Goal: Task Accomplishment & Management: Use online tool/utility

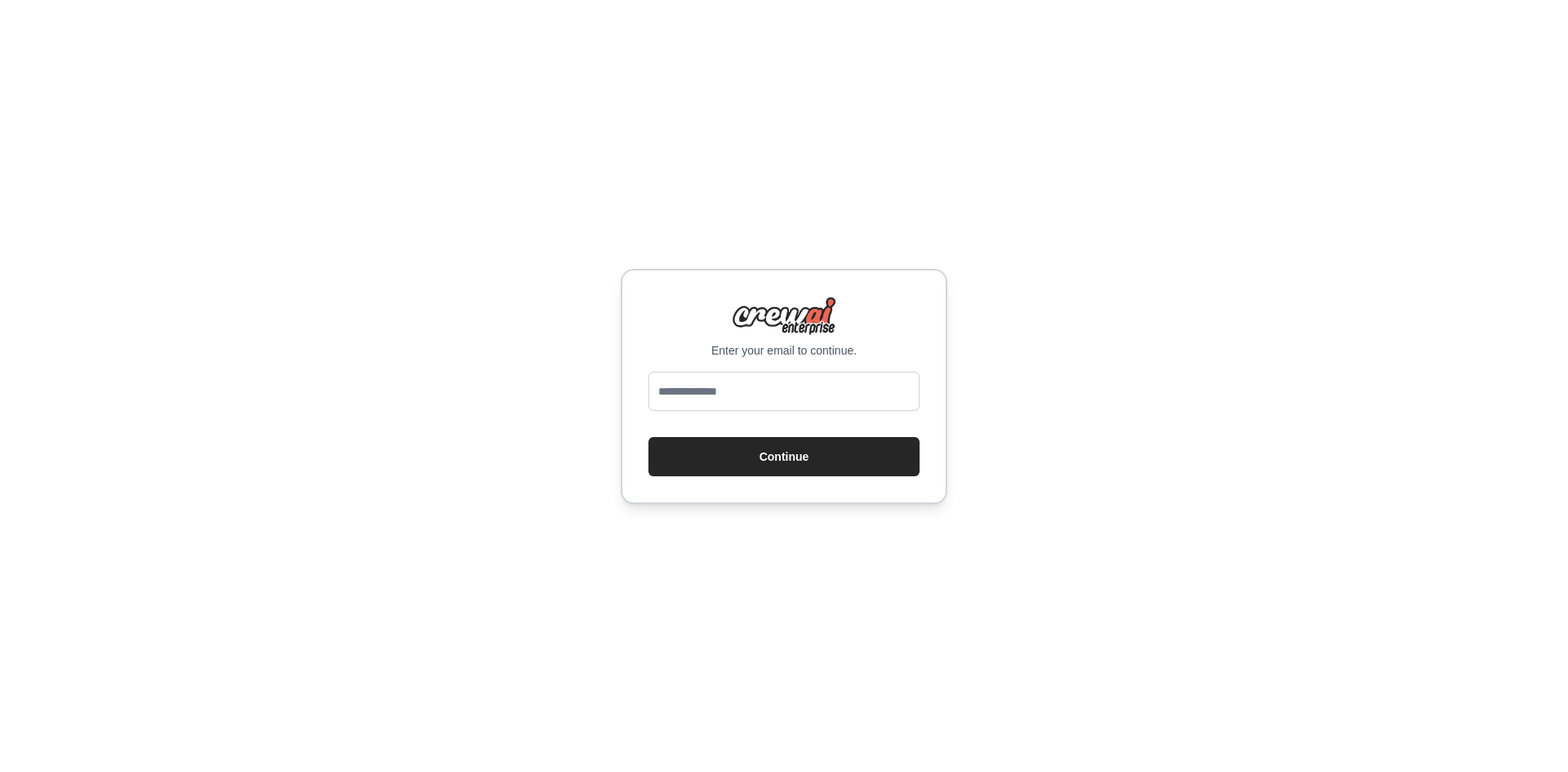
type input "**********"
click at [772, 446] on button "Continue" at bounding box center [784, 457] width 272 height 40
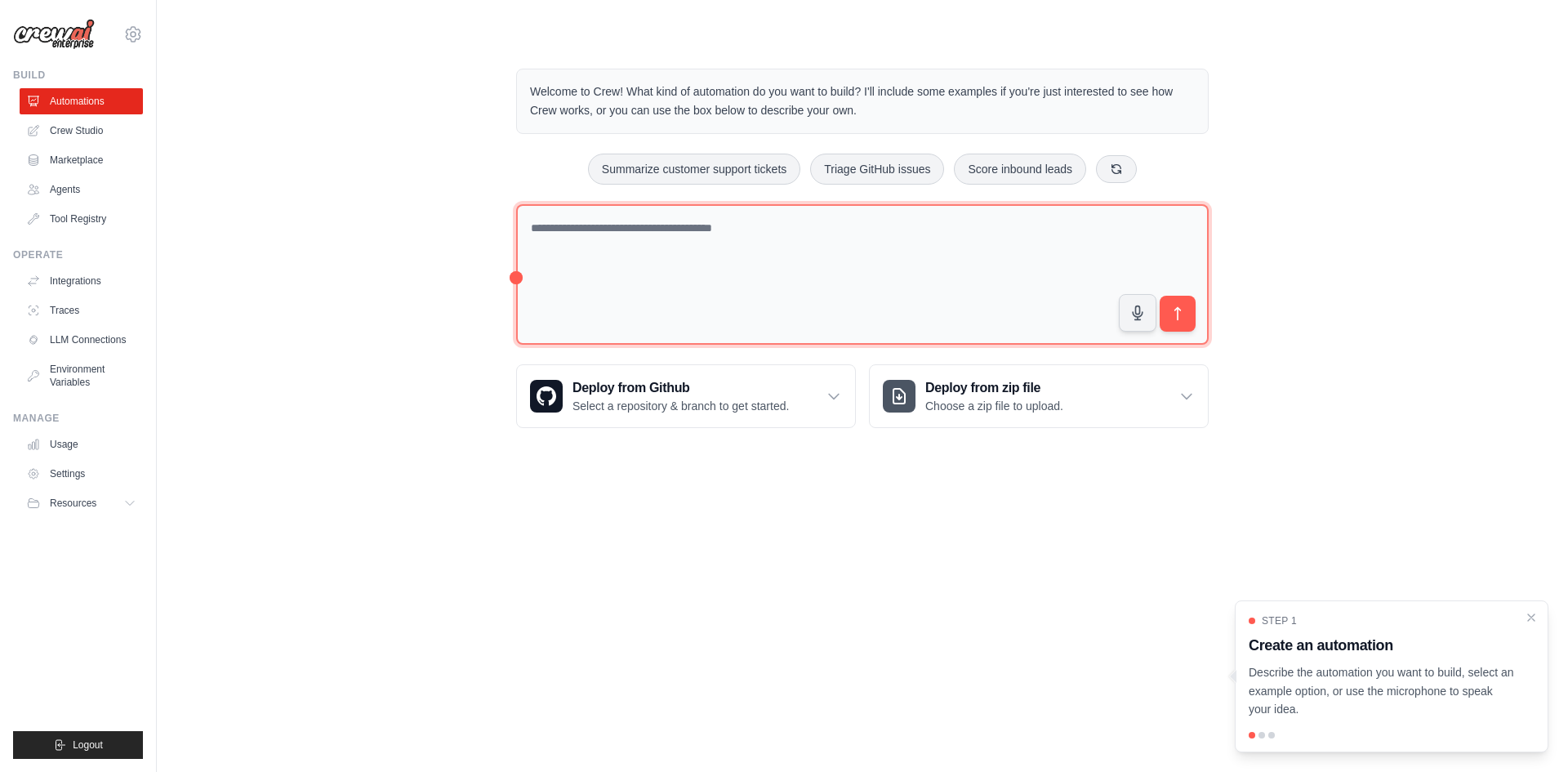
click at [770, 290] on textarea at bounding box center [863, 275] width 692 height 141
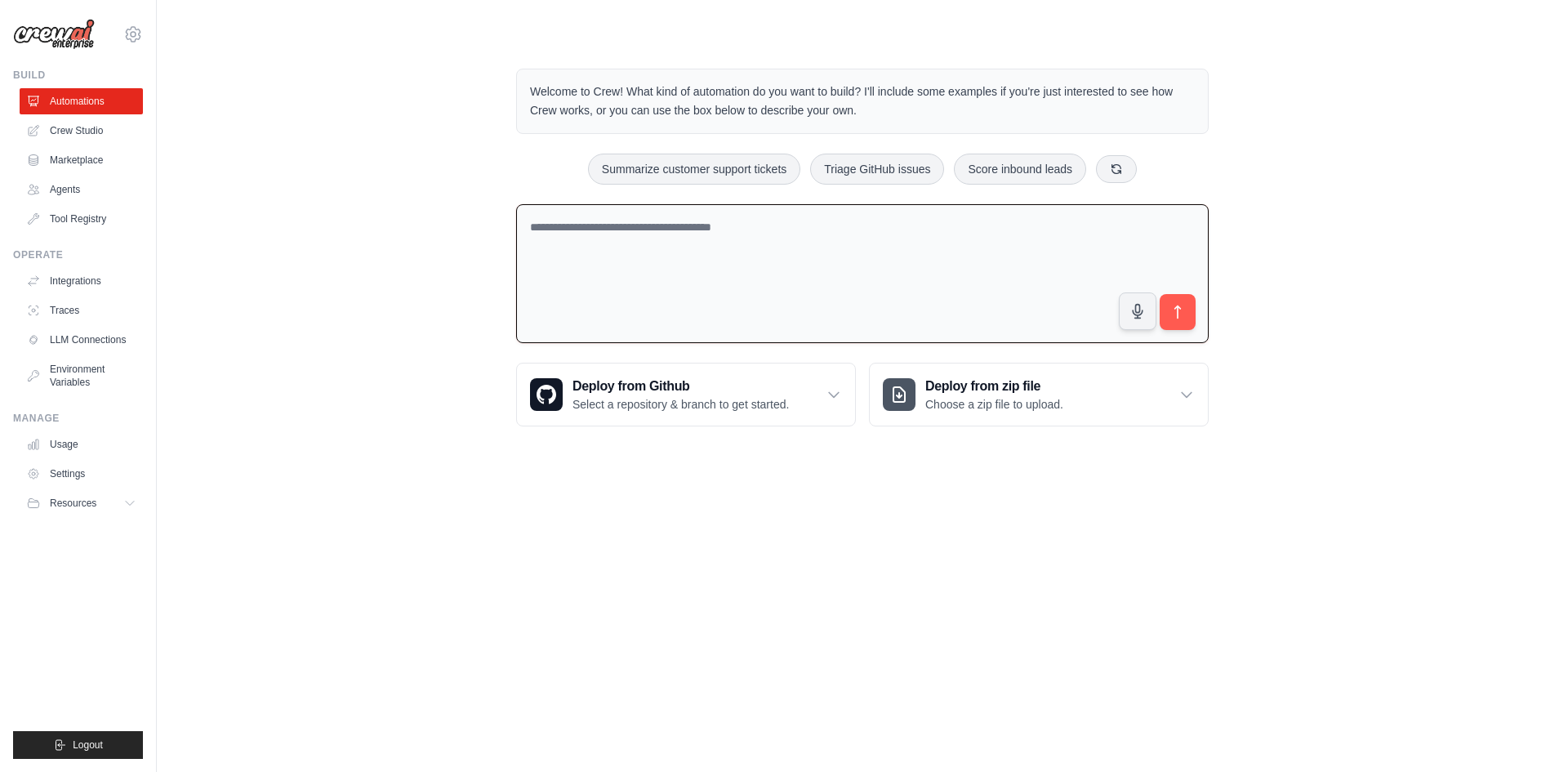
paste textarea "**********"
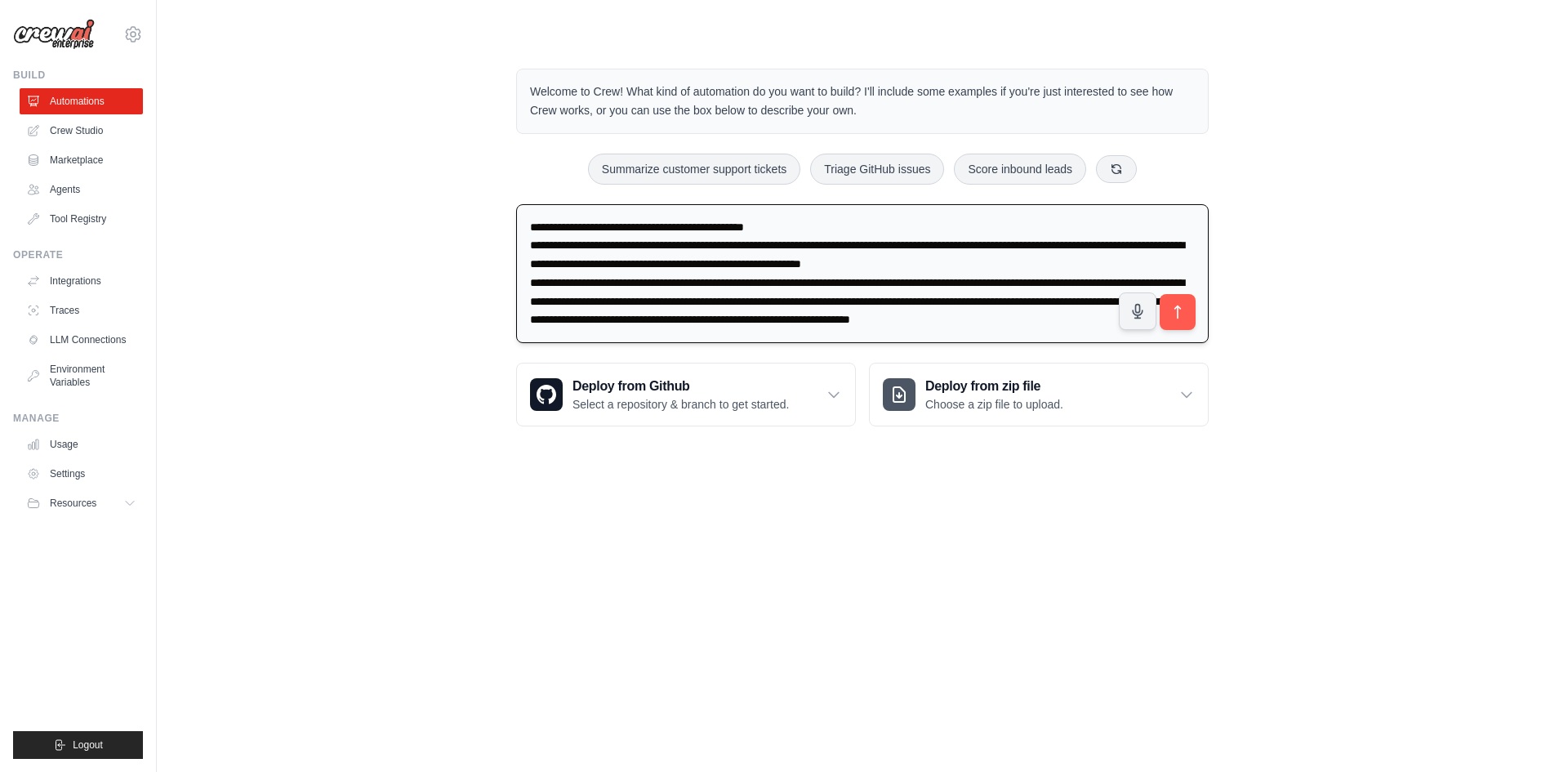
scroll to position [18, 0]
click at [815, 317] on textarea "**********" at bounding box center [863, 274] width 692 height 140
paste textarea "**********"
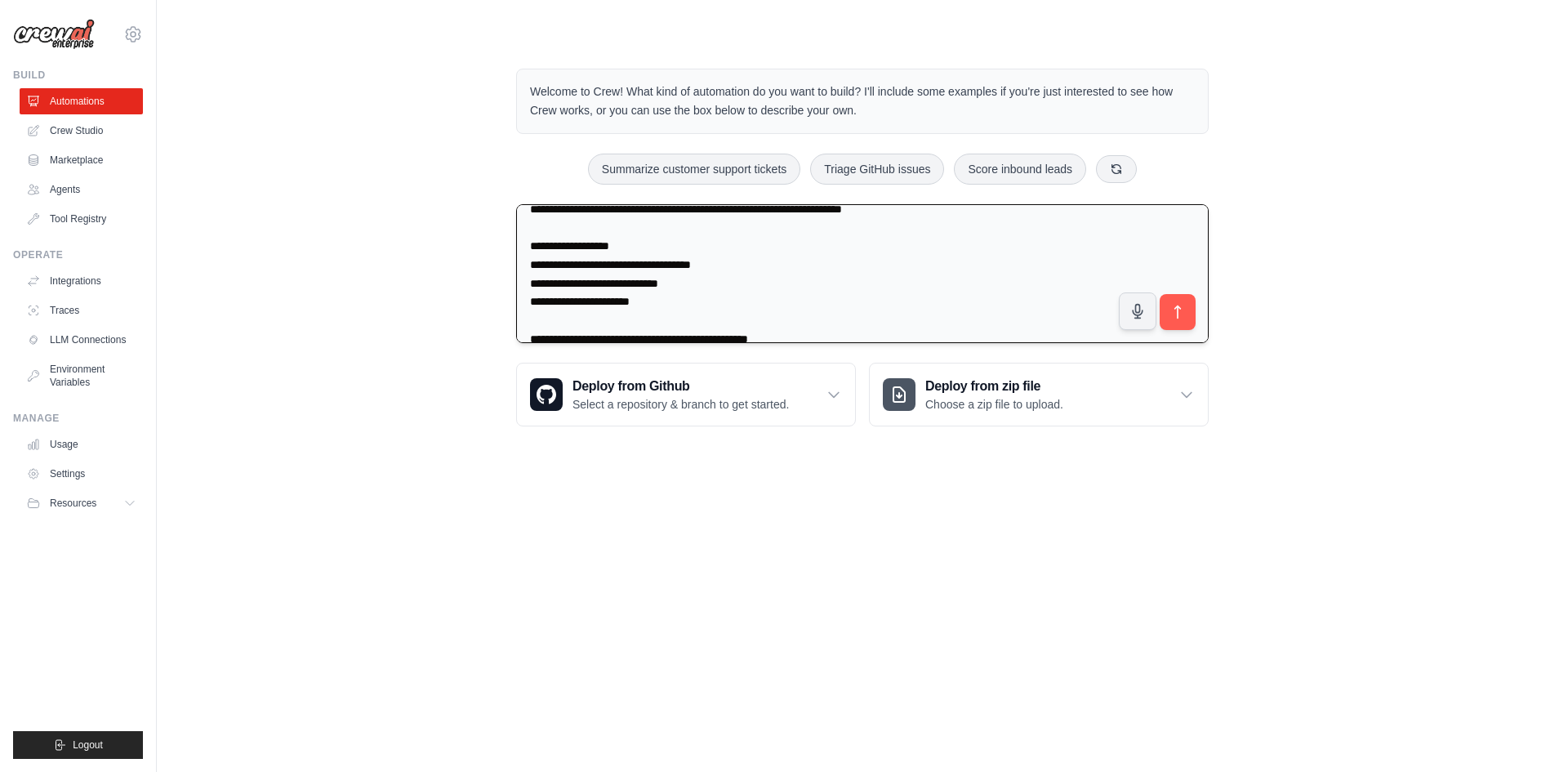
scroll to position [1192, 0]
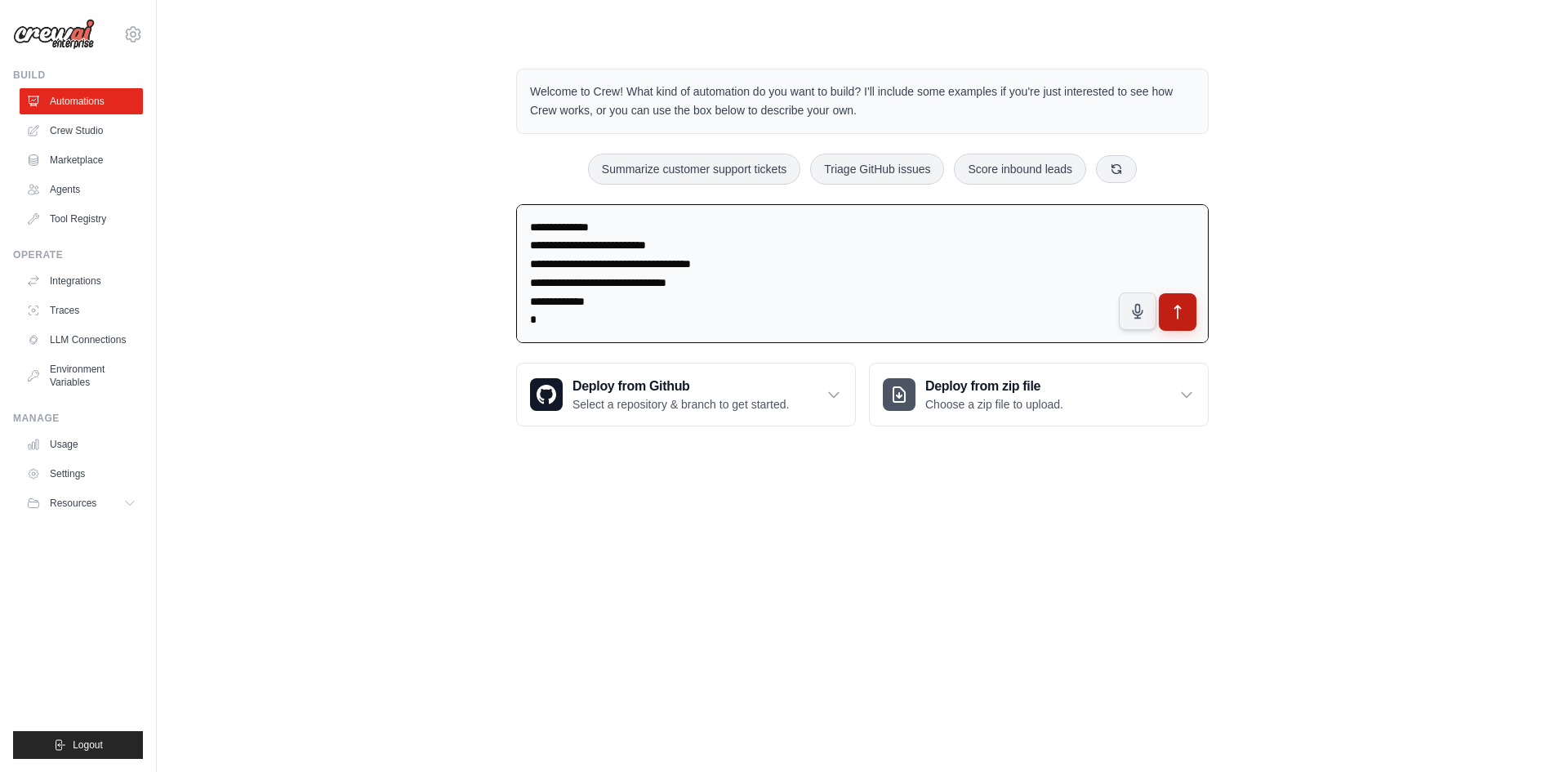
type textarea "**********"
click at [1183, 304] on icon "submit" at bounding box center [1178, 313] width 17 height 17
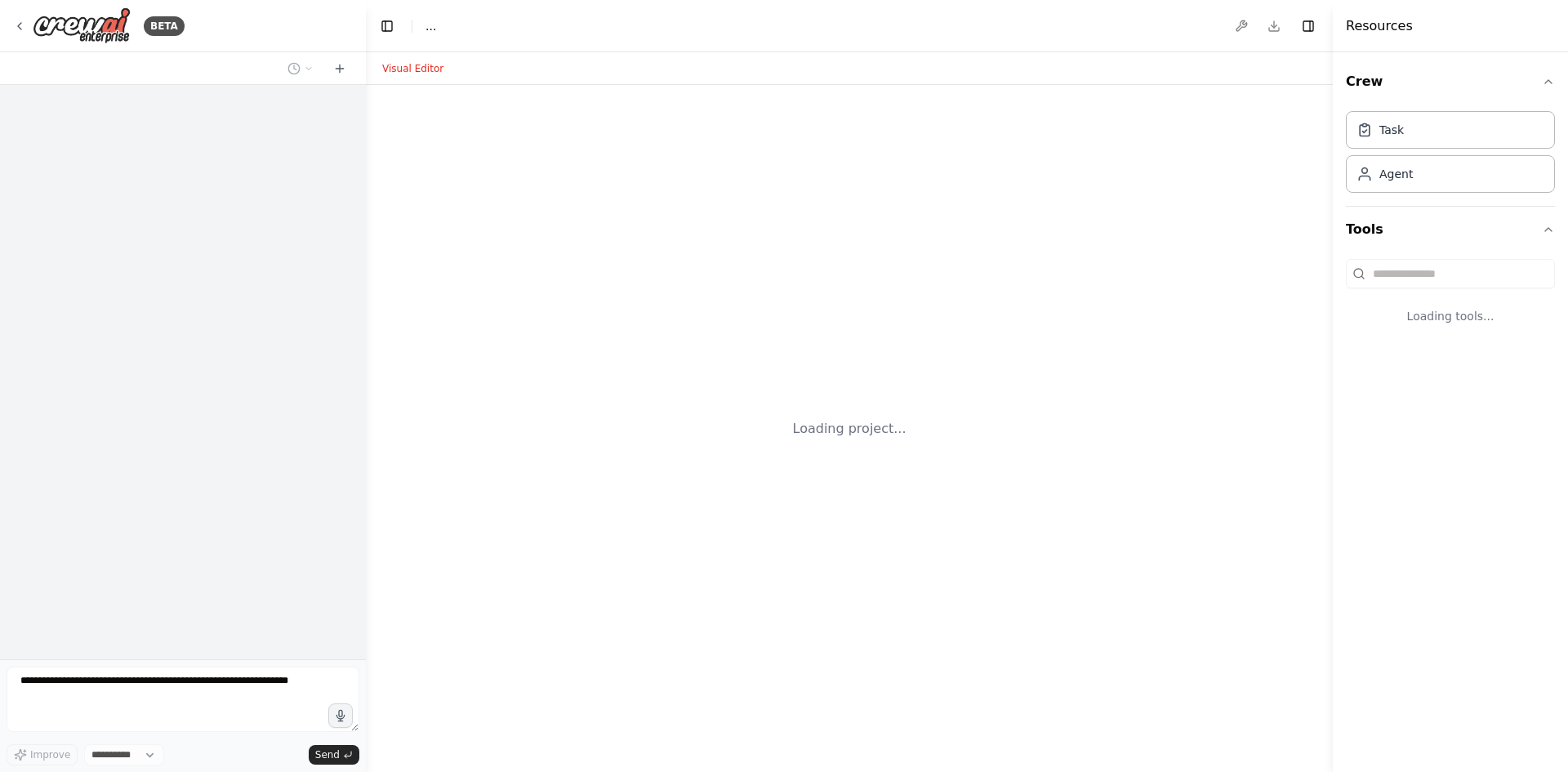
select select "****"
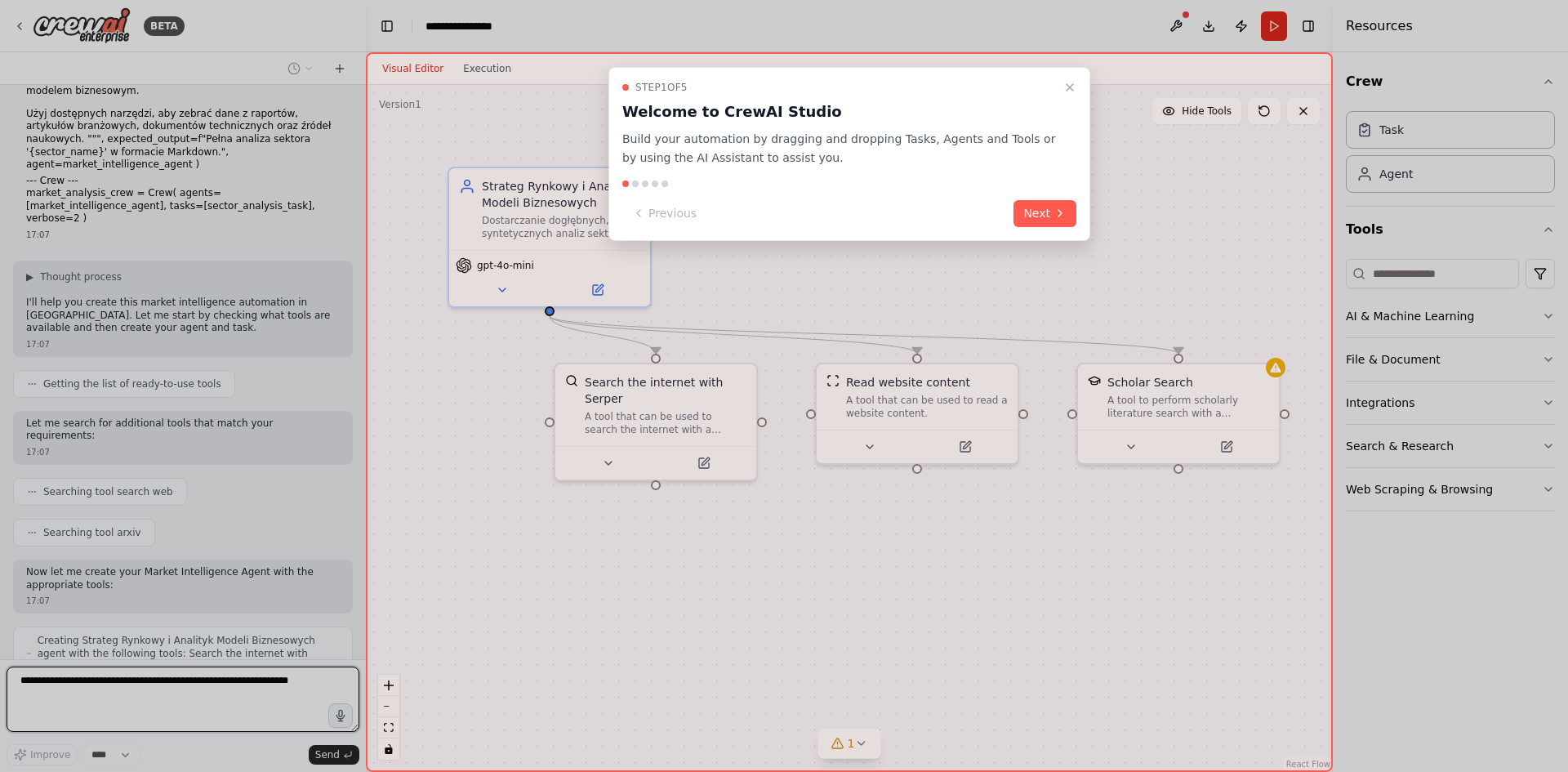
scroll to position [680, 0]
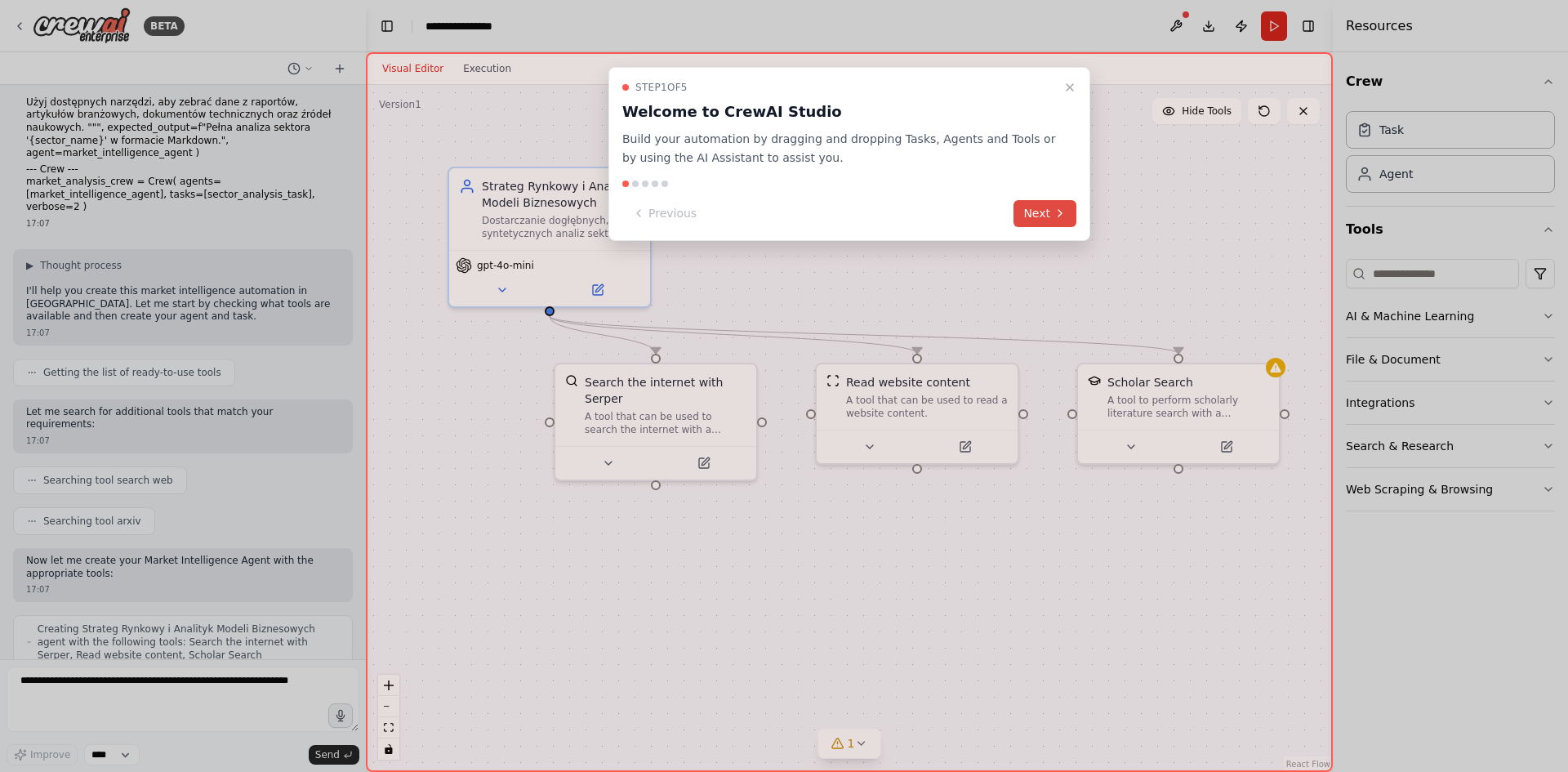
click at [1048, 204] on button "Next" at bounding box center [1045, 213] width 63 height 27
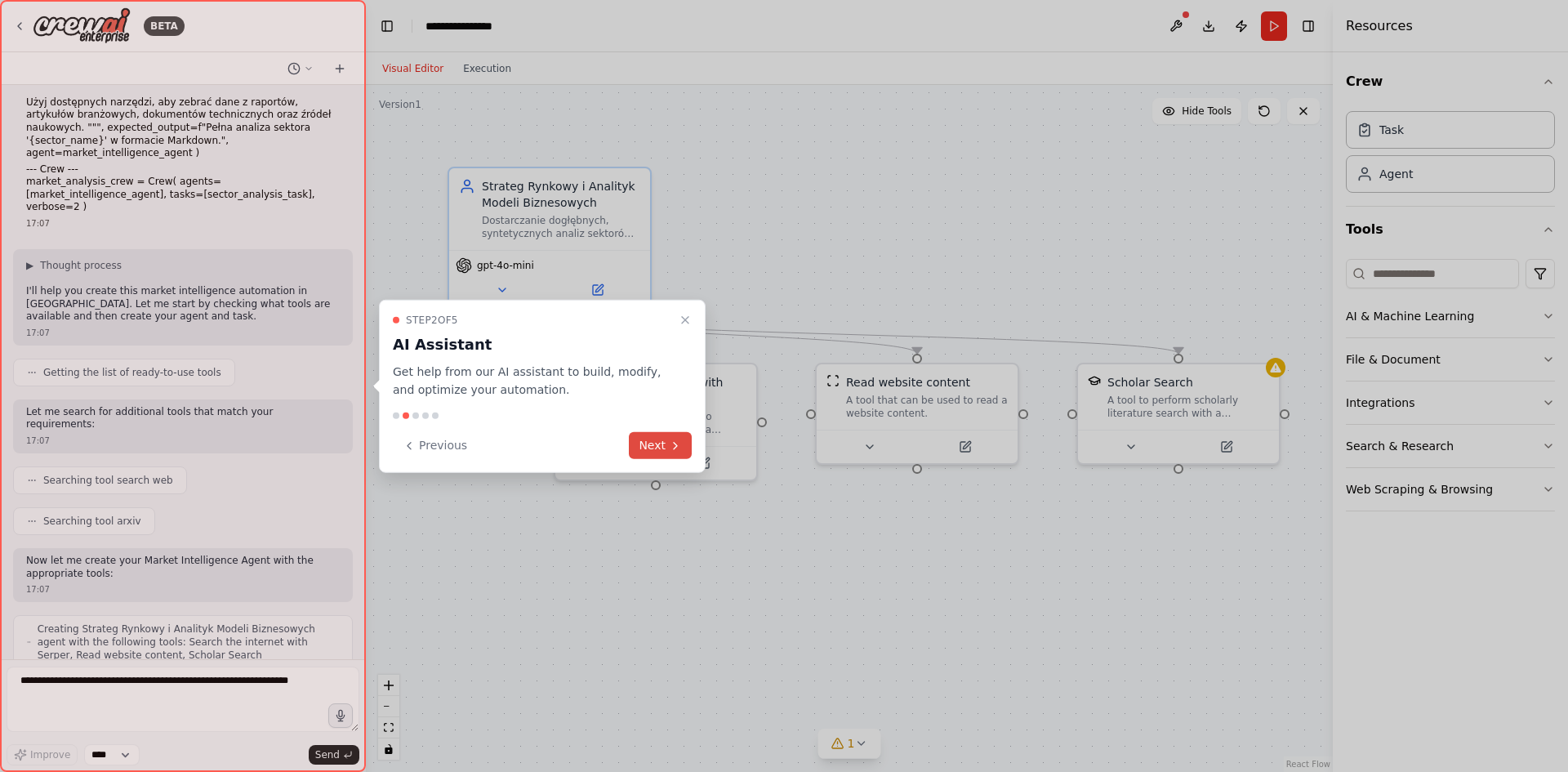
click at [654, 443] on button "Next" at bounding box center [660, 445] width 63 height 27
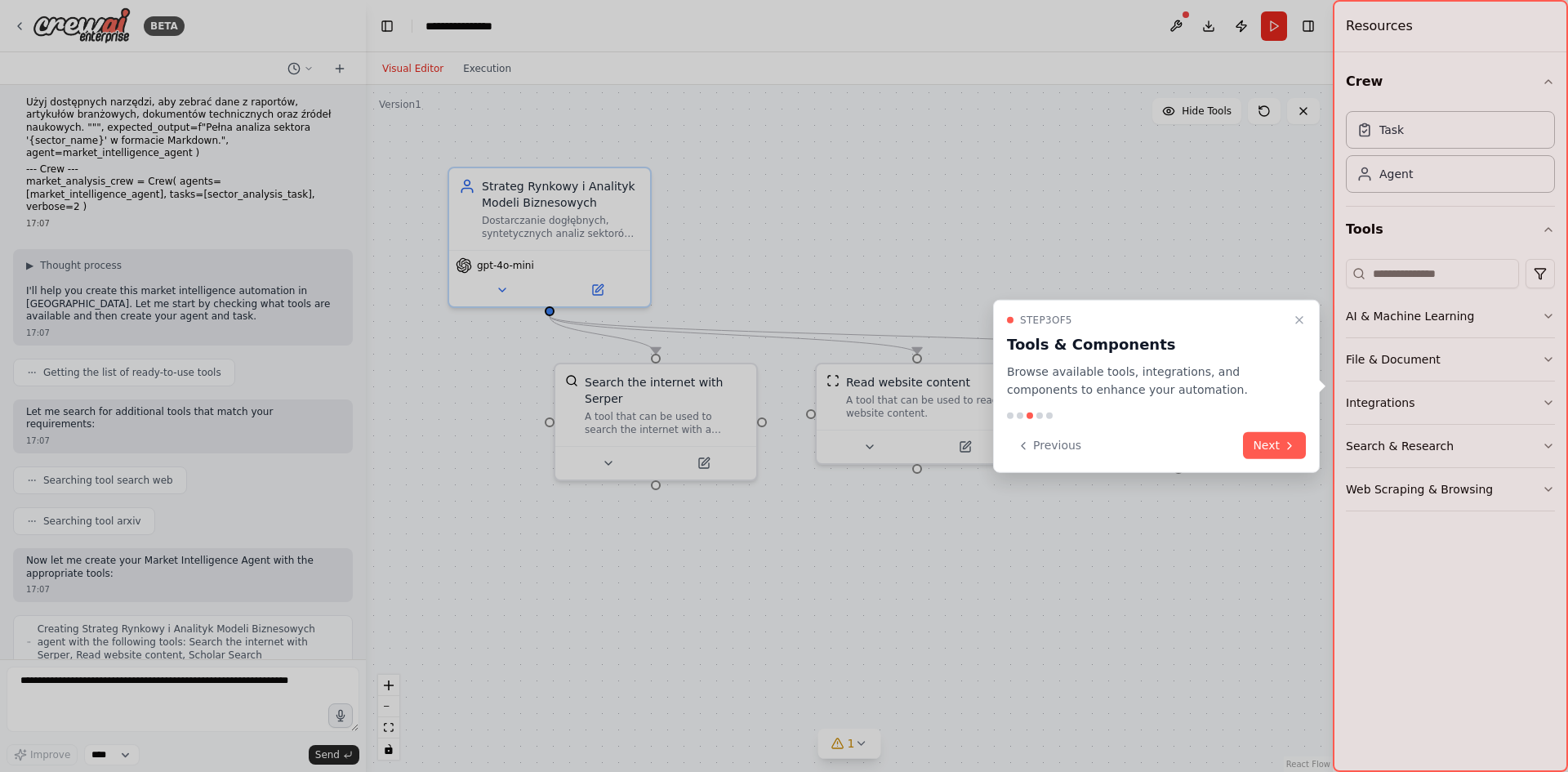
click at [1272, 453] on button "Next" at bounding box center [1274, 445] width 63 height 27
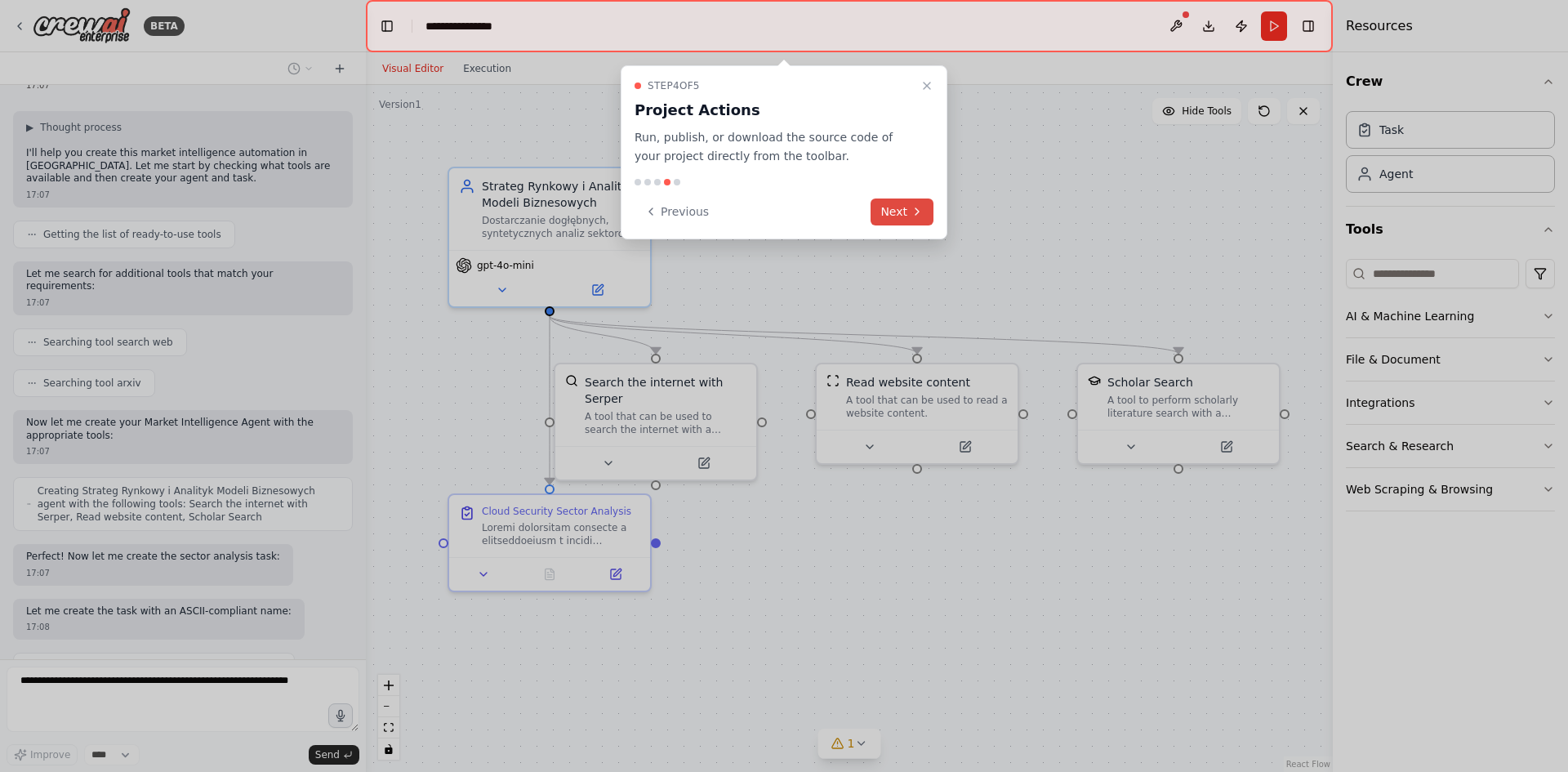
click at [887, 209] on button "Next" at bounding box center [901, 211] width 63 height 27
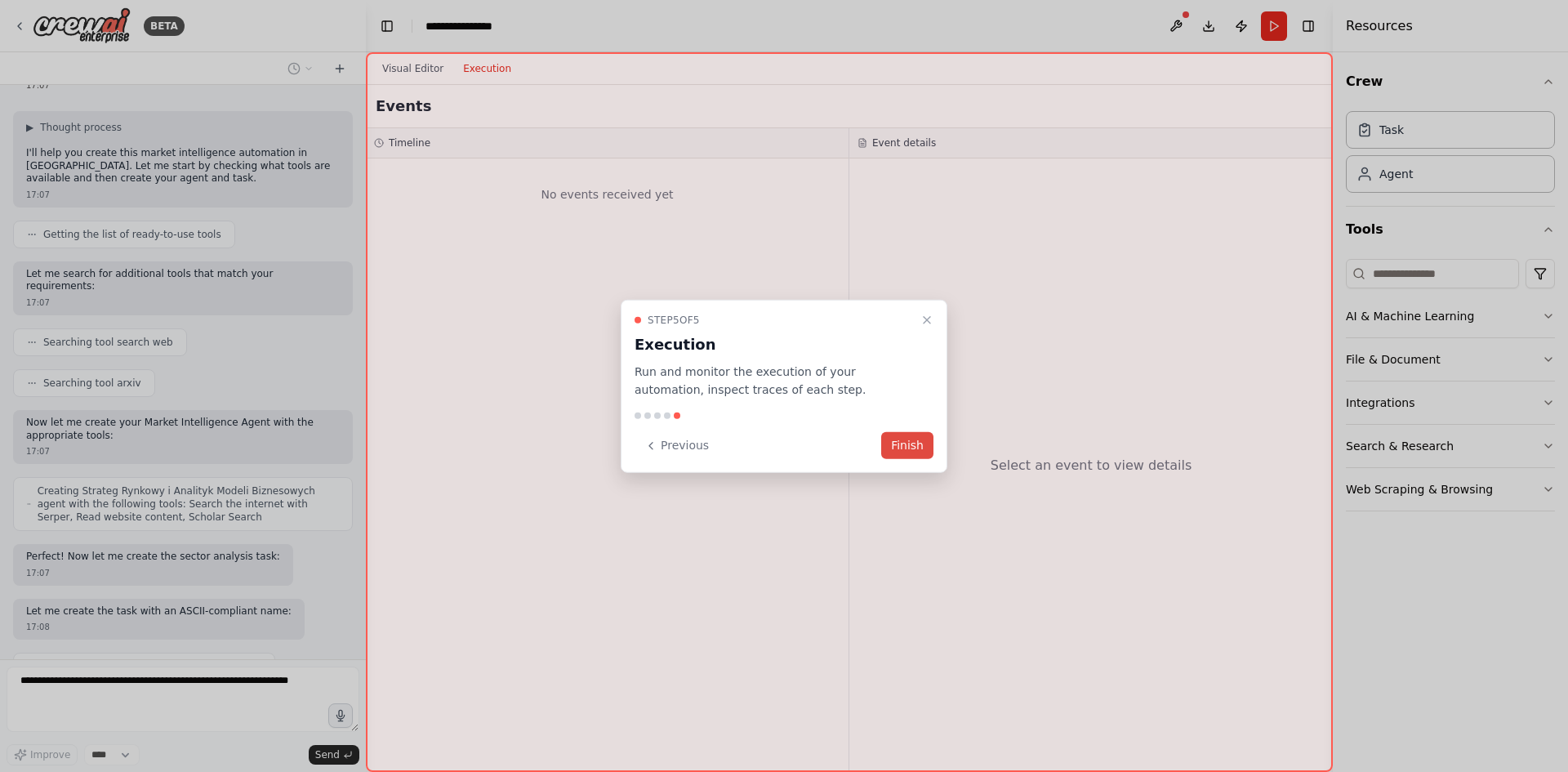
click at [914, 446] on button "Finish" at bounding box center [907, 445] width 52 height 27
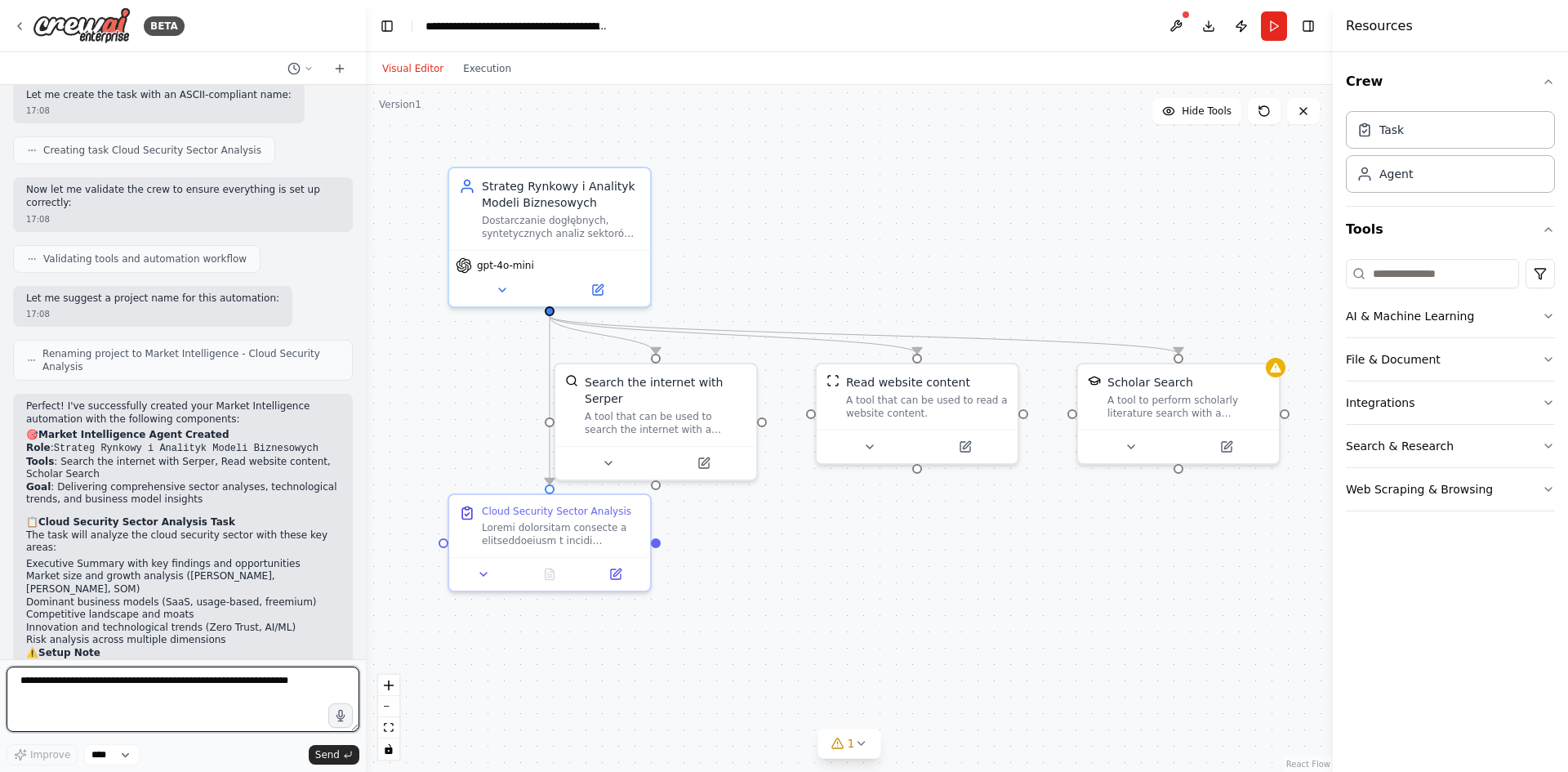
scroll to position [1347, 0]
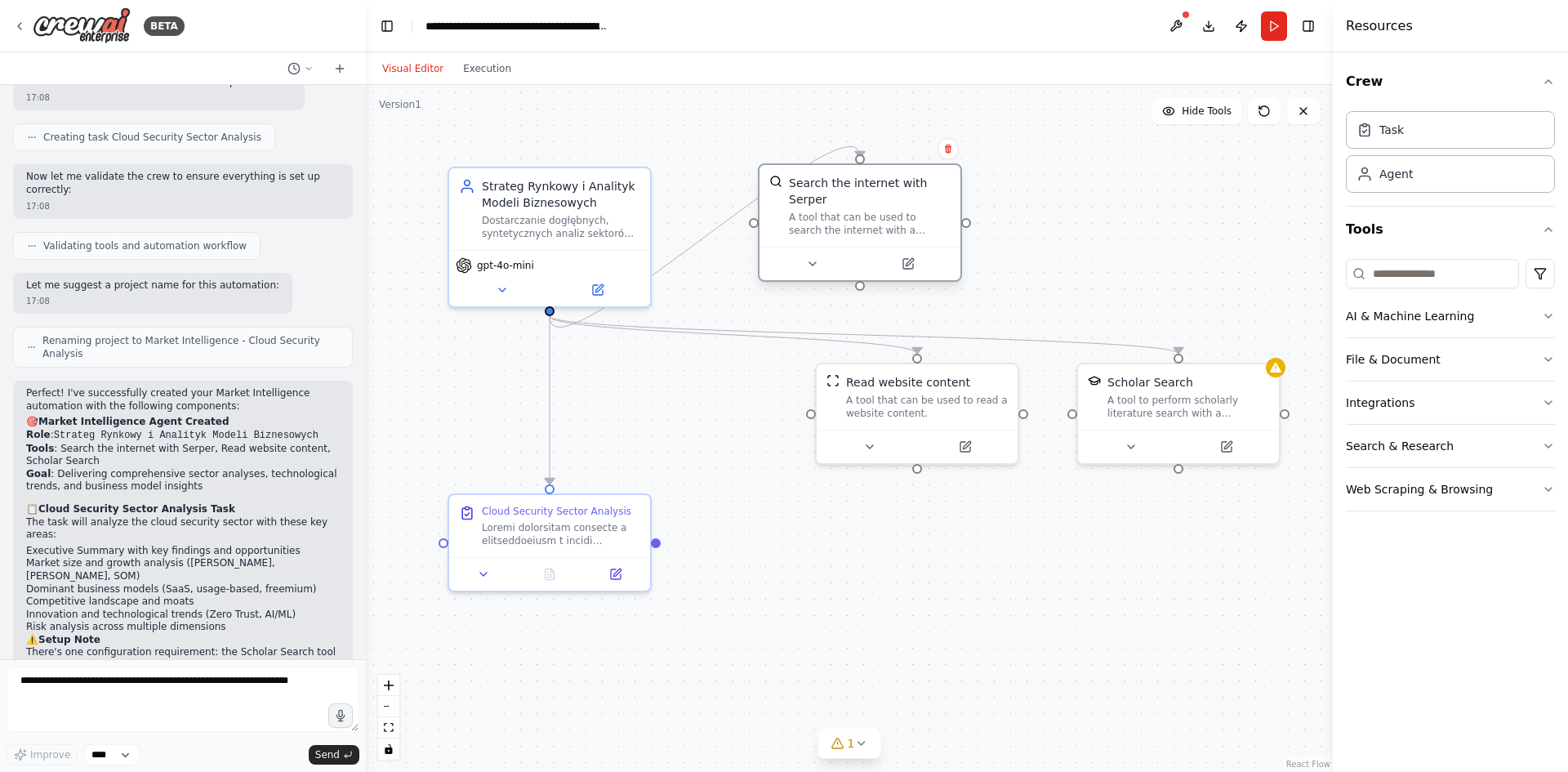
drag, startPoint x: 673, startPoint y: 413, endPoint x: 875, endPoint y: 212, distance: 285.0
click at [875, 212] on div "A tool that can be used to search the internet with a search_query. Supports di…" at bounding box center [869, 224] width 162 height 26
drag, startPoint x: 910, startPoint y: 419, endPoint x: 851, endPoint y: 355, distance: 87.0
click at [851, 355] on div "Read website content A tool that can be used to read a website content." at bounding box center [860, 328] width 201 height 65
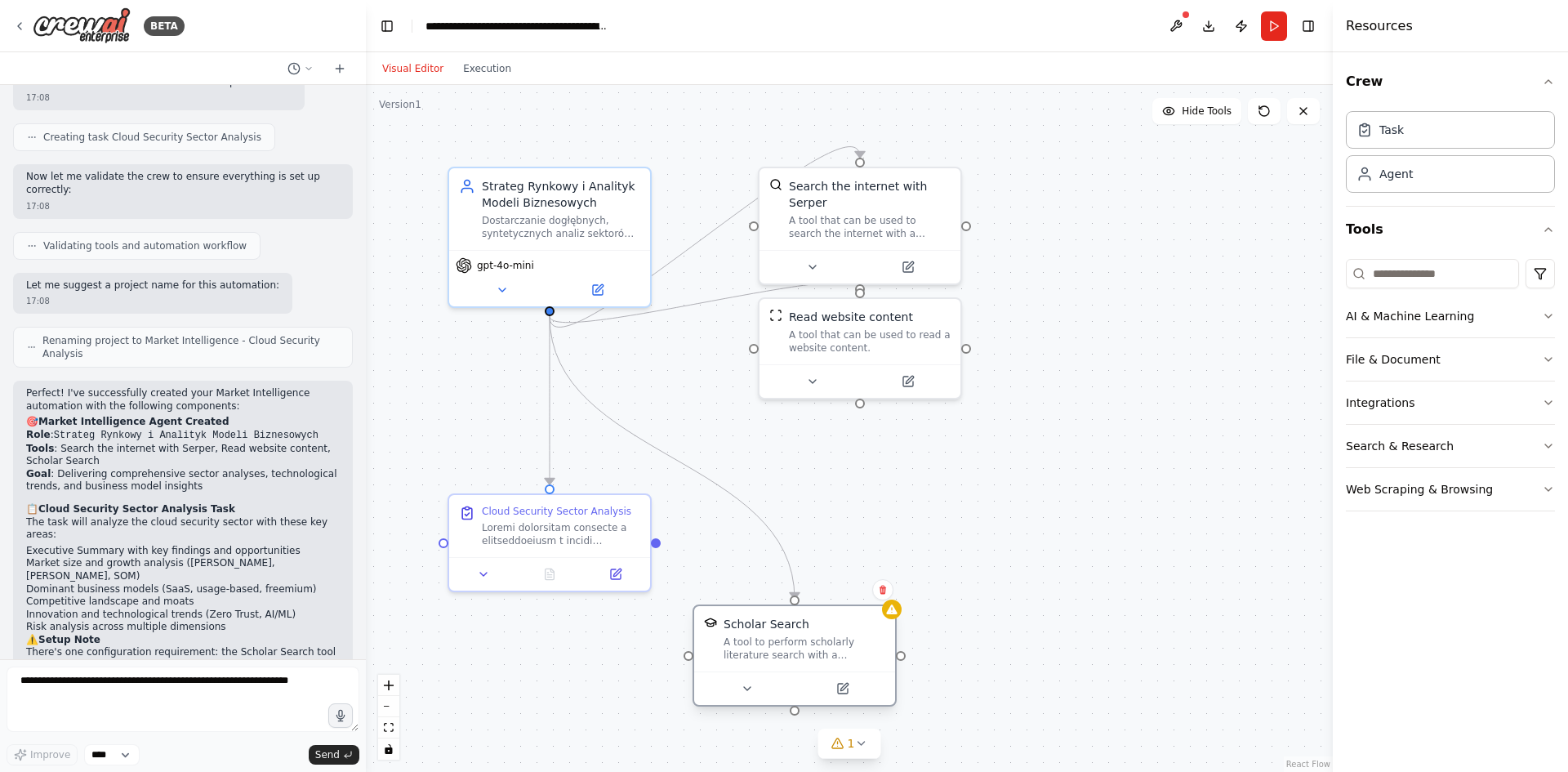
drag, startPoint x: 1148, startPoint y: 420, endPoint x: 718, endPoint y: 641, distance: 483.5
click at [753, 664] on div "Scholar Search A tool to perform scholarly literature search with a search_quer…" at bounding box center [795, 639] width 201 height 65
click at [716, 514] on div ".deletable-edge-delete-btn { width: 20px; height: 20px; border: 0px solid #ffff…" at bounding box center [849, 428] width 967 height 687
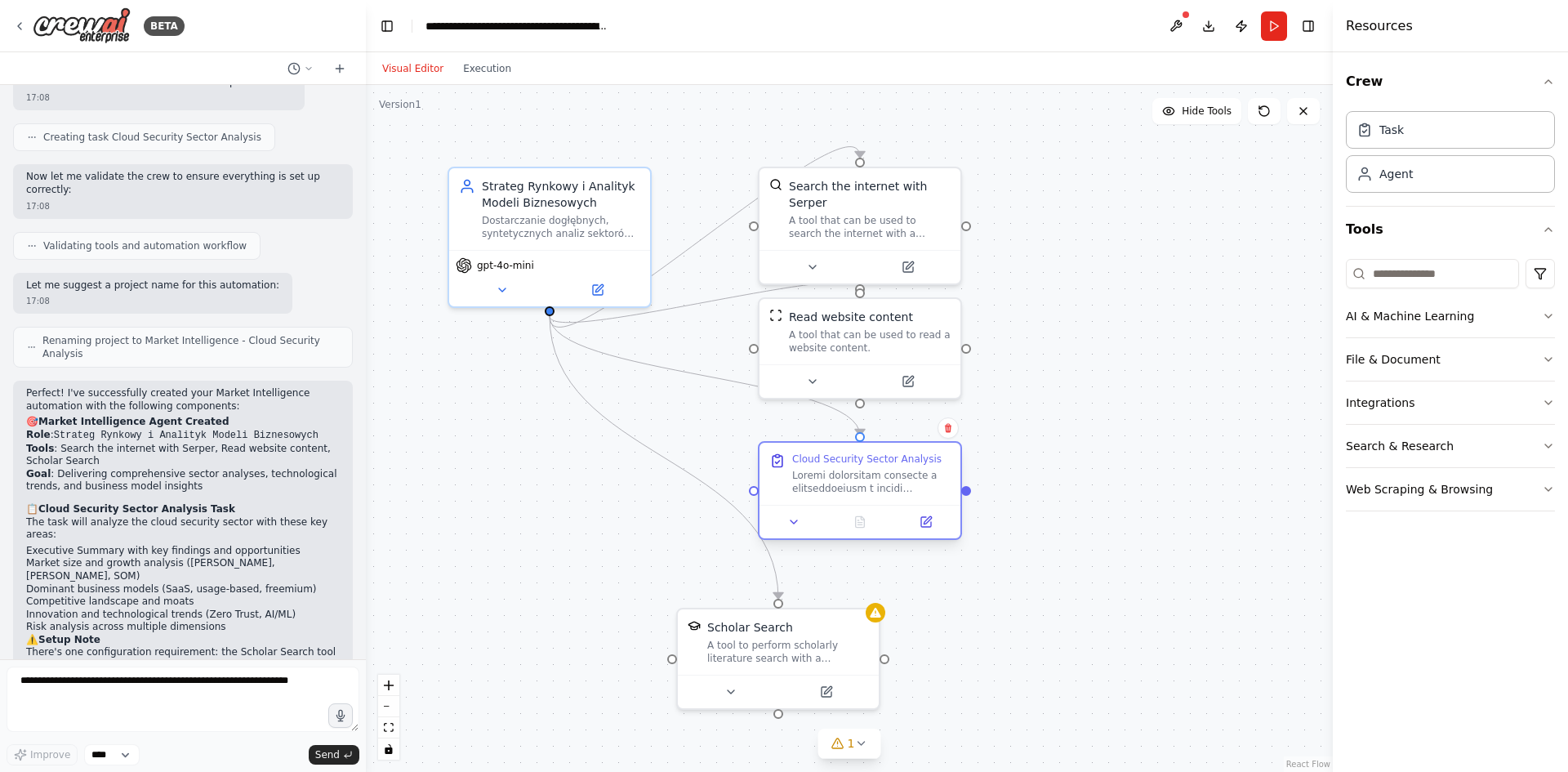
drag, startPoint x: 590, startPoint y: 548, endPoint x: 898, endPoint y: 503, distance: 311.3
click at [898, 503] on div "Cloud Security Sector Analysis" at bounding box center [860, 474] width 201 height 62
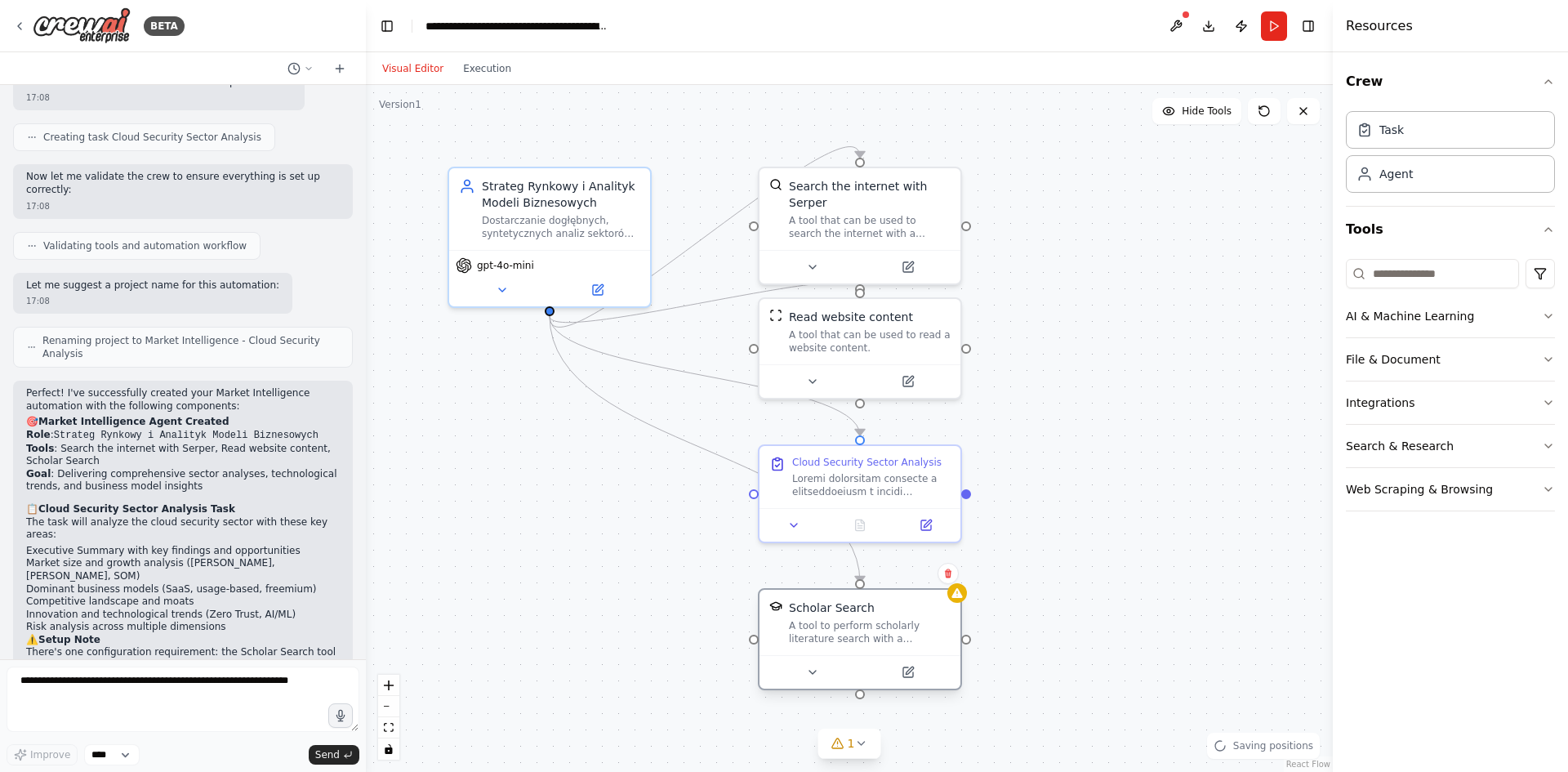
drag, startPoint x: 784, startPoint y: 665, endPoint x: 863, endPoint y: 640, distance: 82.9
click at [863, 640] on div "Scholar Search A tool to perform scholarly literature search with a search_quer…" at bounding box center [860, 622] width 201 height 65
drag, startPoint x: 1146, startPoint y: 344, endPoint x: 635, endPoint y: 343, distance: 511.0
click at [1143, 345] on div ".deletable-edge-delete-btn { width: 20px; height: 20px; border: 0px solid #ffff…" at bounding box center [849, 428] width 967 height 687
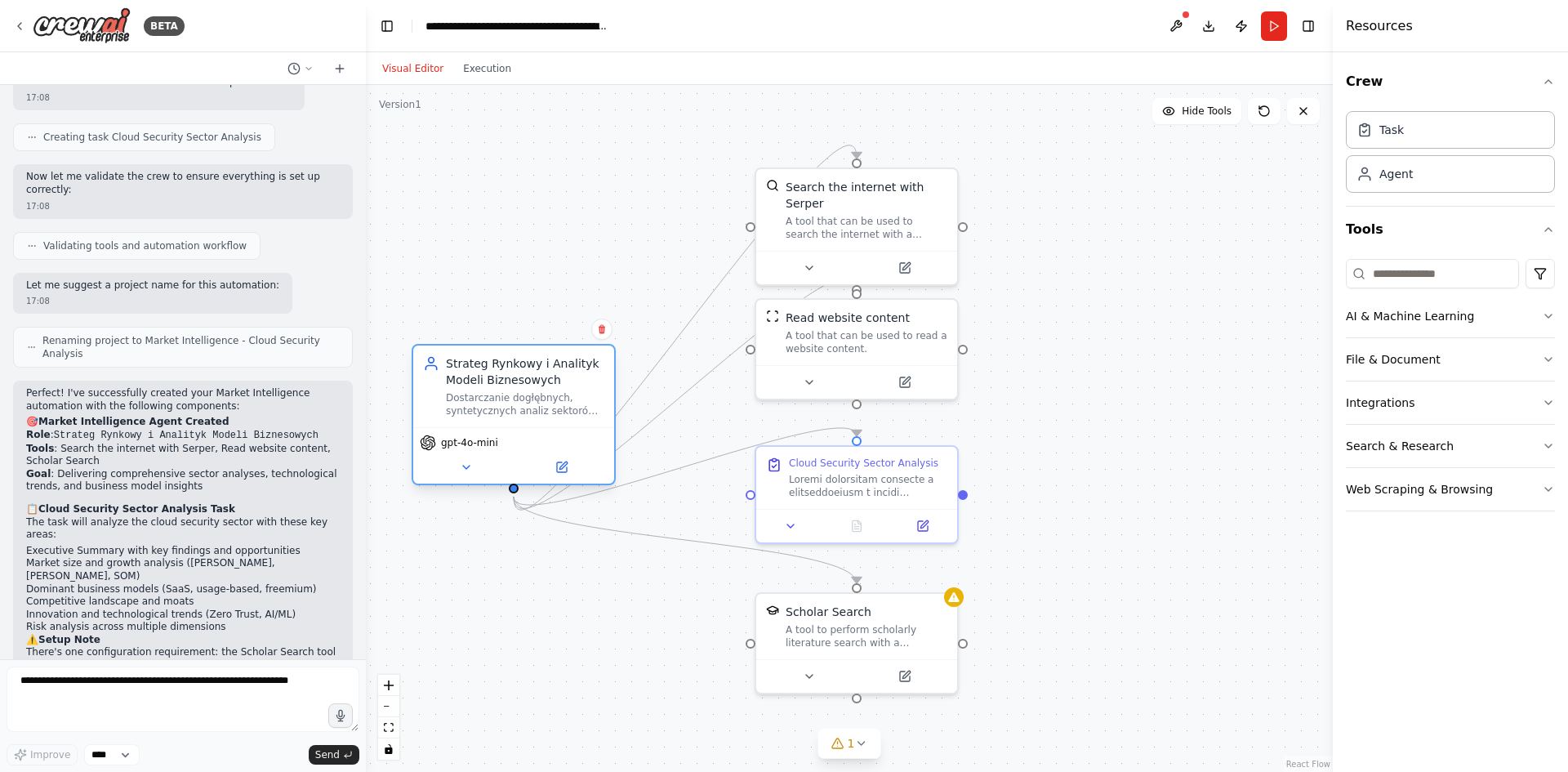
drag, startPoint x: 535, startPoint y: 235, endPoint x: 508, endPoint y: 418, distance: 185.0
click at [508, 418] on div "Strateg Rynkowy i Analityk Modeli Biznesowych Dostarczanie dogłębnych, syntetyc…" at bounding box center [514, 386] width 201 height 82
click at [1162, 404] on div ".deletable-edge-delete-btn { width: 20px; height: 20px; border: 0px solid #ffff…" at bounding box center [849, 428] width 967 height 687
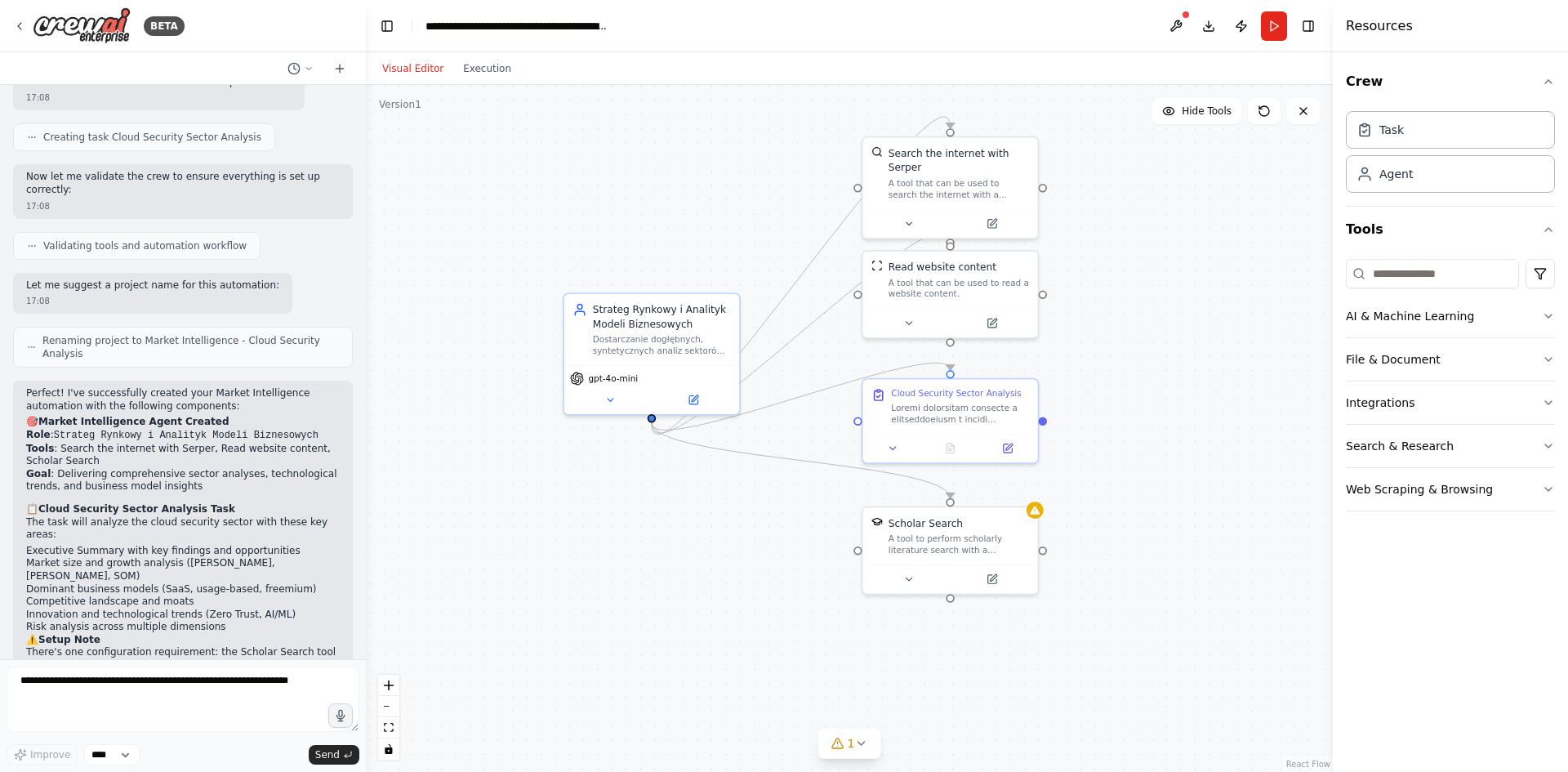
drag, startPoint x: 1121, startPoint y: 526, endPoint x: 1118, endPoint y: 421, distance: 105.0
click at [1118, 421] on div ".deletable-edge-delete-btn { width: 20px; height: 20px; border: 0px solid #ffff…" at bounding box center [849, 428] width 967 height 687
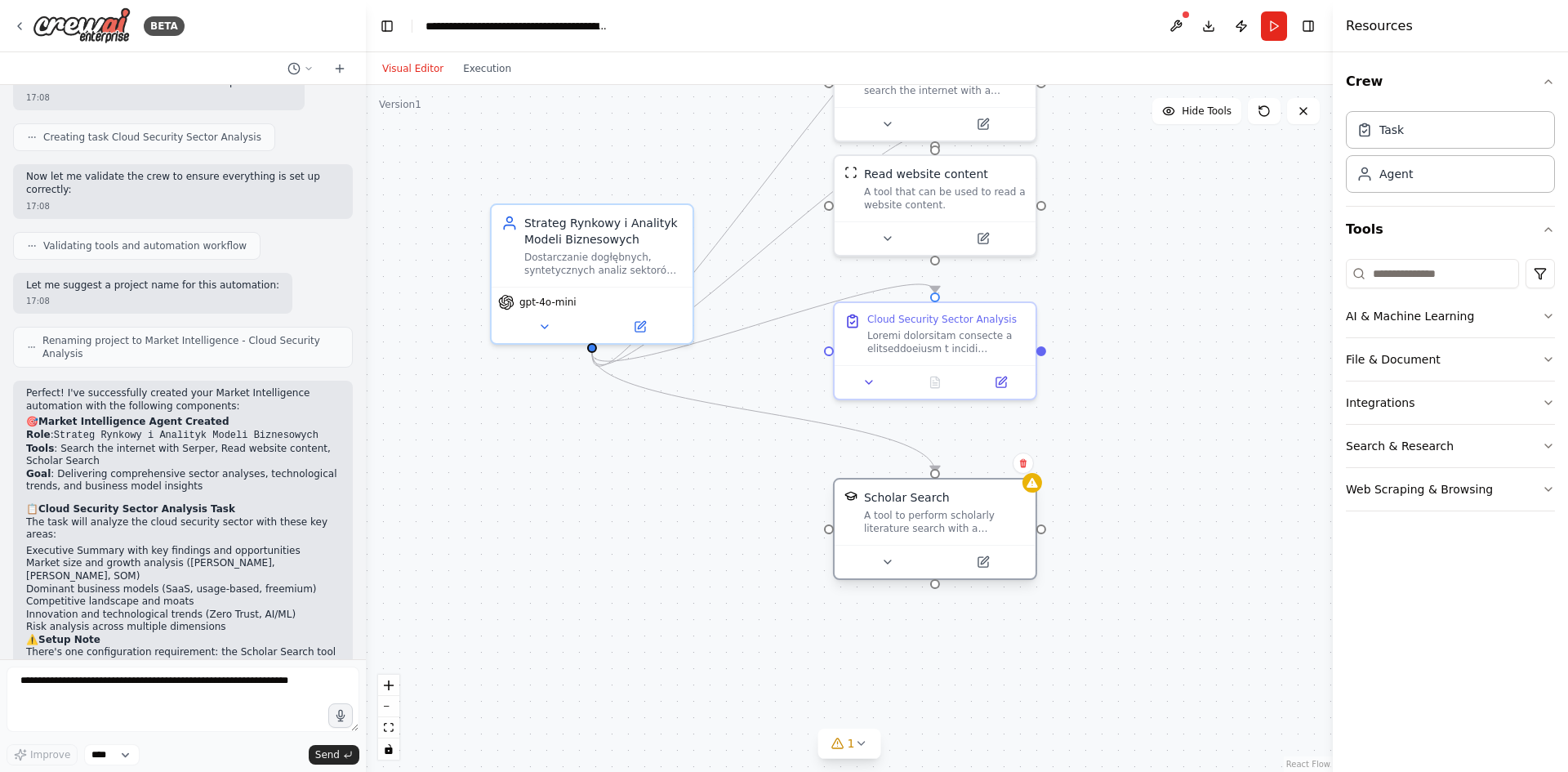
drag, startPoint x: 966, startPoint y: 495, endPoint x: 968, endPoint y: 536, distance: 41.0
click at [968, 536] on div "A tool to perform scholarly literature search with a search_query." at bounding box center [945, 522] width 162 height 26
click at [1386, 459] on button "Search & Research" at bounding box center [1449, 445] width 209 height 42
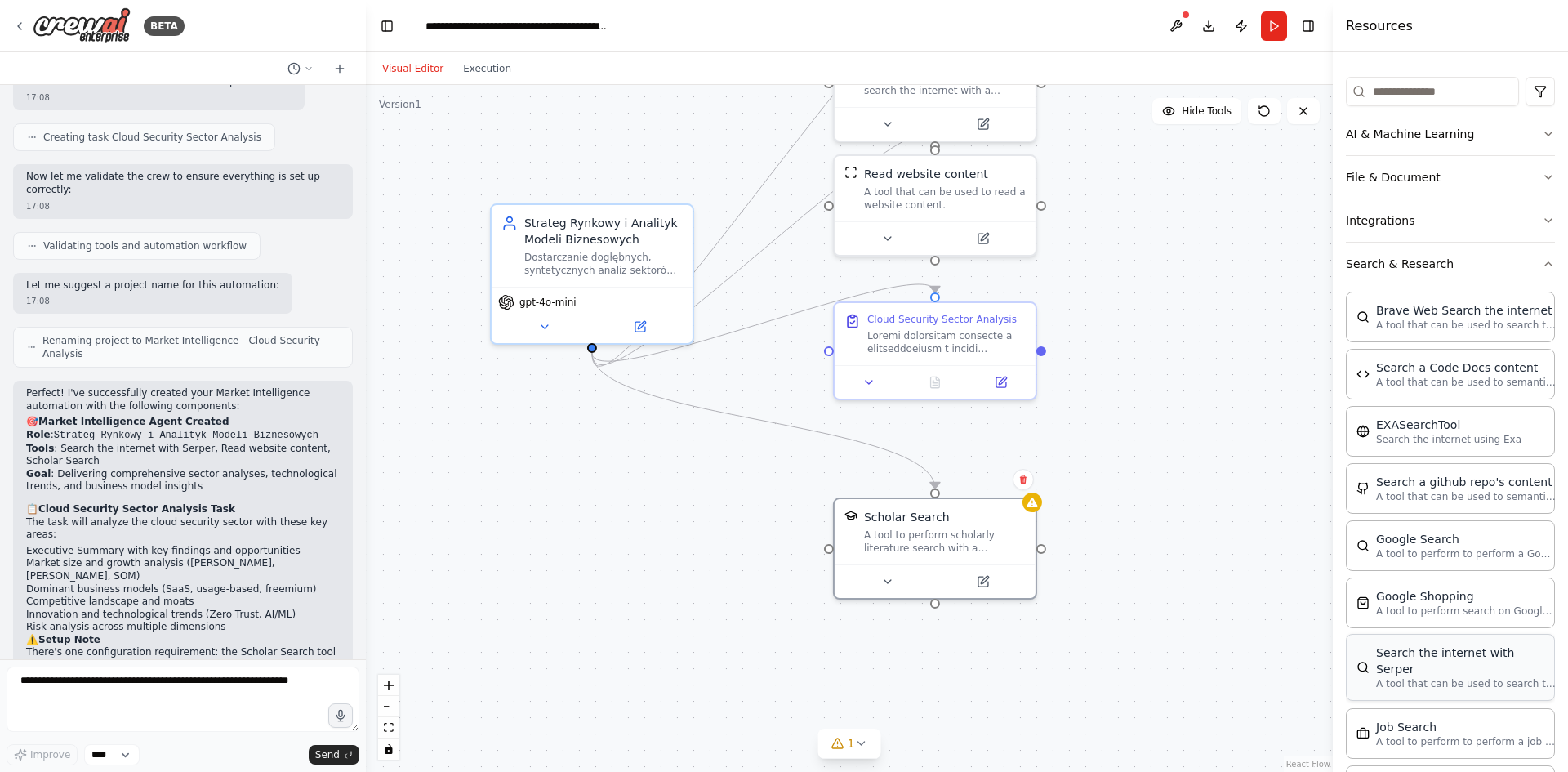
scroll to position [0, 0]
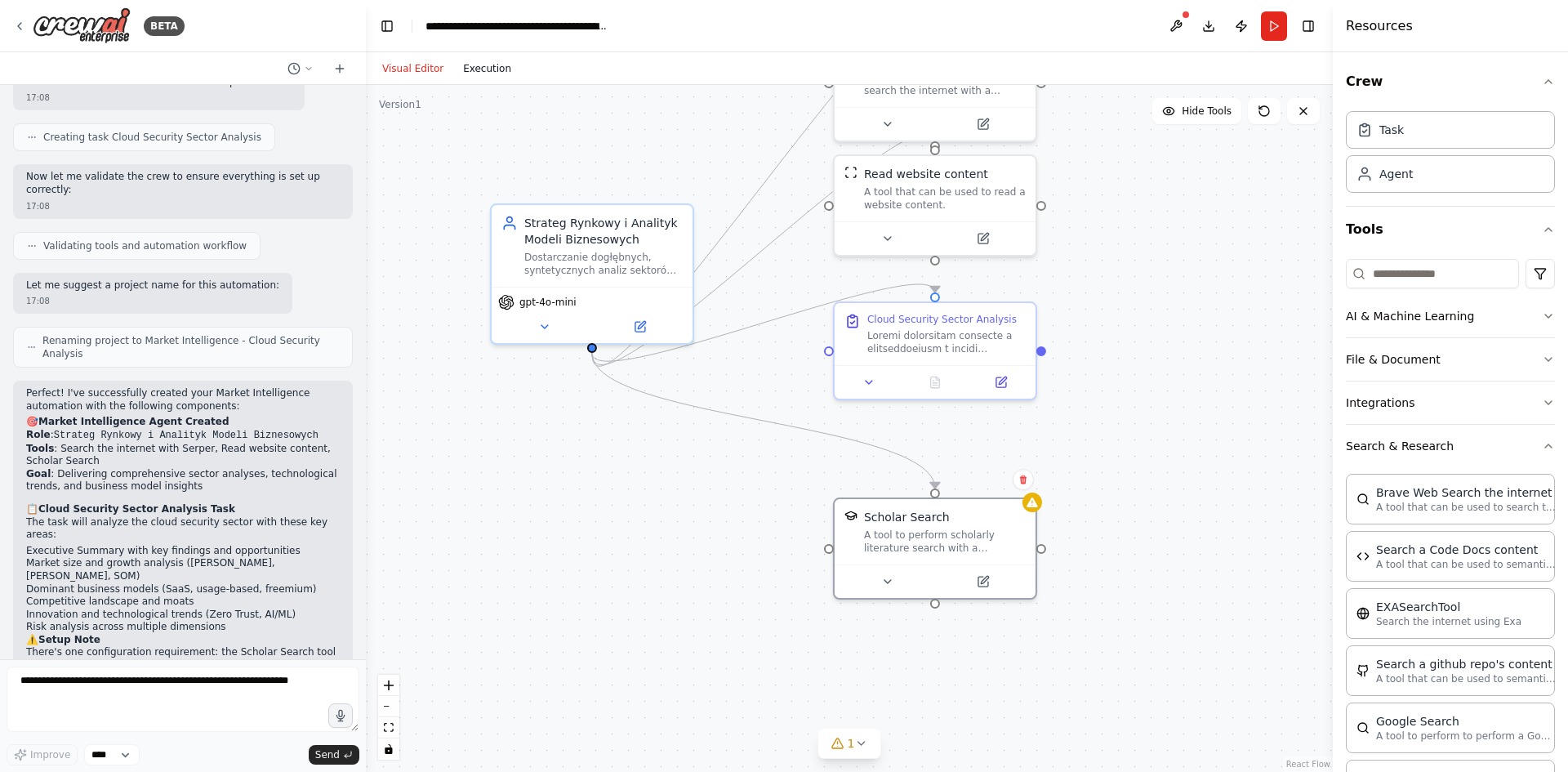
click at [465, 64] on div "Visual Editor Execution" at bounding box center [446, 69] width 149 height 33
click at [466, 66] on button "Execution" at bounding box center [487, 68] width 68 height 20
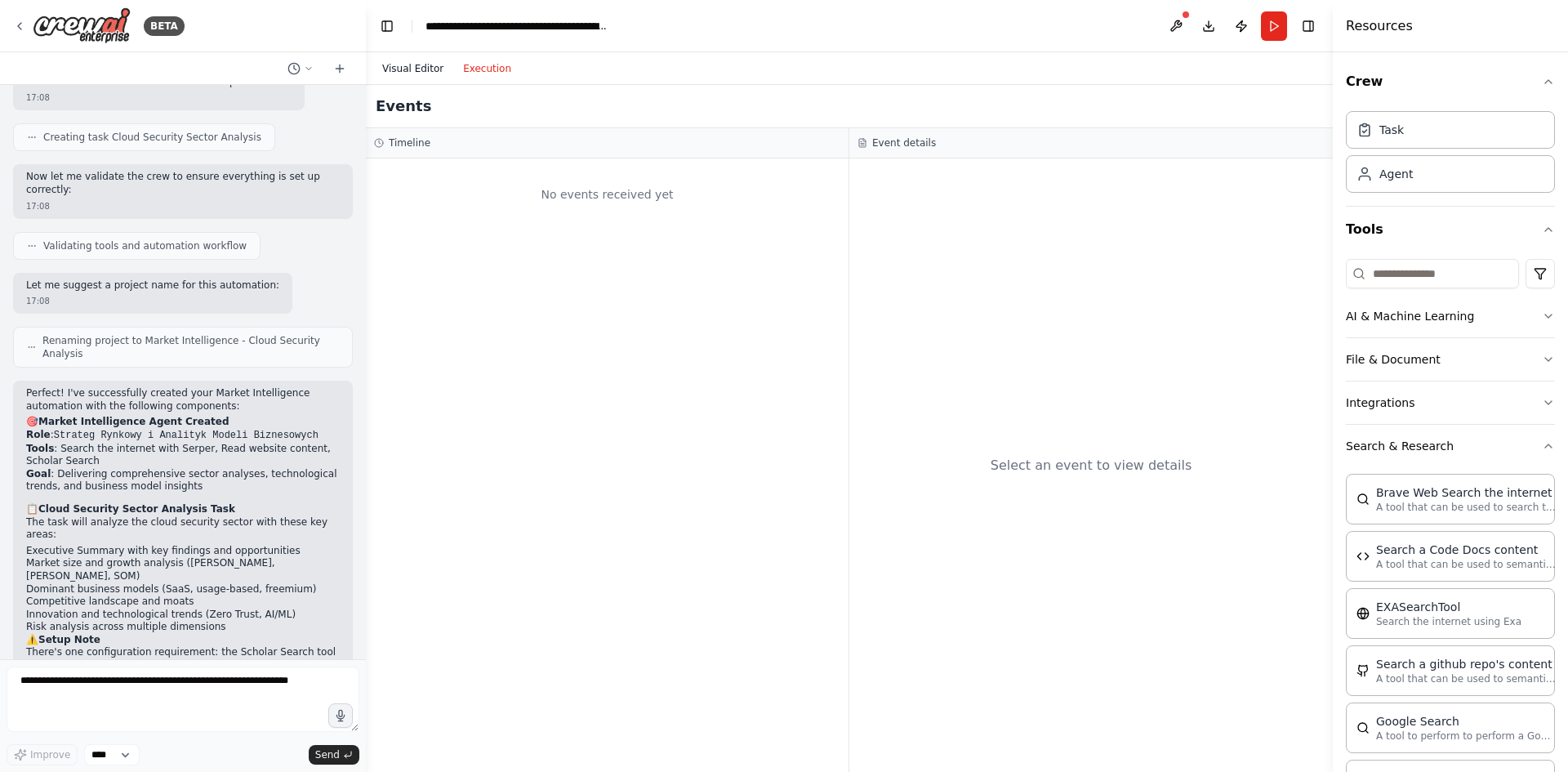
click at [411, 65] on button "Visual Editor" at bounding box center [412, 68] width 81 height 20
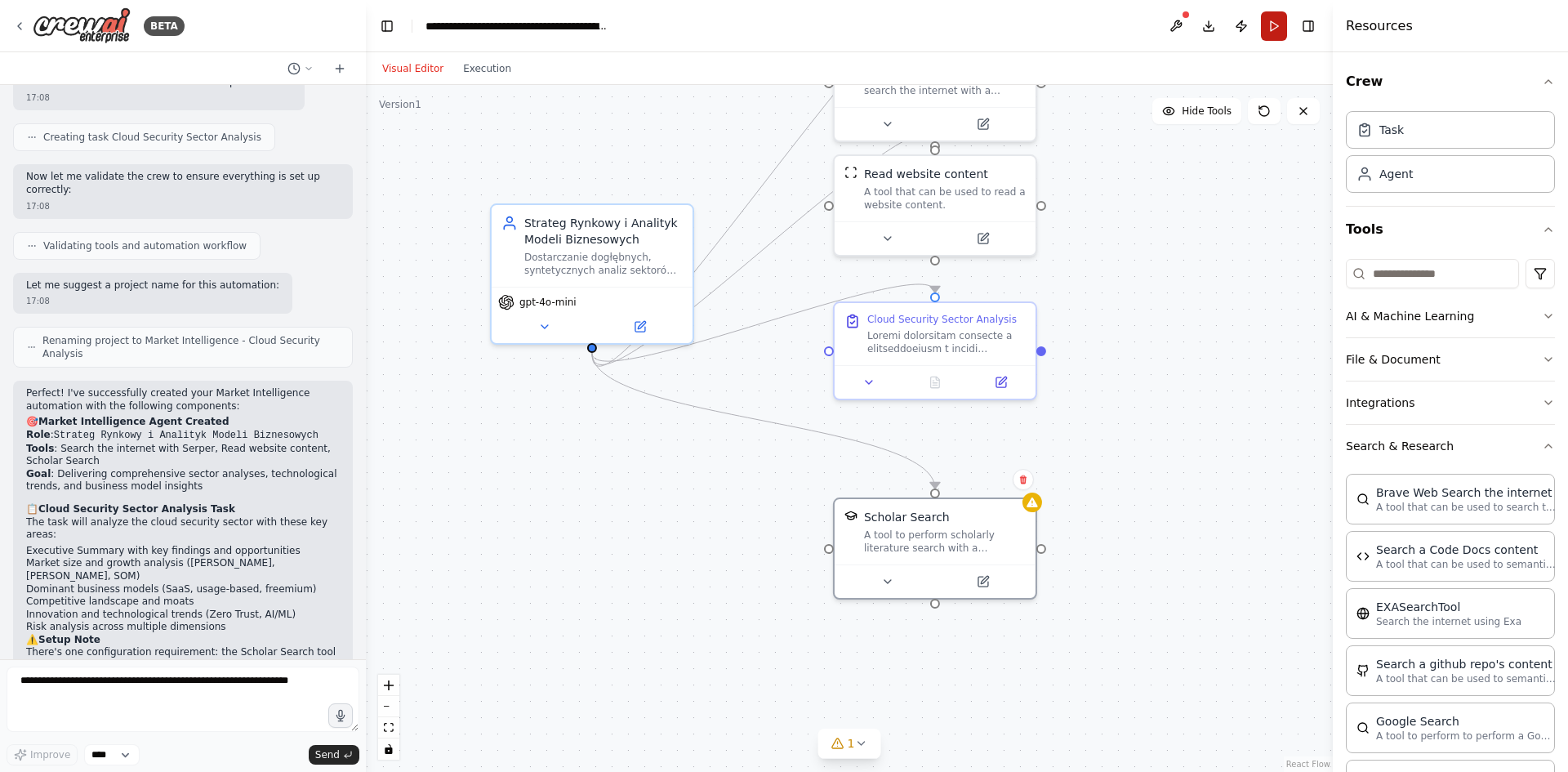
click at [1276, 27] on button "Run" at bounding box center [1274, 26] width 26 height 29
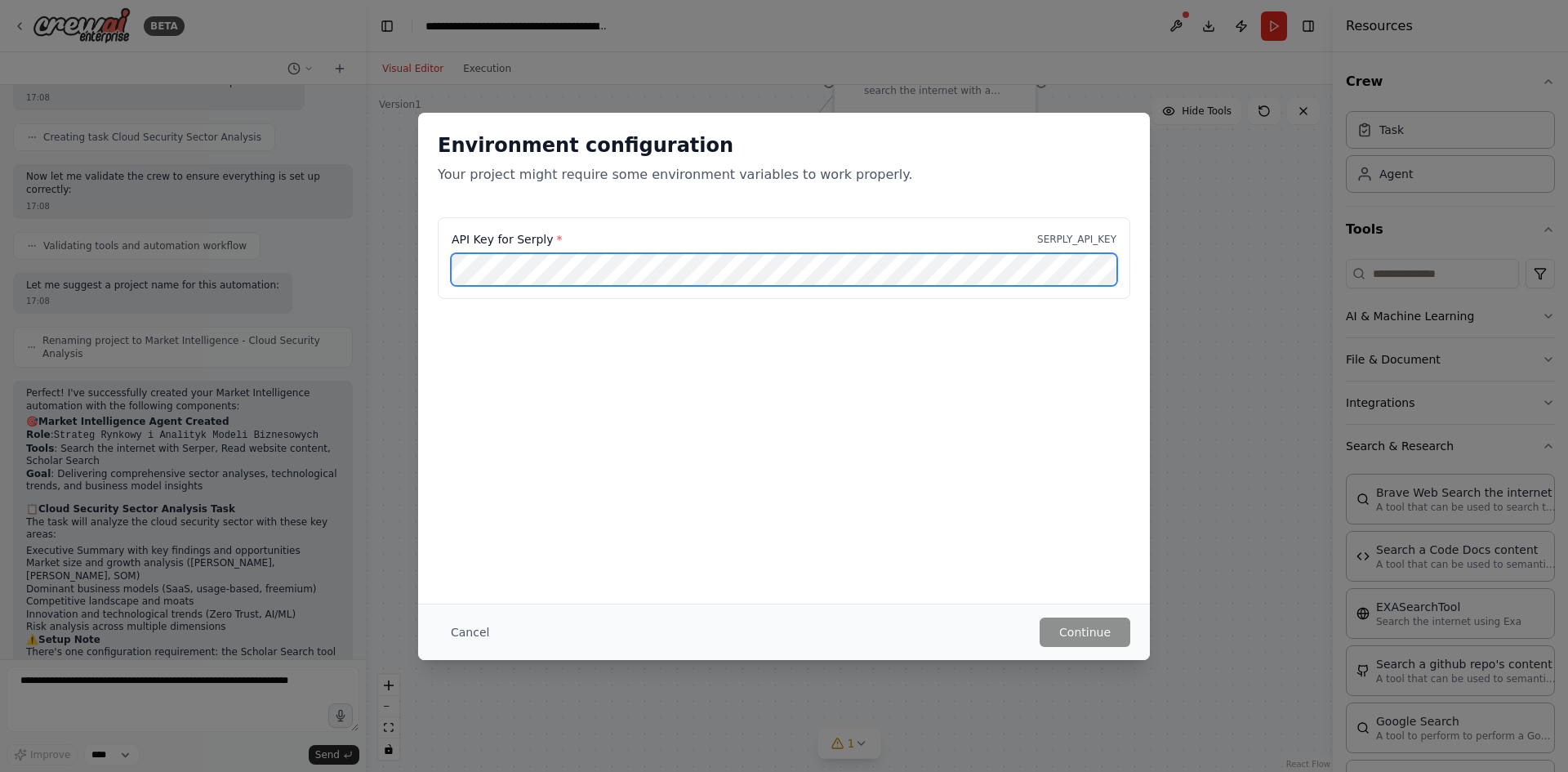
click at [421, 273] on div "API Key for Serply * SERPLY_API_KEY" at bounding box center [784, 268] width 732 height 101
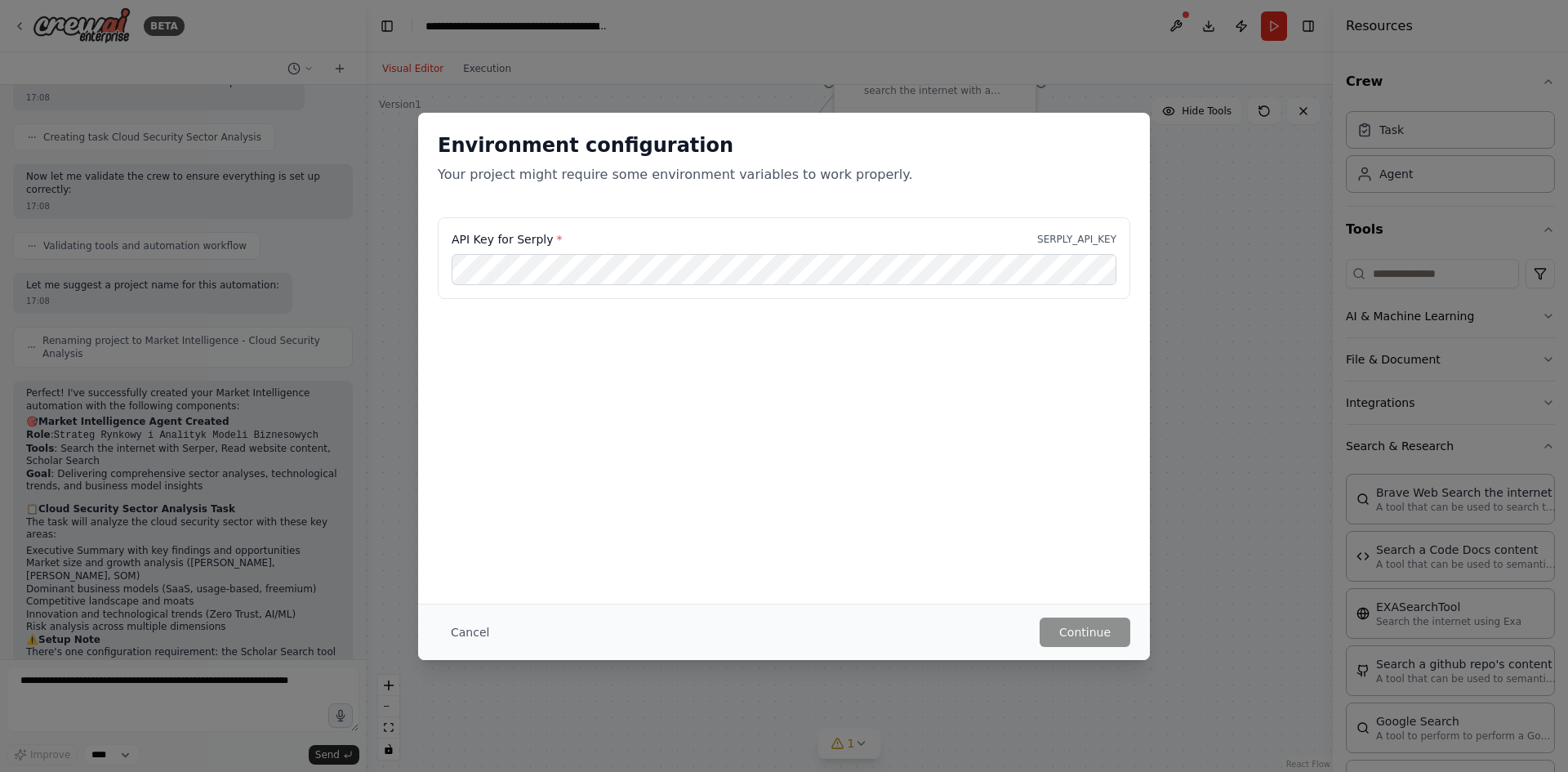
click at [1398, 434] on div "Environment configuration Your project might require some environment variables…" at bounding box center [784, 386] width 1568 height 772
click at [461, 634] on button "Cancel" at bounding box center [469, 633] width 64 height 29
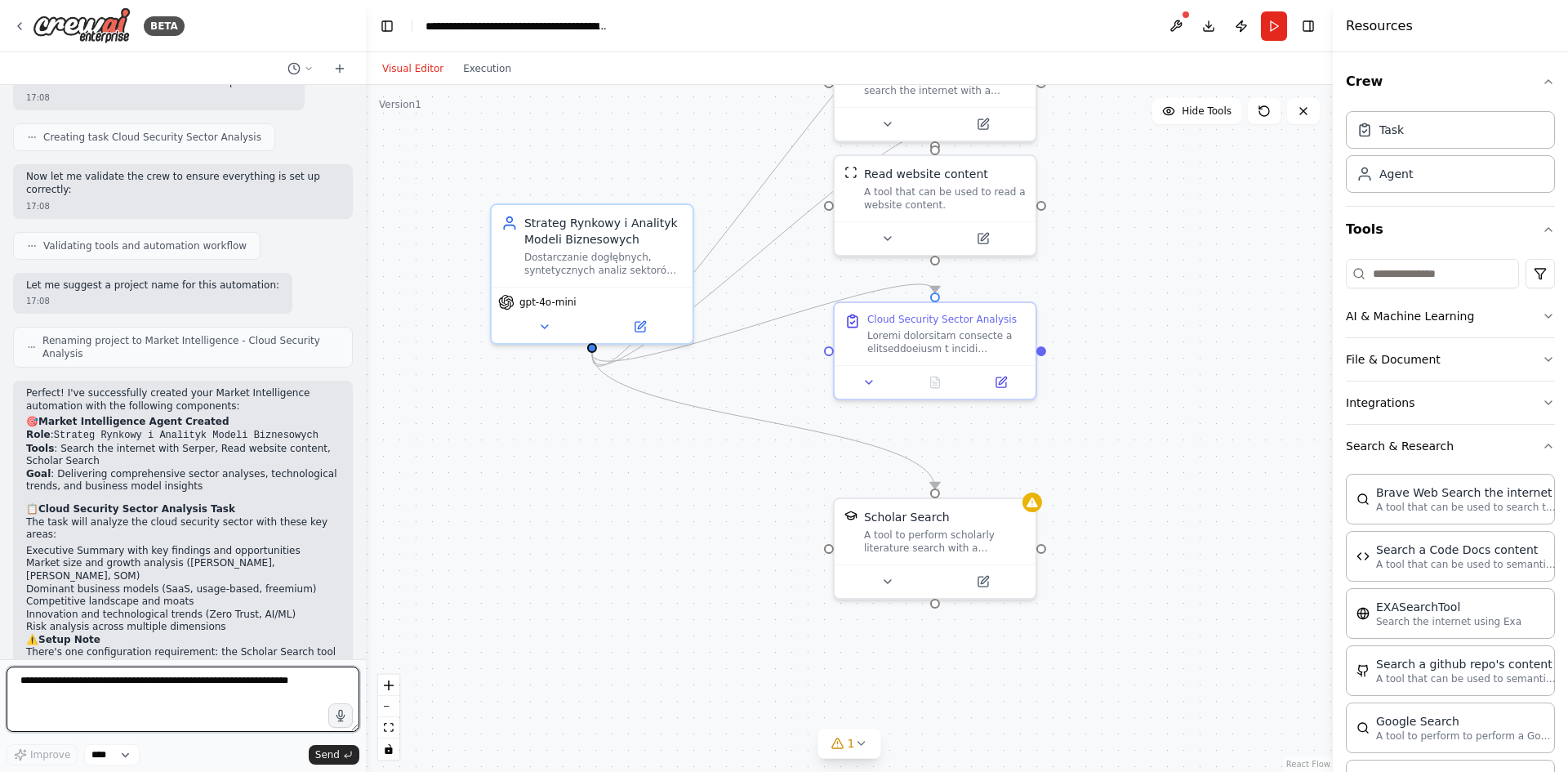
click at [223, 681] on textarea at bounding box center [183, 700] width 353 height 65
type textarea "**********"
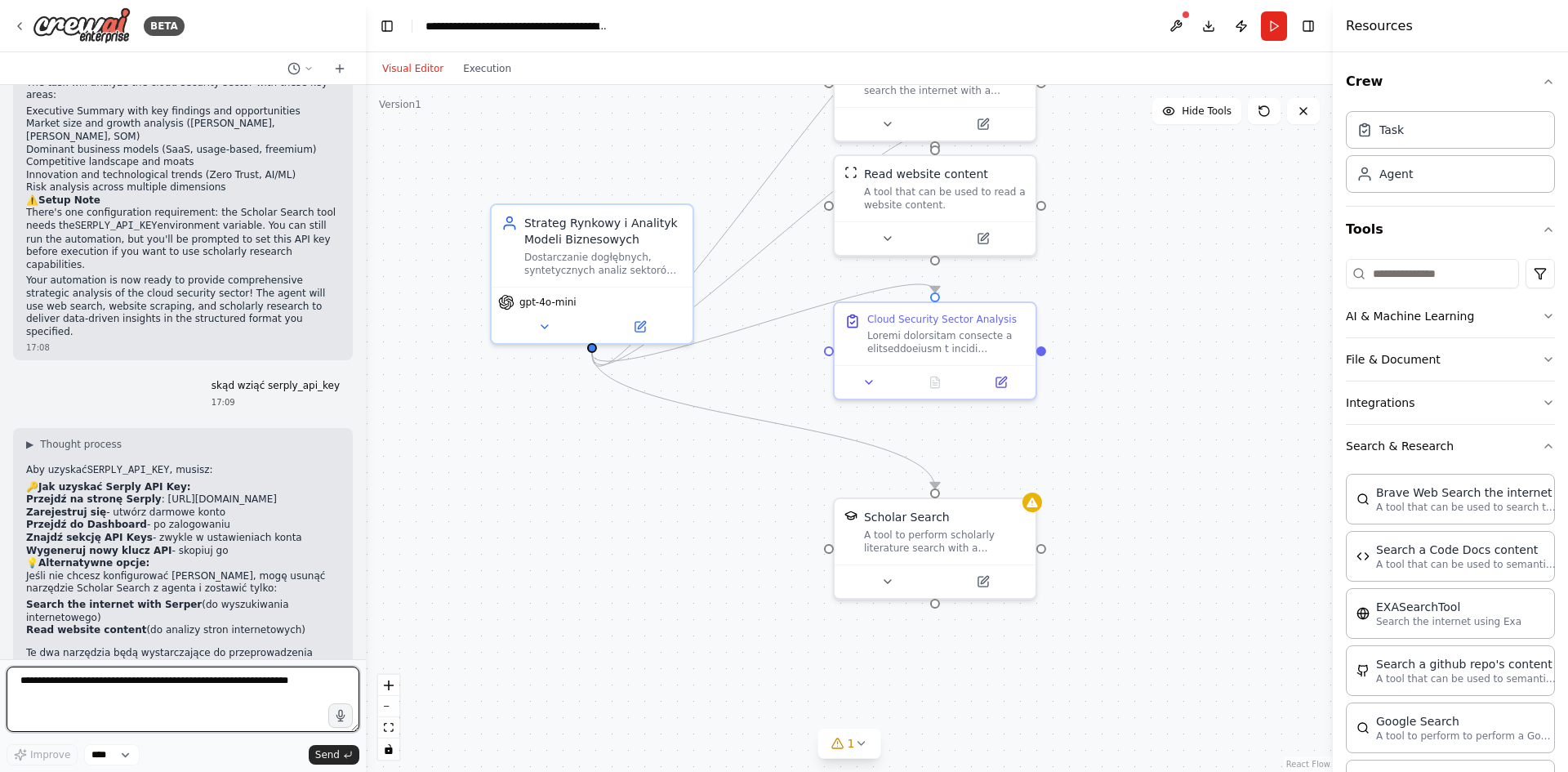
scroll to position [1799, 0]
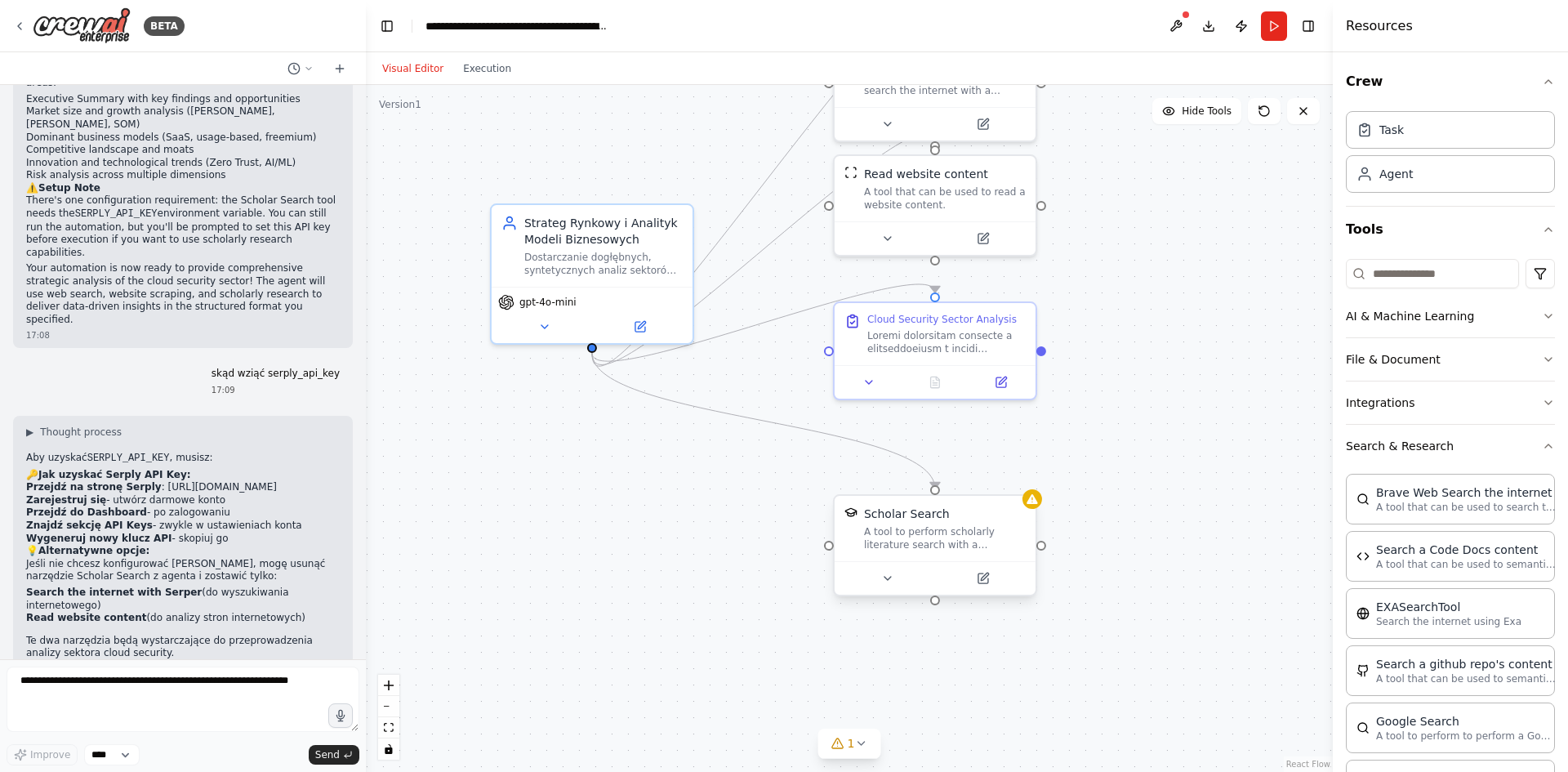
click at [947, 536] on div "A tool to perform scholarly literature search with a search_query." at bounding box center [945, 538] width 162 height 26
click at [1034, 516] on div "Scholar Search A tool to perform scholarly literature search with a search_quer…" at bounding box center [935, 529] width 201 height 65
click at [1278, 24] on button "Run" at bounding box center [1274, 26] width 26 height 29
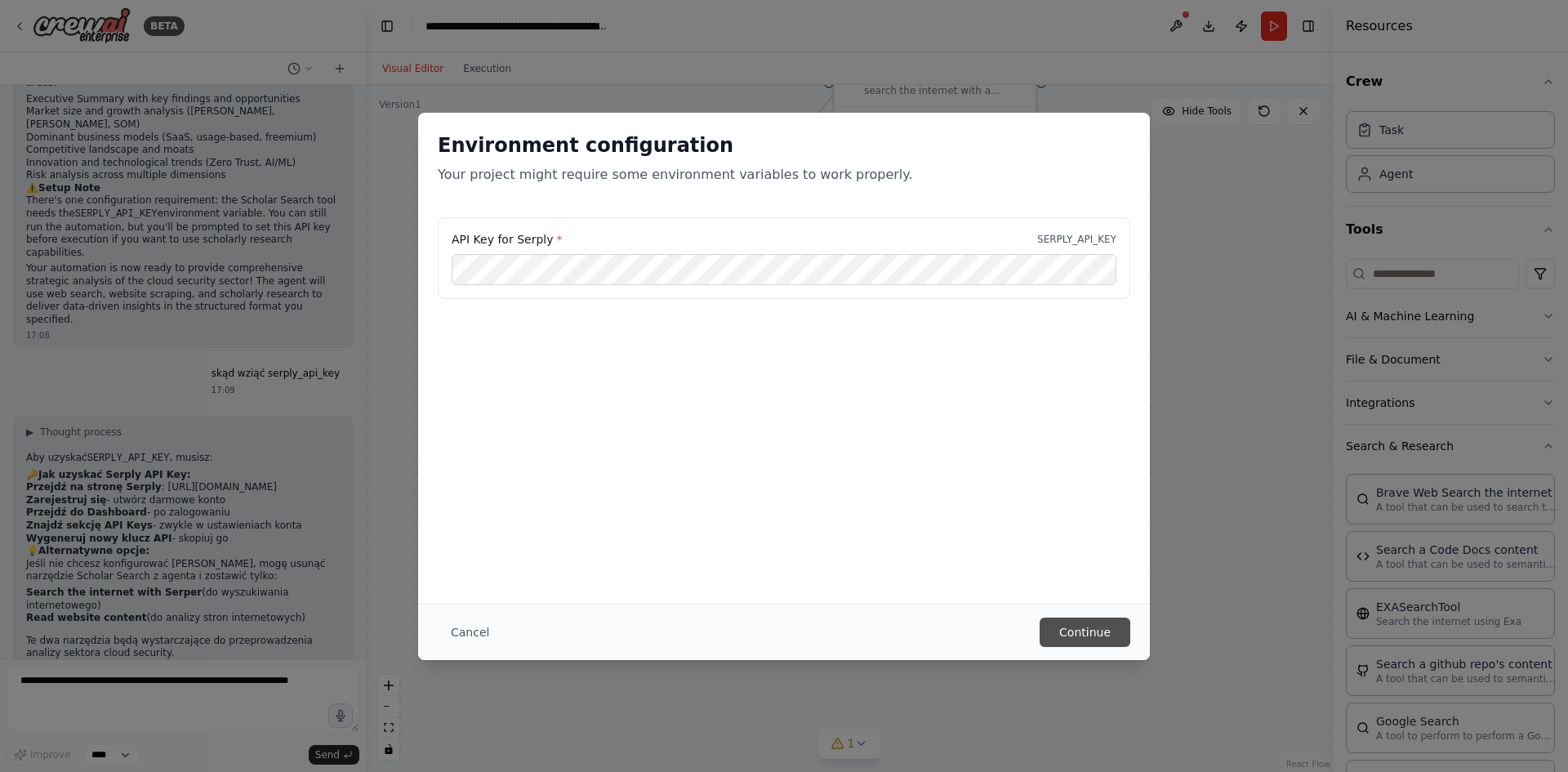
click at [1100, 649] on div "Cancel Continue" at bounding box center [784, 632] width 732 height 57
click at [1095, 633] on button "Continue" at bounding box center [1085, 633] width 91 height 29
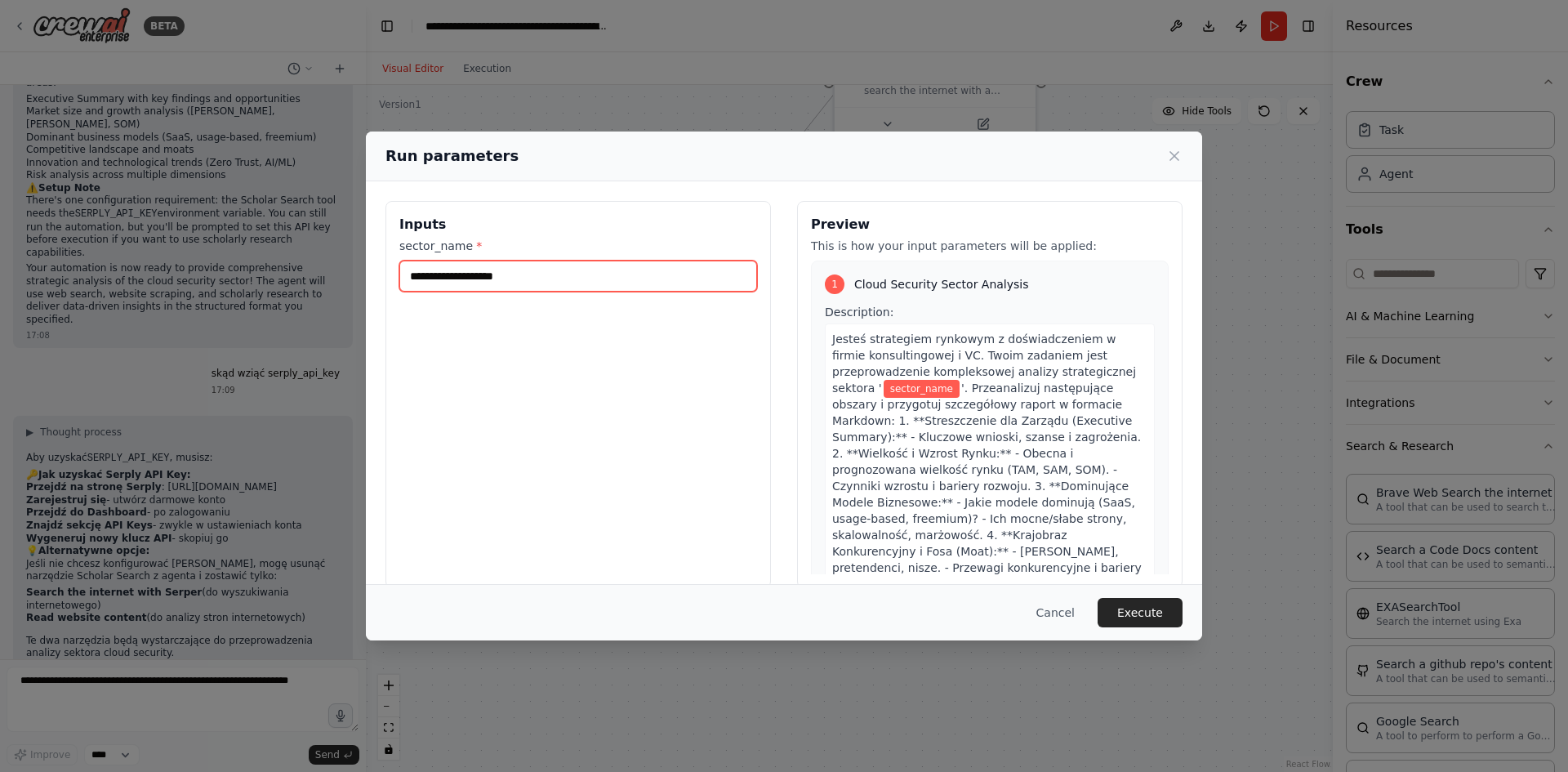
click at [543, 279] on input "sector_name *" at bounding box center [578, 276] width 357 height 31
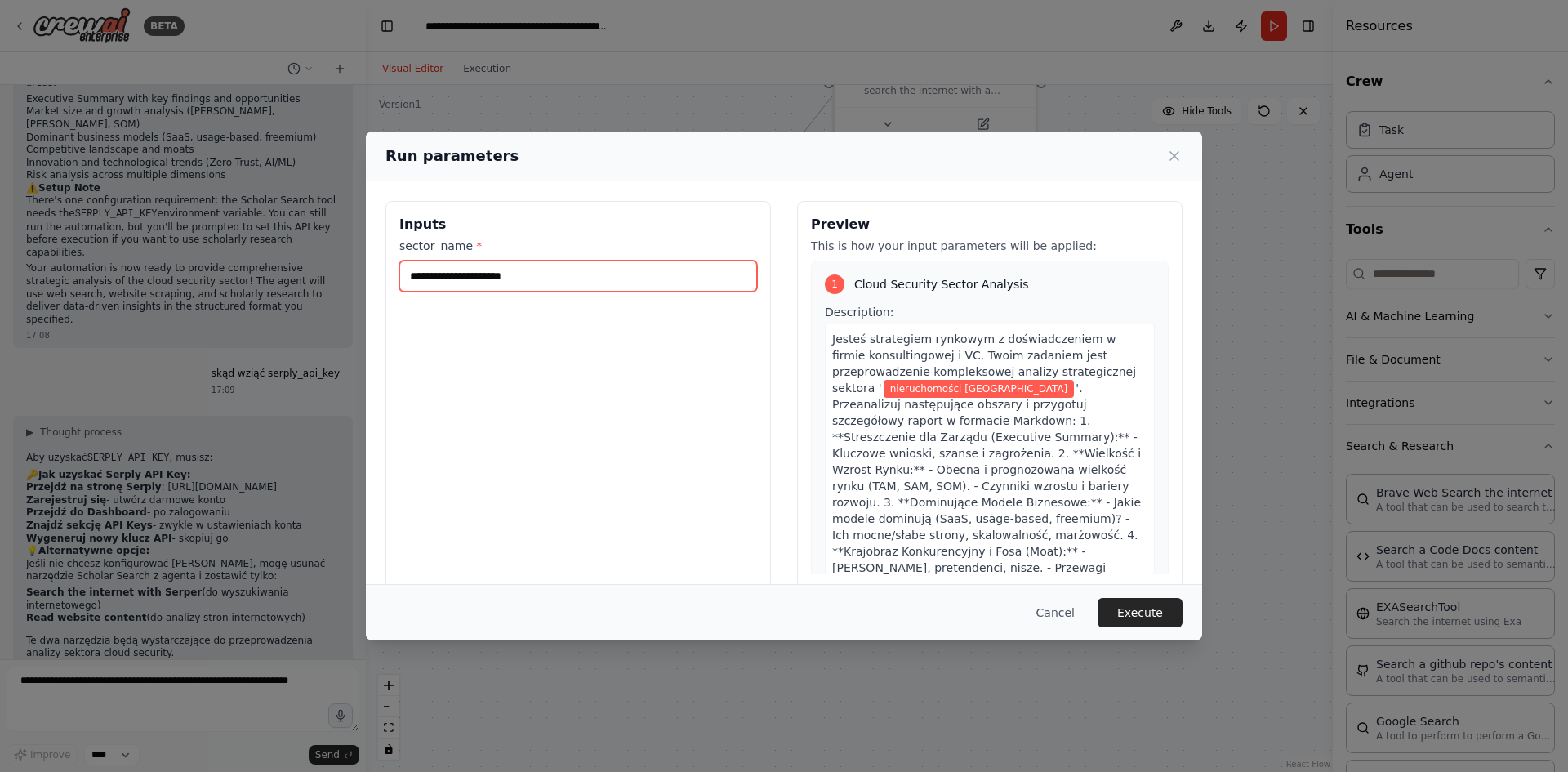
drag, startPoint x: 552, startPoint y: 276, endPoint x: 371, endPoint y: 285, distance: 181.2
click at [371, 285] on div "**********" at bounding box center [784, 395] width 836 height 426
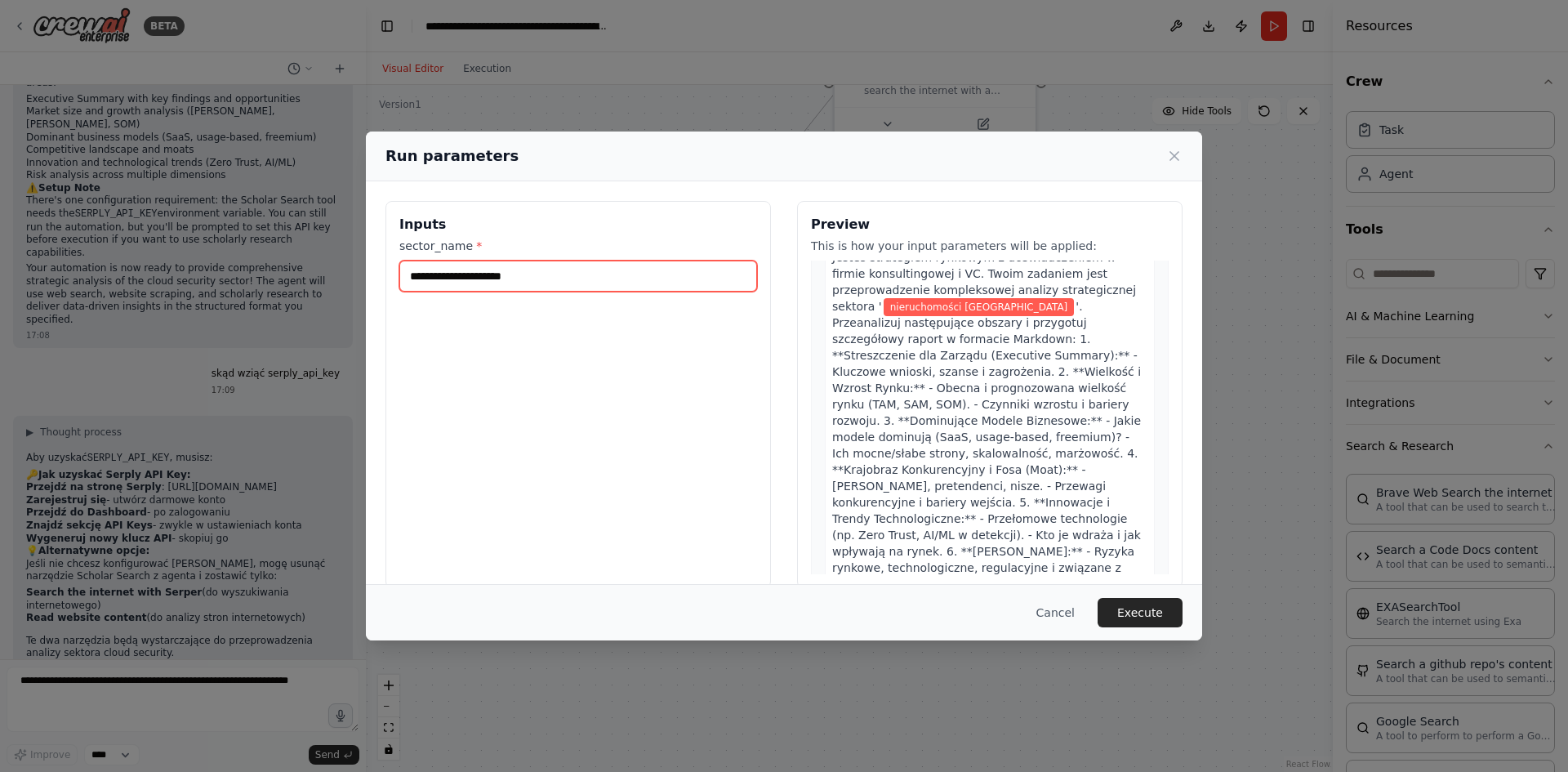
scroll to position [245, 0]
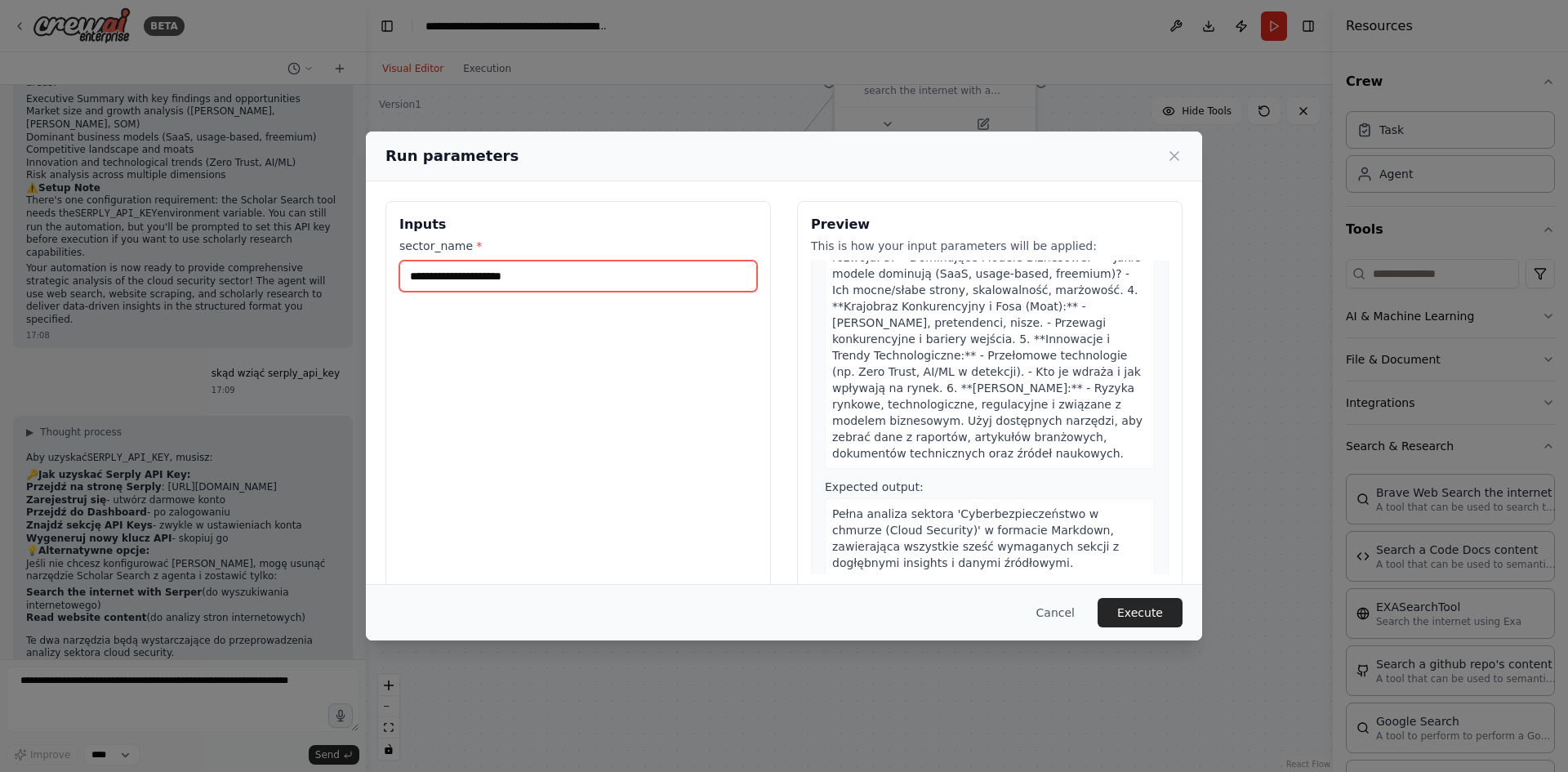
type input "**********"
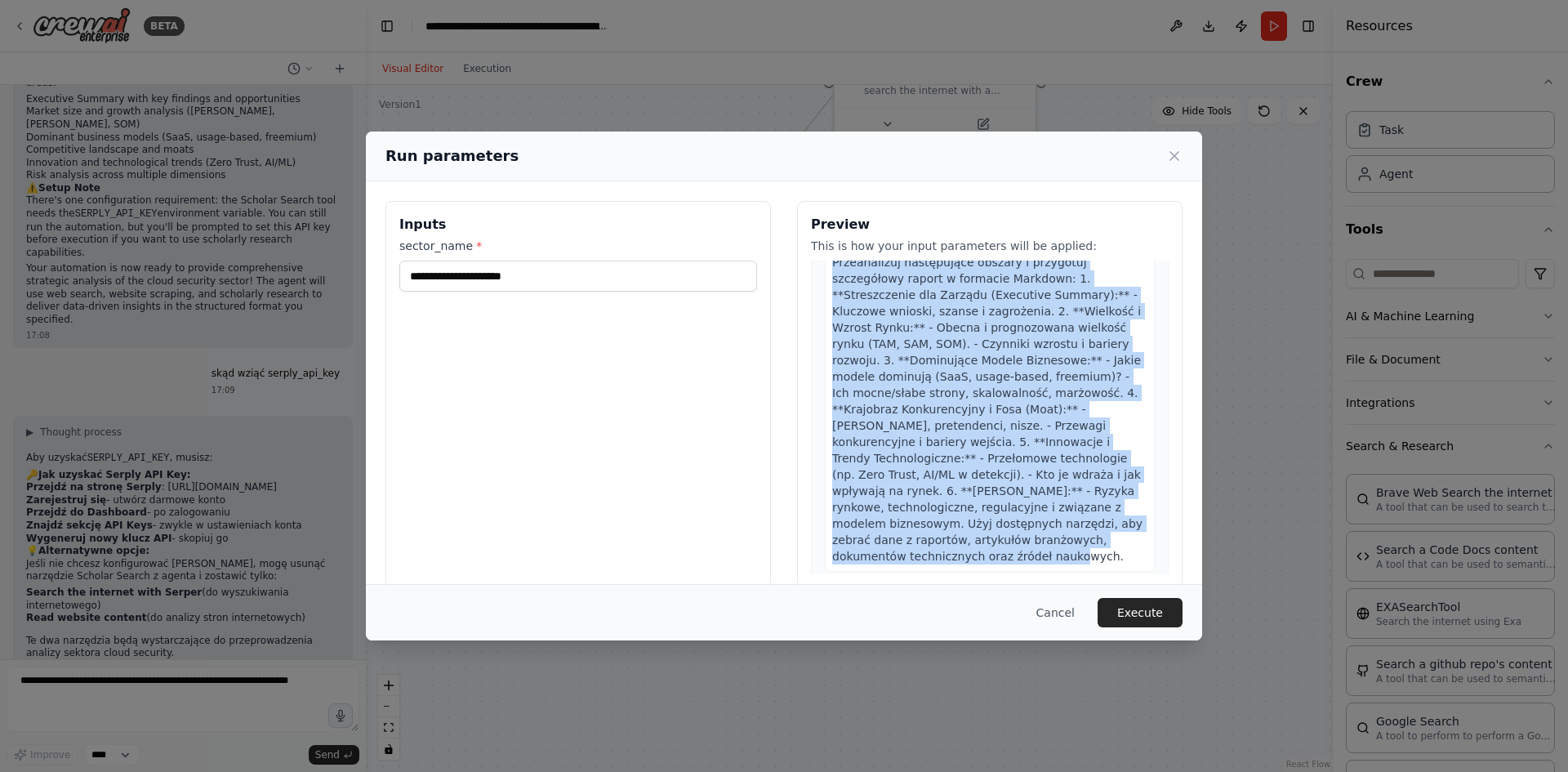
scroll to position [0, 0]
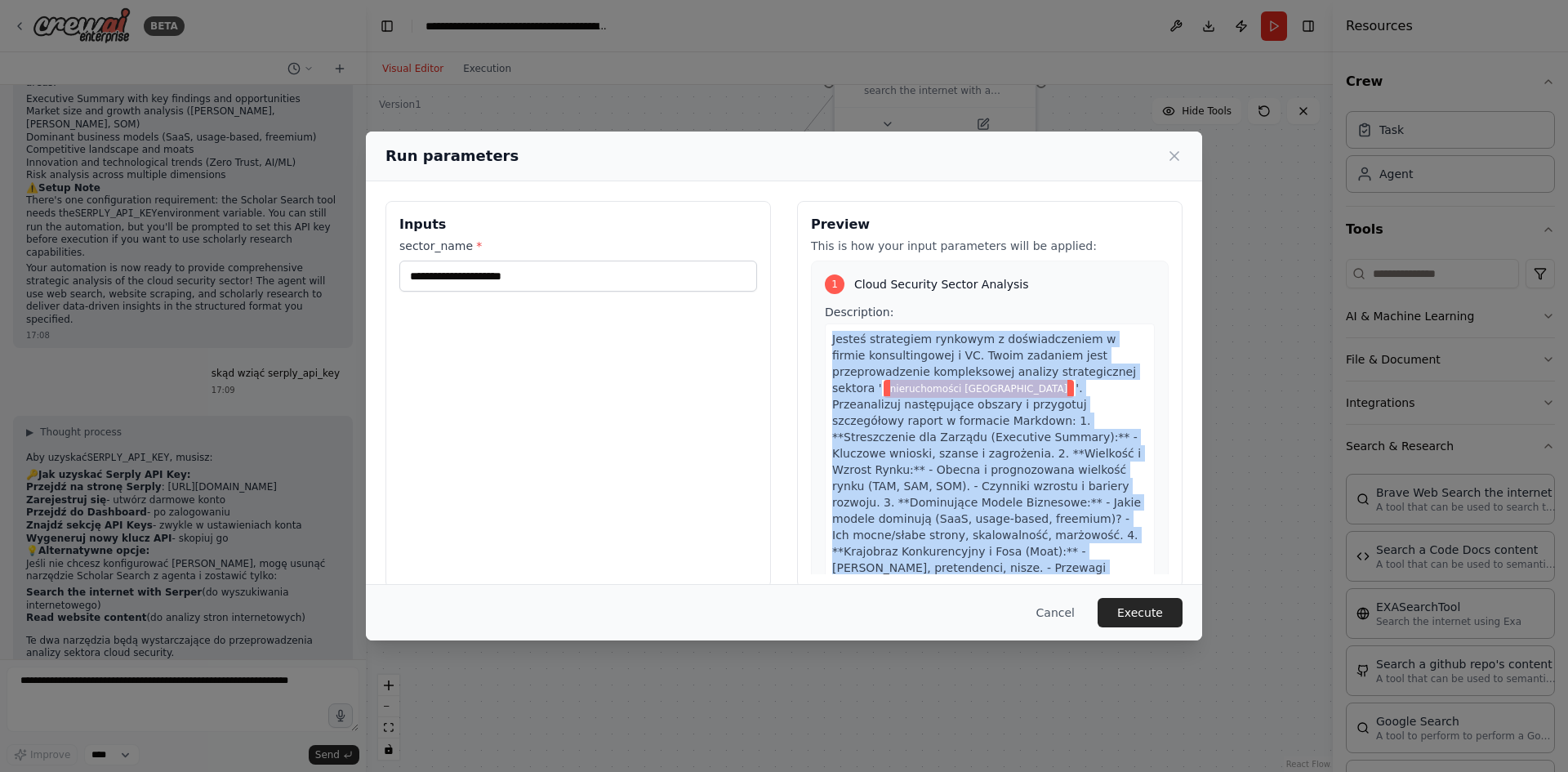
drag, startPoint x: 1057, startPoint y: 443, endPoint x: 821, endPoint y: 341, distance: 257.1
click at [825, 341] on div "Jesteś strategiem rynkowym z doświadczeniem w firmie konsultingowej i VC. Twoim…" at bounding box center [990, 518] width 330 height 390
copy div "Jesteś strategiem rynkowym z doświadczeniem w firmie konsultingowej i VC. Twoim…"
click at [1103, 405] on div "Jesteś strategiem rynkowym z doświadczeniem w firmie konsultingowej i VC. Twoim…" at bounding box center [990, 518] width 330 height 390
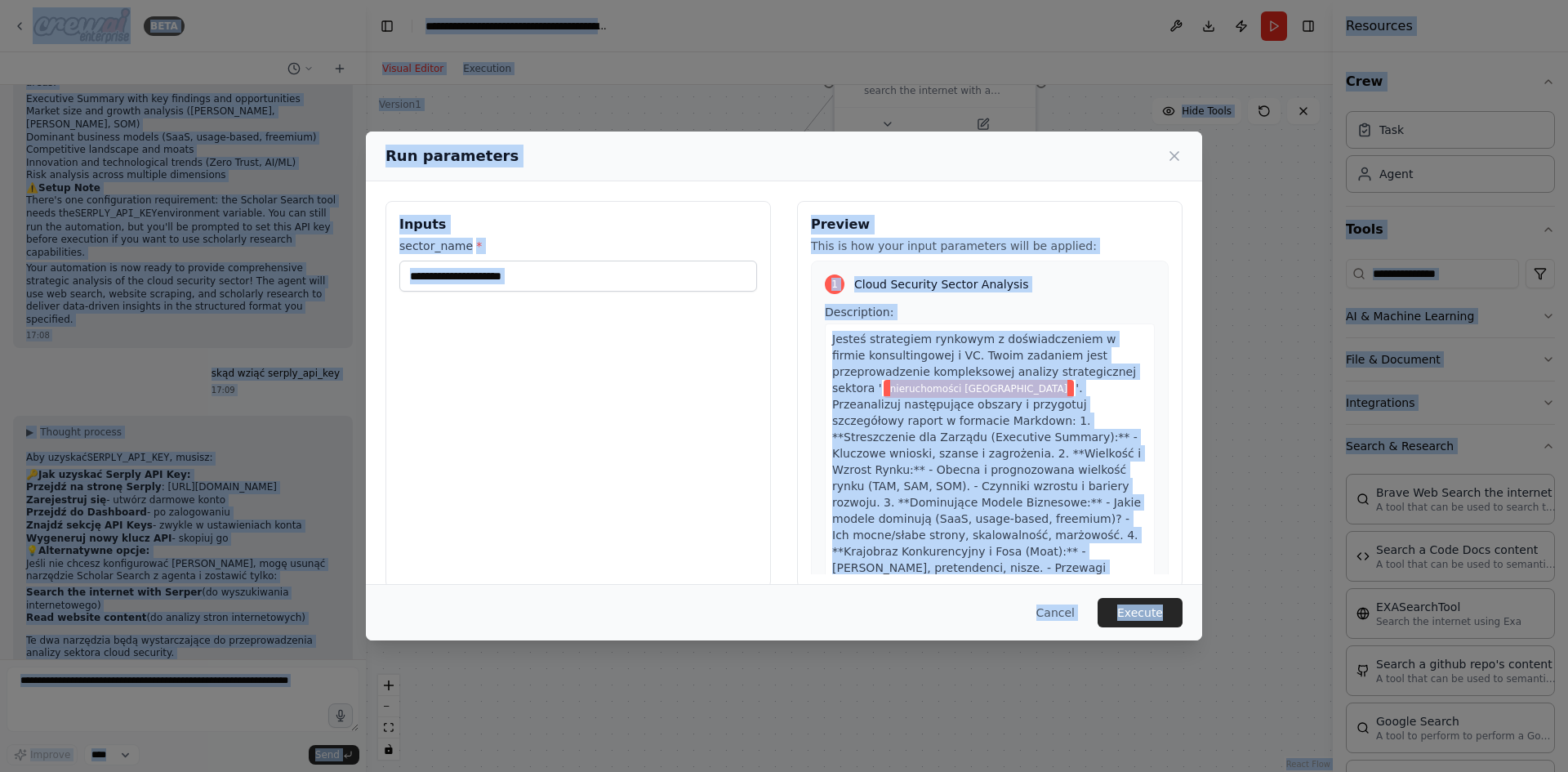
click at [1055, 419] on span "'. Przeanalizuj następujące obszary i przygotuj szczegółowy raport w formacie M…" at bounding box center [987, 543] width 310 height 323
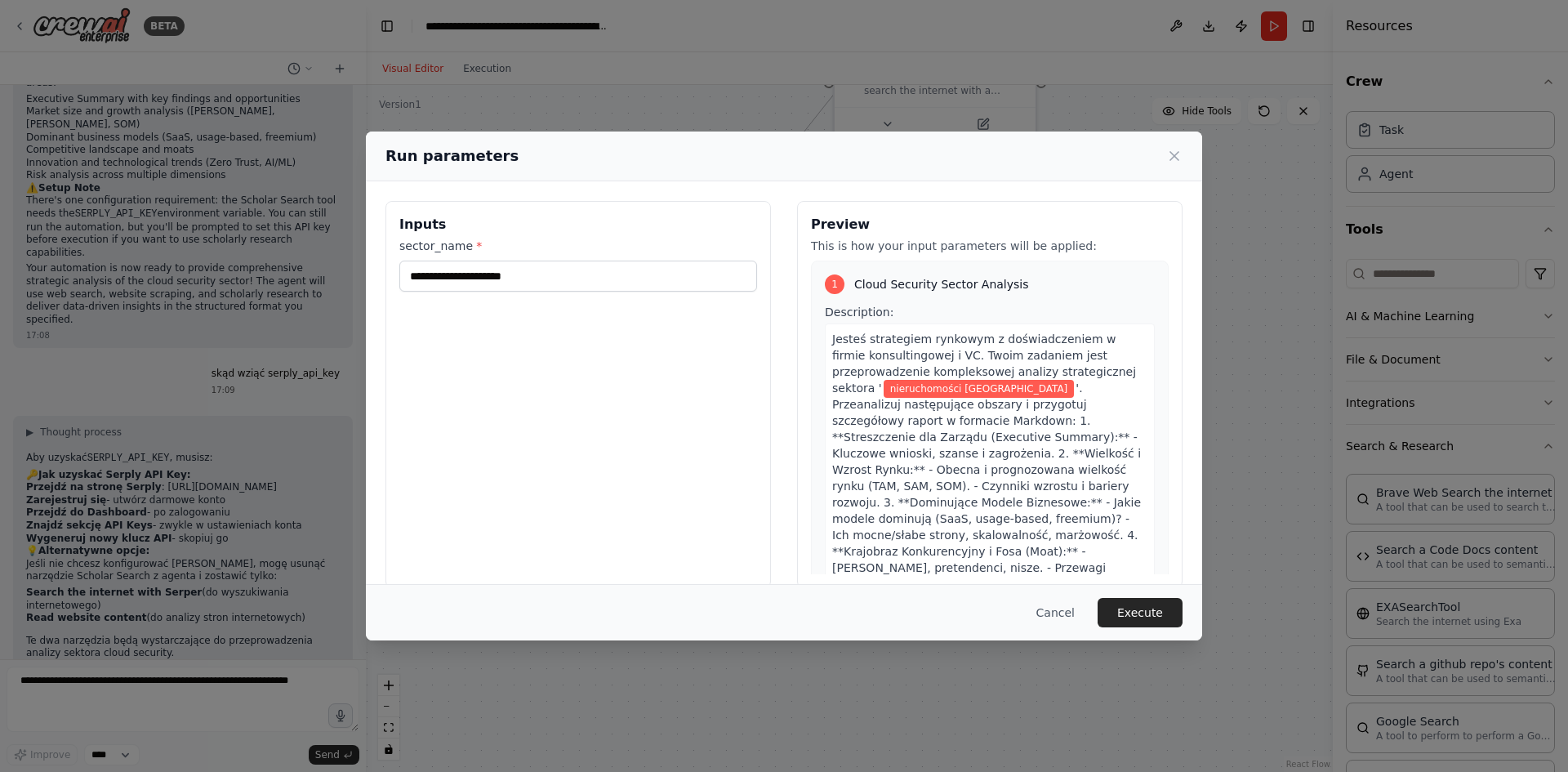
click at [979, 390] on span "nieruchomości Warszawa" at bounding box center [979, 389] width 191 height 18
click at [1013, 415] on span "'. Przeanalizuj następujące obszary i przygotuj szczegółowy raport w formacie M…" at bounding box center [987, 543] width 310 height 323
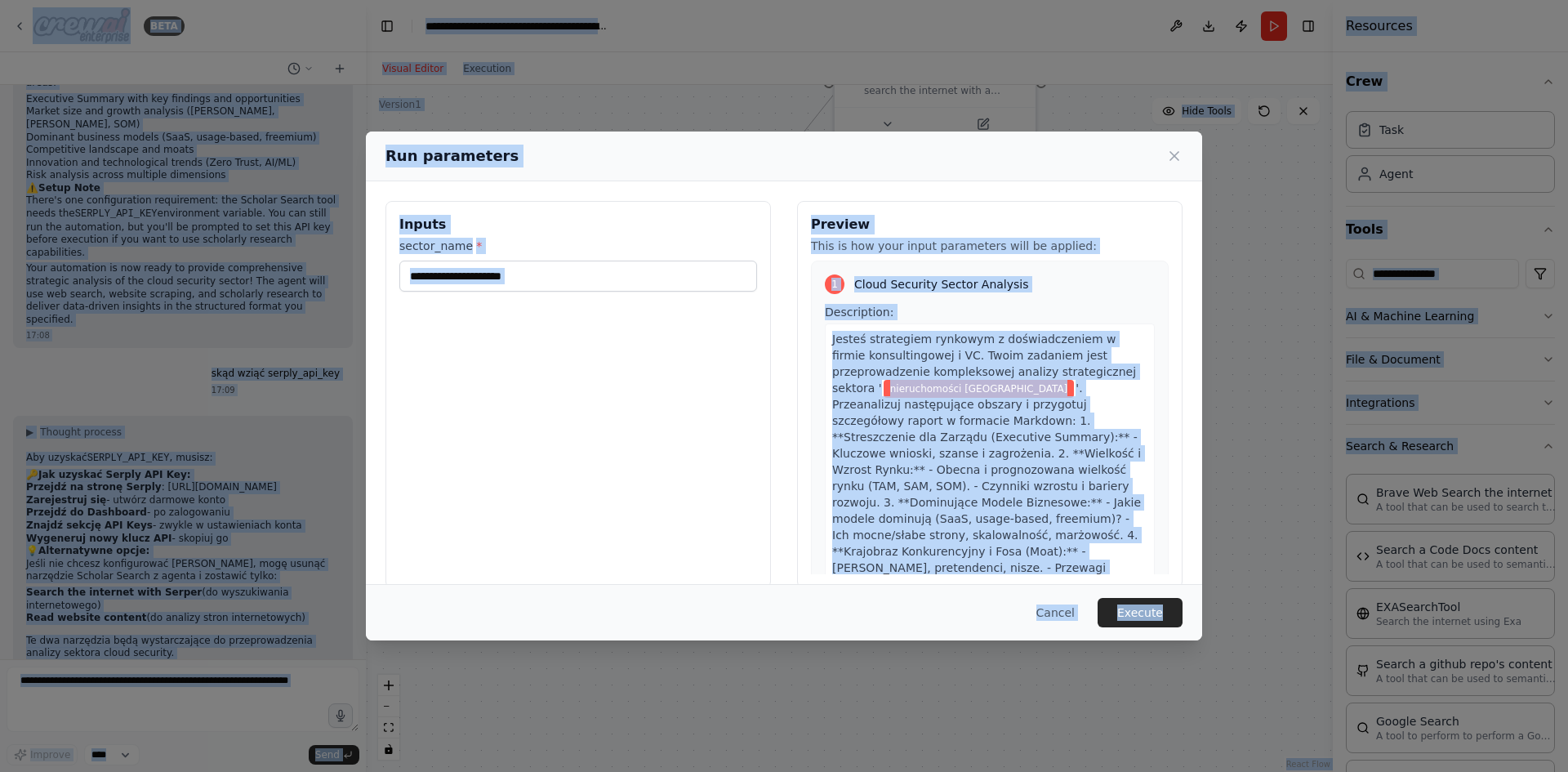
click at [1010, 443] on span "'. Przeanalizuj następujące obszary i przygotuj szczegółowy raport w formacie M…" at bounding box center [987, 543] width 310 height 323
click at [733, 421] on div "**********" at bounding box center [578, 395] width 386 height 388
click at [1032, 545] on span "'. Przeanalizuj następujące obszary i przygotuj szczegółowy raport w formacie M…" at bounding box center [987, 543] width 310 height 323
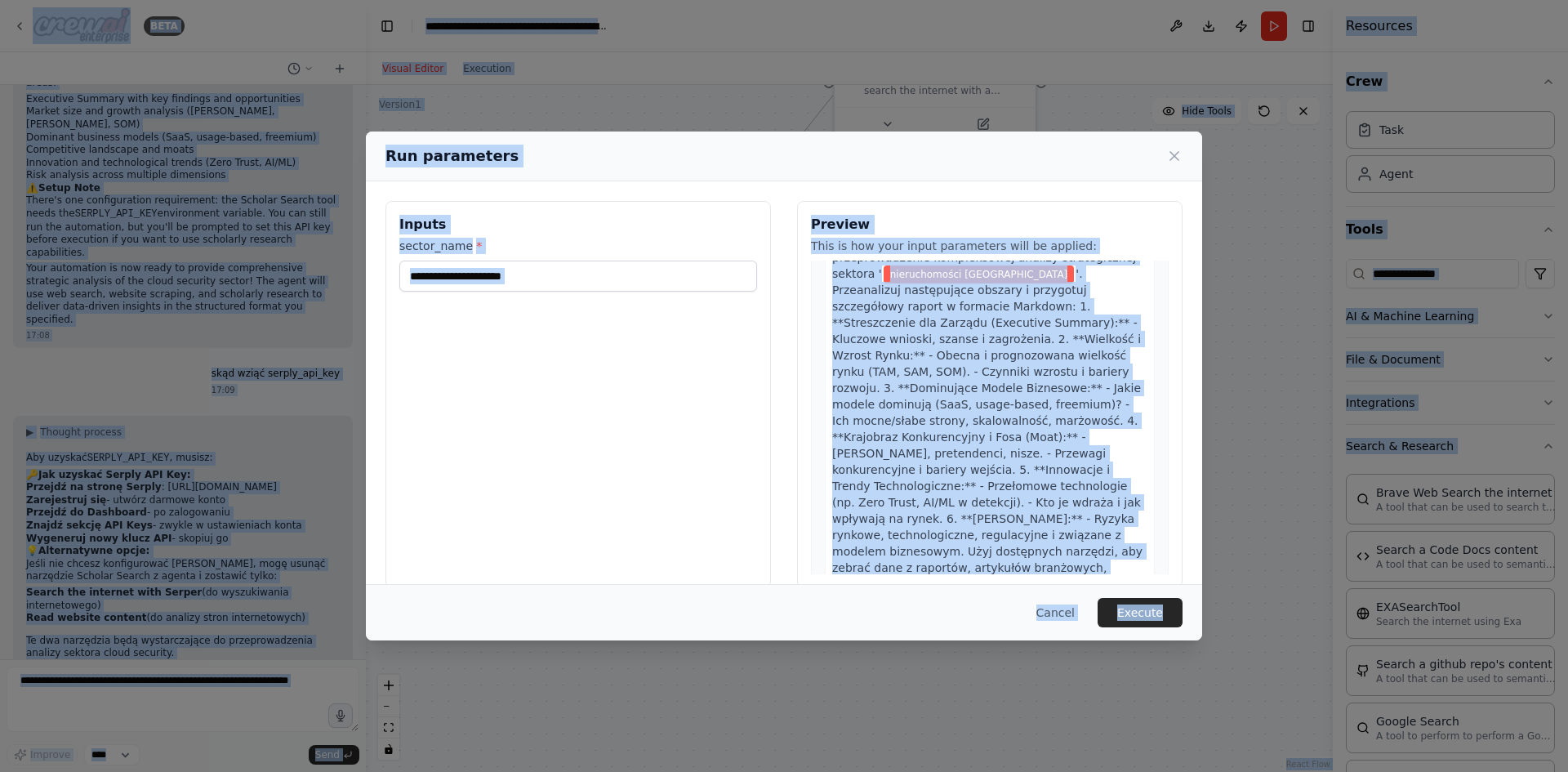
scroll to position [245, 0]
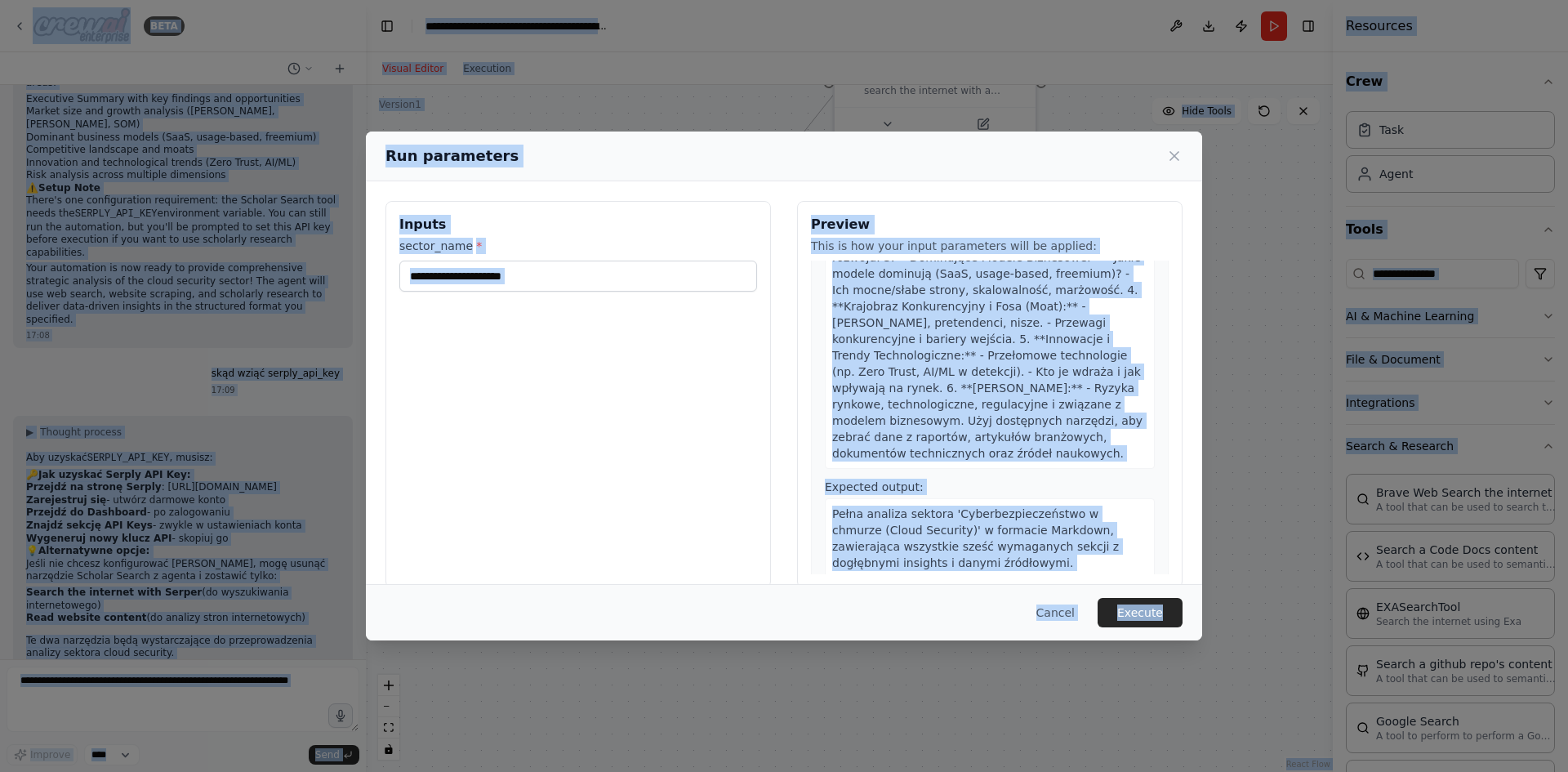
click at [1038, 407] on span "'. Przeanalizuj następujące obszary i przygotuj szczegółowy raport w formacie M…" at bounding box center [987, 298] width 310 height 323
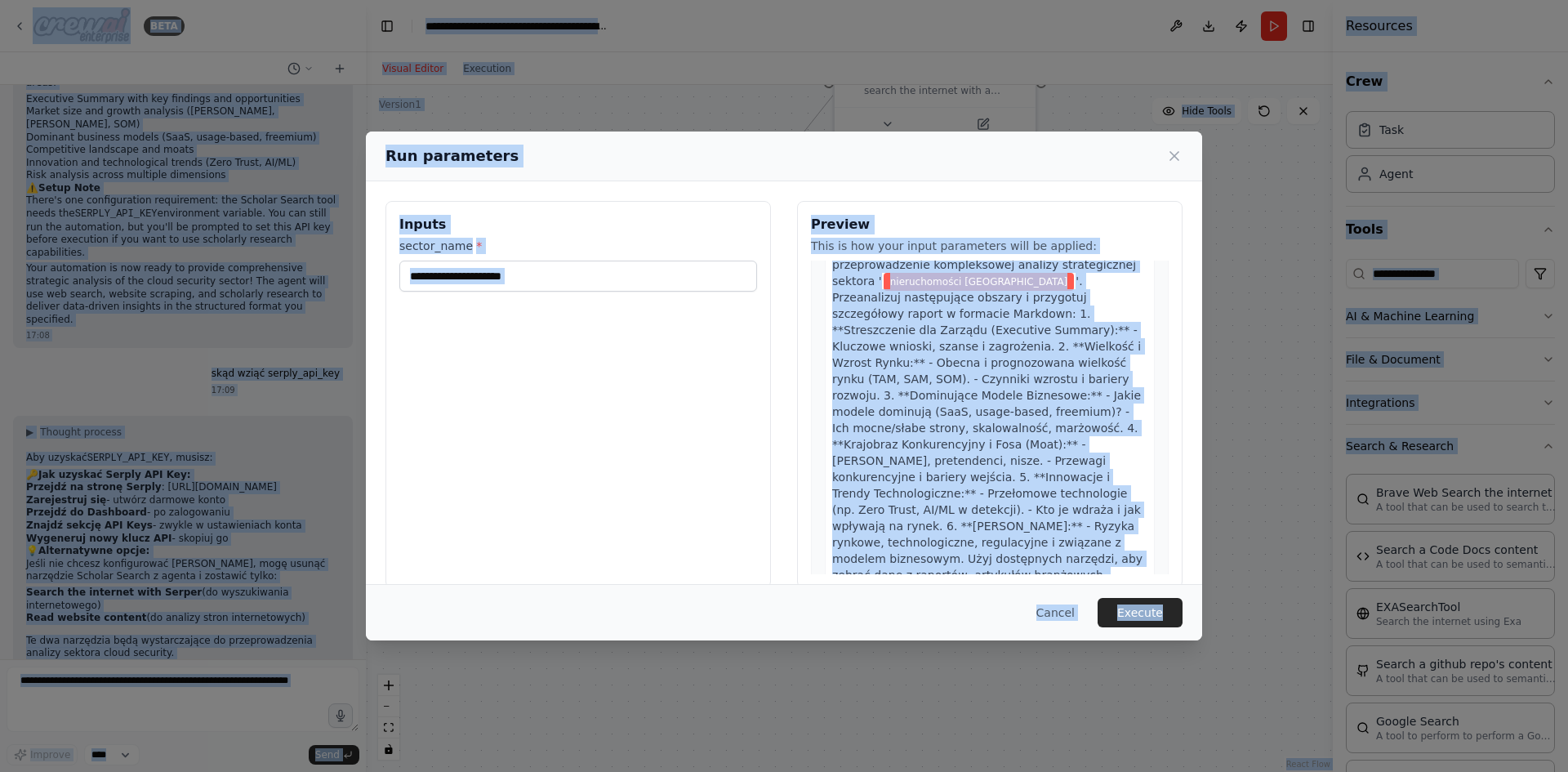
scroll to position [0, 0]
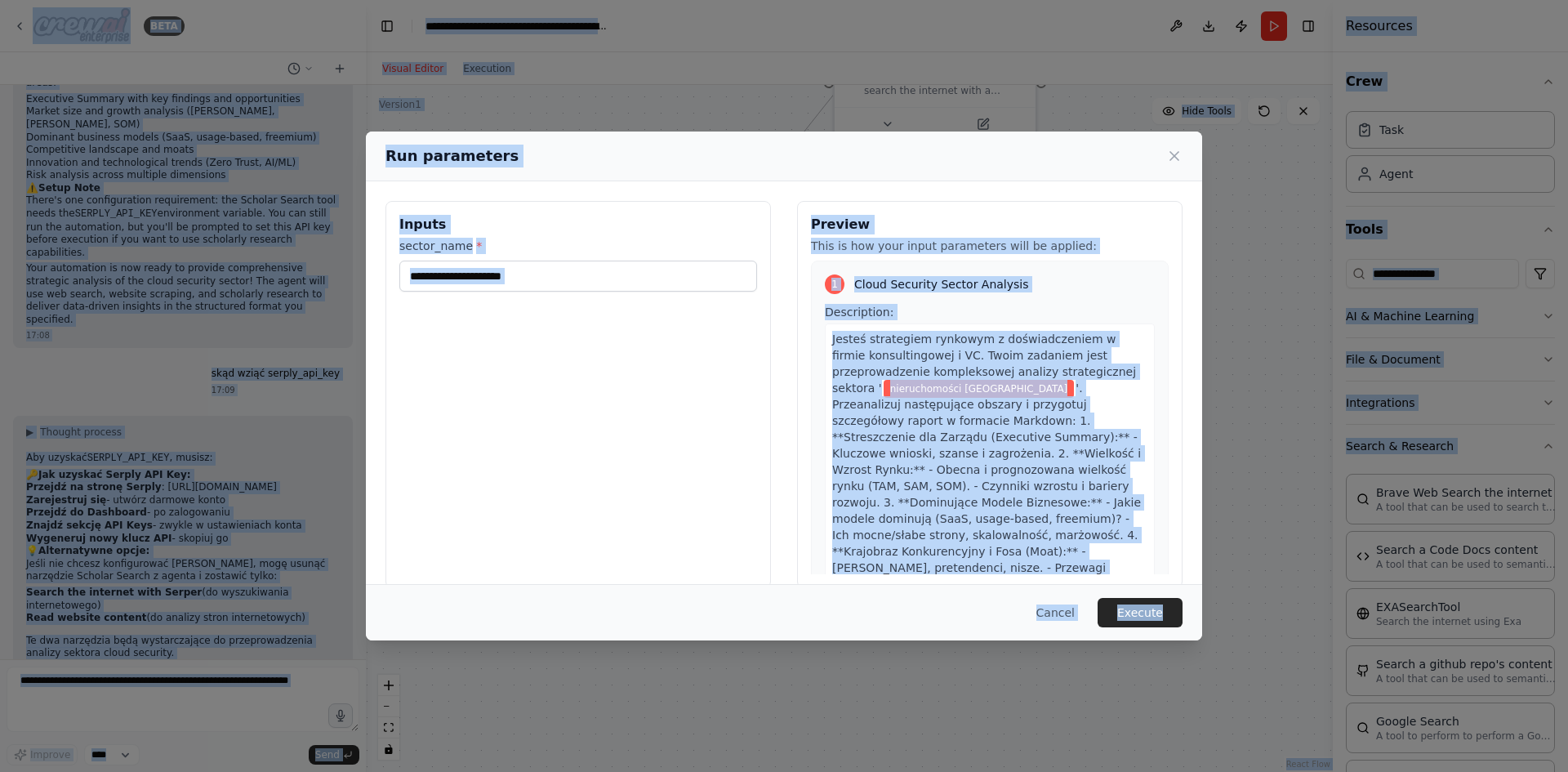
click at [1055, 350] on div "Jesteś strategiem rynkowym z doświadczeniem w firmie konsultingowej i VC. Twoim…" at bounding box center [990, 518] width 330 height 390
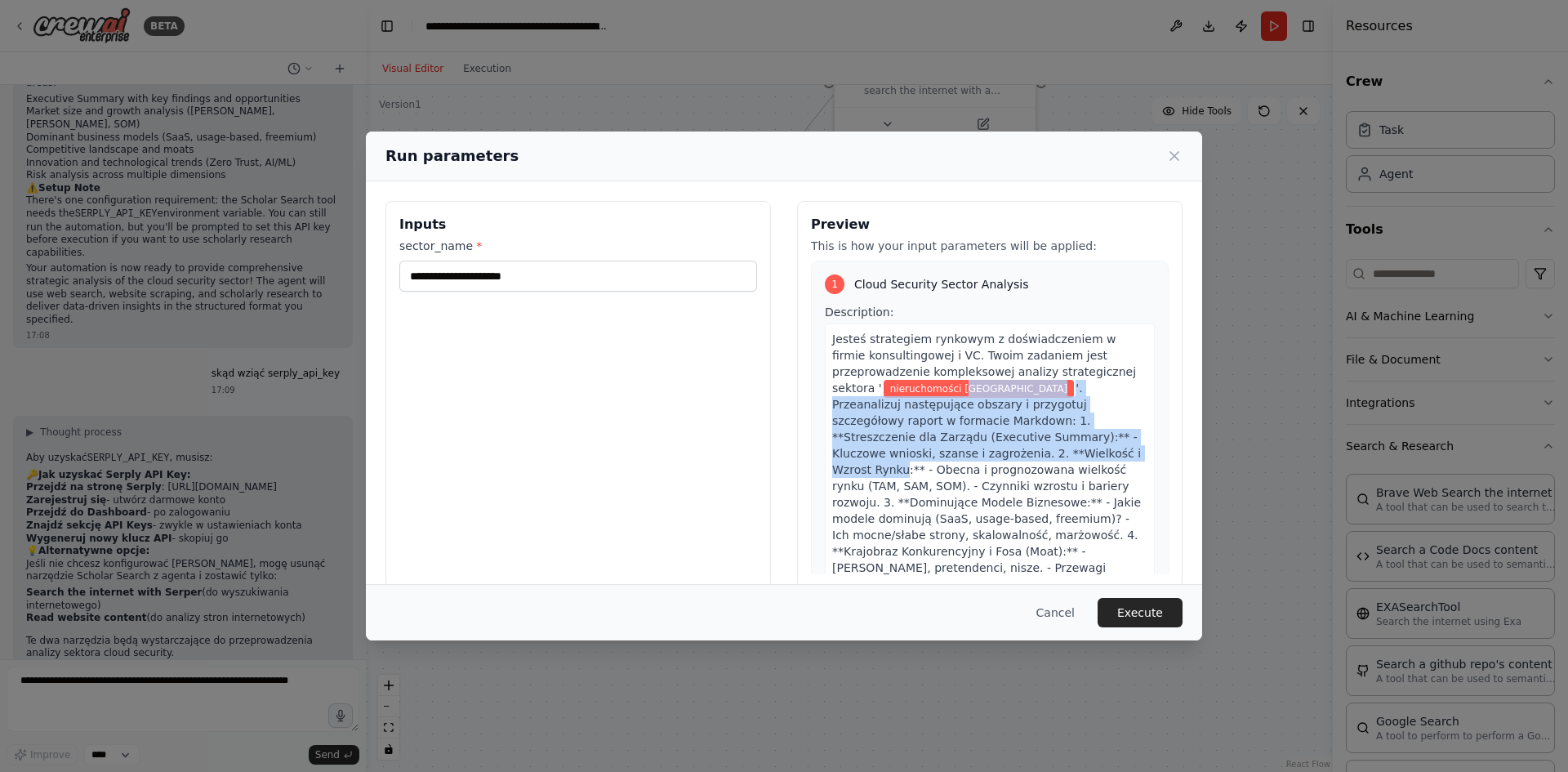
drag, startPoint x: 1031, startPoint y: 450, endPoint x: 950, endPoint y: 383, distance: 105.1
click at [950, 383] on div "Jesteś strategiem rynkowym z doświadczeniem w firmie konsultingowej i VC. Twoim…" at bounding box center [990, 518] width 330 height 390
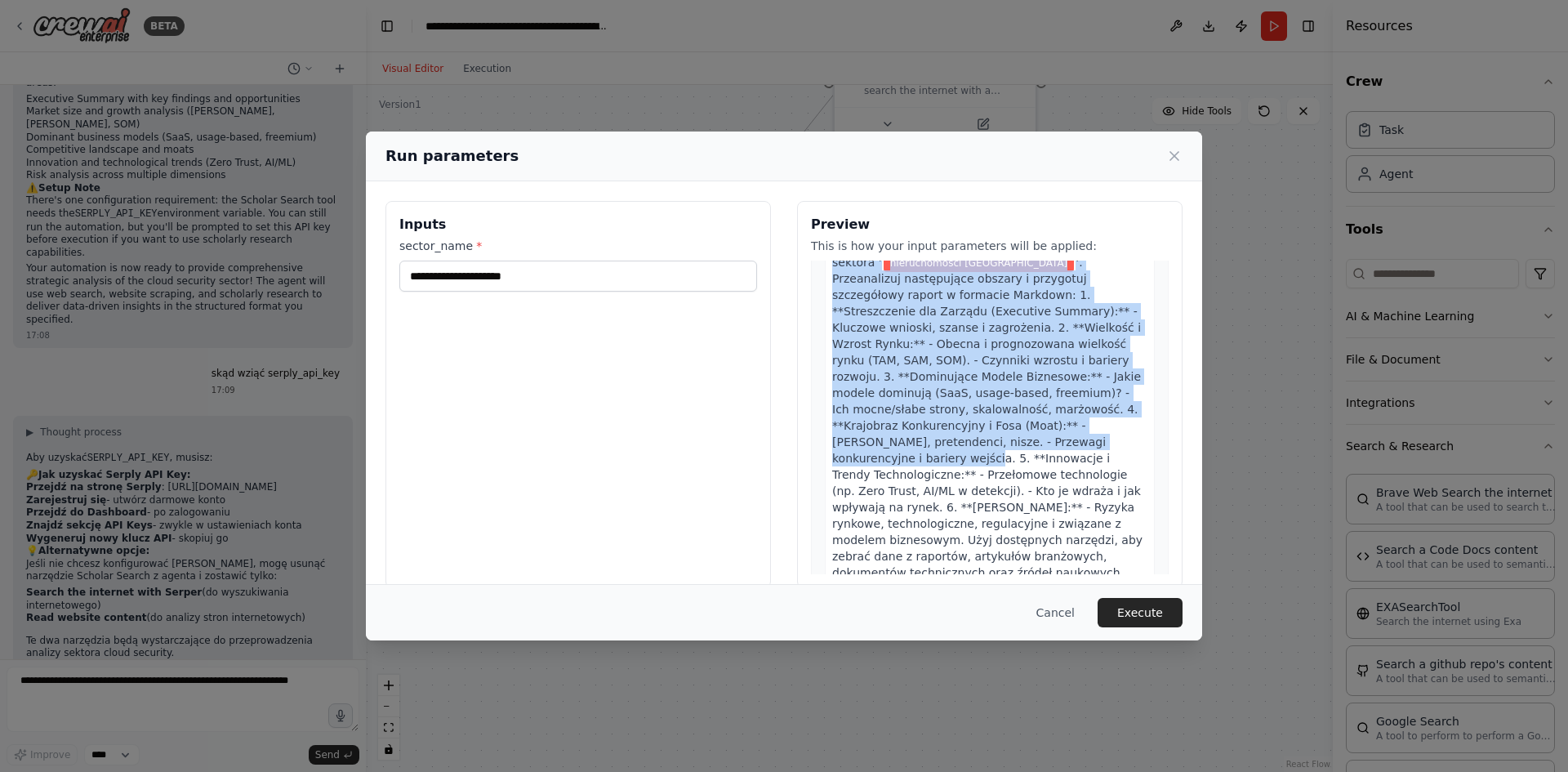
drag, startPoint x: 830, startPoint y: 342, endPoint x: 953, endPoint y: 350, distance: 123.3
click at [996, 395] on div "Jesteś strategiem rynkowym z doświadczeniem w firmie konsultingowej i VC. Twoim…" at bounding box center [990, 393] width 330 height 390
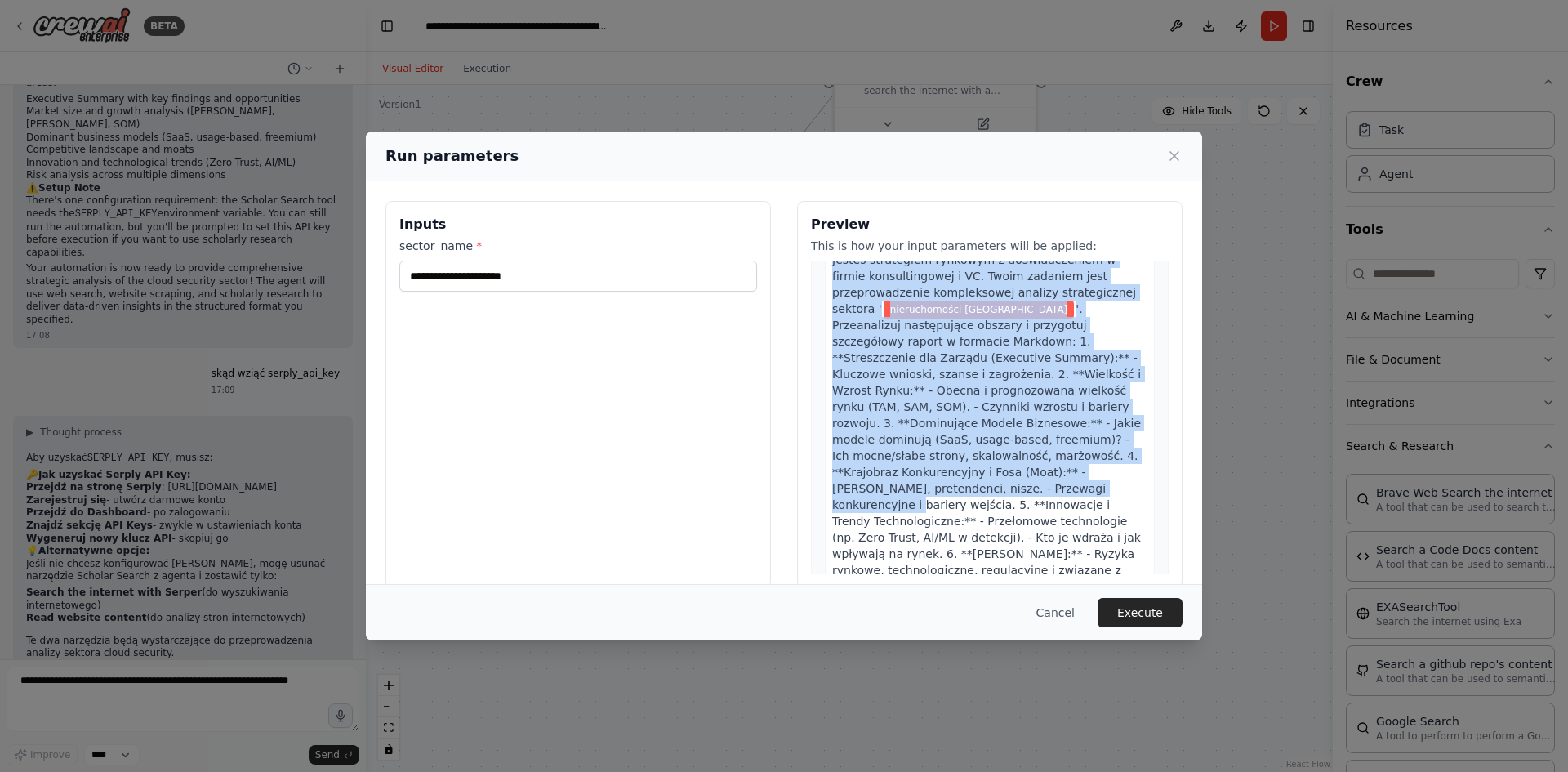
scroll to position [245, 0]
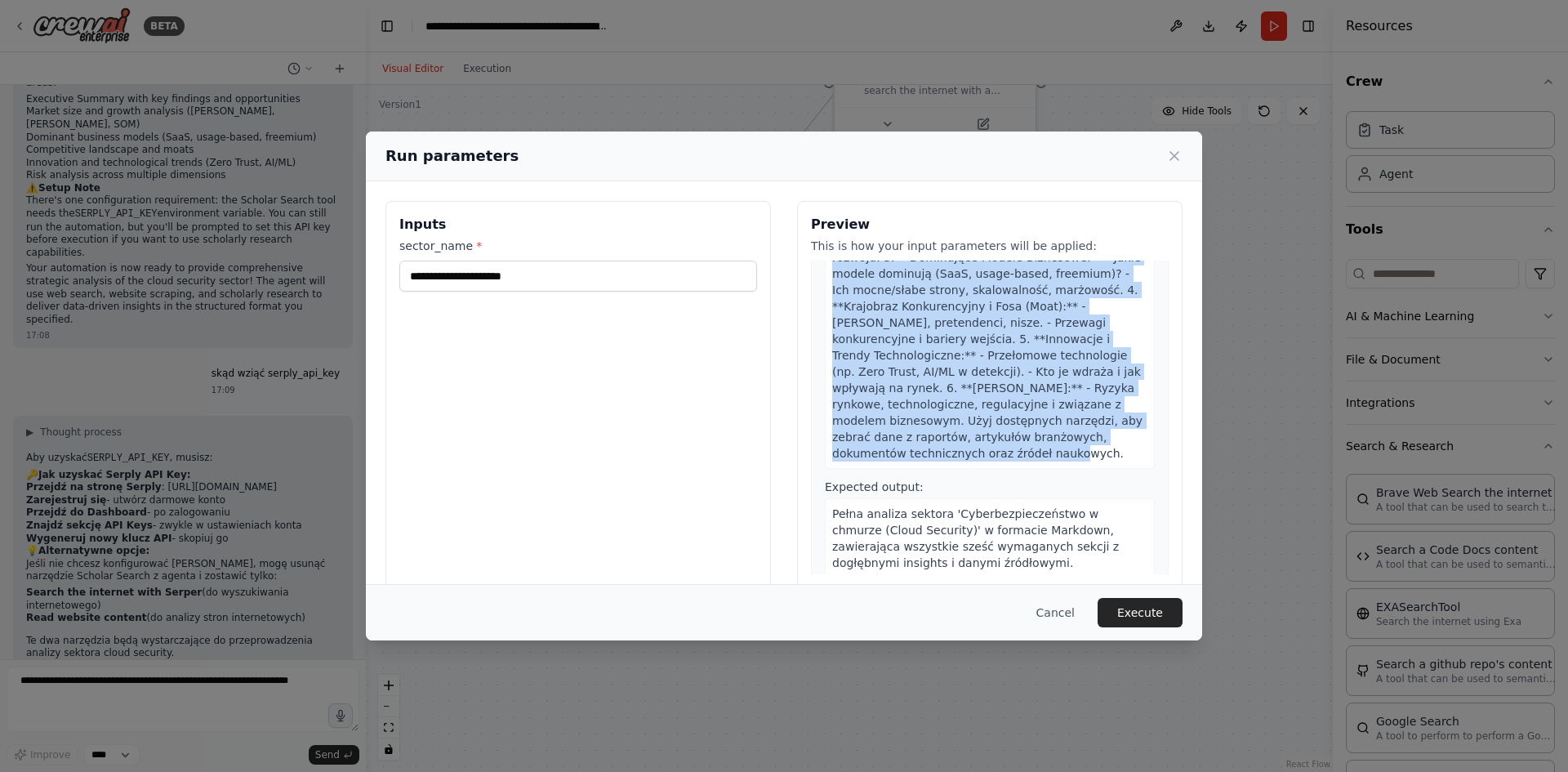
drag, startPoint x: 827, startPoint y: 342, endPoint x: 1024, endPoint y: 434, distance: 217.4
click at [1024, 434] on div "Jesteś strategiem rynkowym z doświadczeniem w firmie konsultingowej i VC. Twoim…" at bounding box center [990, 273] width 330 height 390
drag, startPoint x: 1044, startPoint y: 610, endPoint x: 1052, endPoint y: 613, distance: 8.5
click at [1050, 614] on button "Cancel" at bounding box center [1055, 613] width 64 height 29
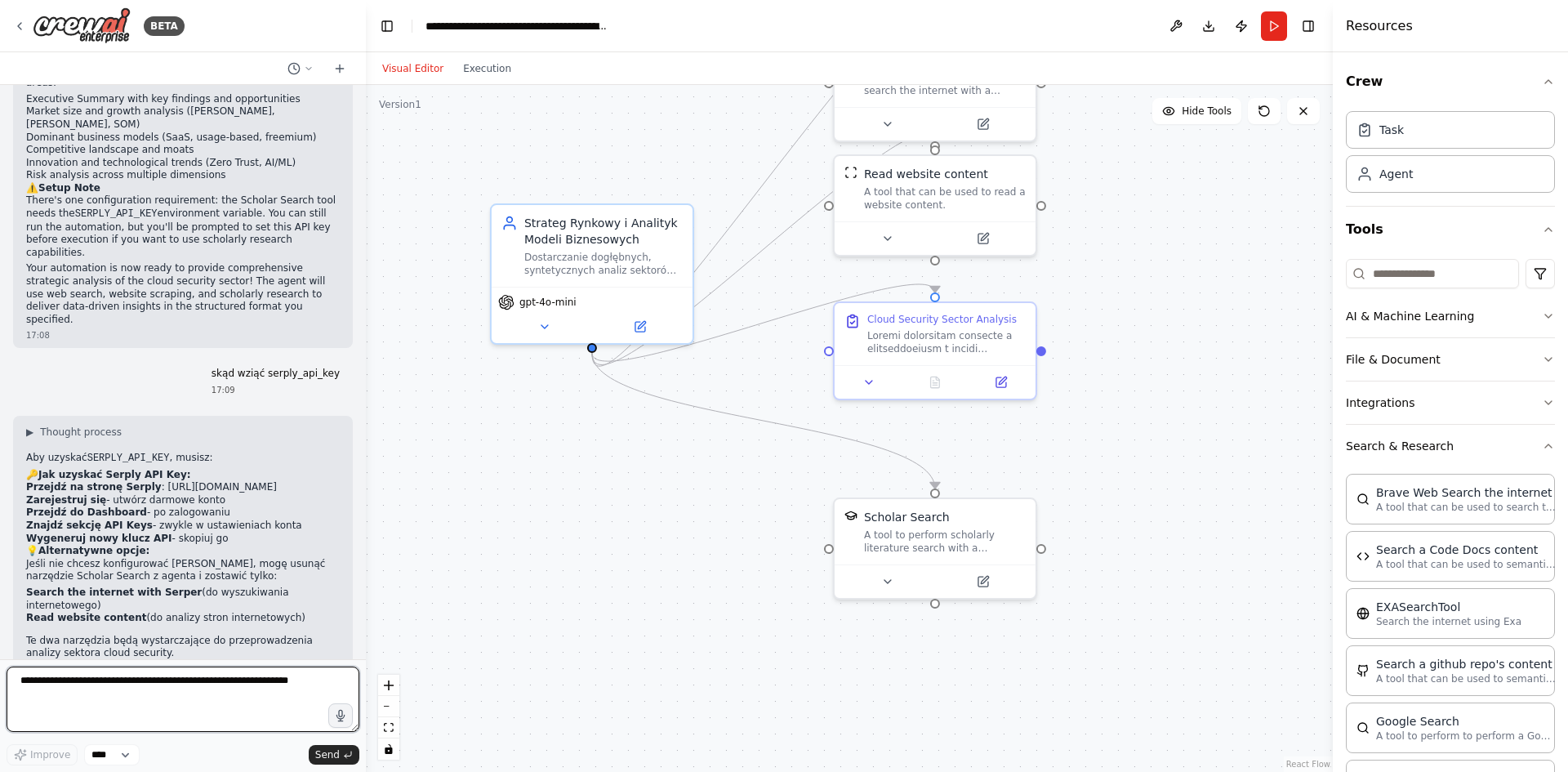
click at [239, 698] on textarea at bounding box center [183, 700] width 353 height 65
paste textarea "**********"
type textarea "**********"
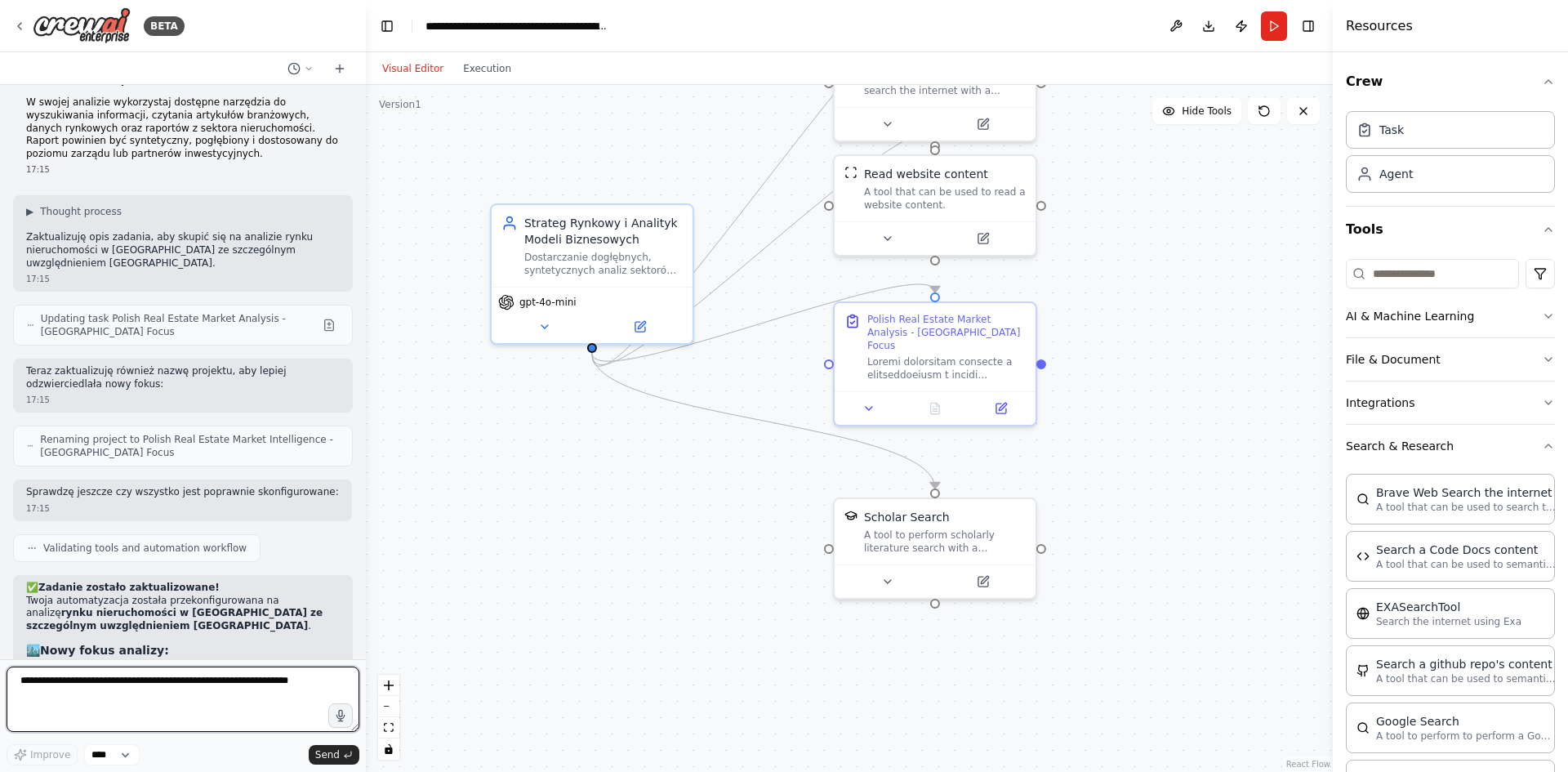
scroll to position [3067, 0]
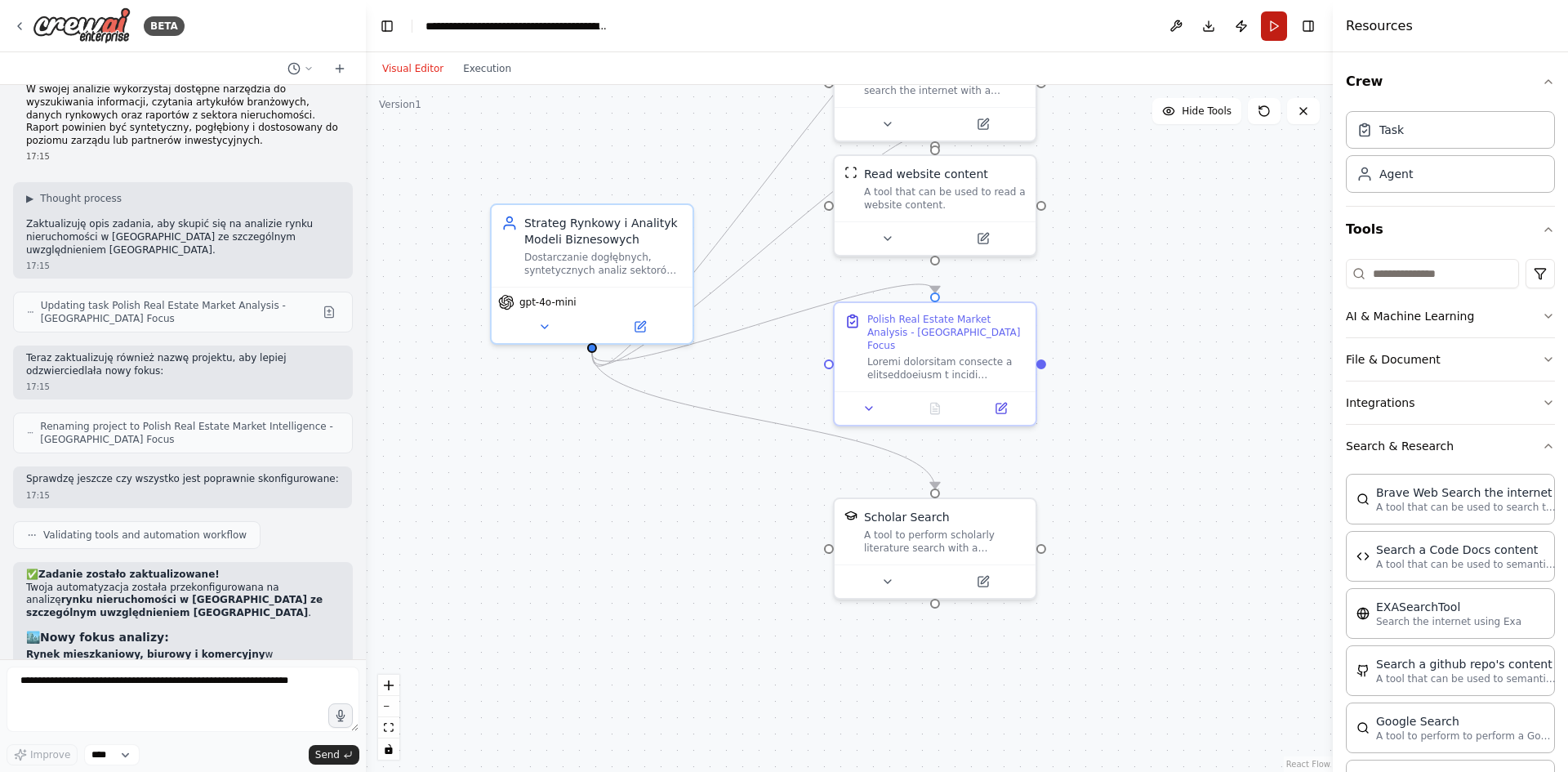
click at [1272, 25] on button "Run" at bounding box center [1274, 26] width 26 height 29
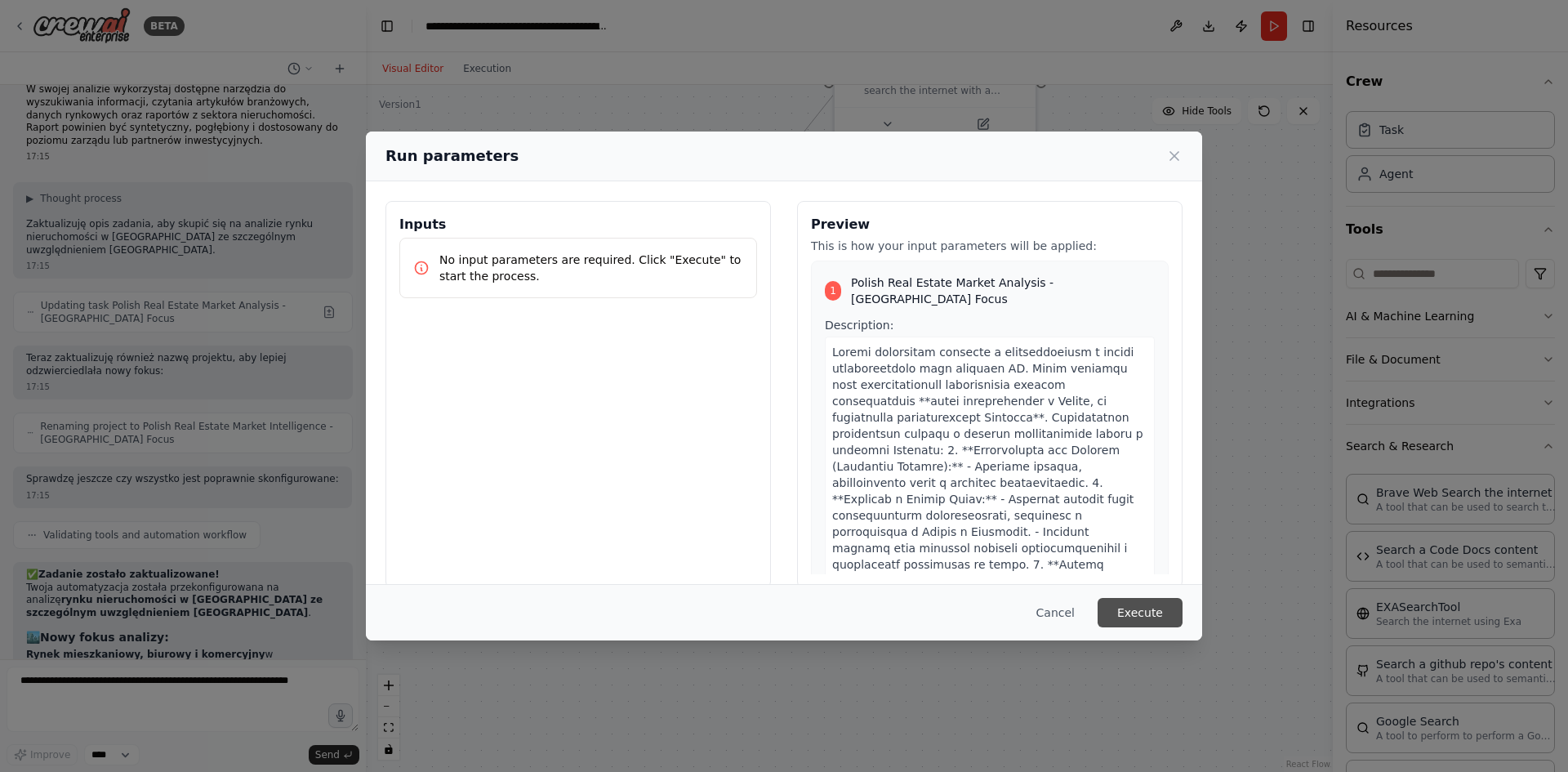
click at [1146, 609] on button "Execute" at bounding box center [1139, 613] width 85 height 29
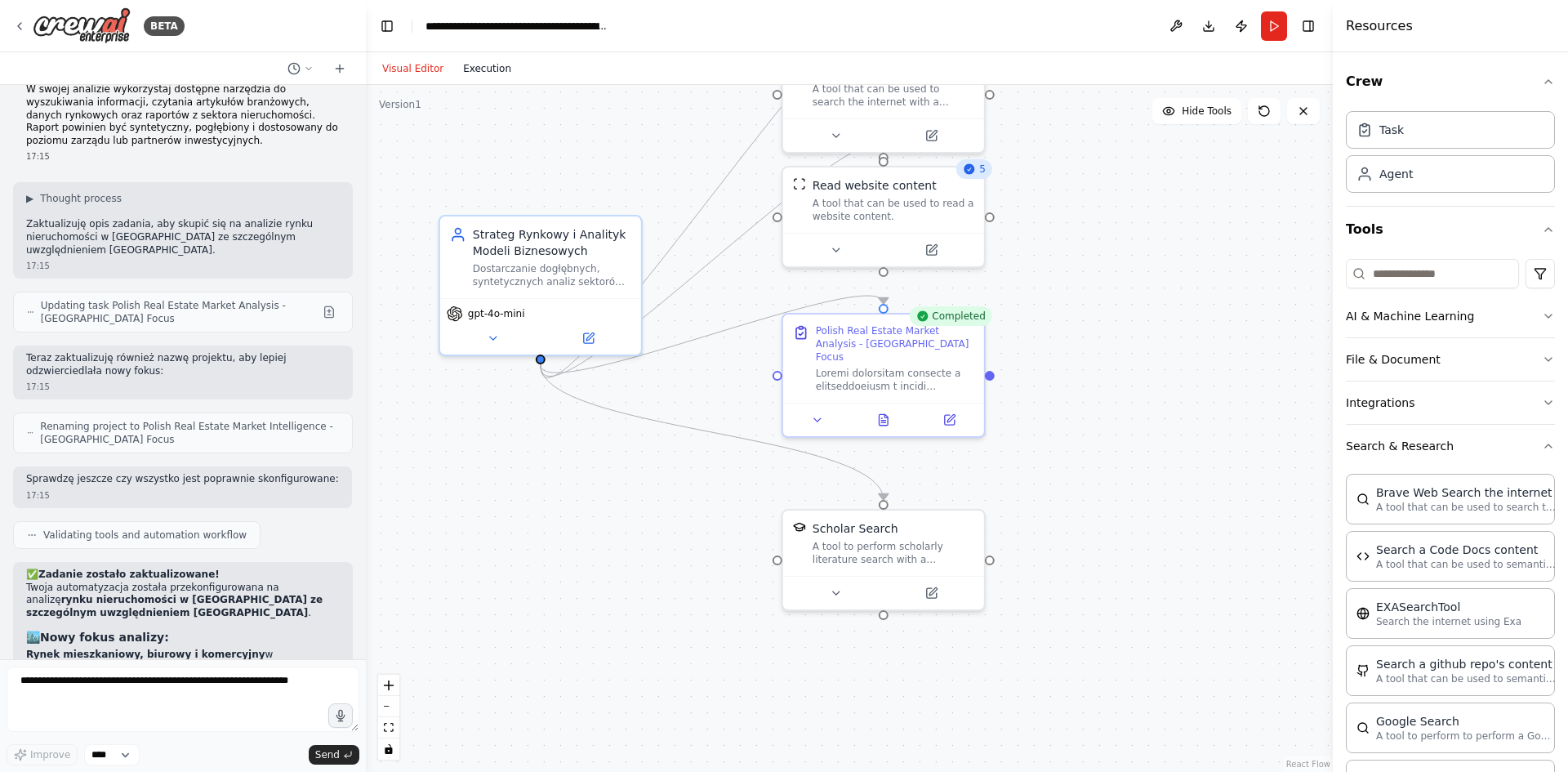
click at [506, 72] on button "Execution" at bounding box center [487, 68] width 68 height 20
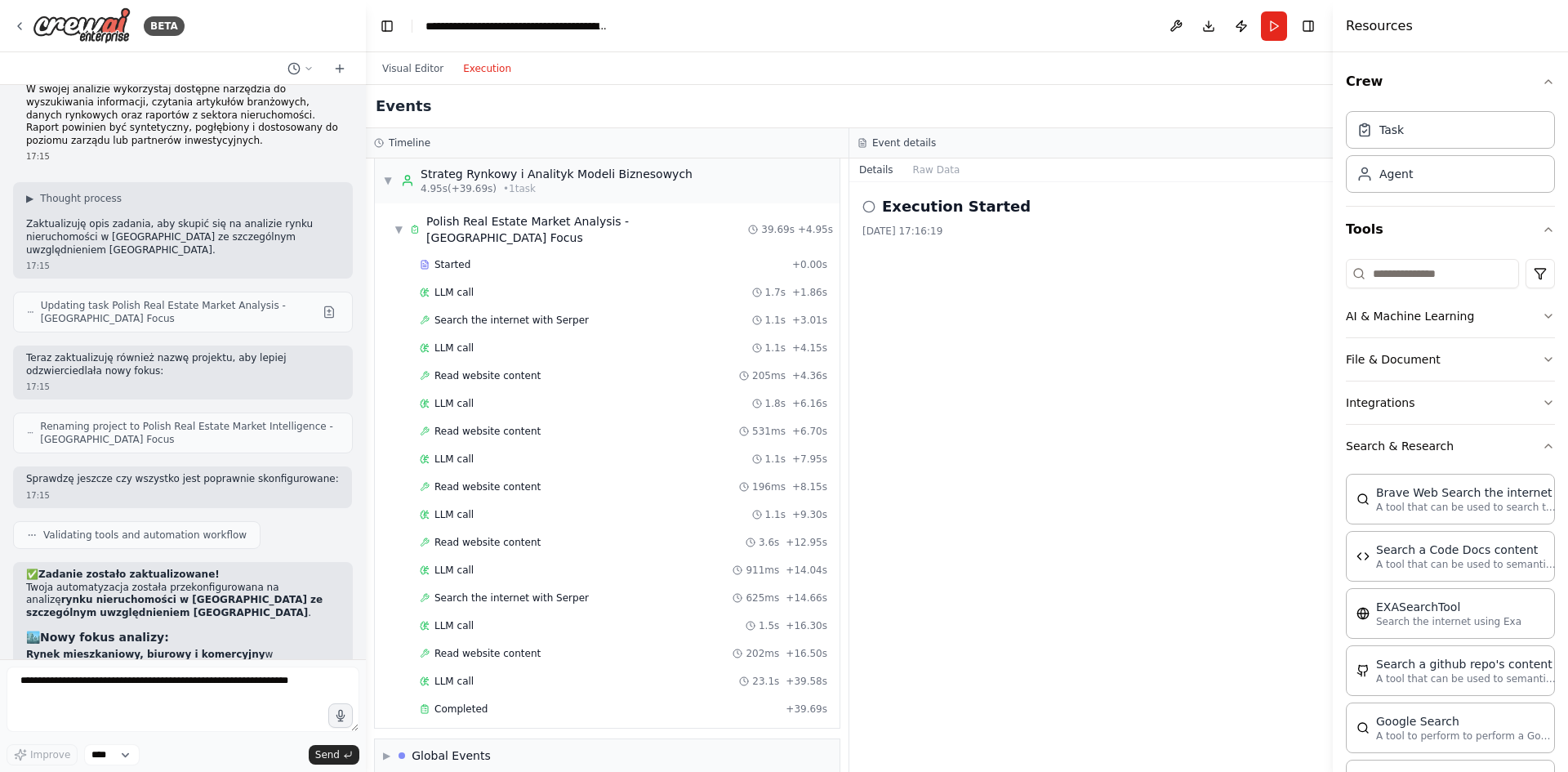
scroll to position [12, 0]
click at [485, 745] on div "Global Events" at bounding box center [451, 753] width 79 height 16
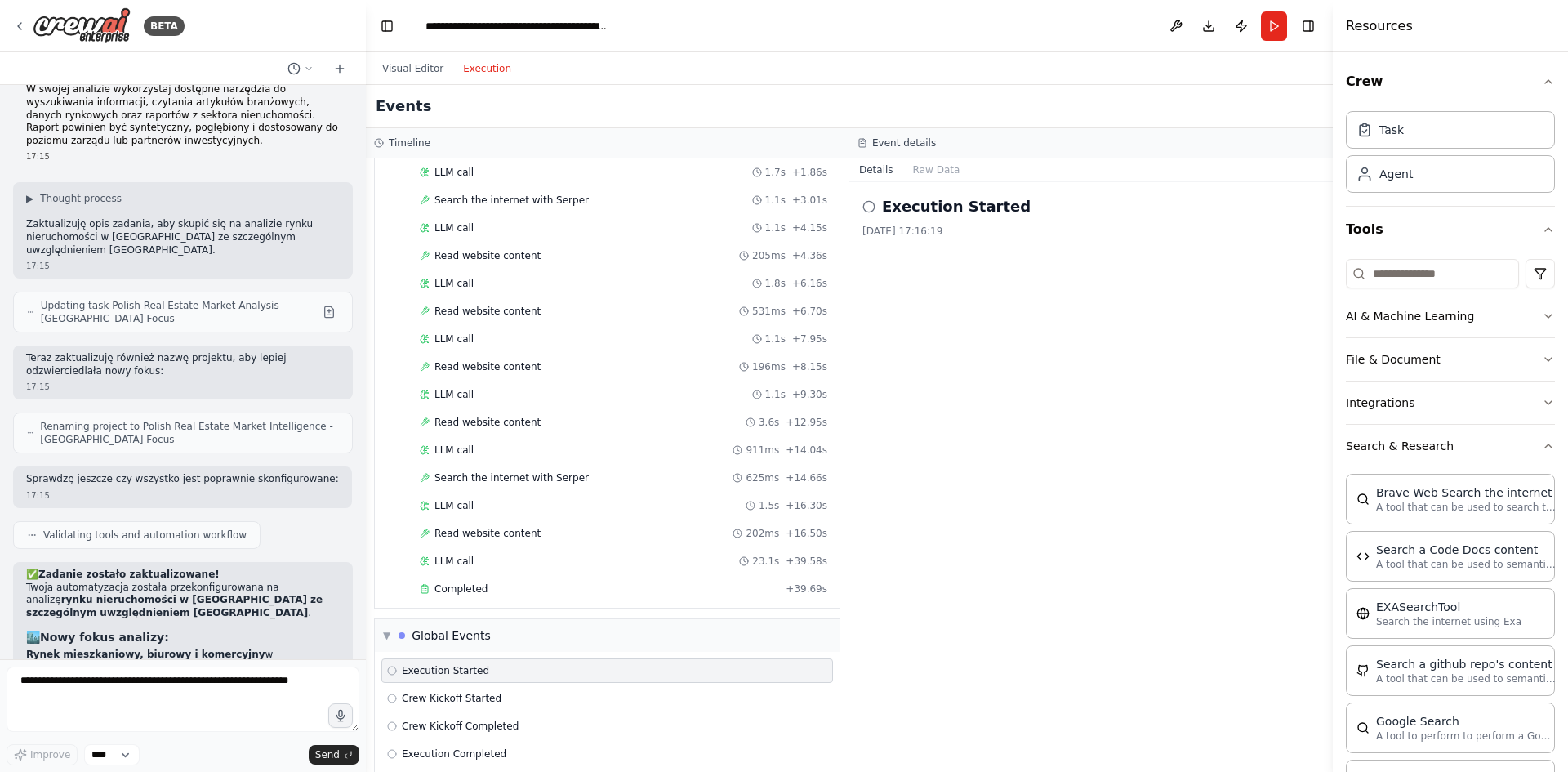
scroll to position [133, 0]
click at [1431, 164] on div "Agent" at bounding box center [1449, 174] width 209 height 38
click at [1394, 186] on div "Agent" at bounding box center [1449, 174] width 209 height 38
click at [1399, 145] on div "Task" at bounding box center [1449, 129] width 209 height 38
click at [1395, 189] on div "Agent" at bounding box center [1449, 174] width 209 height 38
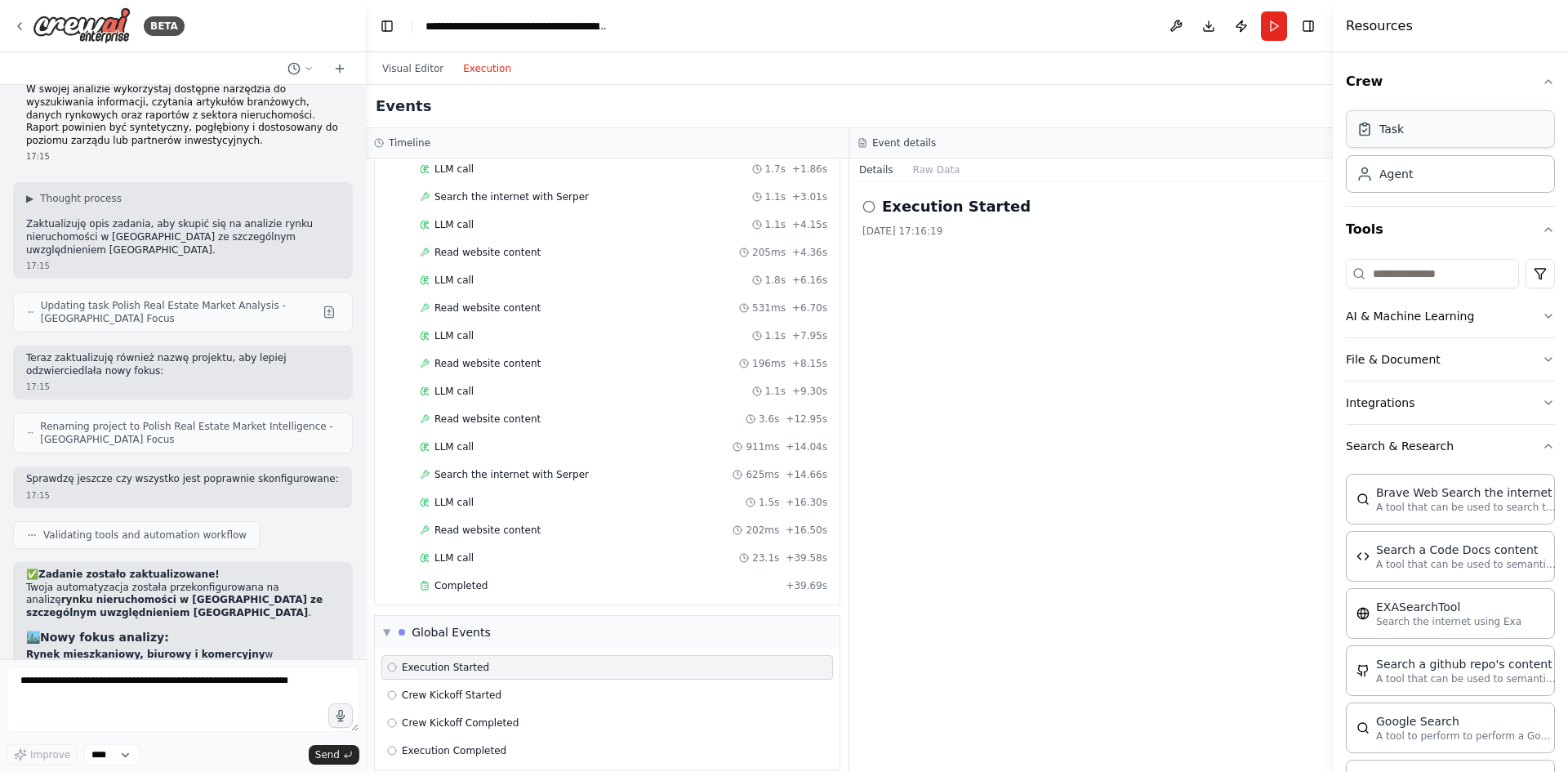
click at [1392, 133] on div "Task" at bounding box center [1391, 129] width 25 height 16
click at [1397, 190] on div "Agent" at bounding box center [1449, 174] width 209 height 38
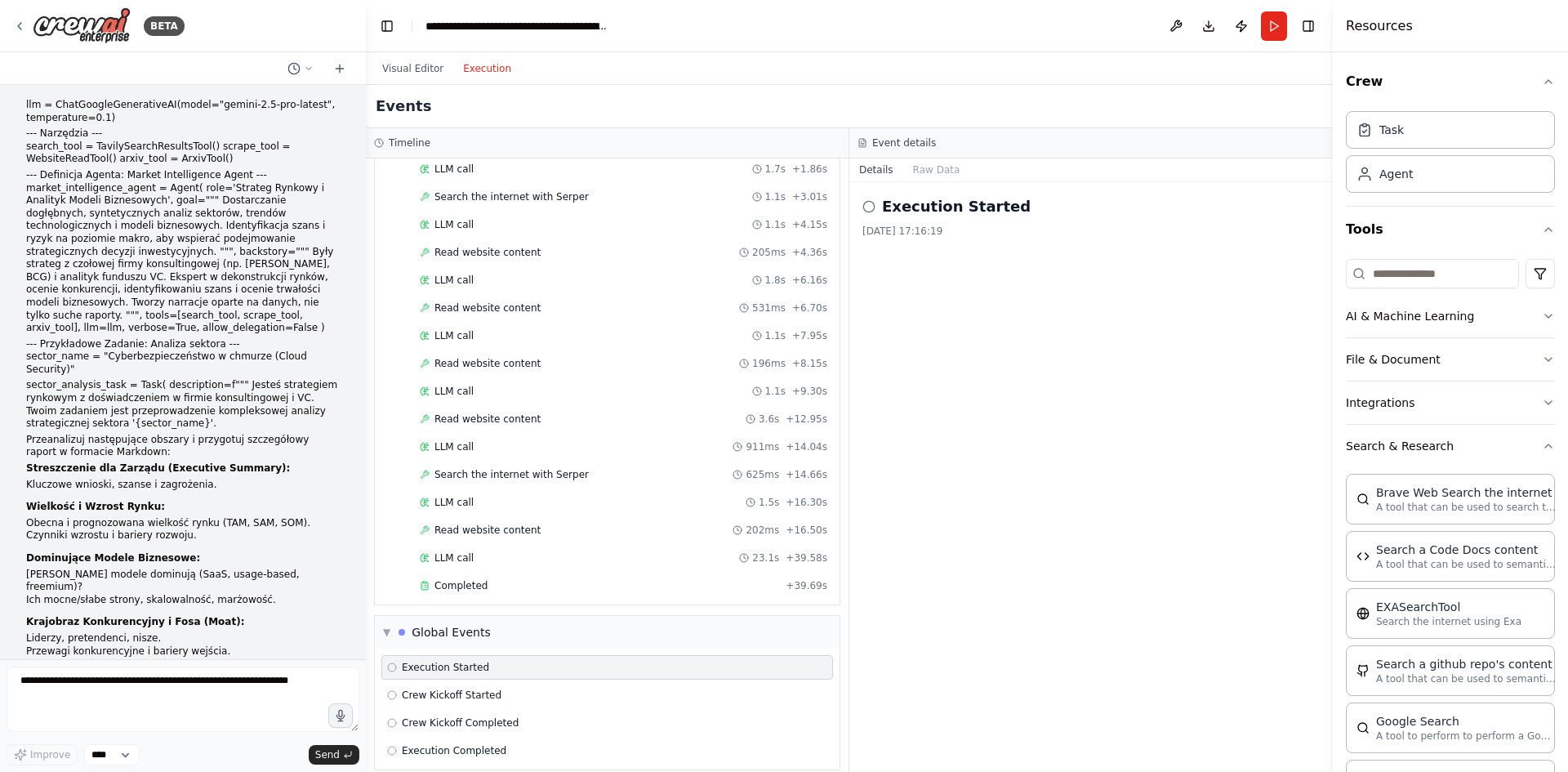
scroll to position [0, 0]
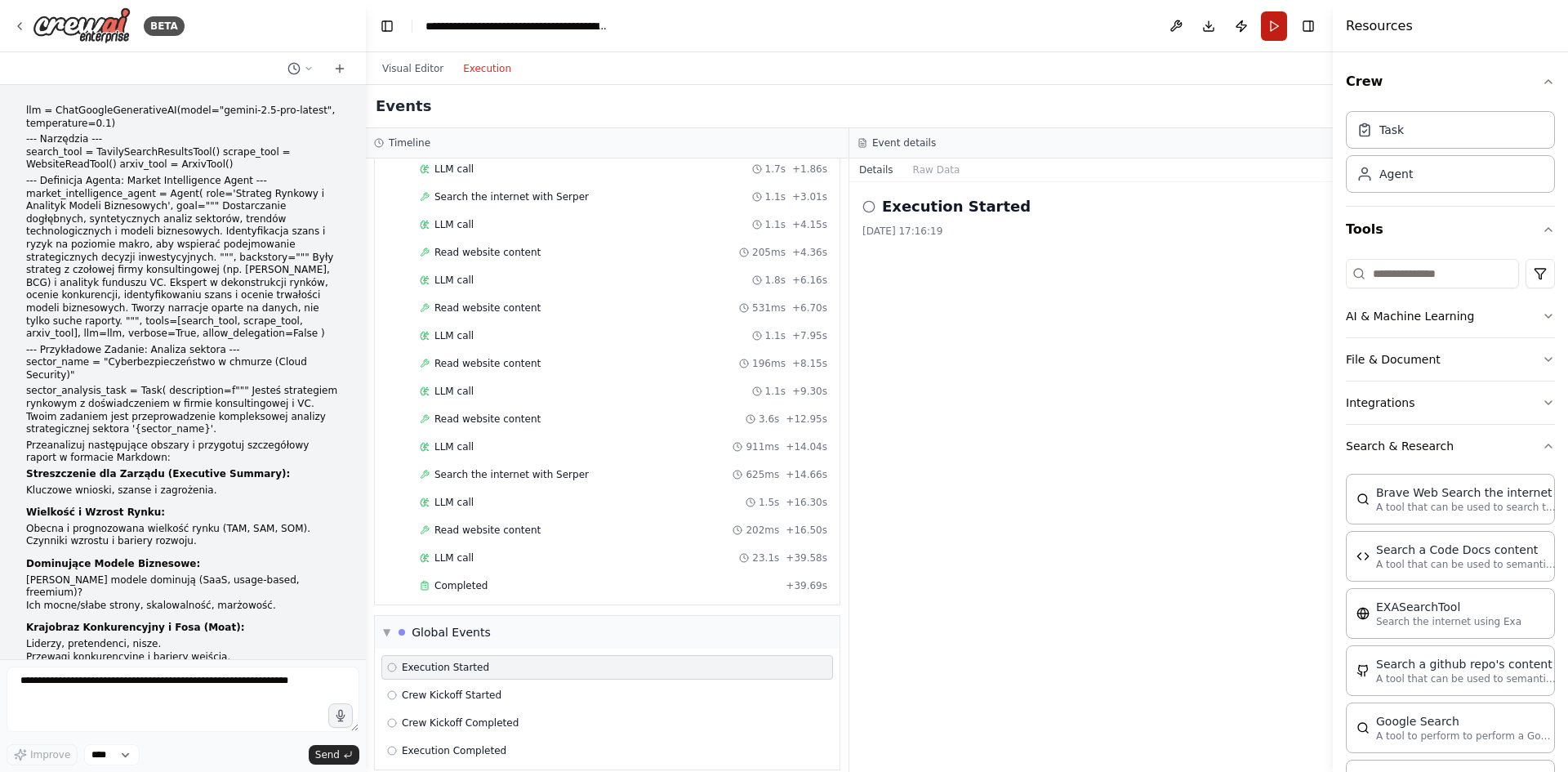
click at [1277, 28] on button "Run" at bounding box center [1274, 26] width 26 height 29
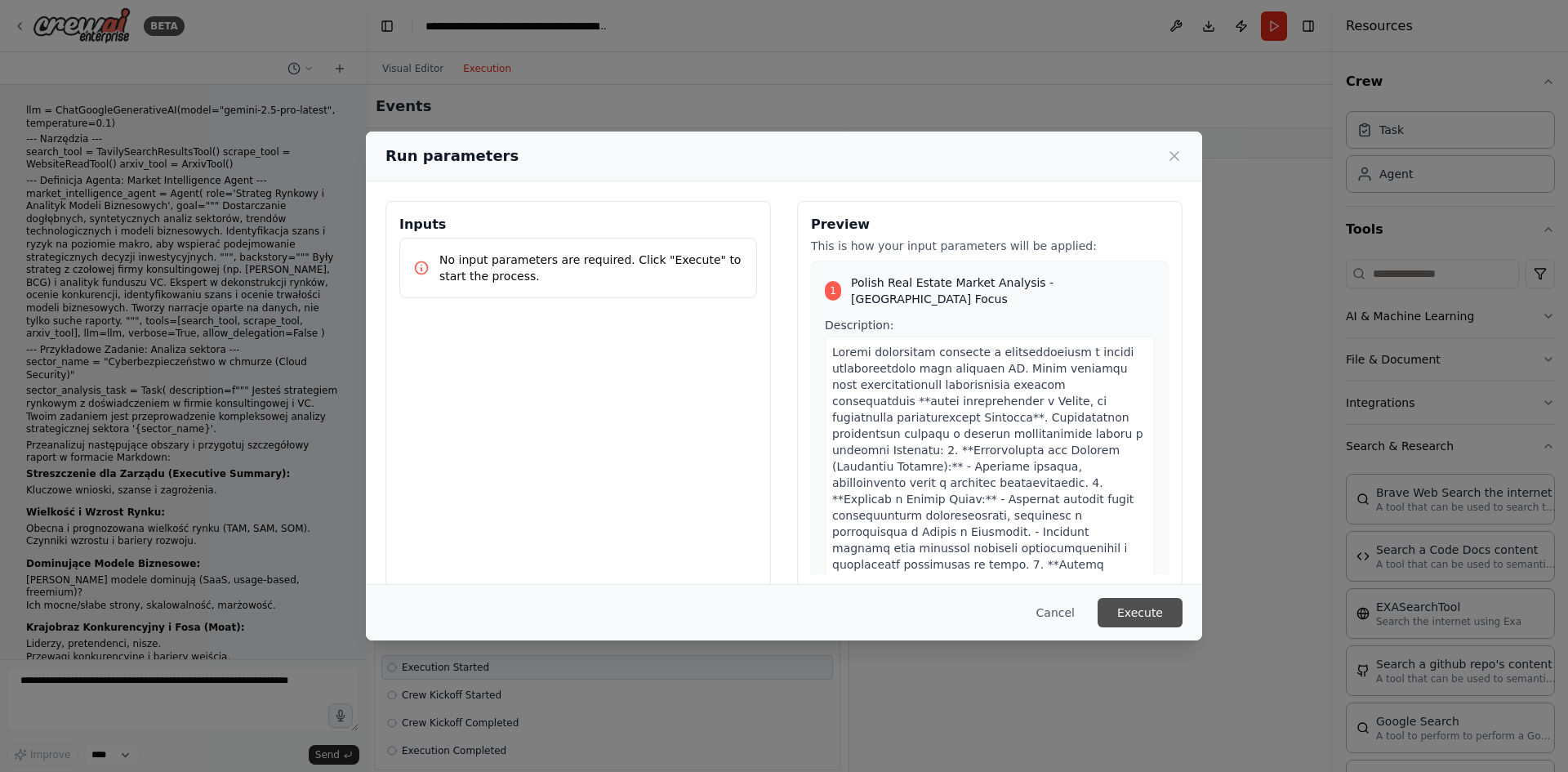
click at [1143, 609] on button "Execute" at bounding box center [1139, 613] width 85 height 29
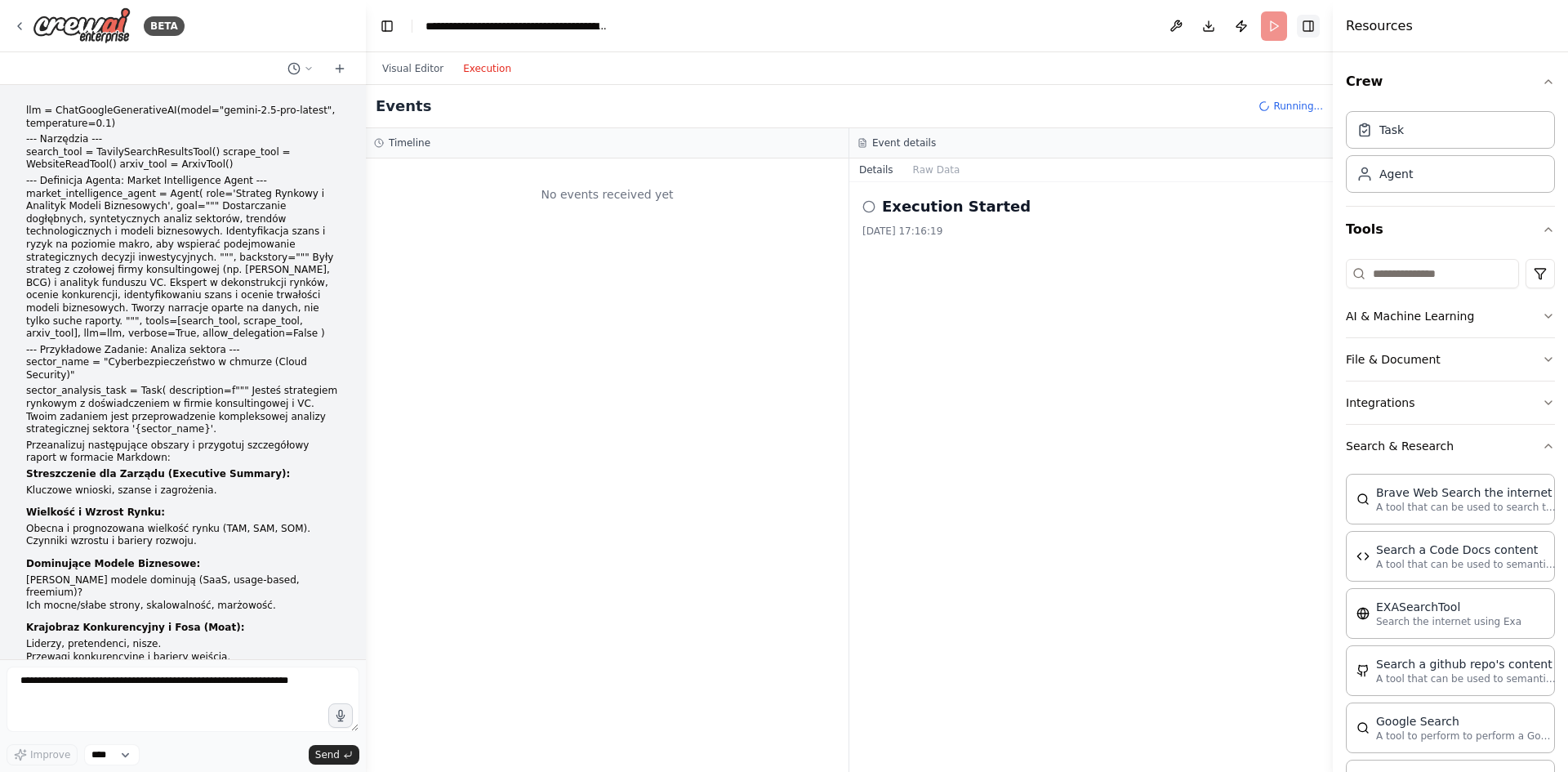
click at [1309, 34] on button "Toggle Right Sidebar" at bounding box center [1308, 26] width 23 height 23
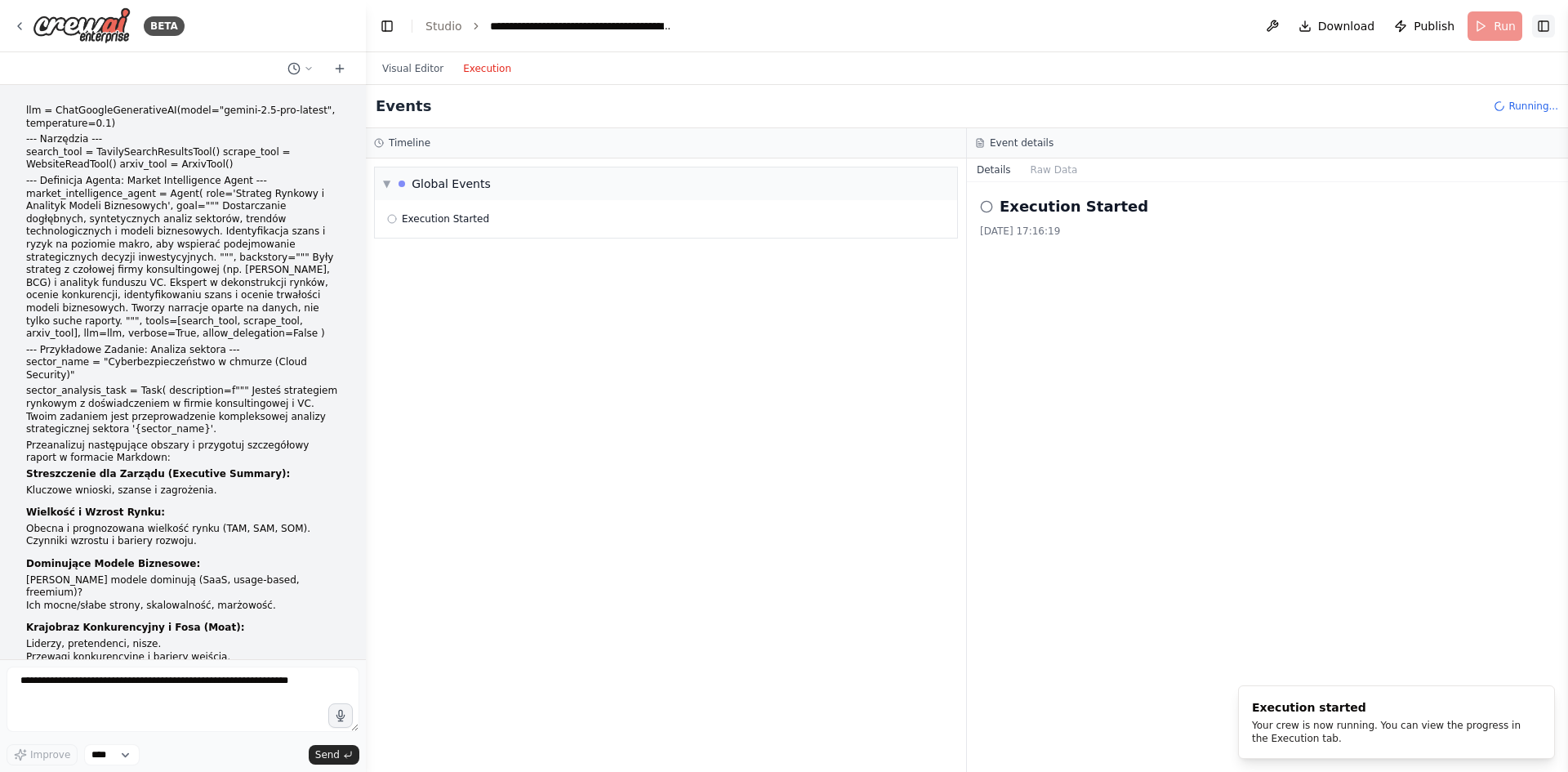
click at [1553, 30] on button "Toggle Right Sidebar" at bounding box center [1543, 26] width 23 height 23
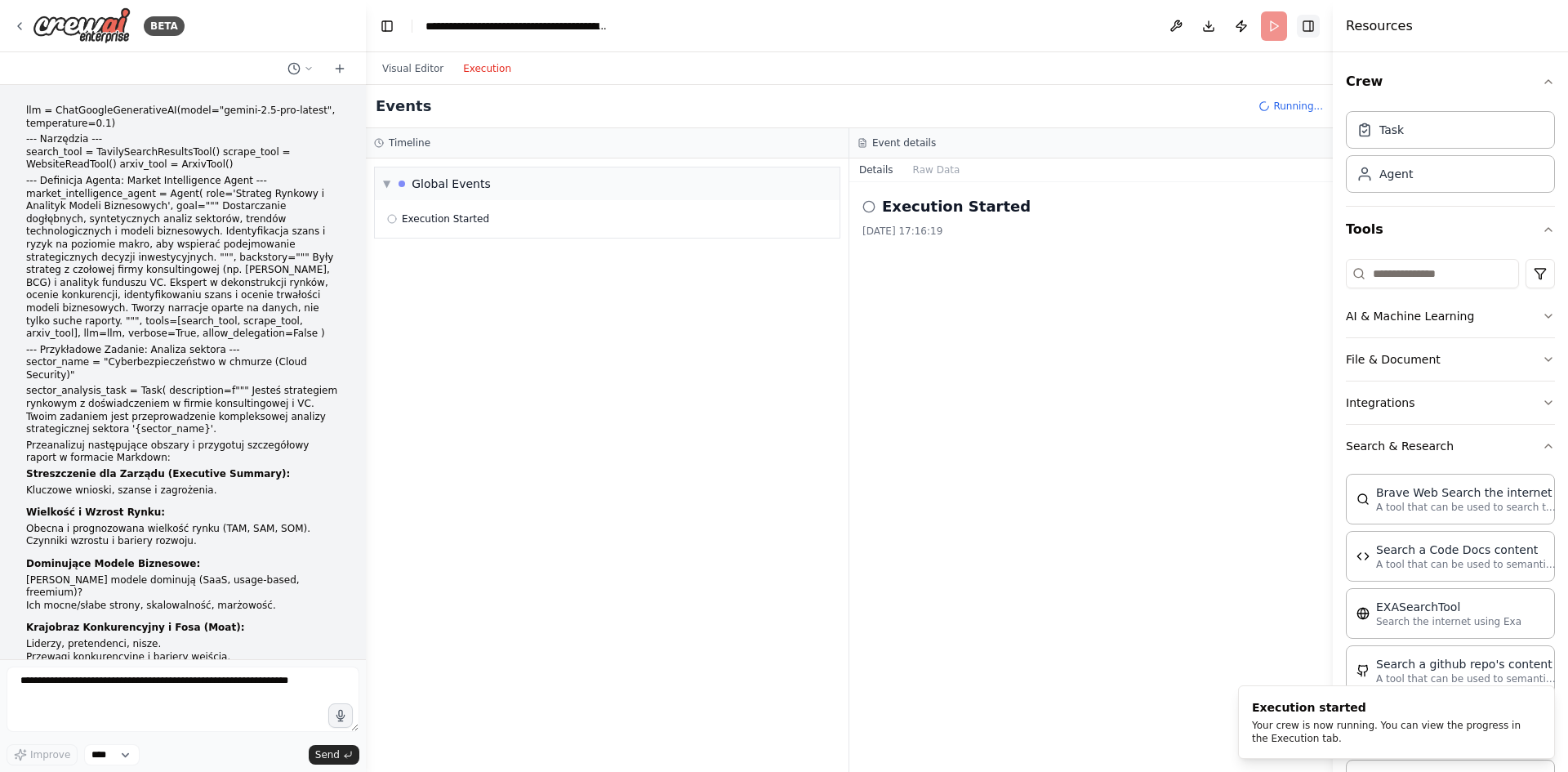
click at [1311, 32] on button "Toggle Right Sidebar" at bounding box center [1308, 26] width 23 height 23
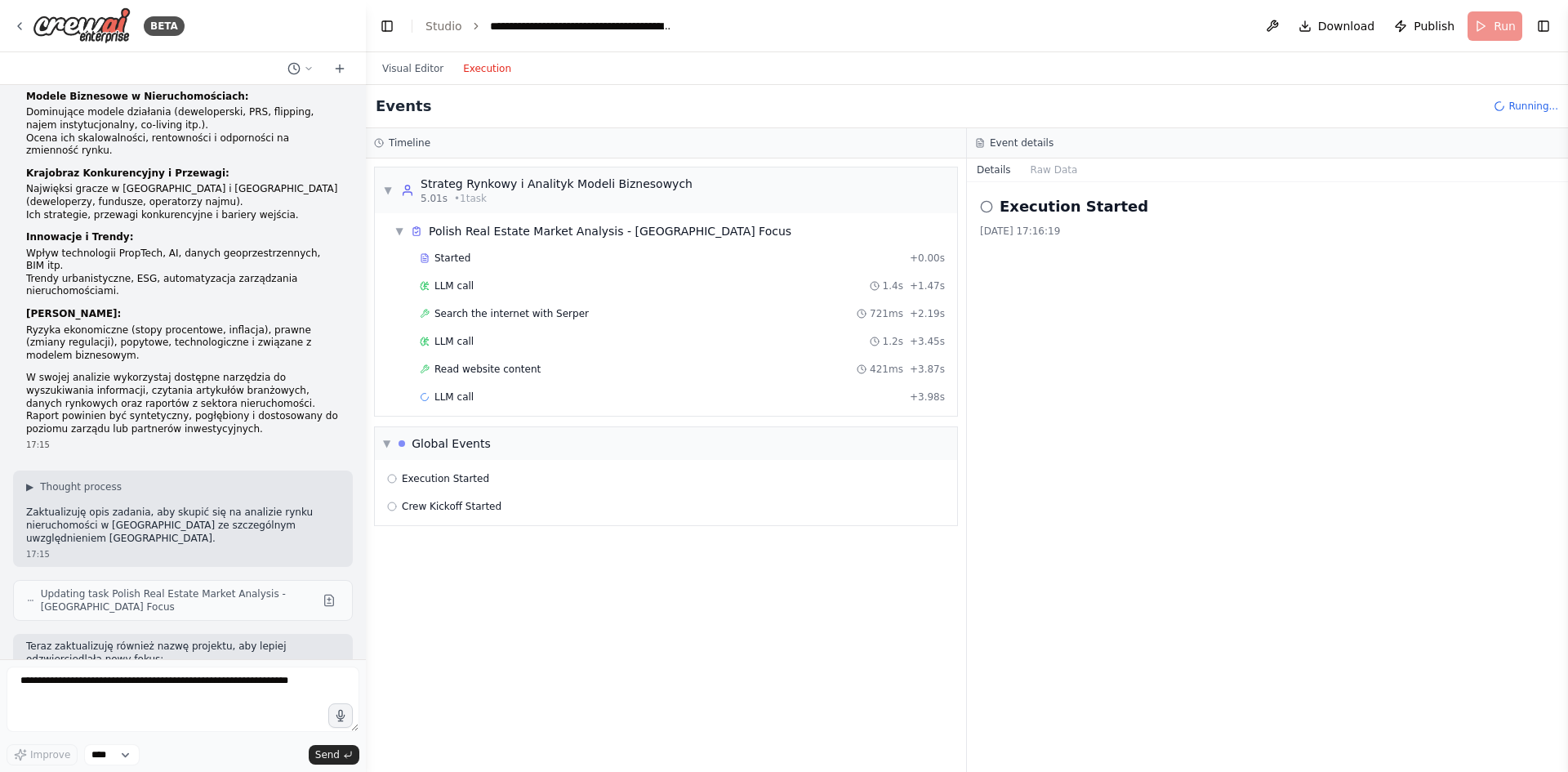
scroll to position [3067, 0]
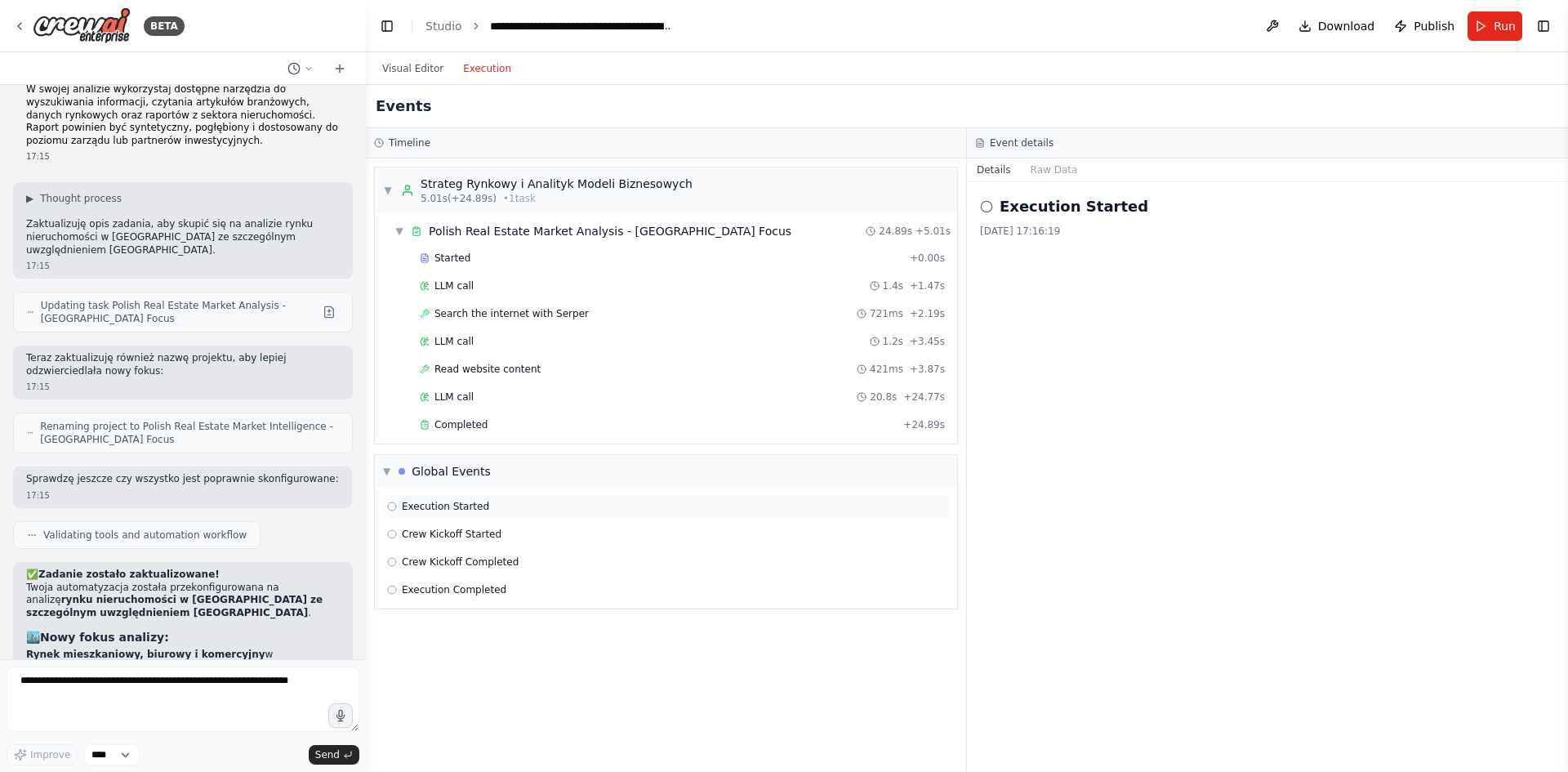
click at [470, 514] on div "Execution Started" at bounding box center [666, 506] width 569 height 25
click at [470, 529] on span "Crew Kickoff Started" at bounding box center [452, 534] width 100 height 13
click at [467, 554] on div "Crew Kickoff Completed" at bounding box center [666, 562] width 569 height 25
click at [463, 580] on div "Execution Completed" at bounding box center [666, 590] width 569 height 25
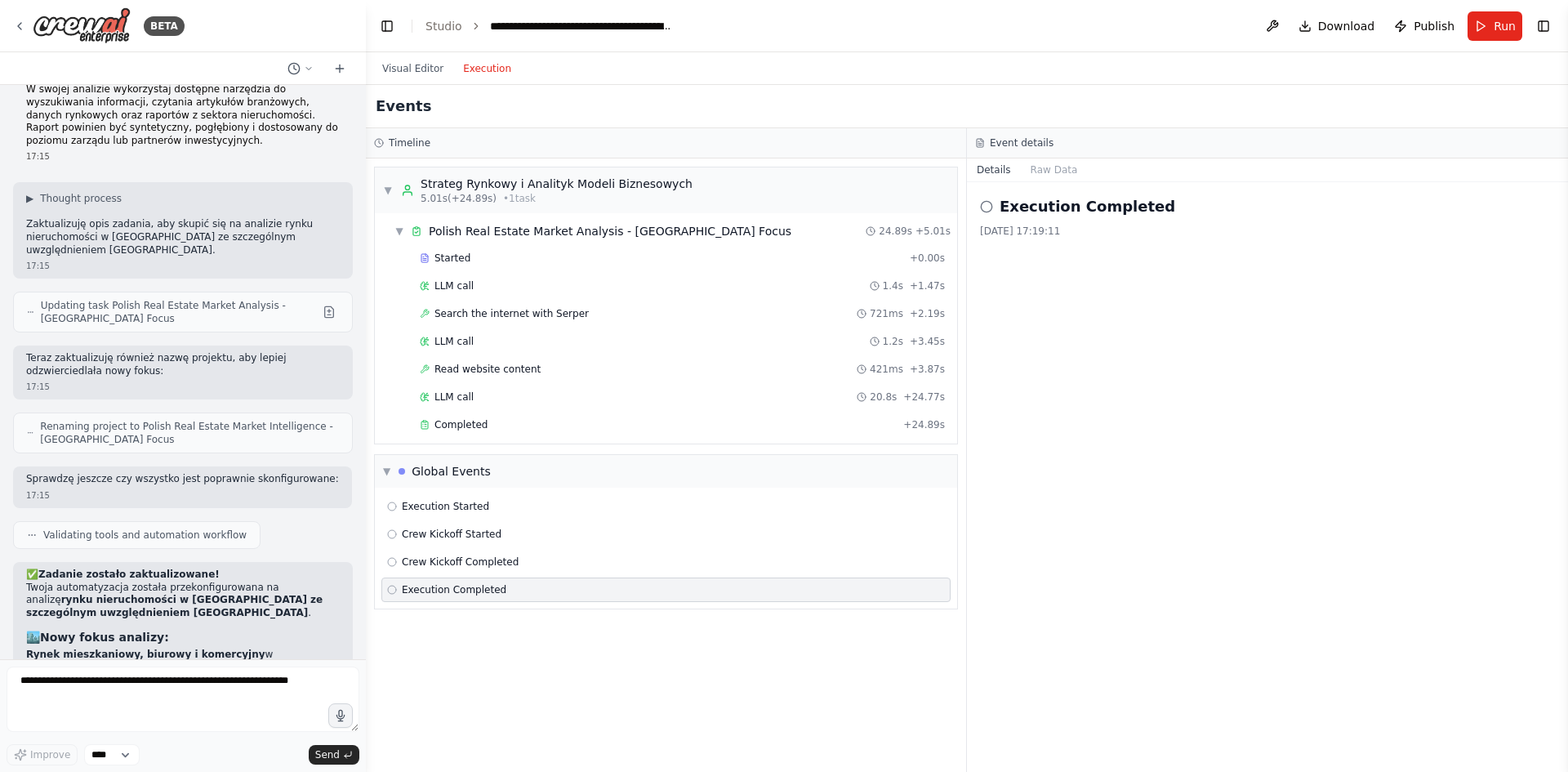
click at [383, 33] on button "Toggle Left Sidebar" at bounding box center [387, 26] width 23 height 23
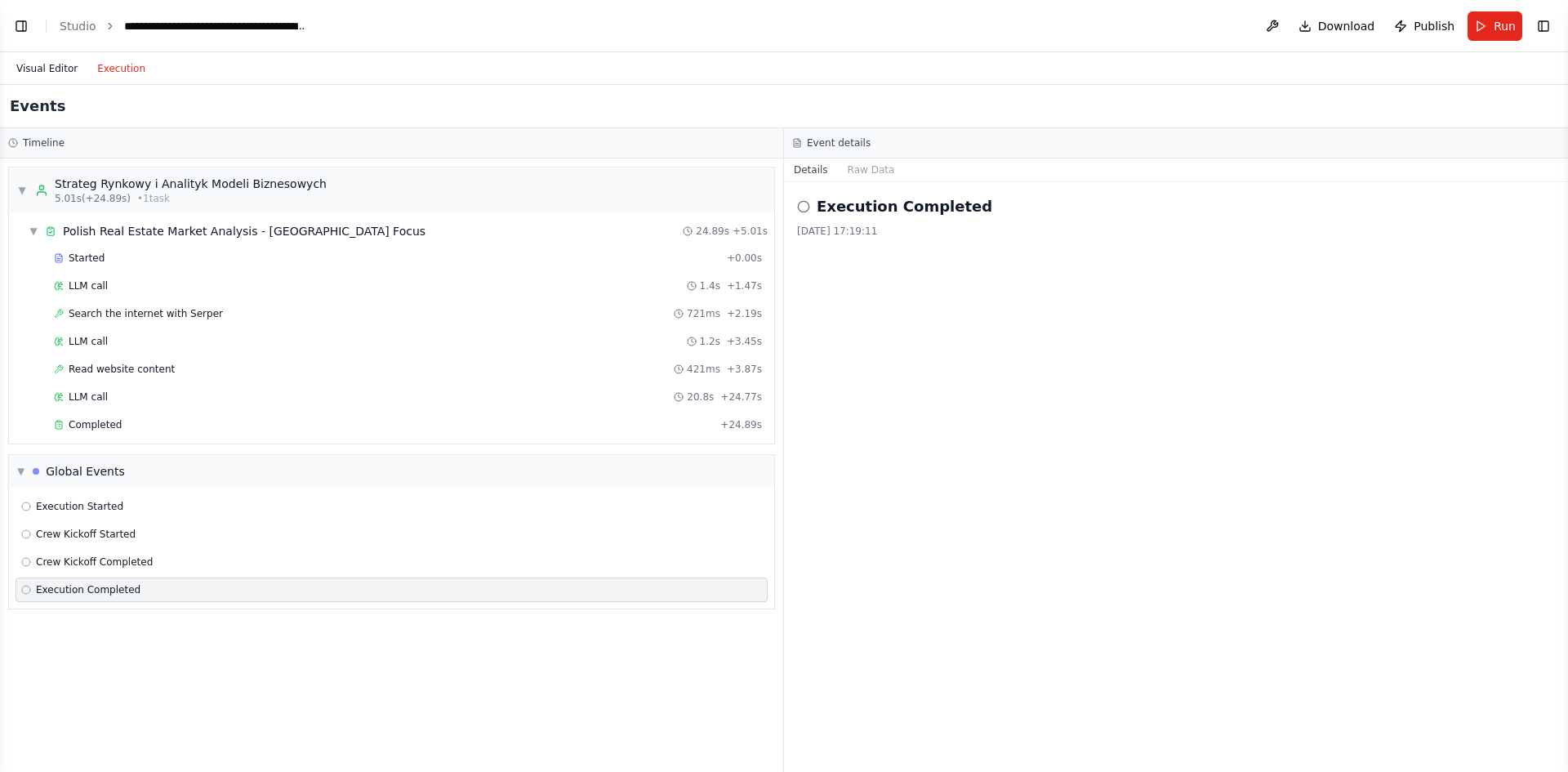
click at [27, 70] on button "Visual Editor" at bounding box center [47, 68] width 81 height 20
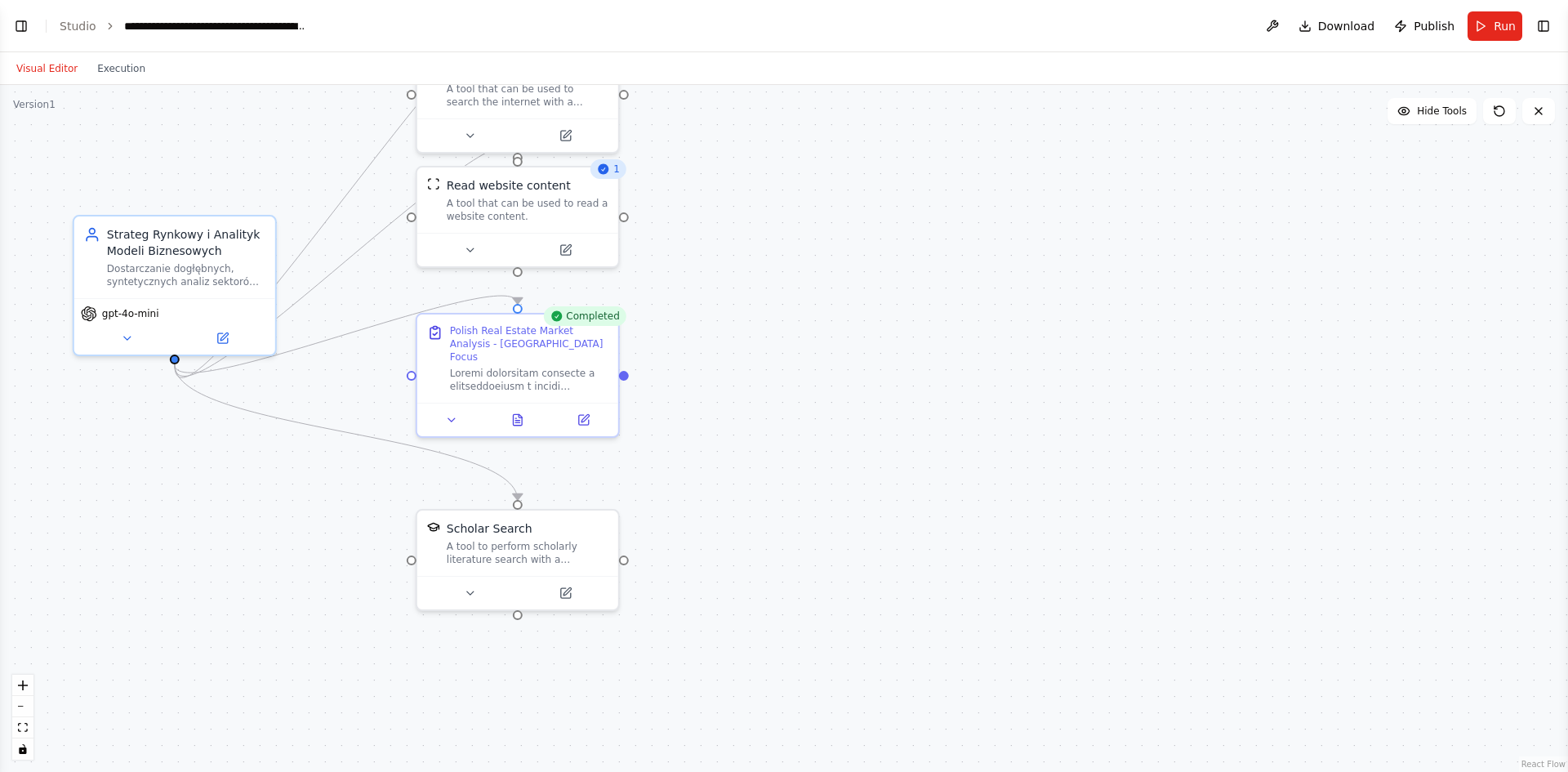
click at [25, 21] on button "Toggle Left Sidebar" at bounding box center [21, 26] width 23 height 23
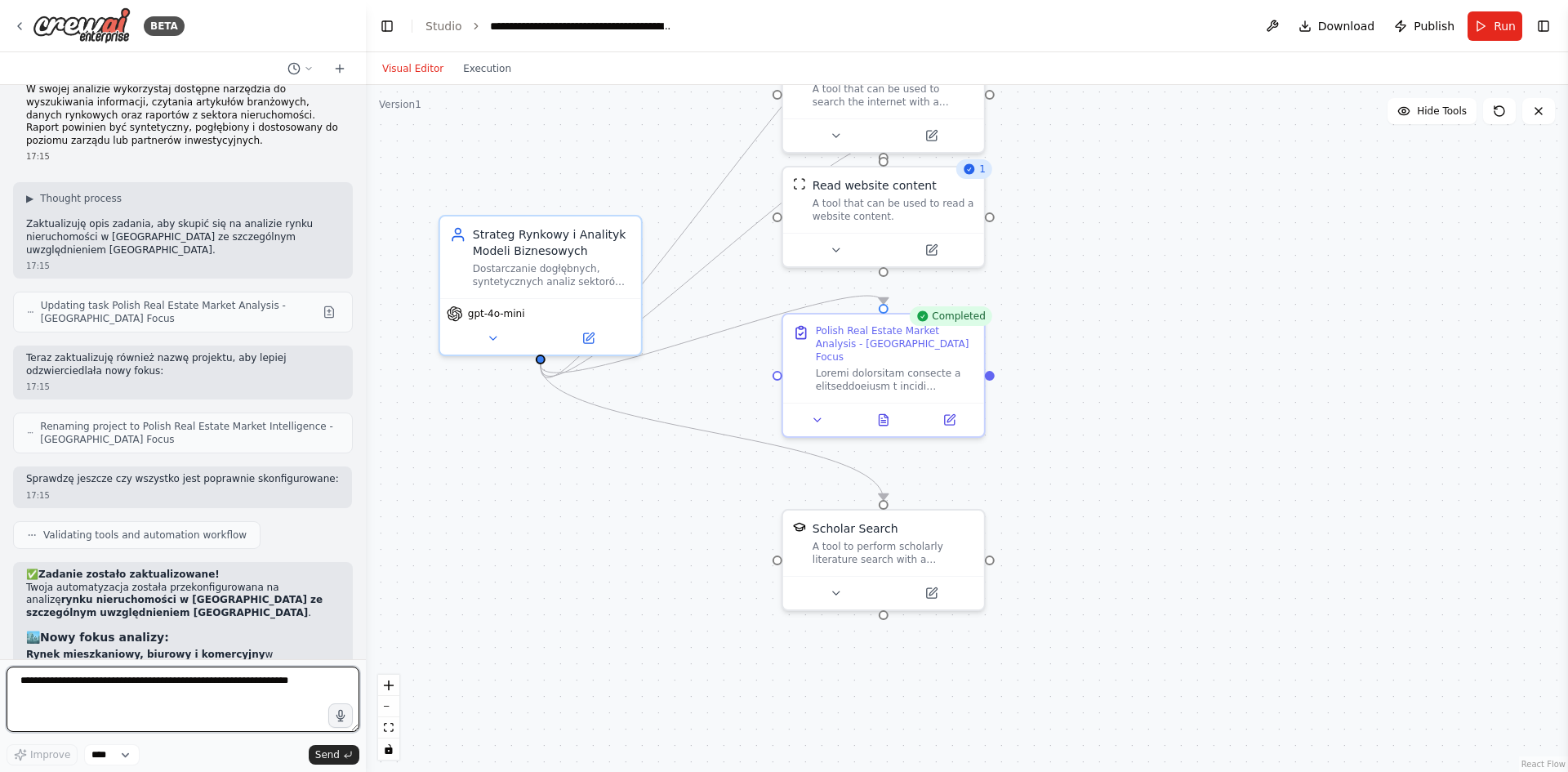
click at [245, 685] on textarea at bounding box center [183, 700] width 353 height 65
type textarea "**********"
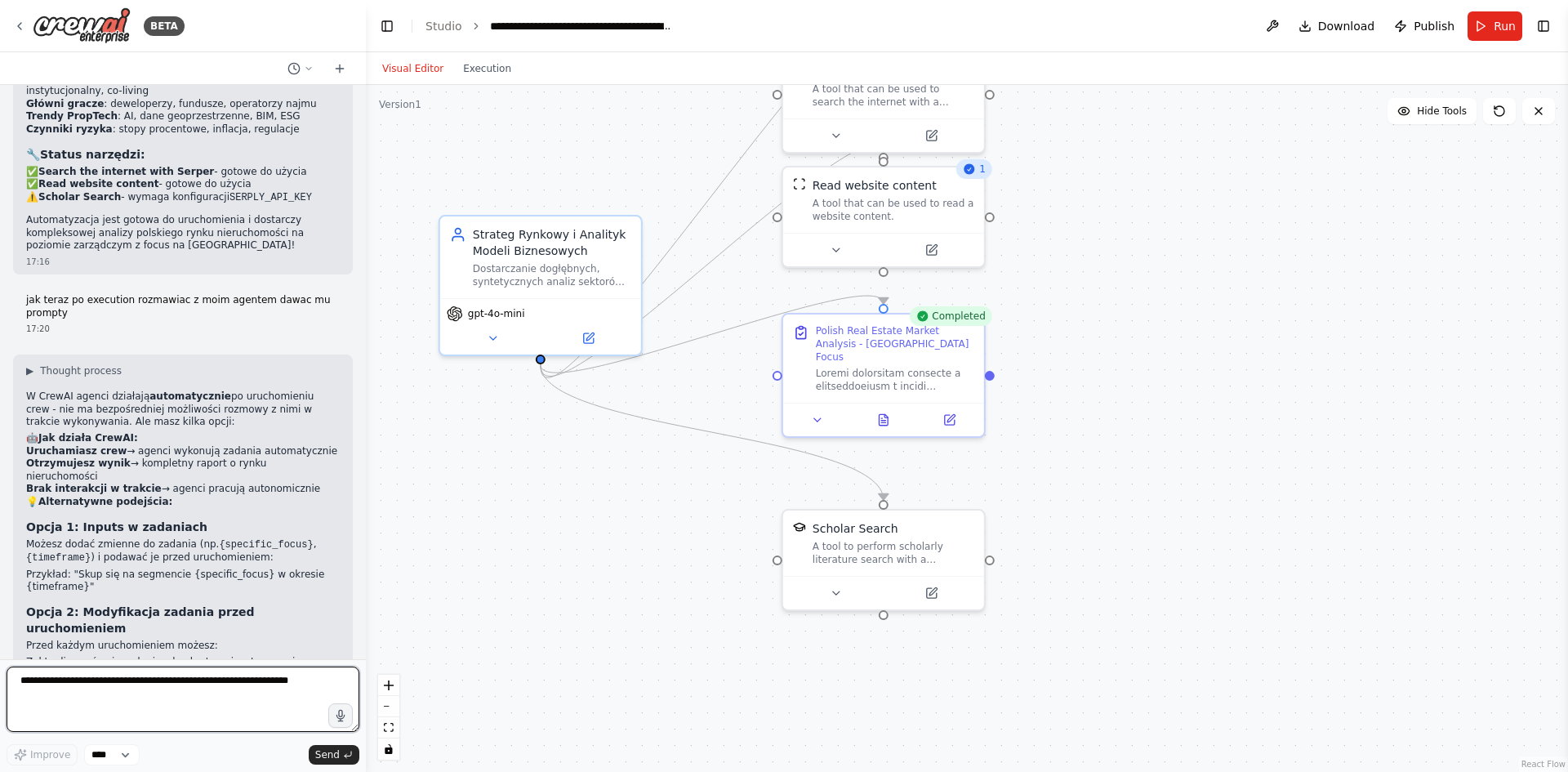
scroll to position [3681, 0]
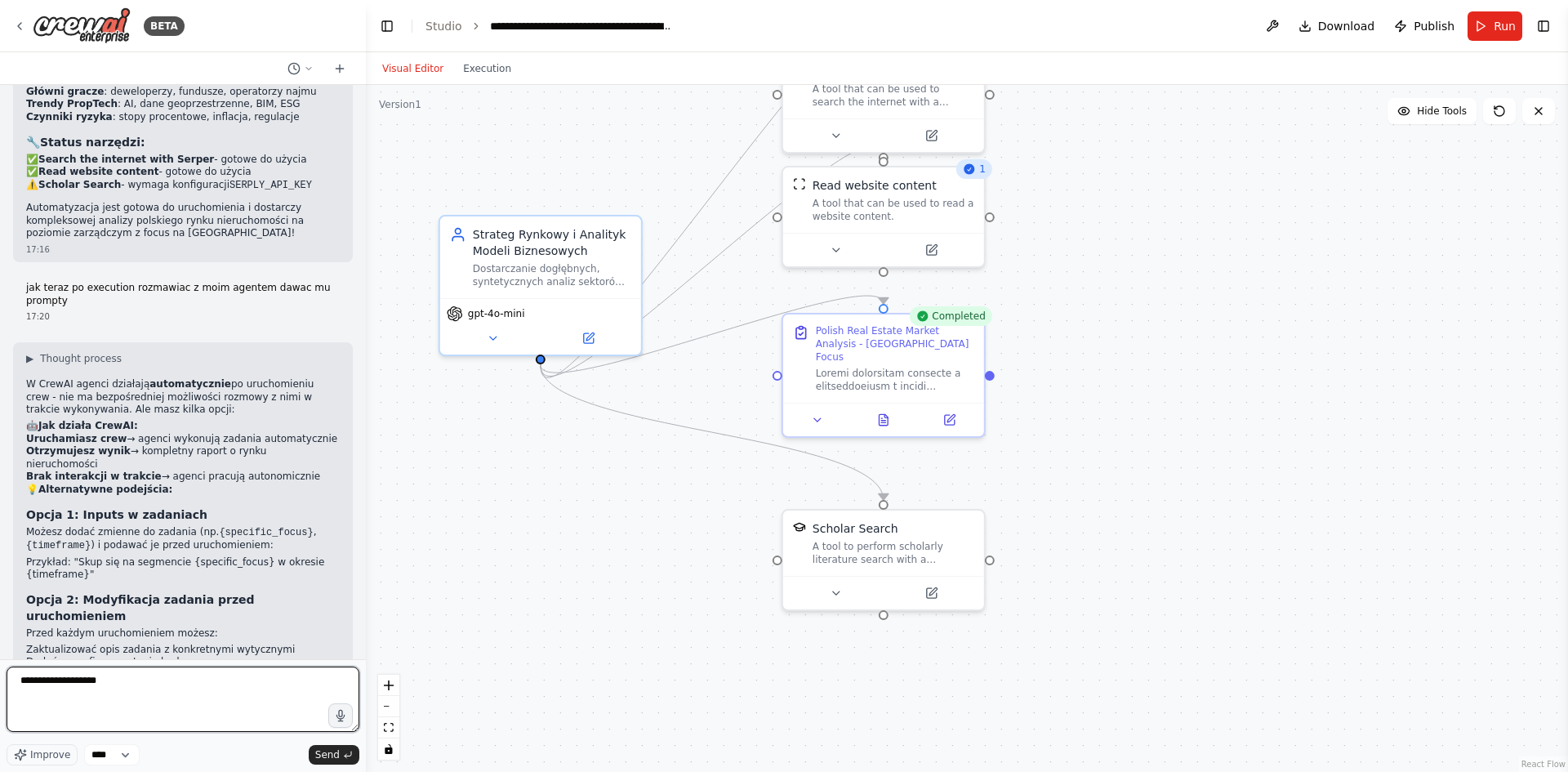
type textarea "**********"
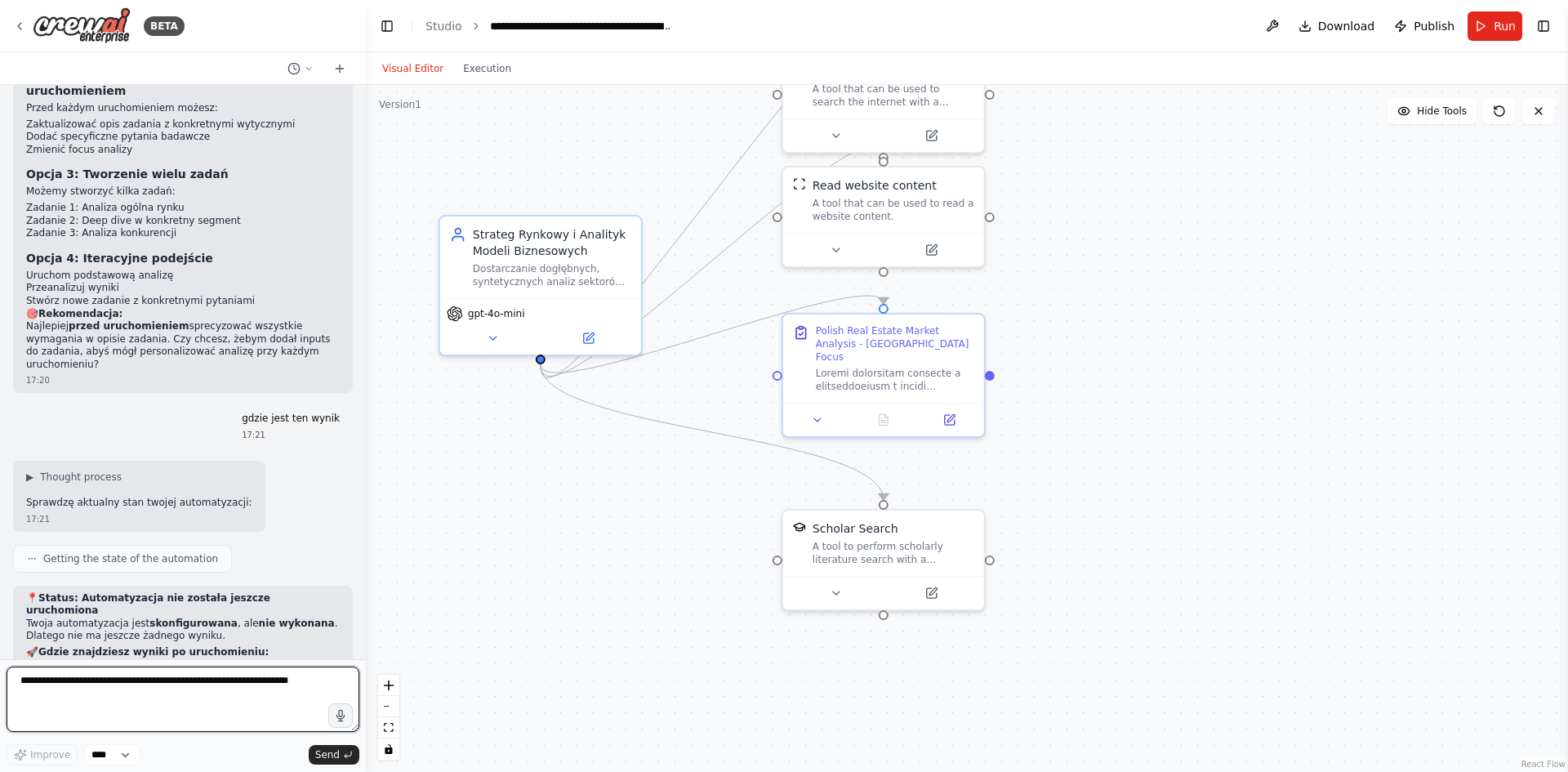
scroll to position [4219, 0]
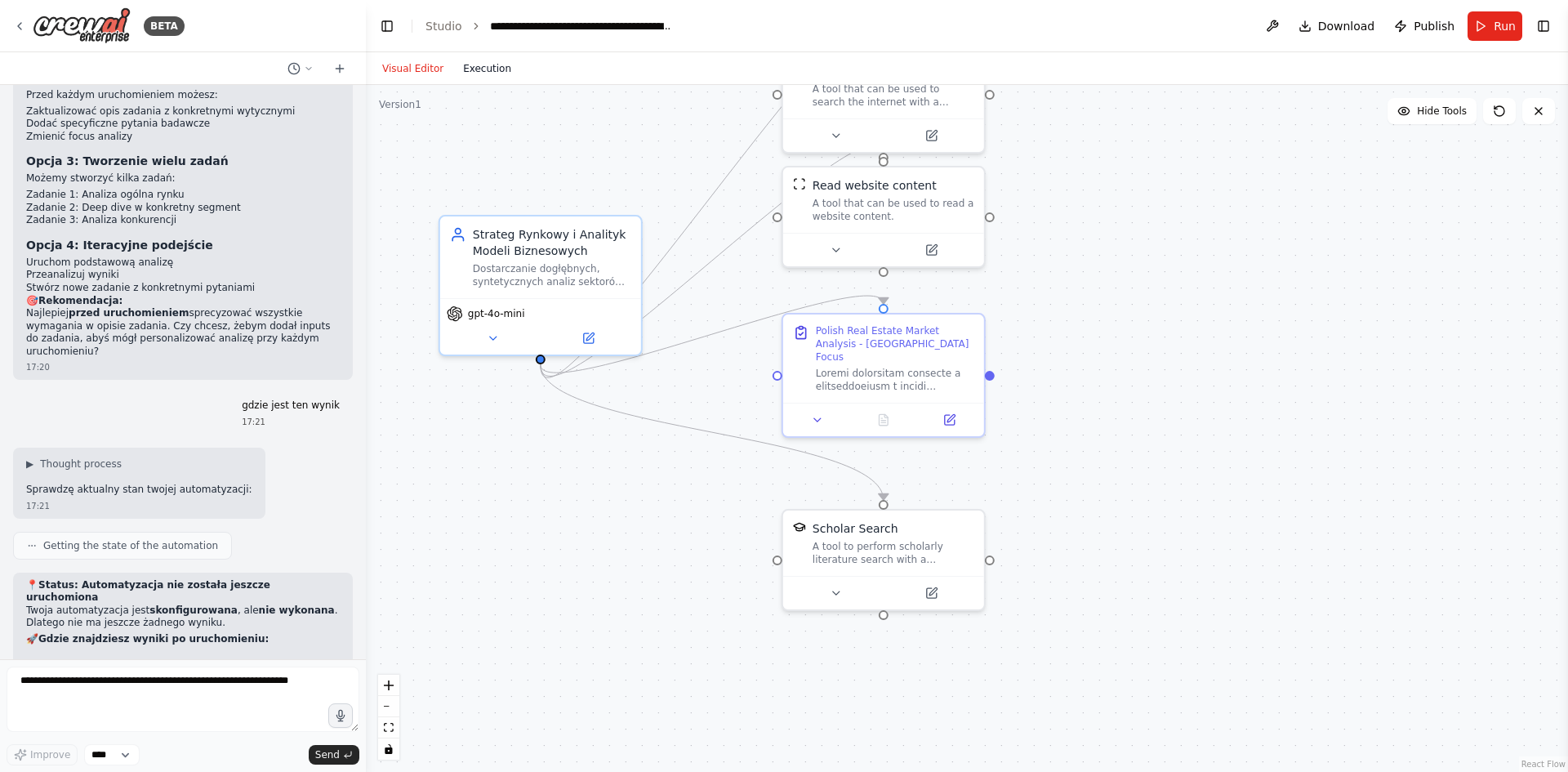
click at [461, 67] on button "Execution" at bounding box center [487, 68] width 68 height 20
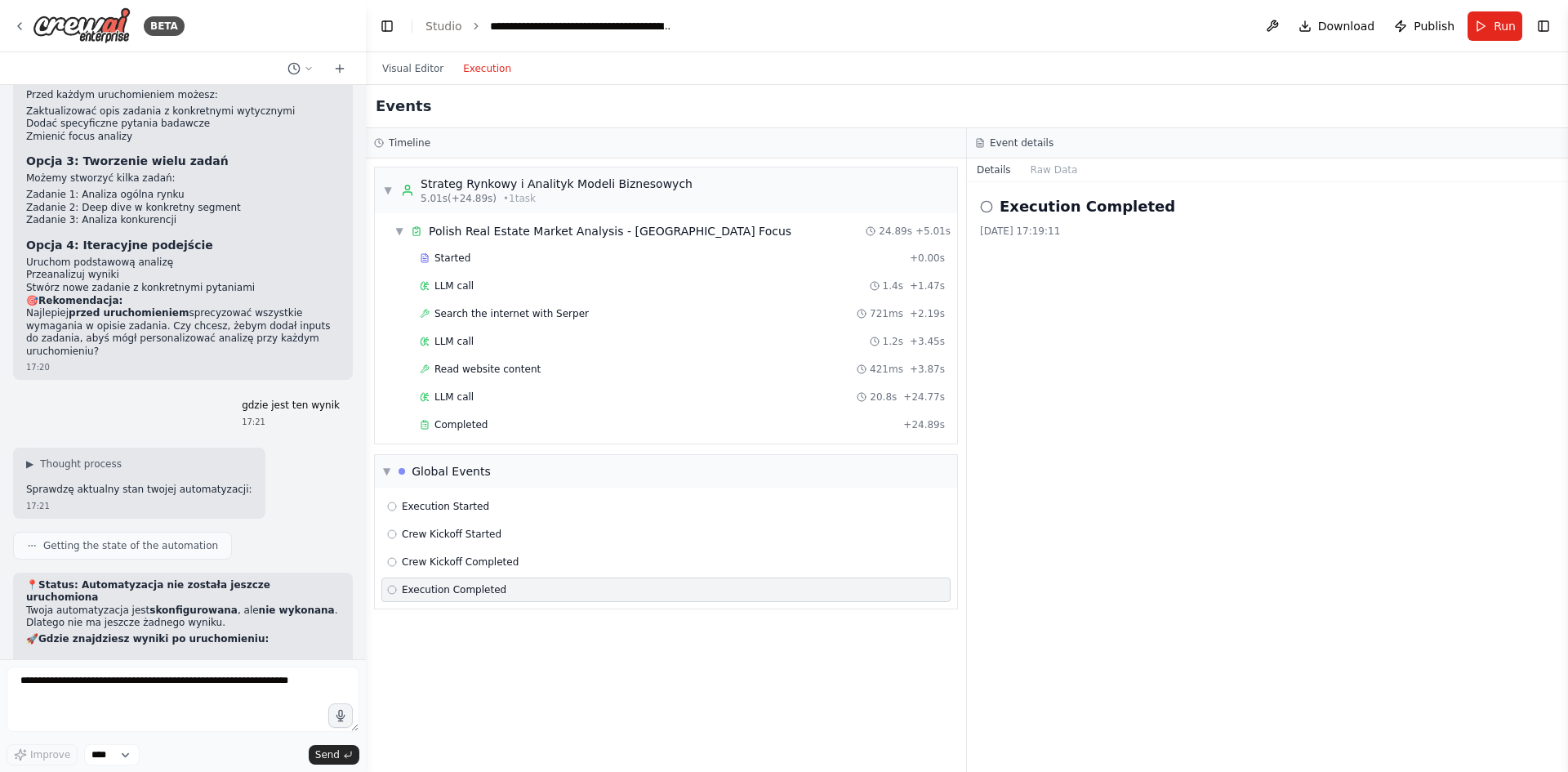
drag, startPoint x: 1064, startPoint y: 367, endPoint x: 1064, endPoint y: 344, distance: 23.0
click at [1064, 365] on div "Execution Completed 17.08.2025, 17:19:11" at bounding box center [1267, 477] width 601 height 590
drag, startPoint x: 1064, startPoint y: 344, endPoint x: 1051, endPoint y: 245, distance: 99.8
click at [1063, 319] on div "Execution Completed 17.08.2025, 17:19:11" at bounding box center [1267, 477] width 601 height 590
click at [1047, 228] on div "17.08.2025, 17:19:11" at bounding box center [1267, 230] width 575 height 13
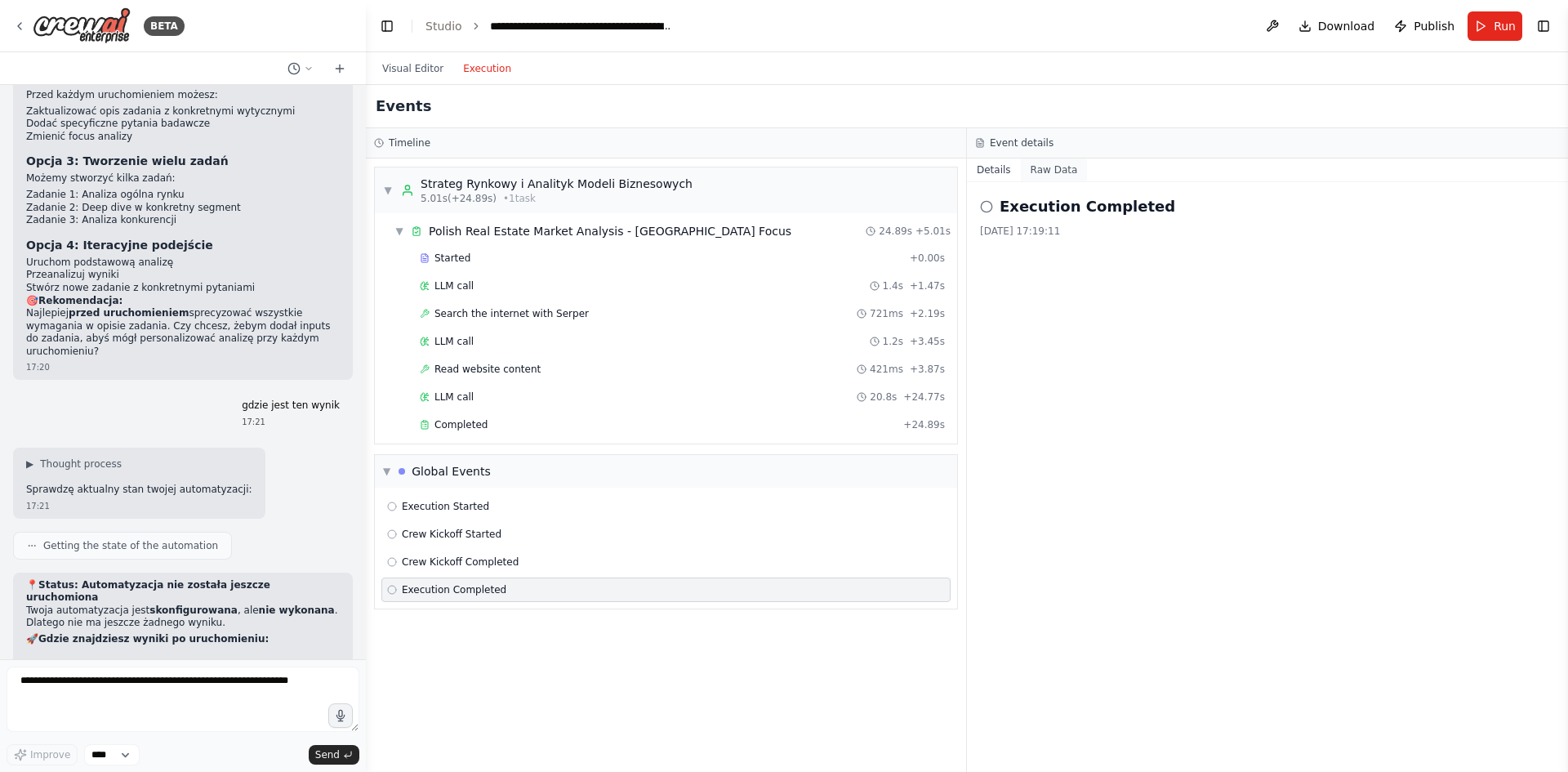
click at [1054, 162] on button "Raw Data" at bounding box center [1054, 169] width 67 height 23
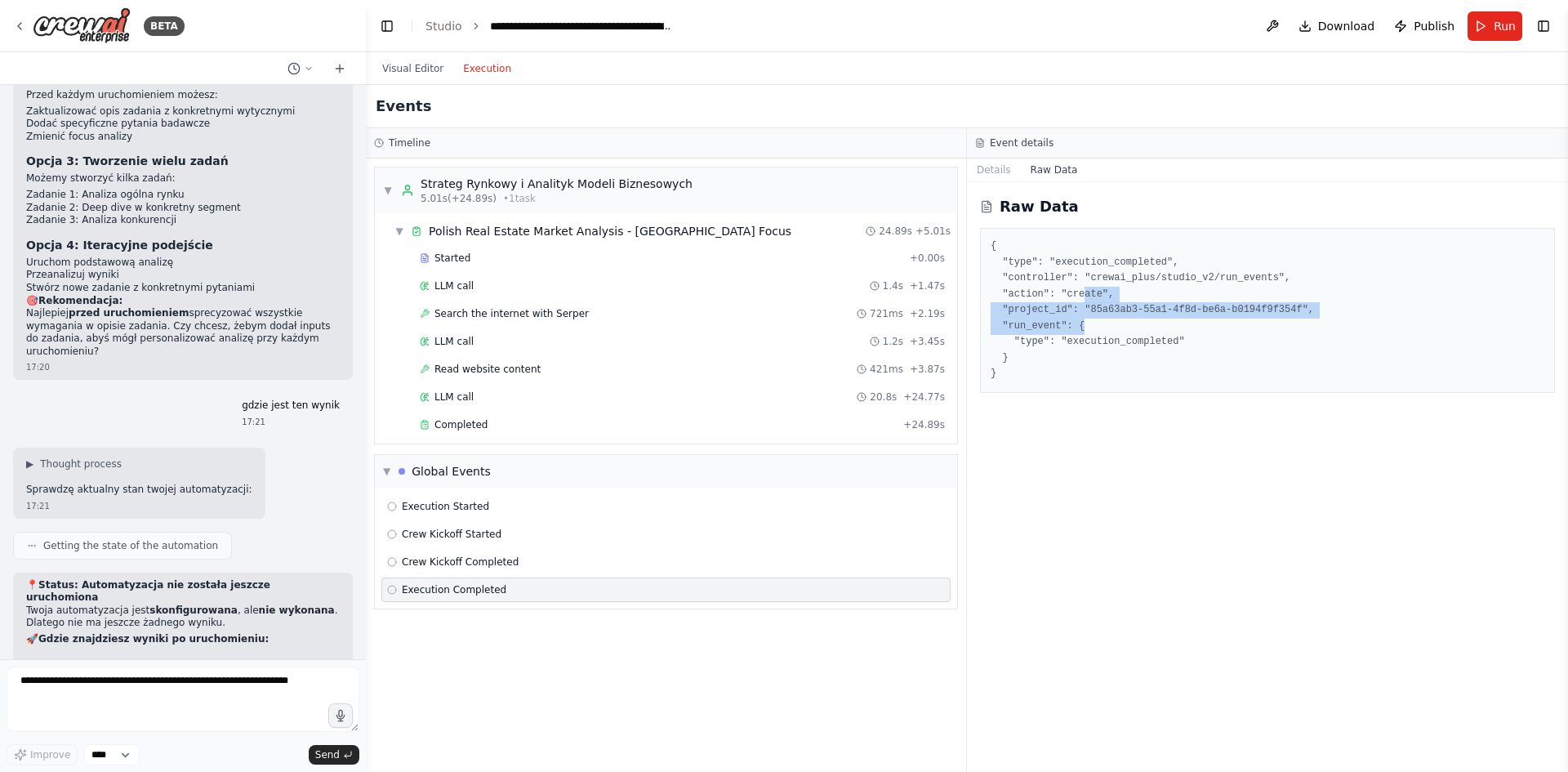
drag, startPoint x: 1077, startPoint y: 288, endPoint x: 1107, endPoint y: 324, distance: 46.9
click at [1107, 324] on pre "{ "type": "execution_completed", "controller": "crewai_plus/studio_v2/run_event…" at bounding box center [1267, 310] width 553 height 144
click at [450, 587] on span "Execution Completed" at bounding box center [455, 590] width 105 height 13
click at [462, 72] on button "Execution" at bounding box center [487, 68] width 68 height 20
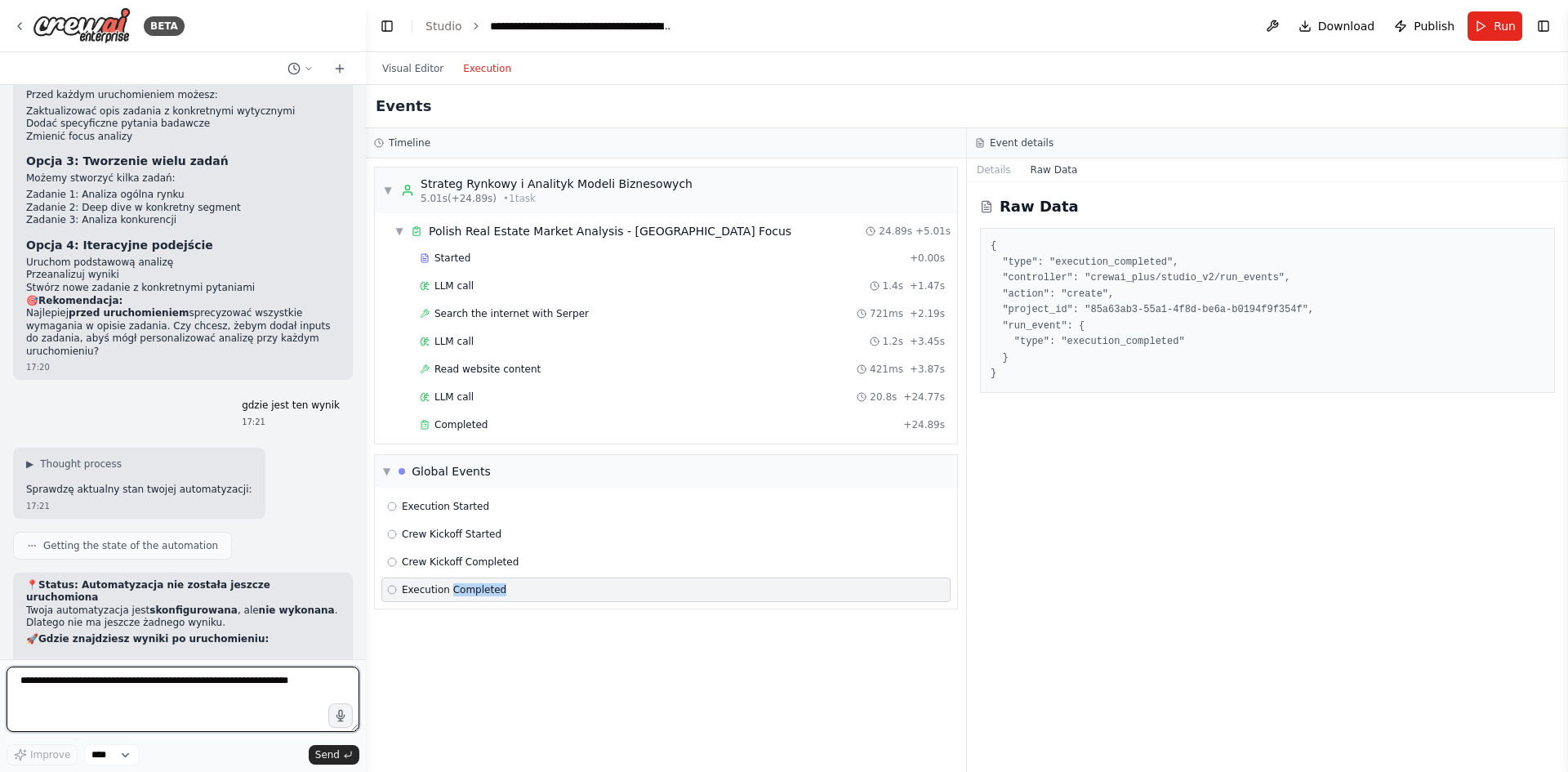
click at [211, 685] on textarea at bounding box center [183, 700] width 353 height 65
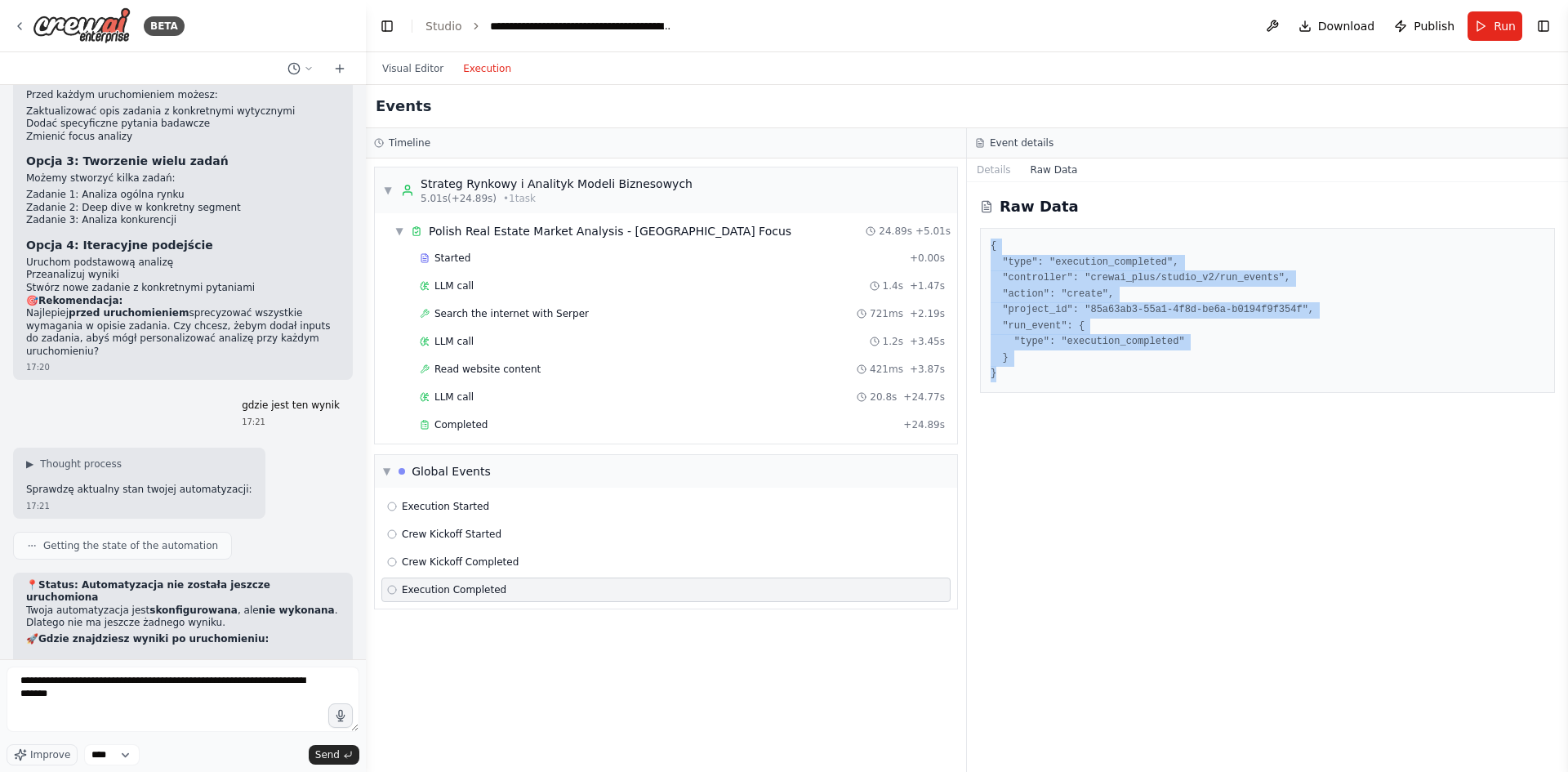
drag, startPoint x: 1031, startPoint y: 370, endPoint x: 981, endPoint y: 248, distance: 131.8
click at [981, 248] on div "{ "type": "execution_completed", "controller": "crewai_plus/studio_v2/run_event…" at bounding box center [1267, 310] width 575 height 165
copy pre "{ "type": "execution_completed", "controller": "crewai_plus/studio_v2/run_event…"
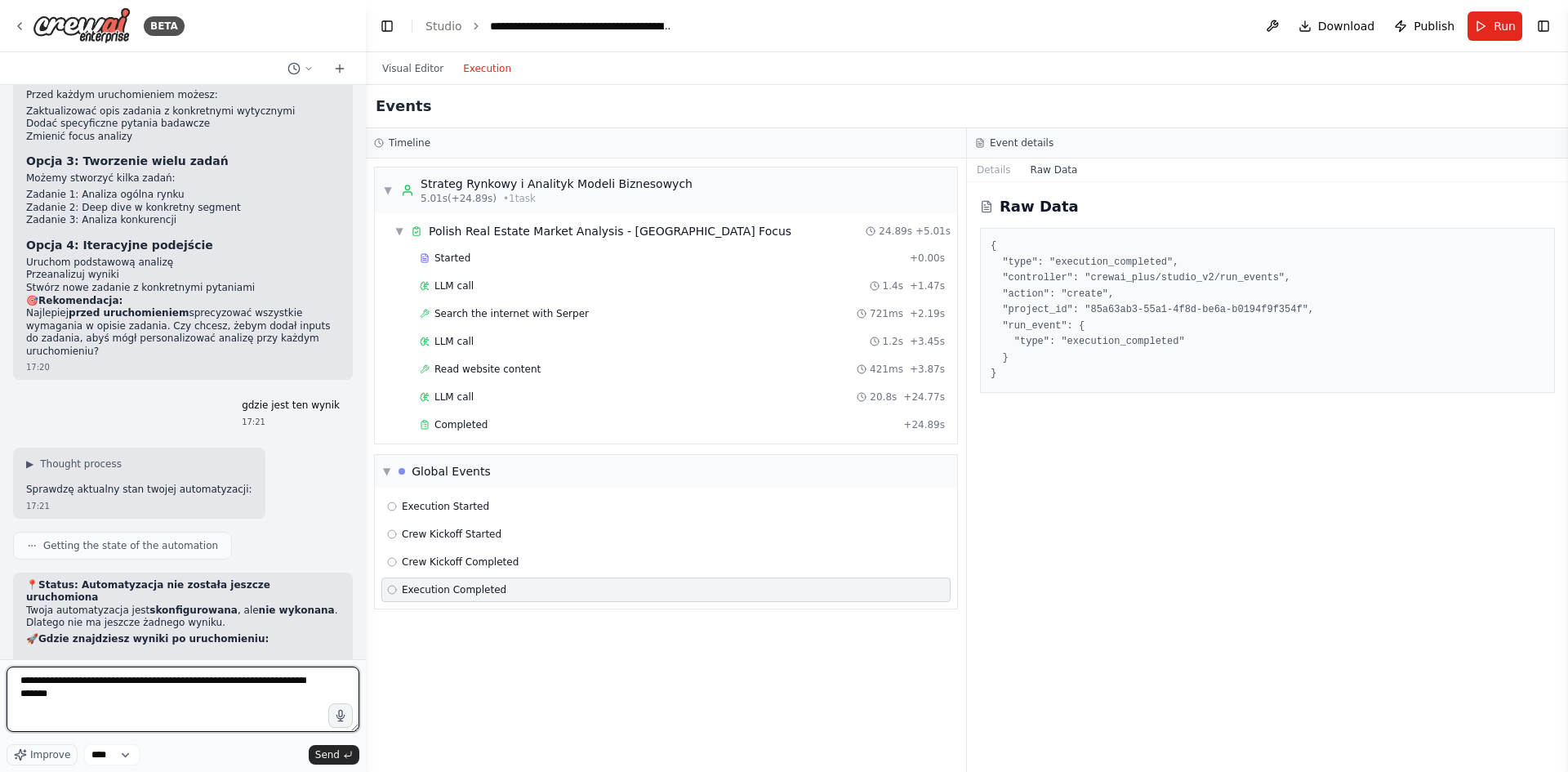
click at [198, 695] on textarea "**********" at bounding box center [183, 700] width 353 height 65
paste textarea "**********"
type textarea "**********"
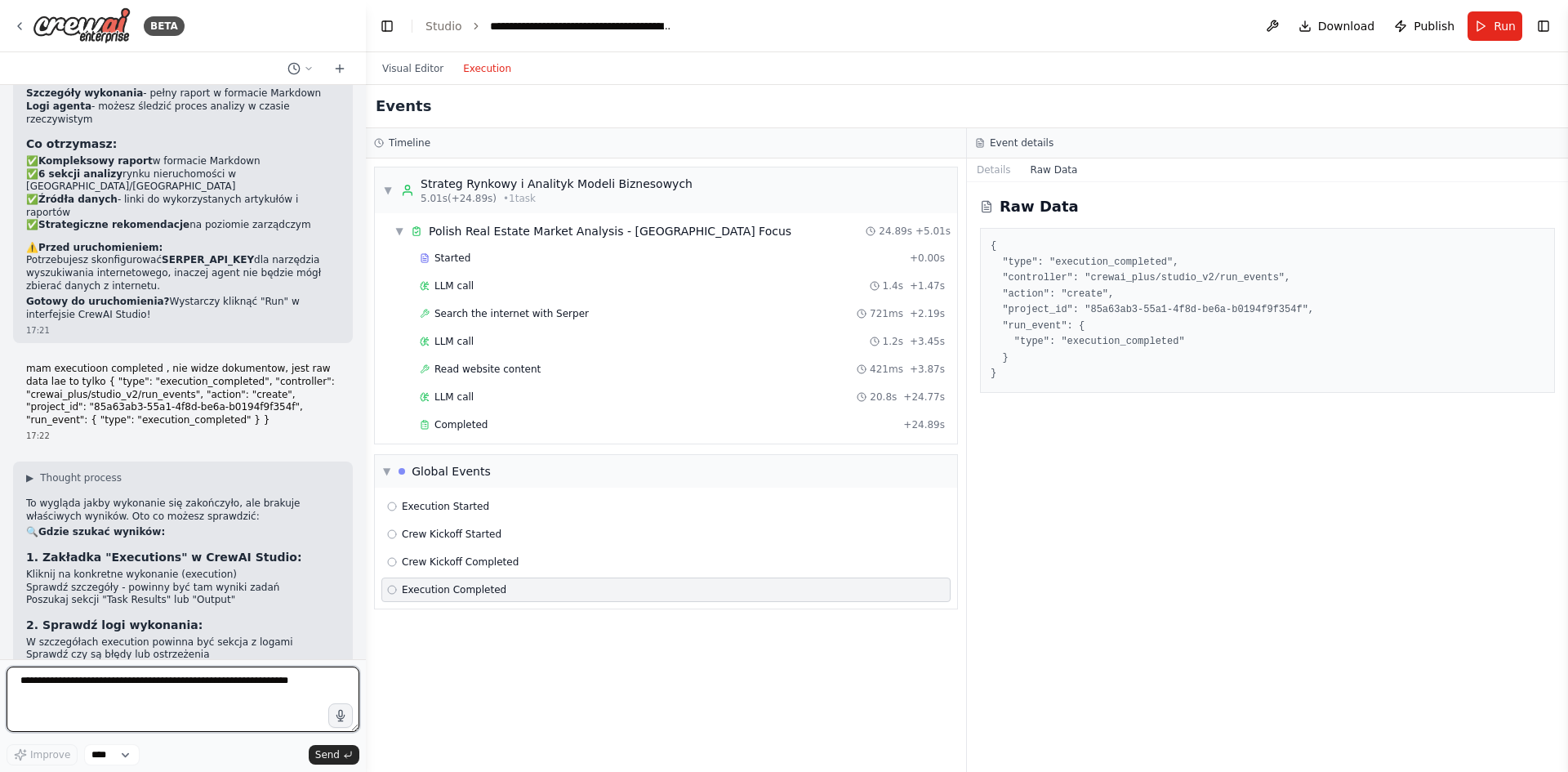
scroll to position [4859, 0]
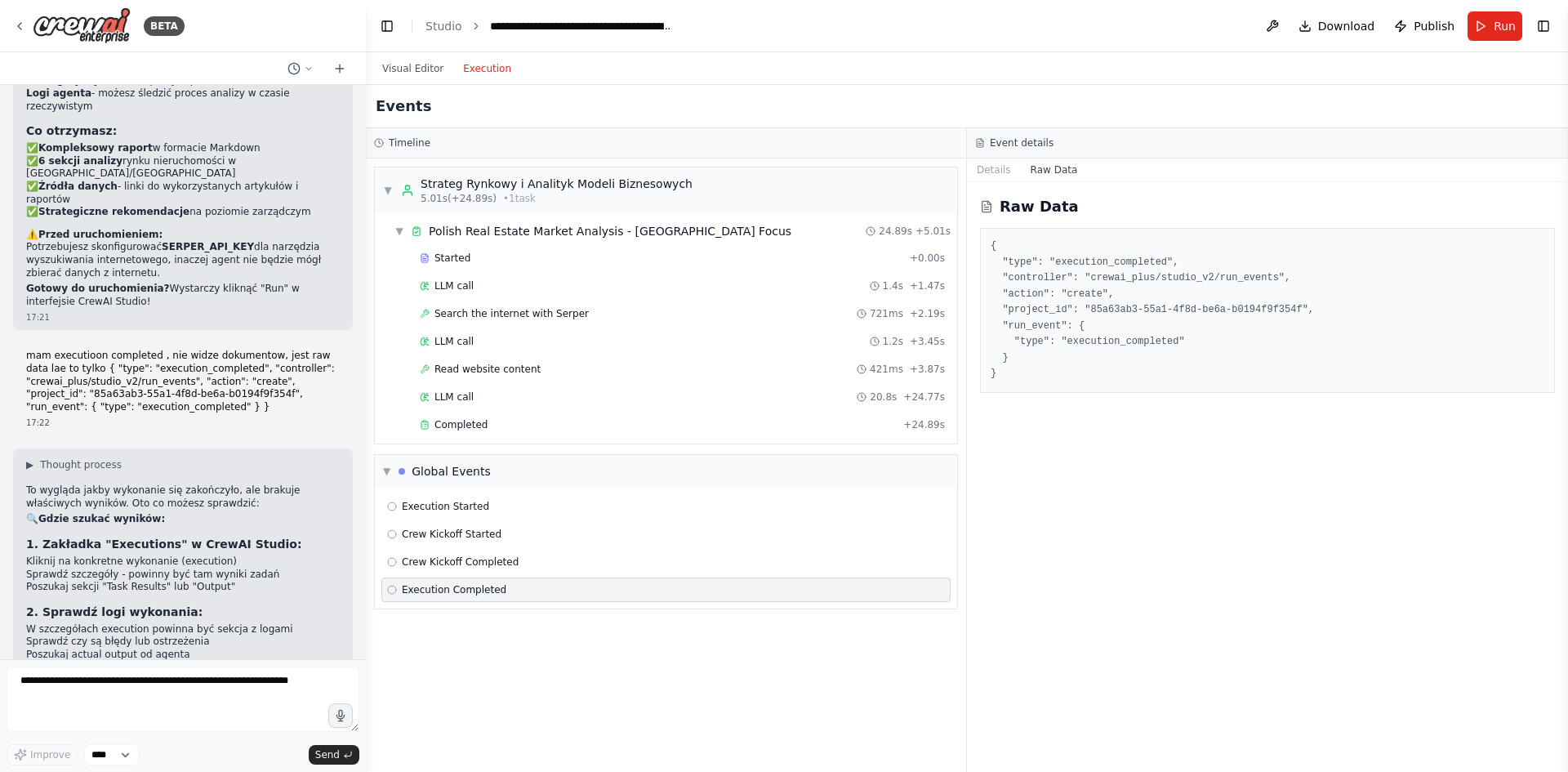
drag, startPoint x: 1016, startPoint y: 370, endPoint x: 980, endPoint y: 368, distance: 36.1
click at [1016, 370] on pre "{ "type": "execution_completed", "controller": "crewai_plus/studio_v2/run_event…" at bounding box center [1267, 310] width 553 height 144
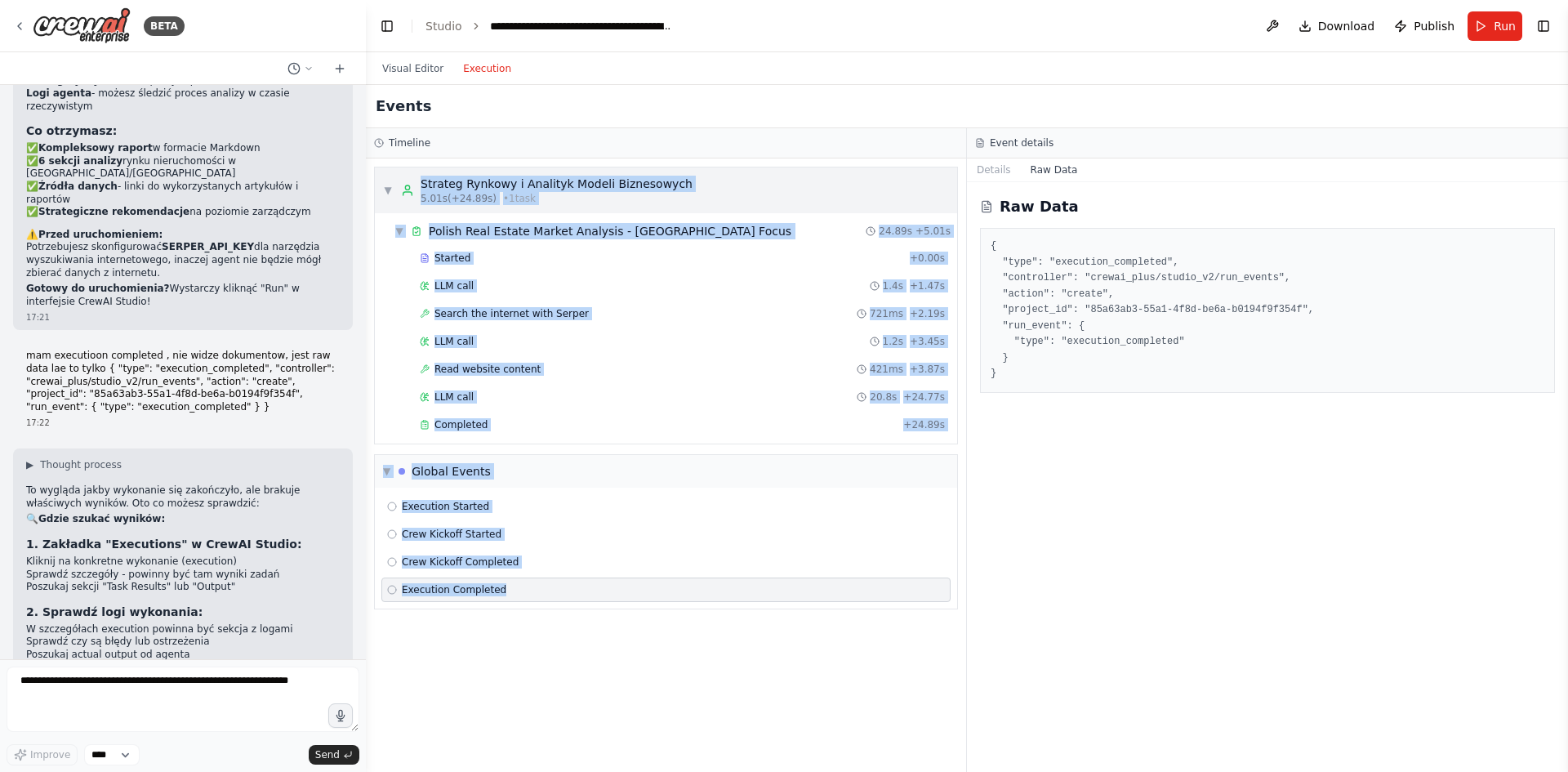
drag, startPoint x: 579, startPoint y: 594, endPoint x: 391, endPoint y: 199, distance: 437.5
click at [391, 199] on div "▼ Strateg Rynkowy i Analityk Modeli Biznesowych 5.01s (+24.89s) • 1 task ▼ Poli…" at bounding box center [666, 465] width 601 height 614
copy div "▼ Strateg Rynkowy i Analityk Modeli Biznesowych 5.01s (+24.89s) • 1 task ▼ Poli…"
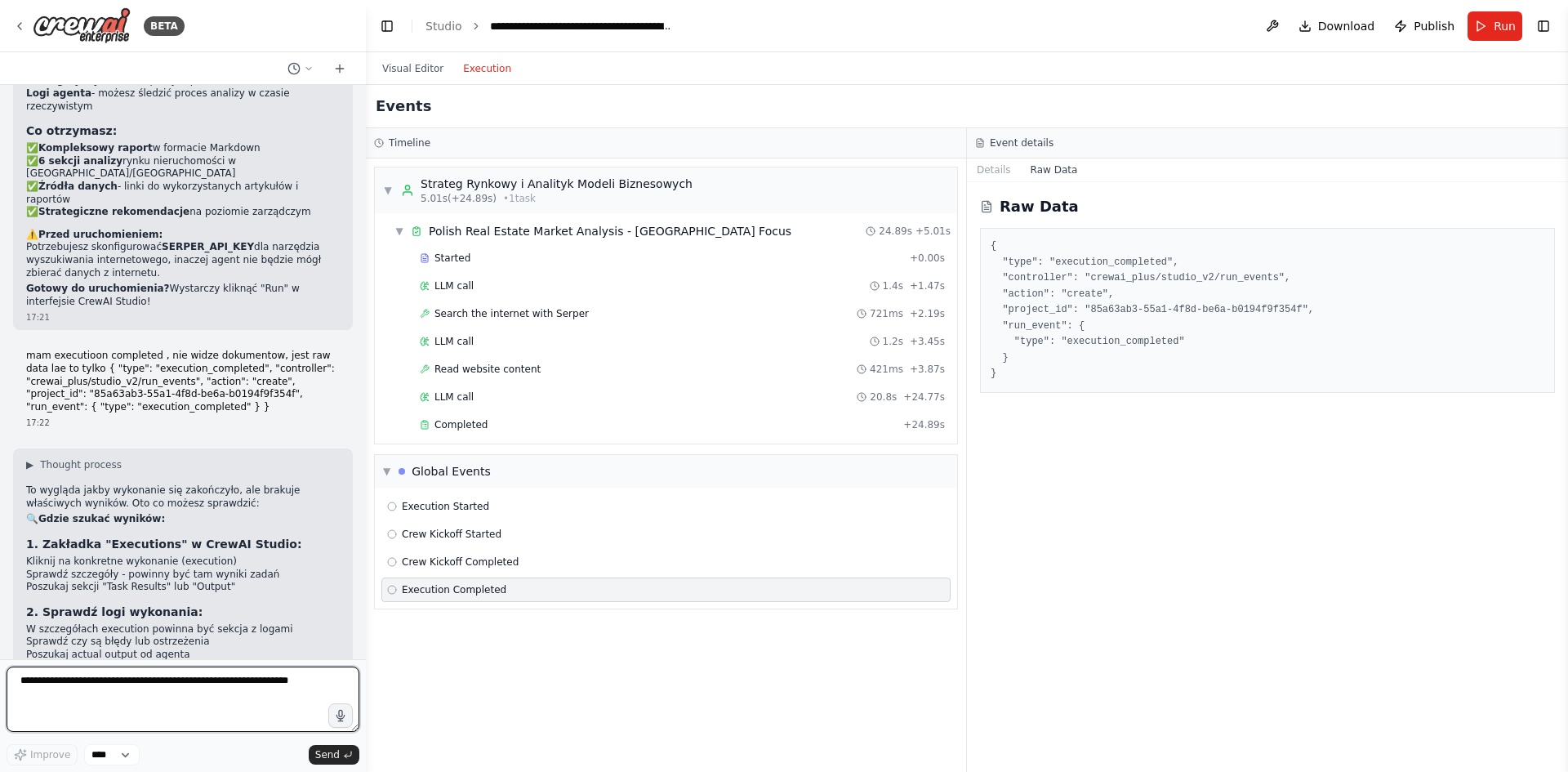
click at [172, 702] on textarea at bounding box center [183, 700] width 353 height 65
paste textarea "**********"
type textarea "**********"
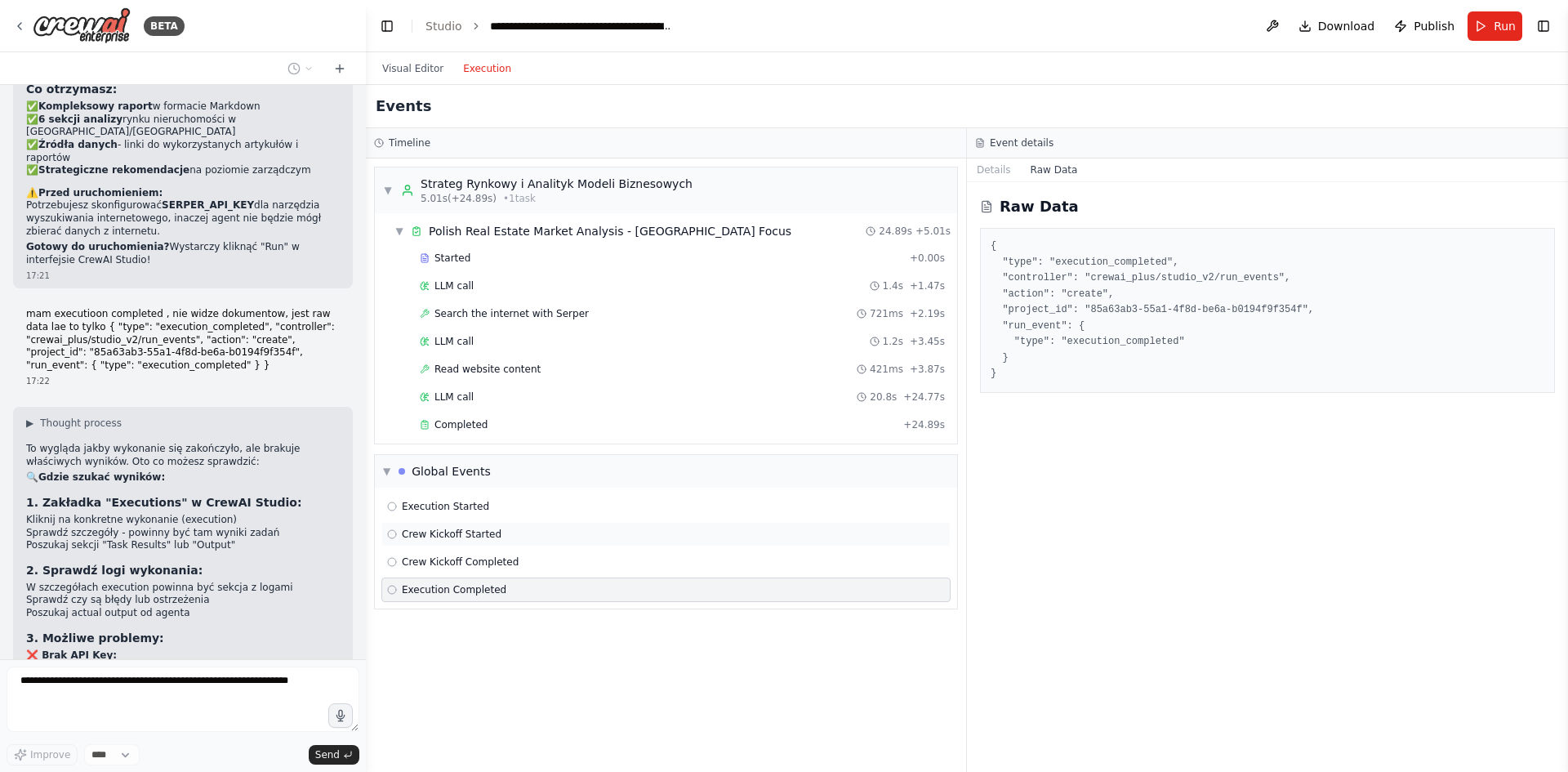
scroll to position [5032, 0]
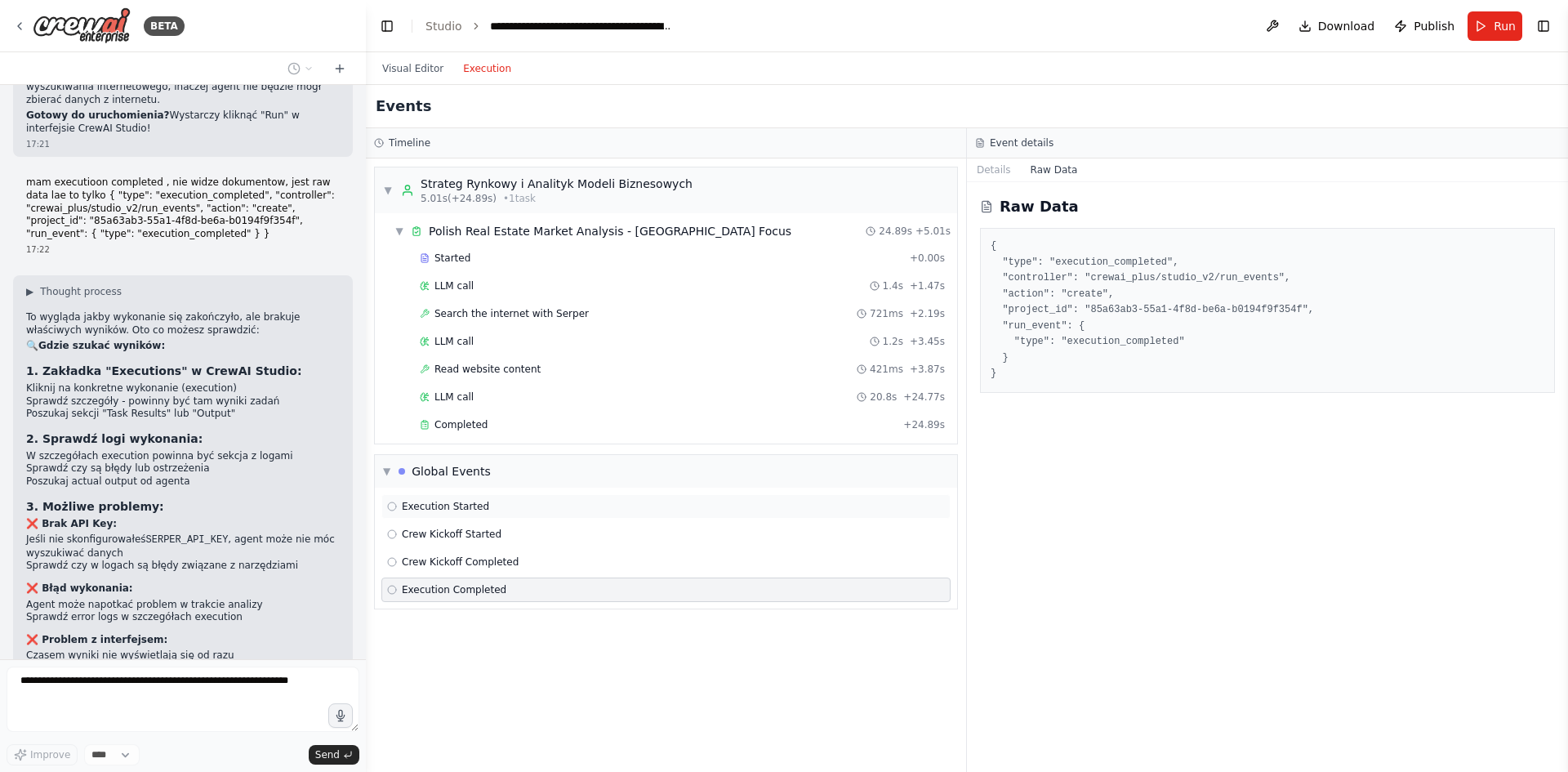
click at [448, 505] on span "Execution Started" at bounding box center [446, 506] width 88 height 13
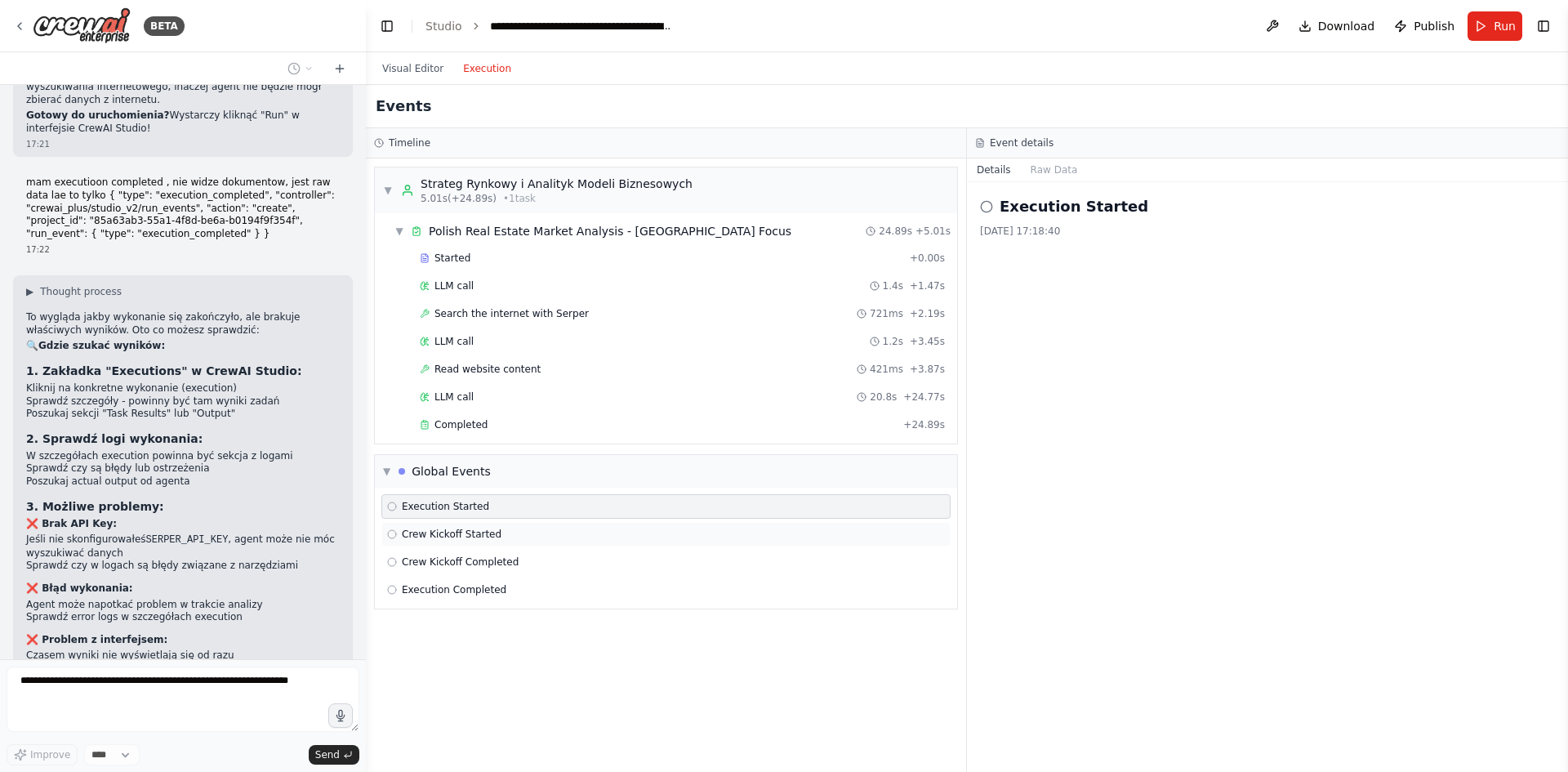
click at [449, 524] on div "Crew Kickoff Started" at bounding box center [666, 534] width 569 height 25
click at [461, 554] on div "Crew Kickoff Completed" at bounding box center [666, 562] width 569 height 25
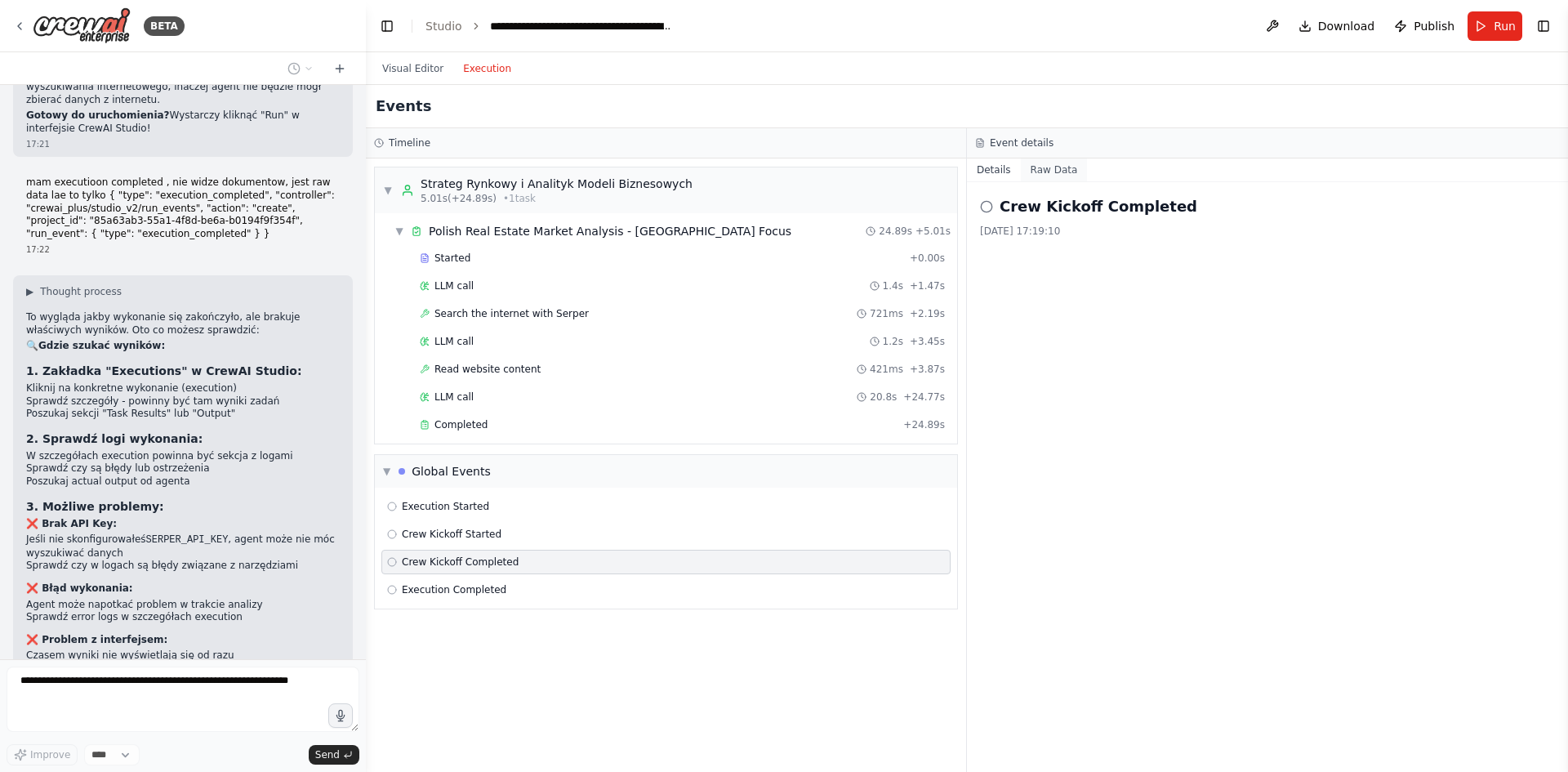
click at [1040, 174] on button "Raw Data" at bounding box center [1054, 169] width 67 height 23
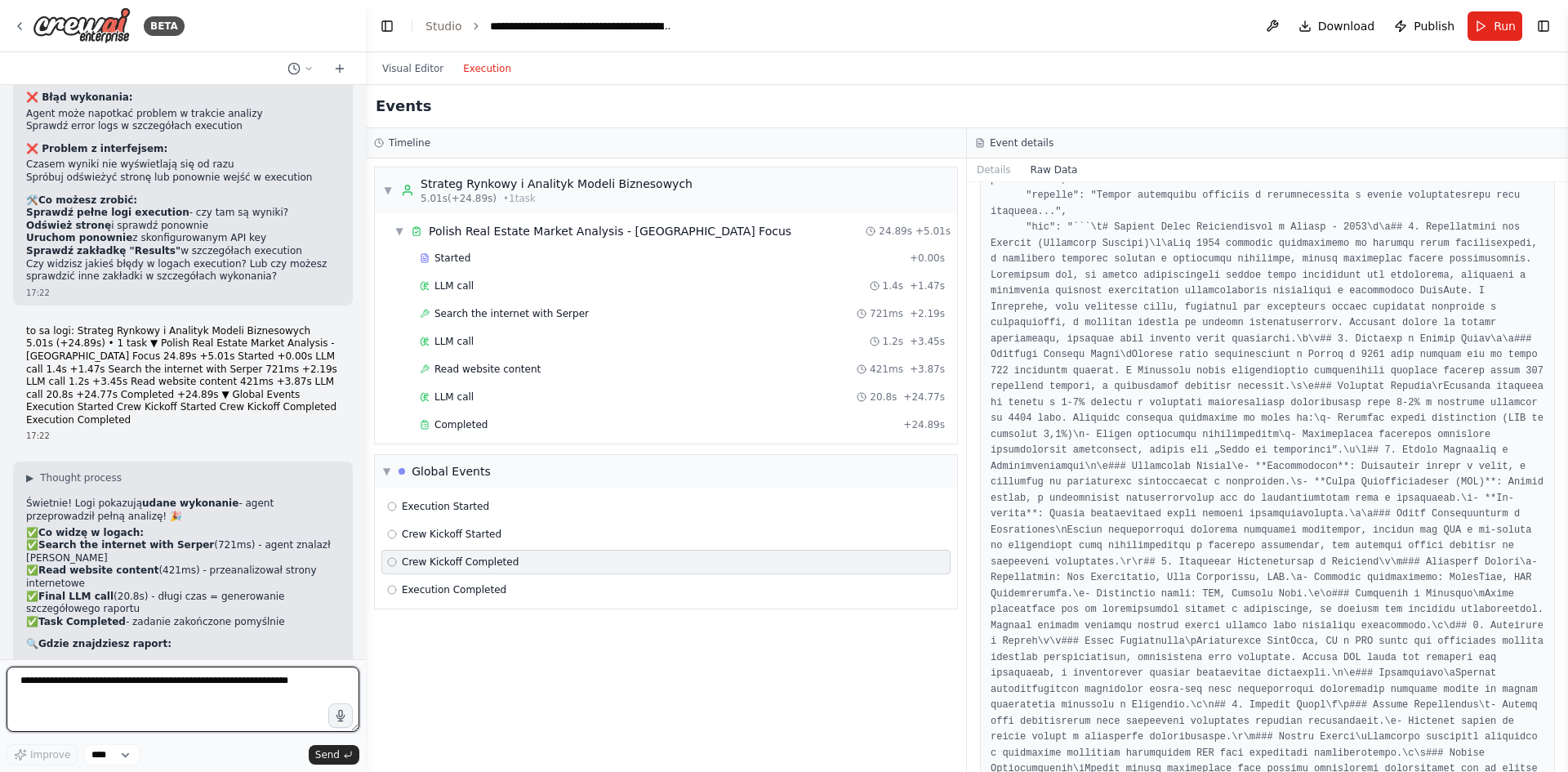
scroll to position [2088, 0]
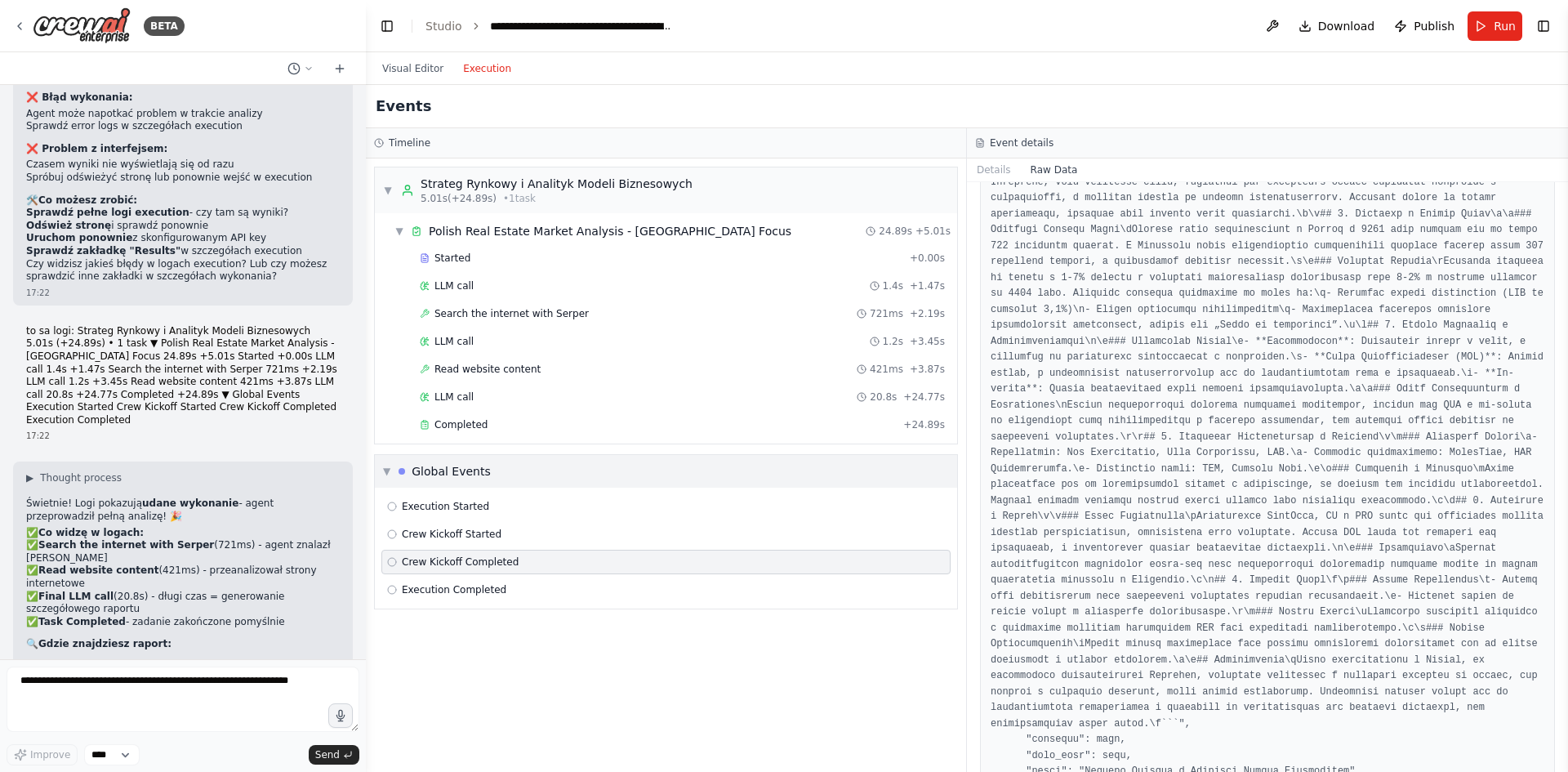
click at [388, 468] on span "▼" at bounding box center [387, 471] width 8 height 13
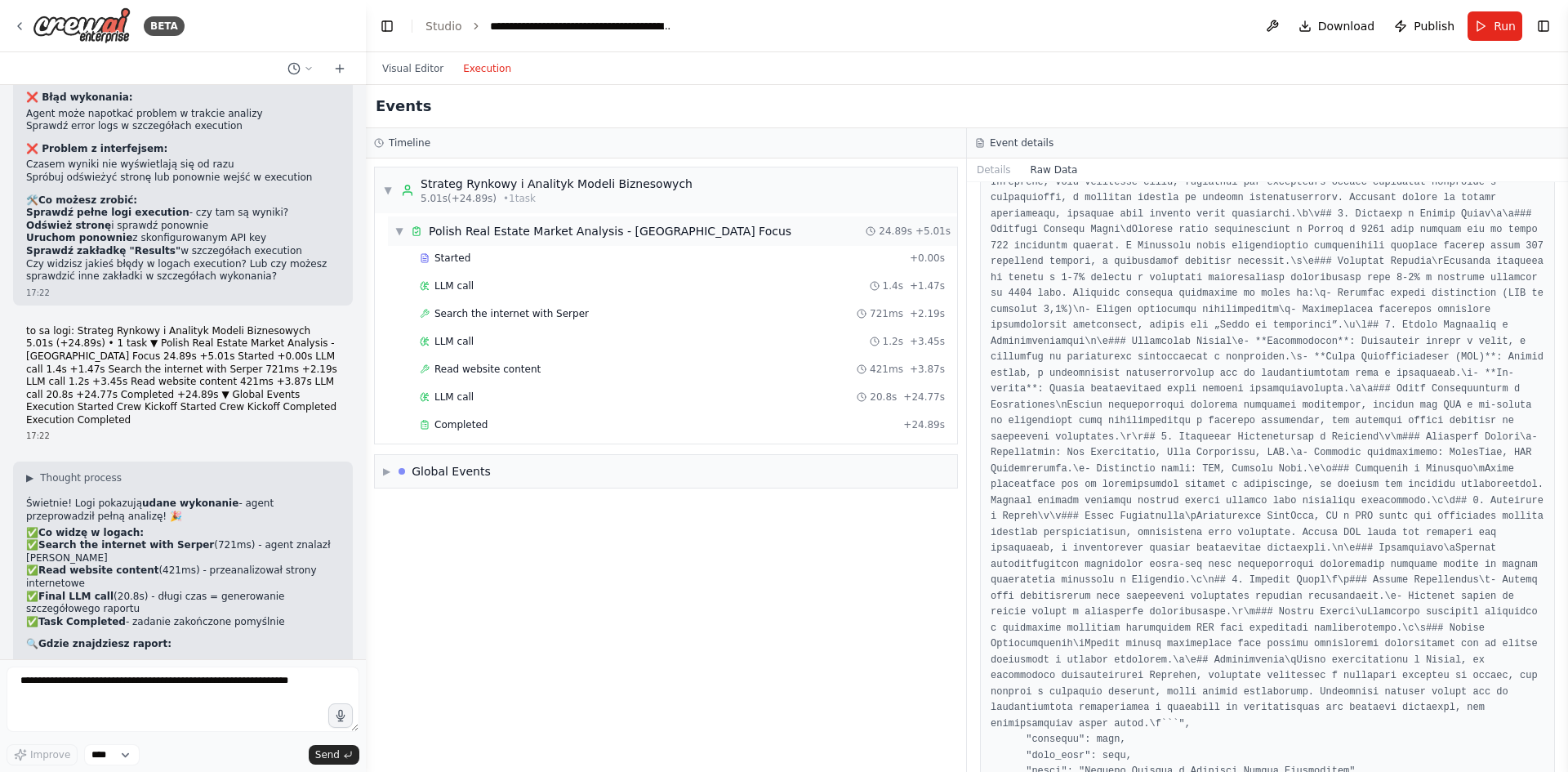
click at [408, 236] on div "▼ Polish Real Estate Market Analysis - Warsaw Focus" at bounding box center [593, 230] width 397 height 16
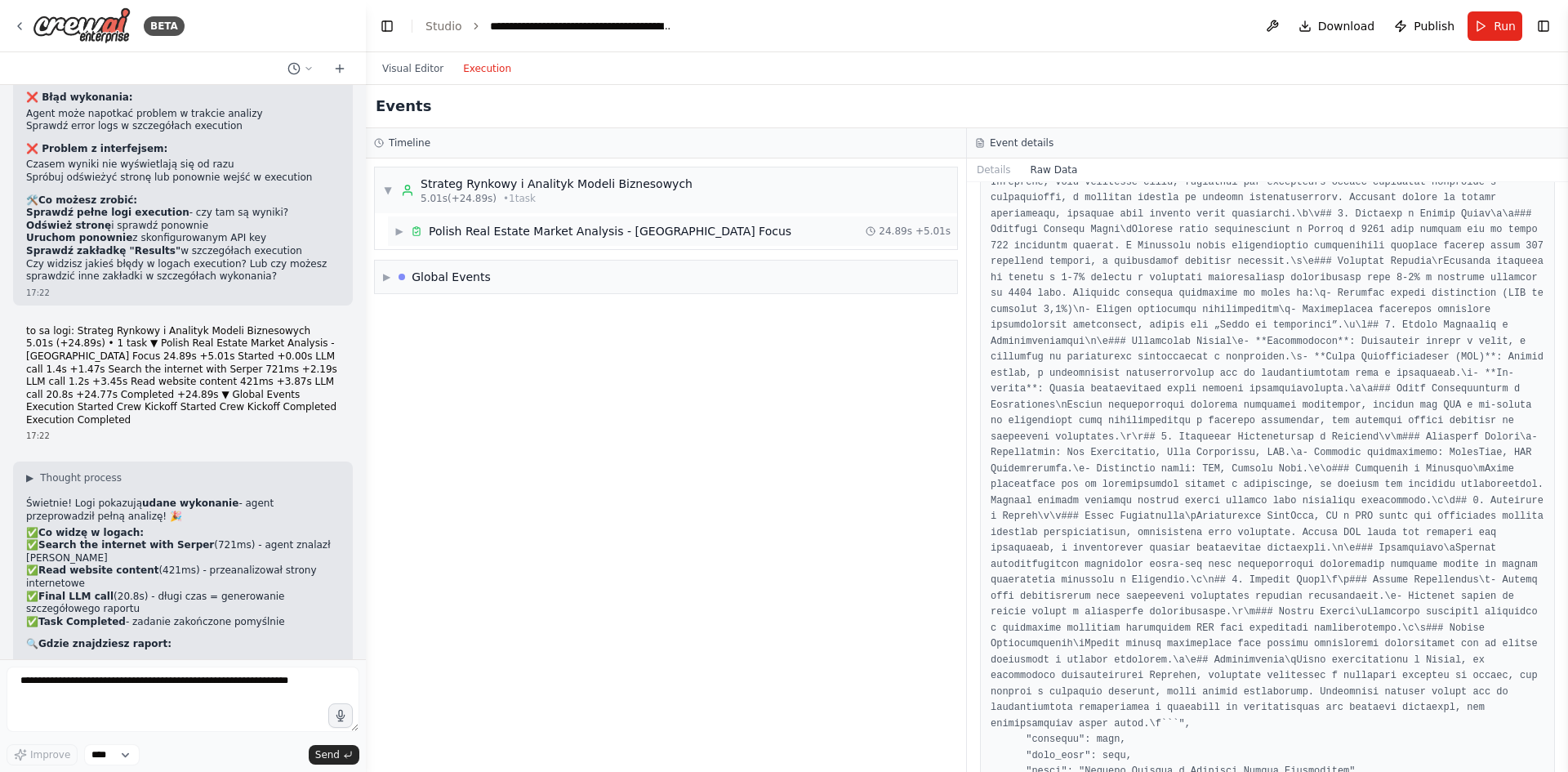
click at [408, 236] on div "▶ Polish Real Estate Market Analysis - Warsaw Focus" at bounding box center [593, 230] width 397 height 16
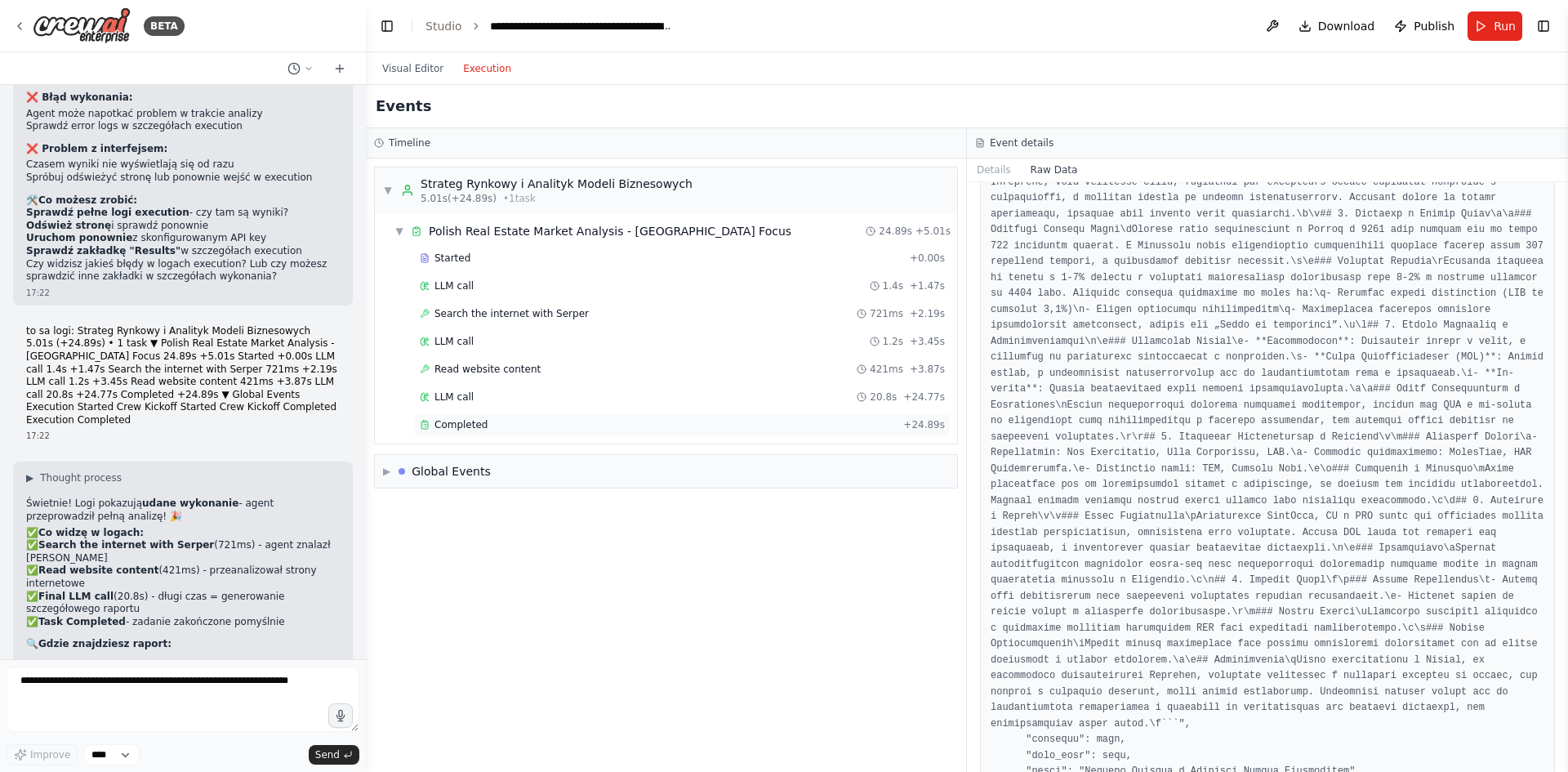
click at [456, 426] on span "Completed" at bounding box center [461, 425] width 53 height 13
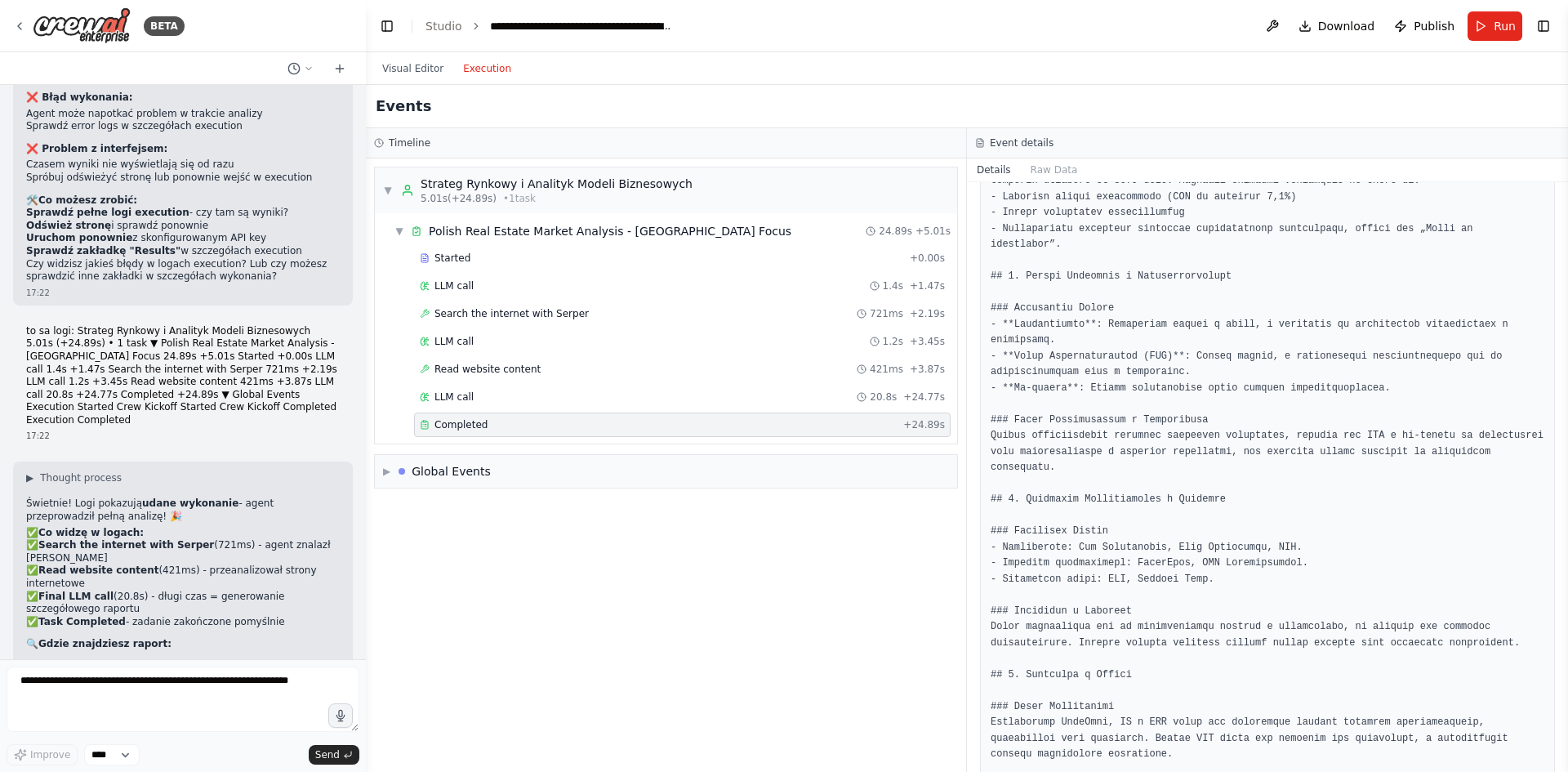
scroll to position [490, 0]
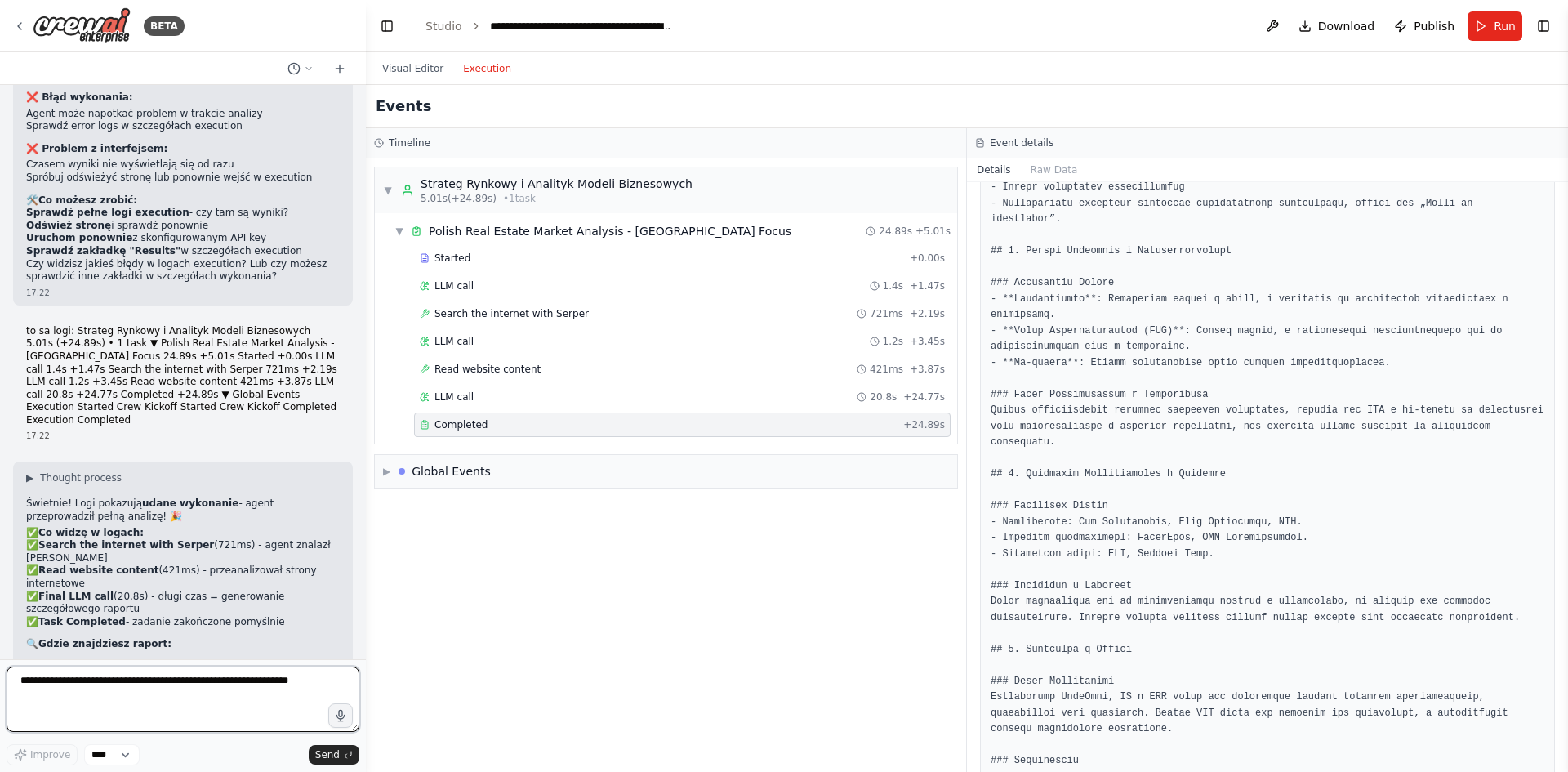
click at [203, 689] on textarea at bounding box center [183, 700] width 353 height 65
click at [419, 71] on button "Visual Editor" at bounding box center [412, 68] width 81 height 20
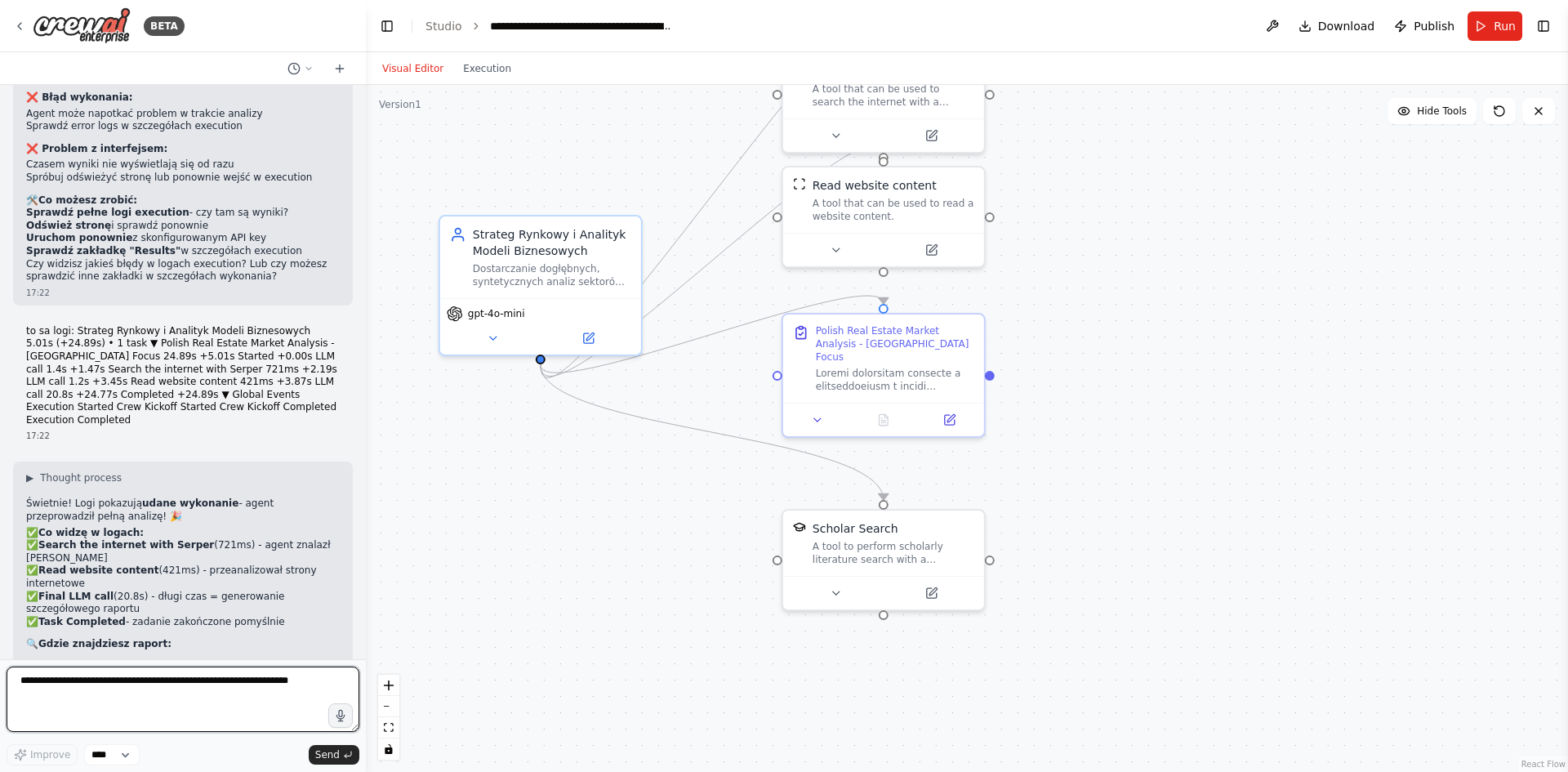
click at [223, 708] on textarea at bounding box center [183, 700] width 353 height 65
type textarea "*"
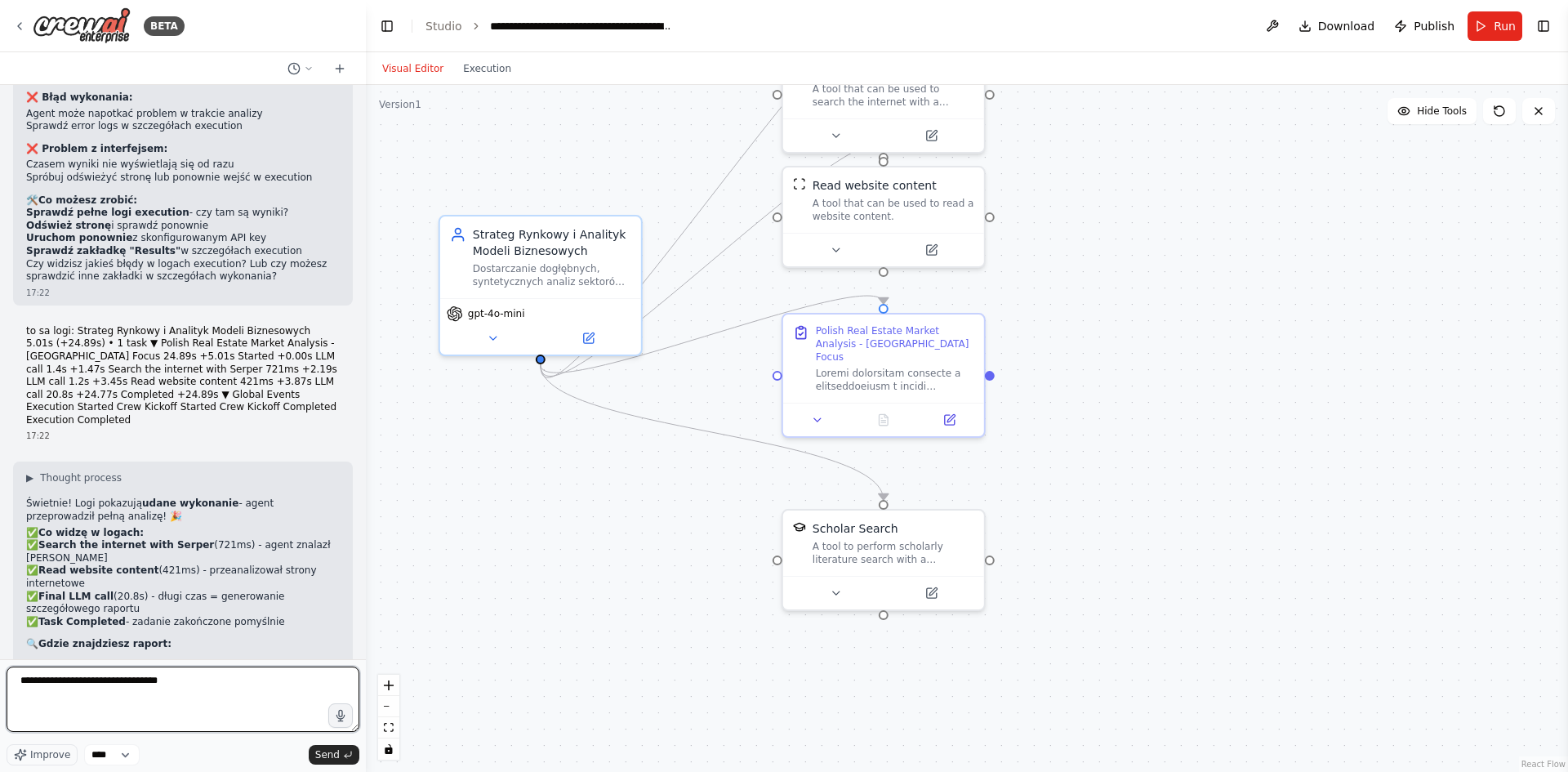
paste textarea "**********"
type textarea "**********"
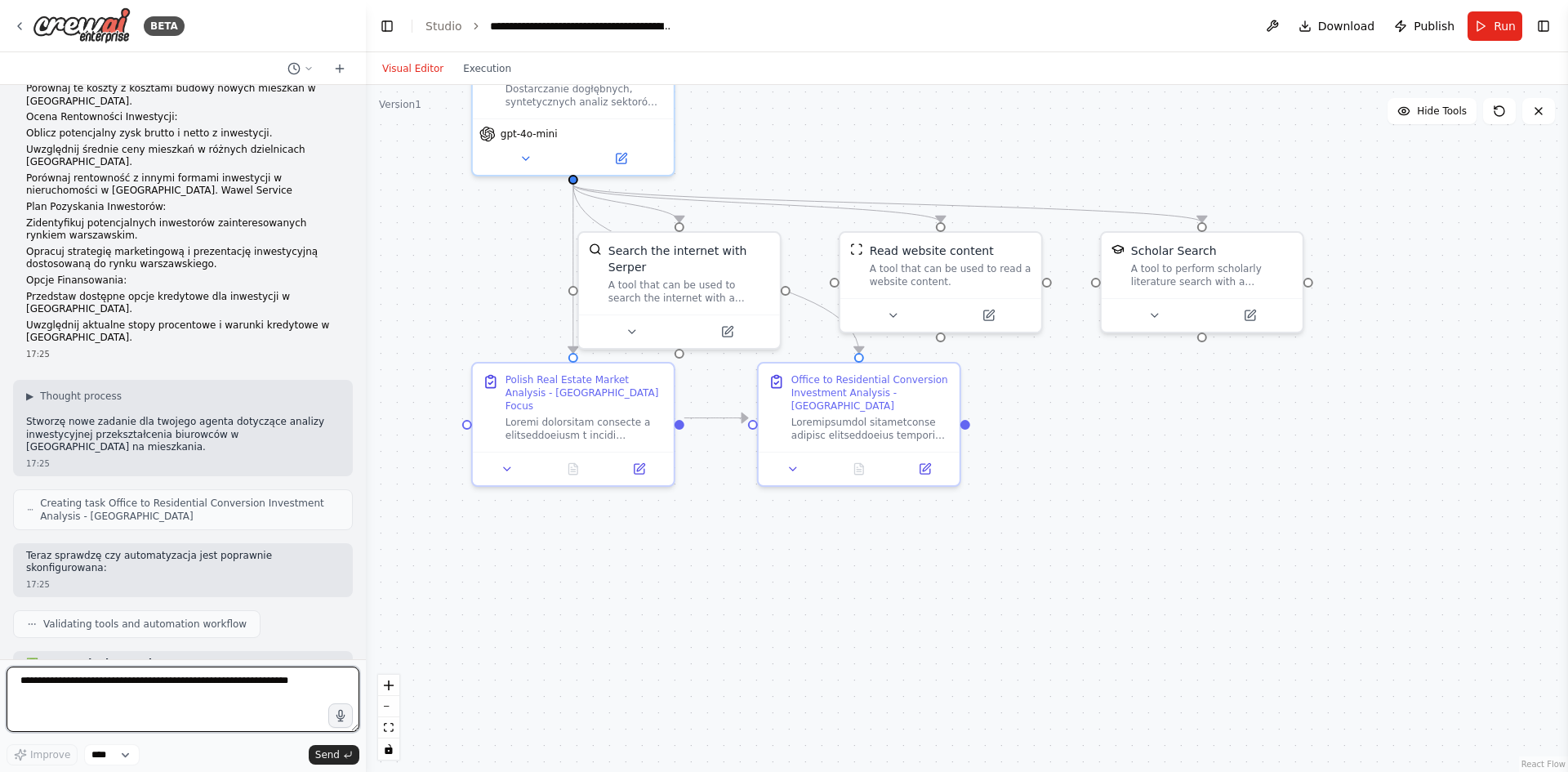
scroll to position [6673, 0]
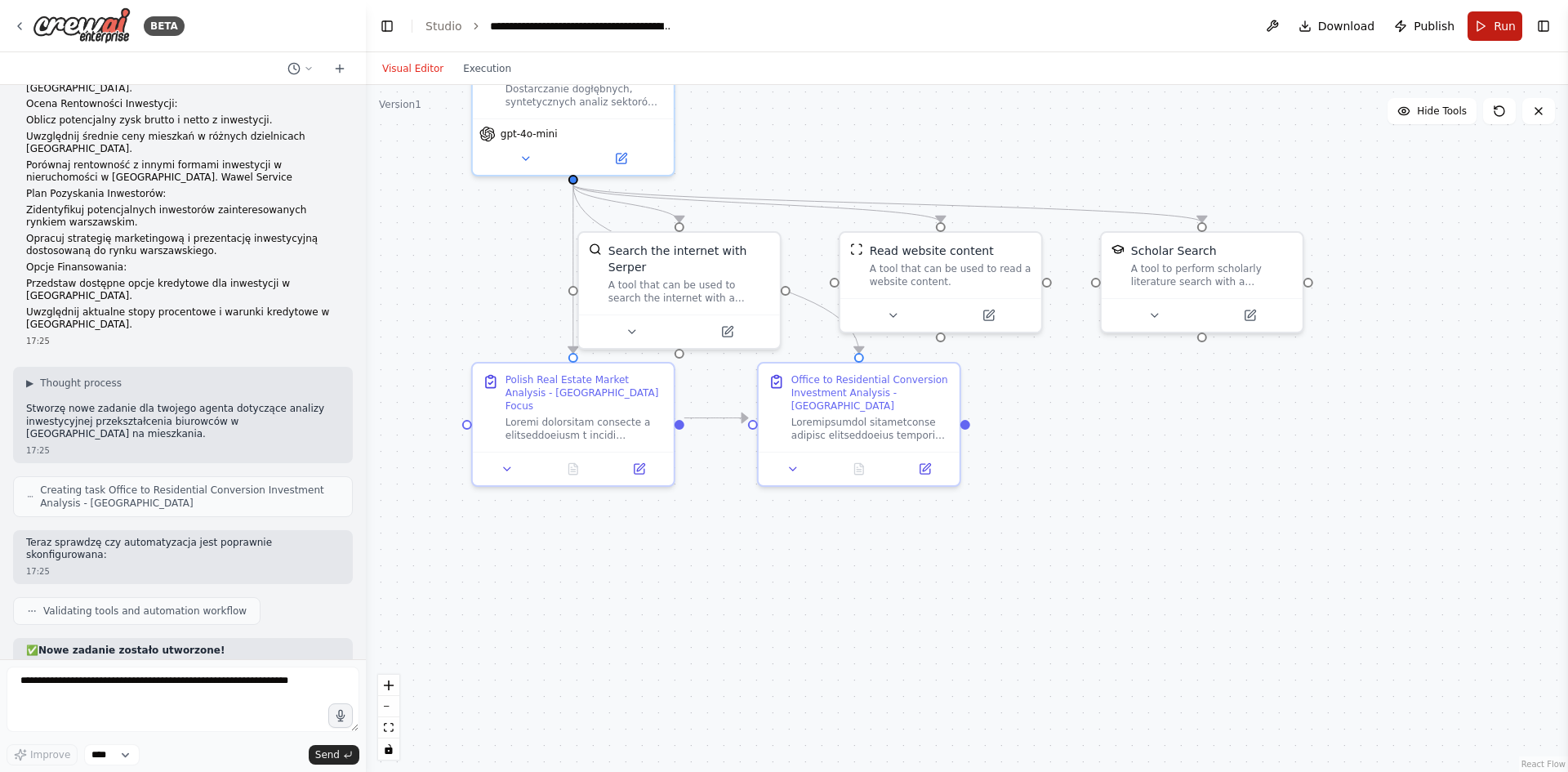
click at [1491, 25] on button "Run" at bounding box center [1495, 26] width 55 height 29
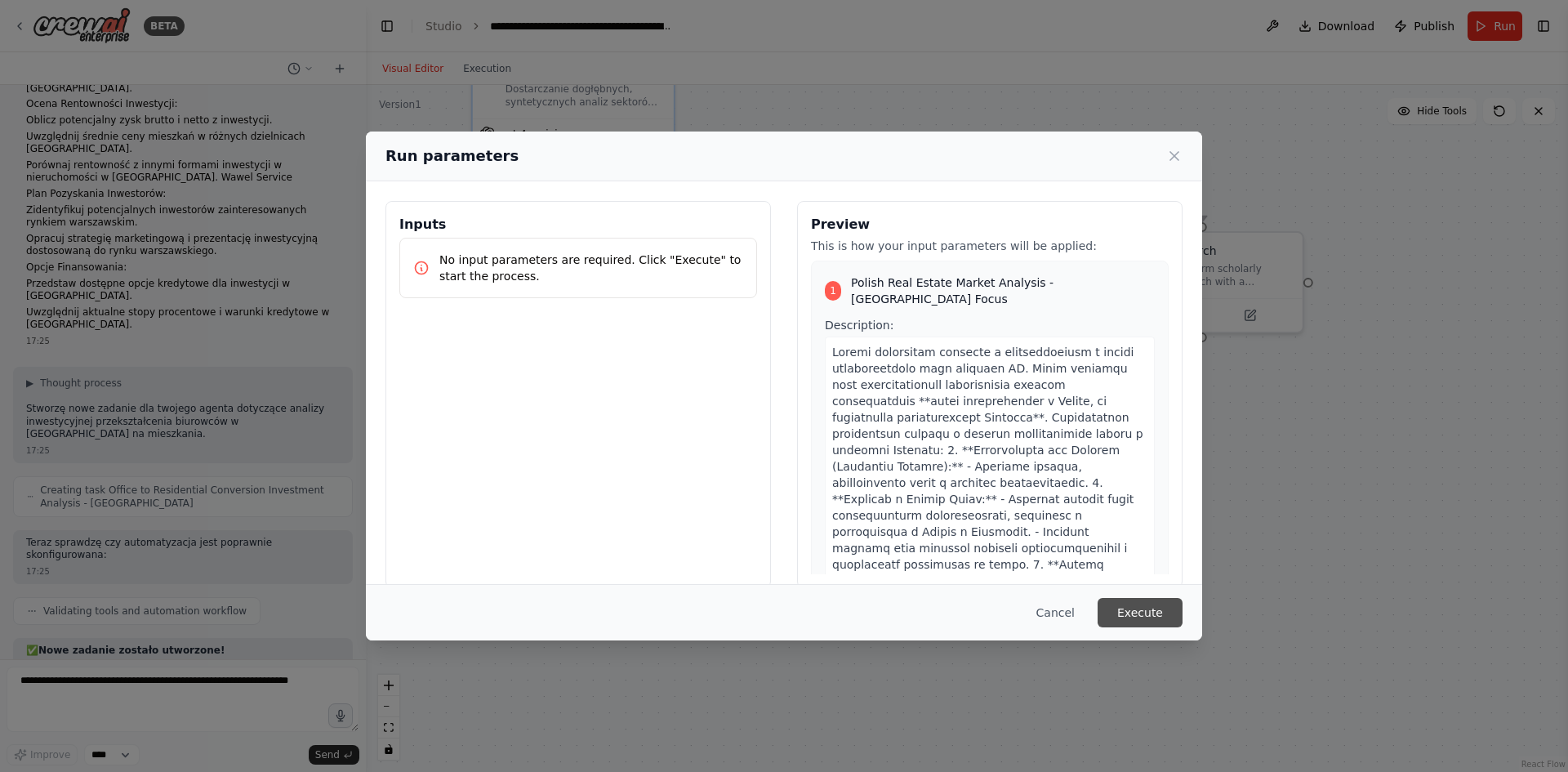
click at [1176, 617] on button "Execute" at bounding box center [1139, 613] width 85 height 29
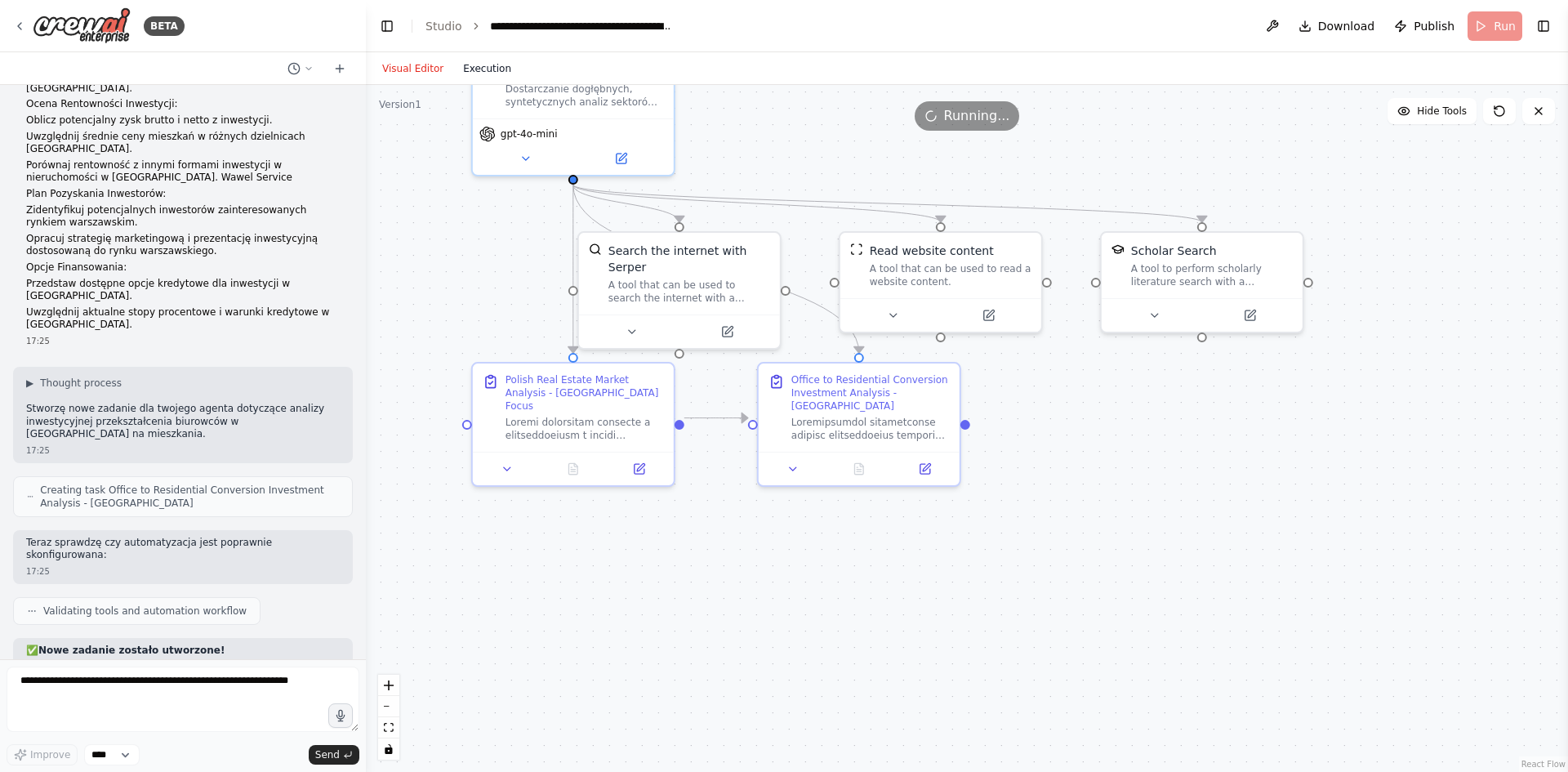
click at [473, 77] on button "Execution" at bounding box center [487, 68] width 68 height 20
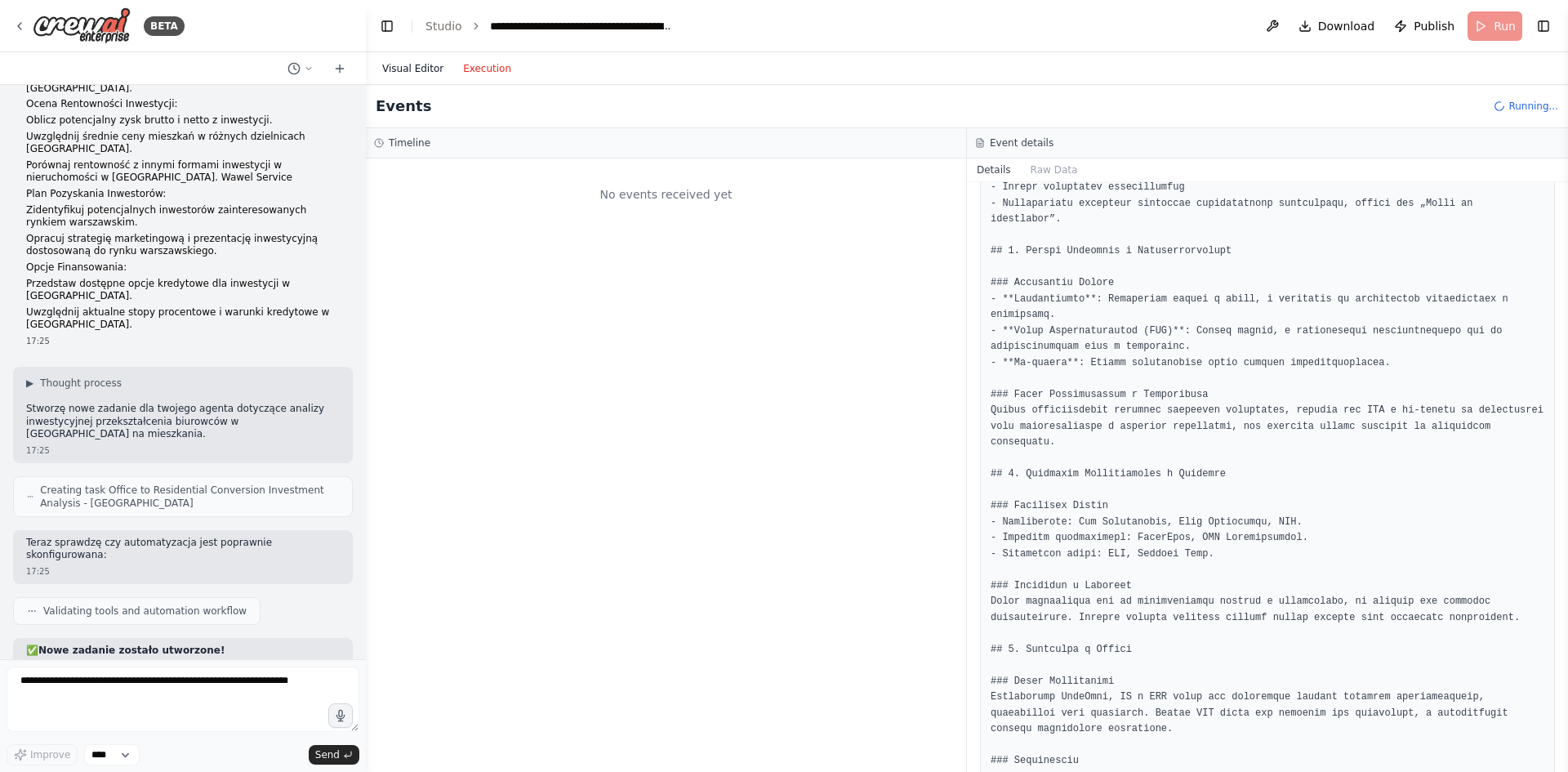
click at [424, 65] on button "Visual Editor" at bounding box center [412, 68] width 81 height 20
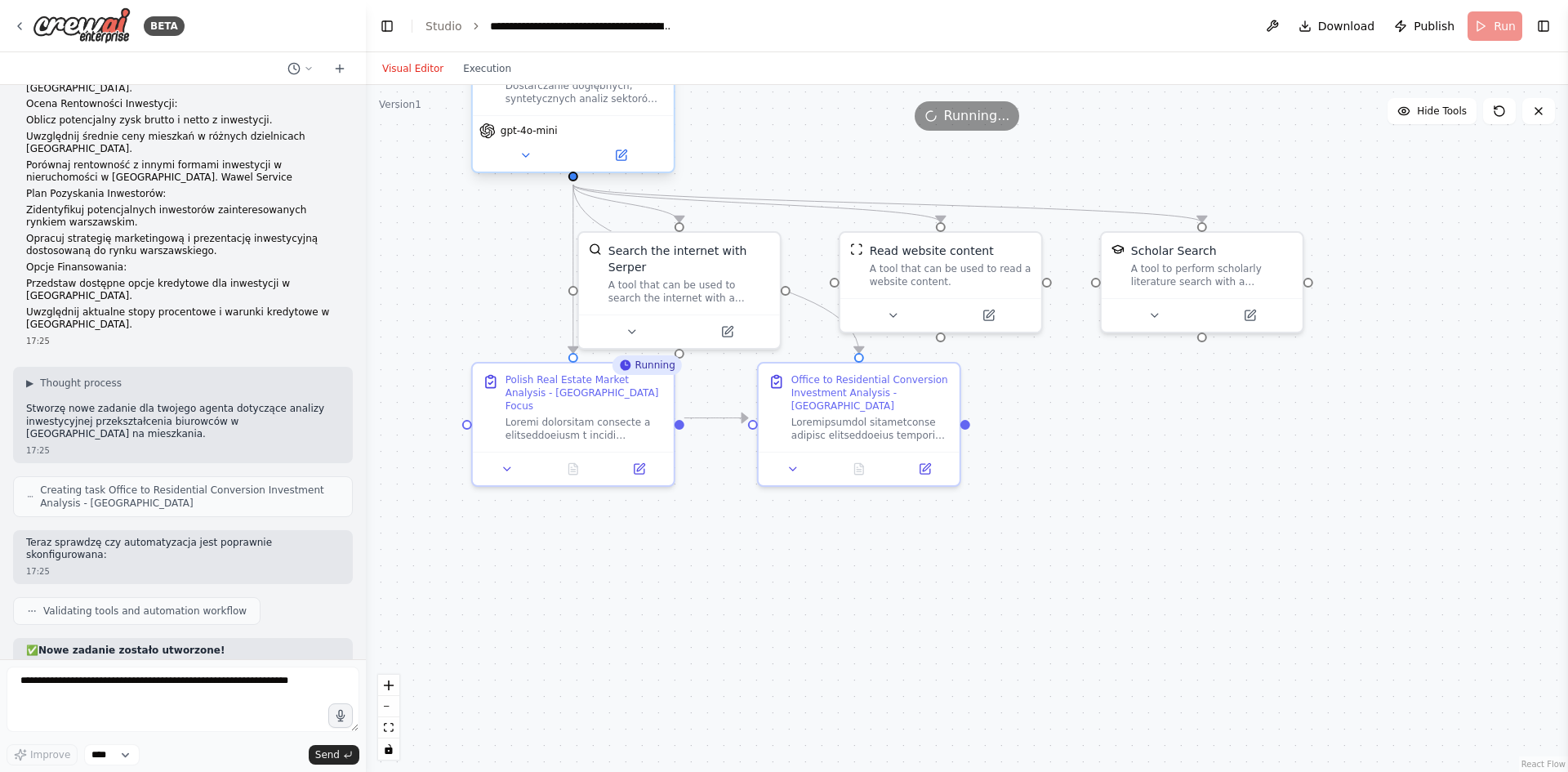
click at [489, 86] on div "Strateg Rynkowy i Analityk Modeli Biznesowych Dostarczanie dogłębnych, syntetyc…" at bounding box center [573, 74] width 181 height 62
click at [479, 79] on div "Visual Editor Execution" at bounding box center [446, 69] width 149 height 33
click at [477, 70] on button "Execution" at bounding box center [487, 68] width 68 height 20
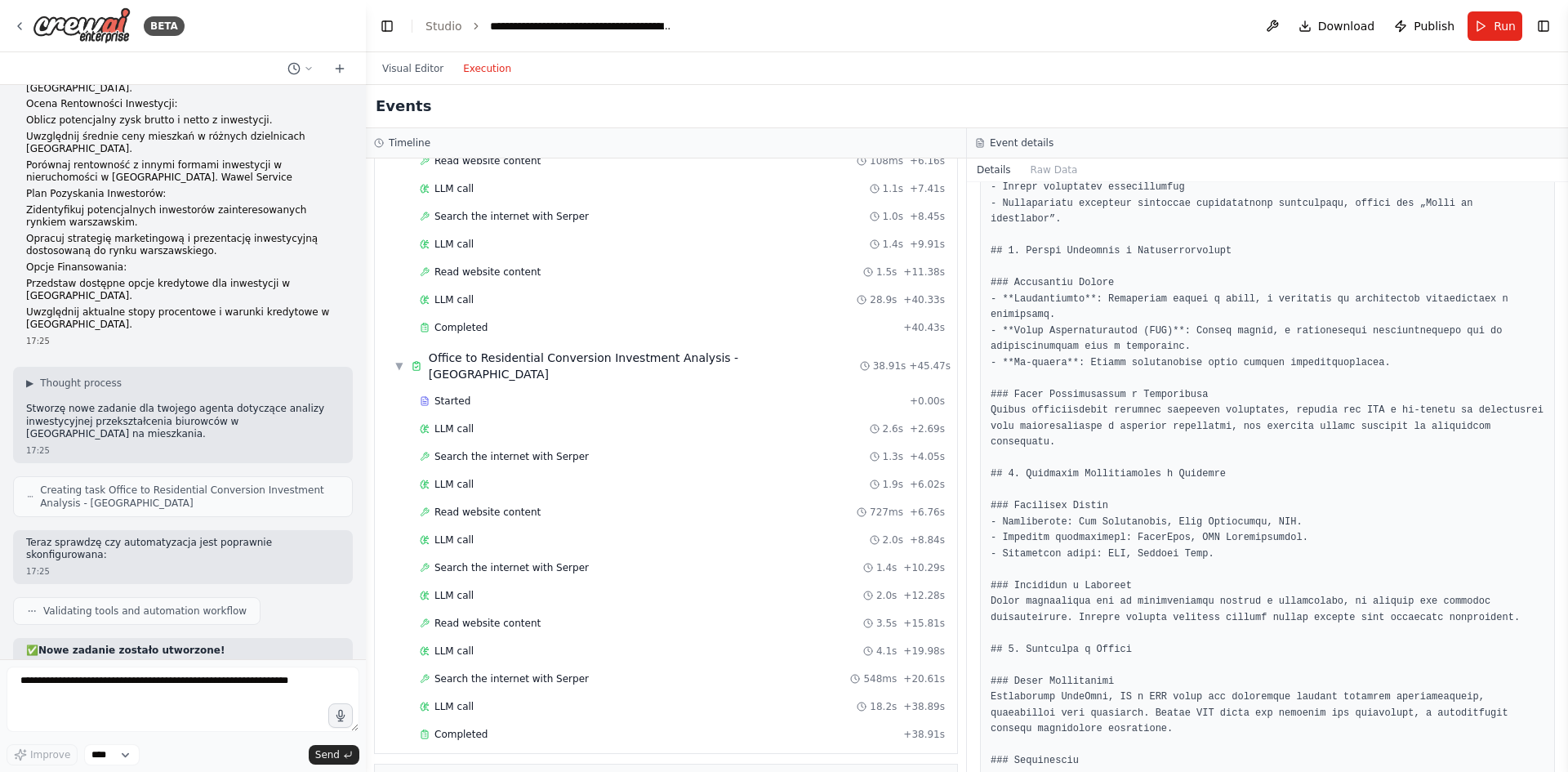
scroll to position [291, 0]
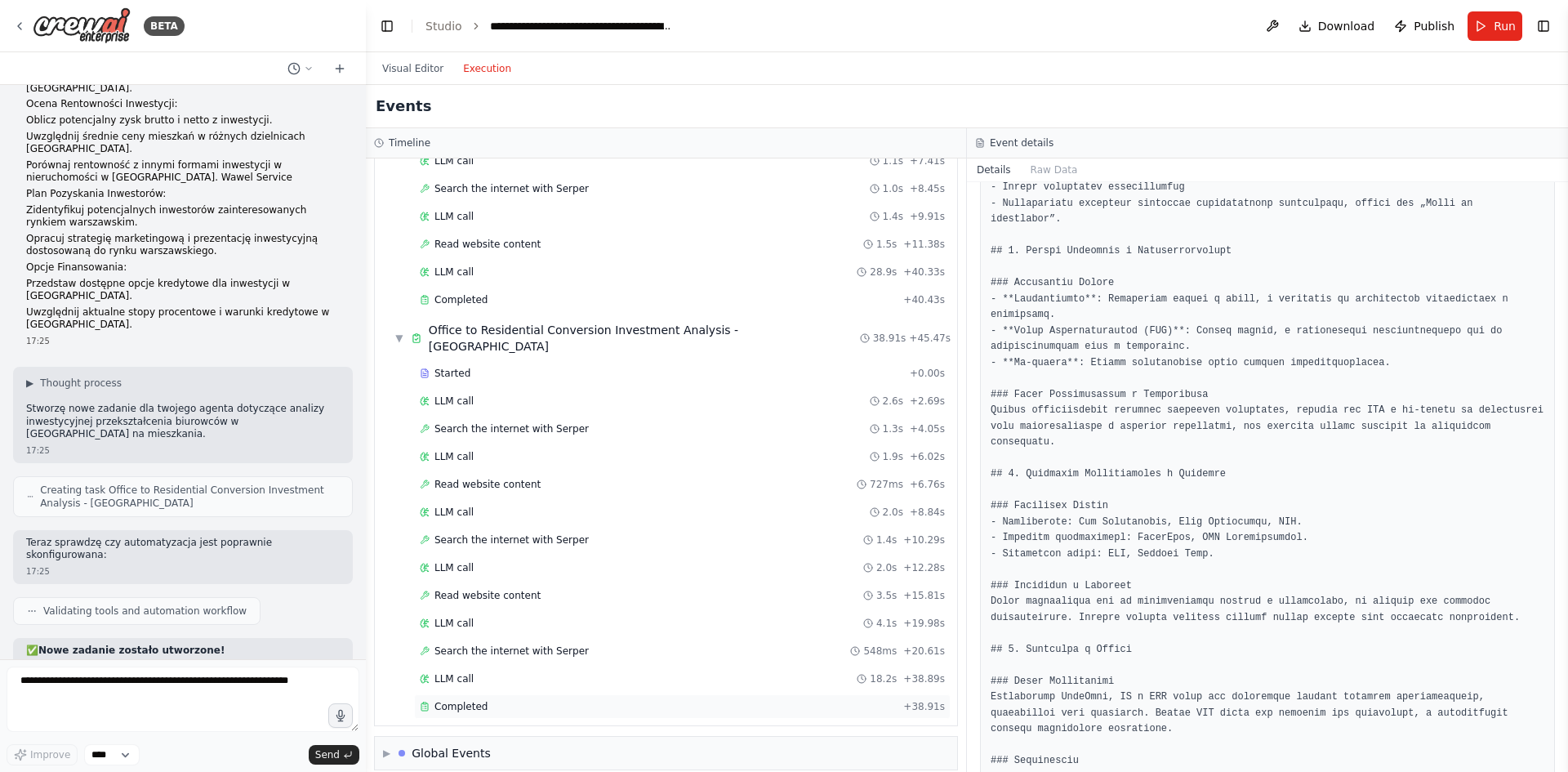
click at [496, 697] on div "Completed + 38.91s" at bounding box center [682, 707] width 536 height 25
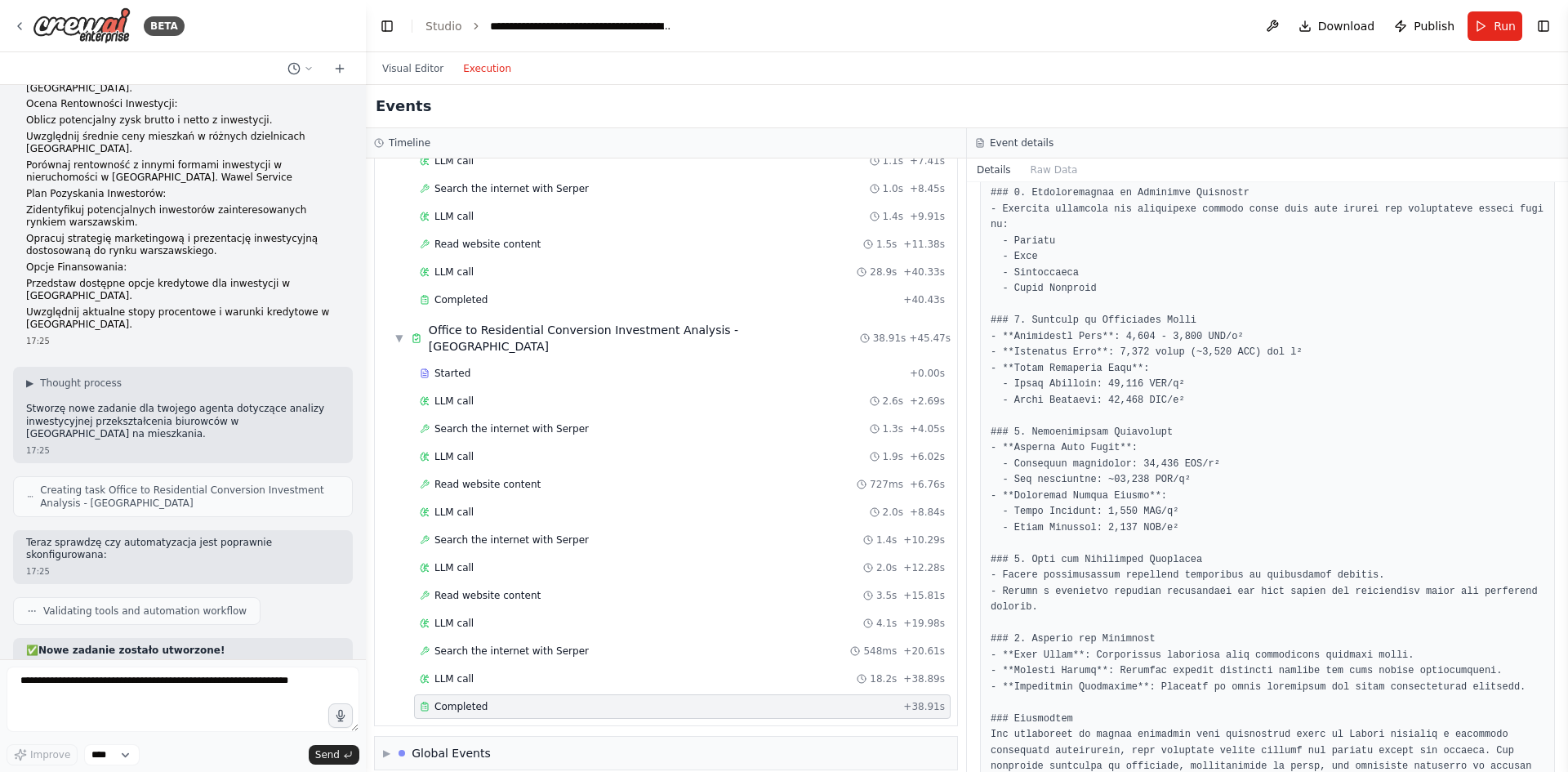
scroll to position [163, 0]
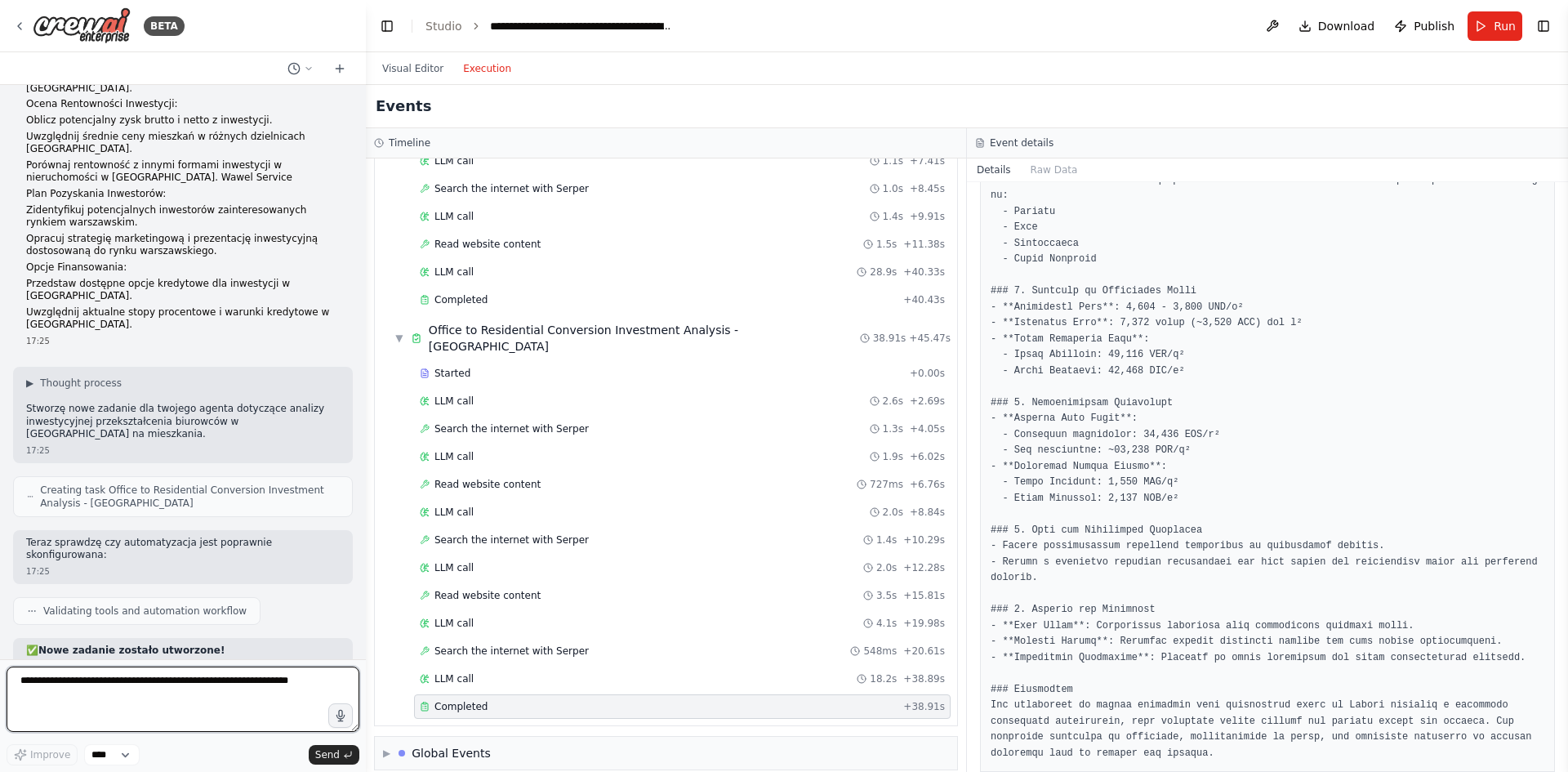
click at [198, 688] on textarea at bounding box center [183, 700] width 353 height 65
paste textarea "**********"
type textarea "**********"
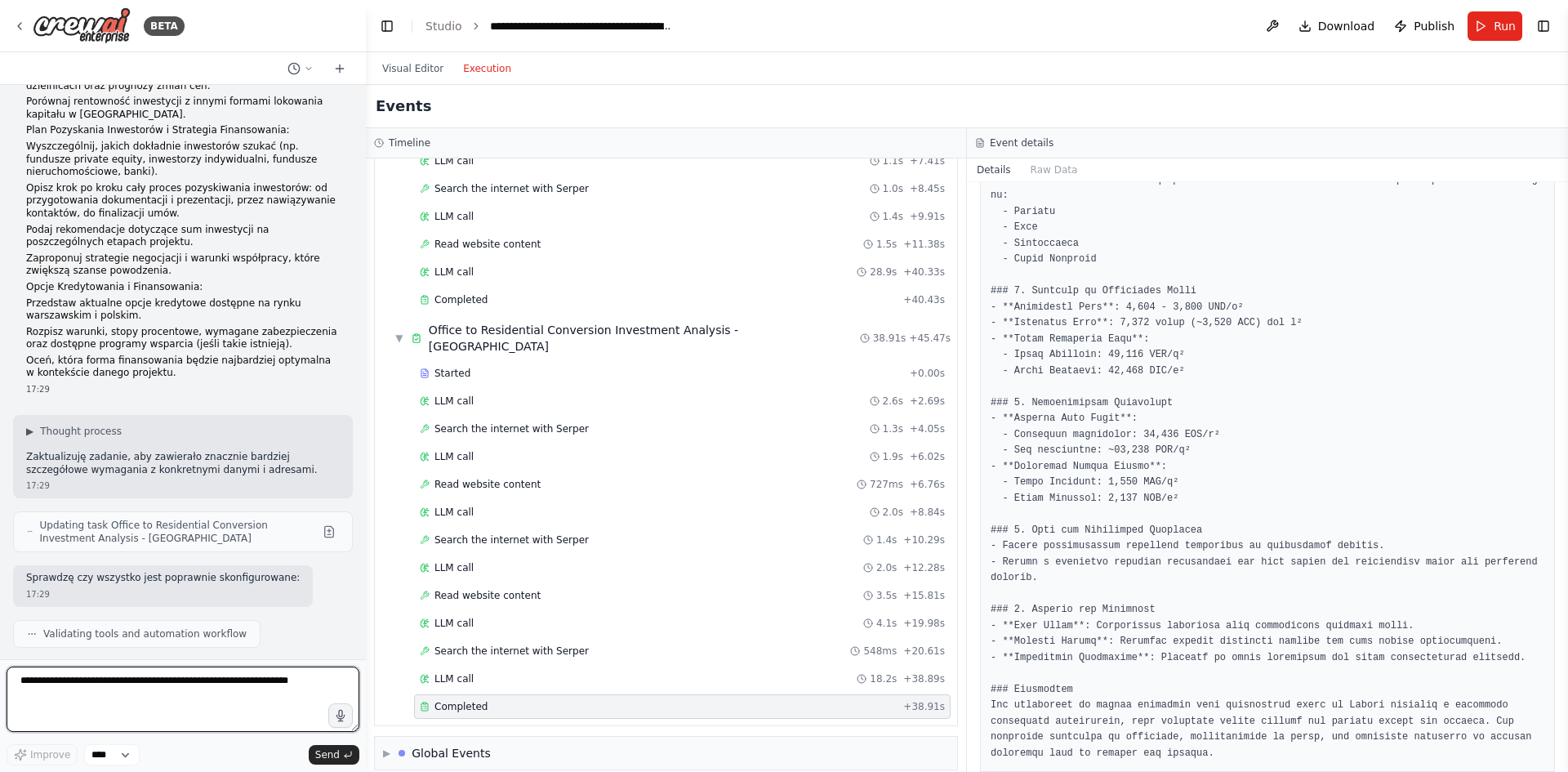
scroll to position [8039, 0]
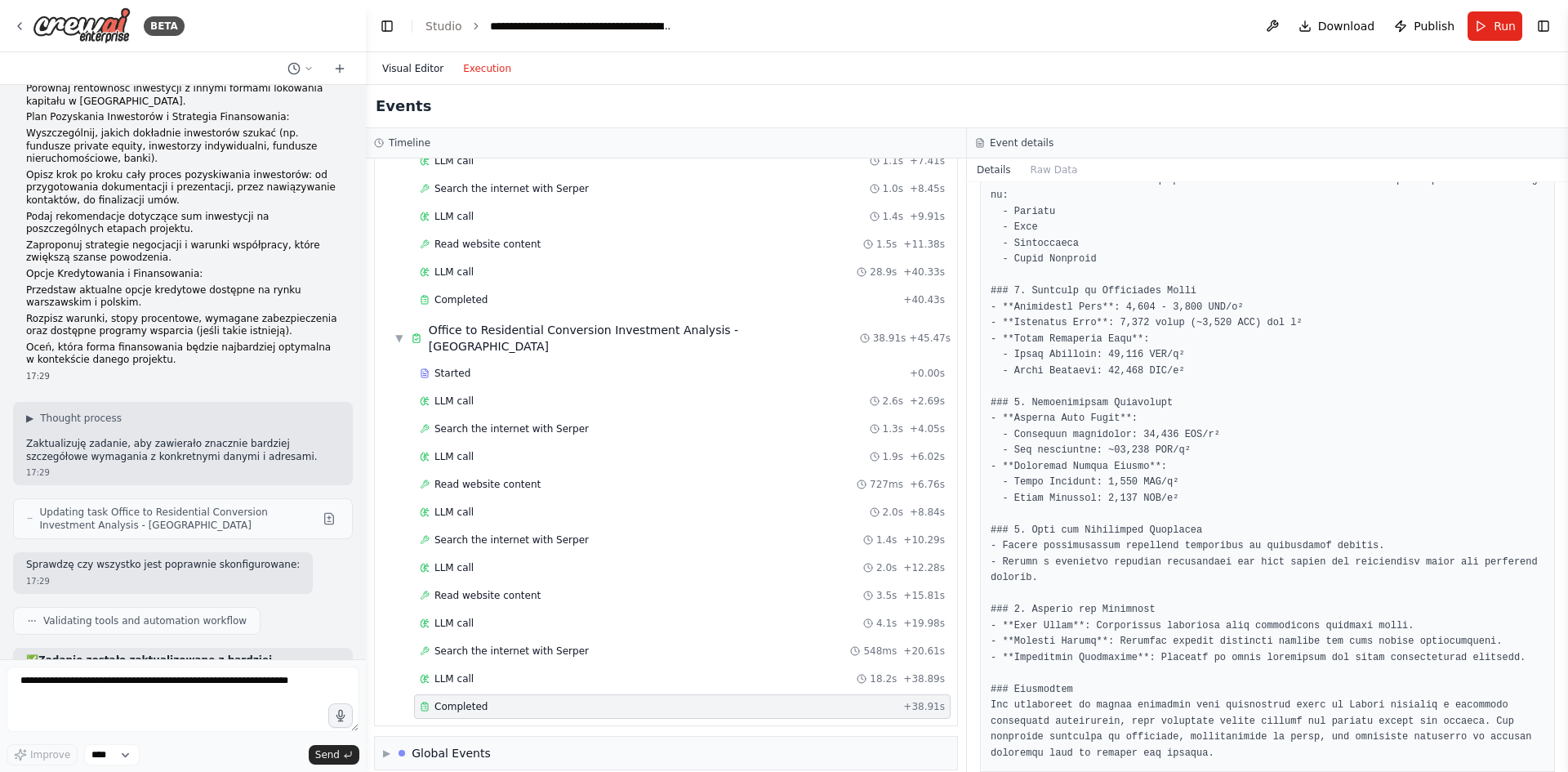
click at [394, 64] on button "Visual Editor" at bounding box center [412, 68] width 81 height 20
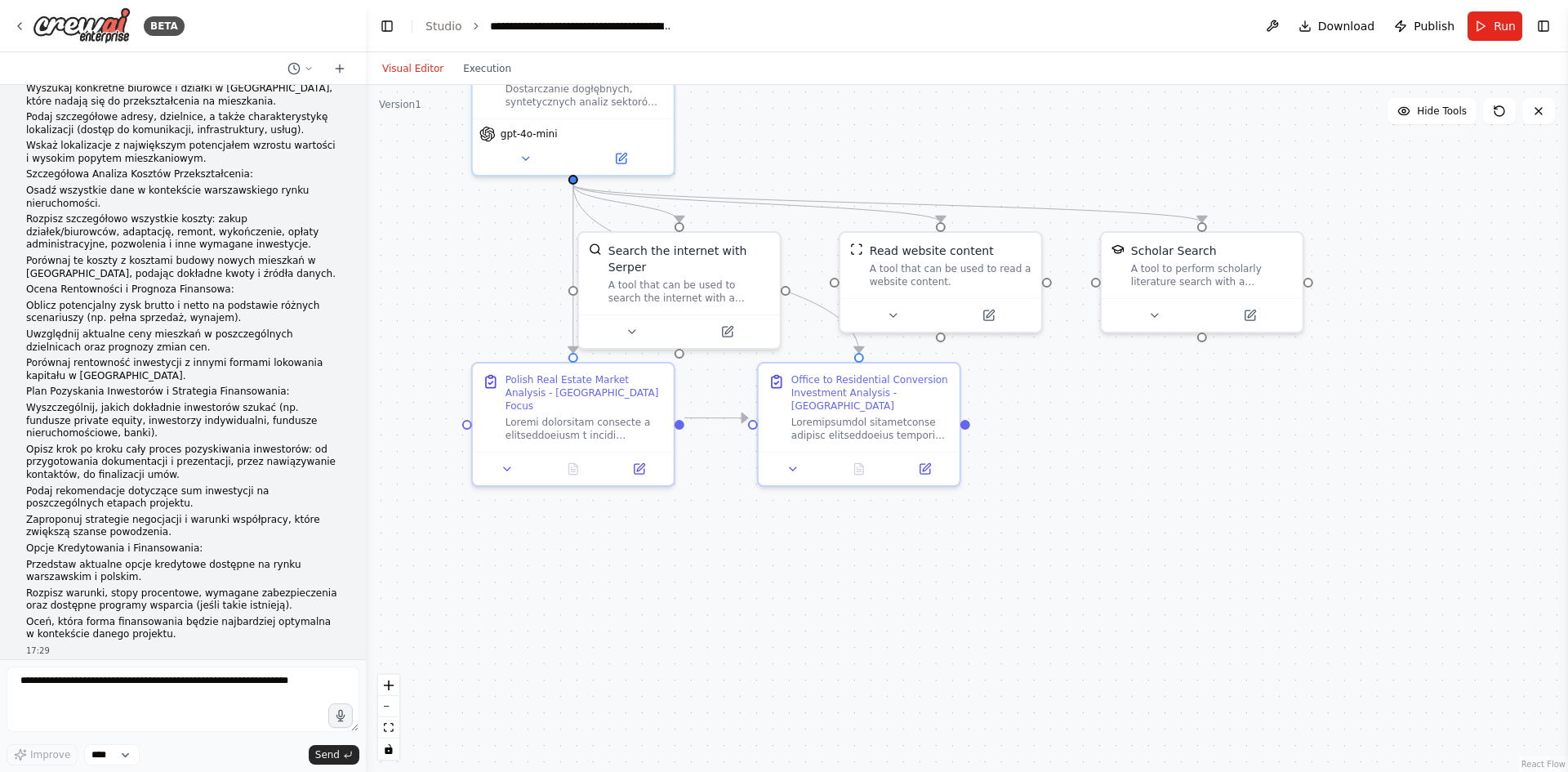
scroll to position [7794, 0]
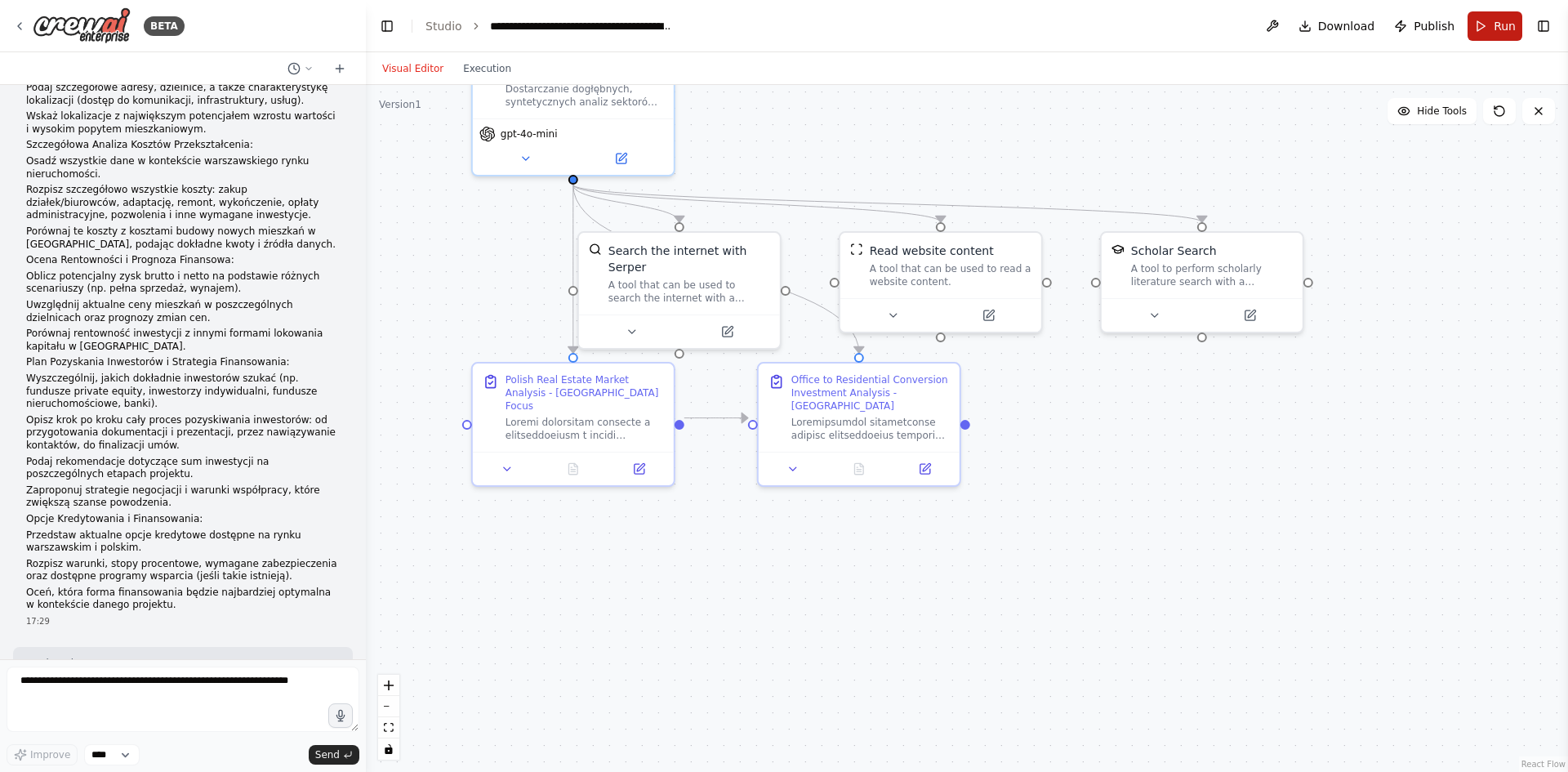
click at [1479, 36] on button "Run" at bounding box center [1495, 26] width 55 height 29
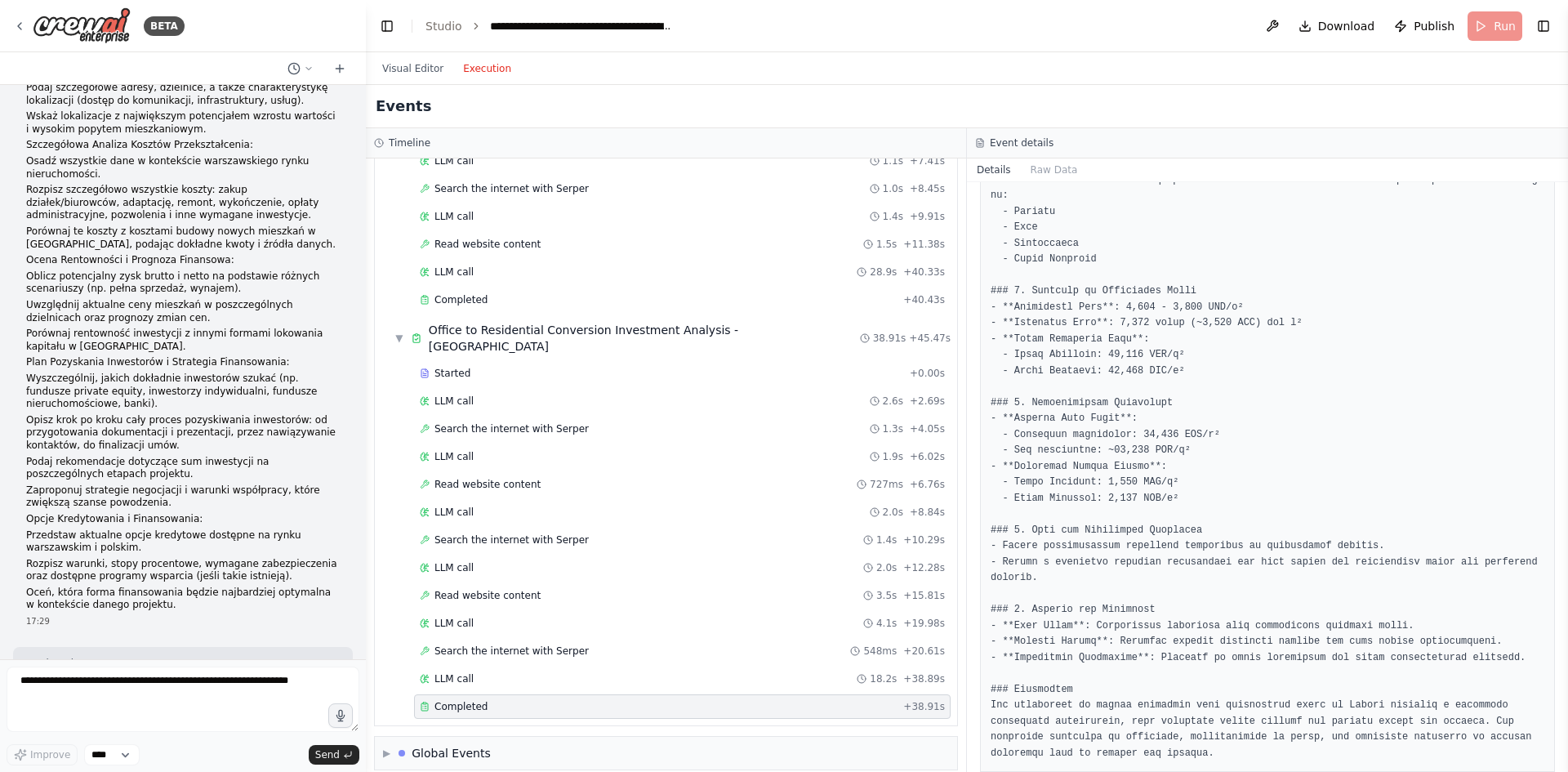
click at [476, 61] on body "BETA llm = ChatGoogleGenerativeAI(model="gemini-2.5-pro-latest", temperature=0.…" at bounding box center [784, 386] width 1568 height 772
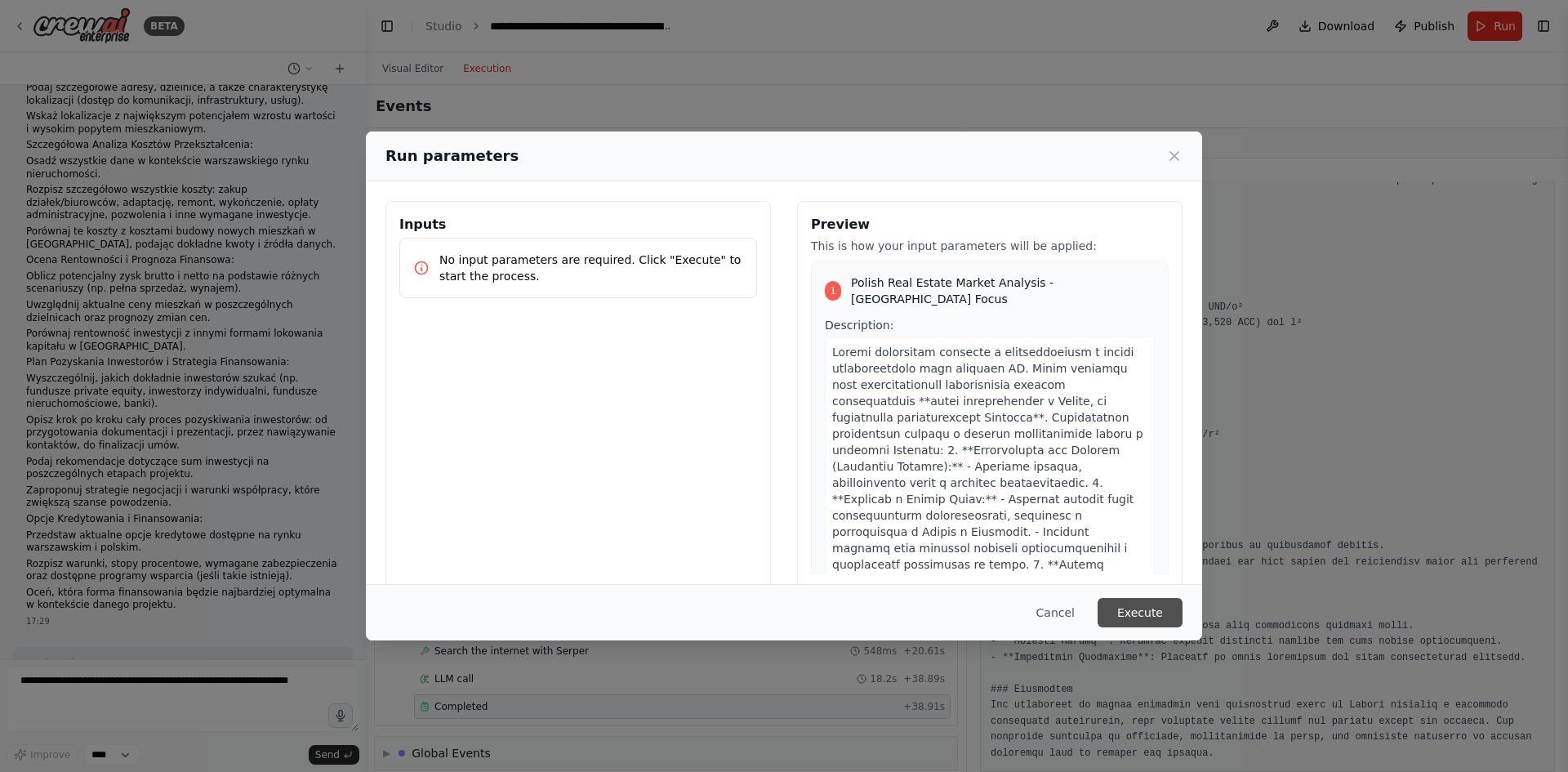
drag, startPoint x: 1159, startPoint y: 610, endPoint x: 1170, endPoint y: 442, distance: 168.4
click at [1160, 608] on button "Execute" at bounding box center [1139, 613] width 85 height 29
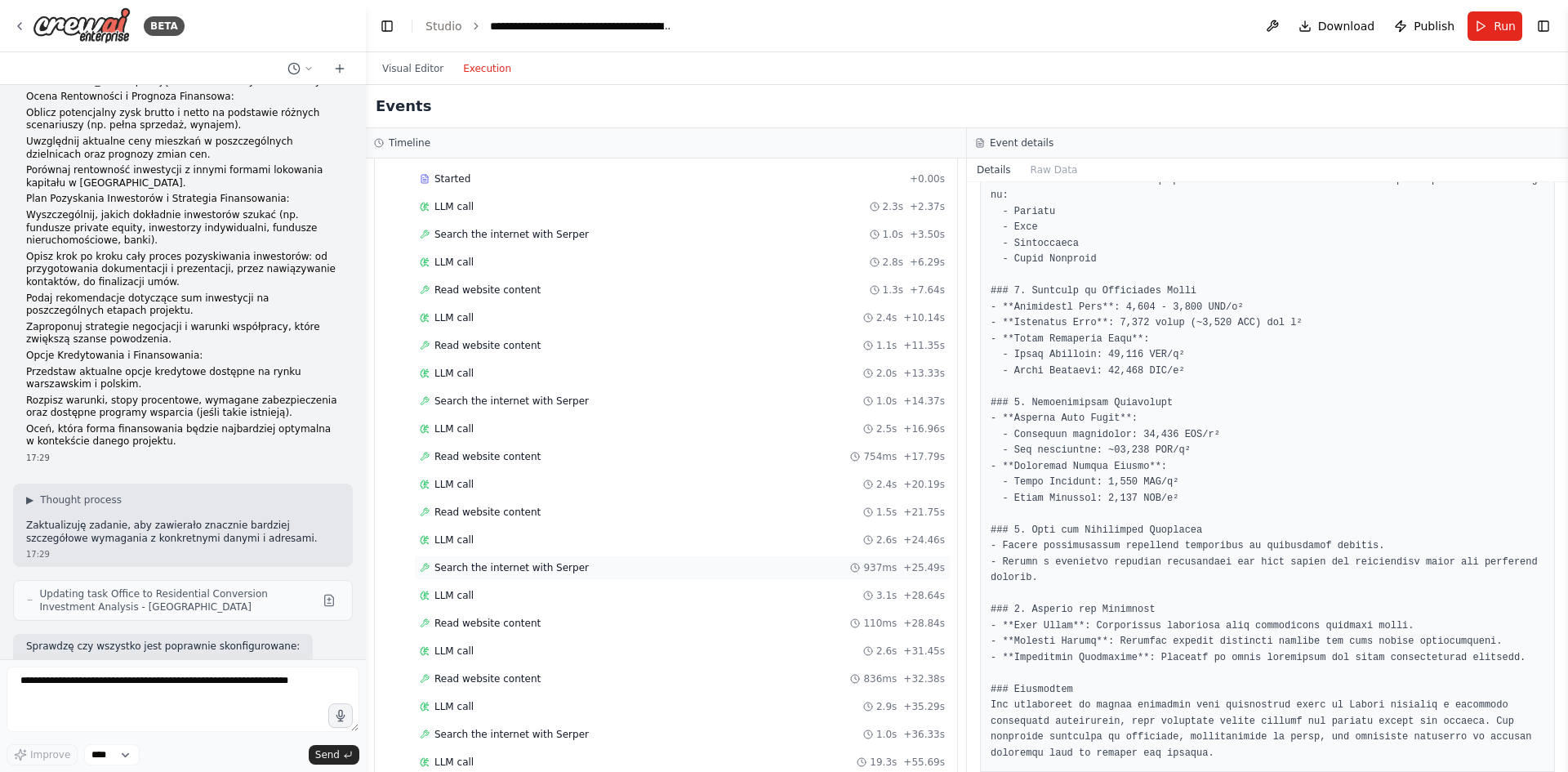
scroll to position [514, 0]
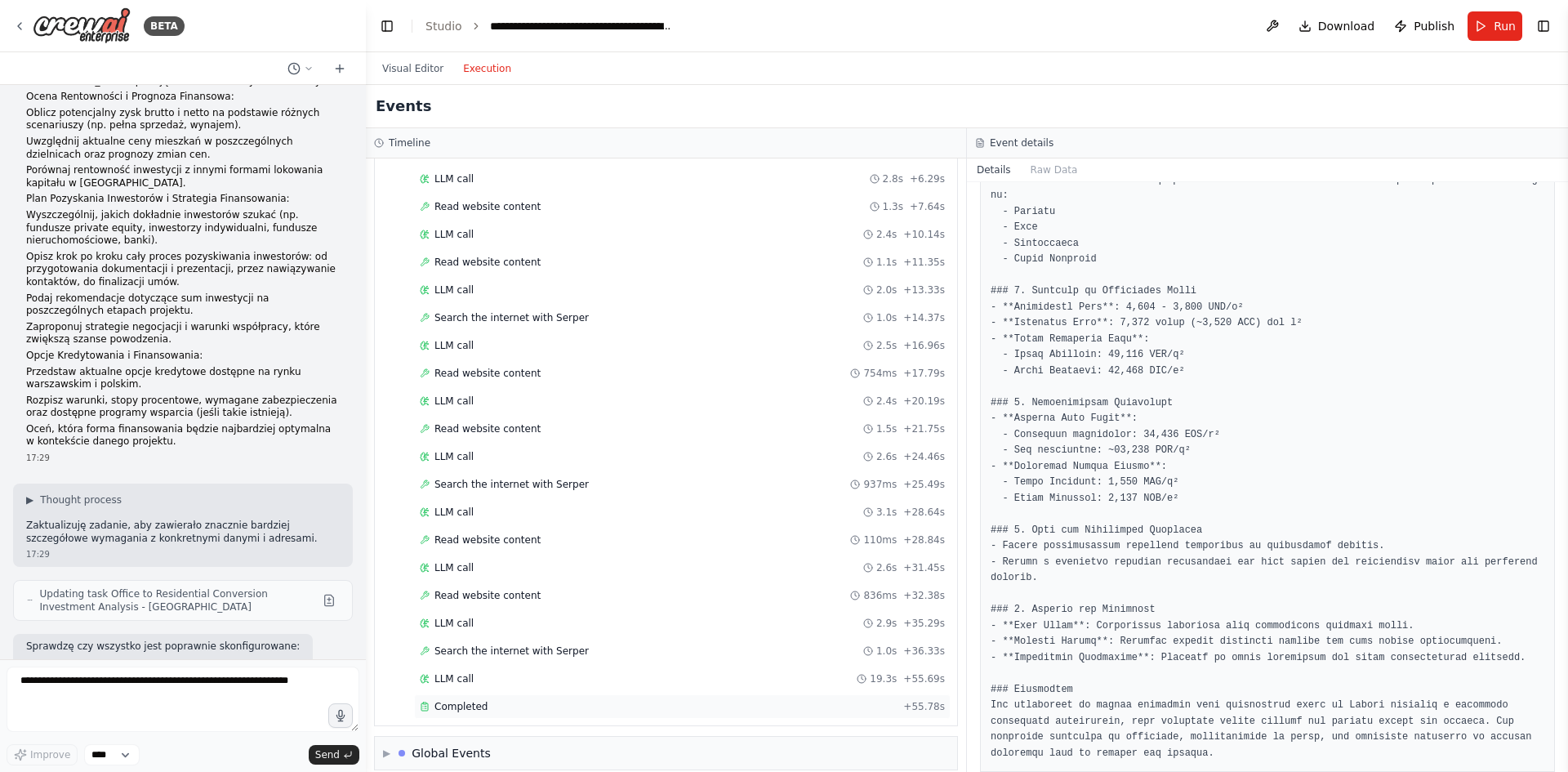
click at [476, 701] on span "Completed" at bounding box center [461, 707] width 53 height 13
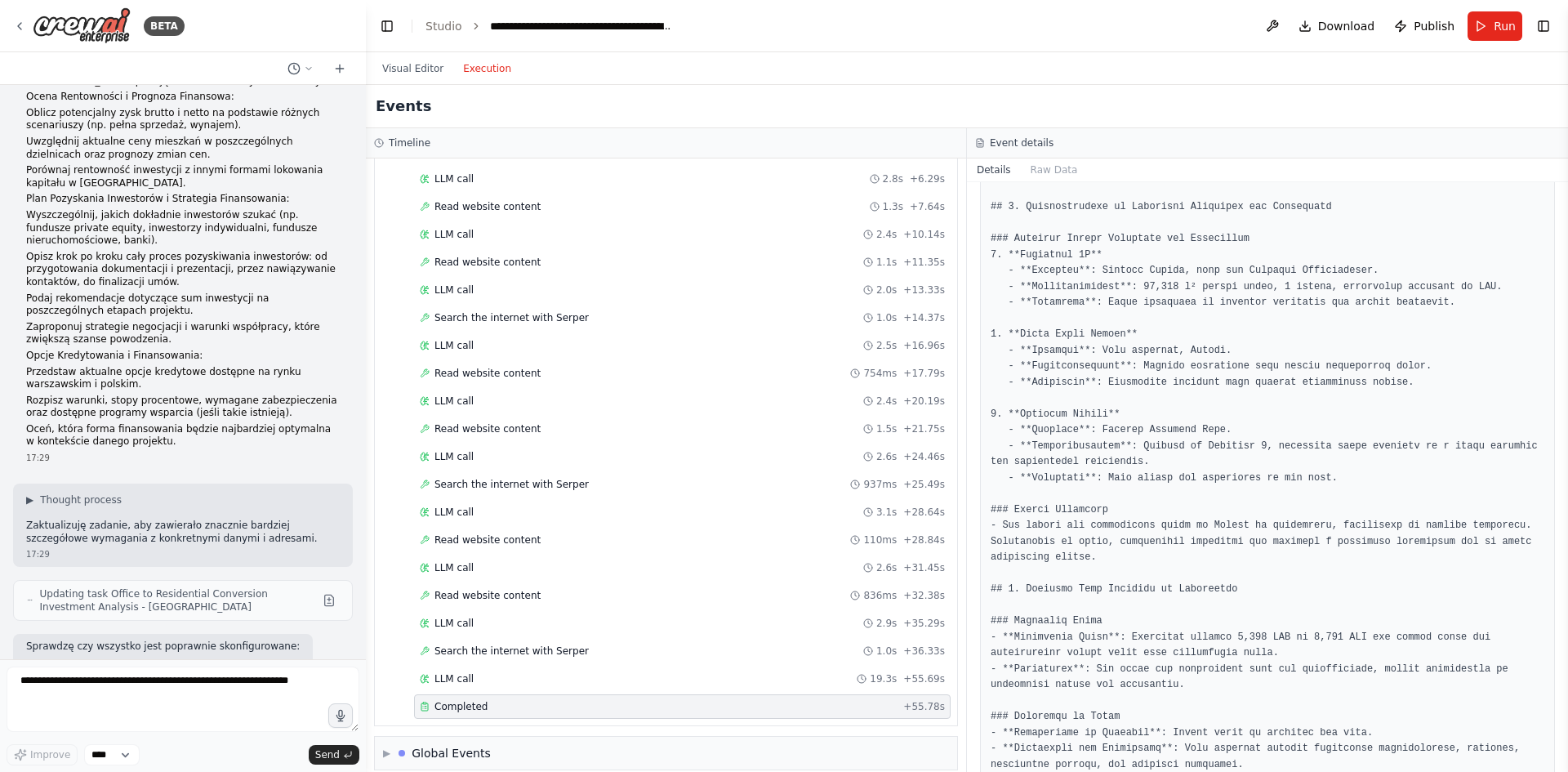
scroll to position [0, 0]
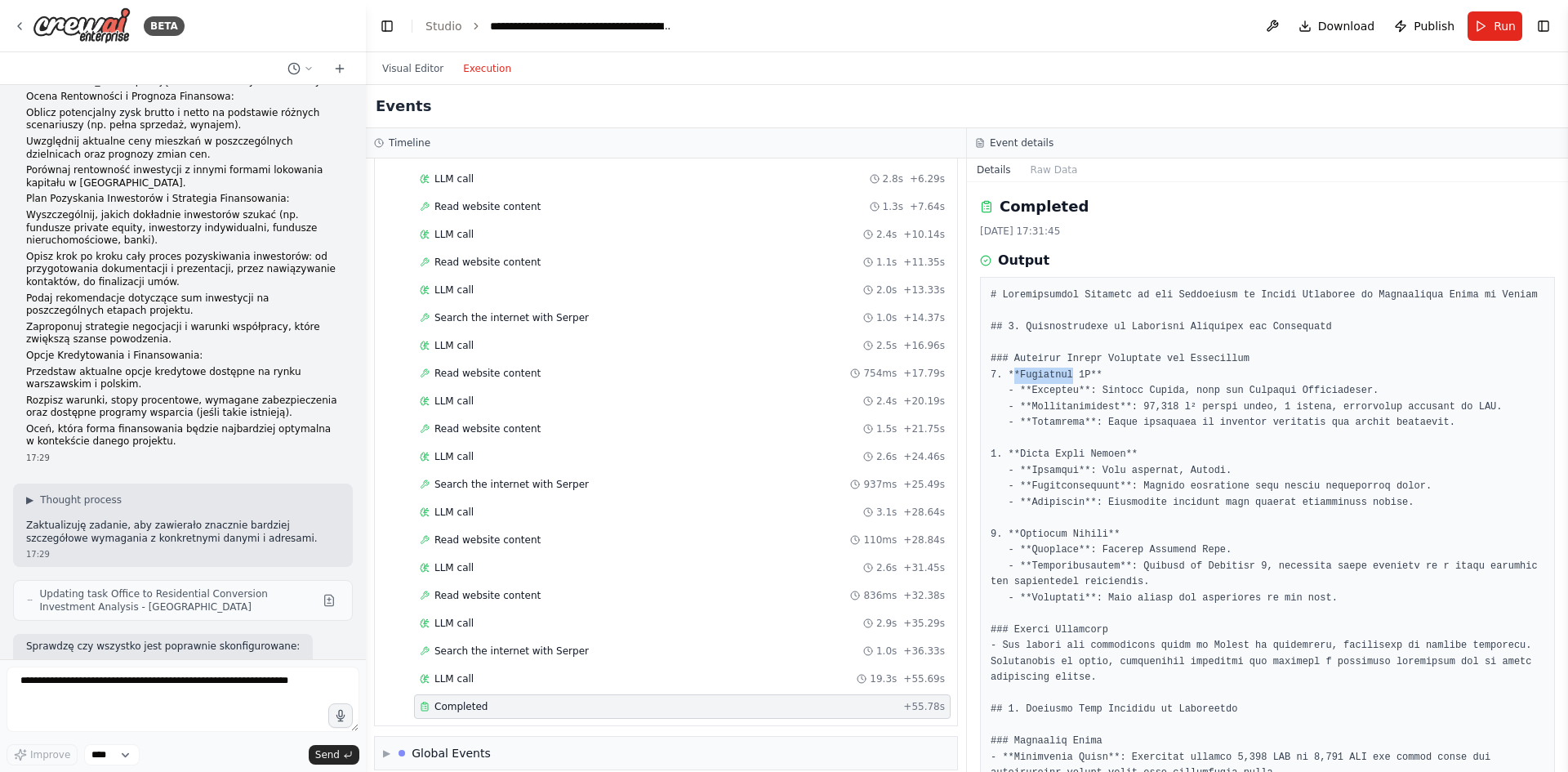
drag, startPoint x: 1013, startPoint y: 376, endPoint x: 1065, endPoint y: 378, distance: 52.0
drag, startPoint x: 1082, startPoint y: 377, endPoint x: 1018, endPoint y: 377, distance: 64.0
copy pre "Moniuszki 1A"
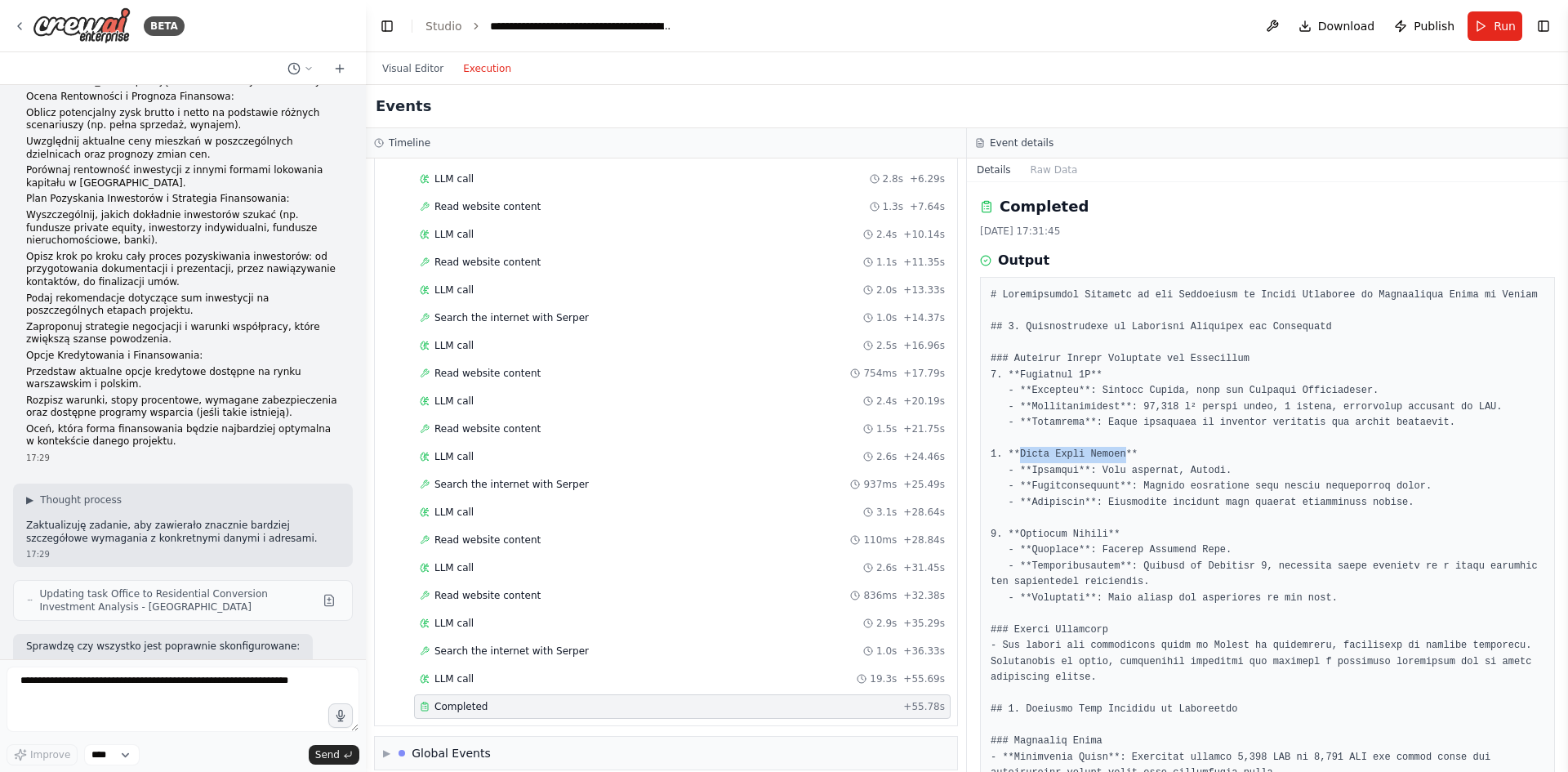
drag, startPoint x: 1022, startPoint y: 456, endPoint x: 1113, endPoint y: 454, distance: 91.0
copy pre "Dawny Gmach Danone"
drag, startPoint x: 1017, startPoint y: 536, endPoint x: 1098, endPoint y: 536, distance: 81.0
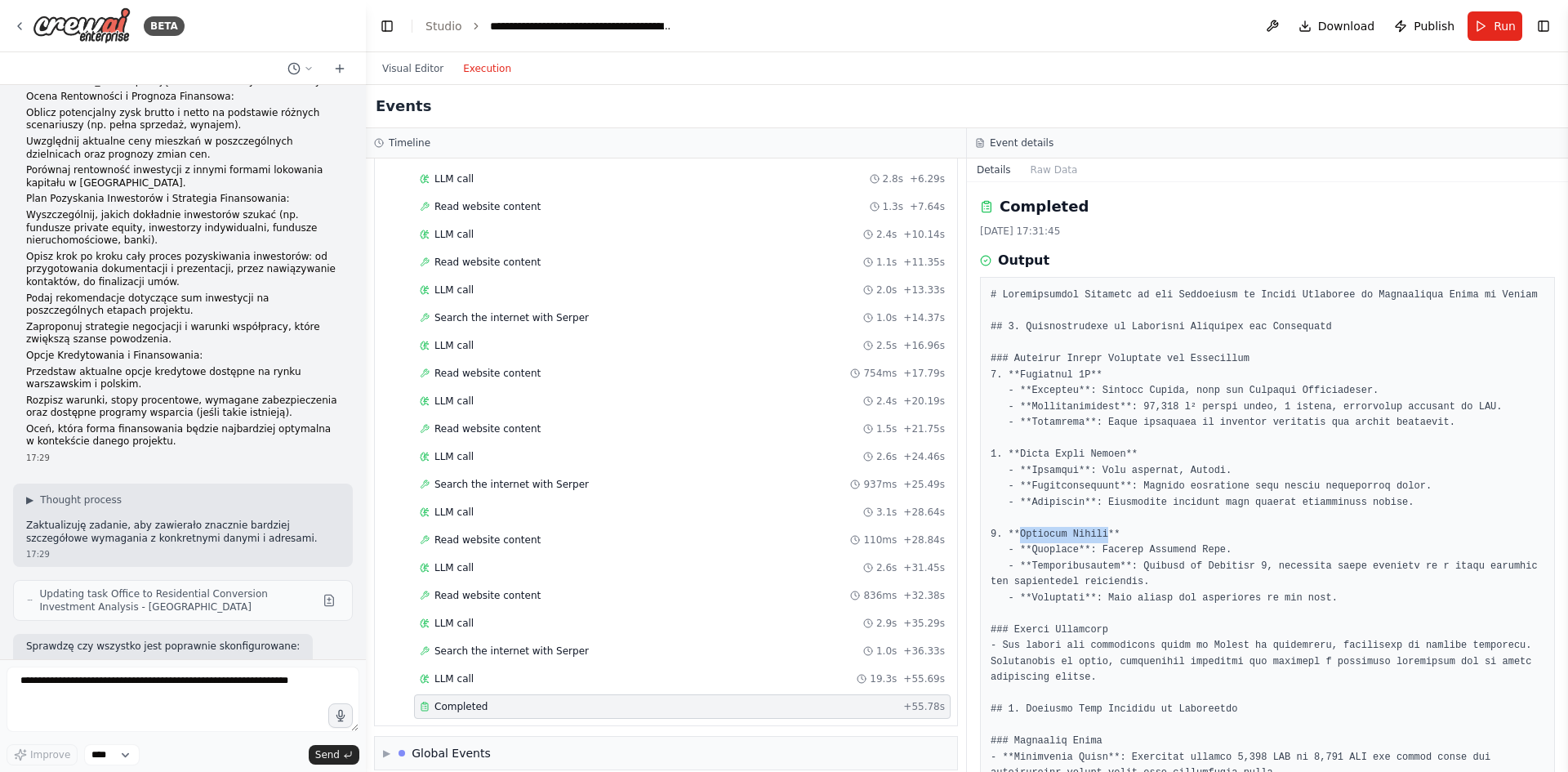
copy pre "Obrzeżna Center"
click at [180, 699] on textarea at bounding box center [183, 700] width 353 height 65
paste textarea "**********"
type textarea "**********"
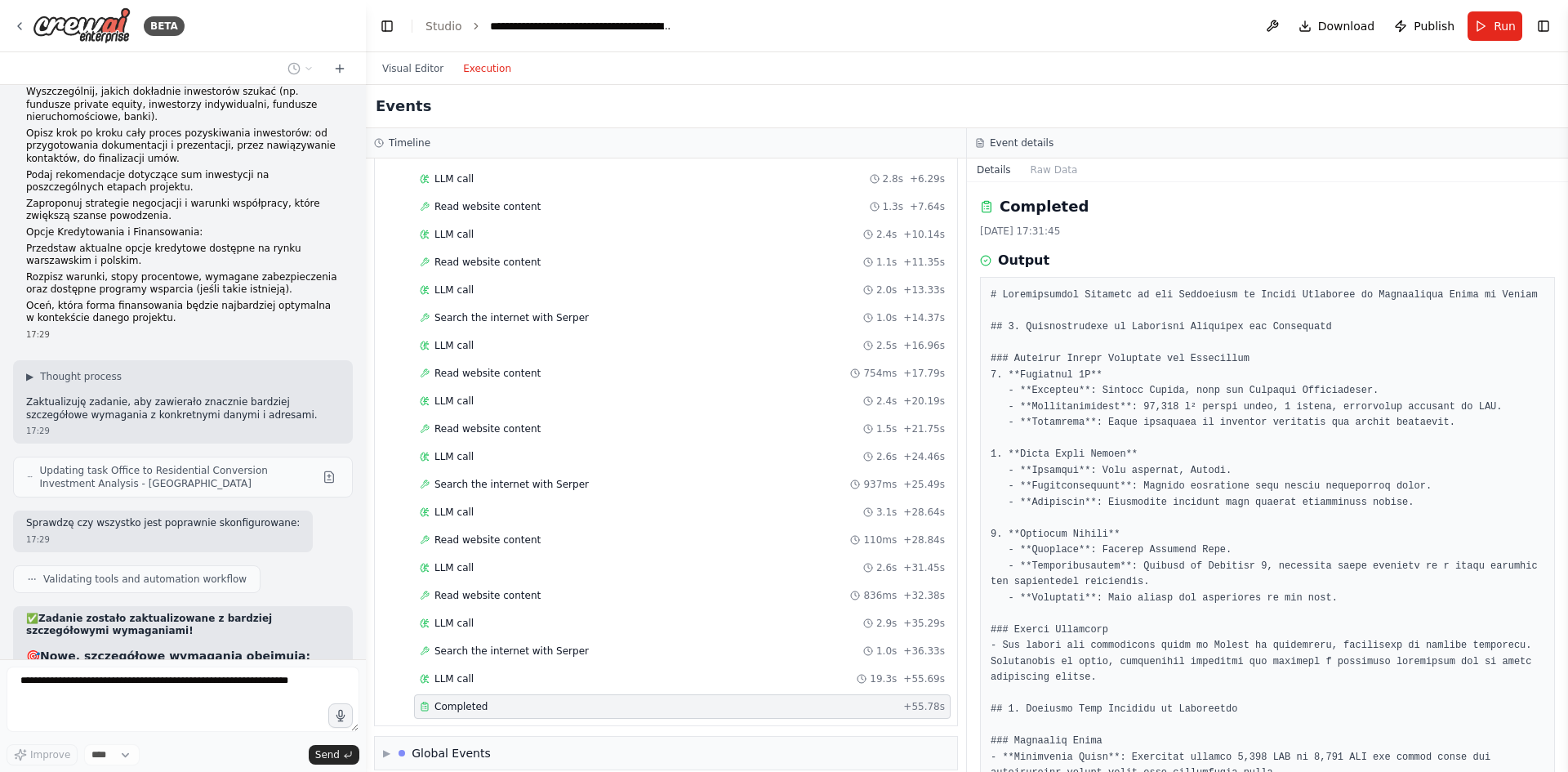
scroll to position [8742, 0]
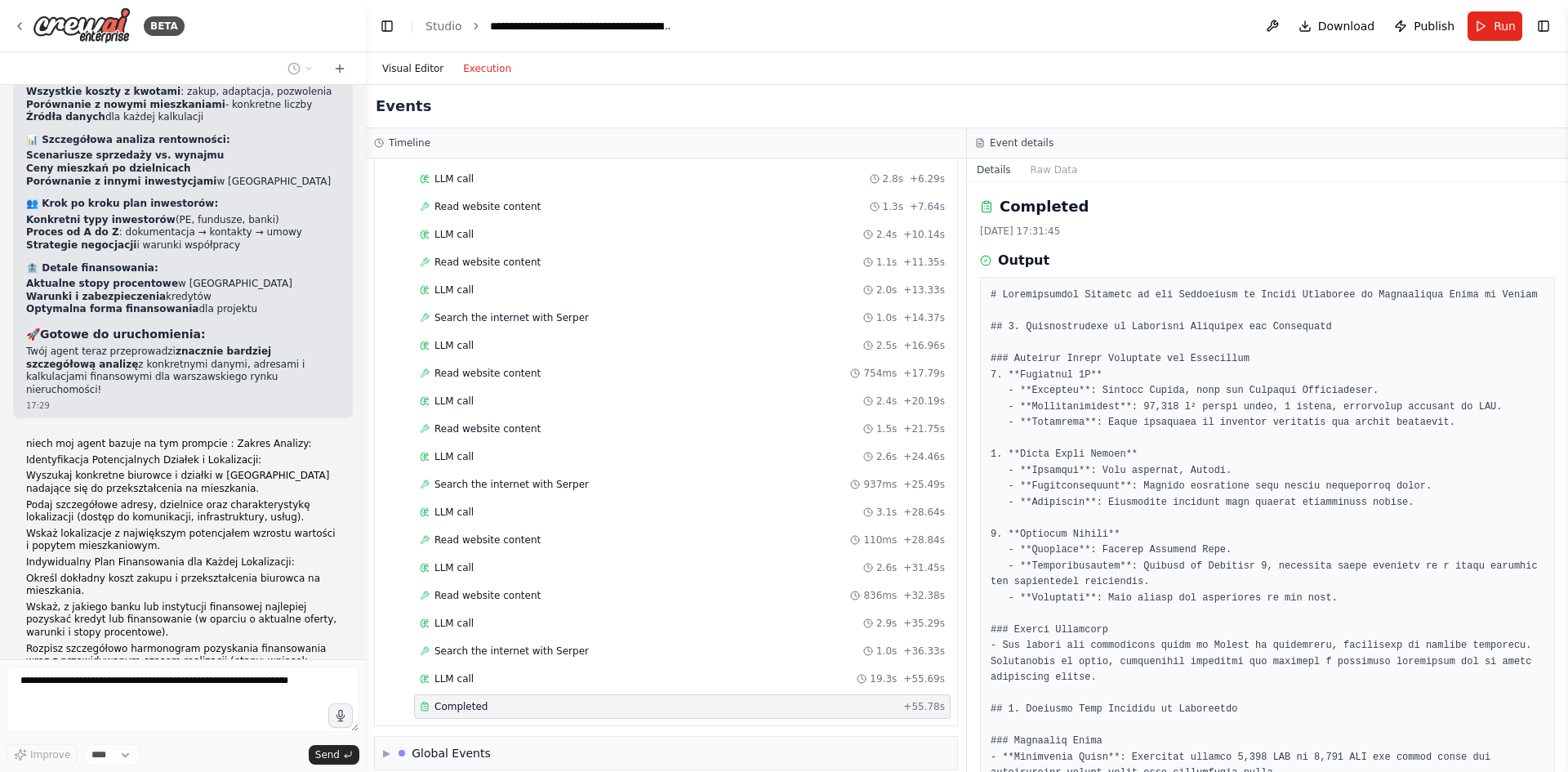
click at [432, 70] on button "Visual Editor" at bounding box center [412, 68] width 81 height 20
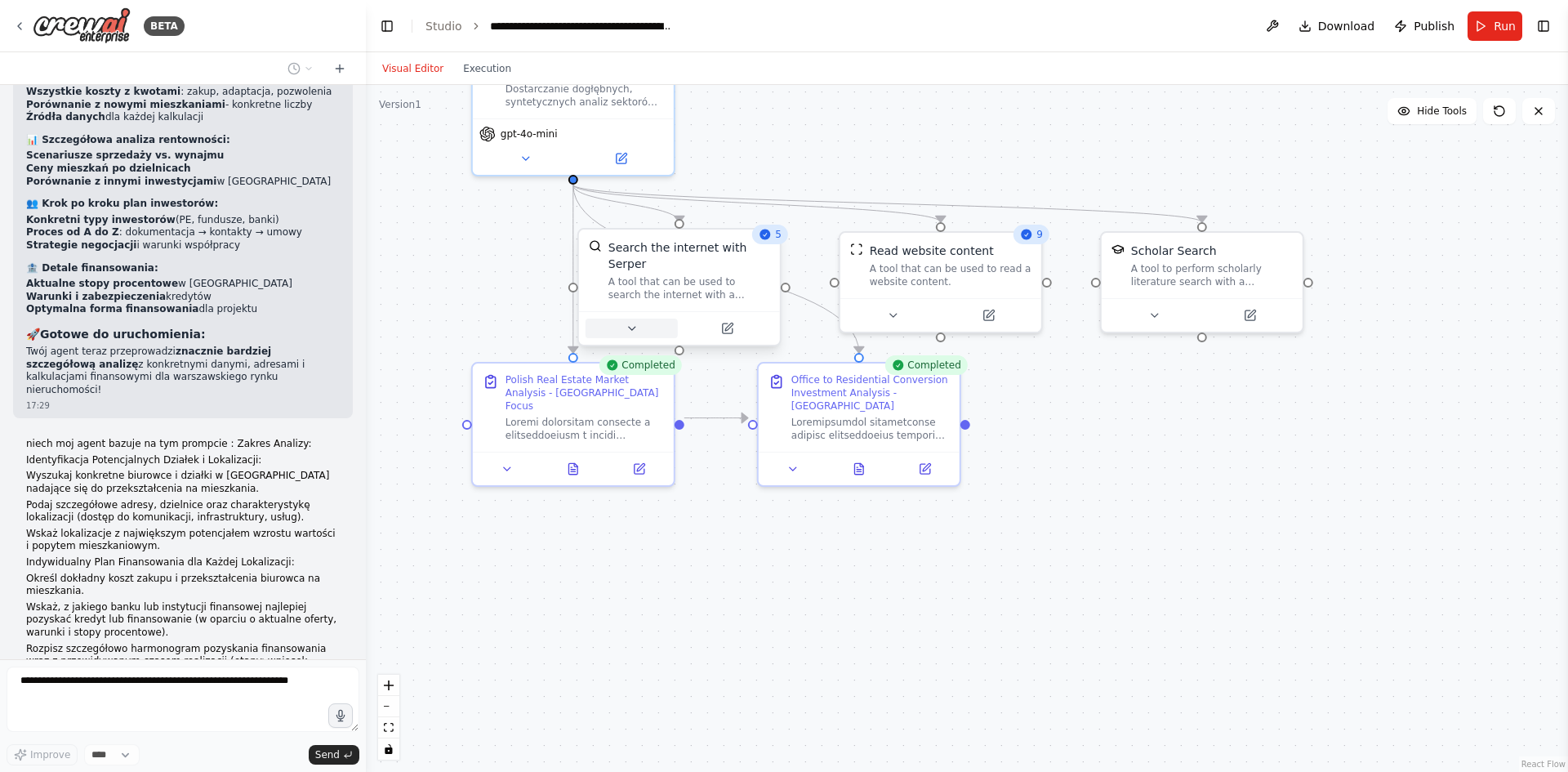
click at [632, 322] on icon at bounding box center [631, 328] width 13 height 13
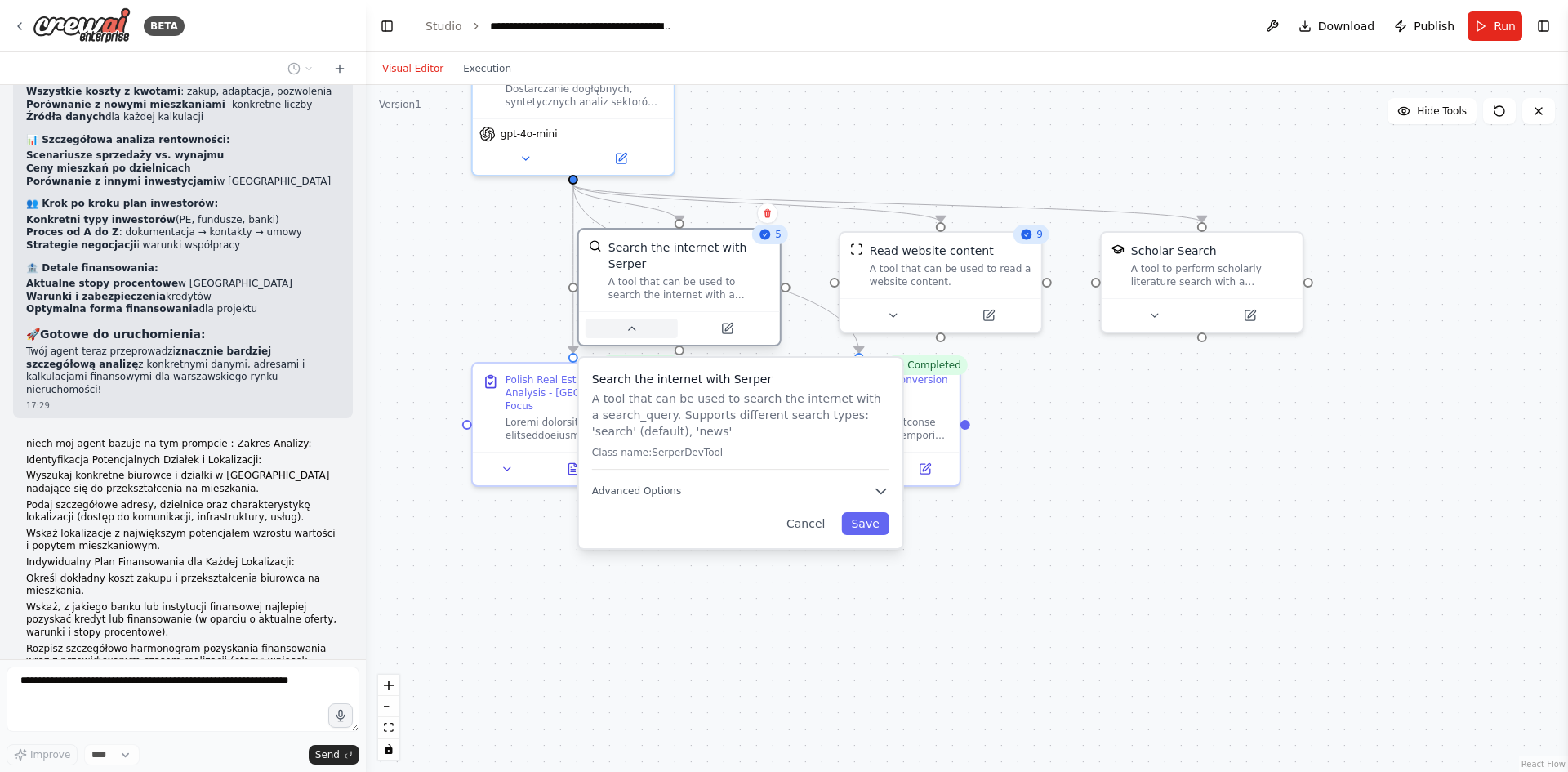
click at [632, 322] on icon at bounding box center [631, 328] width 13 height 13
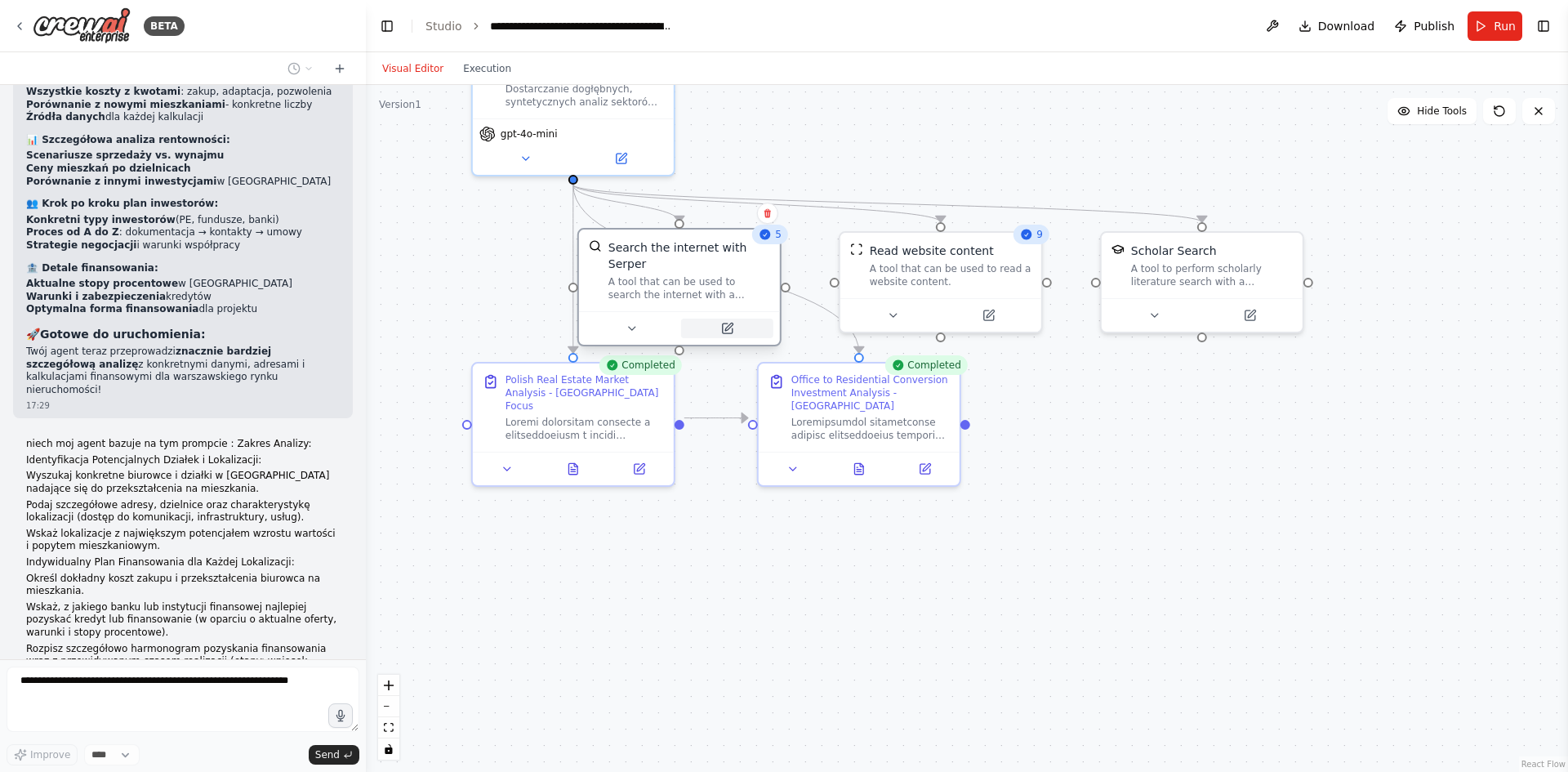
click at [714, 319] on button at bounding box center [727, 328] width 92 height 20
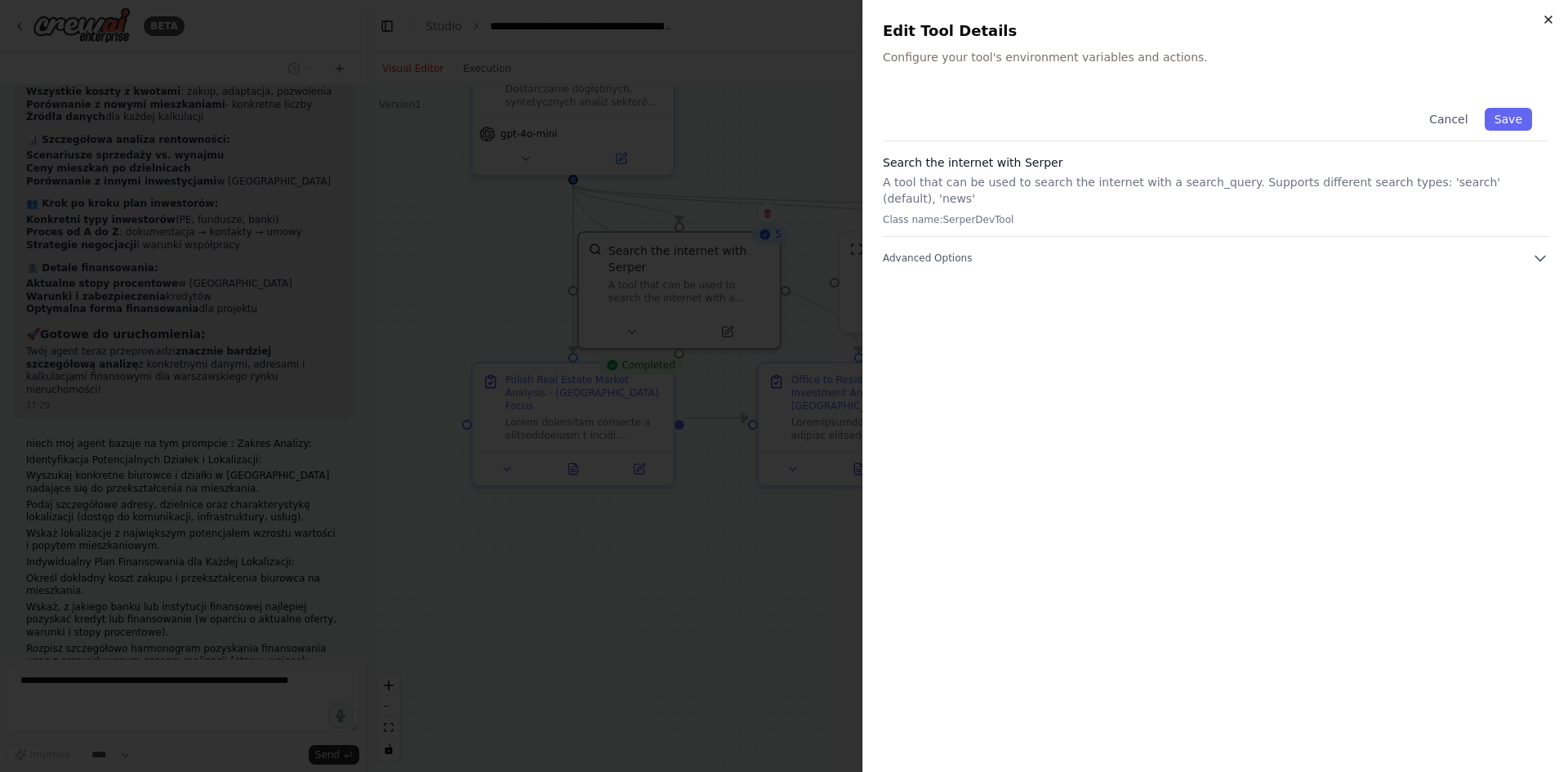
click at [1543, 20] on div "Close Edit Tool Details Configure your tool's environment variables and actions…" at bounding box center [1215, 386] width 705 height 772
click at [1543, 21] on icon "button" at bounding box center [1548, 19] width 13 height 13
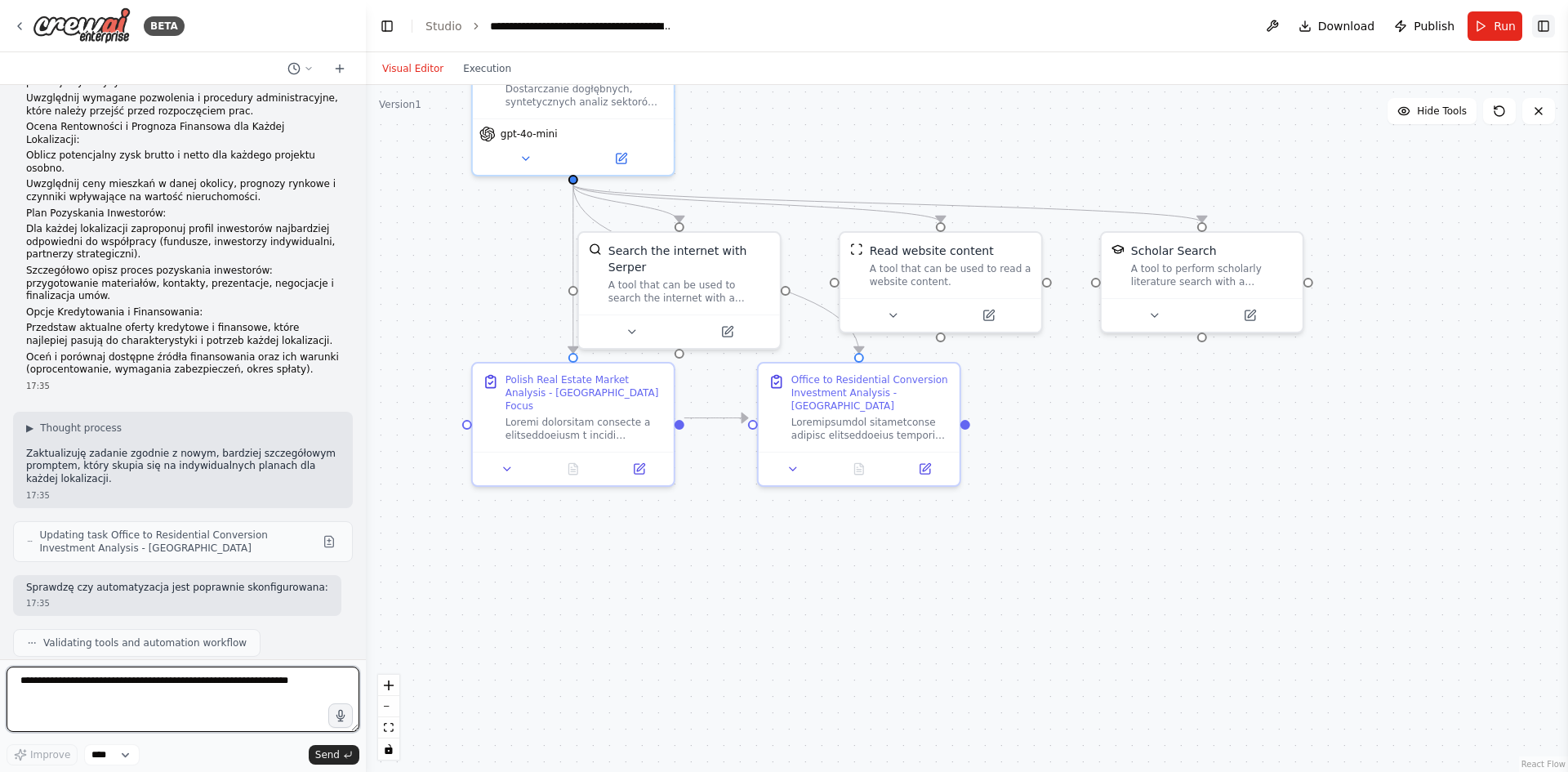
scroll to position [9500, 0]
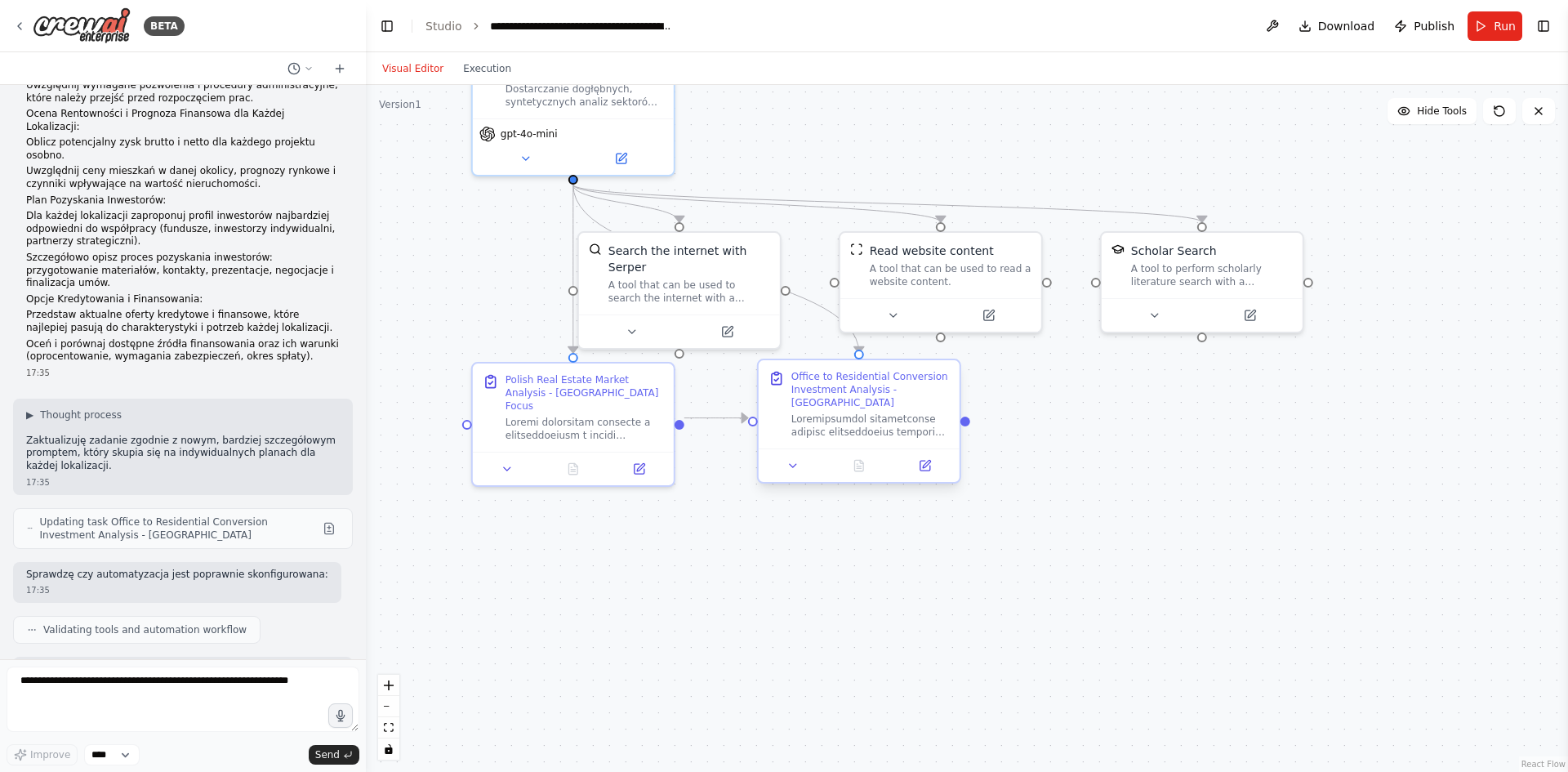
click at [851, 430] on div "Office to Residential Conversion Investment Analysis - Warsaw" at bounding box center [859, 404] width 201 height 89
click at [851, 430] on div "Office to Residential Conversion Investment Analysis - Warsaw" at bounding box center [859, 404] width 201 height 89
click at [918, 459] on icon at bounding box center [924, 465] width 13 height 13
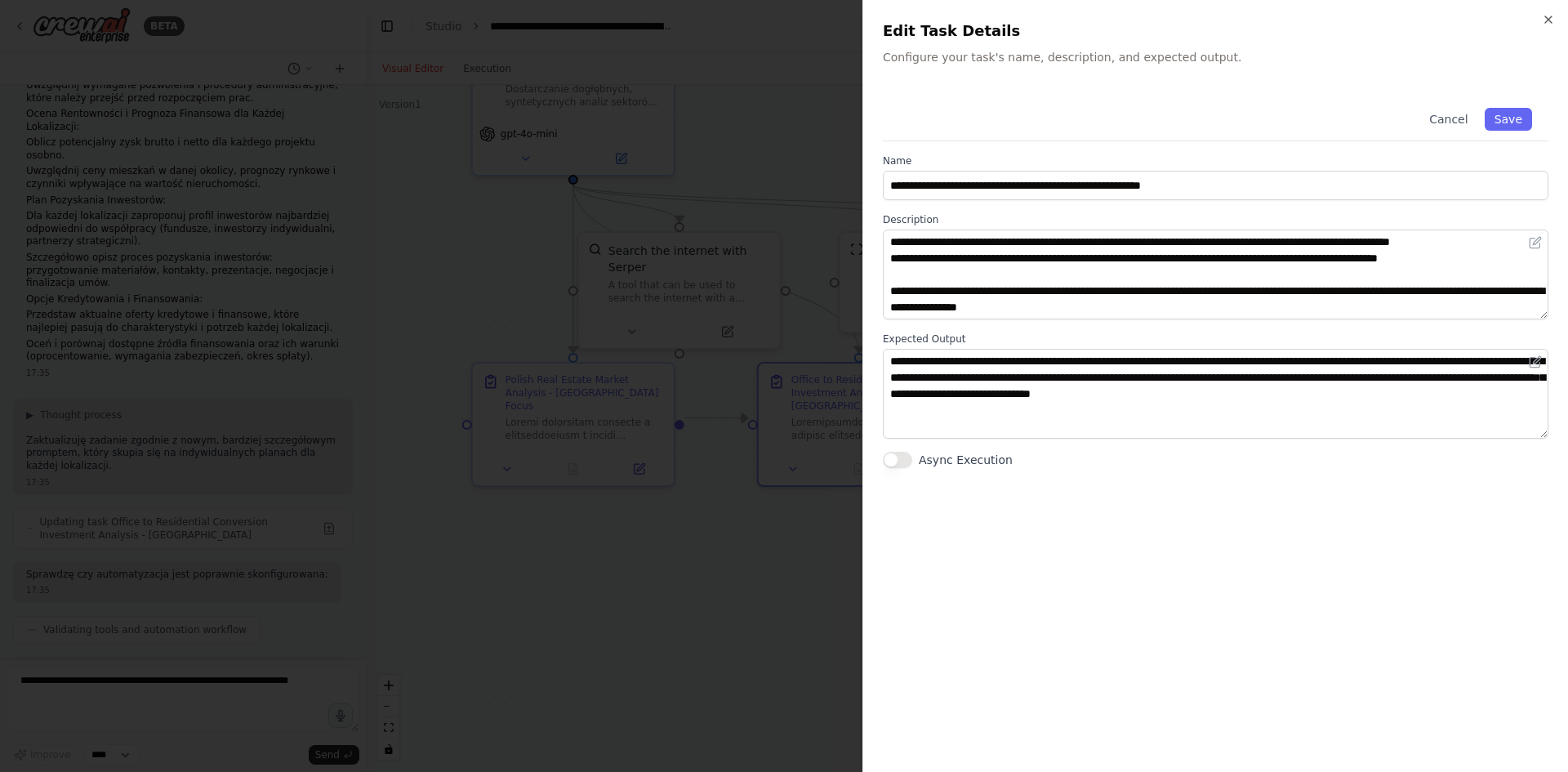
scroll to position [572, 0]
click at [1525, 119] on button "Save" at bounding box center [1508, 119] width 47 height 23
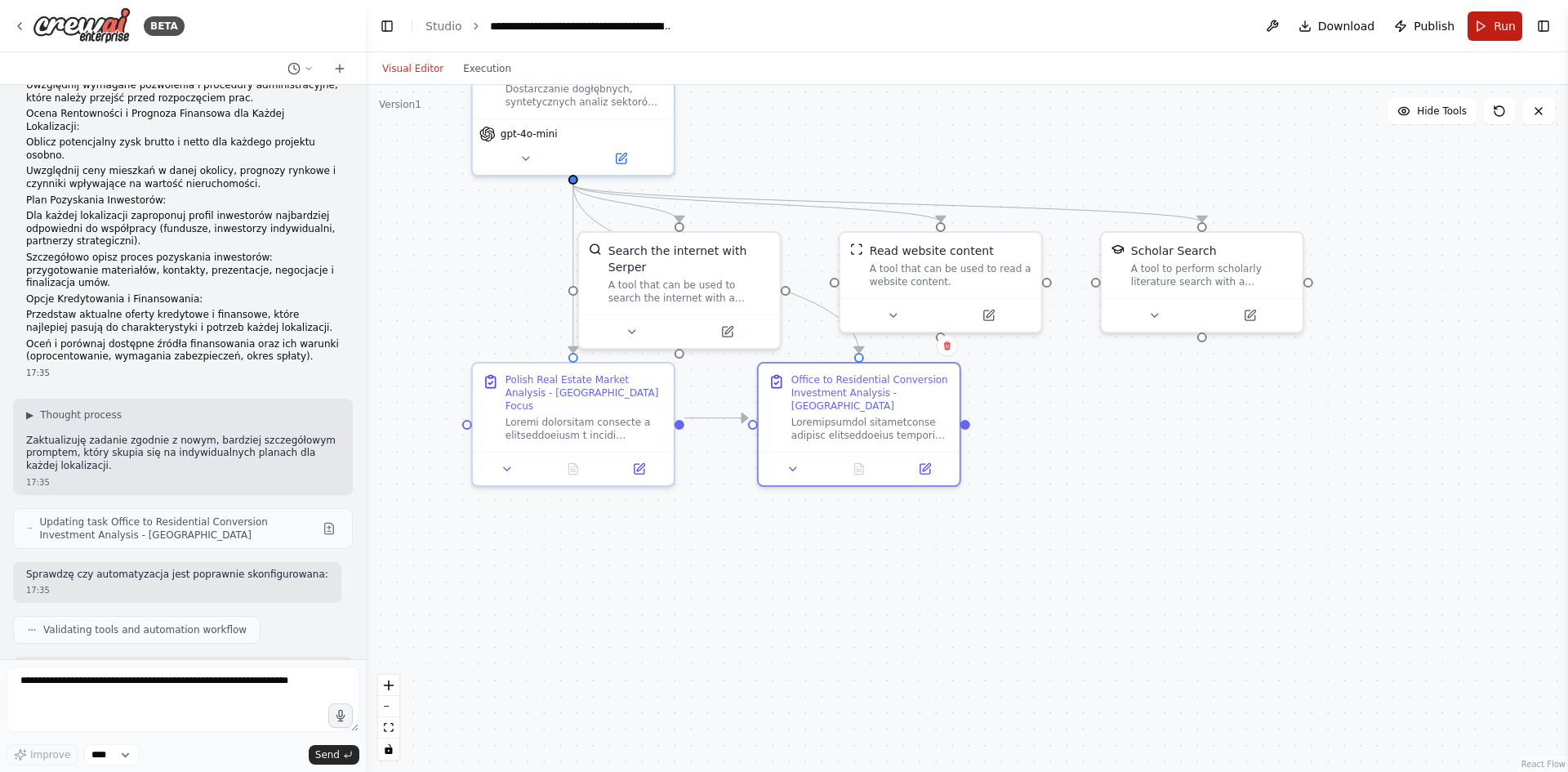
click at [1481, 15] on button "Run" at bounding box center [1495, 26] width 55 height 29
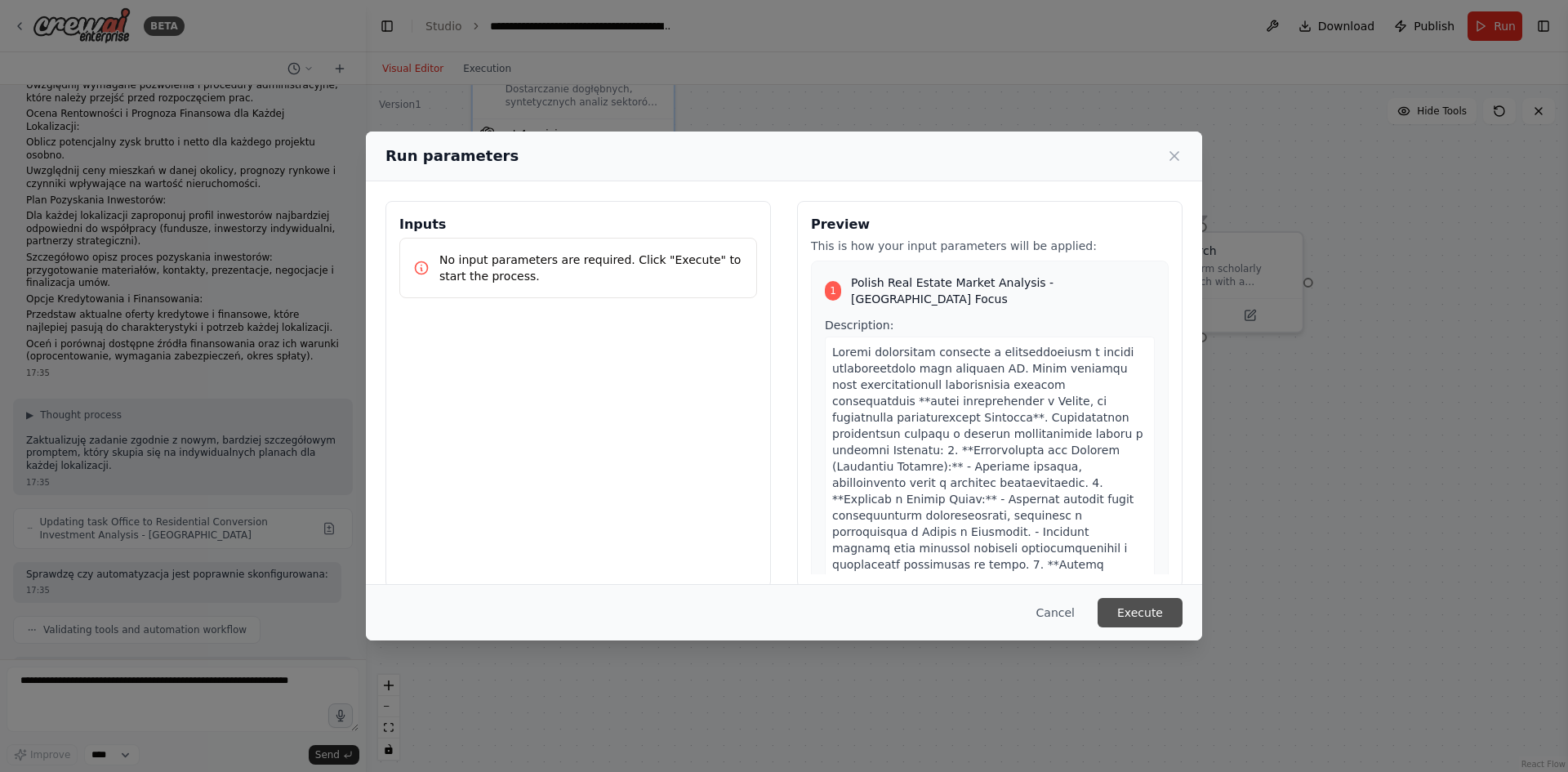
click at [1148, 613] on button "Execute" at bounding box center [1139, 613] width 85 height 29
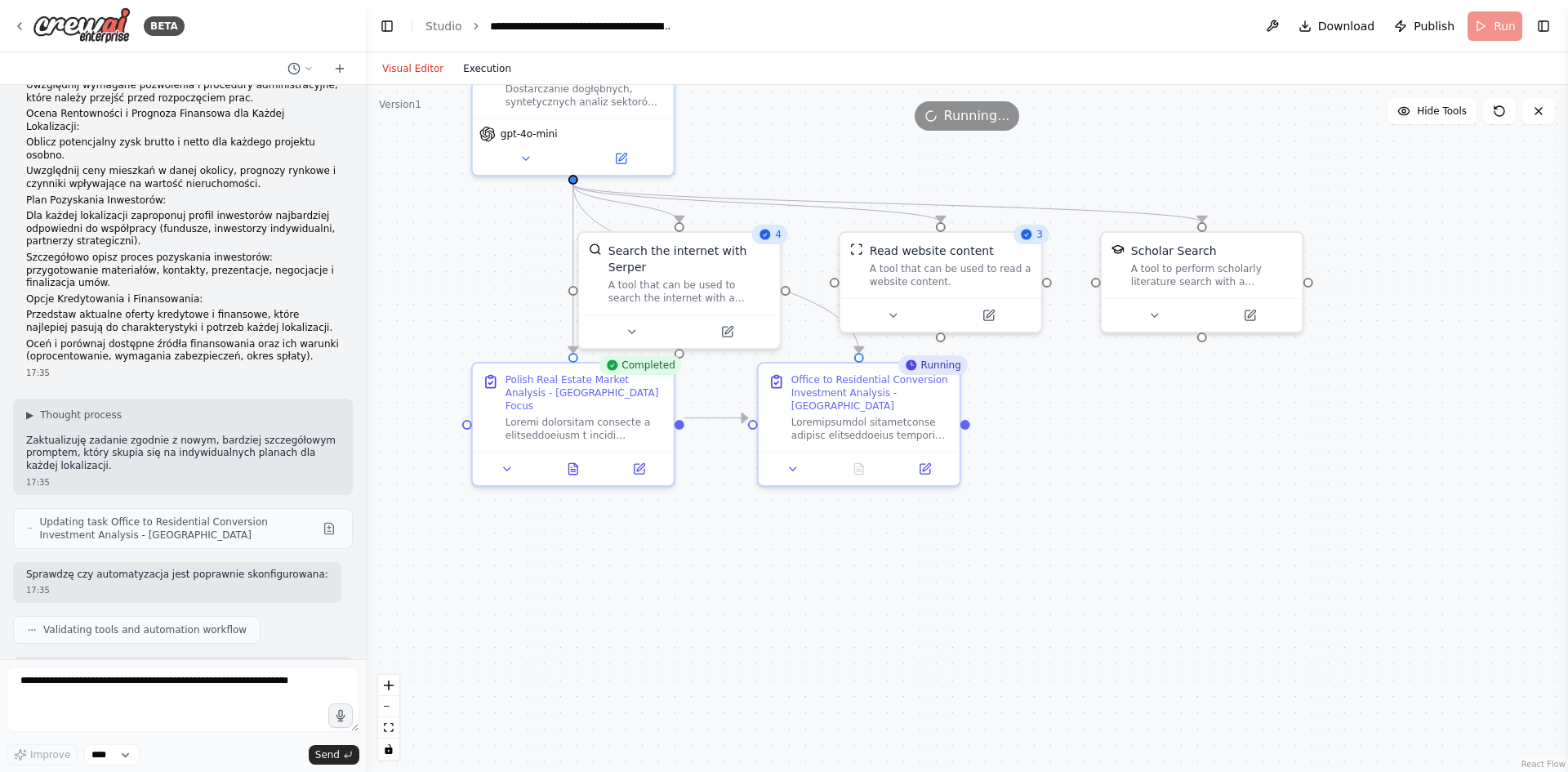
click at [485, 59] on button "Execution" at bounding box center [487, 68] width 68 height 20
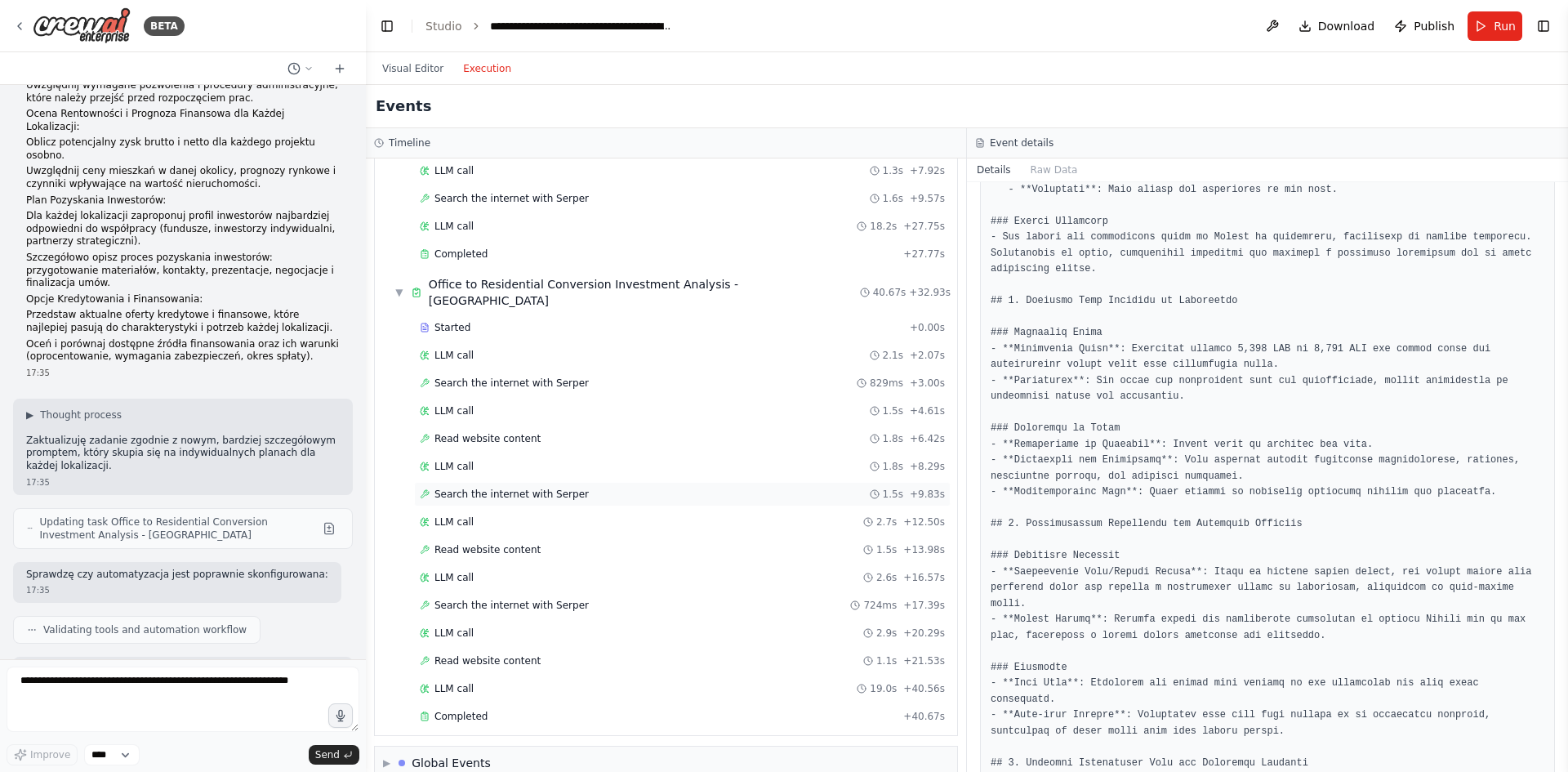
scroll to position [291, 0]
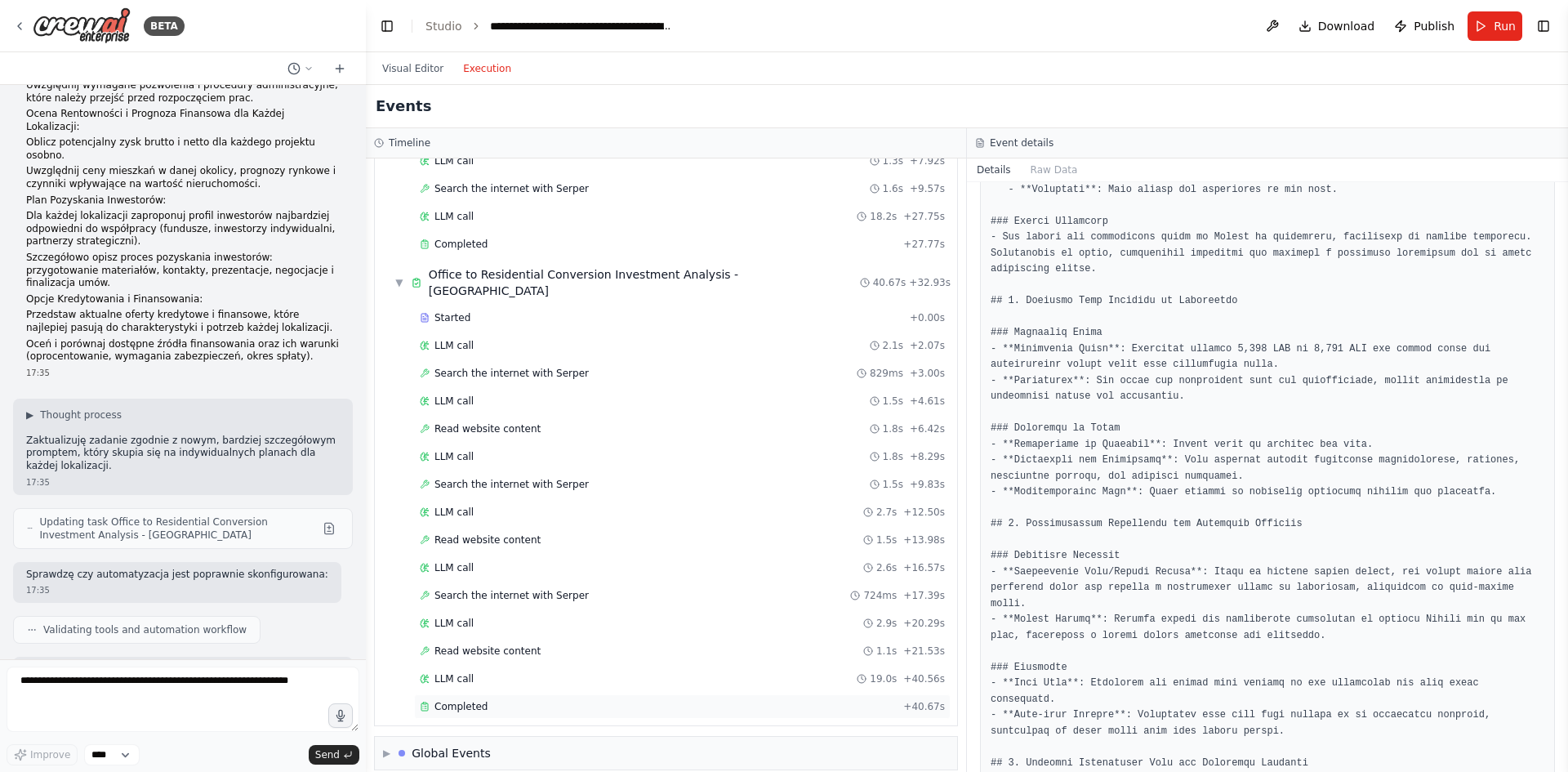
click at [489, 701] on div "Completed" at bounding box center [658, 707] width 477 height 13
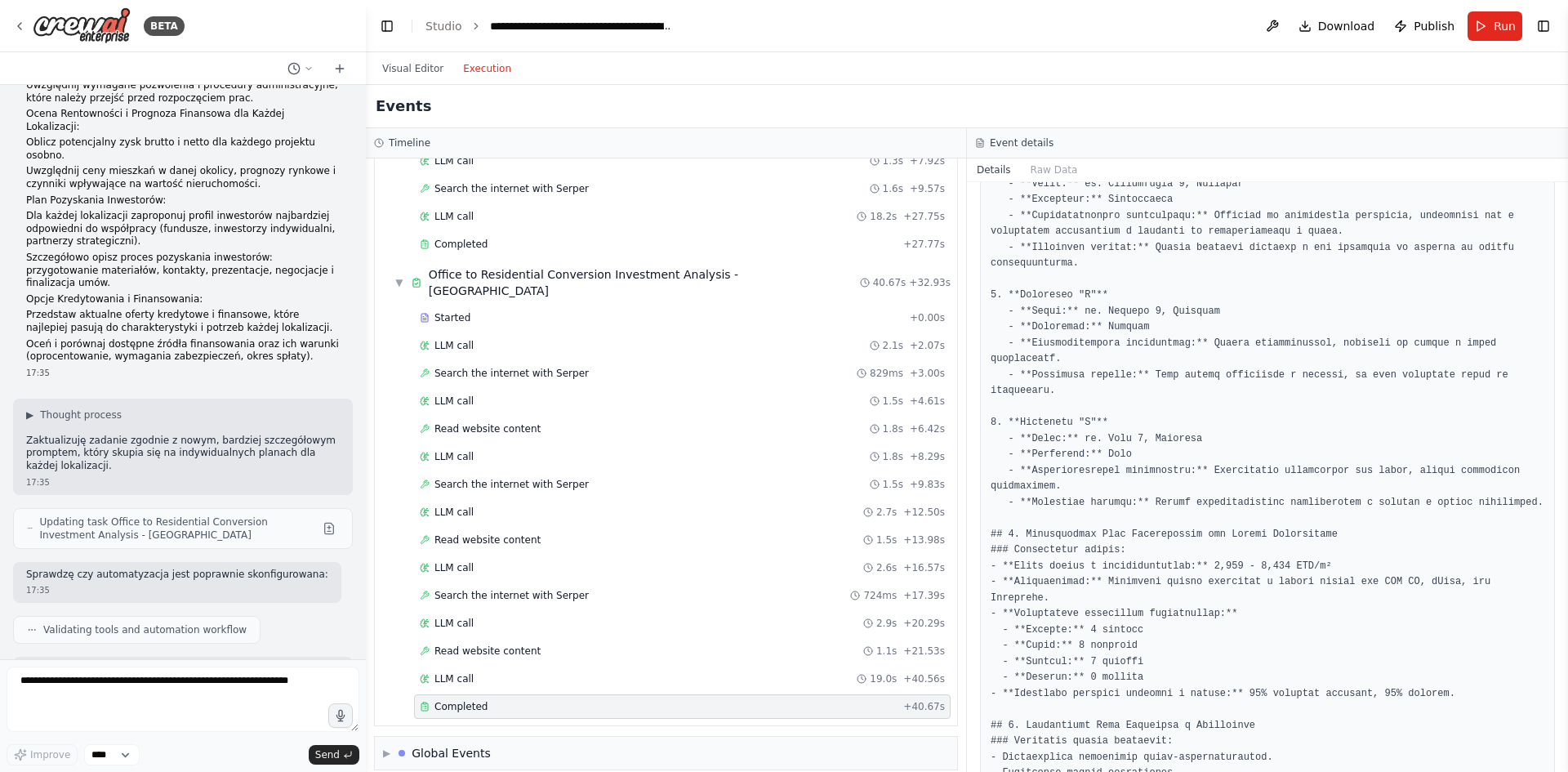
scroll to position [109, 0]
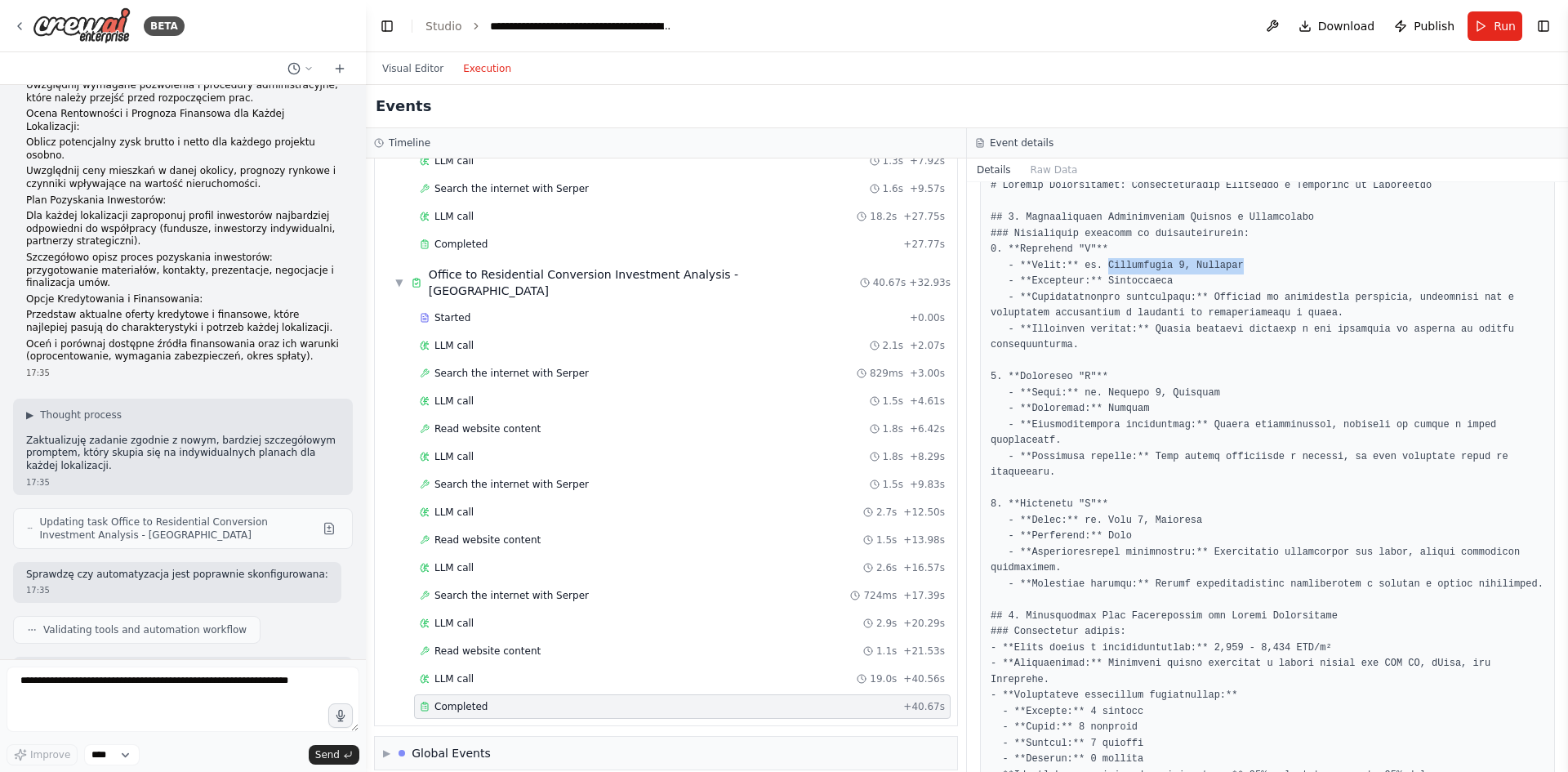
drag, startPoint x: 1099, startPoint y: 267, endPoint x: 1222, endPoint y: 262, distance: 123.1
copy pre "Przykładowa 1, Warszawa"
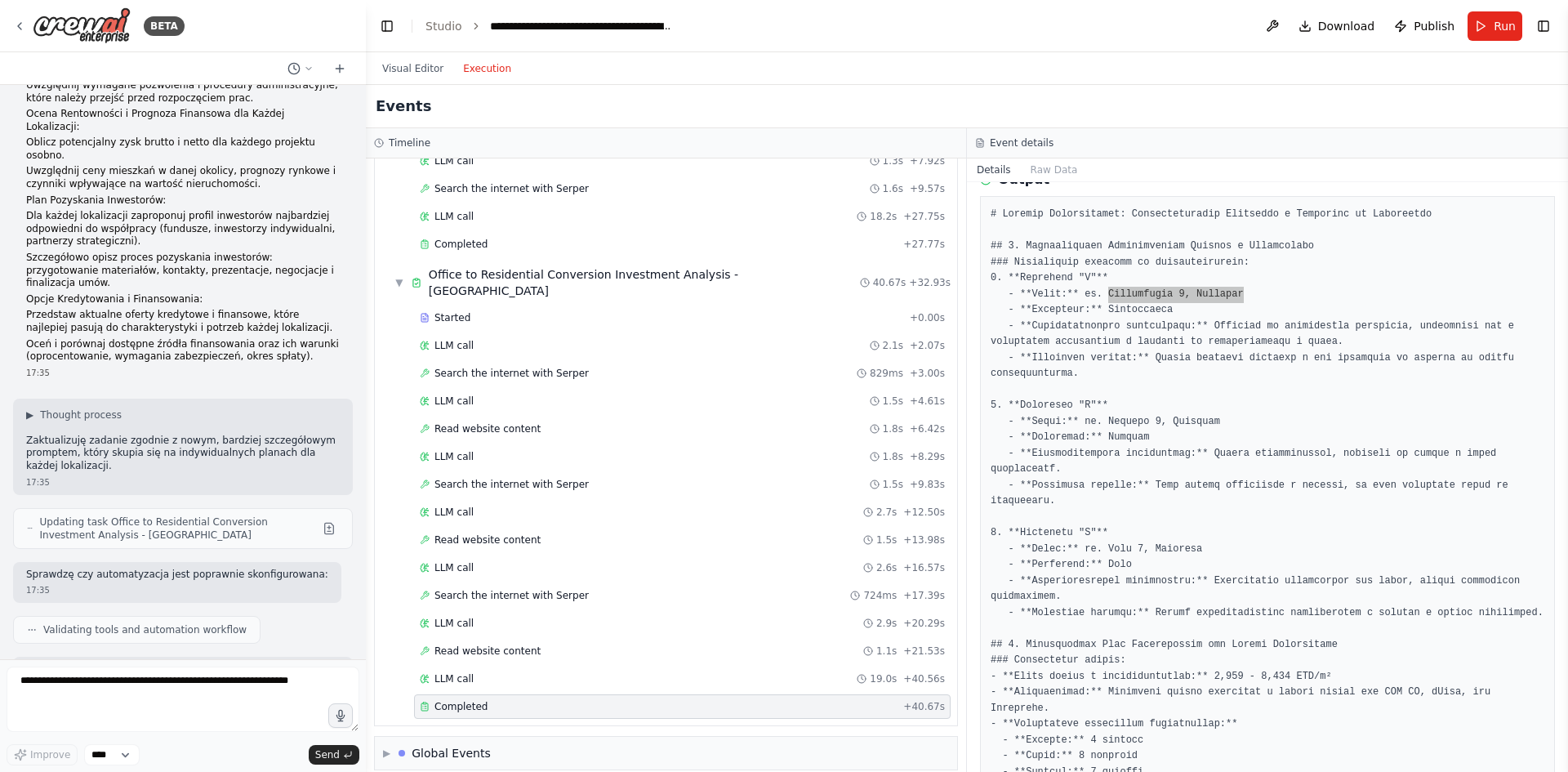
scroll to position [82, 0]
drag, startPoint x: 1076, startPoint y: 519, endPoint x: 1185, endPoint y: 512, distance: 109.2
copy pre "ul. Nowa 3, Warszawa"
drag, startPoint x: 1075, startPoint y: 424, endPoint x: 1169, endPoint y: 436, distance: 94.8
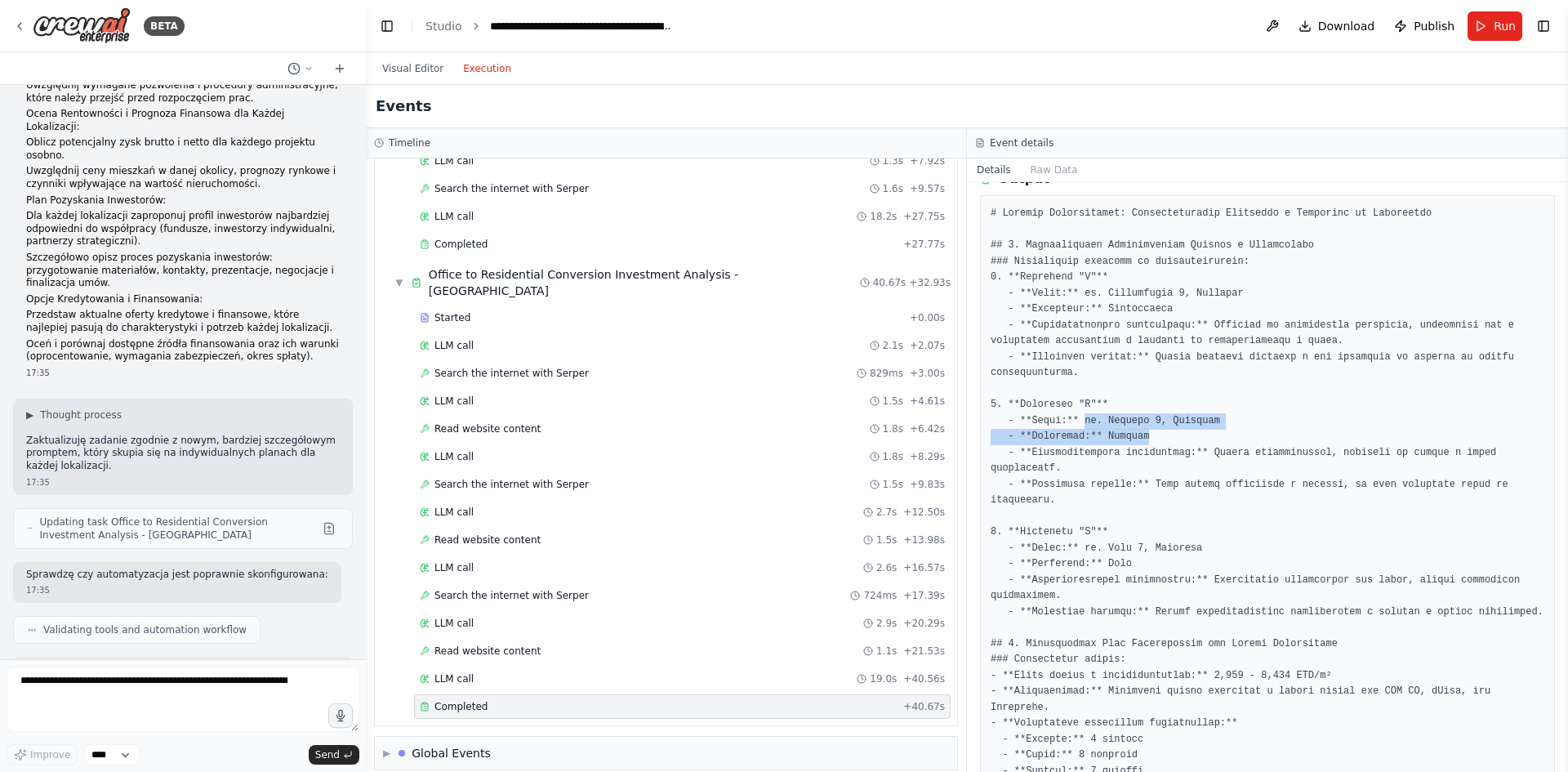
copy pre "ul. Testowa 2, Warszawa - **Dzielnica:** Mokotów"
click at [1040, 174] on button "Raw Data" at bounding box center [1054, 169] width 67 height 23
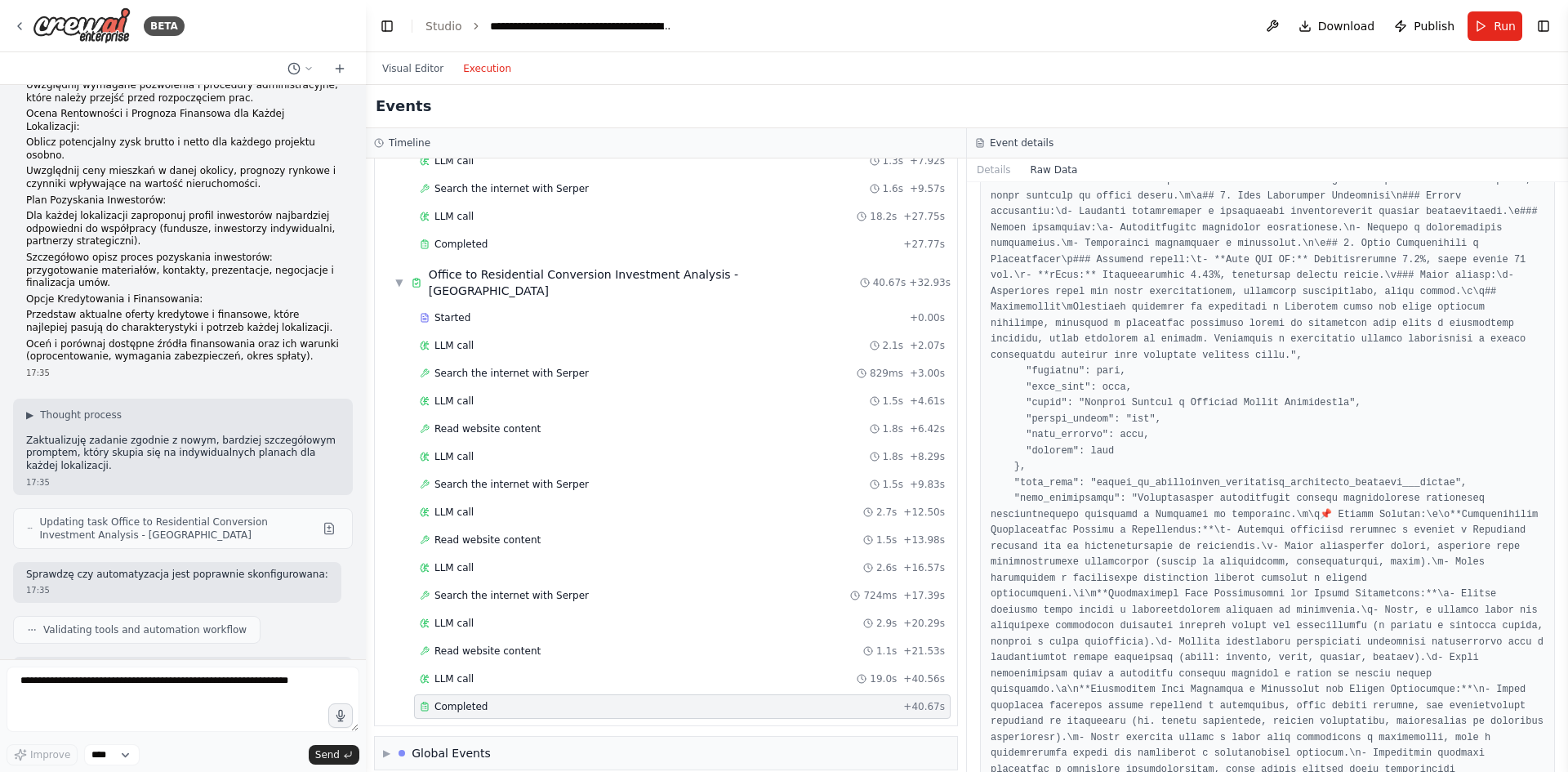
scroll to position [3187, 0]
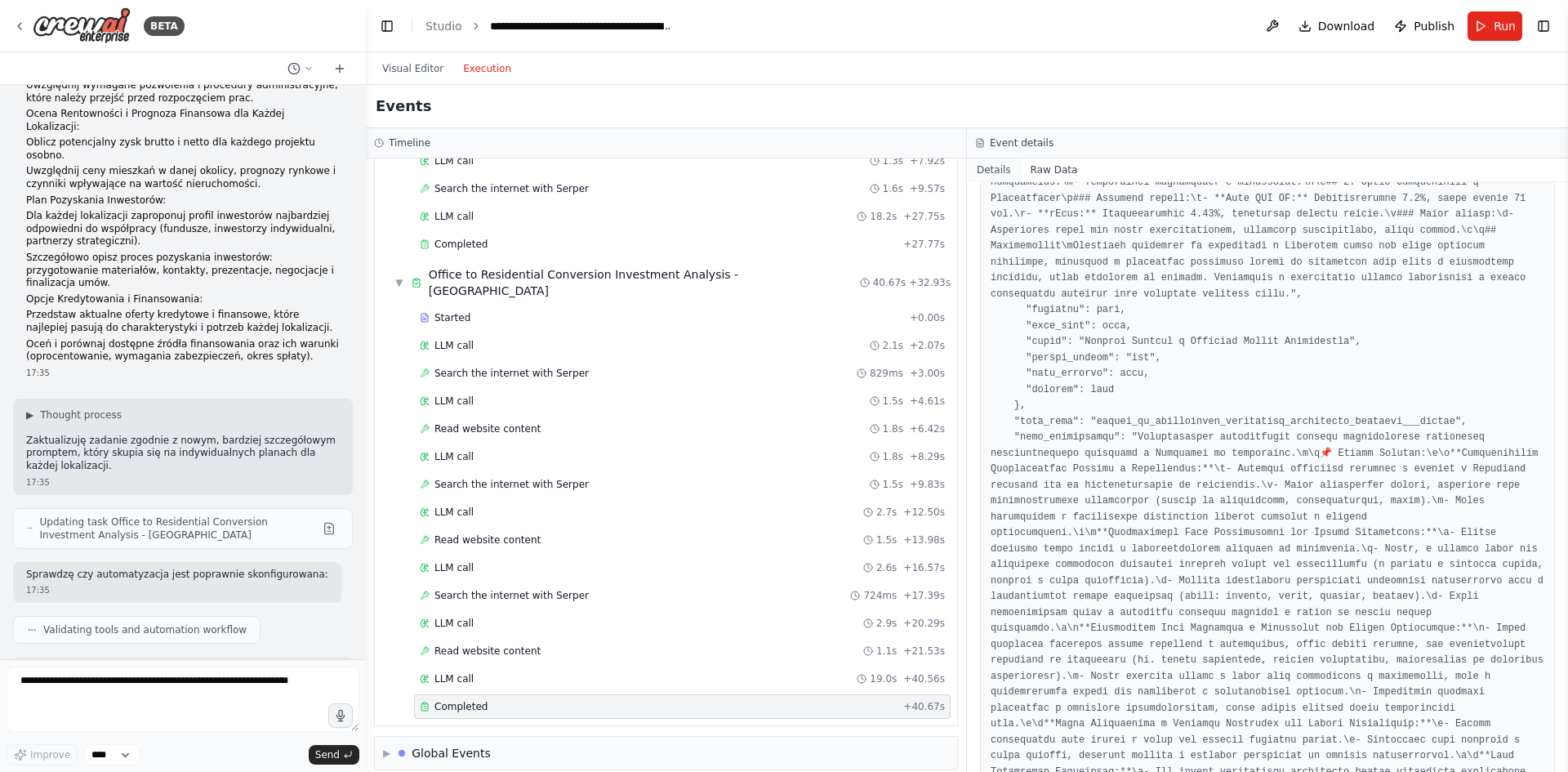
click at [996, 169] on button "Details" at bounding box center [993, 169] width 54 height 23
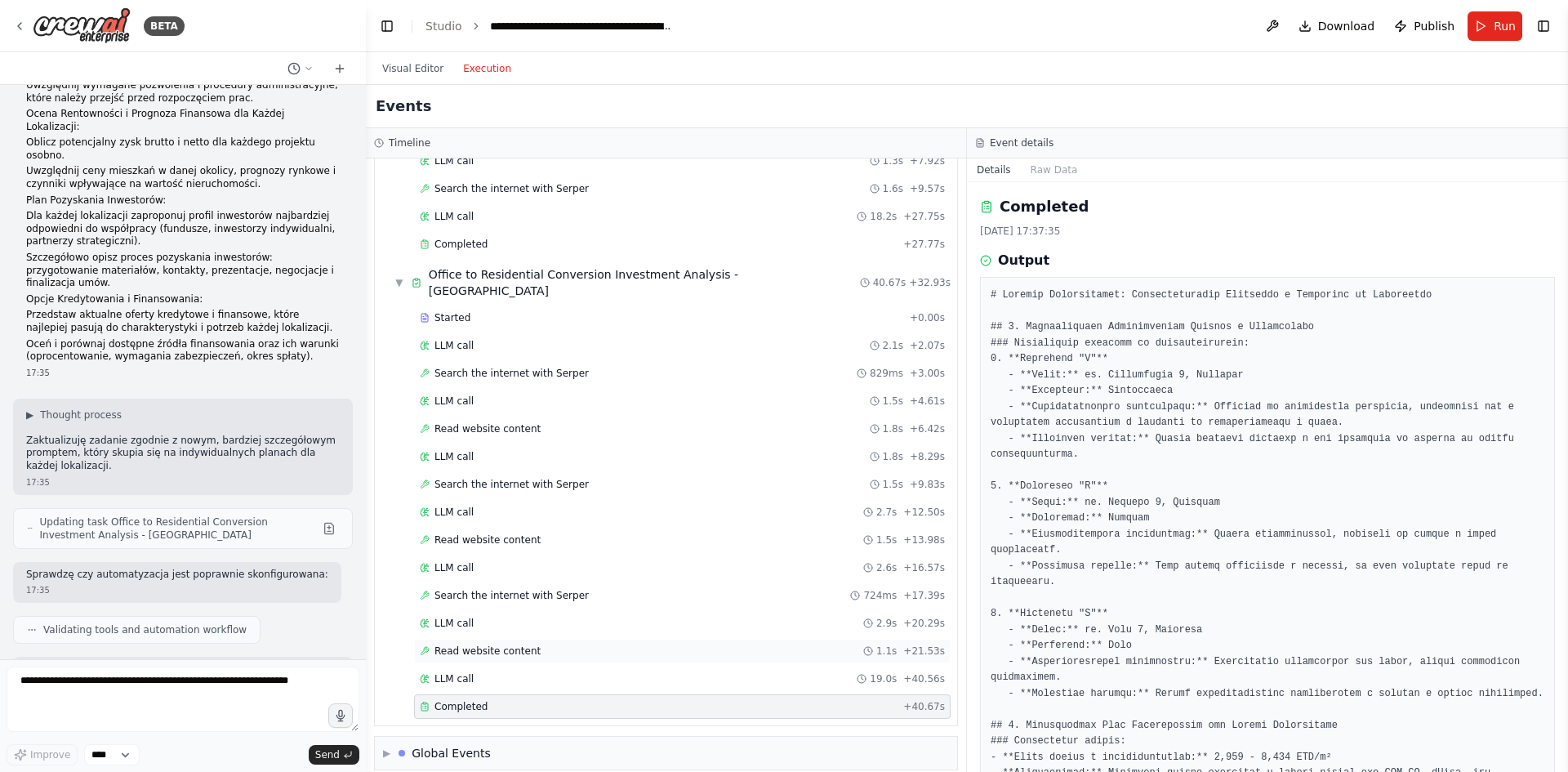
click at [579, 645] on div "Read website content 1.1s + 21.53s" at bounding box center [682, 651] width 525 height 13
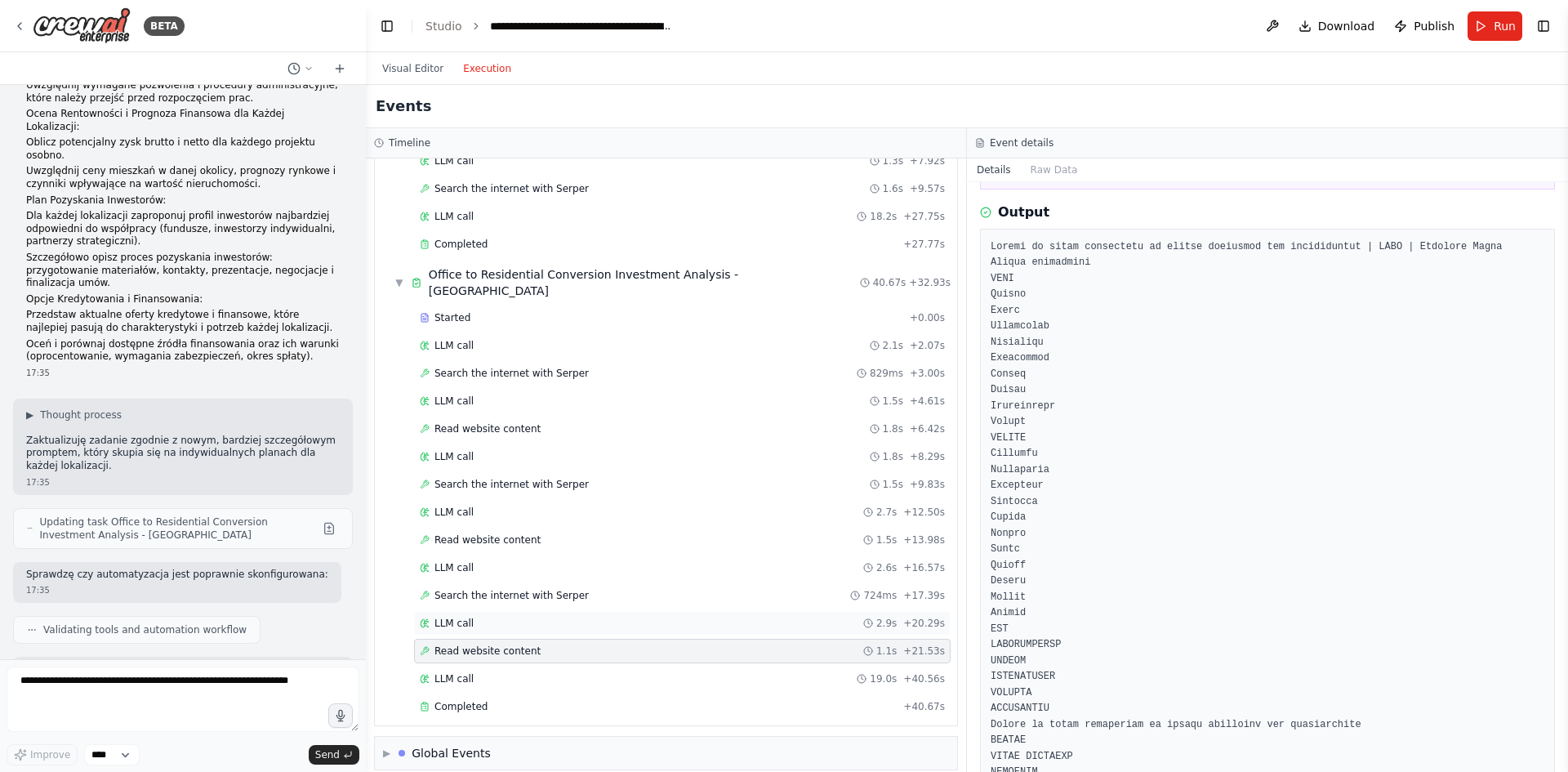
scroll to position [163, 0]
click at [494, 672] on div "LLM call 19.0s + 40.56s" at bounding box center [682, 678] width 525 height 13
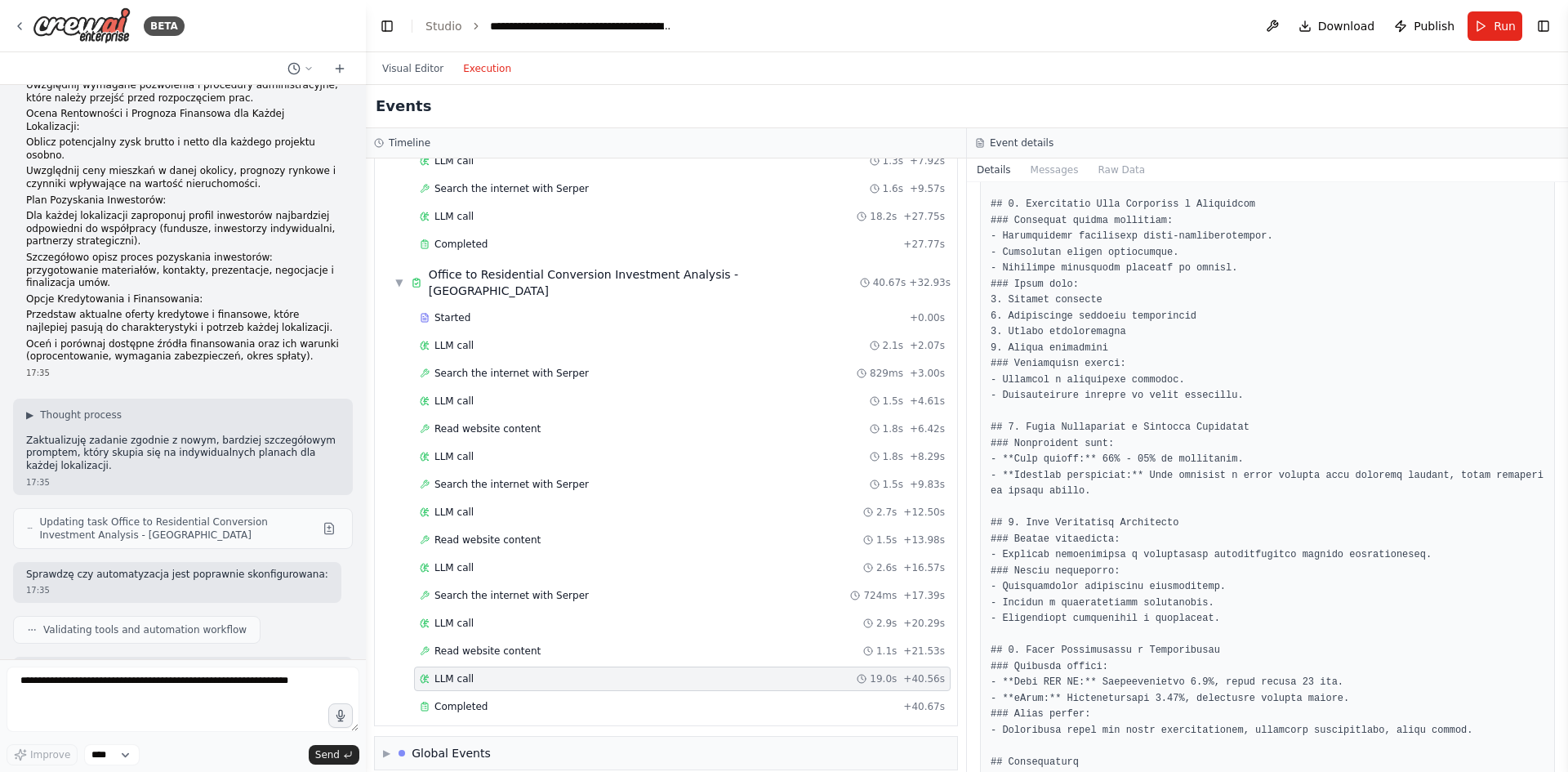
scroll to position [927, 0]
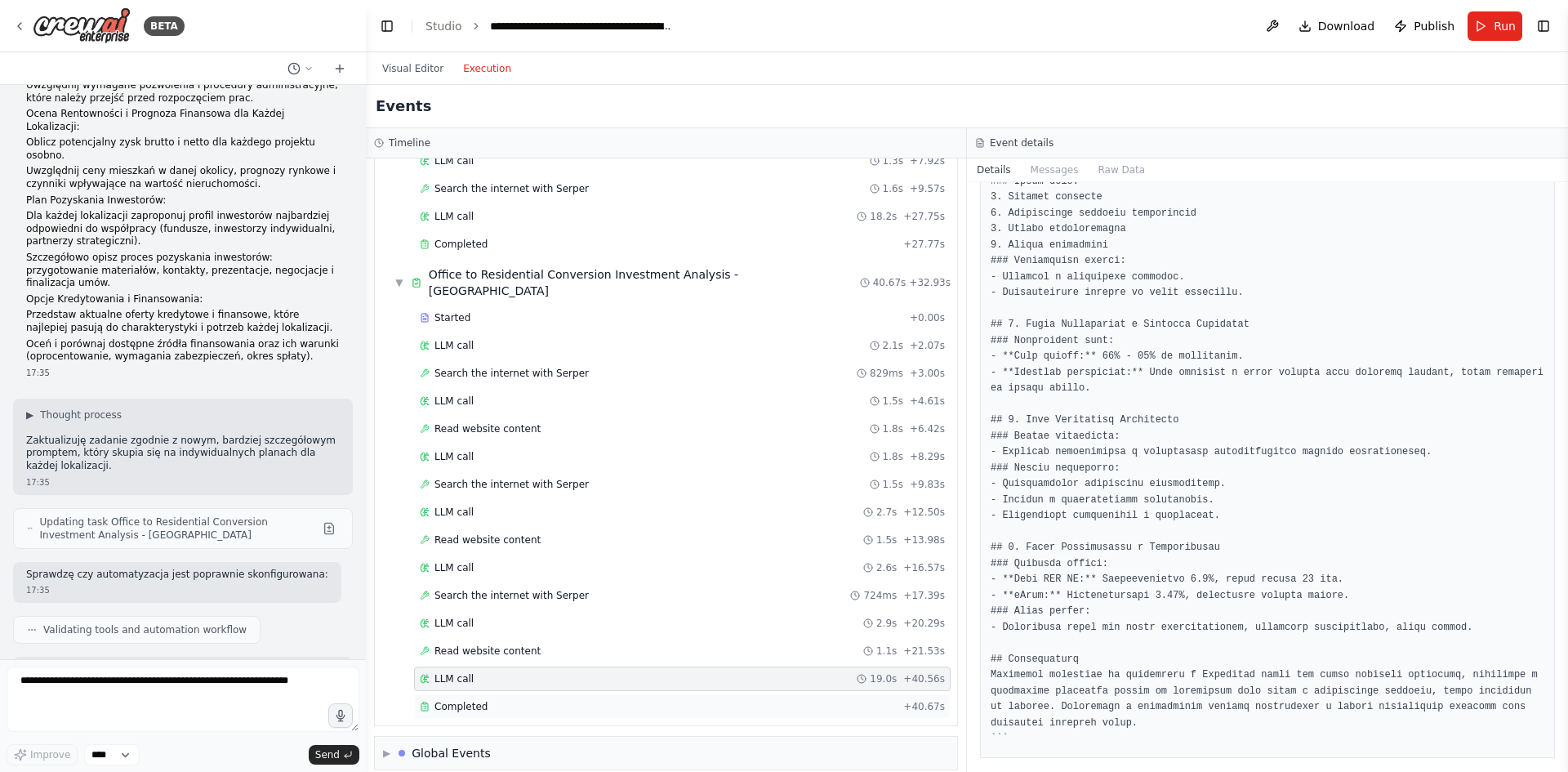
click at [455, 701] on span "Completed" at bounding box center [461, 707] width 53 height 13
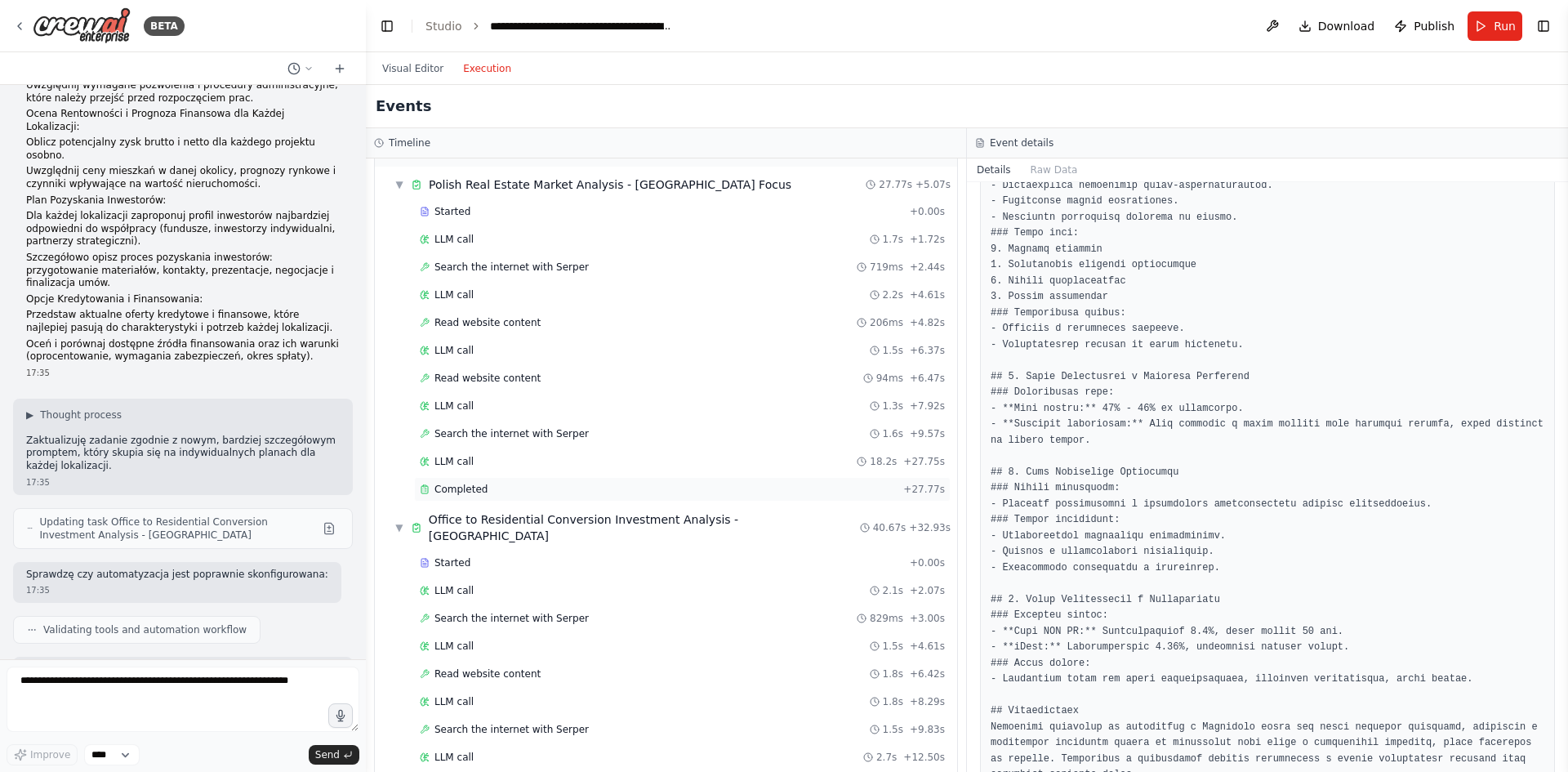
scroll to position [0, 0]
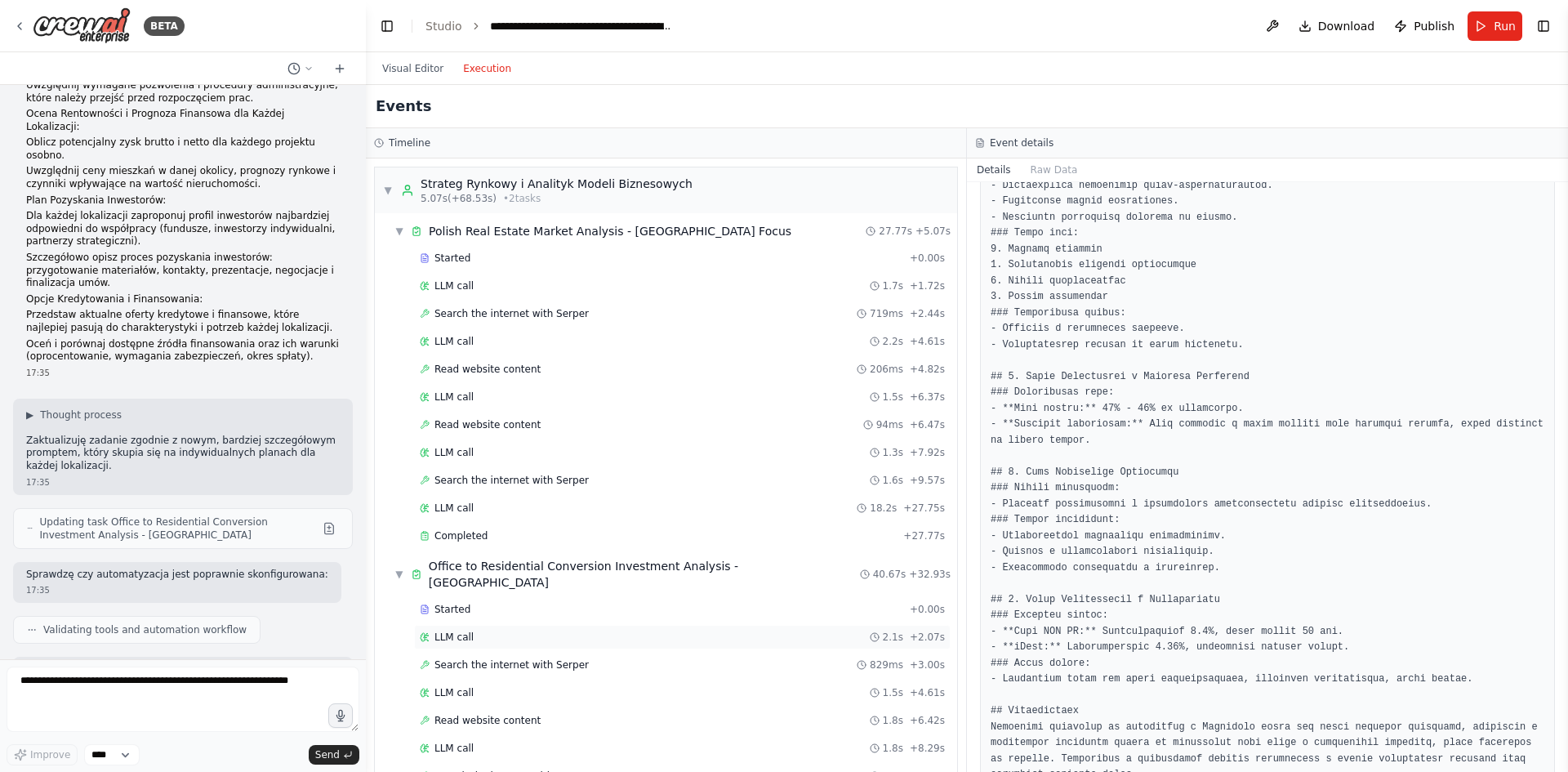
click at [486, 631] on div "LLM call 2.1s + 2.07s" at bounding box center [682, 637] width 525 height 13
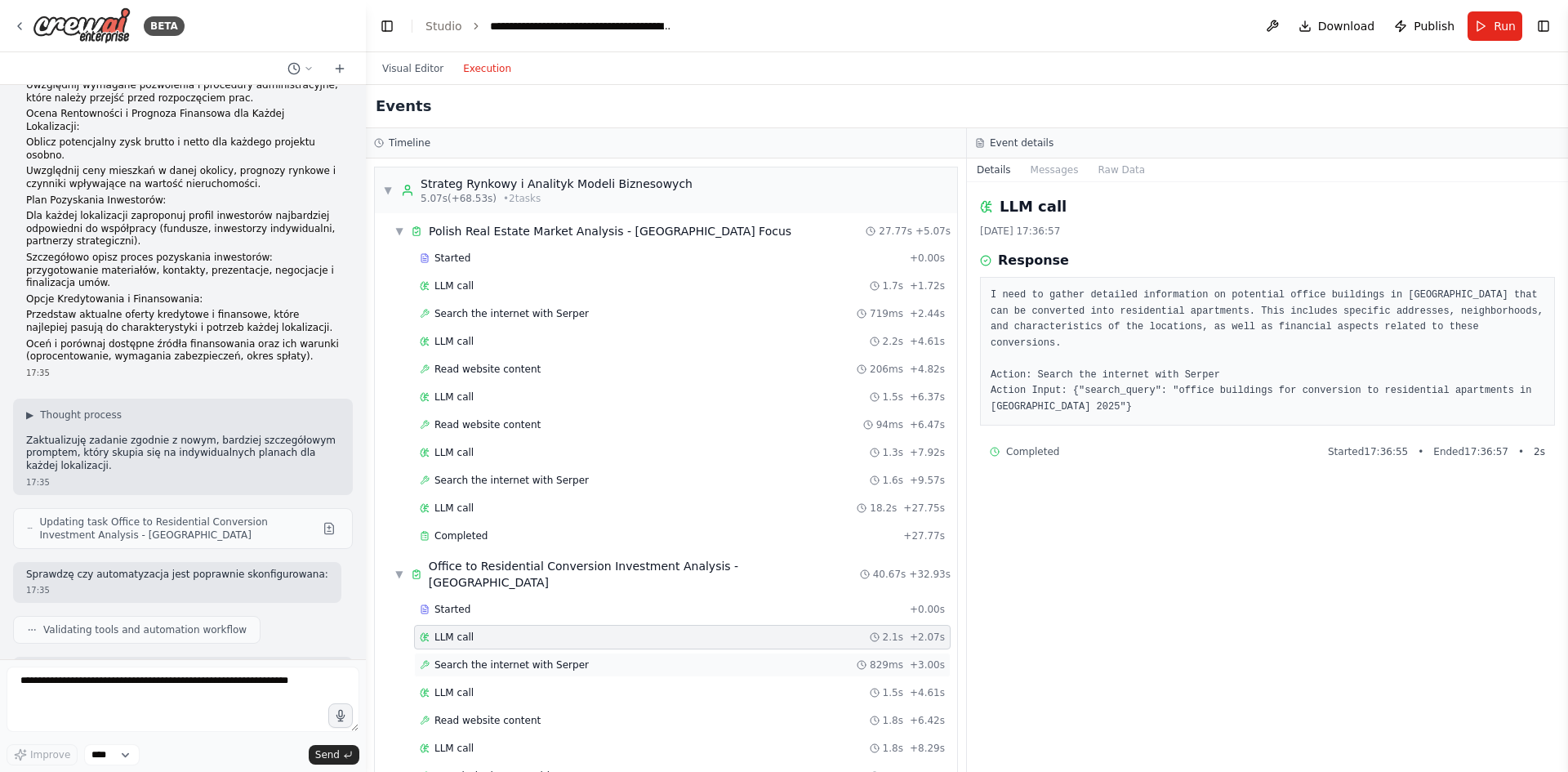
click at [487, 659] on span "Search the internet with Serper" at bounding box center [512, 665] width 155 height 13
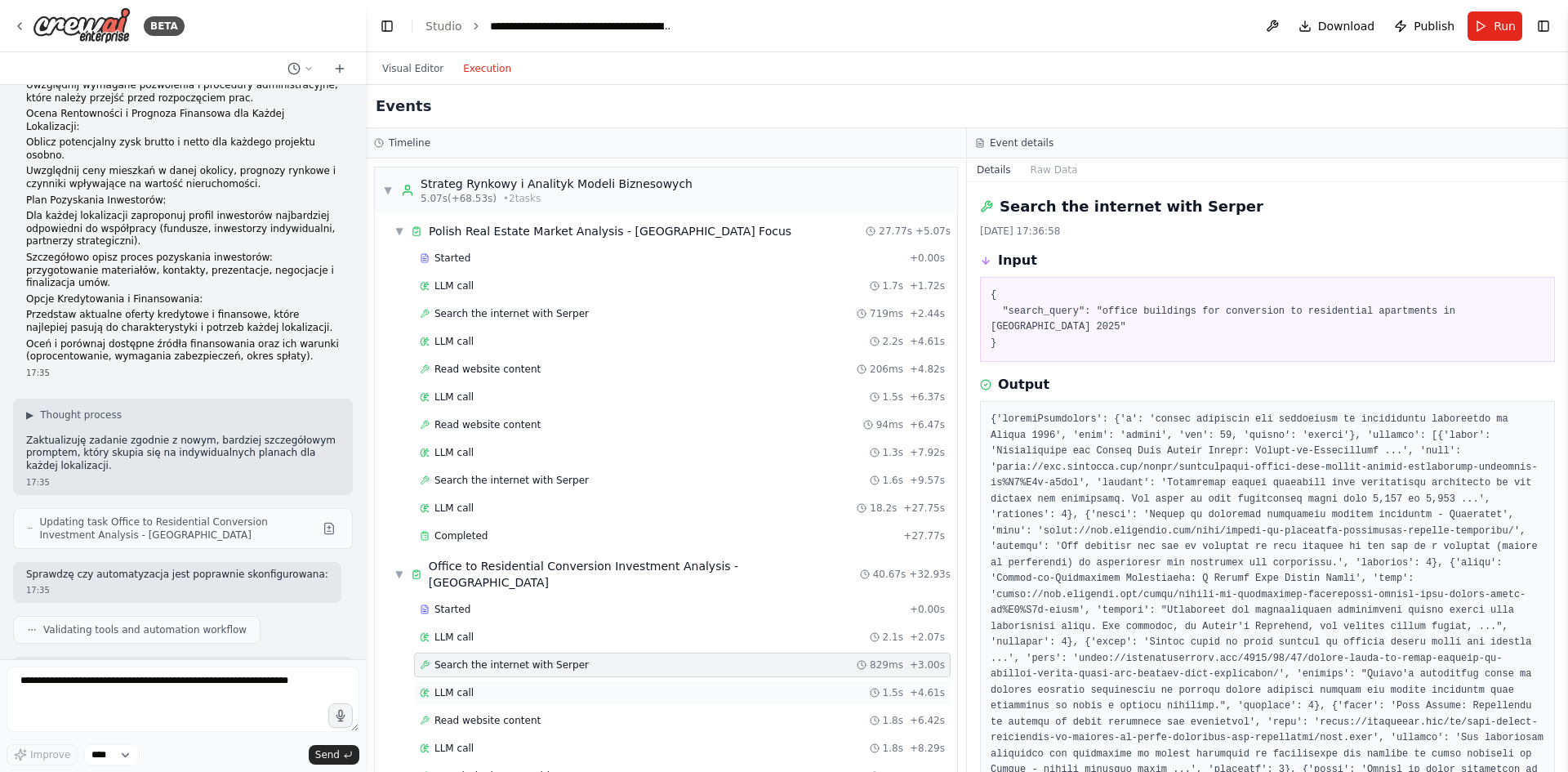
click at [472, 681] on div "LLM call 1.5s + 4.61s" at bounding box center [682, 693] width 536 height 25
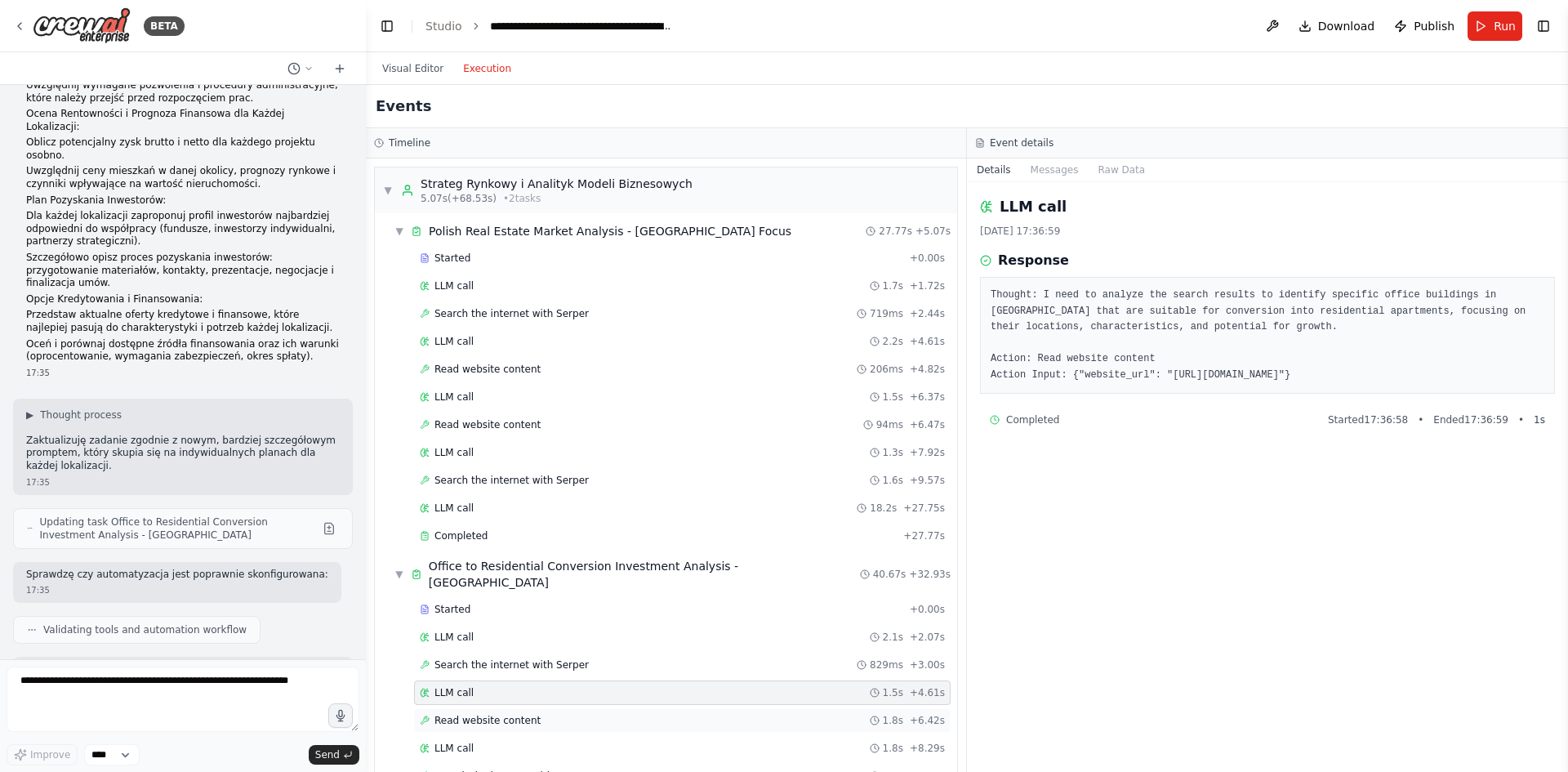
click at [521, 714] on span "Read website content" at bounding box center [488, 720] width 107 height 13
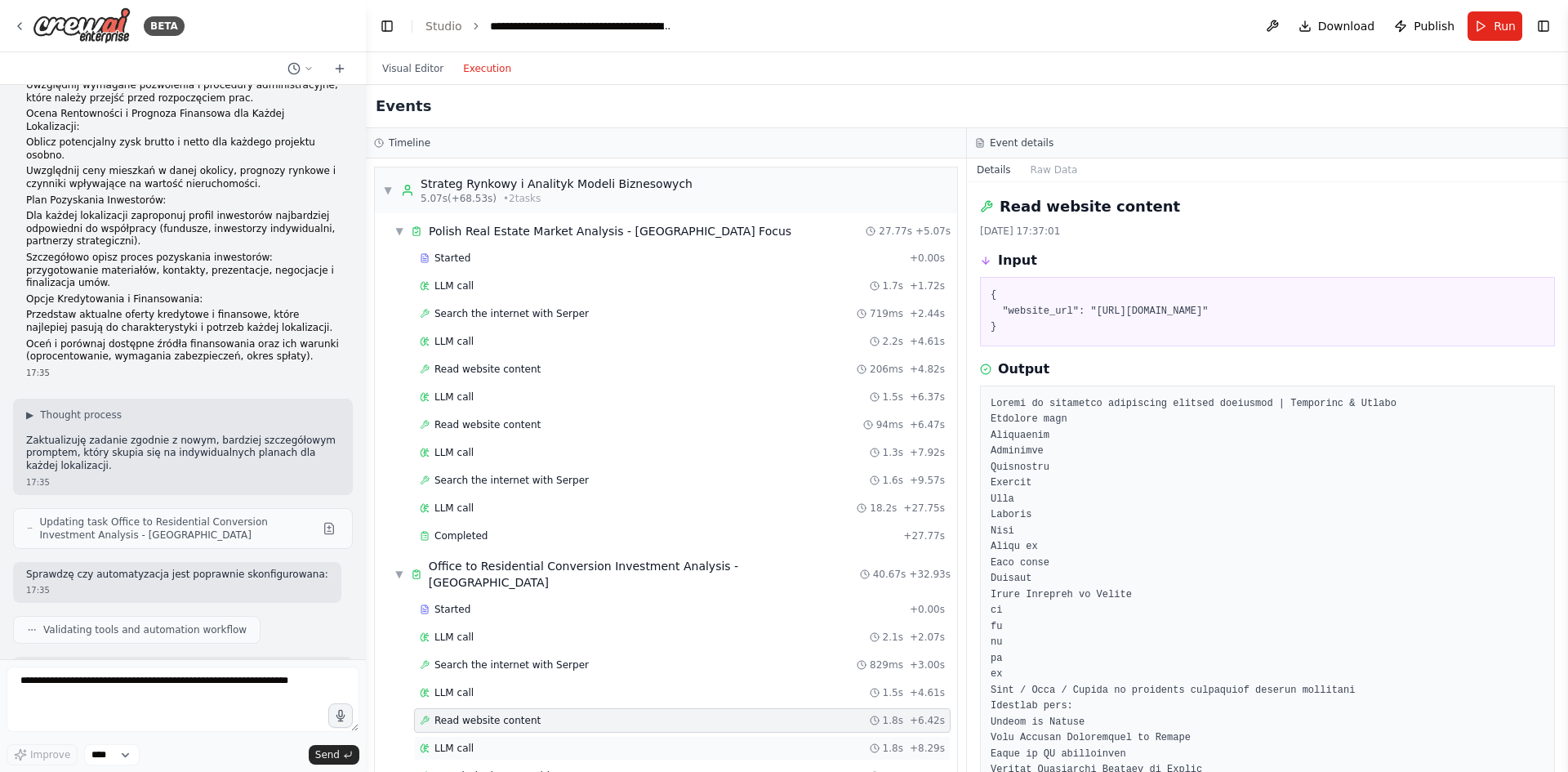
click at [508, 740] on div "LLM call 1.8s + 8.29s" at bounding box center [682, 748] width 536 height 25
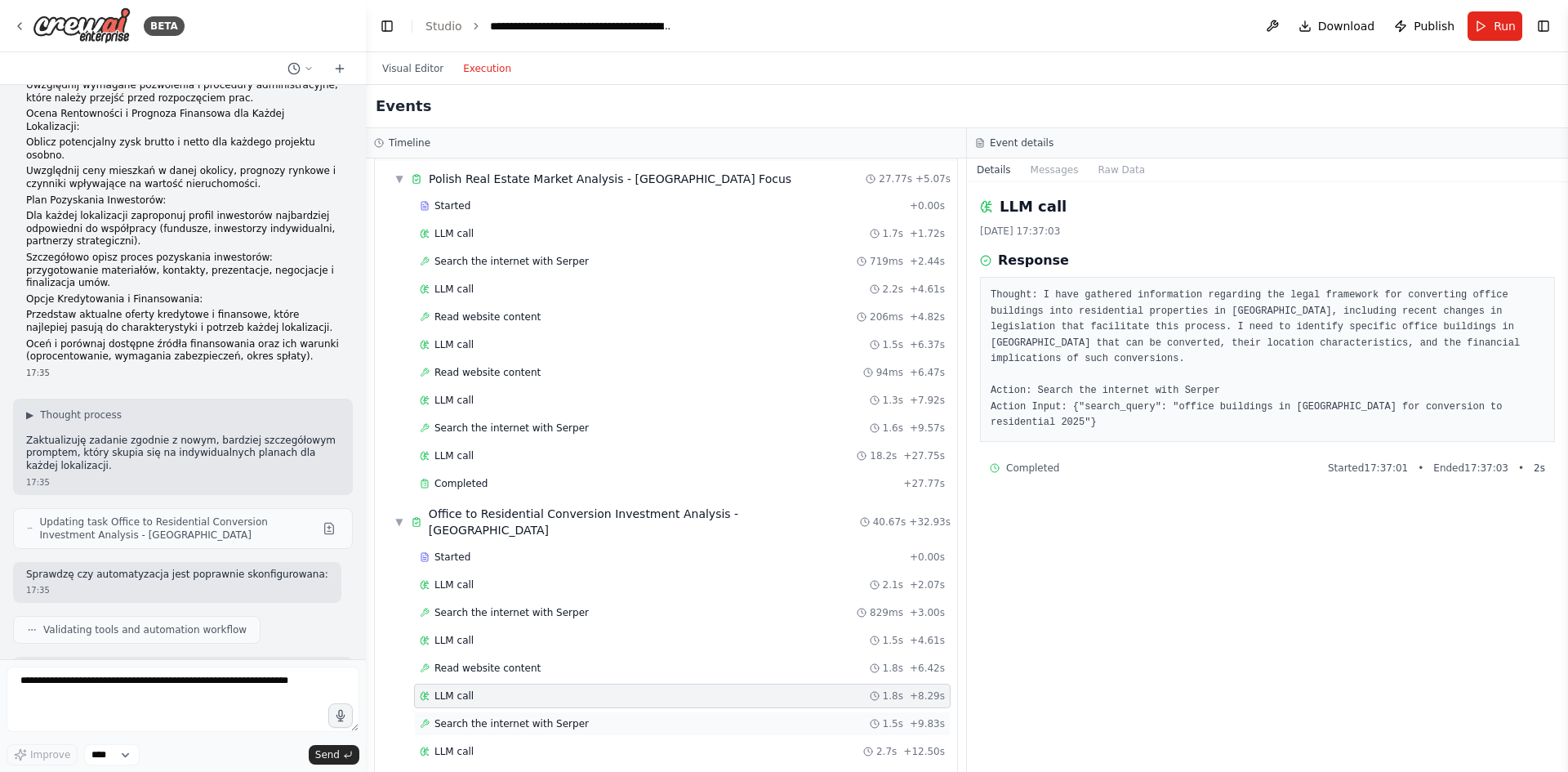
scroll to position [82, 0]
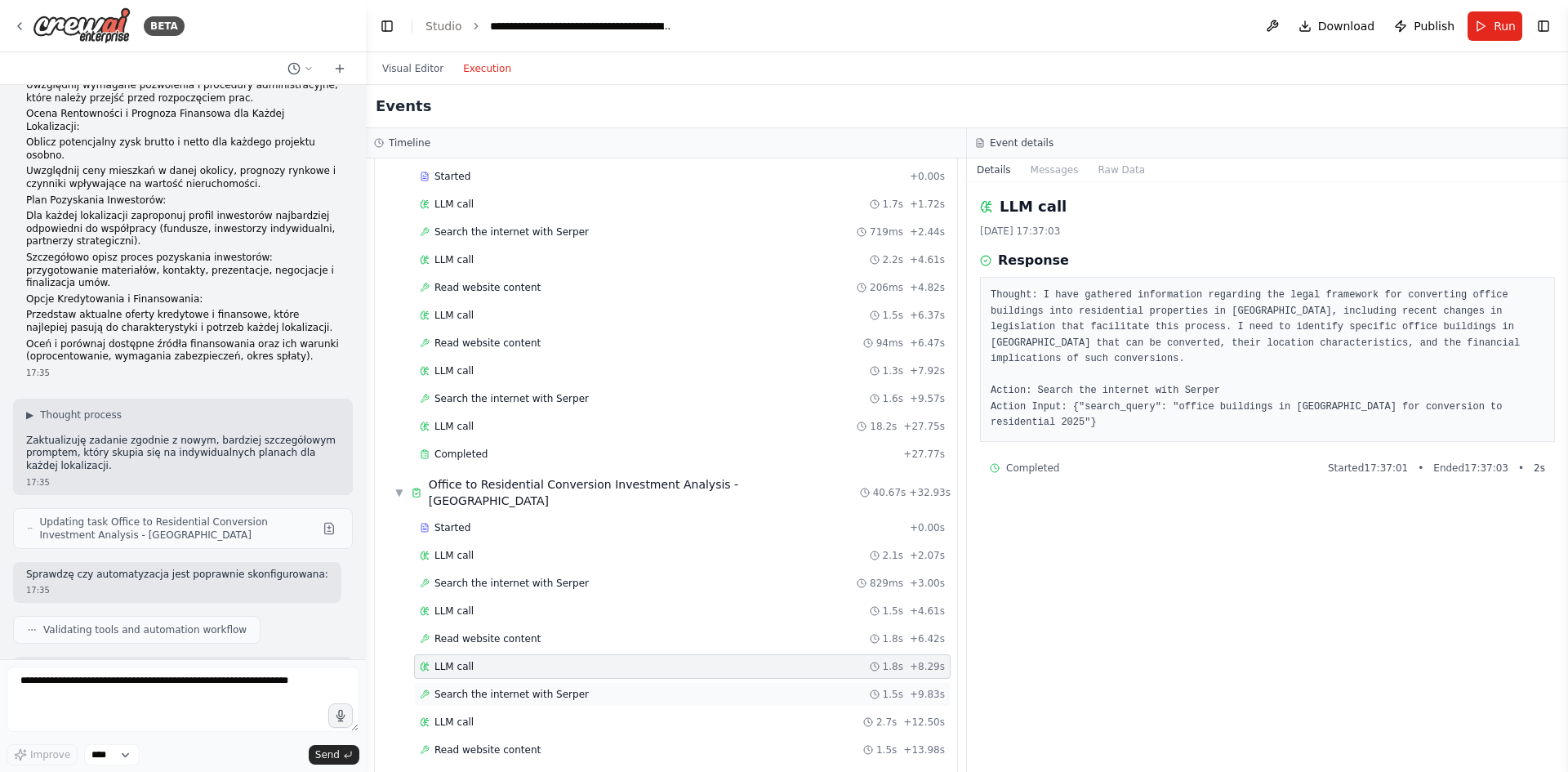
click at [531, 685] on div "Search the internet with Serper 1.5s + 9.83s" at bounding box center [682, 695] width 536 height 25
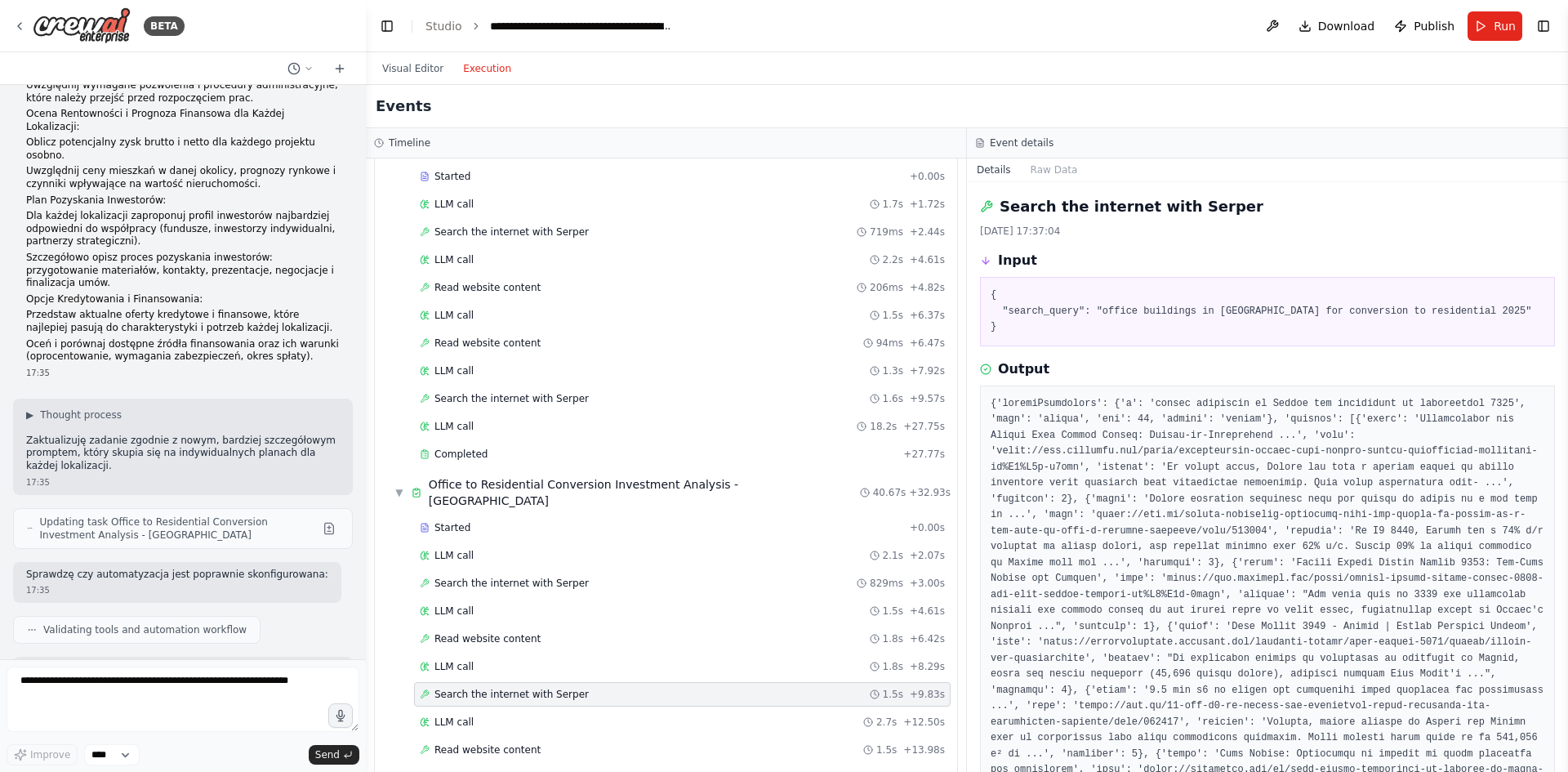
click at [514, 718] on div "Started + 0.00s LLM call 2.1s + 2.07s Search the internet with Serper 829ms + 3…" at bounding box center [672, 724] width 569 height 417
click at [517, 744] on span "Read website content" at bounding box center [488, 750] width 107 height 13
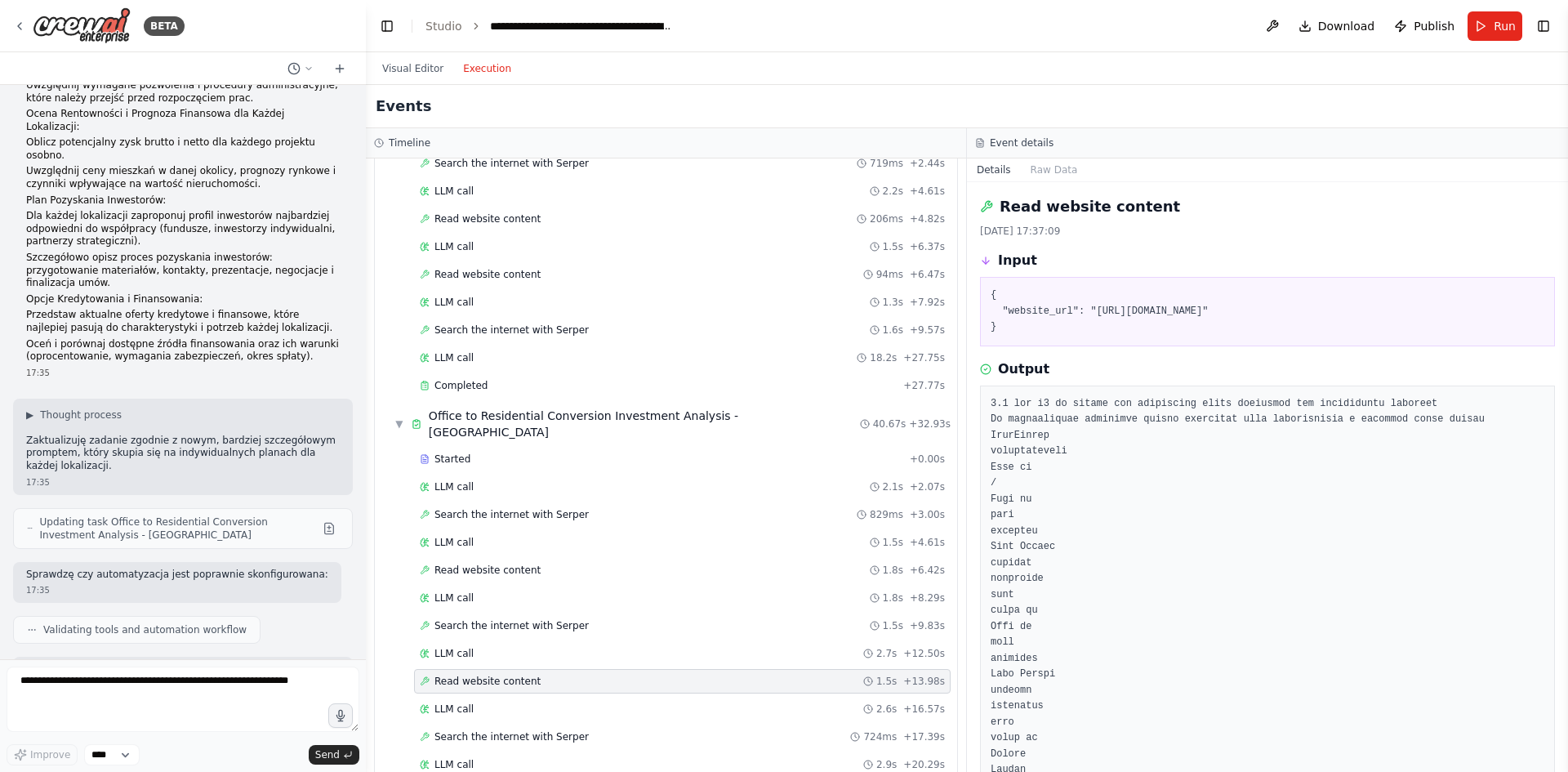
scroll to position [245, 0]
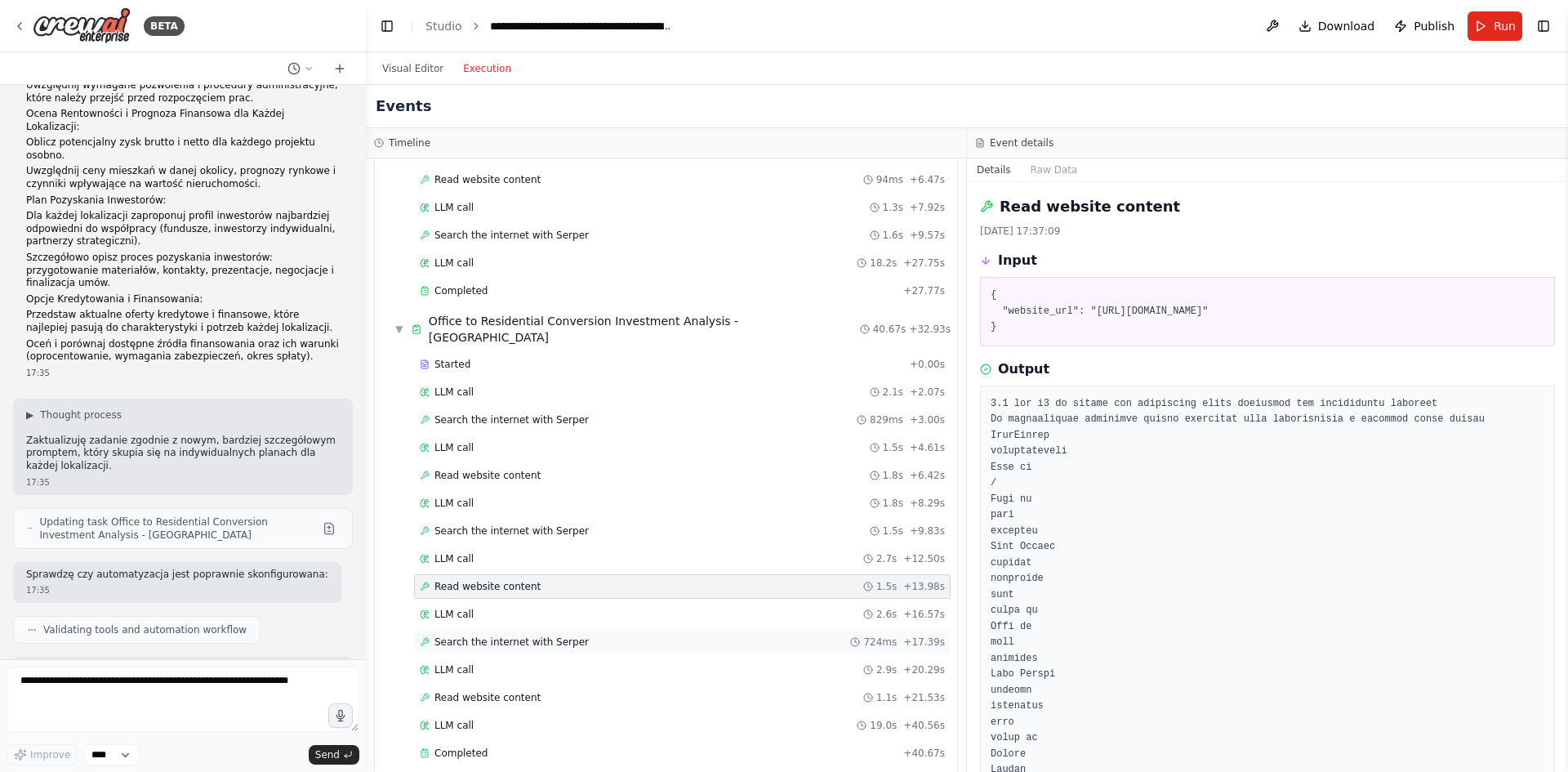
click at [509, 630] on div "Search the internet with Serper 724ms + 17.39s" at bounding box center [682, 642] width 536 height 25
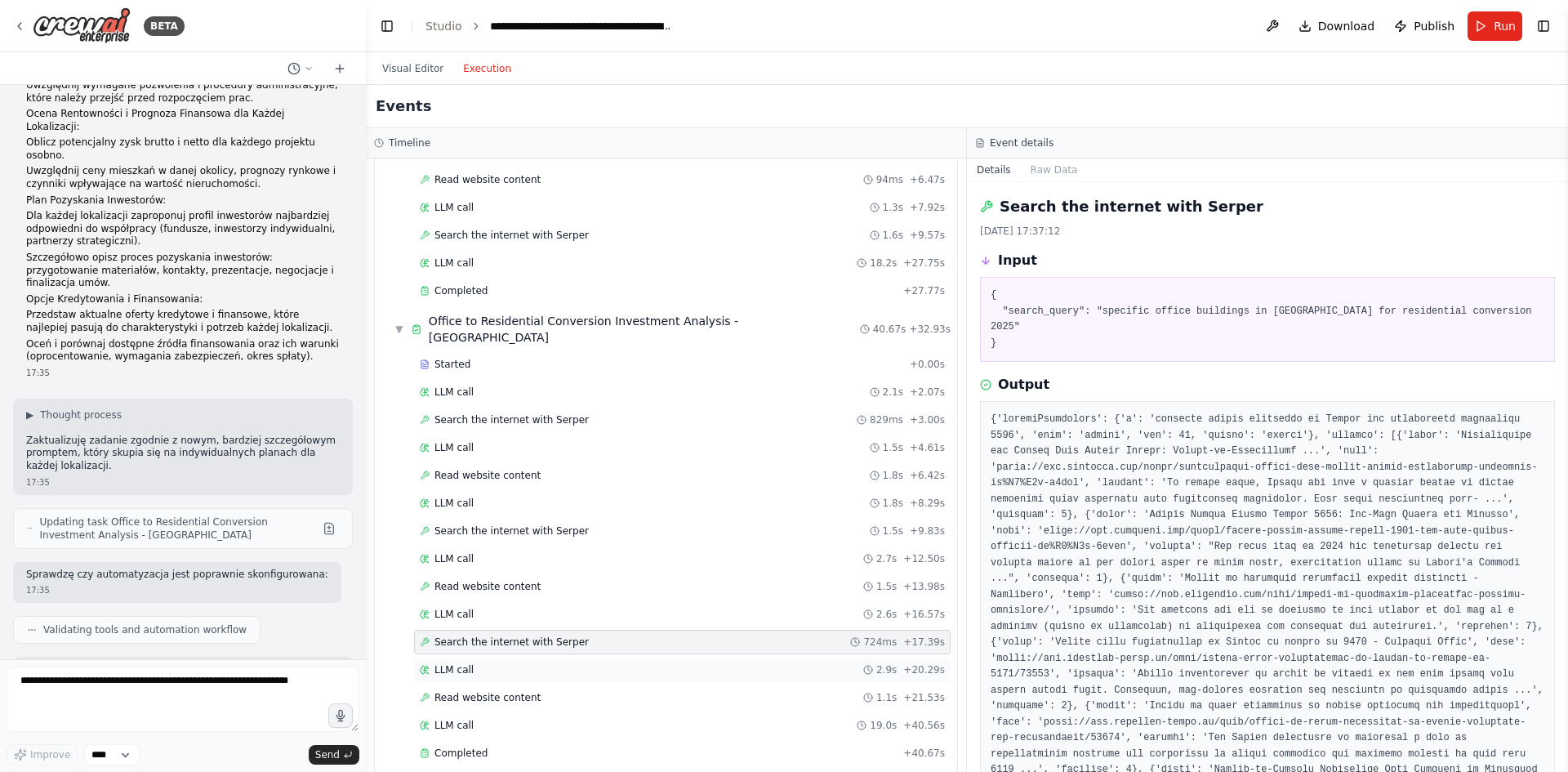
click at [520, 658] on div "LLM call 2.9s + 20.29s" at bounding box center [682, 670] width 536 height 25
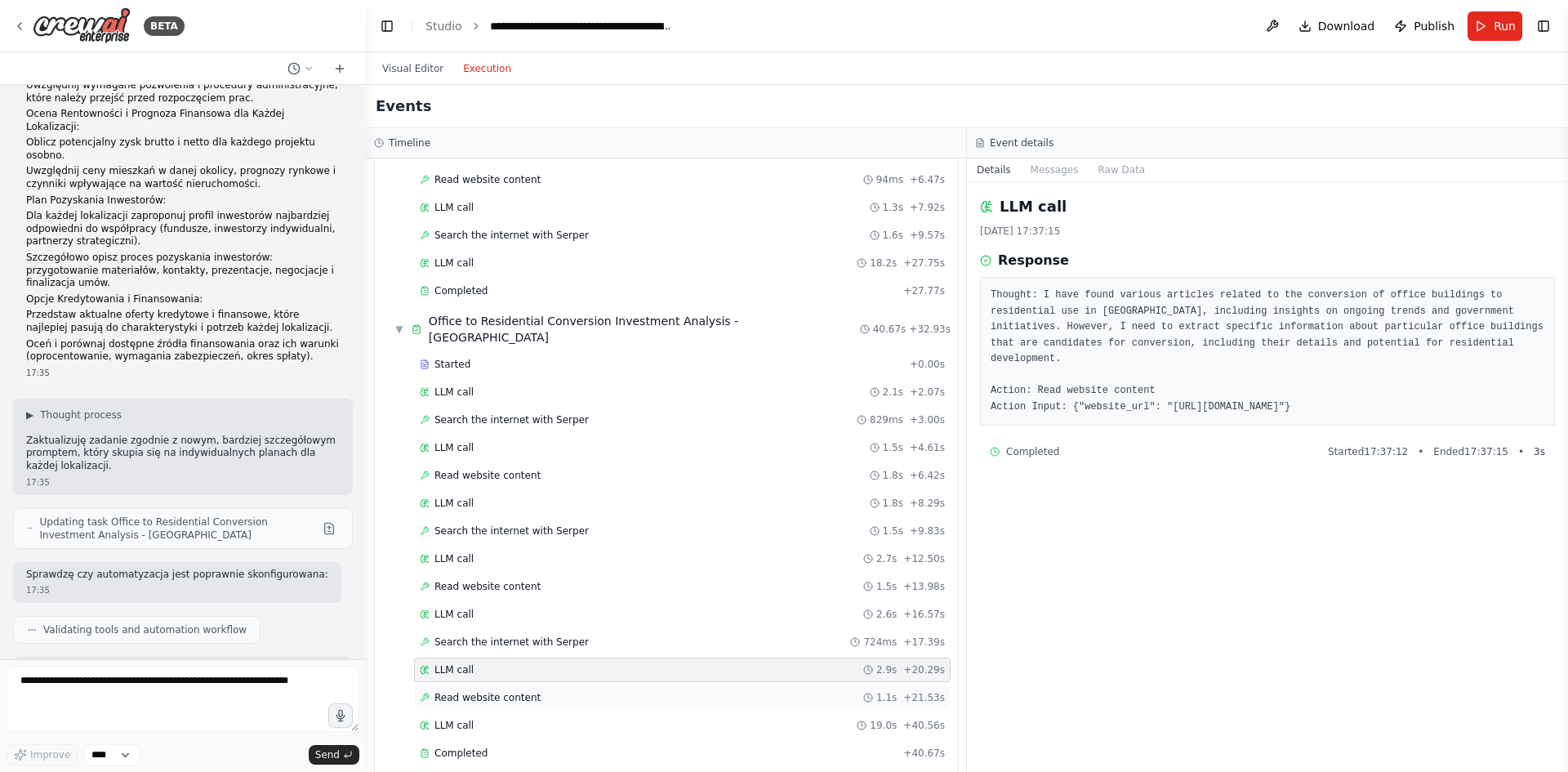
click at [484, 685] on div "Read website content 1.1s + 21.53s" at bounding box center [682, 697] width 536 height 25
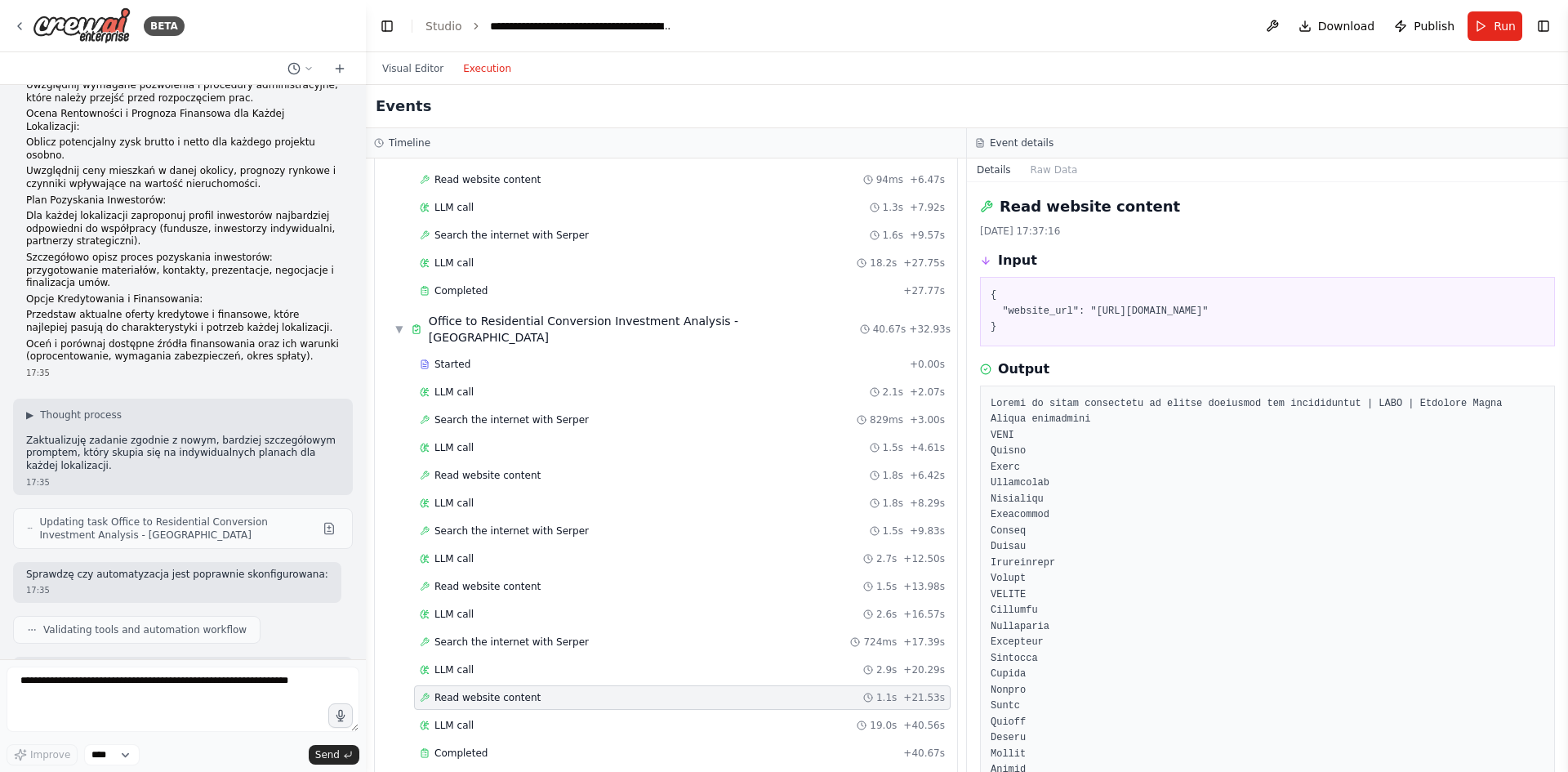
click at [491, 691] on span "Read website content" at bounding box center [488, 697] width 107 height 13
click at [497, 719] on div "LLM call 19.0s + 40.56s" at bounding box center [682, 725] width 525 height 13
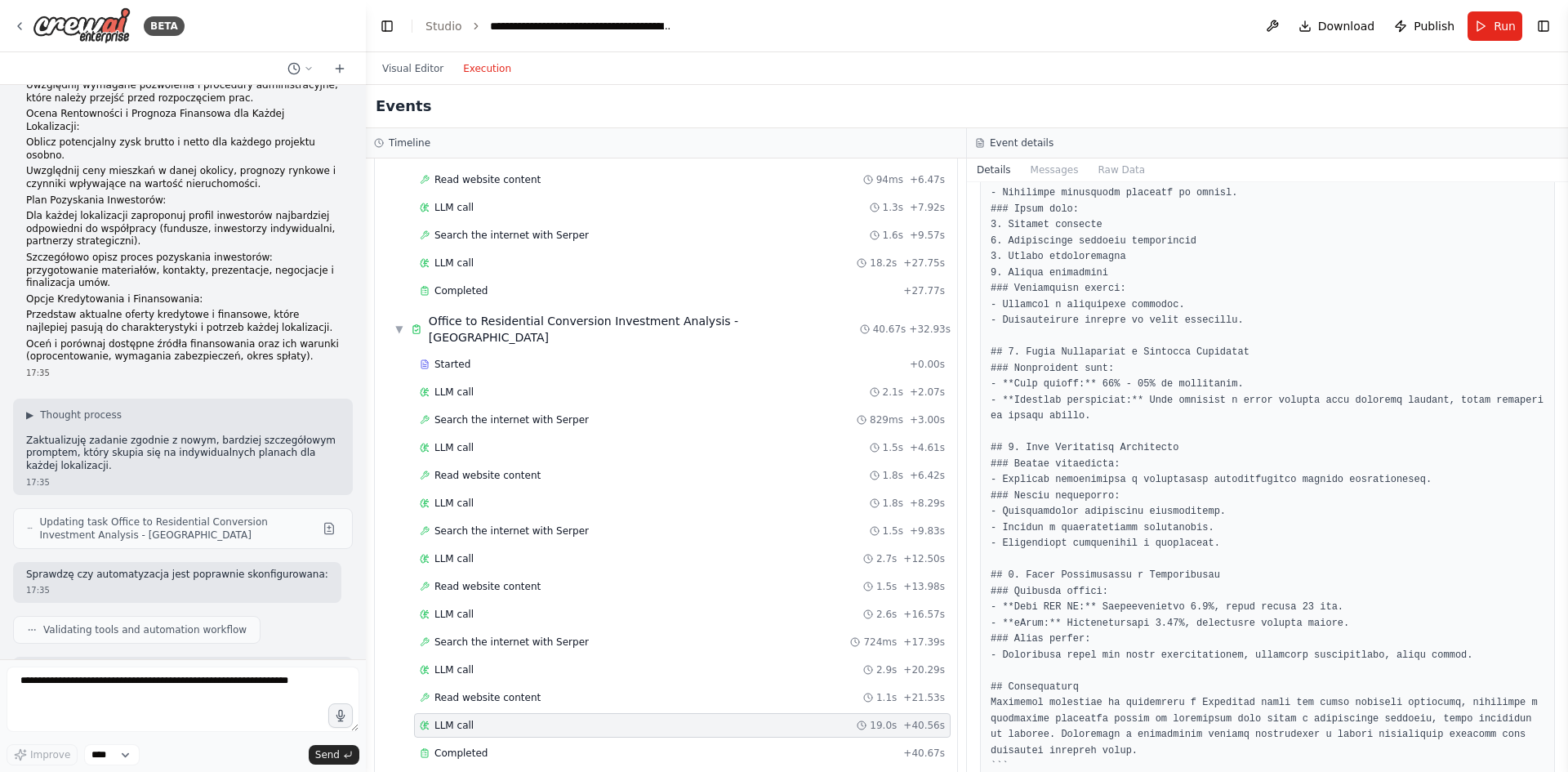
scroll to position [927, 0]
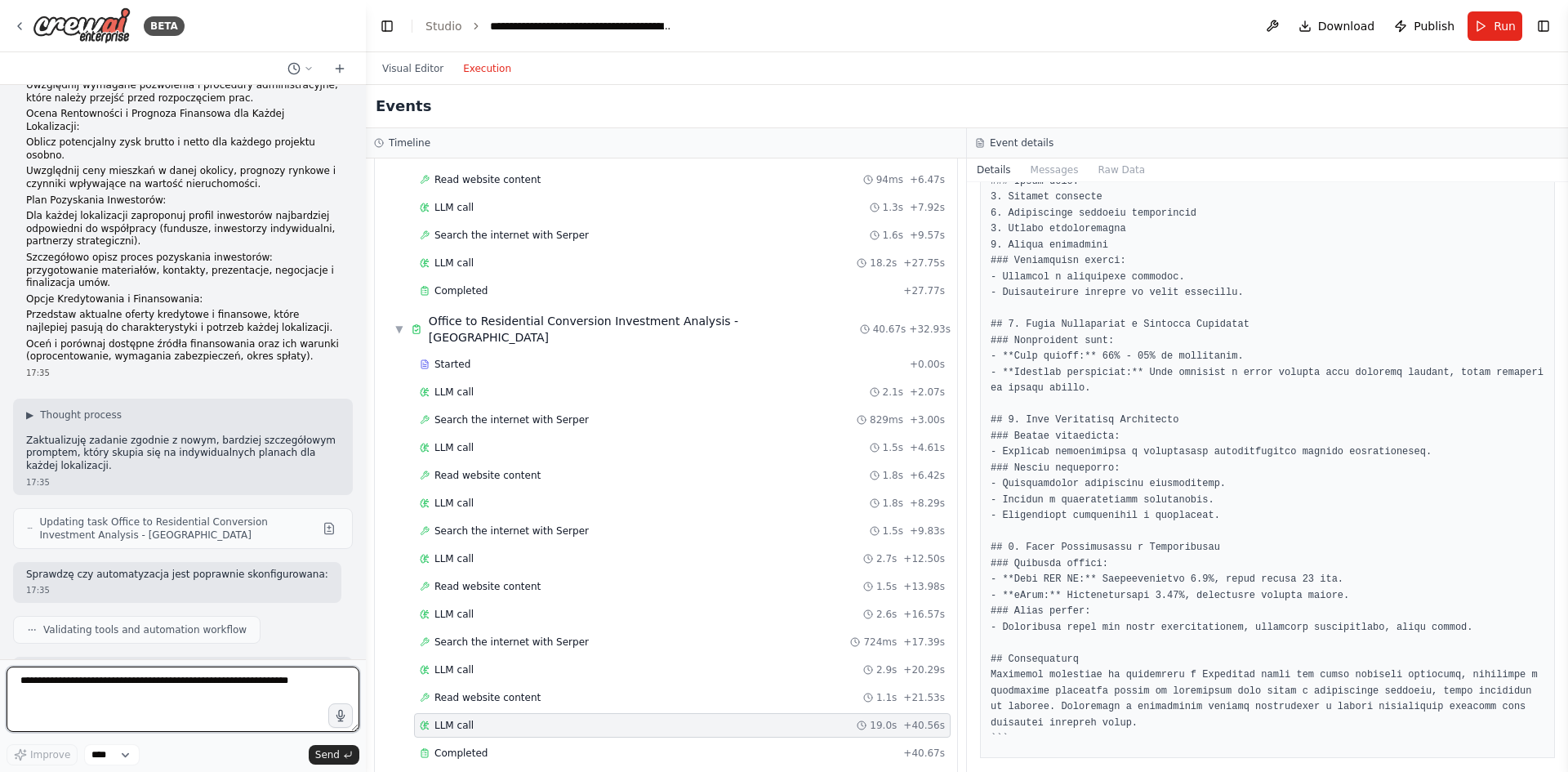
click at [276, 695] on textarea at bounding box center [183, 700] width 353 height 65
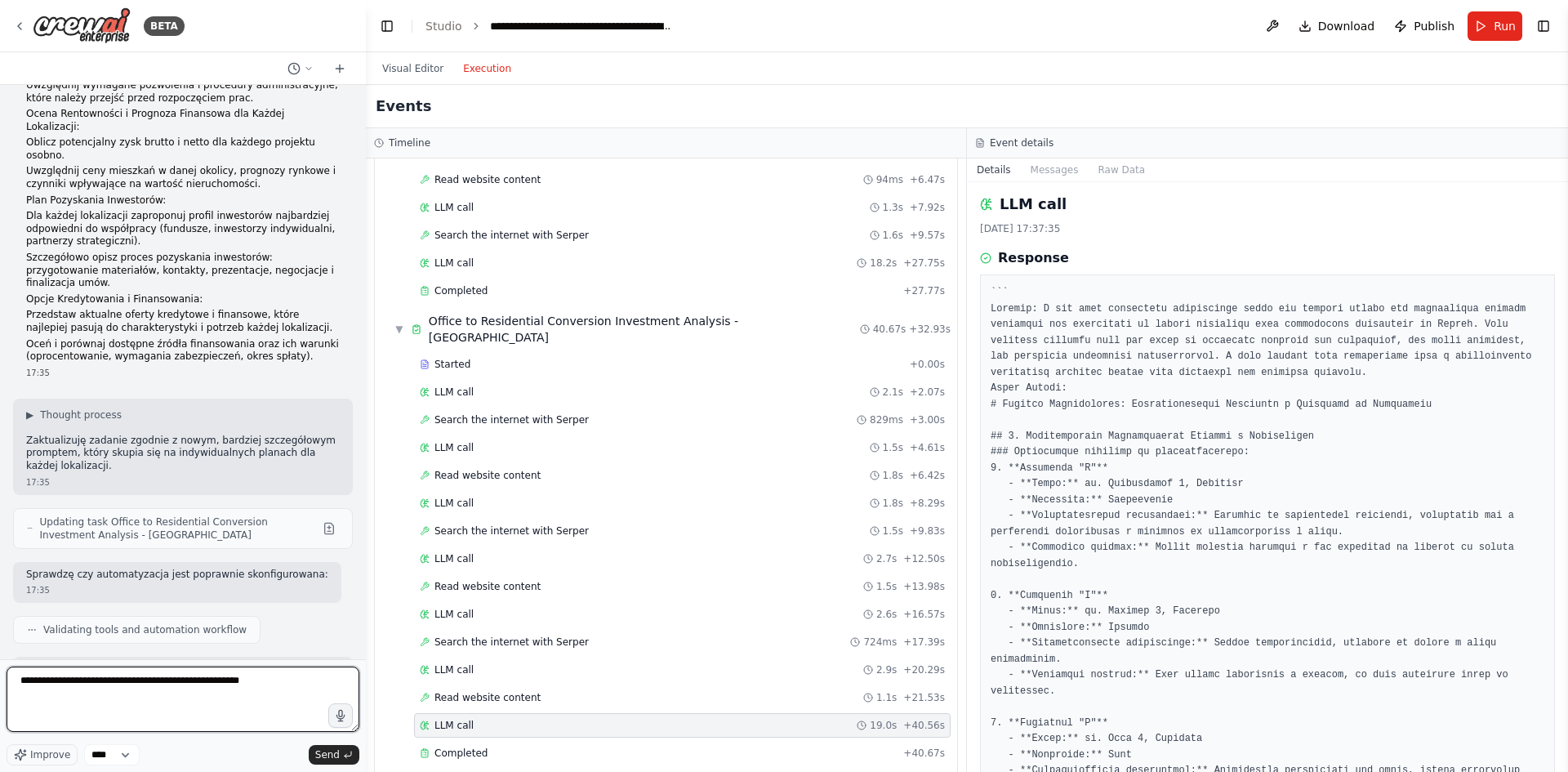
scroll to position [0, 0]
type textarea "**********"
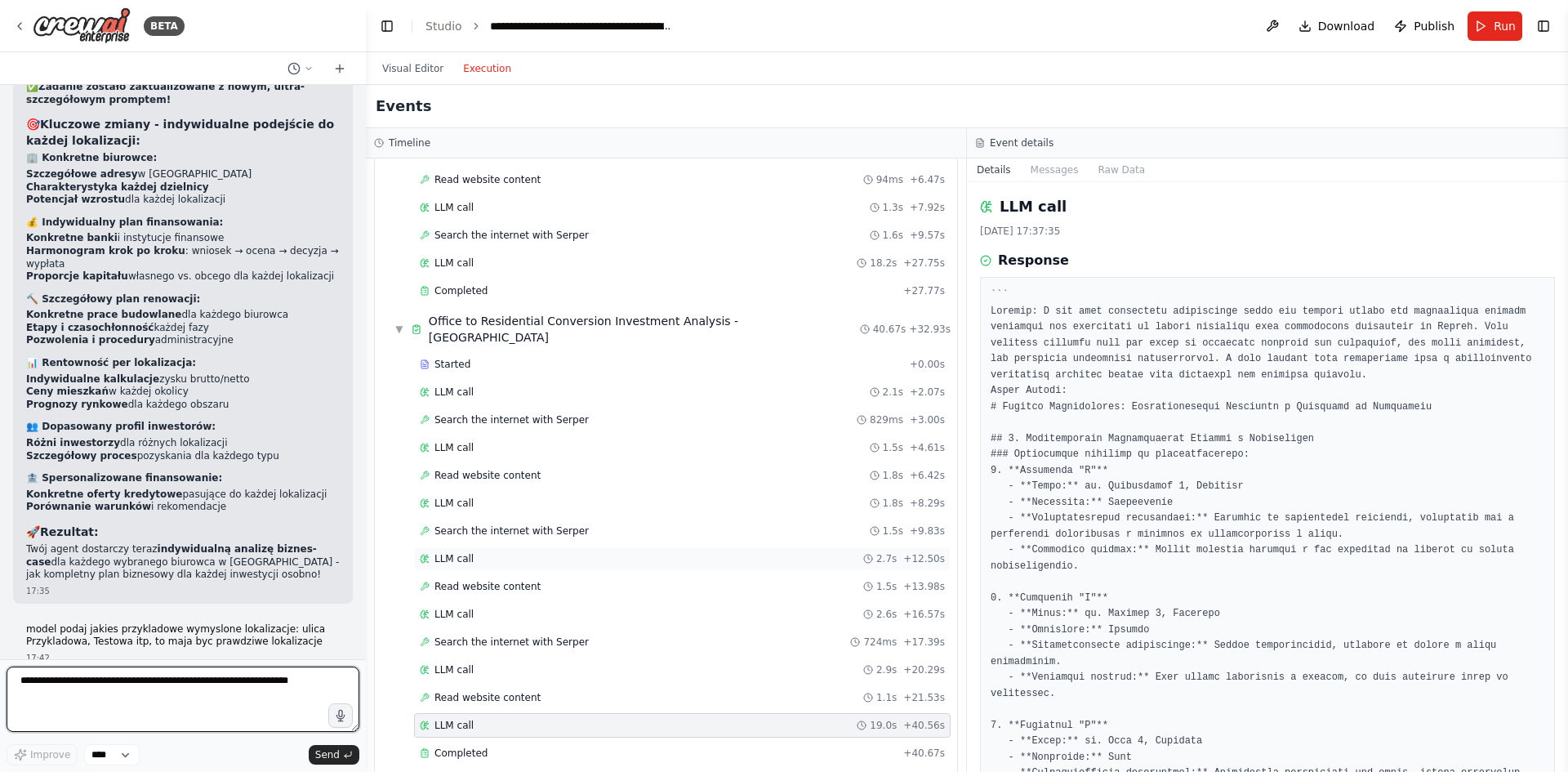
scroll to position [10096, 0]
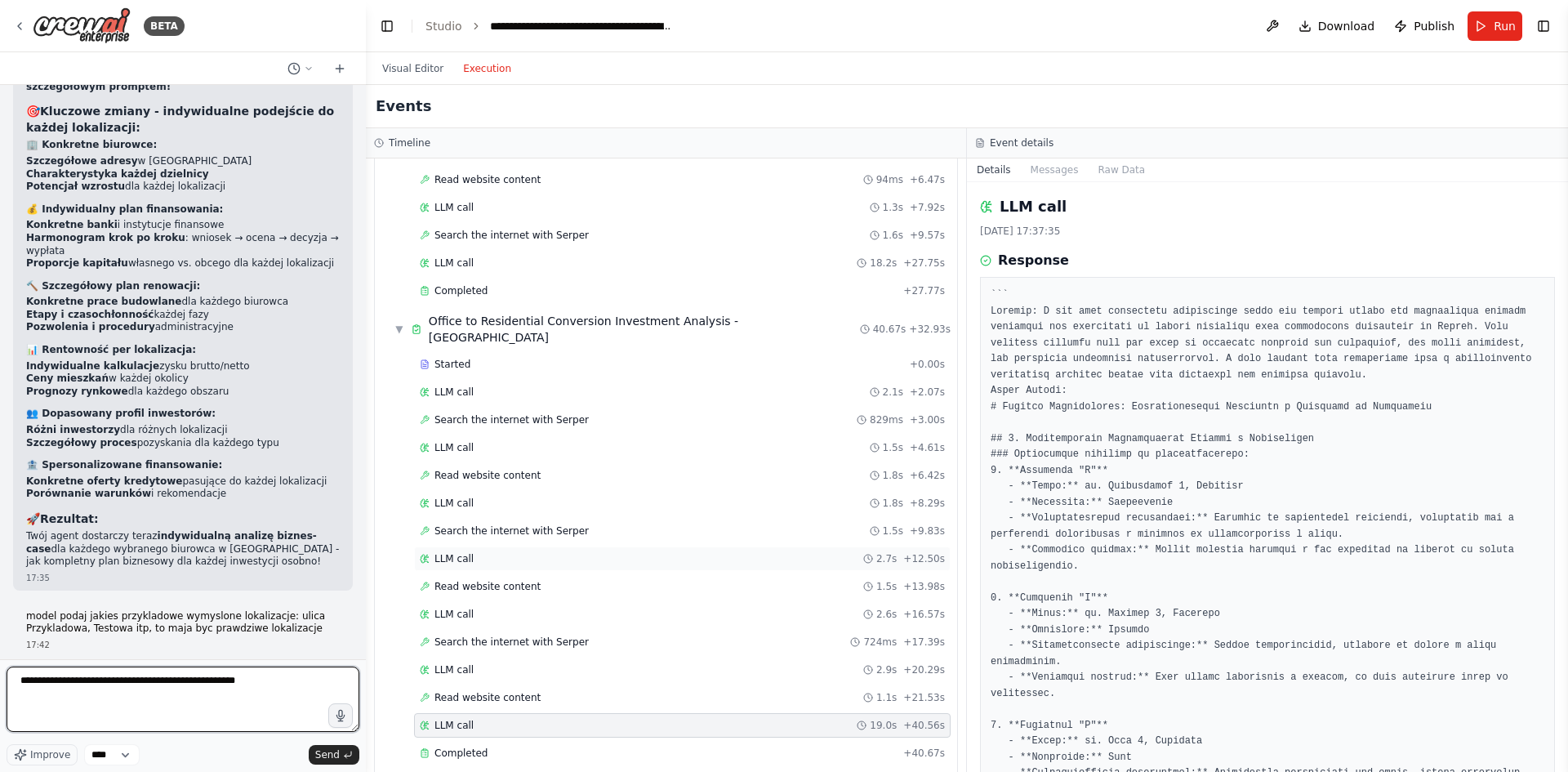
type textarea "**********"
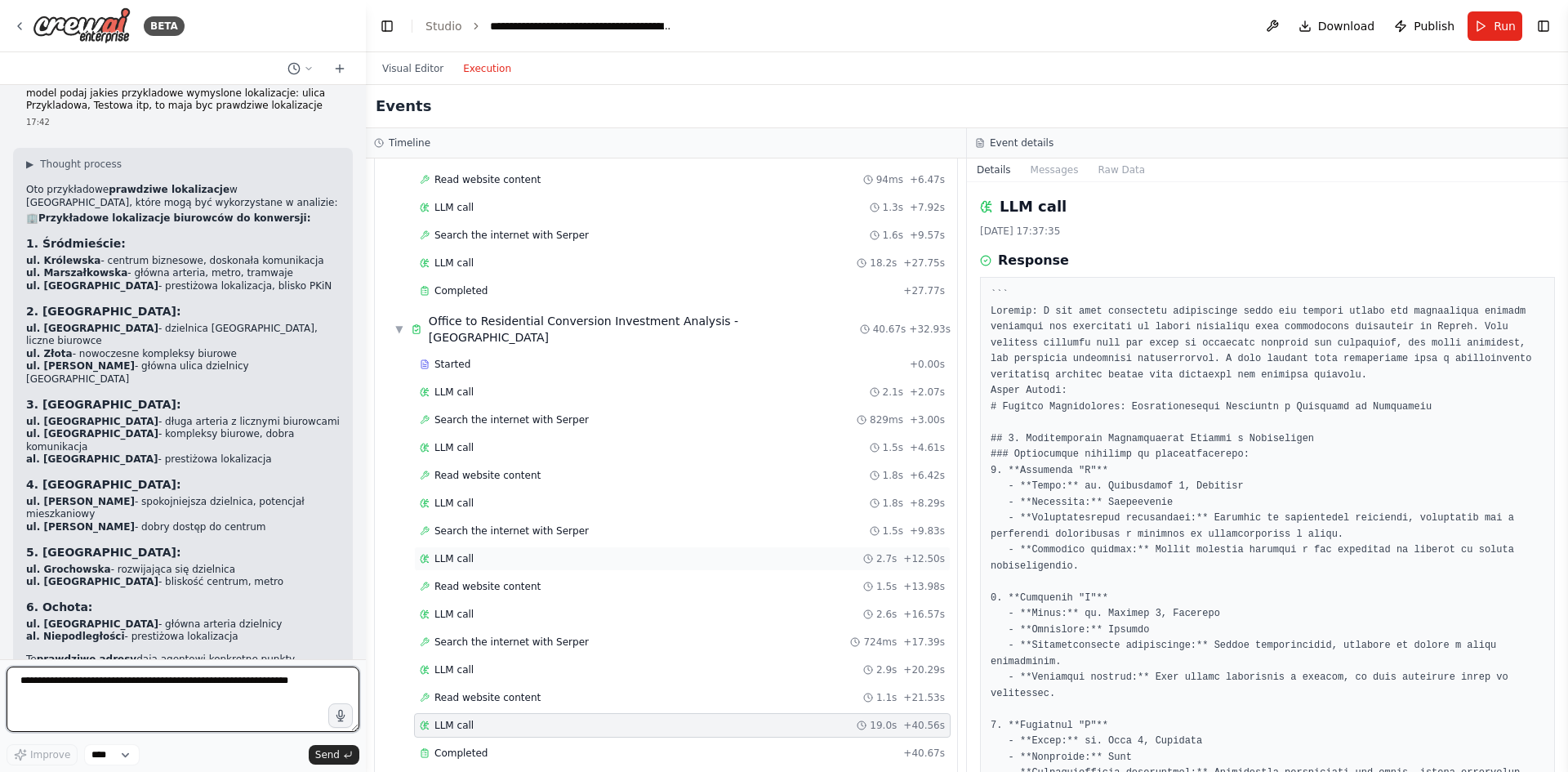
scroll to position [10632, 0]
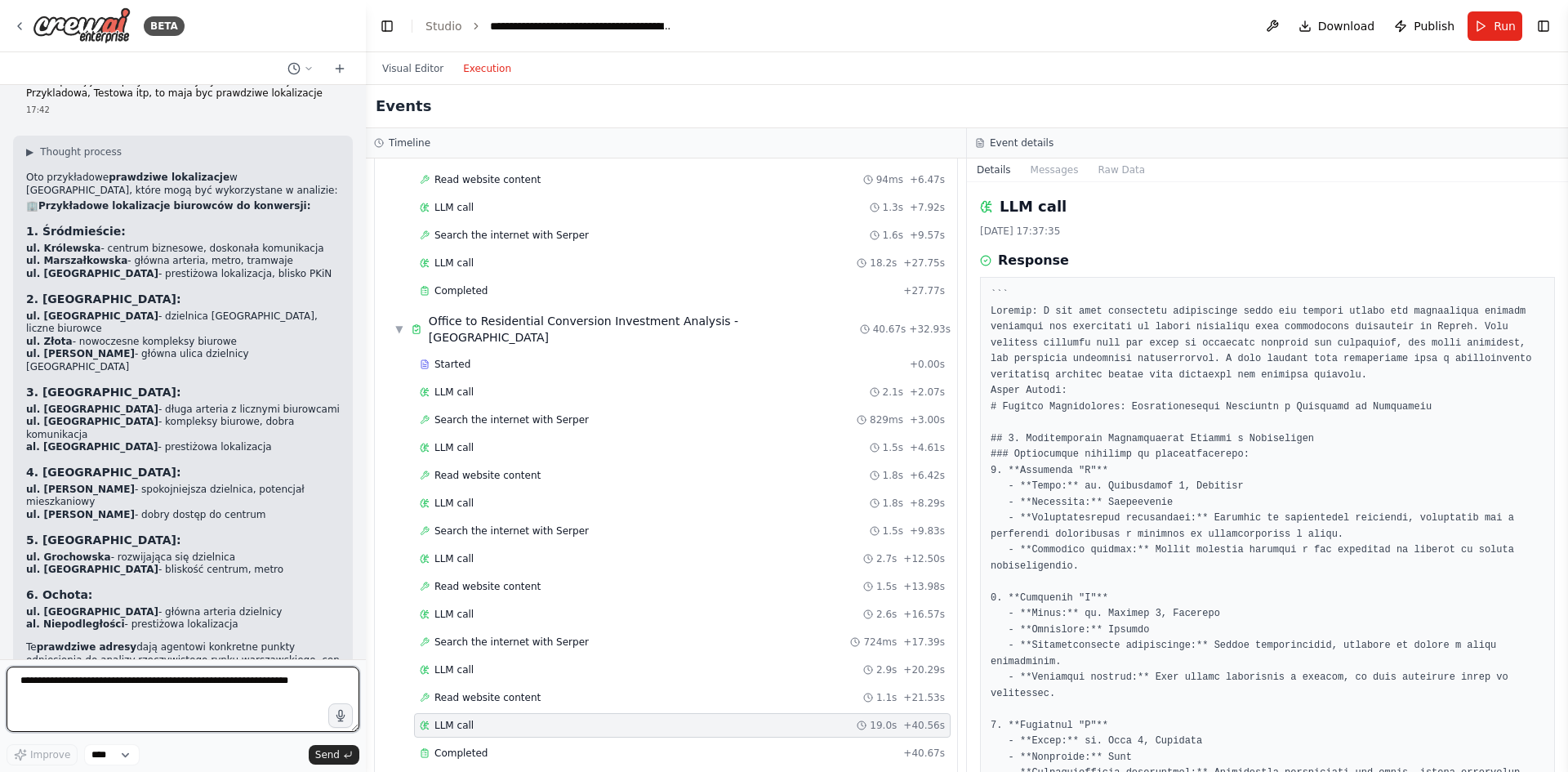
click at [289, 684] on textarea at bounding box center [183, 700] width 353 height 65
type textarea "**********"
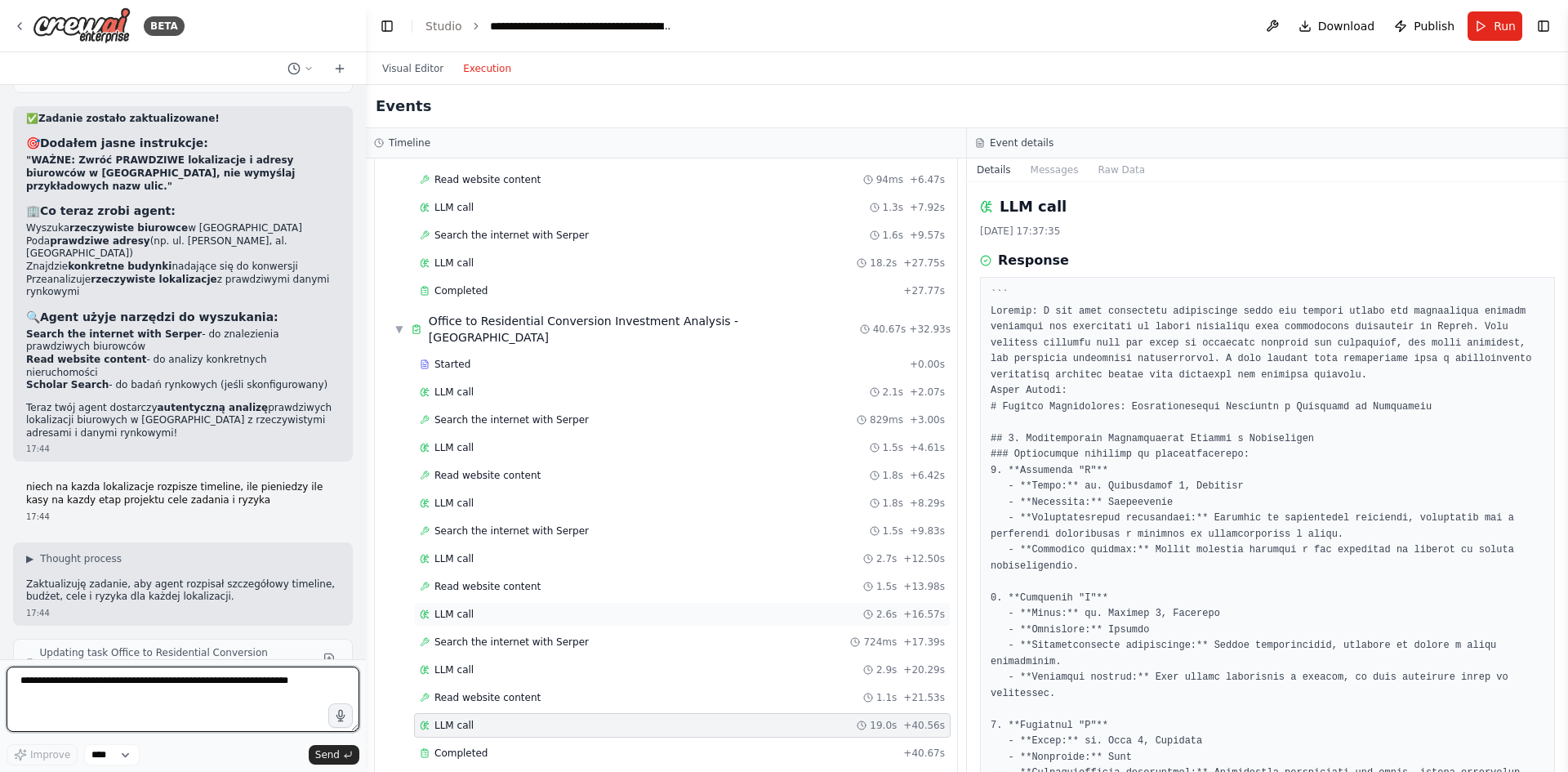
scroll to position [11484, 0]
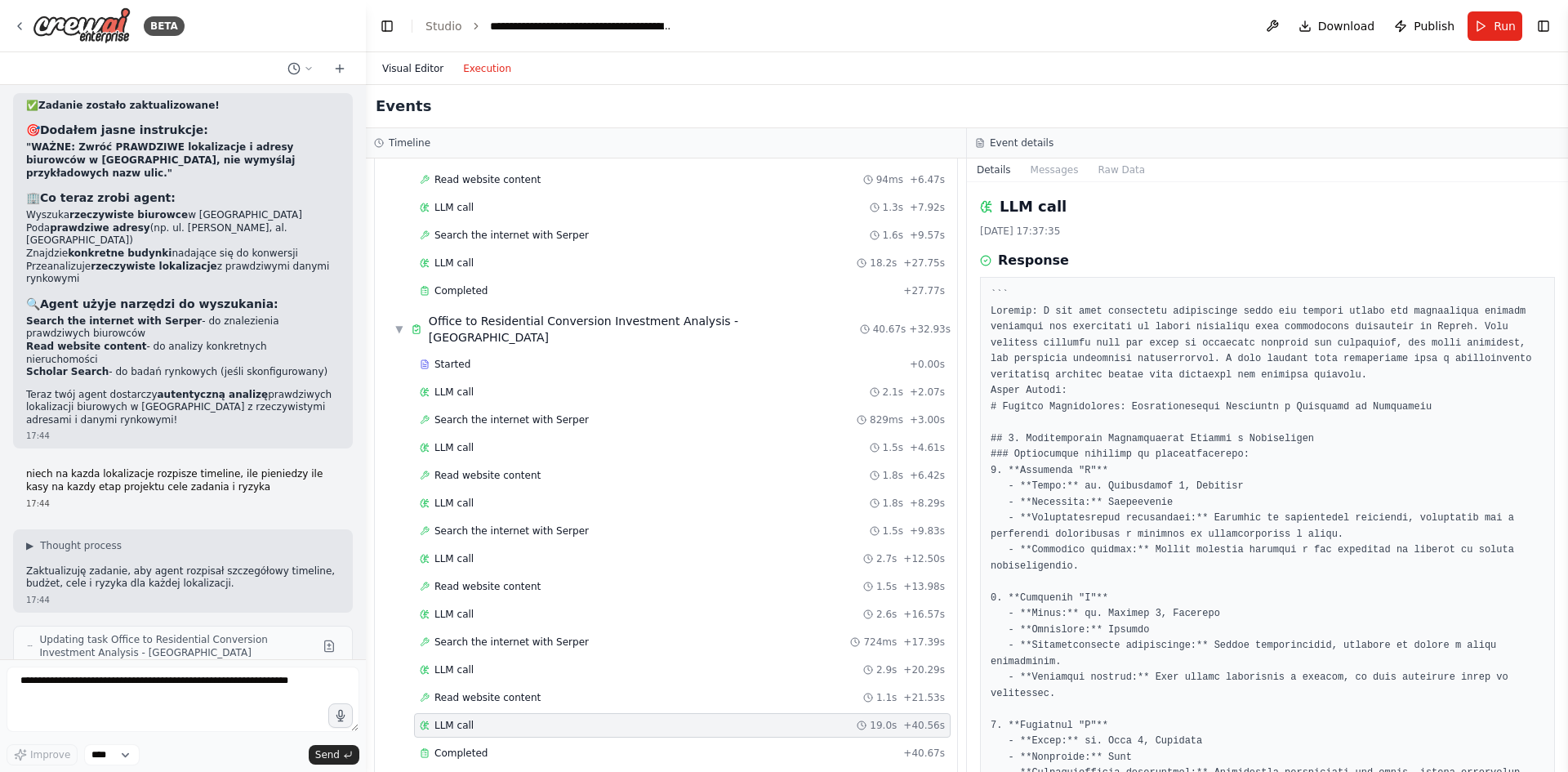
click at [401, 68] on button "Visual Editor" at bounding box center [412, 68] width 81 height 20
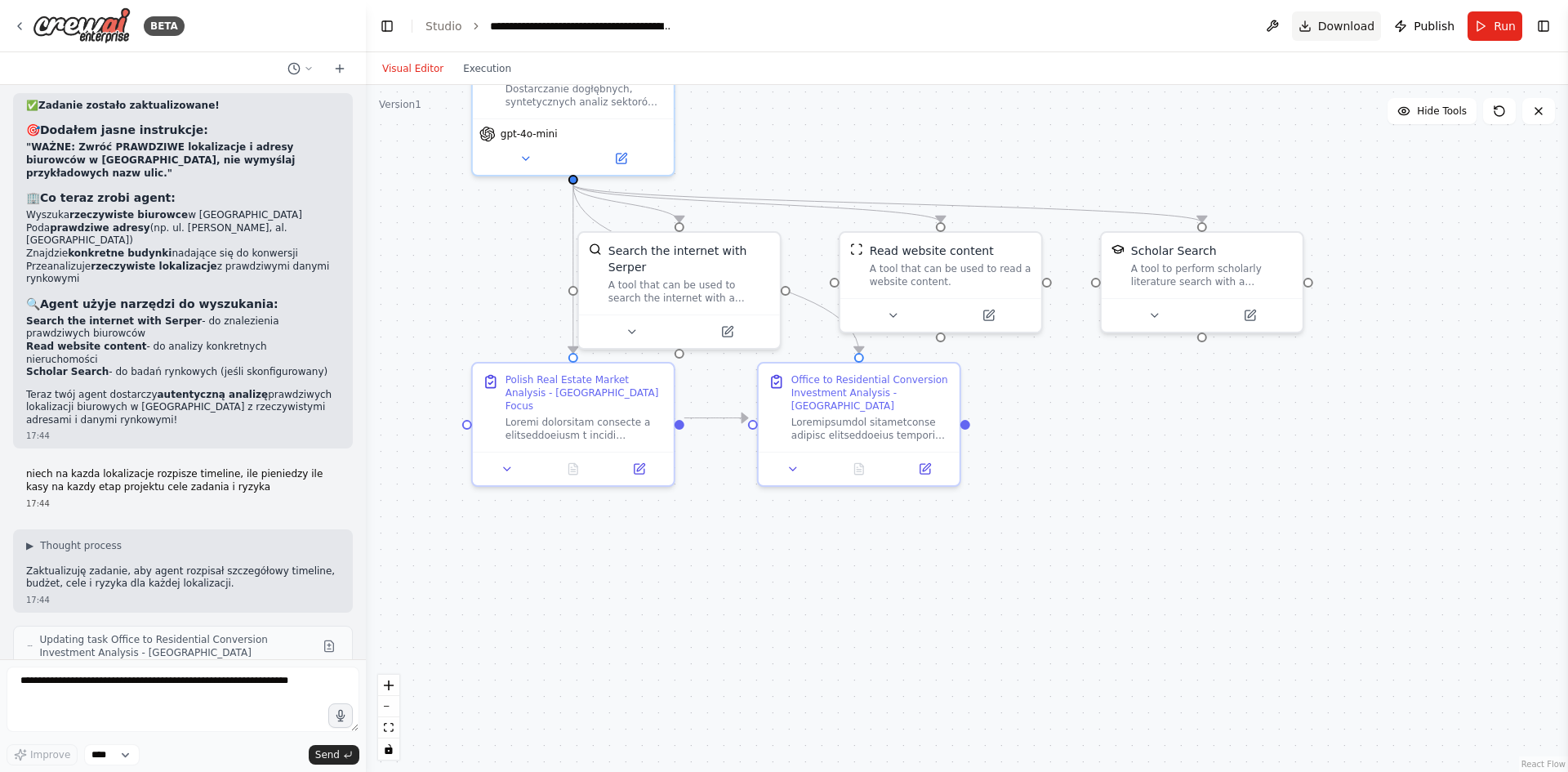
click at [1333, 31] on span "Download" at bounding box center [1346, 26] width 58 height 16
click at [1511, 25] on span "Run" at bounding box center [1504, 26] width 22 height 16
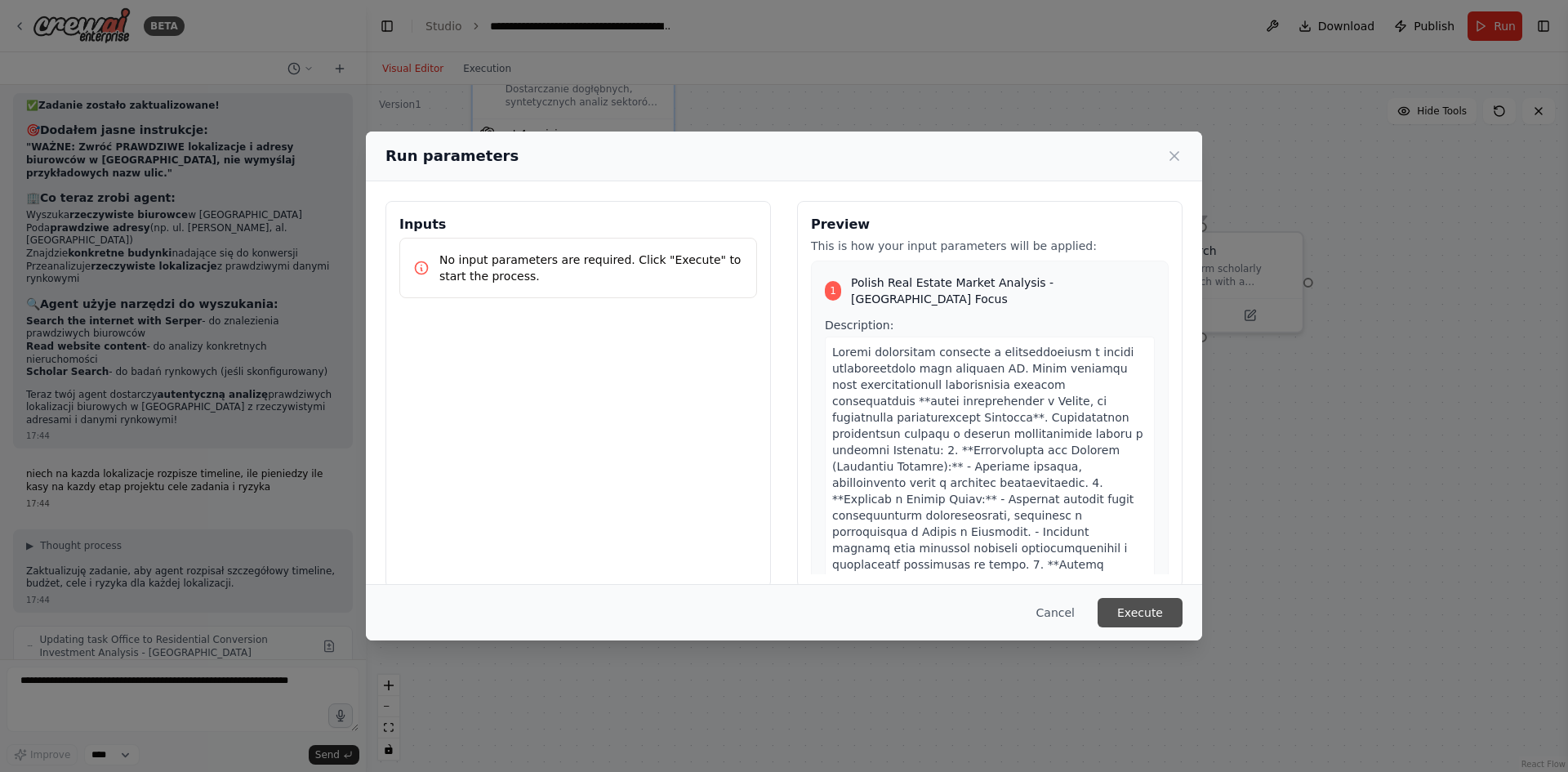
click at [1130, 611] on button "Execute" at bounding box center [1139, 613] width 85 height 29
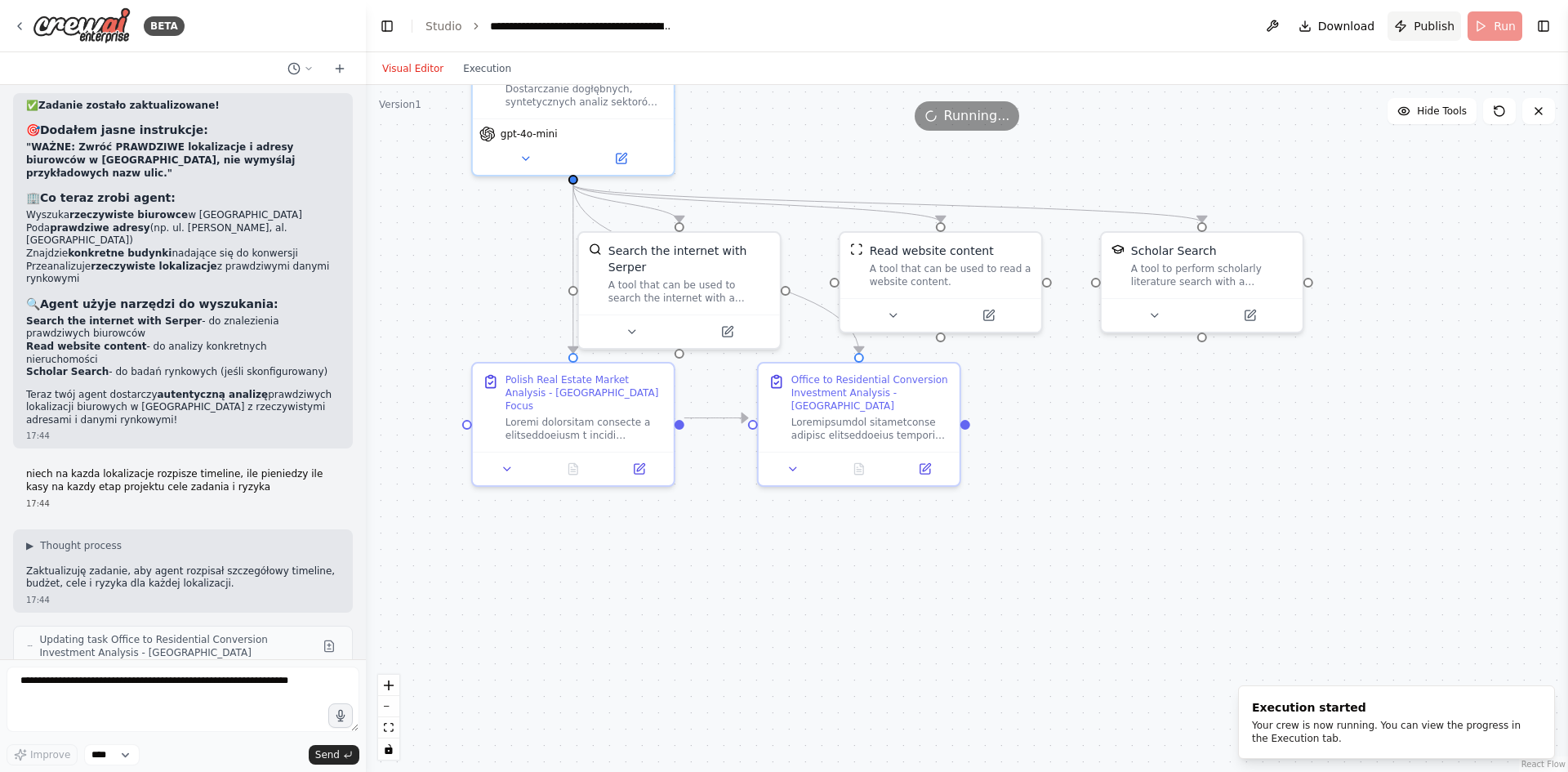
click at [1420, 24] on span "Publish" at bounding box center [1434, 26] width 41 height 16
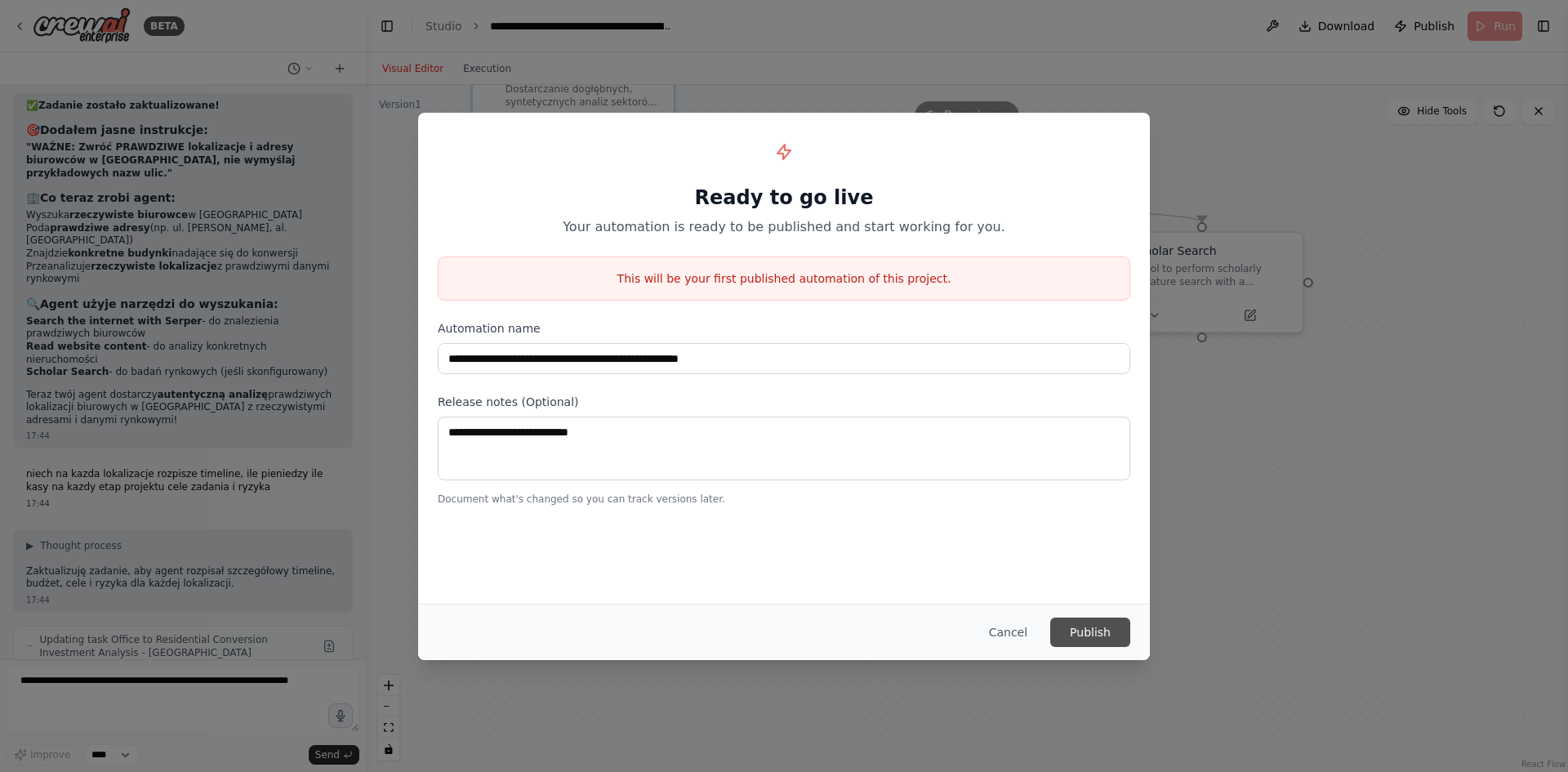
click at [1083, 630] on button "Publish" at bounding box center [1089, 633] width 80 height 29
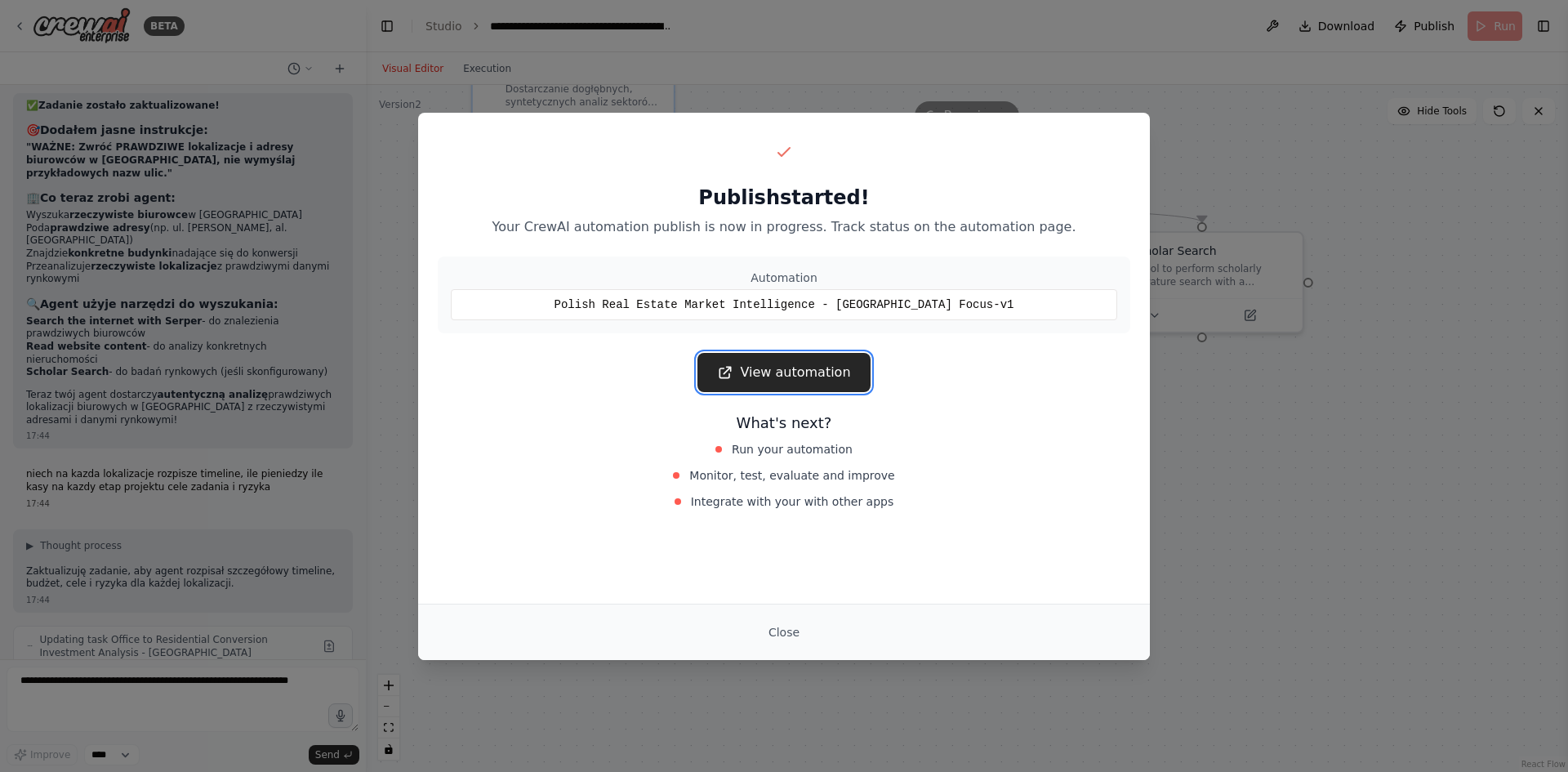
click at [804, 382] on link "View automation" at bounding box center [784, 373] width 173 height 40
drag, startPoint x: 784, startPoint y: 640, endPoint x: 769, endPoint y: 596, distance: 46.5
click at [784, 640] on button "Close" at bounding box center [784, 633] width 58 height 29
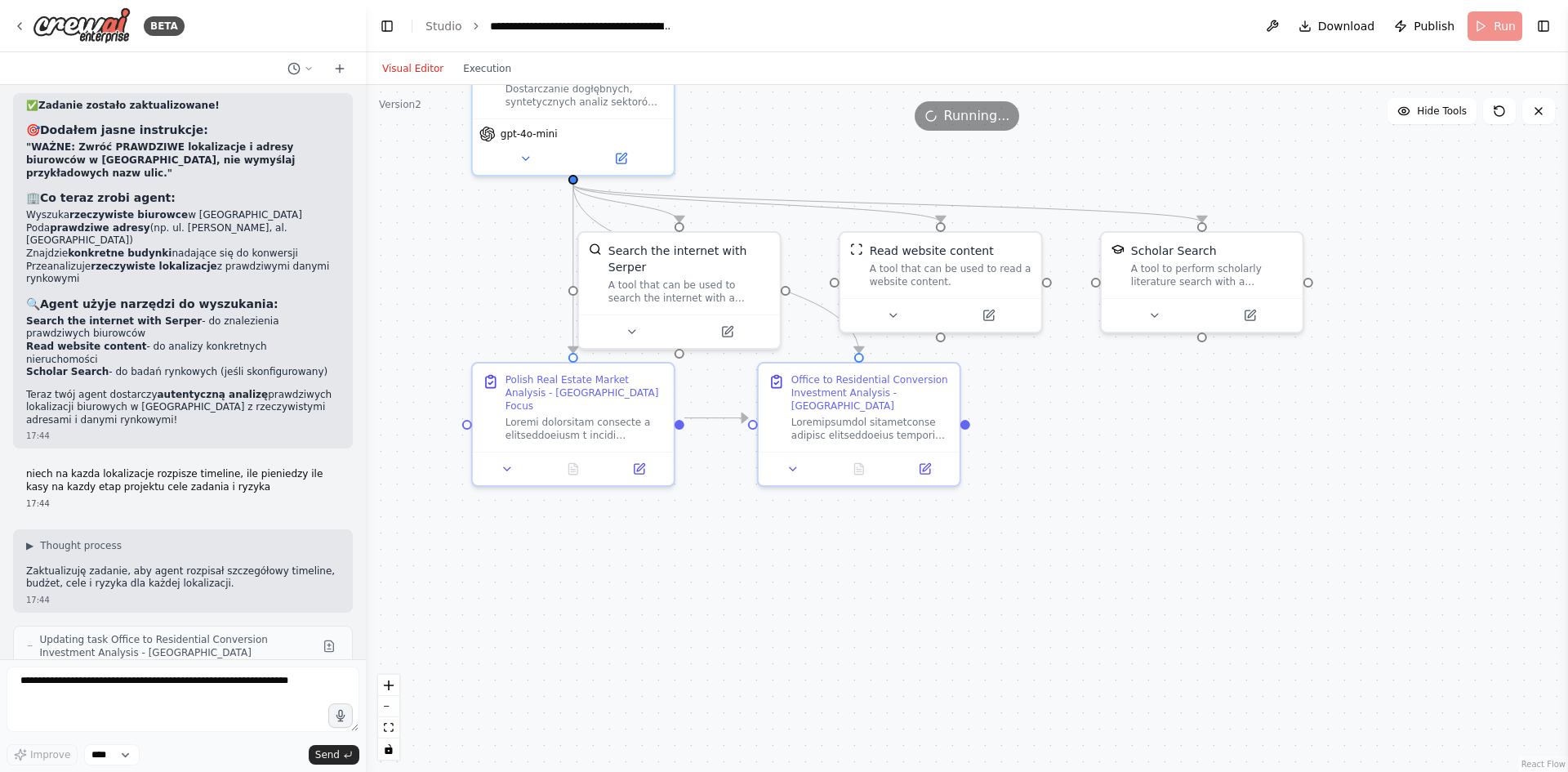
click at [470, 78] on div "Visual Editor Execution" at bounding box center [446, 69] width 149 height 33
click at [476, 70] on button "Execution" at bounding box center [487, 68] width 68 height 20
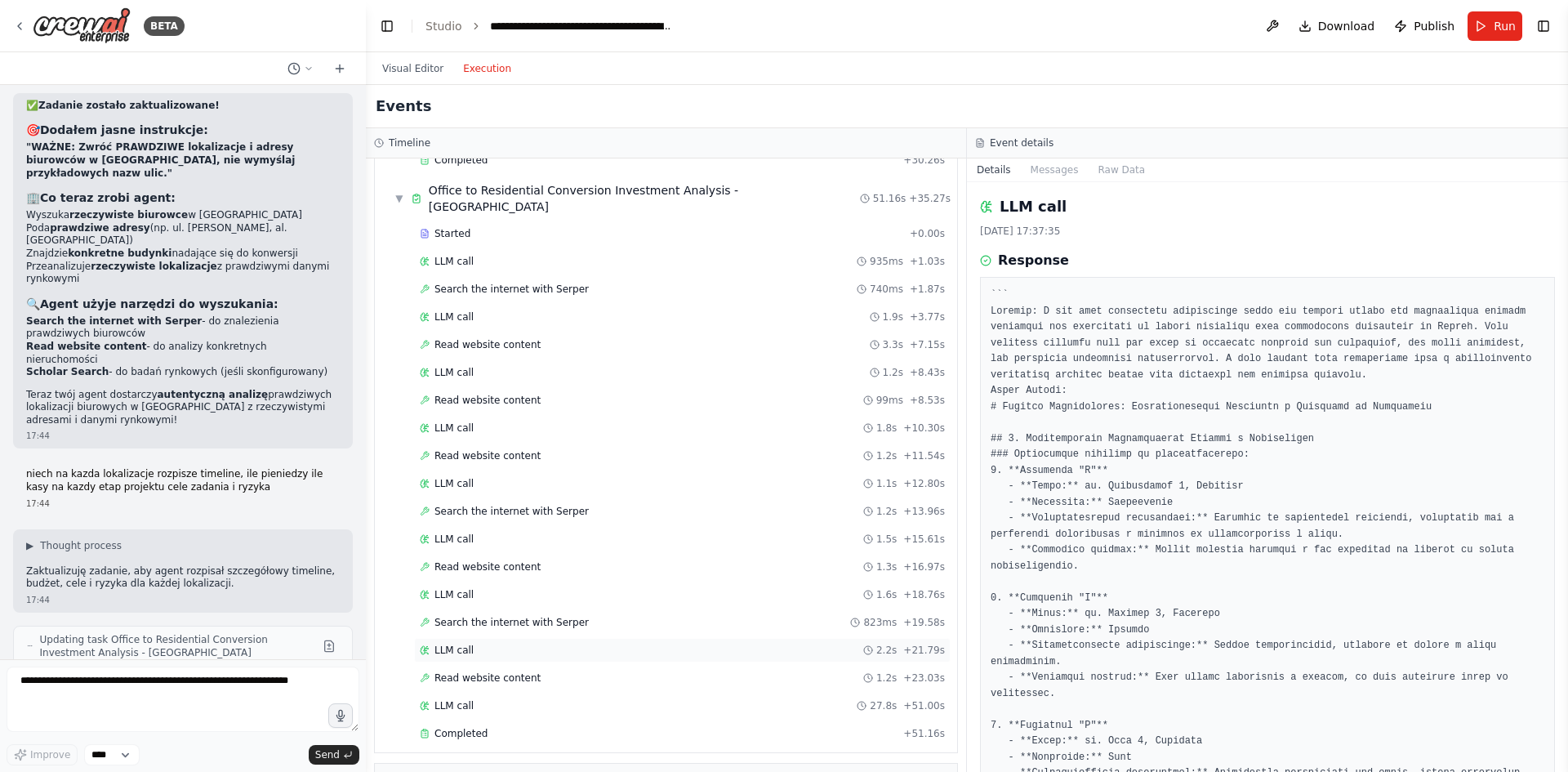
scroll to position [403, 0]
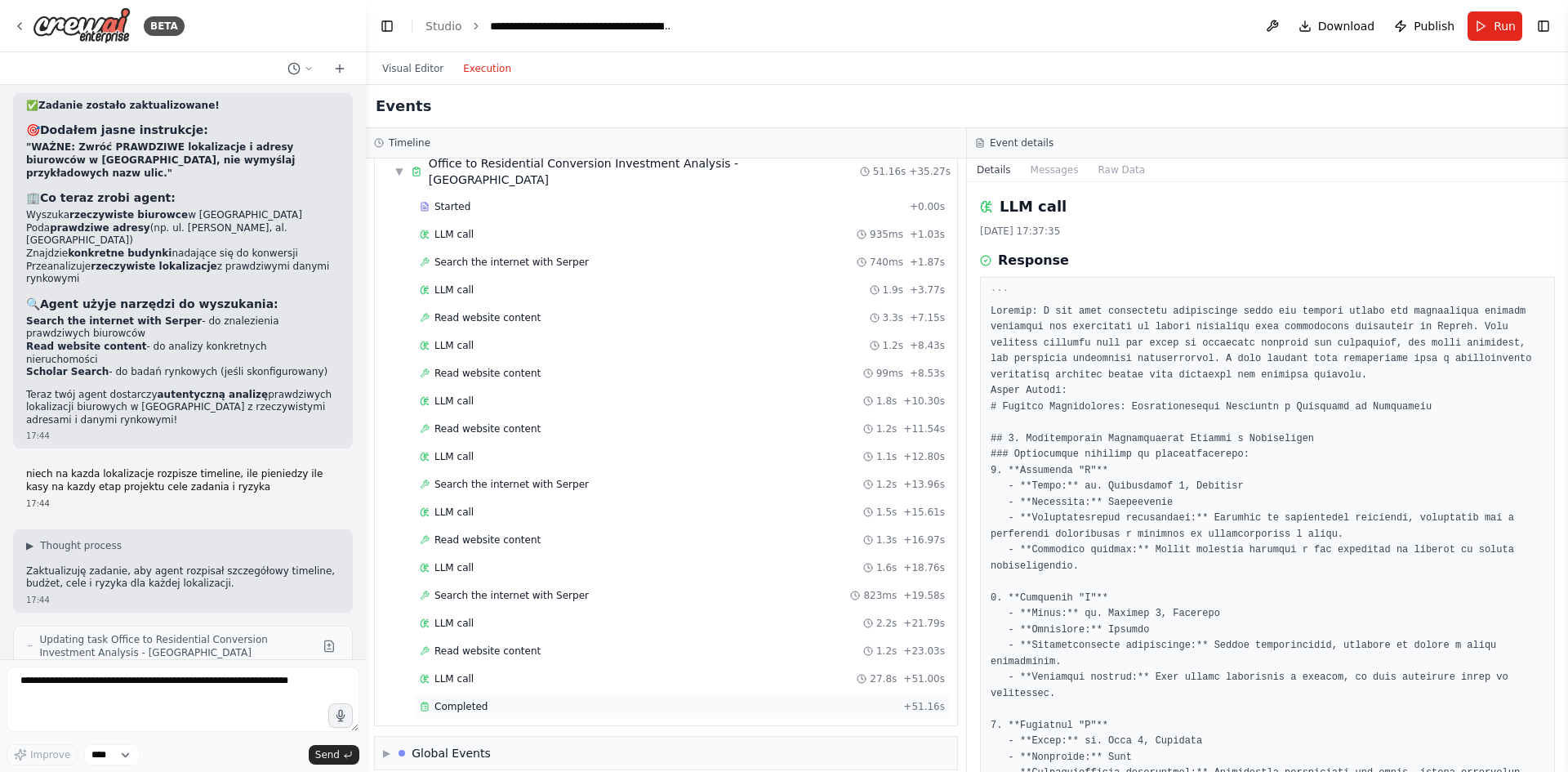
click at [491, 701] on div "Completed" at bounding box center [658, 707] width 477 height 13
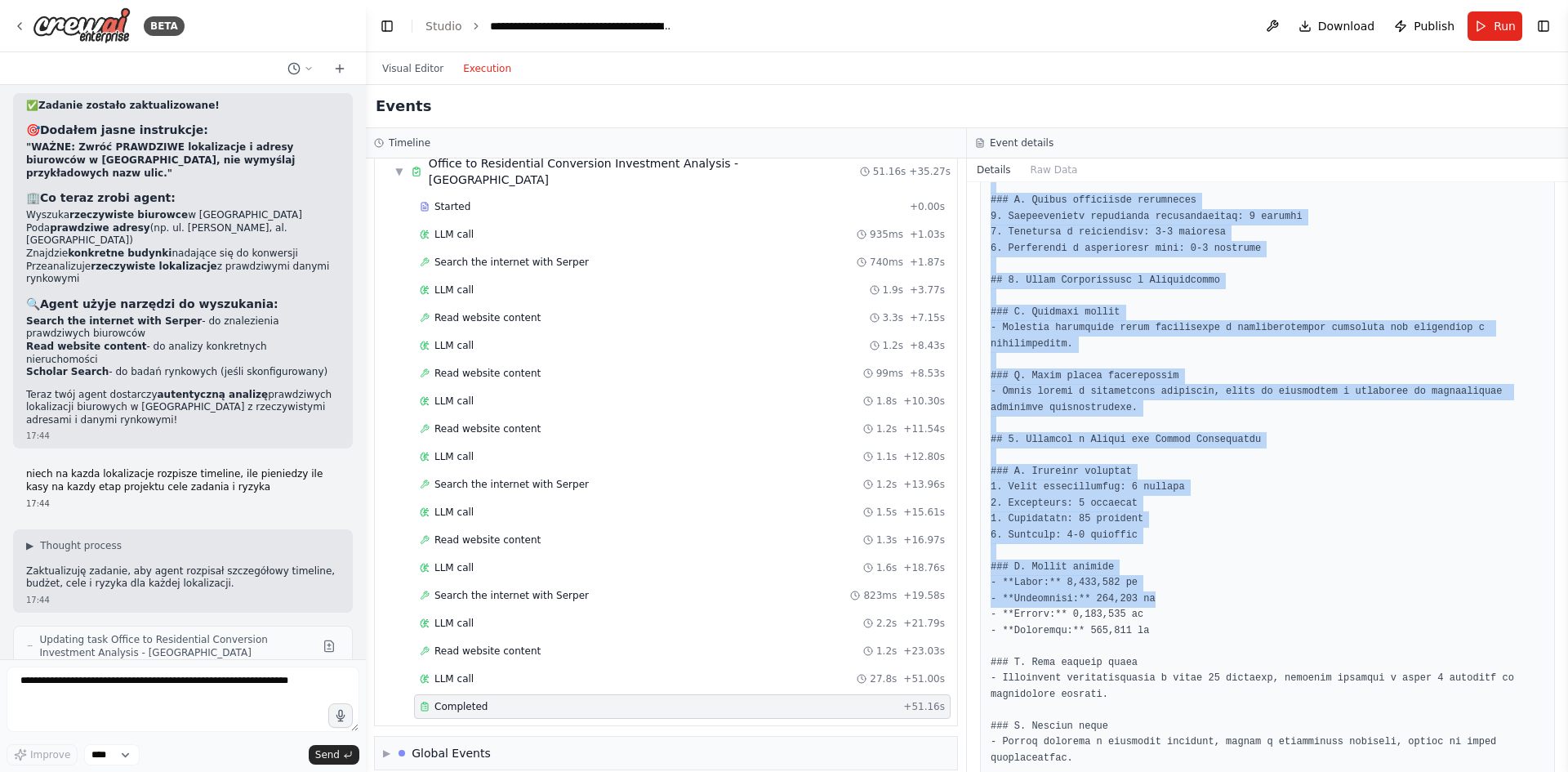
scroll to position [1464, 0]
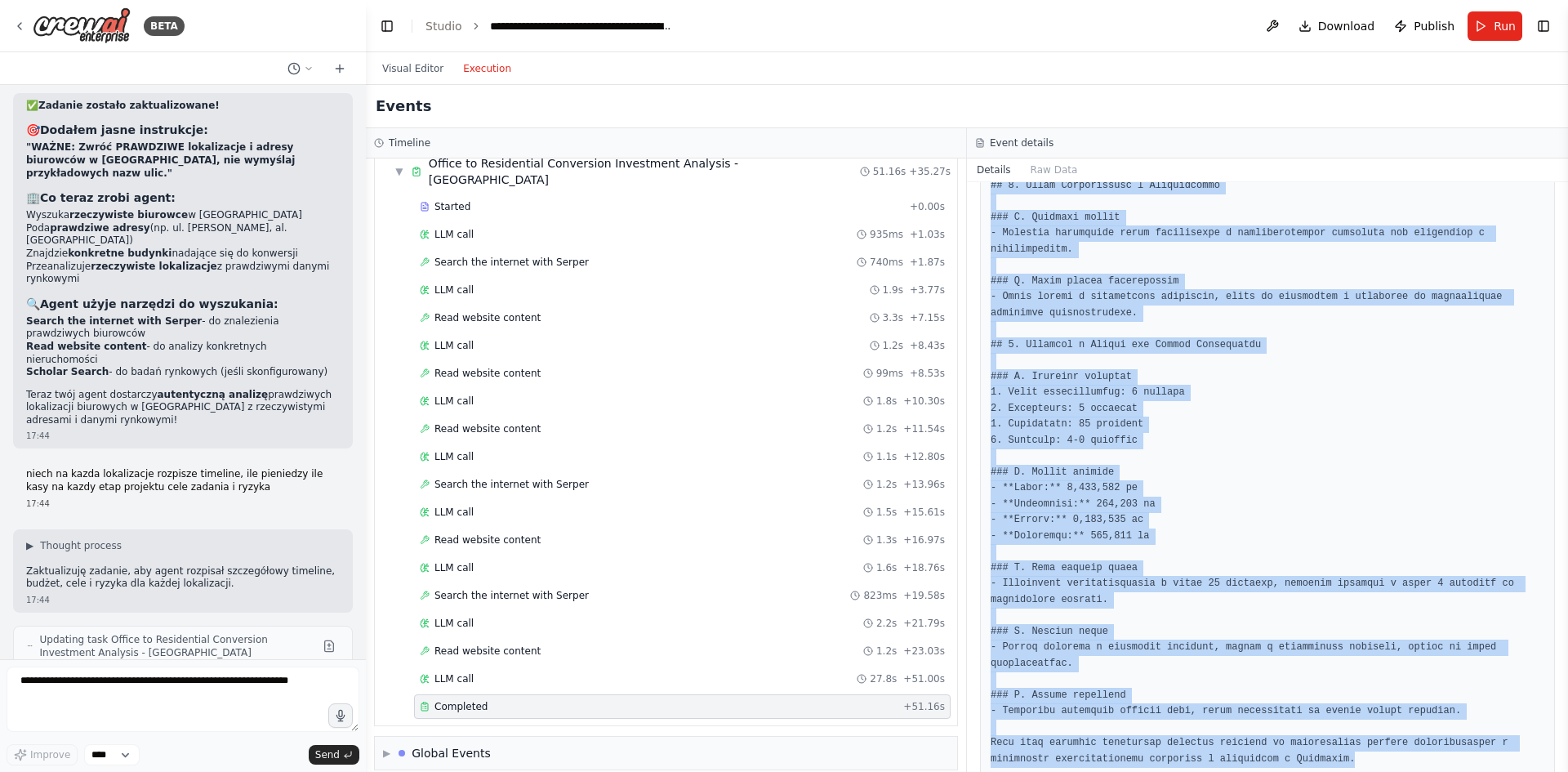
drag, startPoint x: 984, startPoint y: 295, endPoint x: 1345, endPoint y: 736, distance: 569.9
copy pre "# Analiza Inwestycyjna: Przekształcenie Biurowców w Warszawie na Mieszkania ## …"
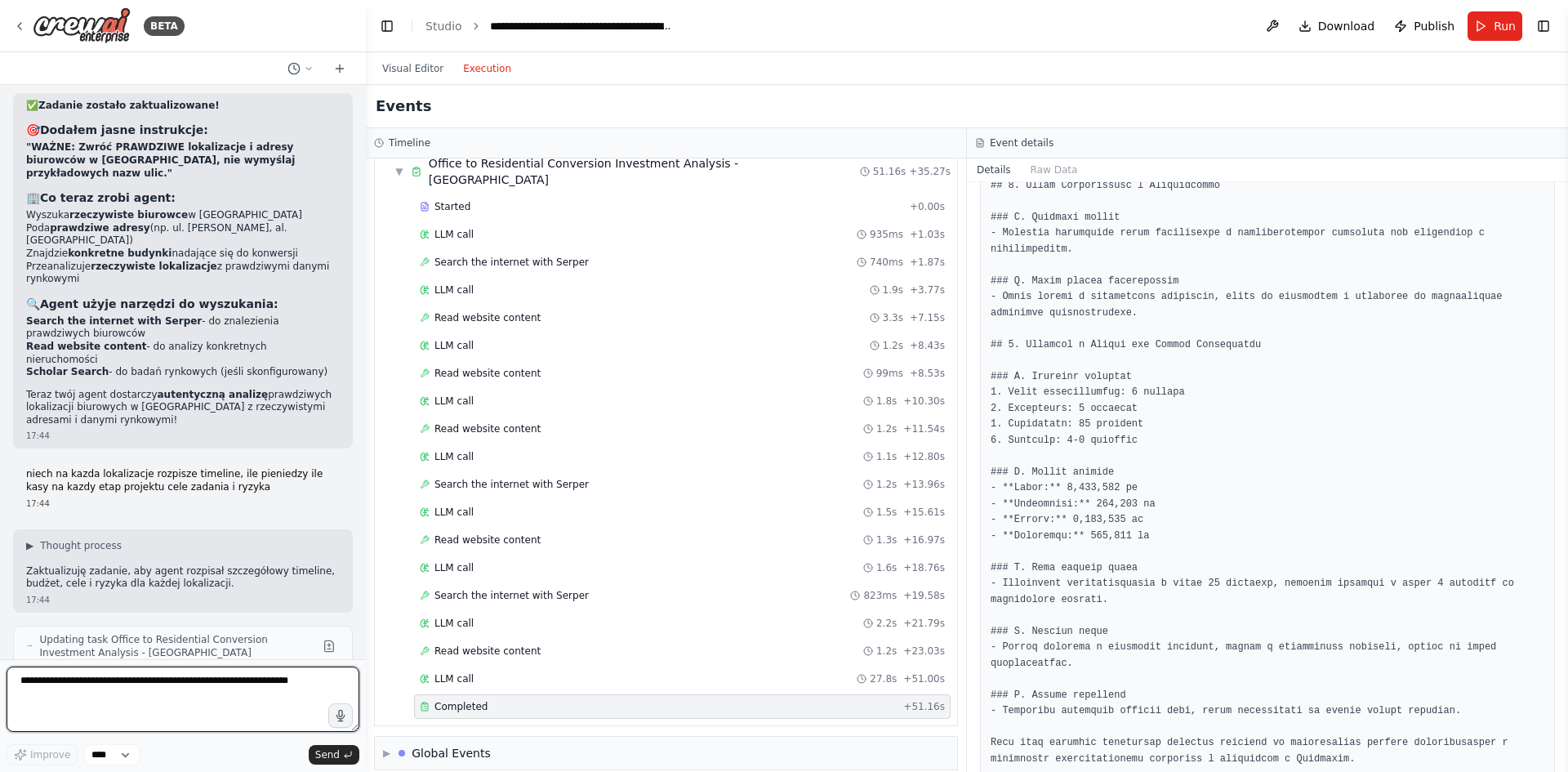
click at [235, 701] on textarea at bounding box center [183, 700] width 353 height 65
paste textarea "**********"
type textarea "**********"
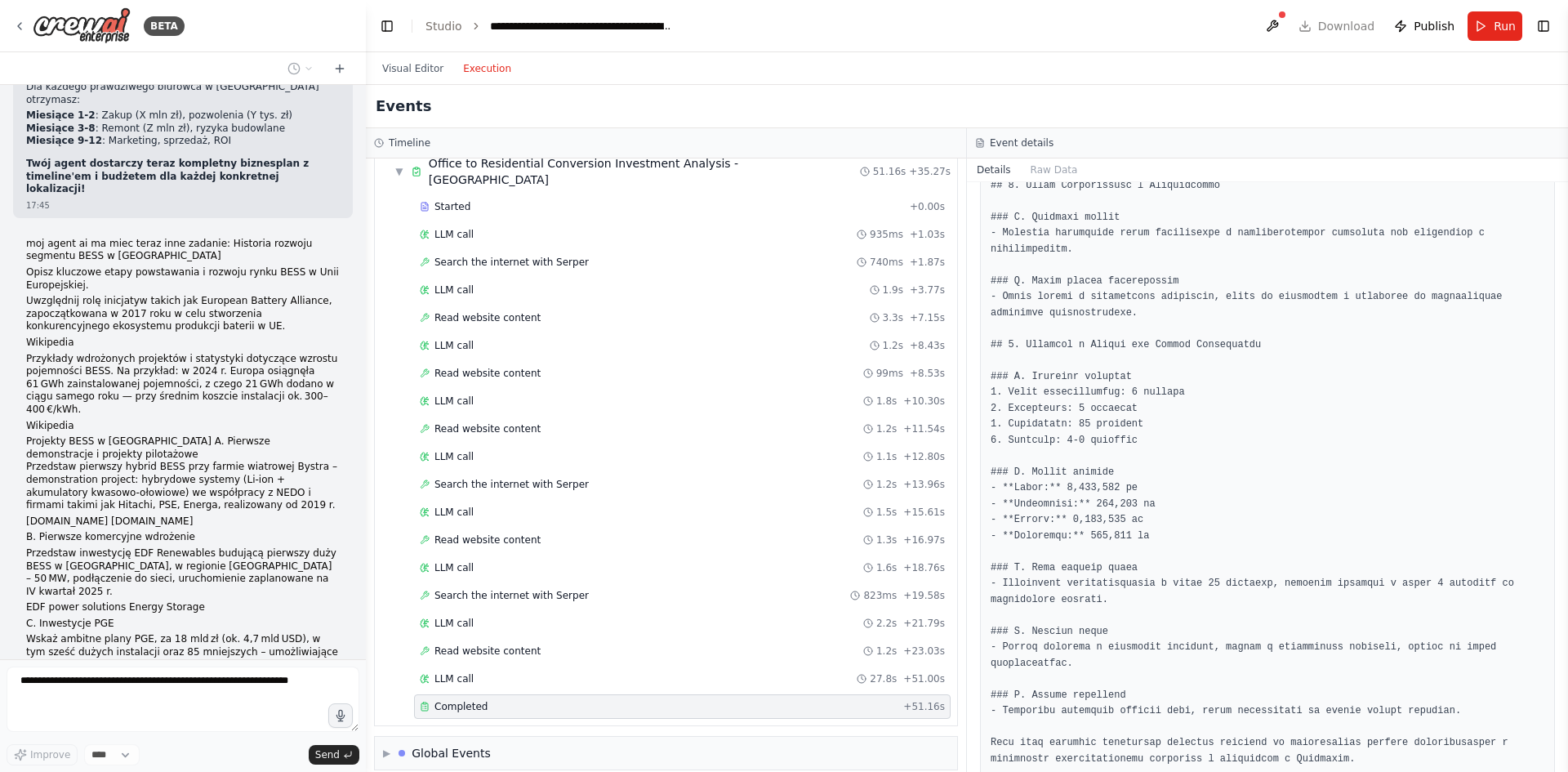
scroll to position [12579, 0]
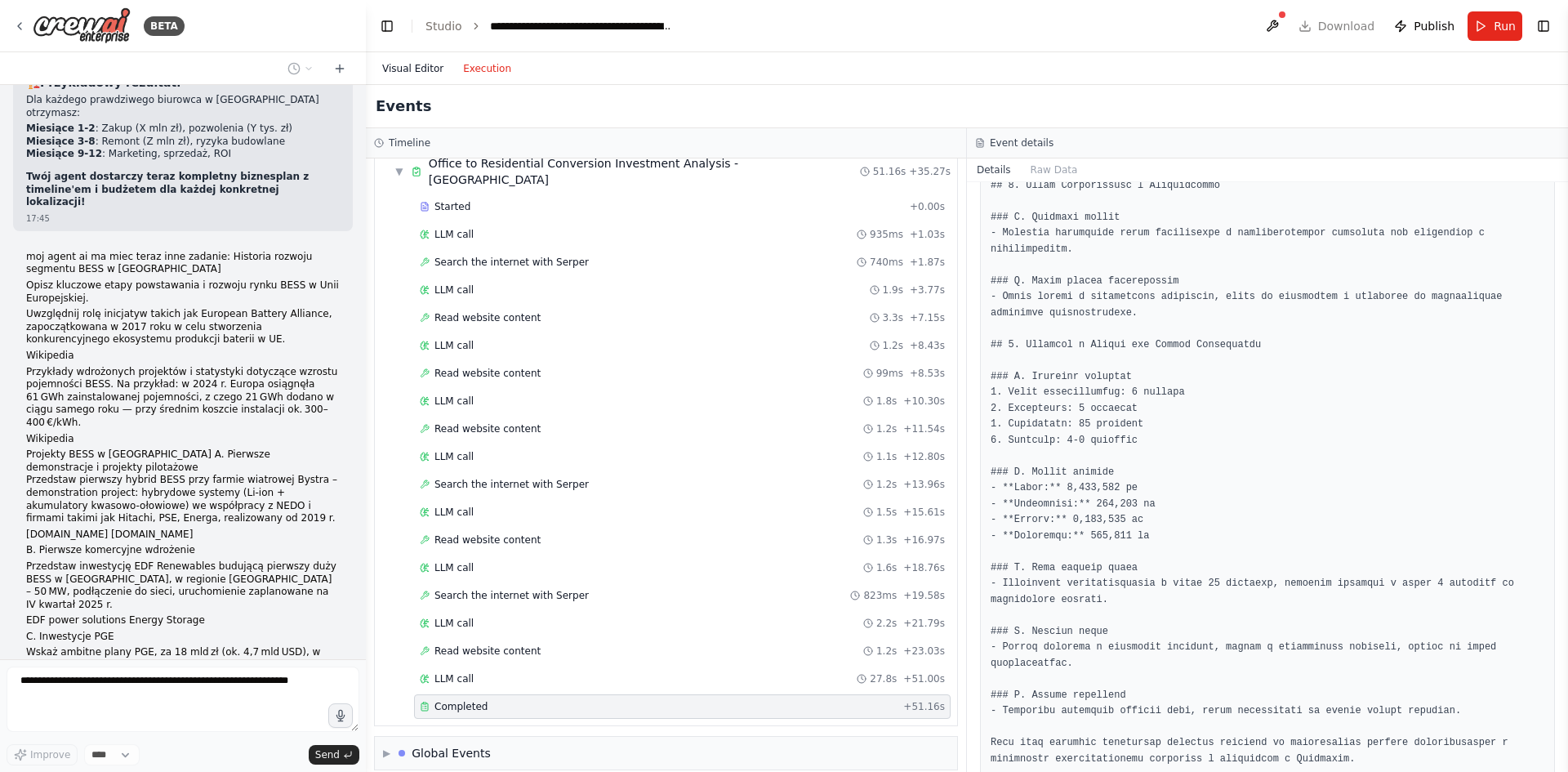
click at [404, 73] on button "Visual Editor" at bounding box center [412, 68] width 81 height 20
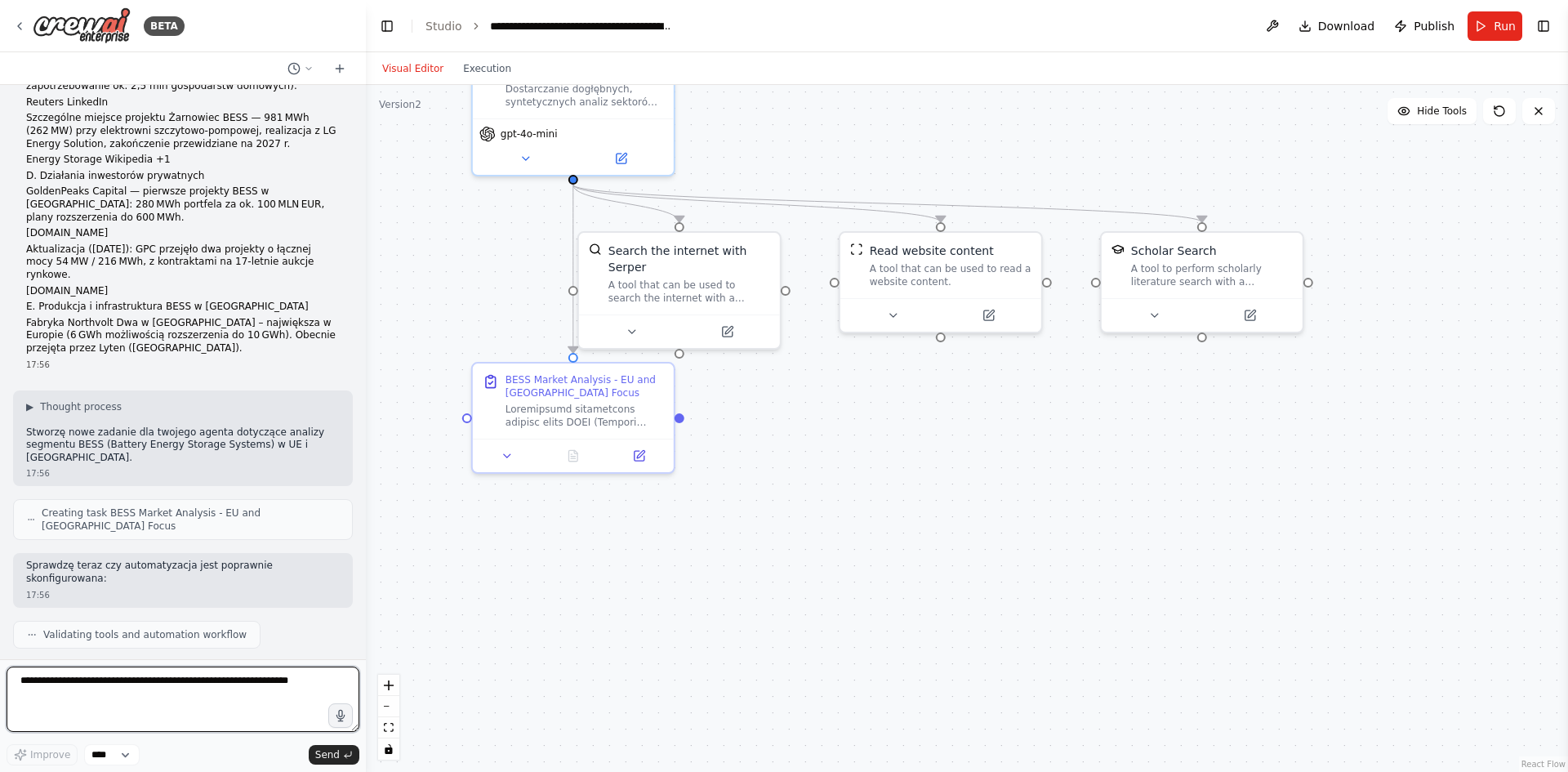
scroll to position [13195, 0]
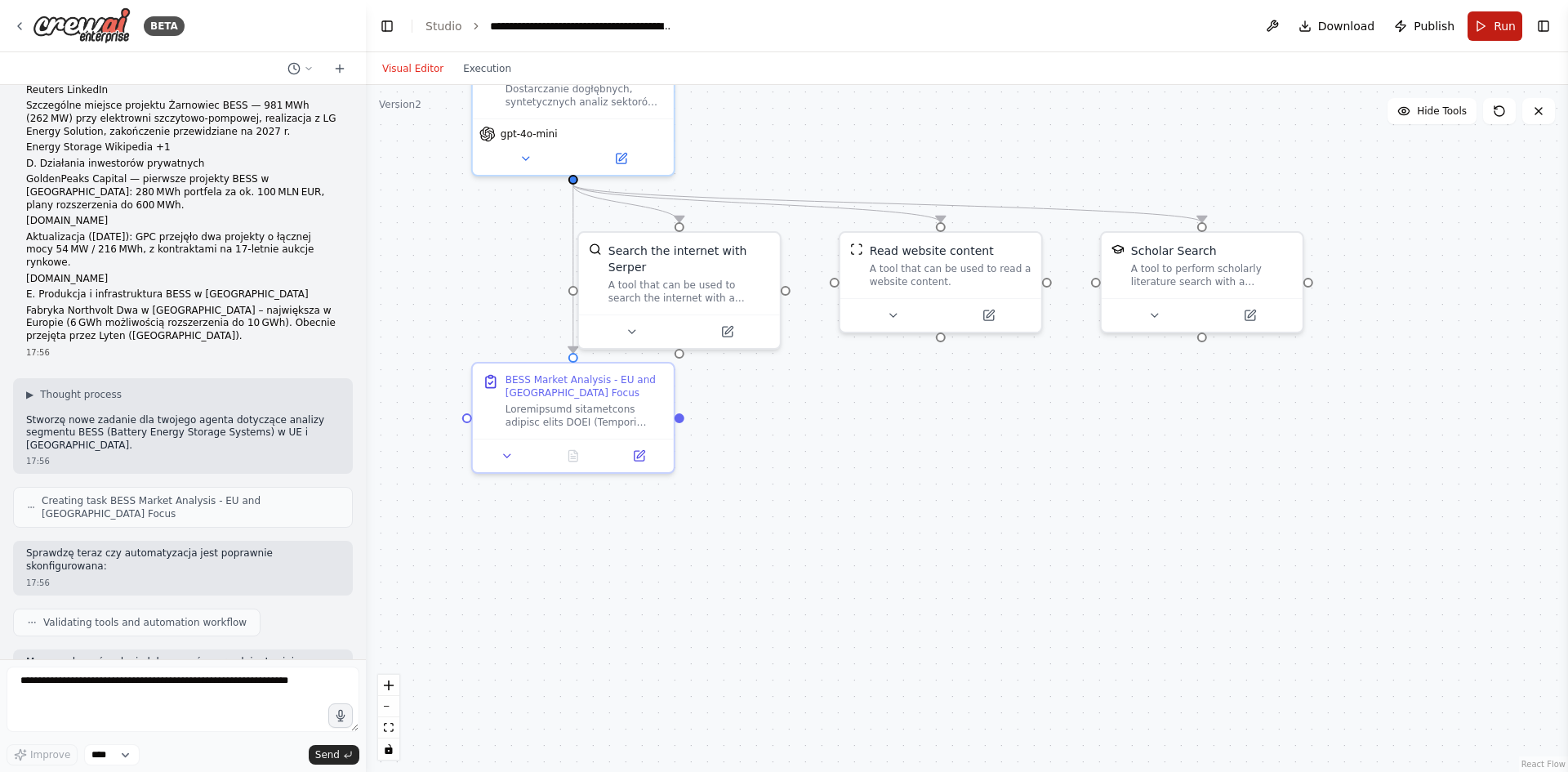
click at [1480, 26] on button "Run" at bounding box center [1495, 26] width 55 height 29
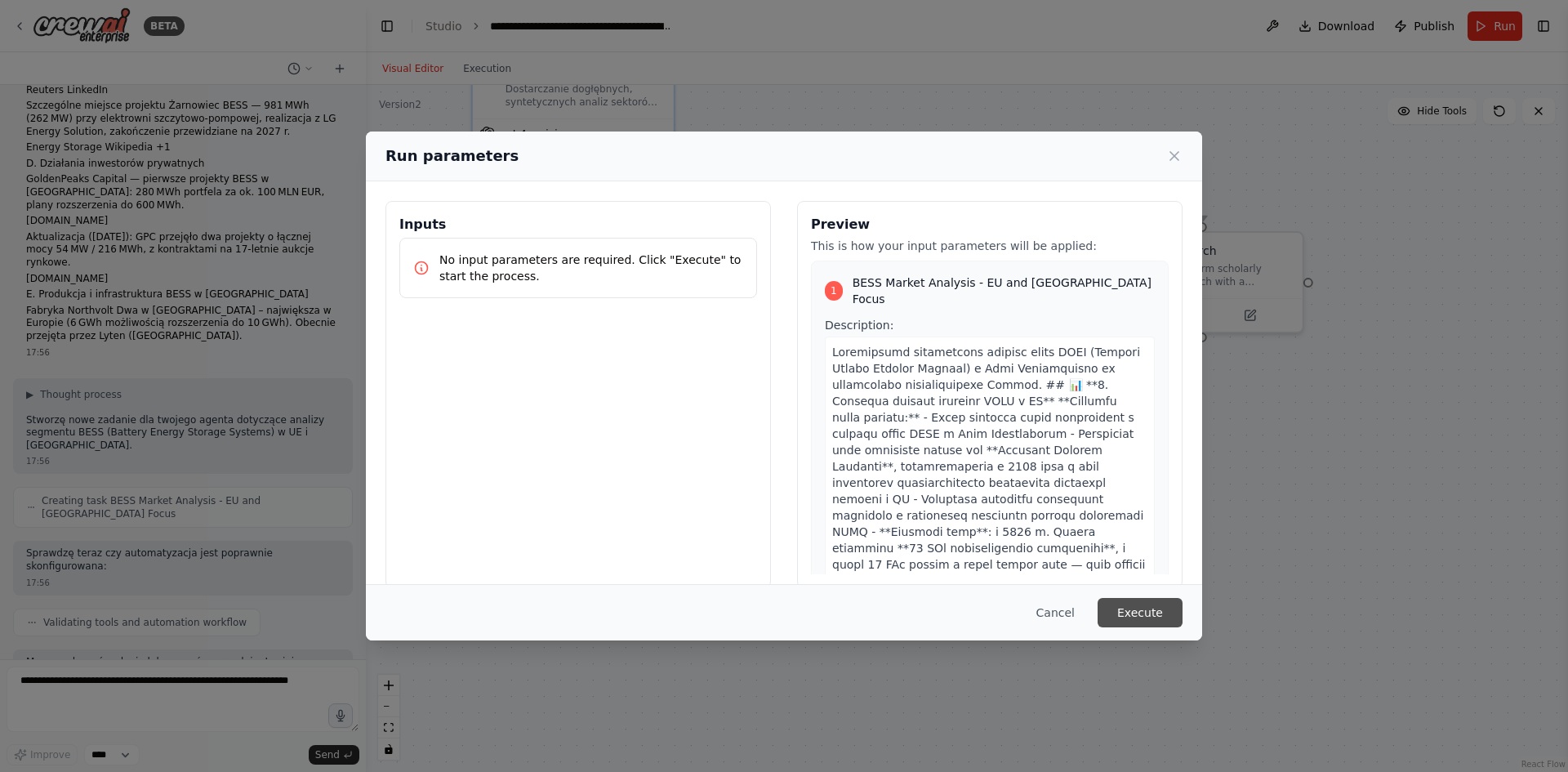
drag, startPoint x: 1150, startPoint y: 622, endPoint x: 1151, endPoint y: 590, distance: 32.0
click at [1149, 622] on button "Execute" at bounding box center [1139, 613] width 85 height 29
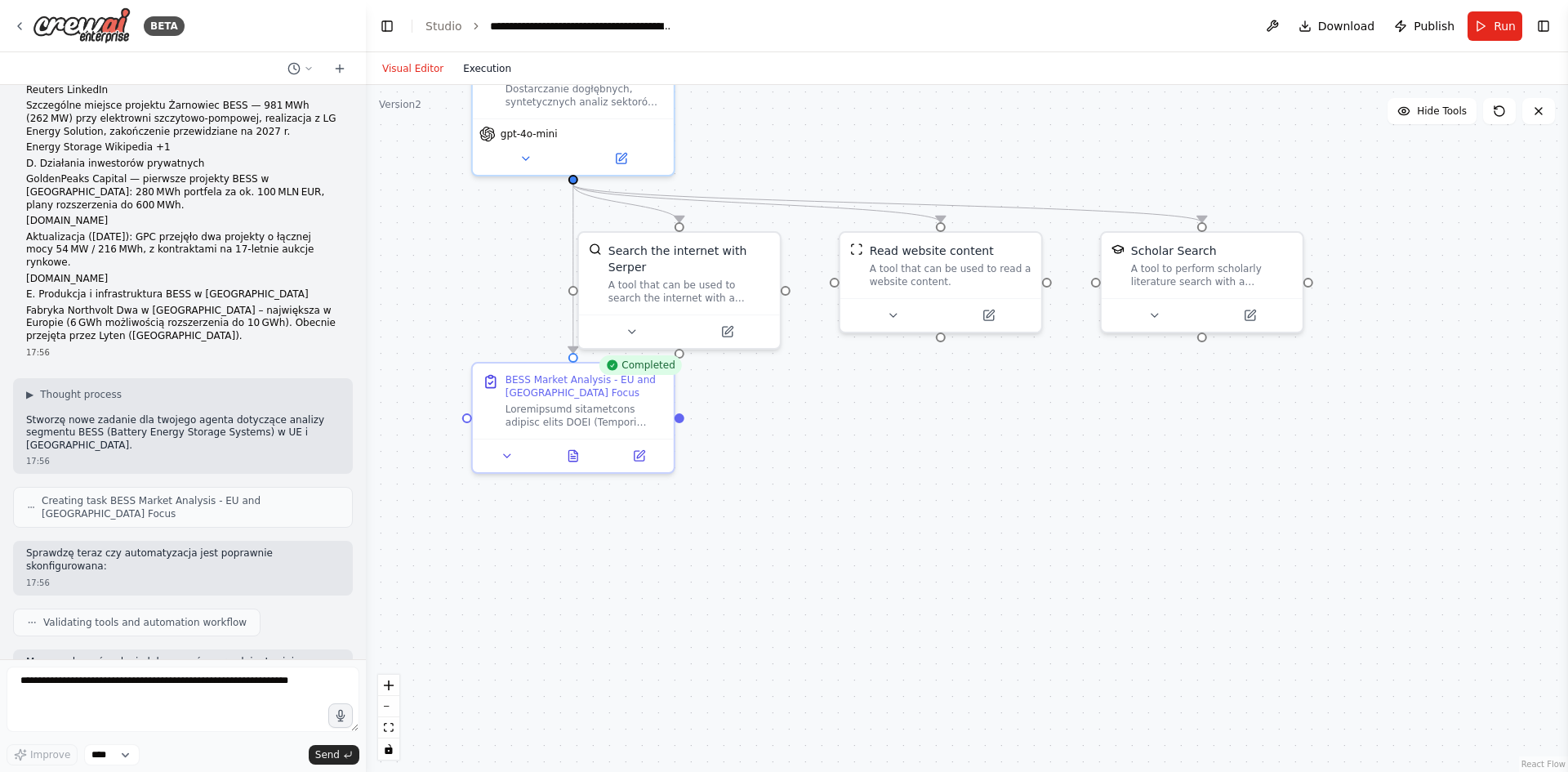
click at [470, 69] on button "Execution" at bounding box center [487, 68] width 68 height 20
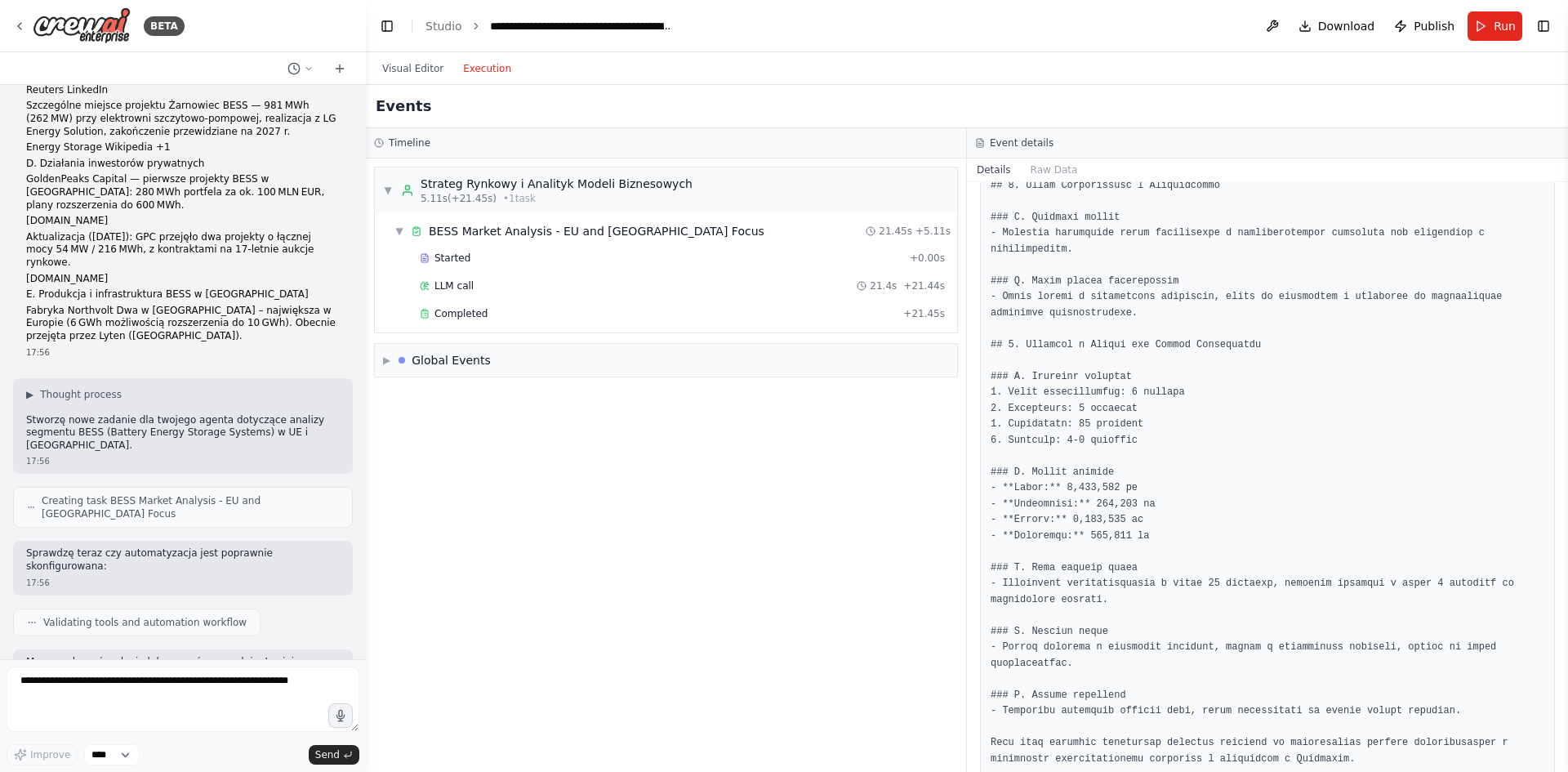
scroll to position [0, 0]
click at [459, 322] on div "Completed + 21.45s" at bounding box center [682, 314] width 536 height 25
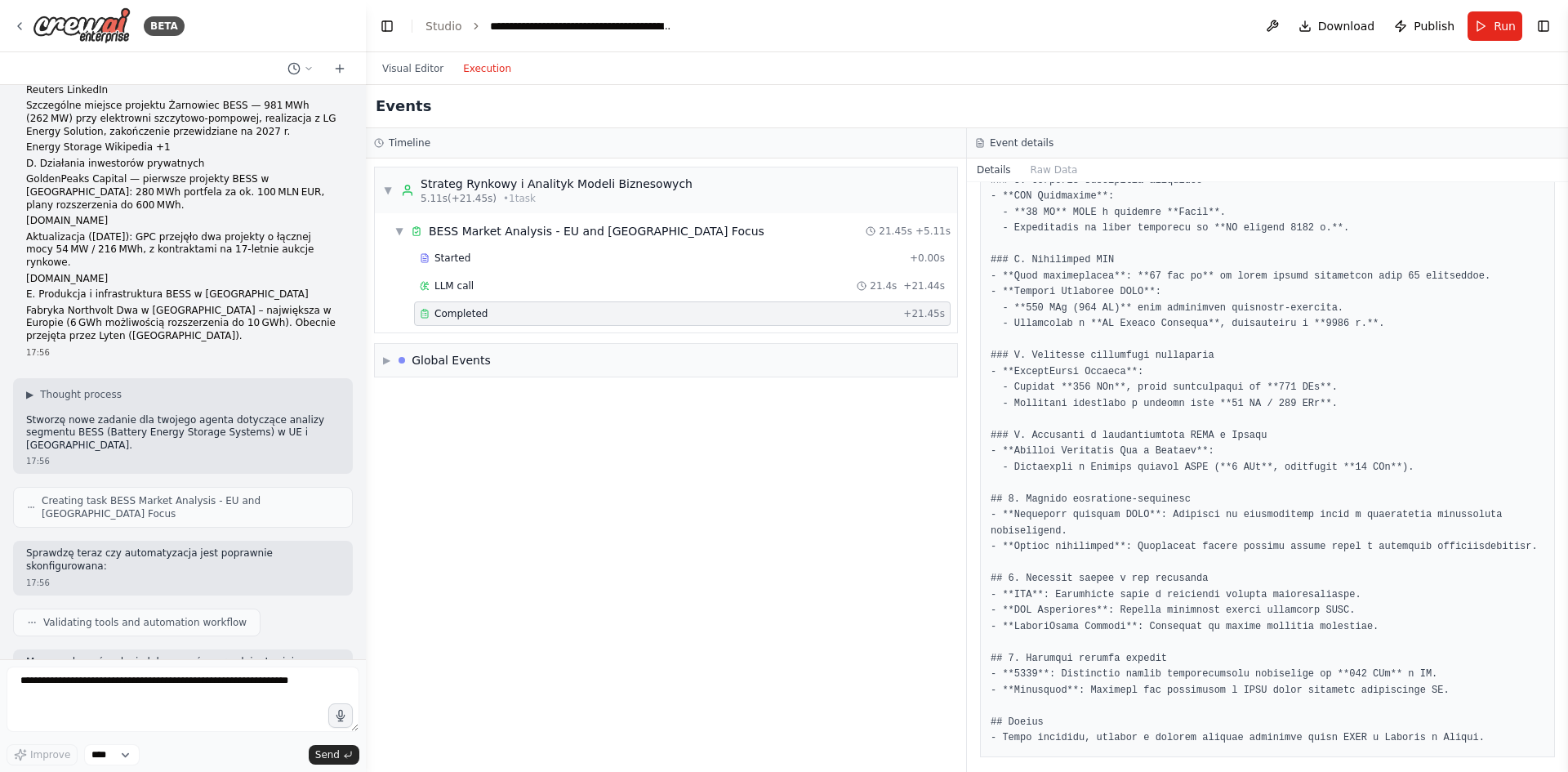
scroll to position [524, 0]
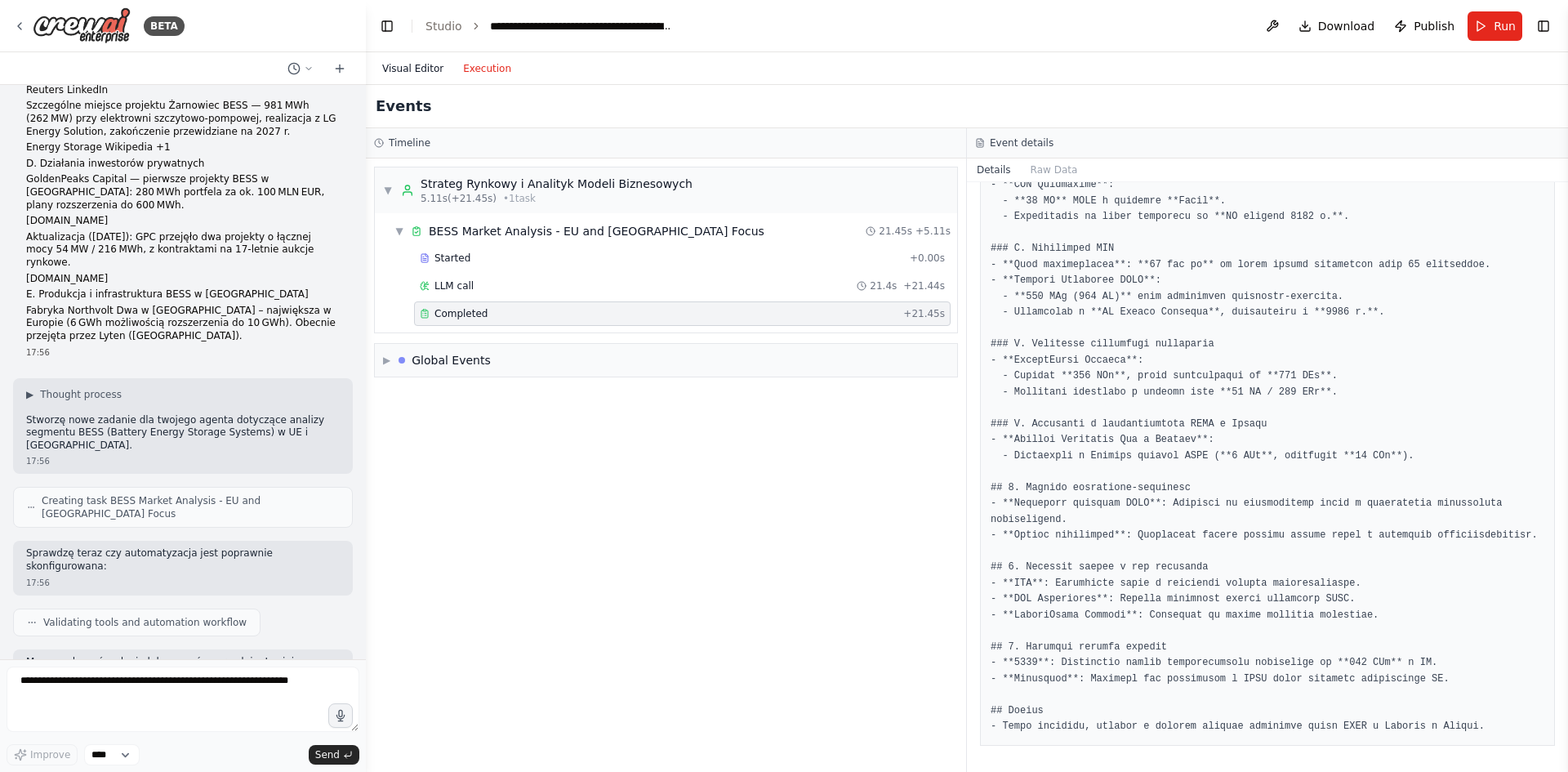
click at [414, 72] on button "Visual Editor" at bounding box center [412, 68] width 81 height 20
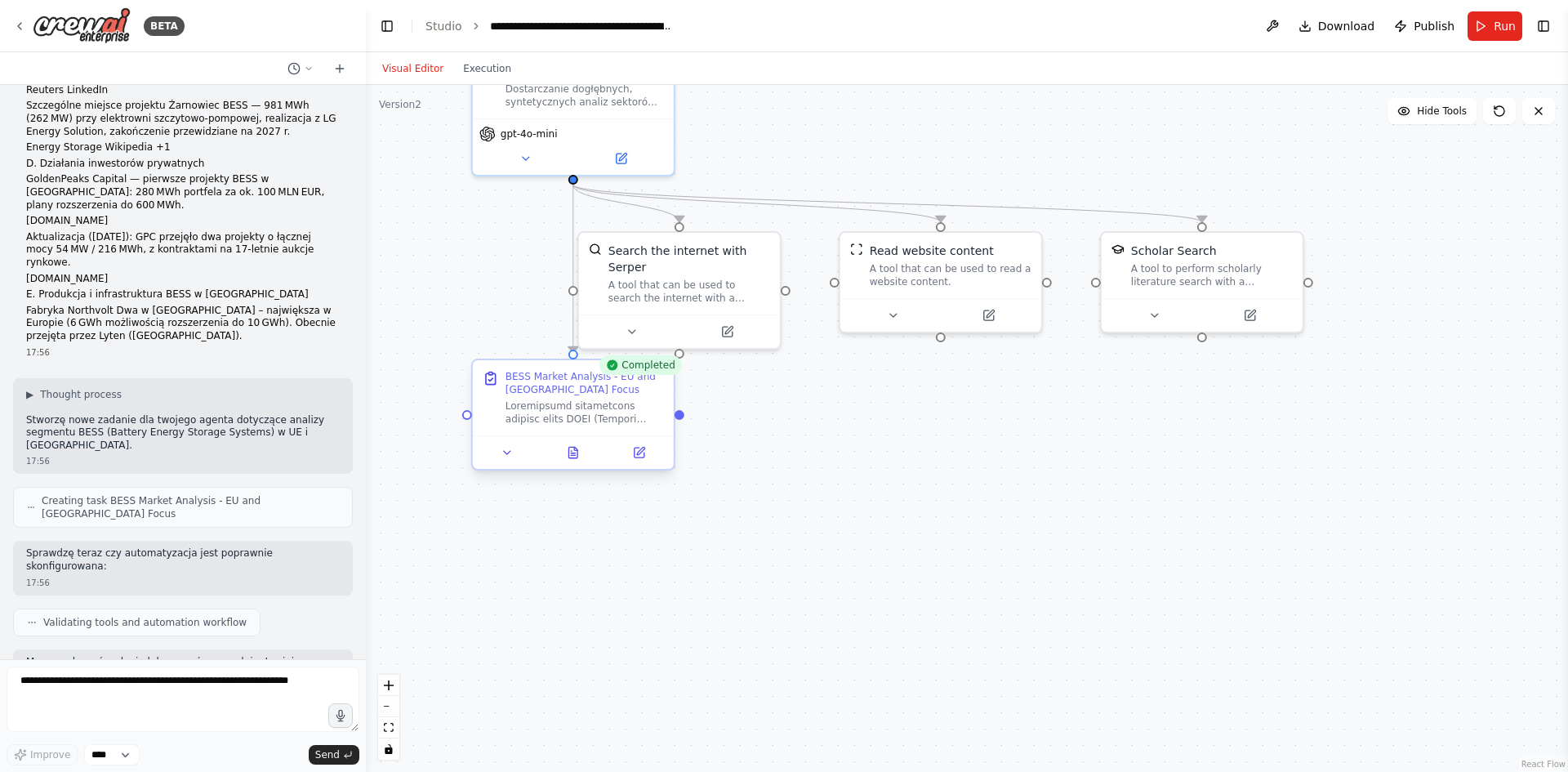
click at [611, 408] on div at bounding box center [584, 413] width 158 height 26
click at [579, 455] on icon at bounding box center [573, 452] width 13 height 13
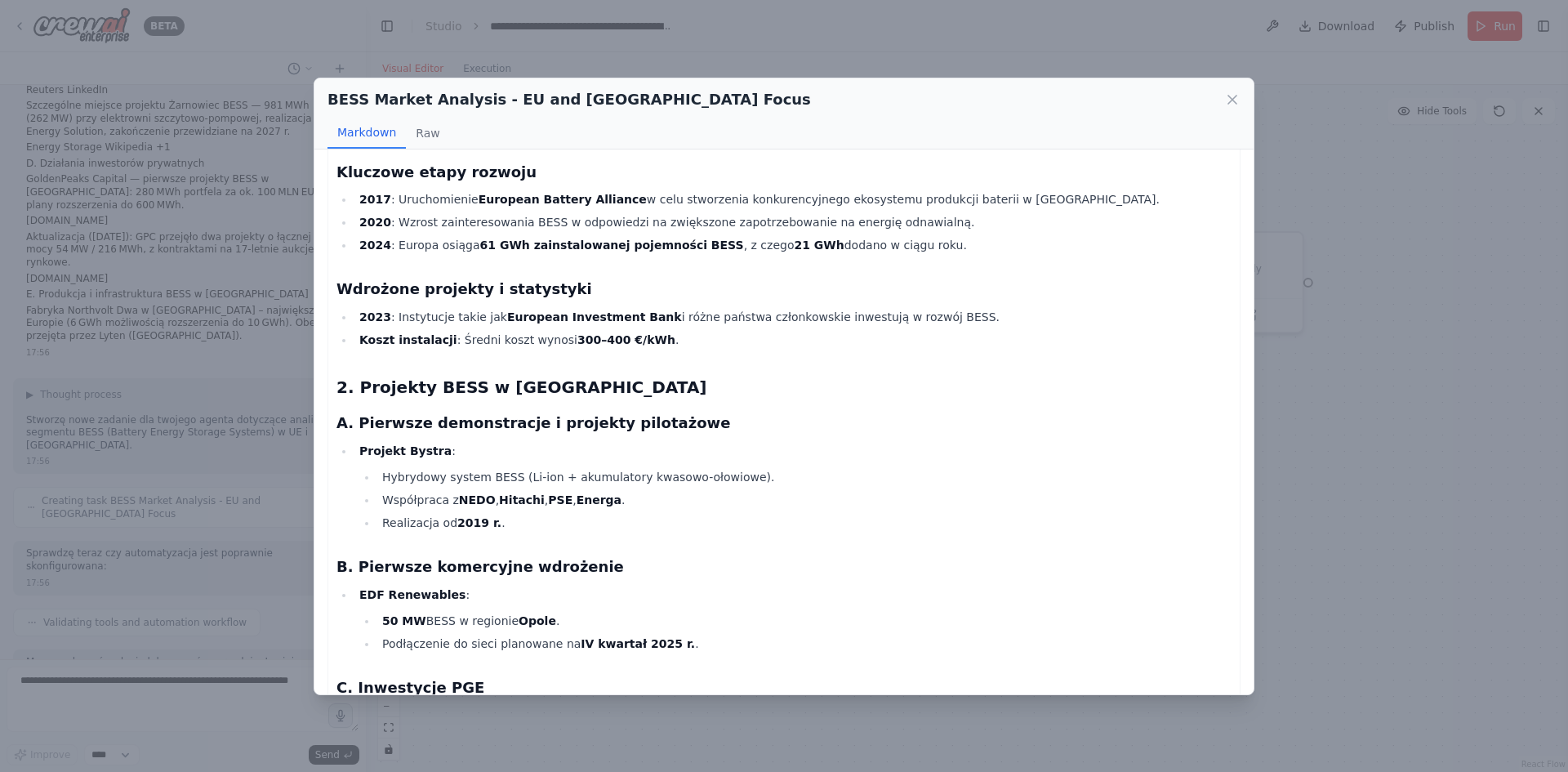
scroll to position [0, 0]
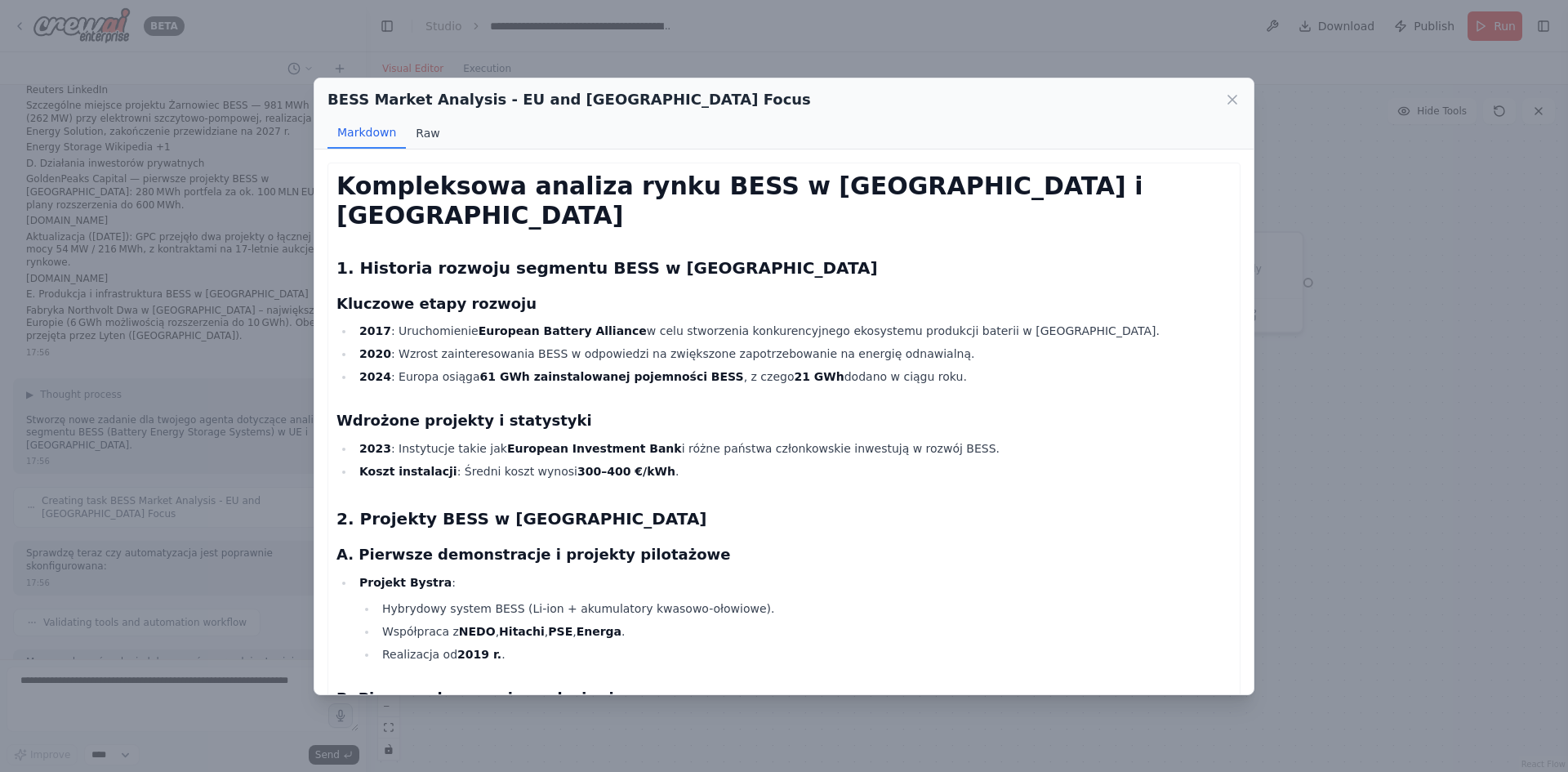
click at [430, 140] on button "Raw" at bounding box center [427, 133] width 43 height 31
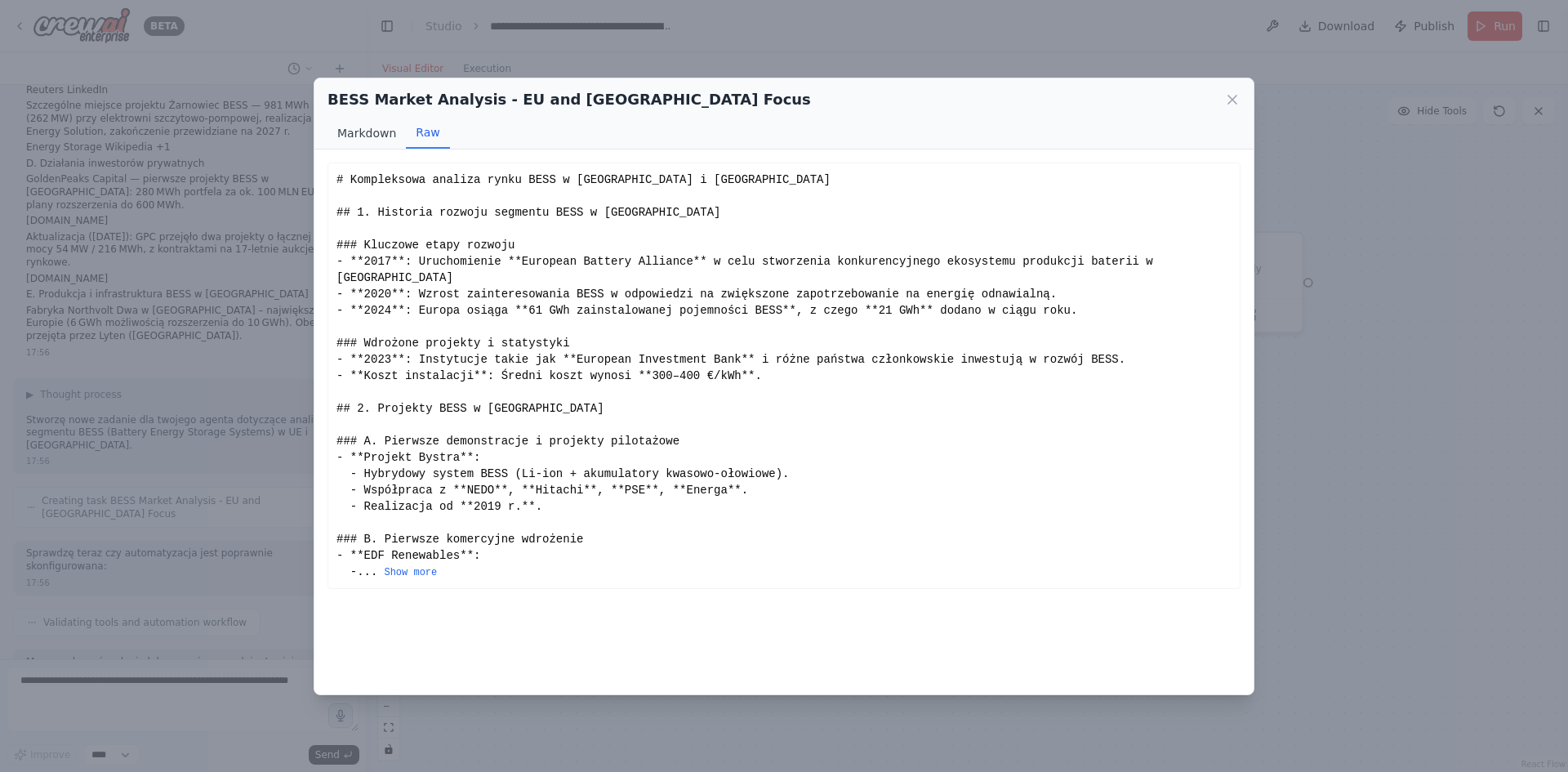
click at [377, 139] on button "Markdown" at bounding box center [366, 133] width 78 height 31
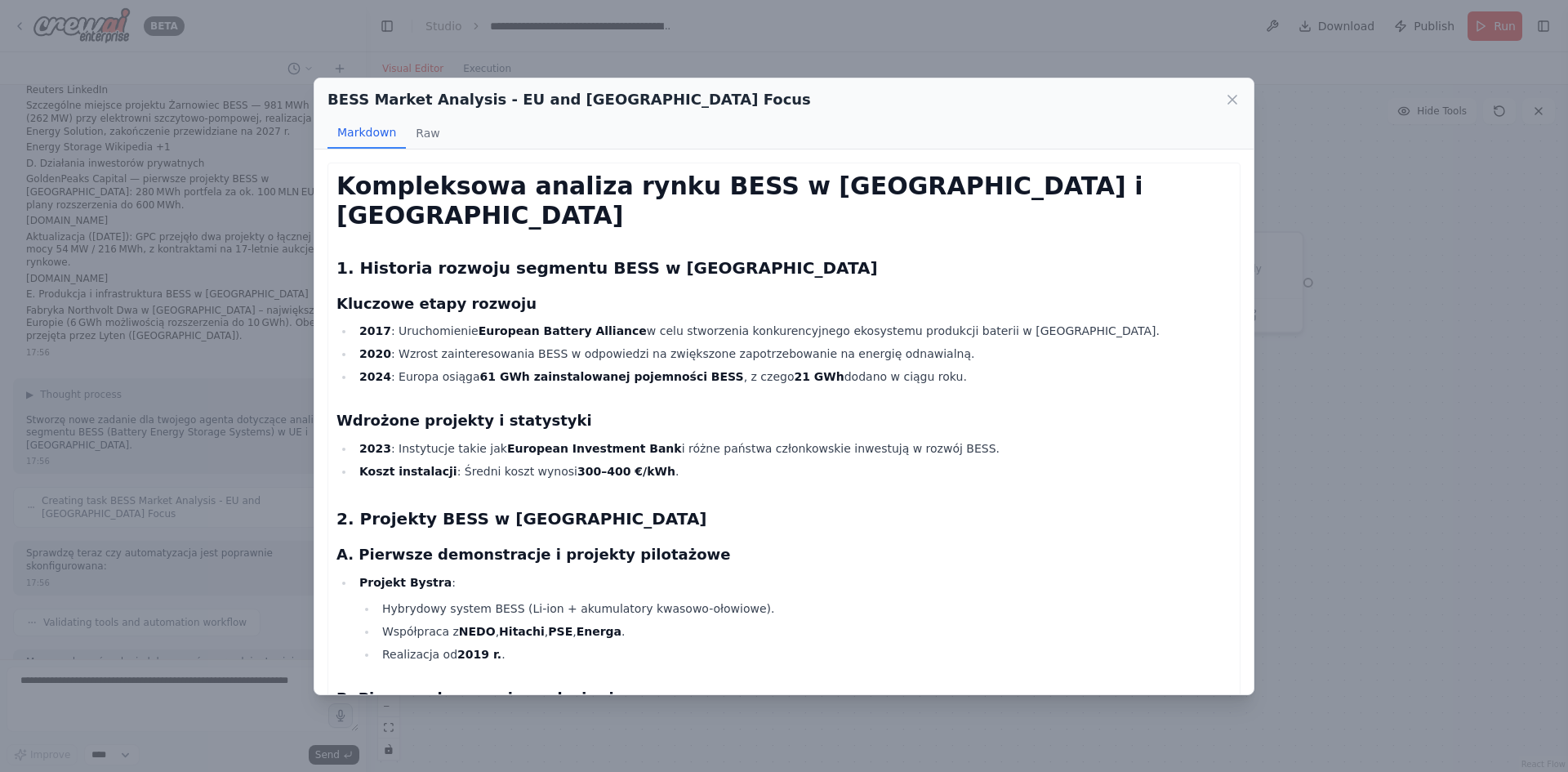
drag, startPoint x: 1335, startPoint y: 279, endPoint x: 855, endPoint y: 454, distance: 510.9
click at [1335, 279] on div "BESS Market Analysis - EU and Poland Focus Markdown Raw Kompleksowa analiza ryn…" at bounding box center [784, 386] width 1568 height 772
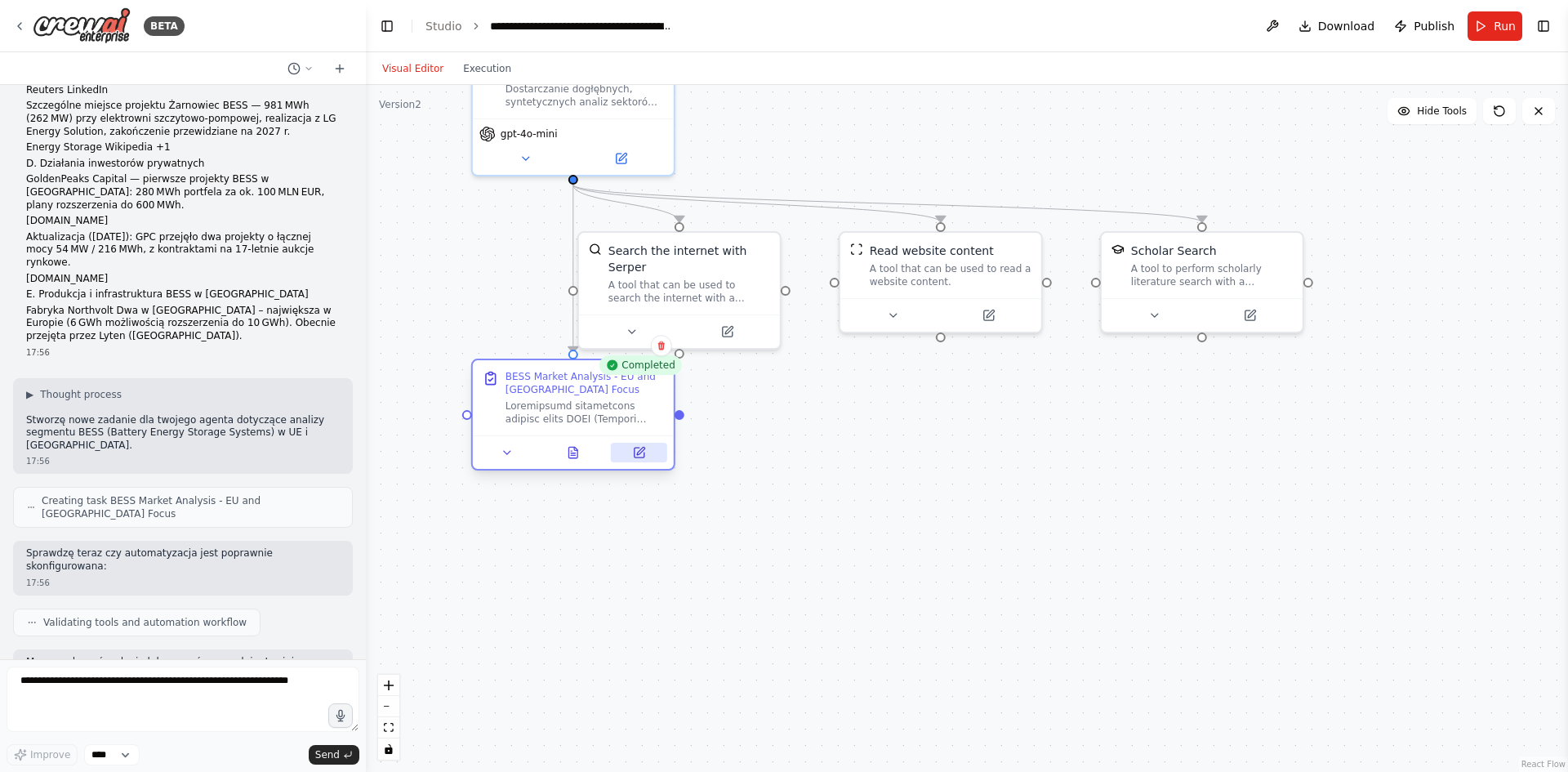
click at [638, 457] on icon at bounding box center [638, 452] width 9 height 9
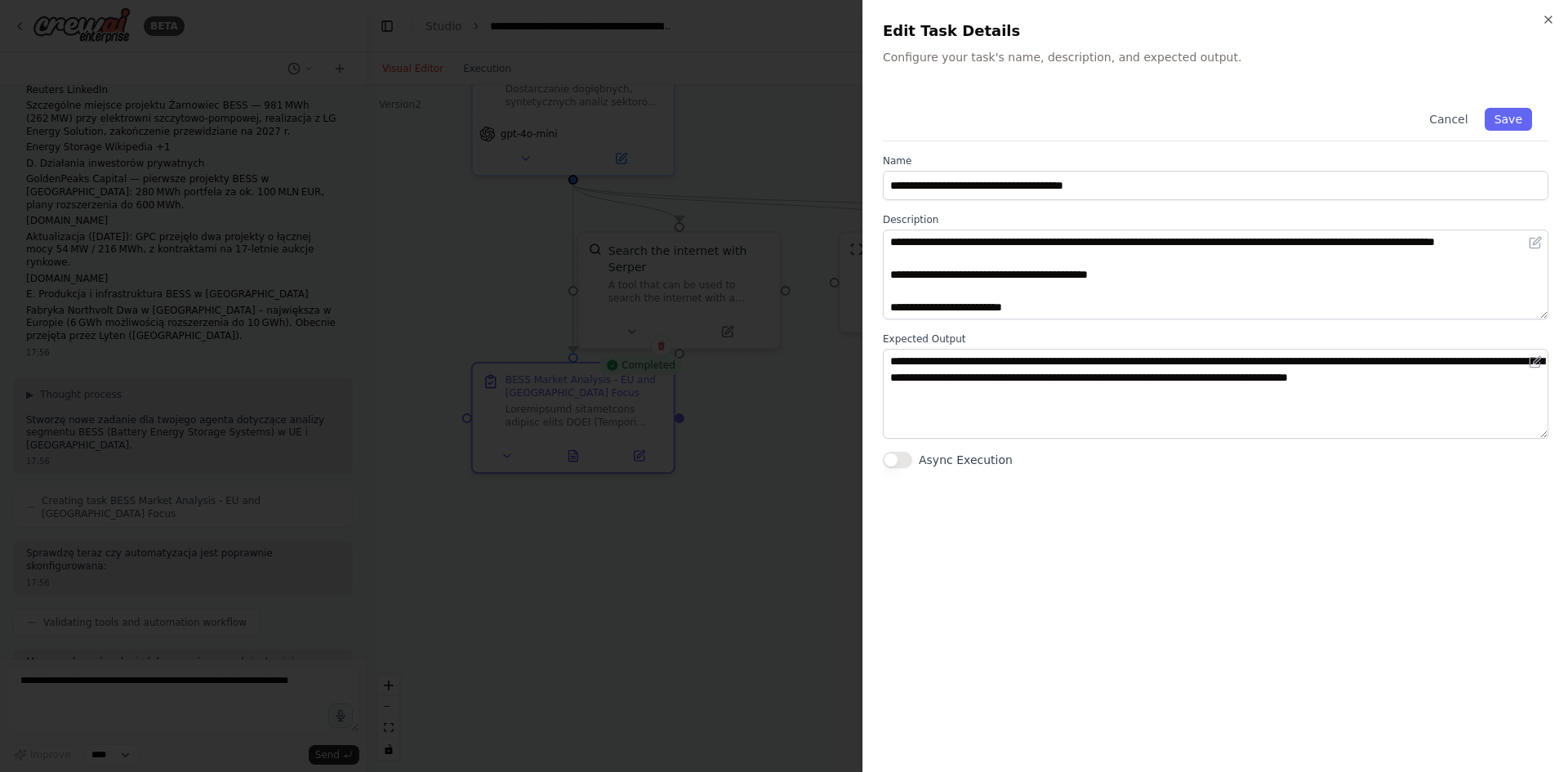
click at [652, 567] on div at bounding box center [784, 386] width 1568 height 772
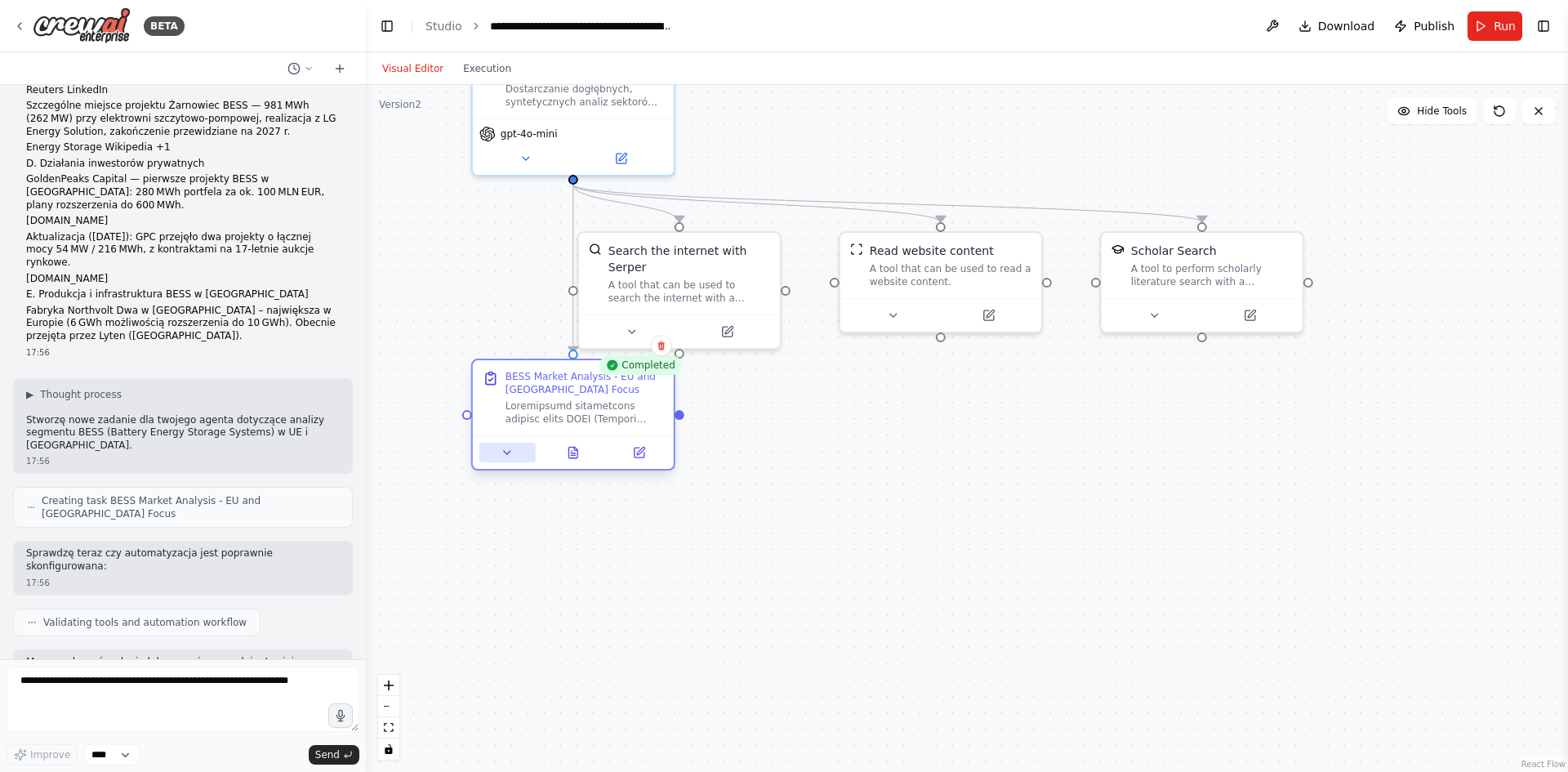
click at [498, 460] on button at bounding box center [508, 452] width 57 height 20
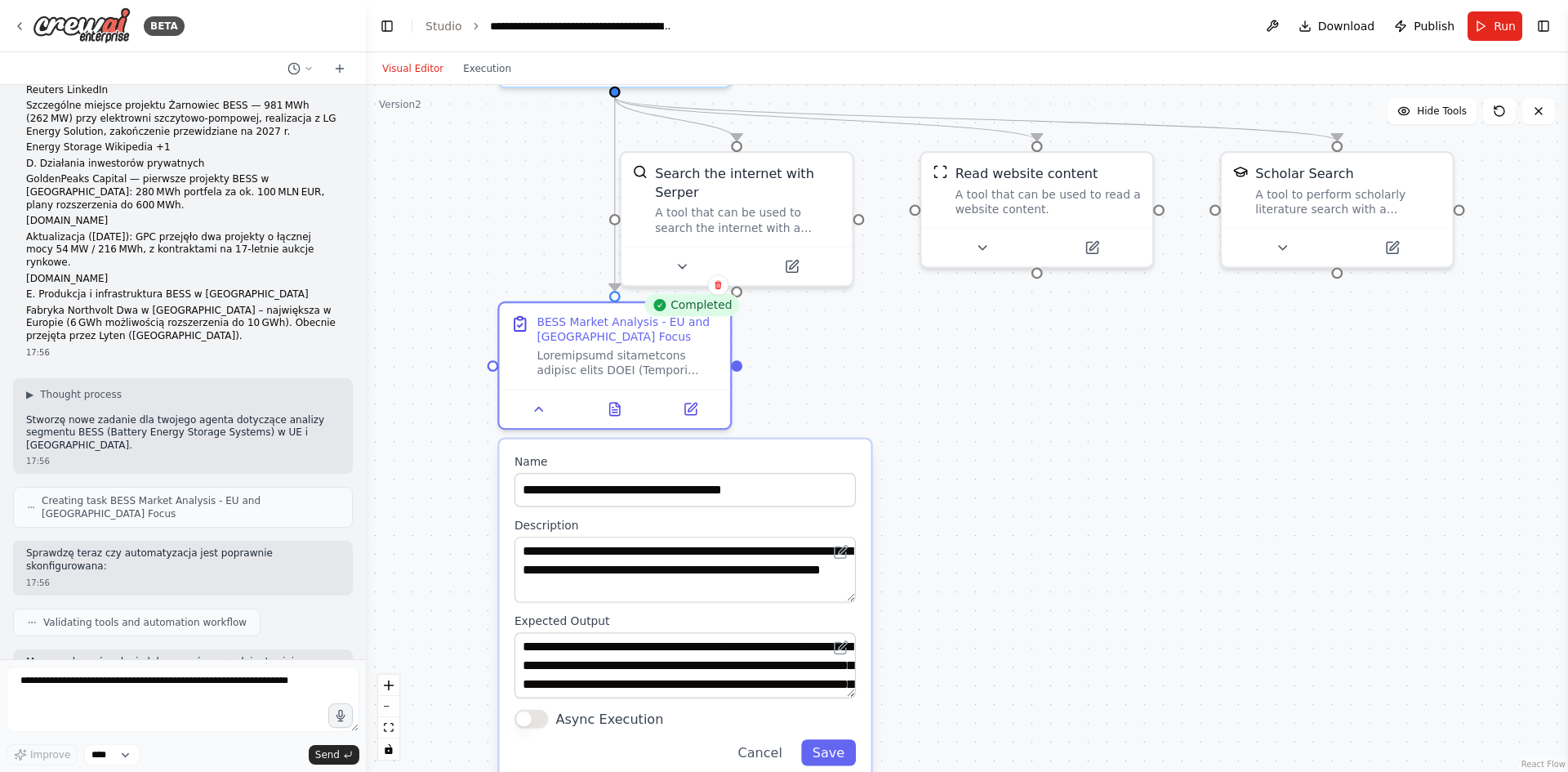
drag, startPoint x: 1002, startPoint y: 462, endPoint x: 732, endPoint y: 426, distance: 272.4
click at [1000, 459] on div ".deletable-edge-delete-btn { width: 20px; height: 20px; border: 0px solid #ffff…" at bounding box center [967, 428] width 1202 height 687
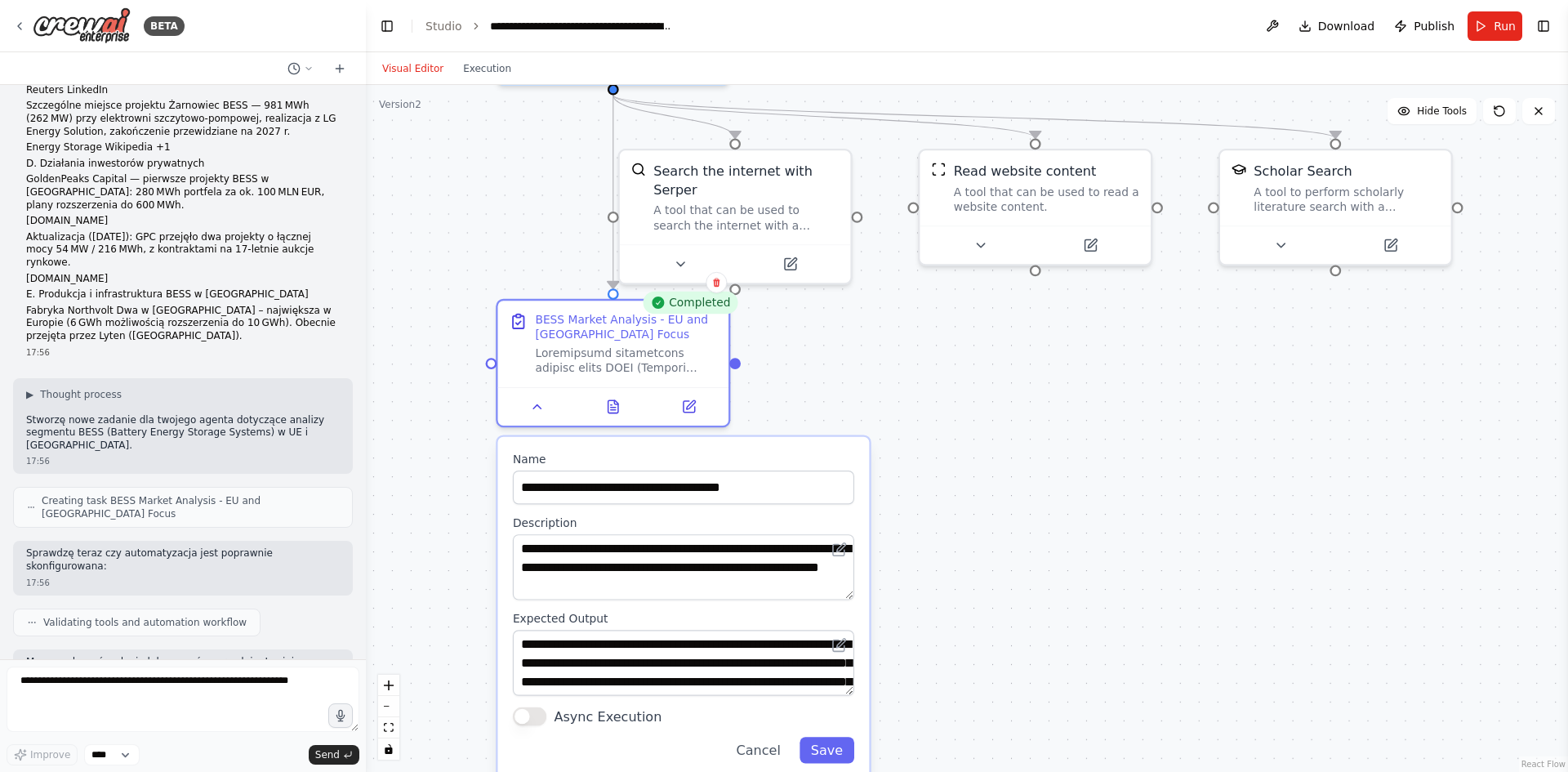
click at [868, 373] on div ".deletable-edge-delete-btn { width: 20px; height: 20px; border: 0px solid #ffff…" at bounding box center [967, 428] width 1202 height 687
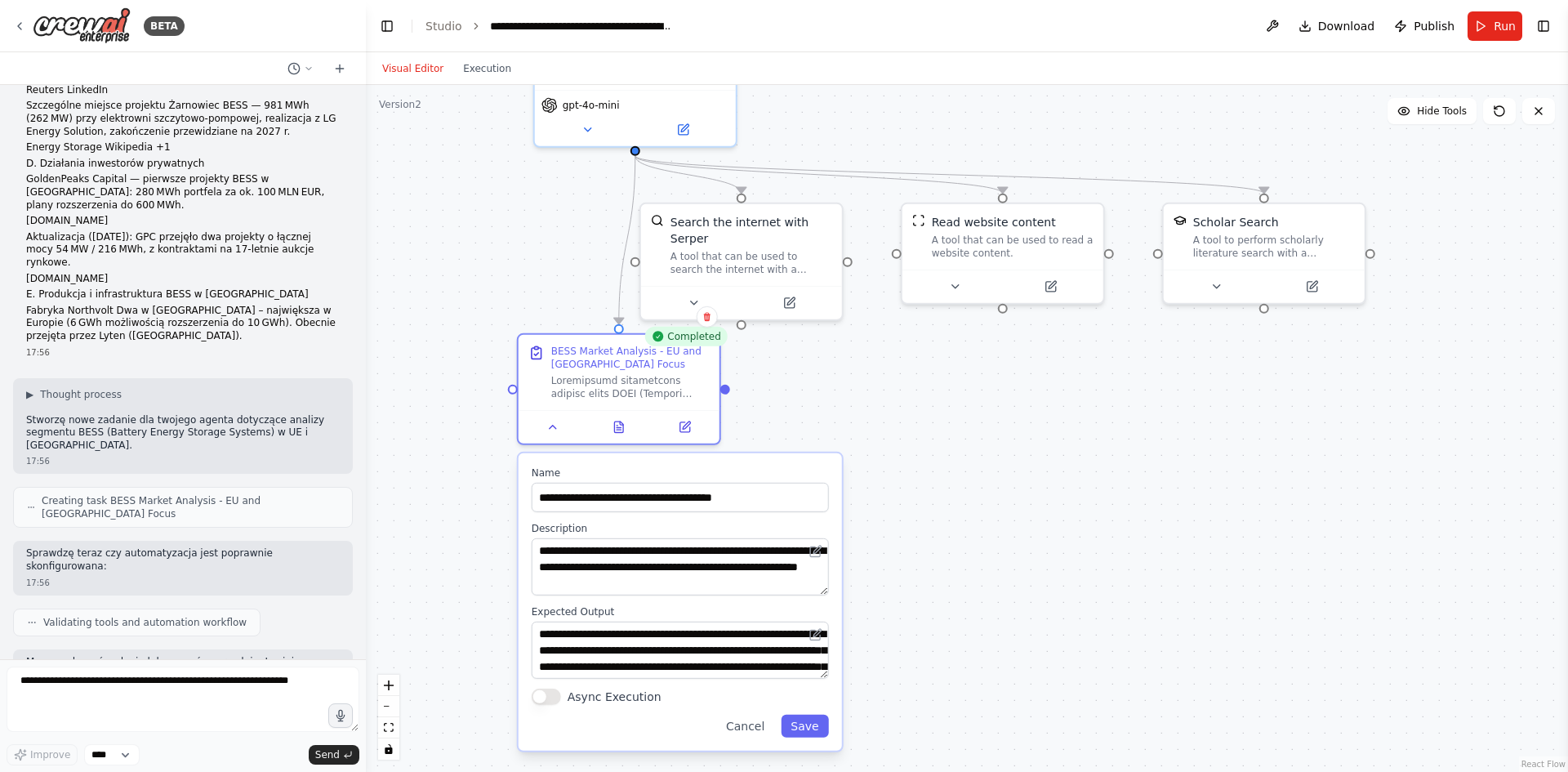
drag, startPoint x: 543, startPoint y: 484, endPoint x: 530, endPoint y: 481, distance: 13.3
click at [530, 481] on div "**********" at bounding box center [680, 603] width 323 height 297
click at [766, 741] on div "**********" at bounding box center [680, 603] width 323 height 297
click at [678, 426] on icon at bounding box center [684, 424] width 13 height 13
drag, startPoint x: 900, startPoint y: 509, endPoint x: 885, endPoint y: 509, distance: 15.0
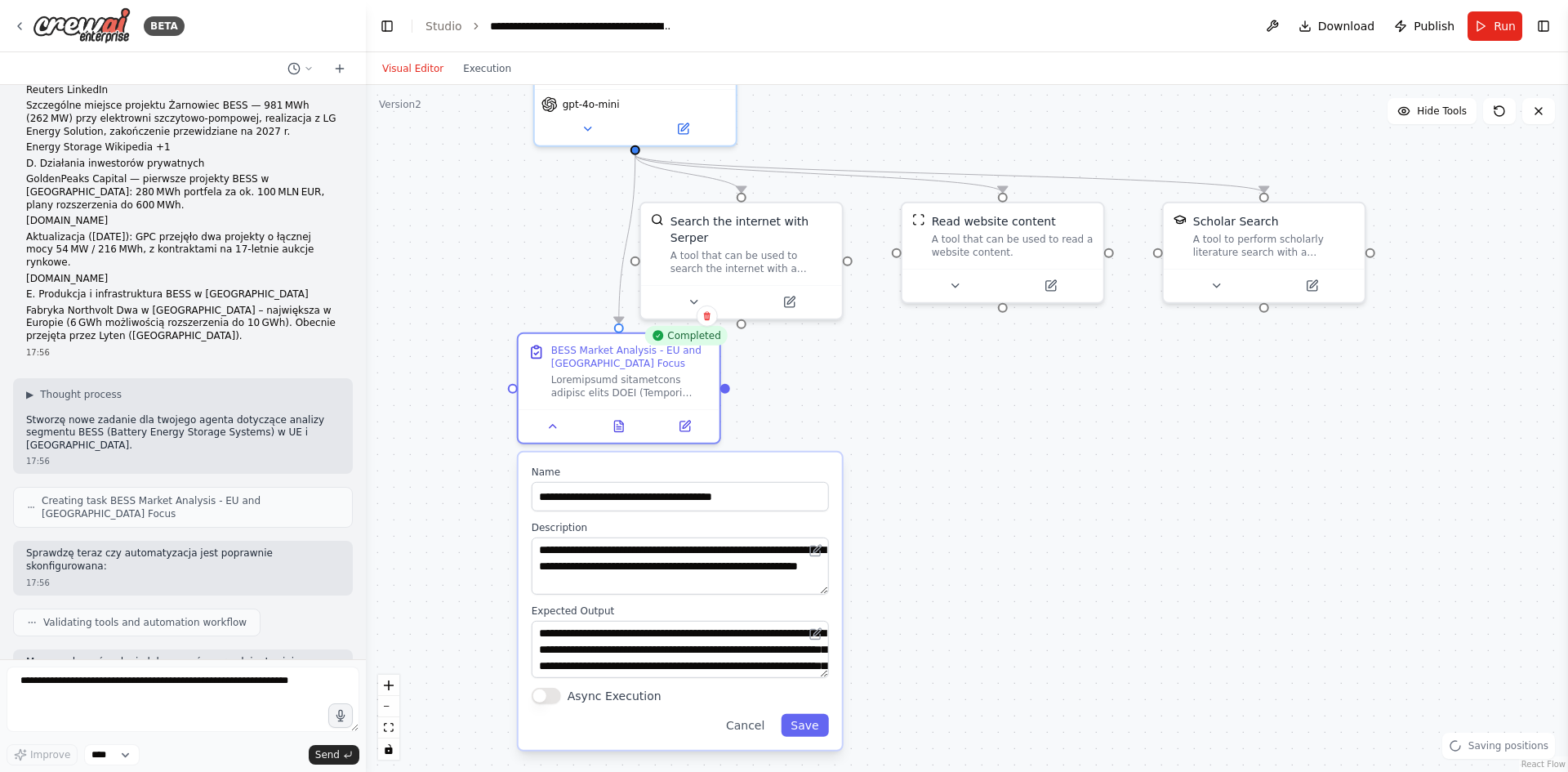
click at [898, 508] on div ".deletable-edge-delete-btn { width: 20px; height: 20px; border: 0px solid #ffff…" at bounding box center [967, 428] width 1202 height 687
drag, startPoint x: 746, startPoint y: 732, endPoint x: 745, endPoint y: 719, distance: 13.0
click at [746, 729] on button "Cancel" at bounding box center [742, 725] width 58 height 23
click at [757, 734] on button "Cancel" at bounding box center [742, 725] width 58 height 23
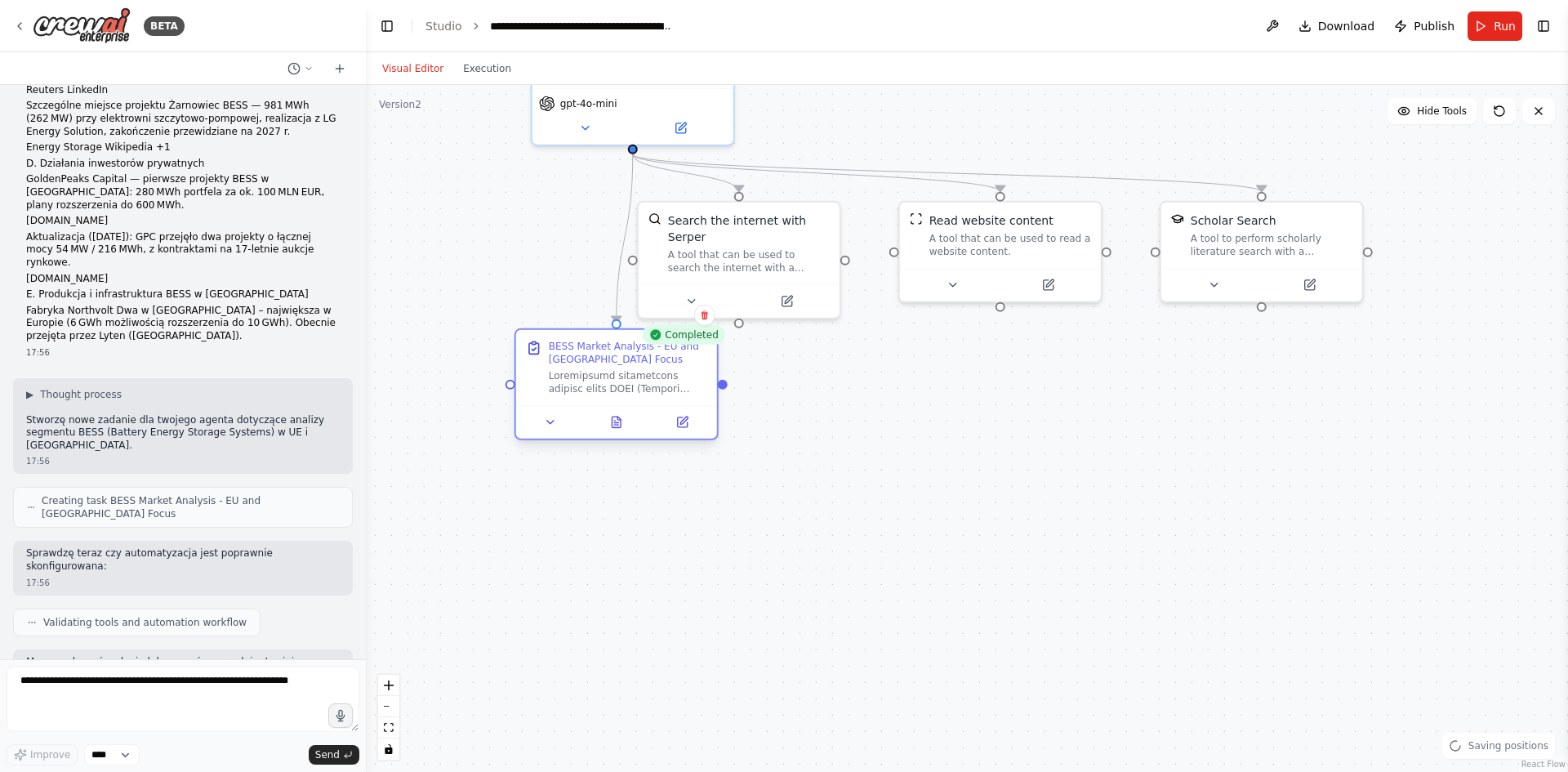
click at [686, 434] on div at bounding box center [617, 421] width 201 height 34
click at [686, 433] on div at bounding box center [617, 421] width 201 height 34
click at [674, 420] on button at bounding box center [682, 422] width 57 height 20
click at [685, 427] on icon at bounding box center [681, 422] width 9 height 9
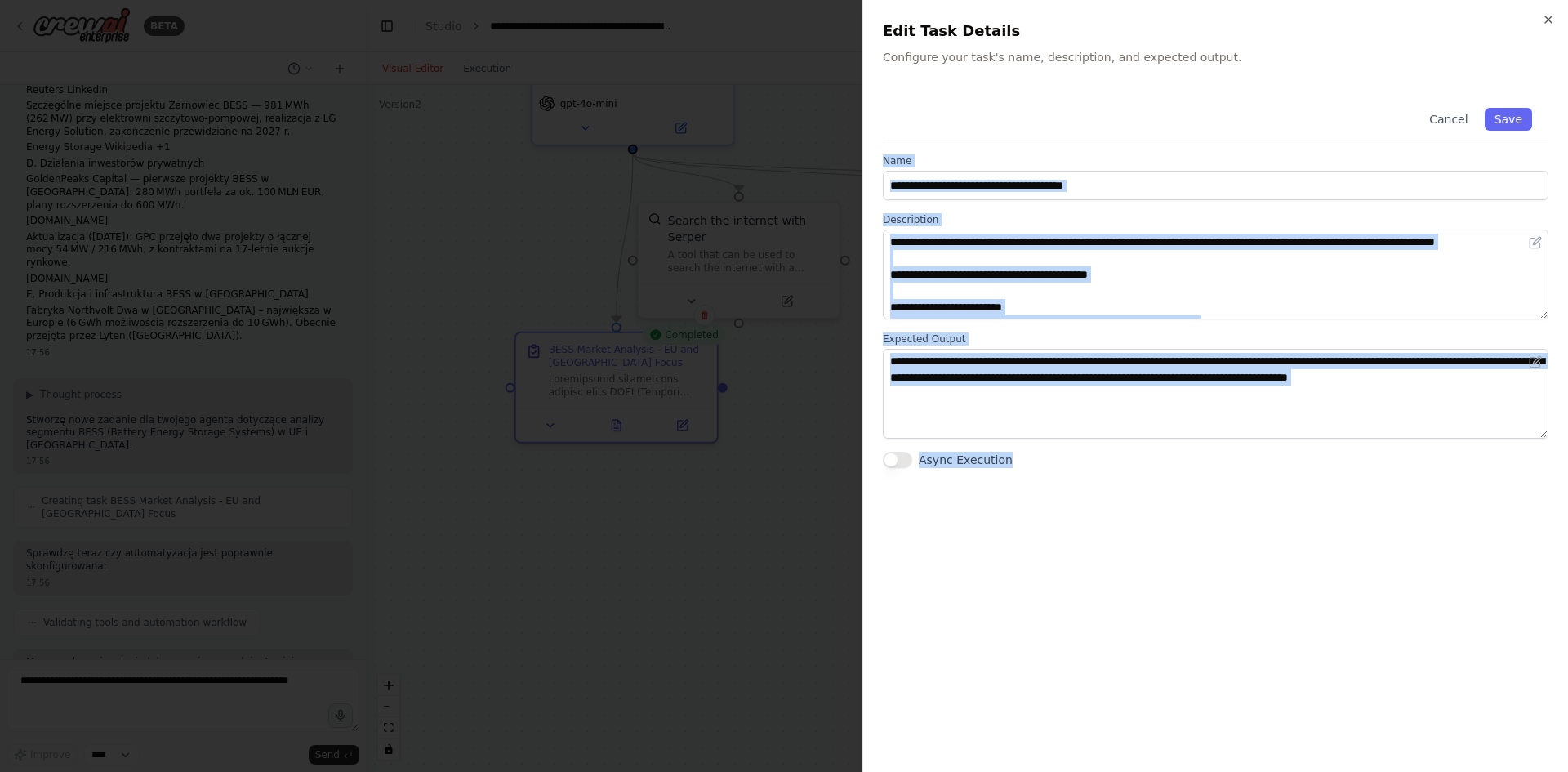
drag, startPoint x: 1065, startPoint y: 461, endPoint x: 883, endPoint y: 160, distance: 351.7
click at [883, 160] on div "**********" at bounding box center [1215, 279] width 666 height 377
drag, startPoint x: 1545, startPoint y: 18, endPoint x: 1272, endPoint y: 199, distance: 327.6
click at [1546, 18] on icon "button" at bounding box center [1548, 19] width 13 height 13
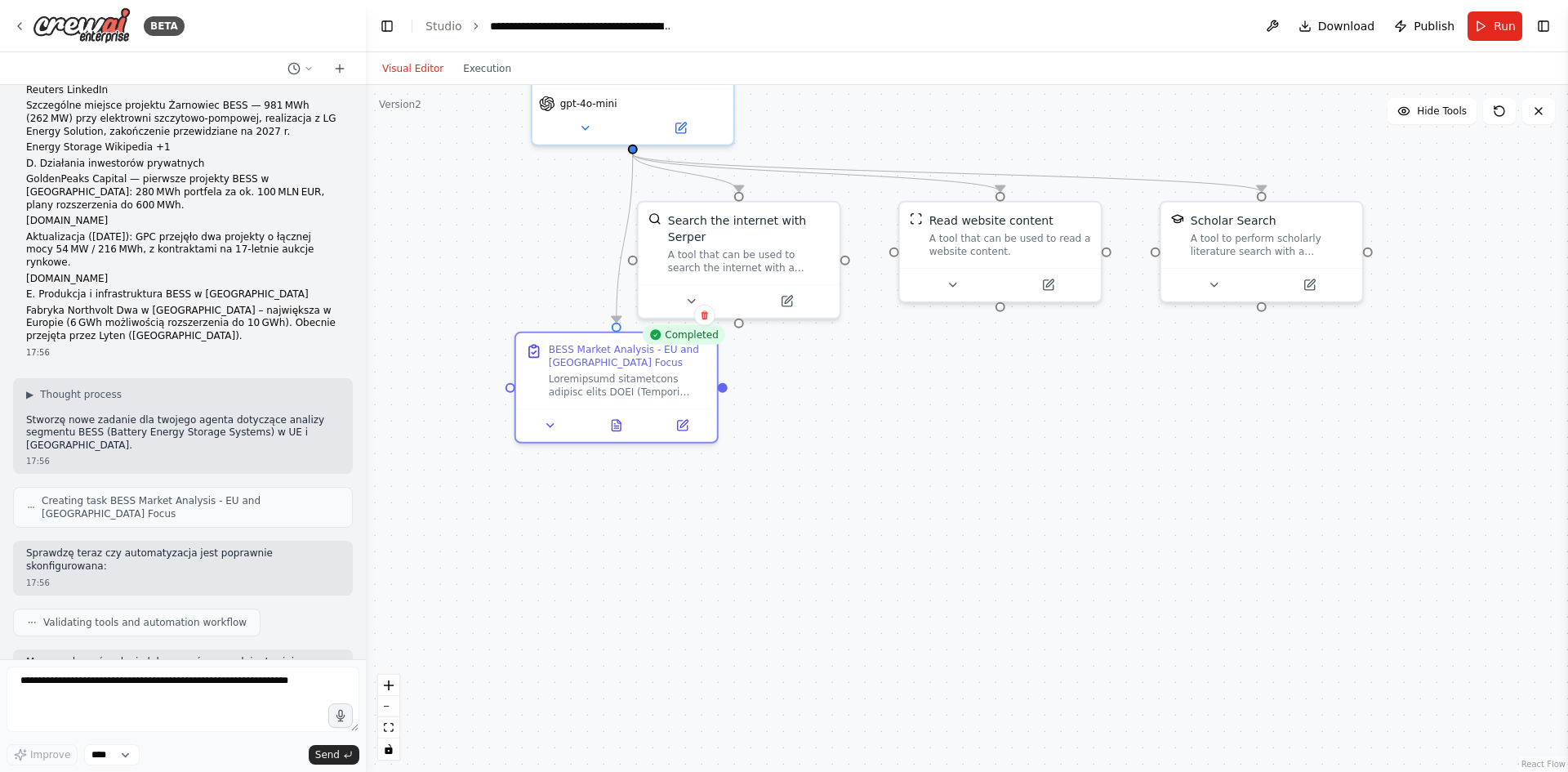
drag, startPoint x: 795, startPoint y: 545, endPoint x: 788, endPoint y: 535, distance: 12.2
click at [792, 542] on div ".deletable-edge-delete-btn { width: 20px; height: 20px; border: 0px solid #ffff…" at bounding box center [967, 428] width 1202 height 687
click at [562, 422] on button at bounding box center [548, 419] width 57 height 20
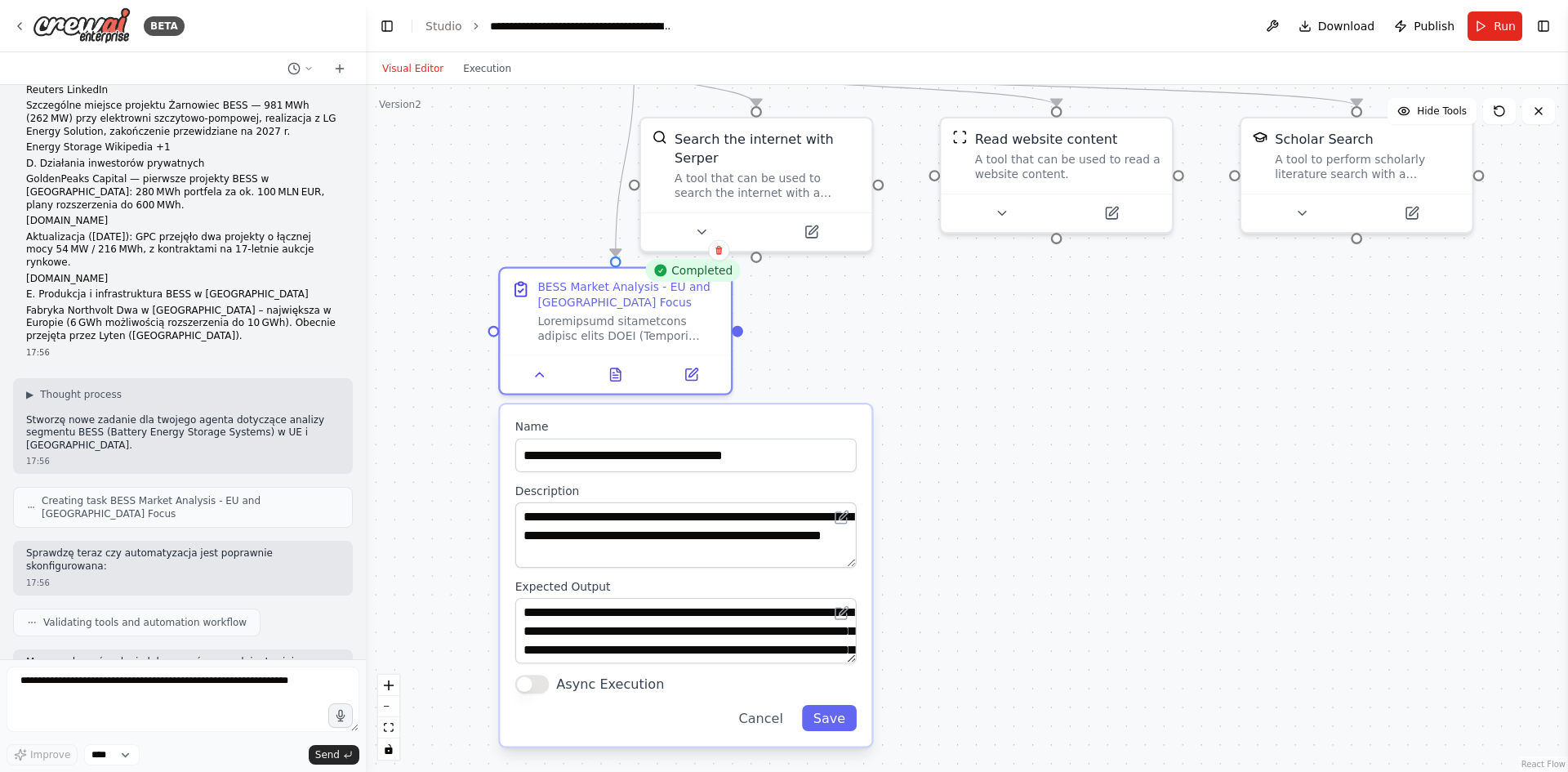
click at [798, 324] on div ".deletable-edge-delete-btn { width: 20px; height: 20px; border: 0px solid #ffff…" at bounding box center [967, 428] width 1202 height 687
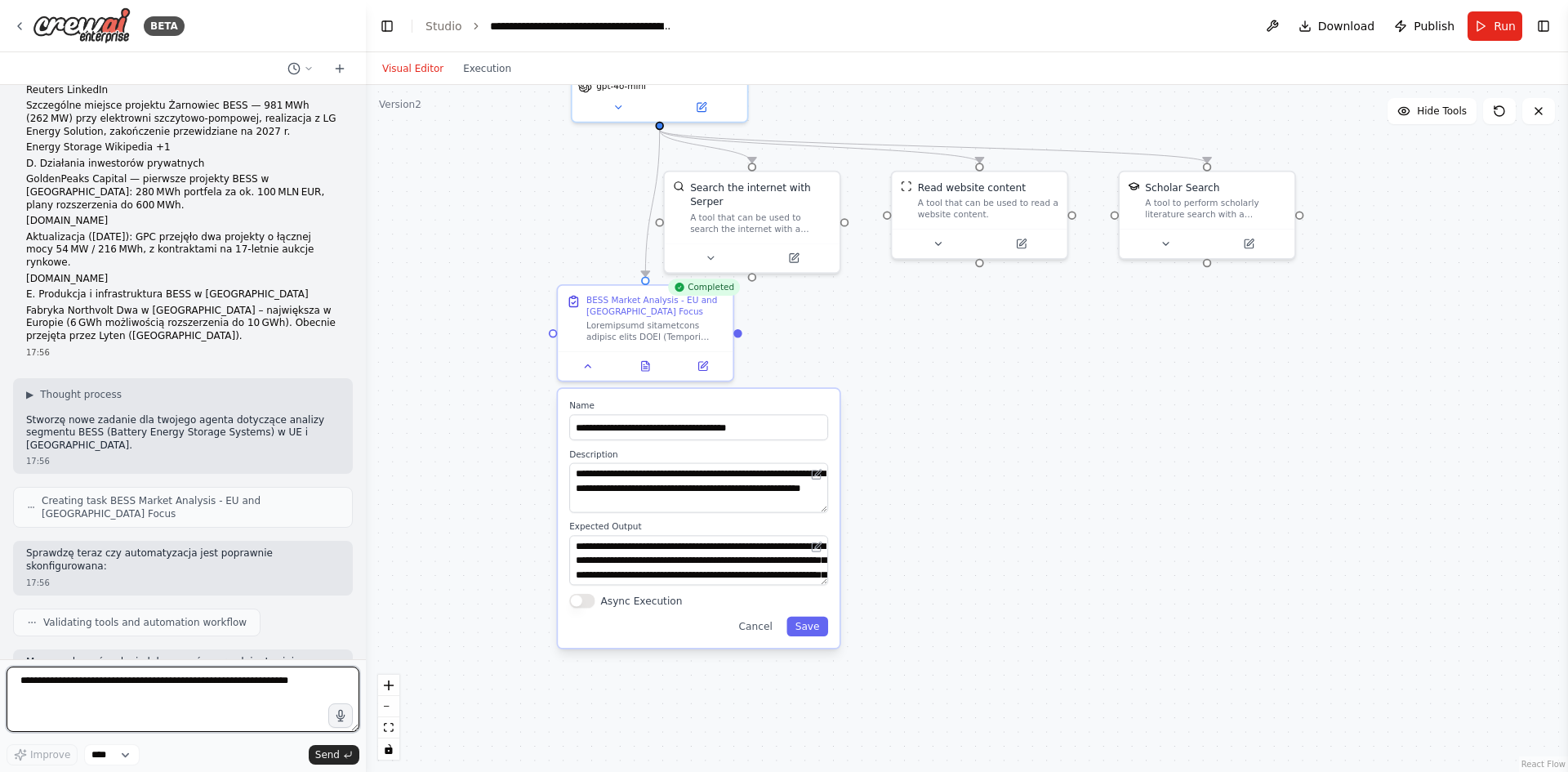
click at [197, 702] on textarea at bounding box center [183, 700] width 353 height 65
paste textarea "**********"
type textarea "**********"
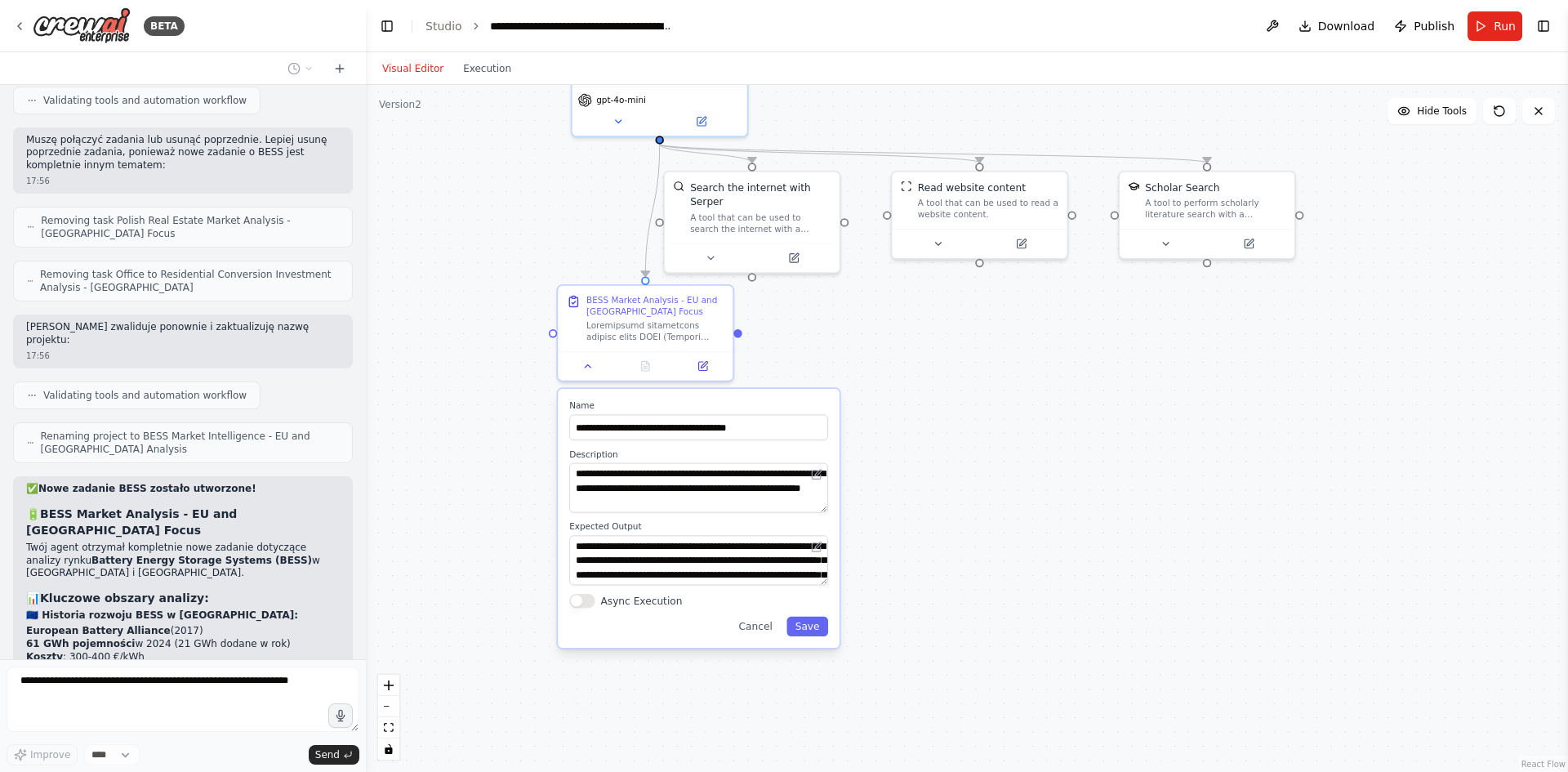
scroll to position [13813, 0]
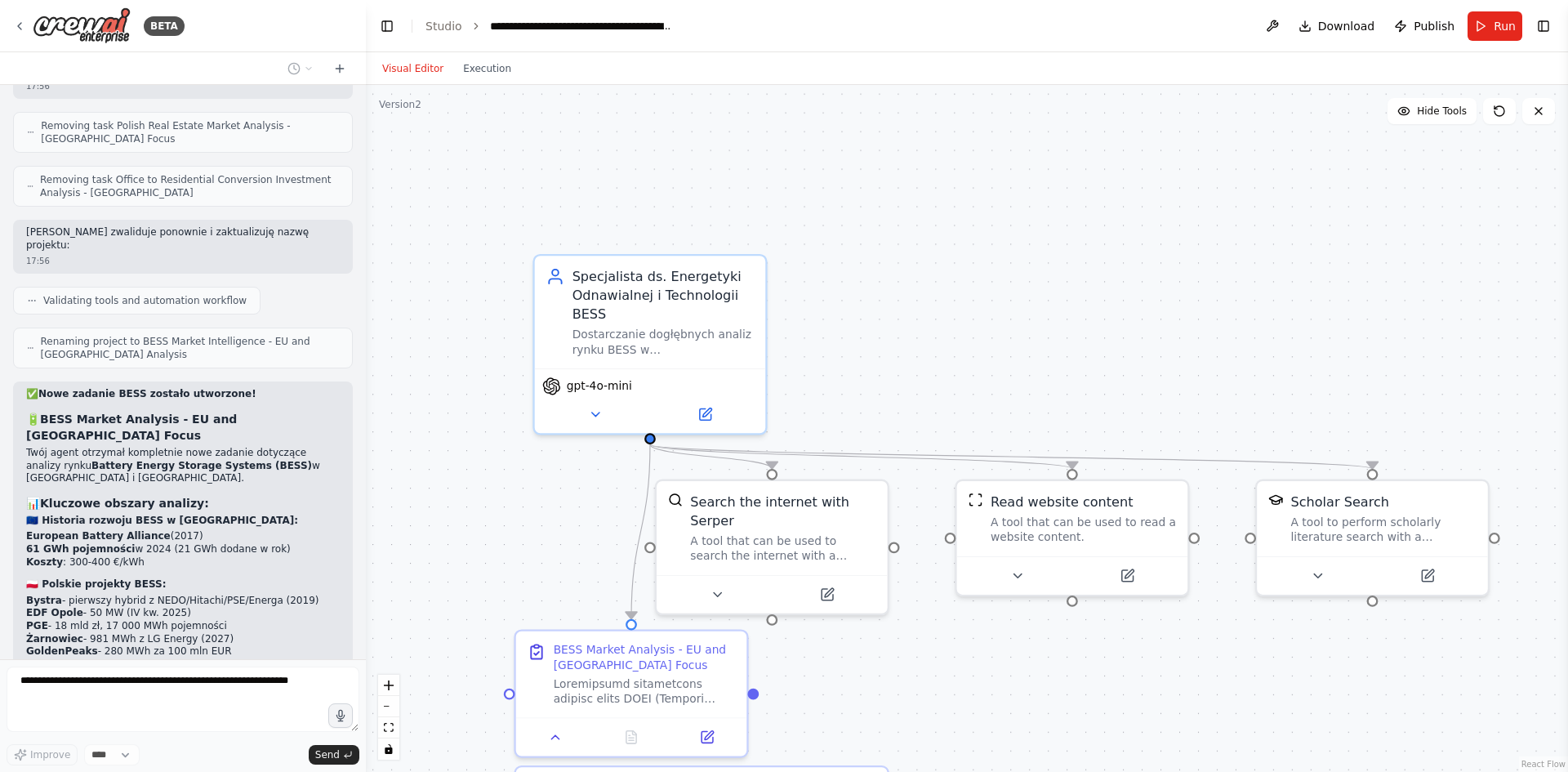
drag, startPoint x: 902, startPoint y: 403, endPoint x: 967, endPoint y: 688, distance: 292.3
click at [967, 688] on div ".deletable-edge-delete-btn { width: 20px; height: 20px; border: 0px solid #ffff…" at bounding box center [967, 428] width 1202 height 687
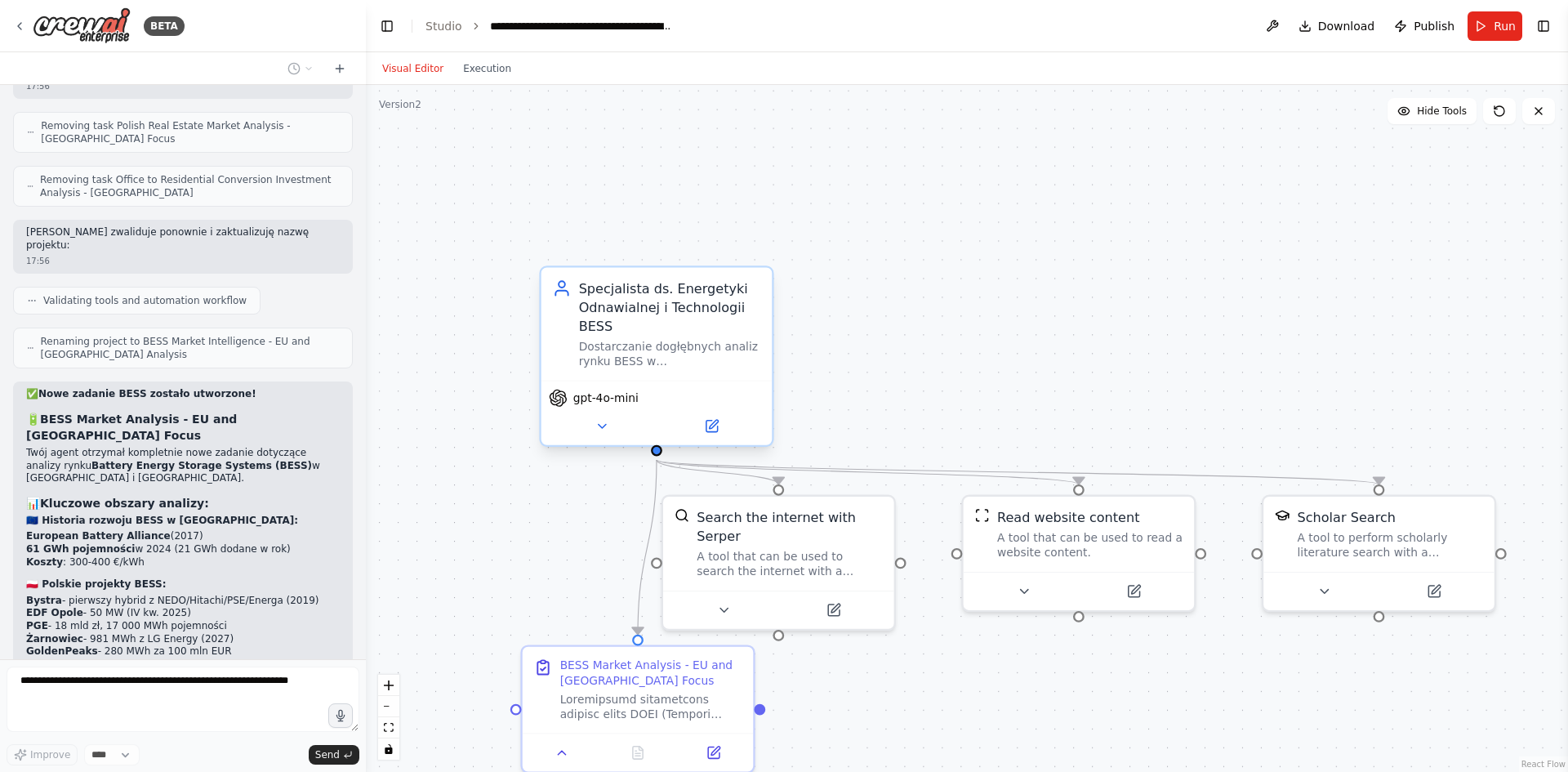
click at [728, 338] on div "Specjalista ds. Energetyki Odnawialnej i Technologii BESS Dostarczanie dogłębny…" at bounding box center [670, 323] width 182 height 90
click at [707, 423] on icon at bounding box center [711, 426] width 11 height 11
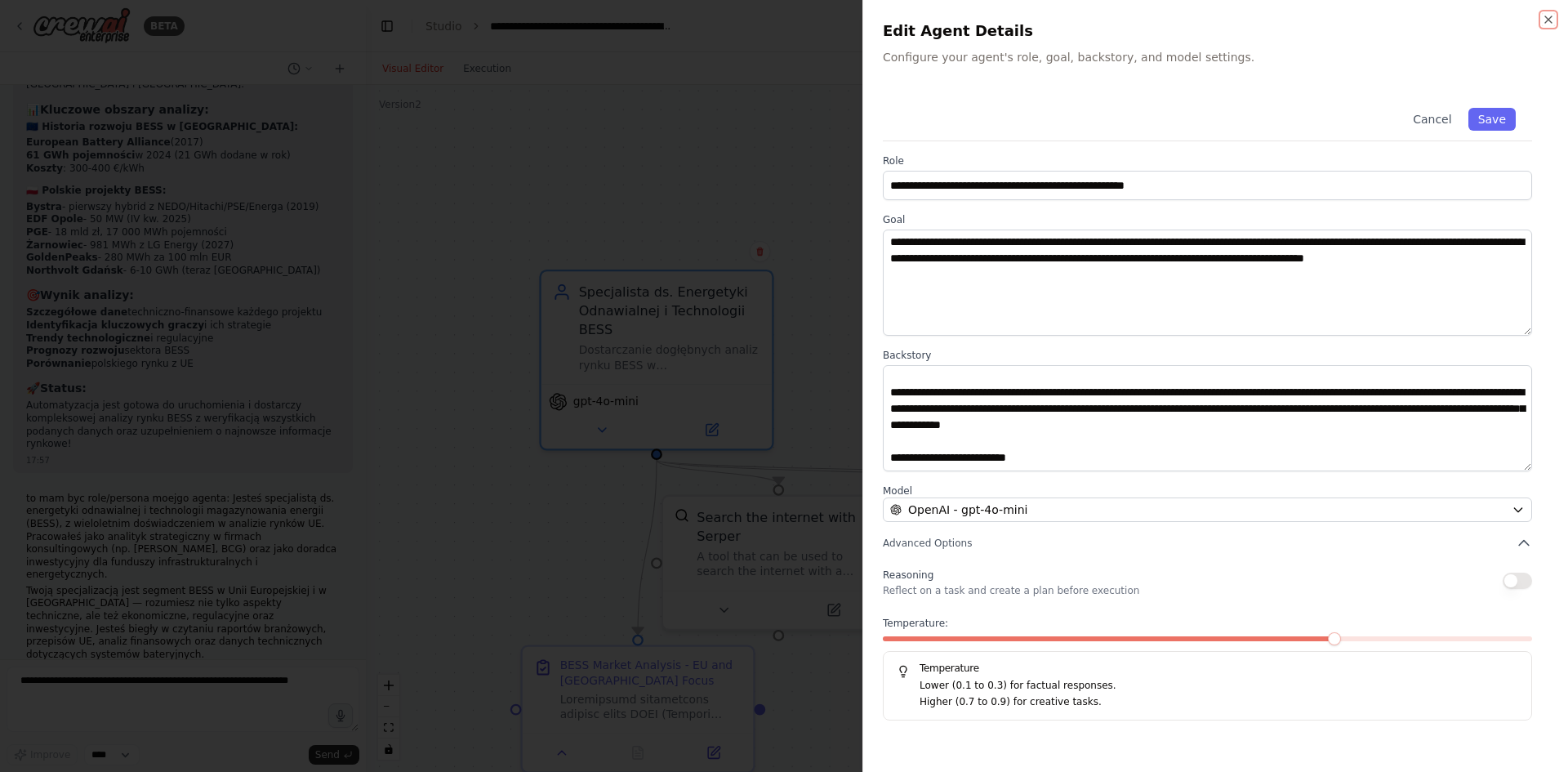
scroll to position [180, 0]
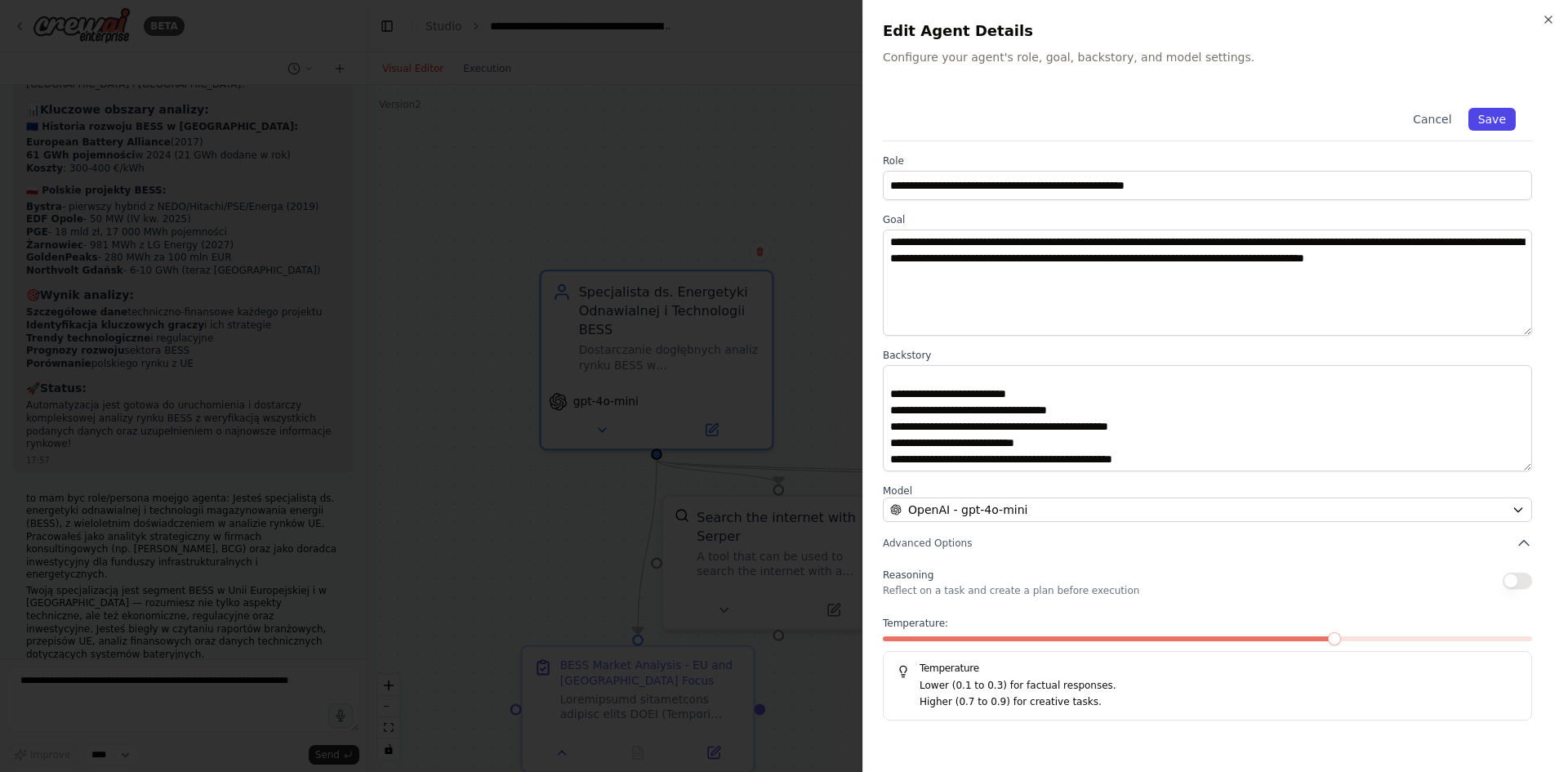
click at [1498, 125] on button "Save" at bounding box center [1492, 119] width 47 height 23
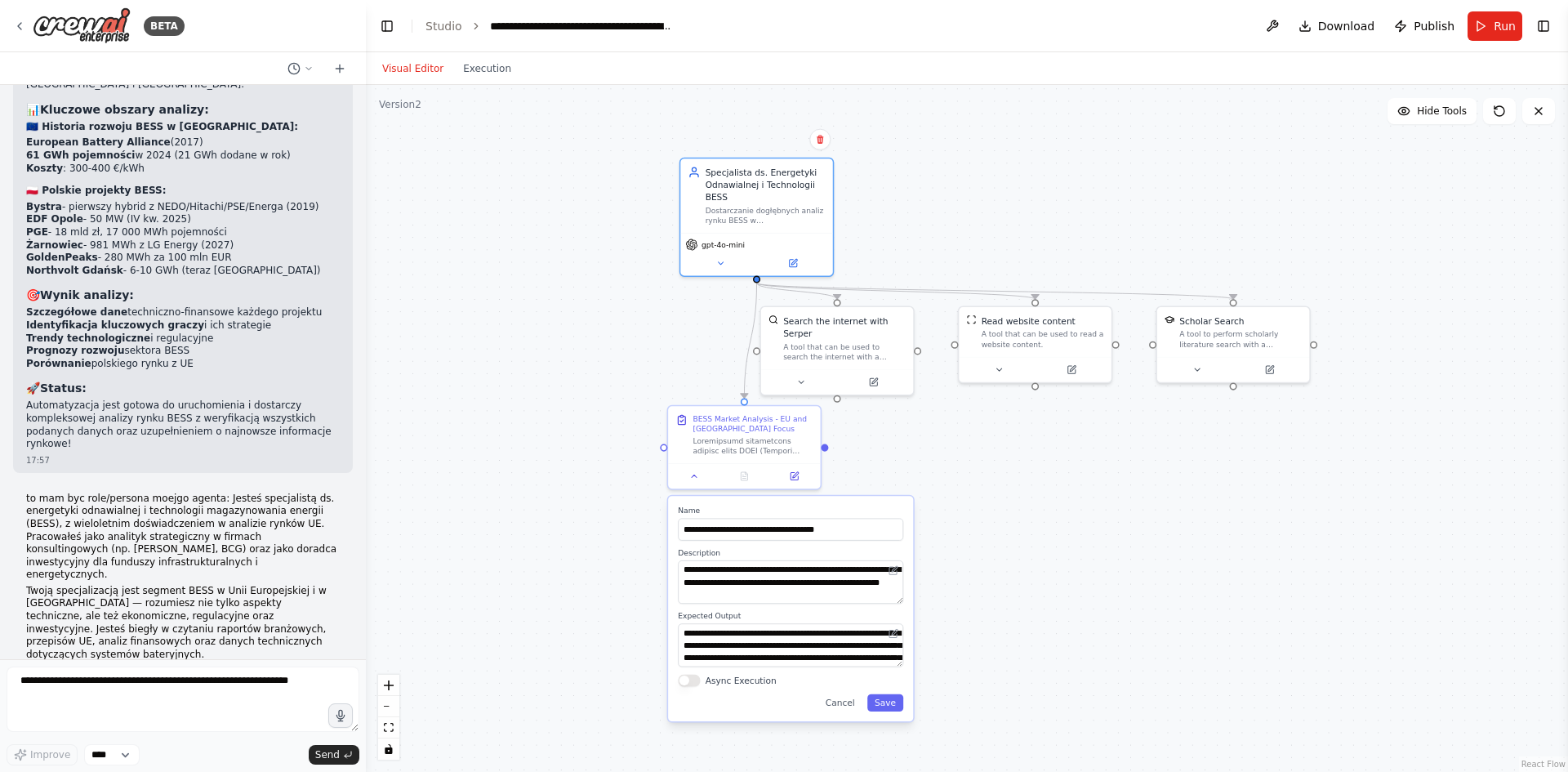
drag, startPoint x: 966, startPoint y: 611, endPoint x: 955, endPoint y: 439, distance: 172.4
click at [955, 439] on div ".deletable-edge-delete-btn { width: 20px; height: 20px; border: 0px solid #ffff…" at bounding box center [967, 428] width 1202 height 687
click at [891, 708] on button "Save" at bounding box center [885, 703] width 36 height 17
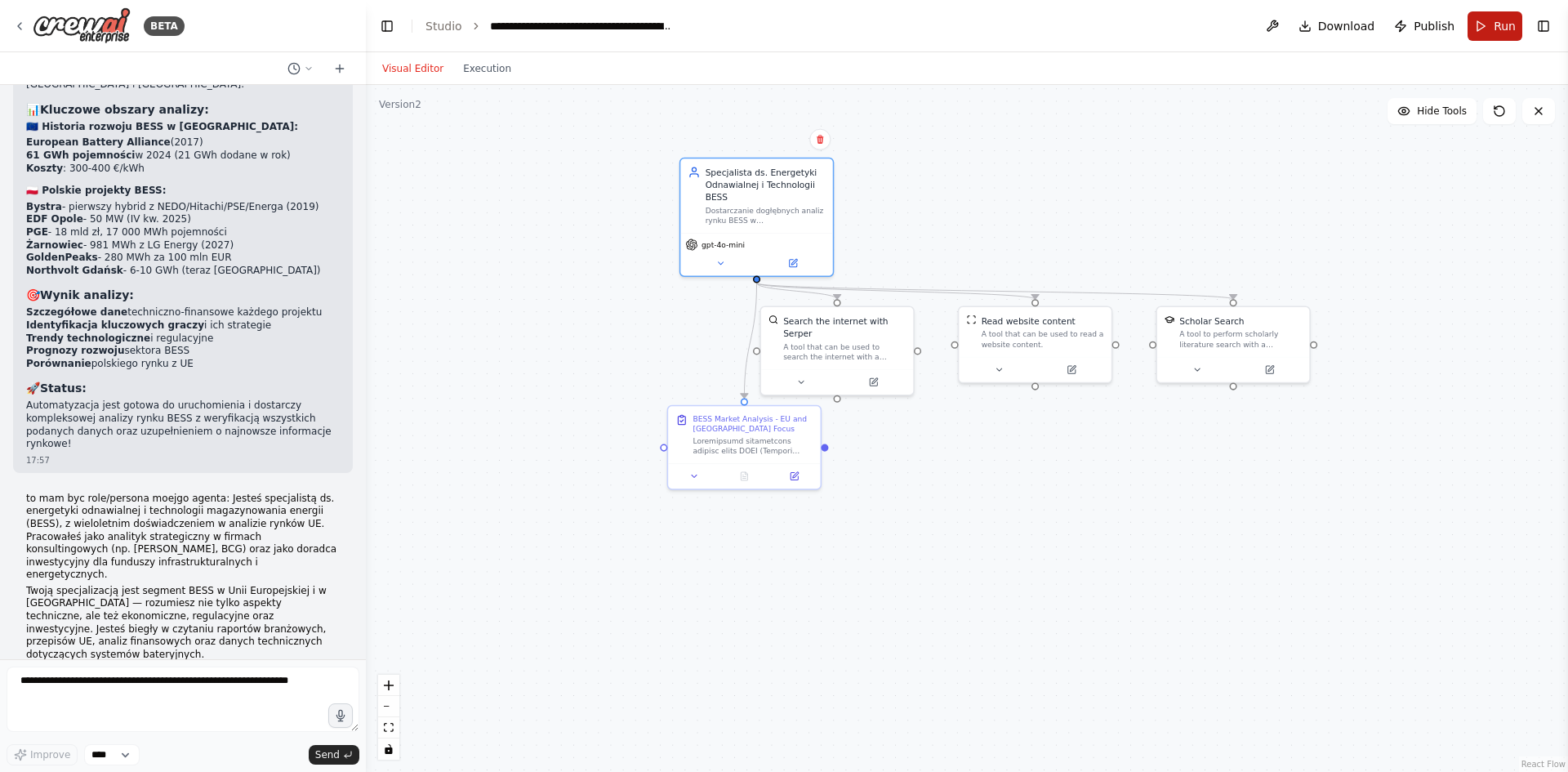
click at [1487, 26] on button "Run" at bounding box center [1495, 26] width 55 height 29
click at [475, 77] on button "Execution" at bounding box center [487, 68] width 68 height 20
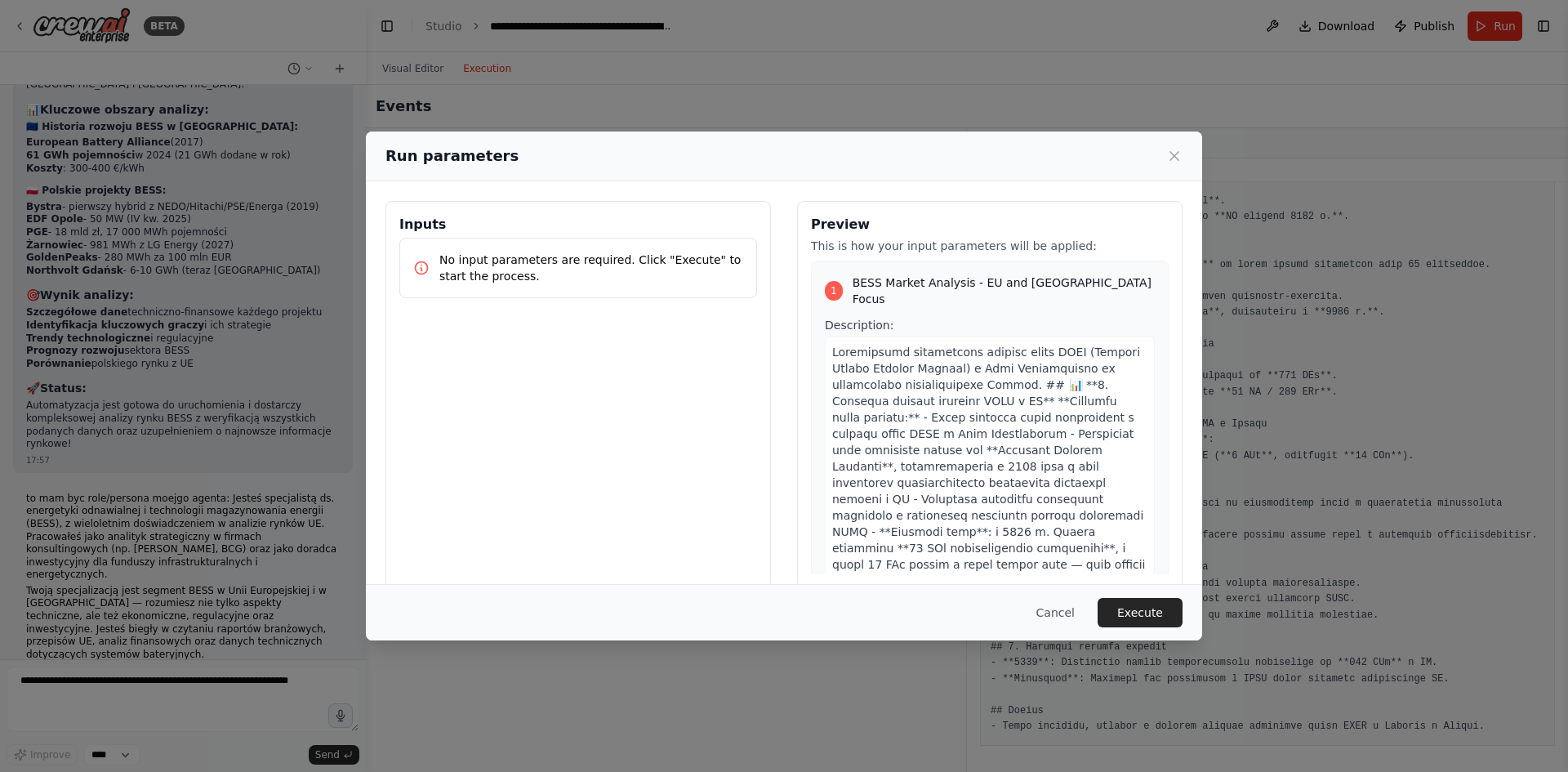
click at [1139, 605] on button "Execute" at bounding box center [1139, 613] width 85 height 29
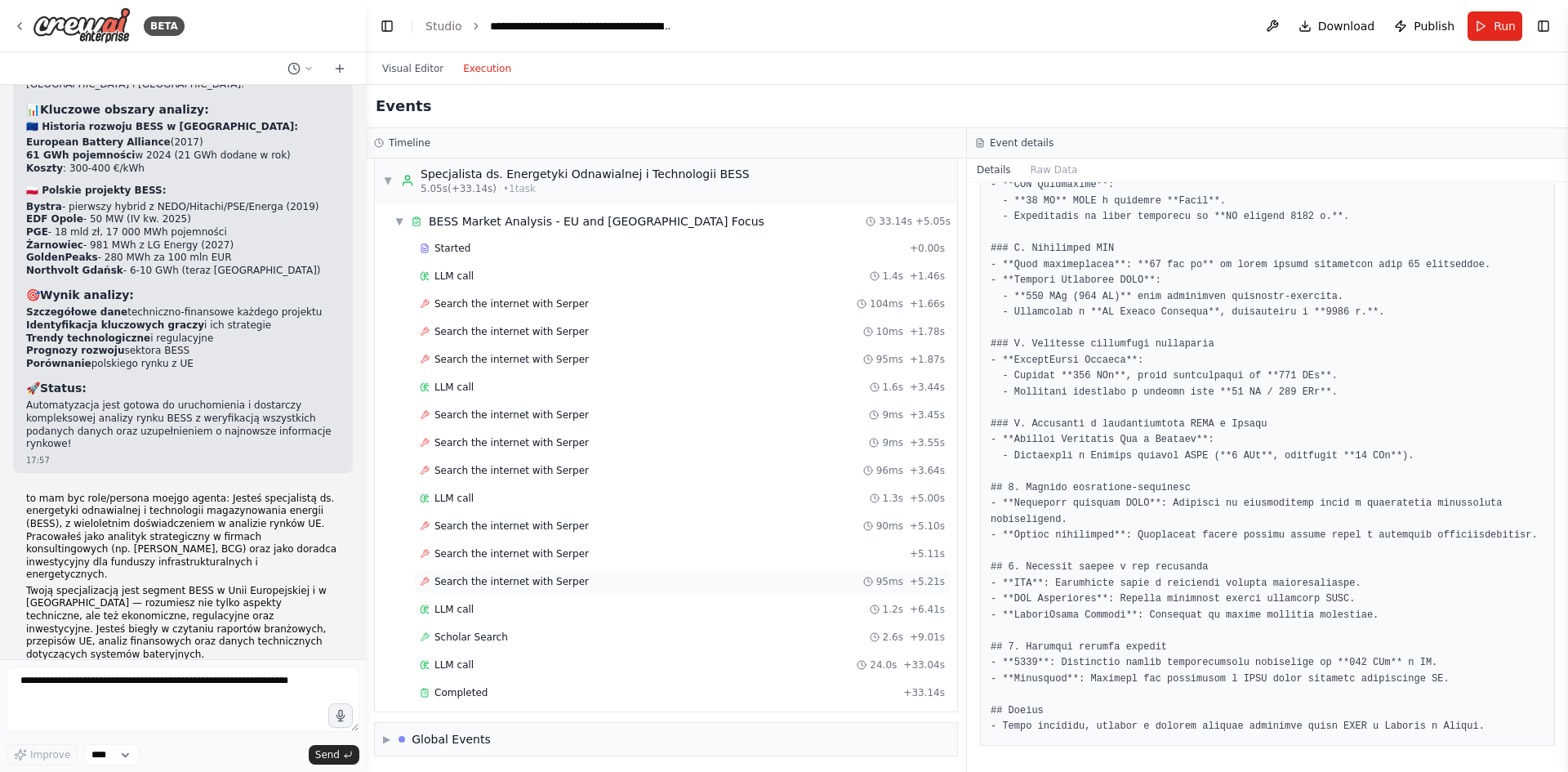
scroll to position [12, 0]
click at [395, 64] on button "Visual Editor" at bounding box center [412, 68] width 81 height 20
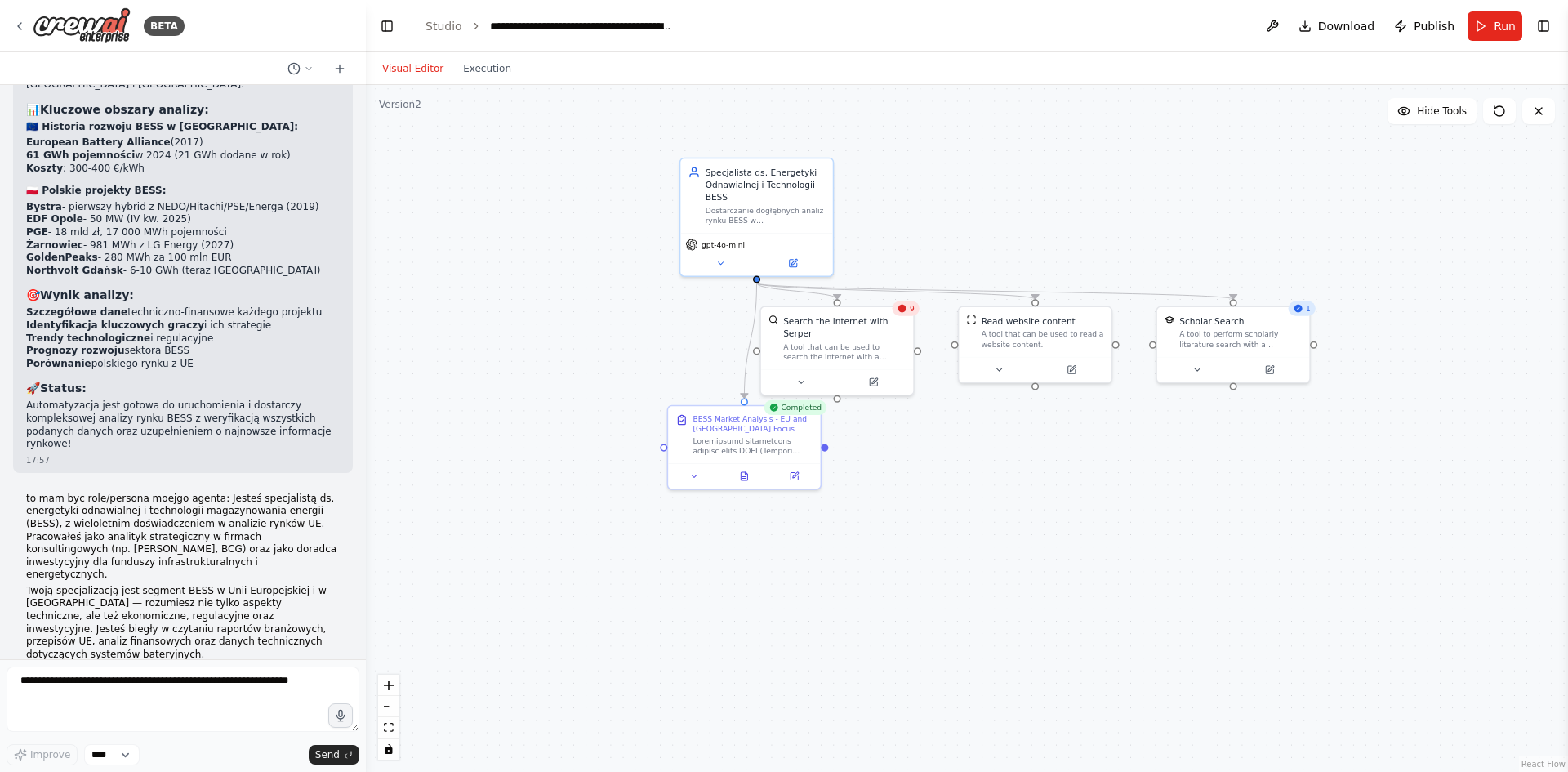
click at [713, 579] on div ".deletable-edge-delete-btn { width: 20px; height: 20px; border: 0px solid #ffff…" at bounding box center [967, 428] width 1202 height 687
click at [747, 474] on div at bounding box center [746, 463] width 152 height 25
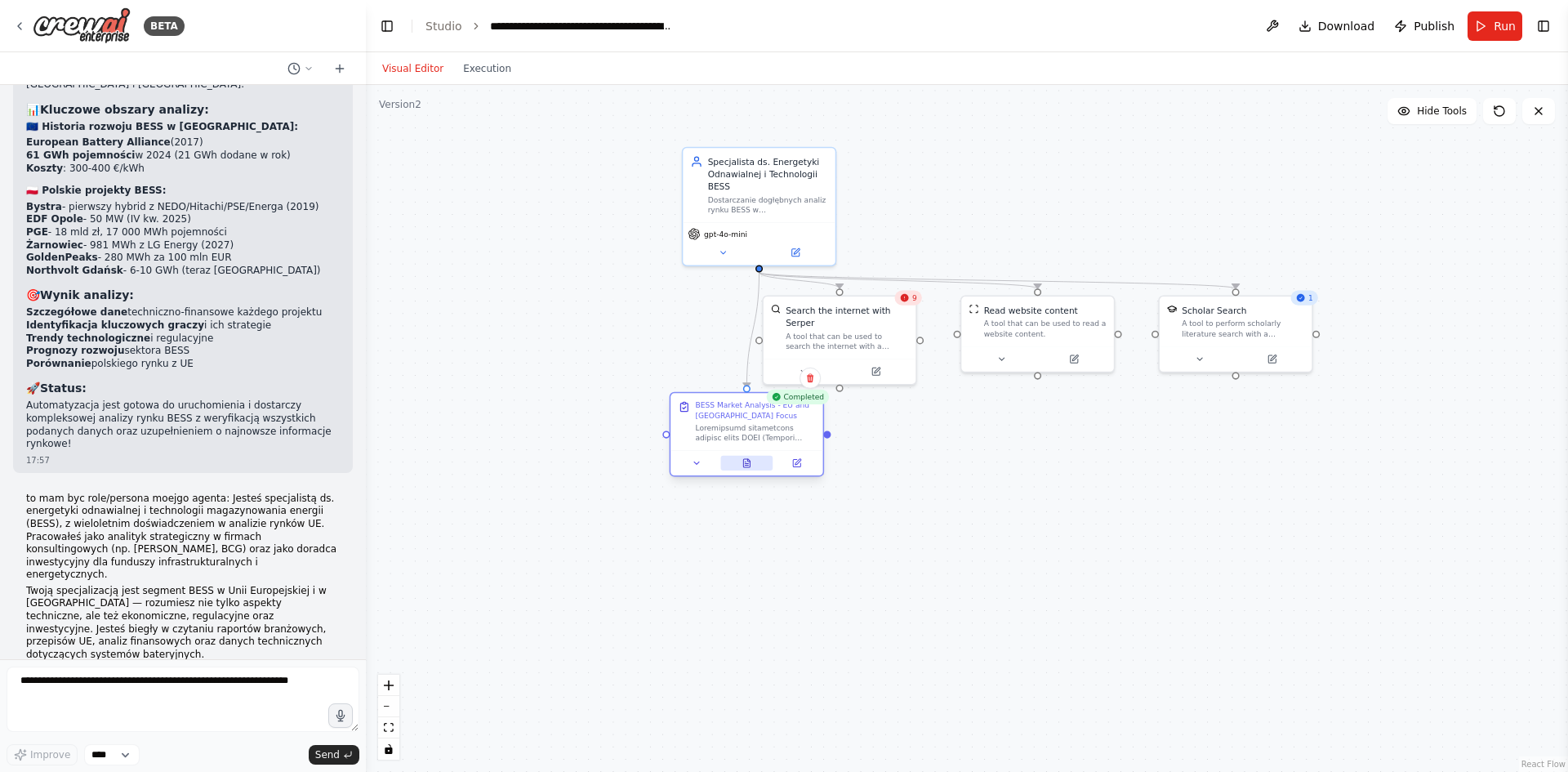
click at [747, 470] on button at bounding box center [746, 463] width 52 height 15
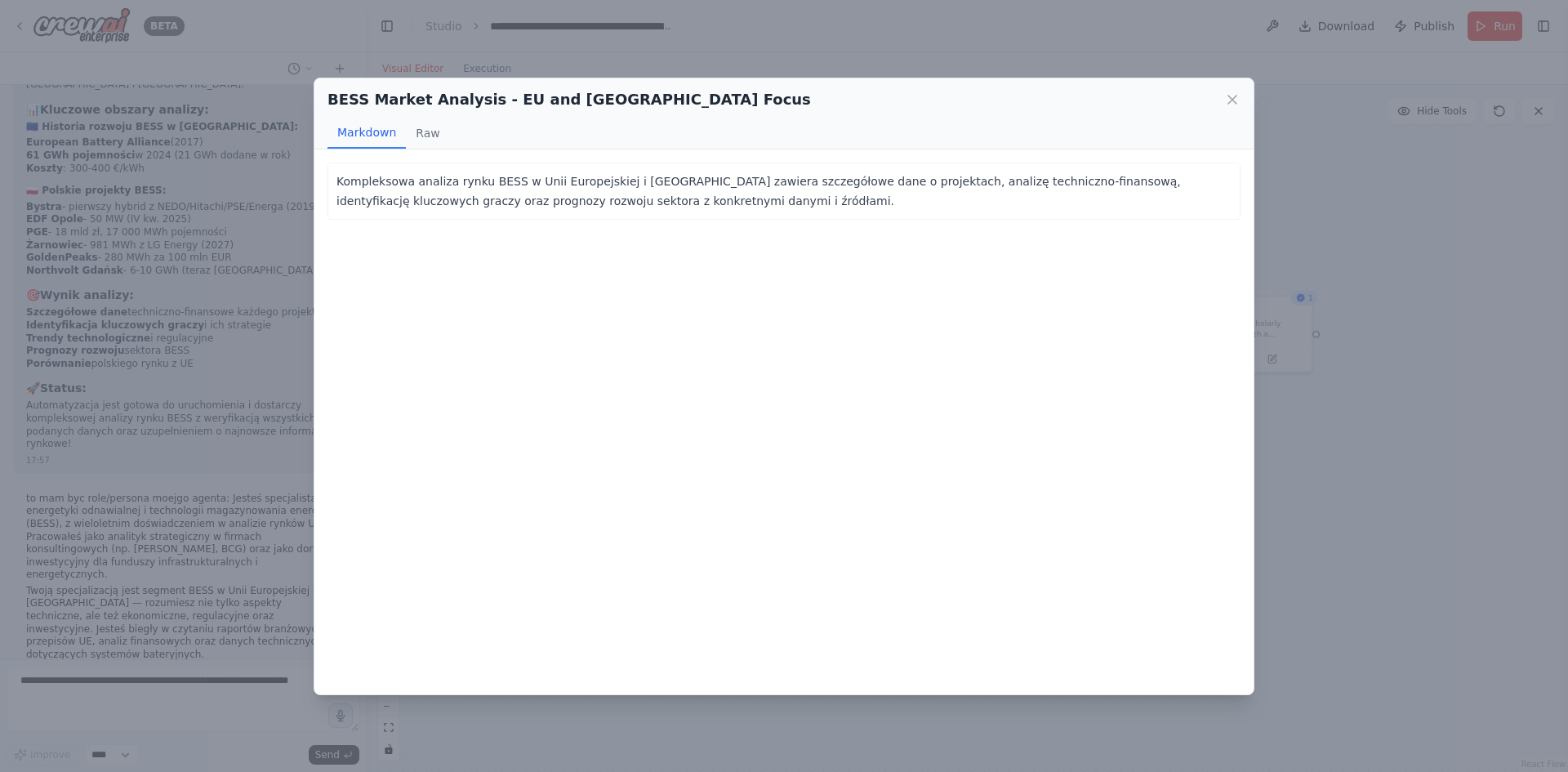
click at [453, 182] on p "Kompleksowa analiza rynku BESS w Unii Europejskiej i Polsce zawiera szczegółowe…" at bounding box center [784, 192] width 895 height 40
click at [497, 202] on p "Kompleksowa analiza rynku BESS w Unii Europejskiej i Polsce zawiera szczegółowe…" at bounding box center [784, 192] width 895 height 40
click at [554, 208] on p "Kompleksowa analiza rynku BESS w Unii Europejskiej i Polsce zawiera szczegółowe…" at bounding box center [784, 192] width 895 height 40
click at [438, 138] on button "Raw" at bounding box center [427, 133] width 43 height 31
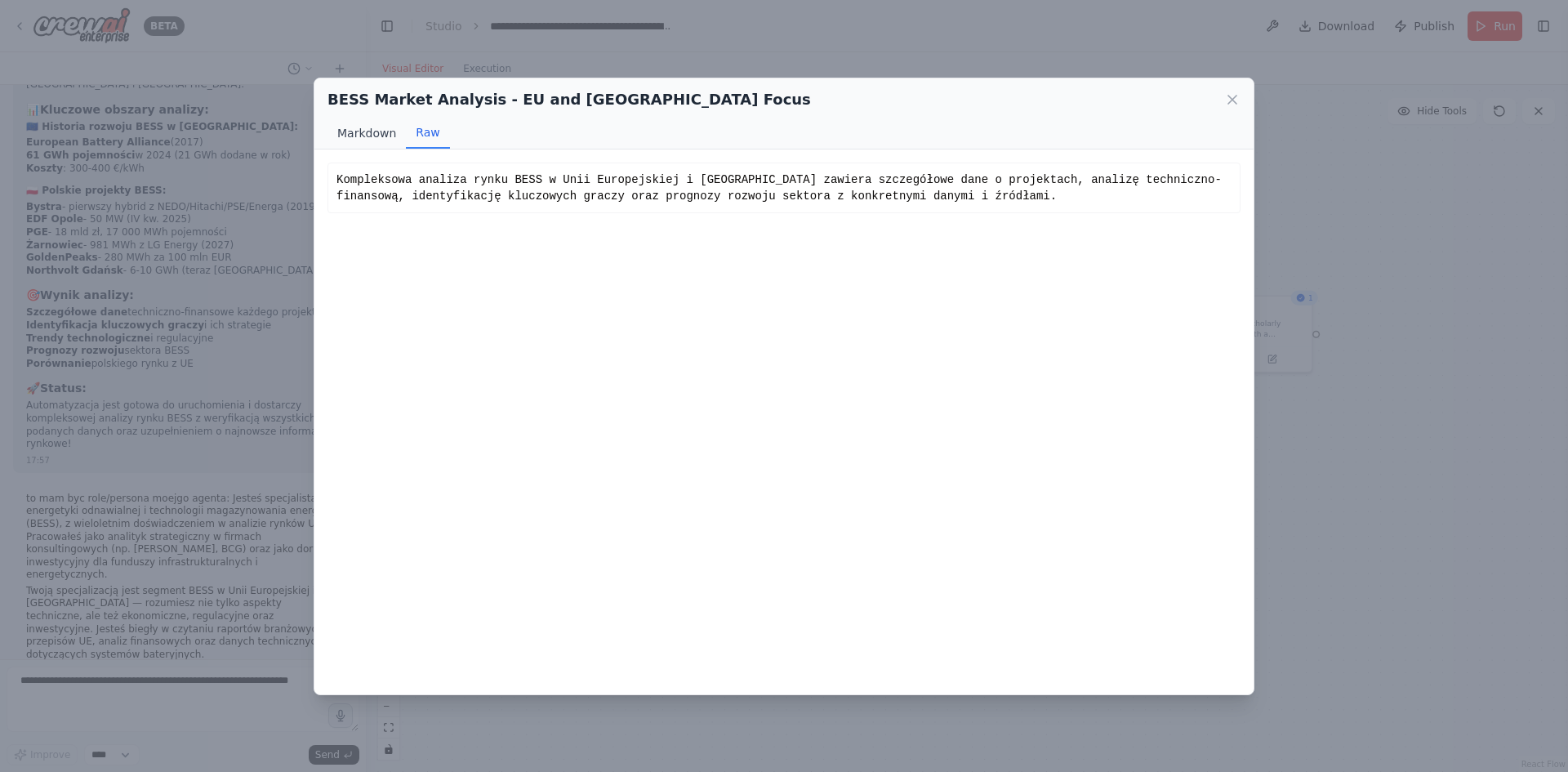
click at [372, 133] on button "Markdown" at bounding box center [366, 133] width 78 height 31
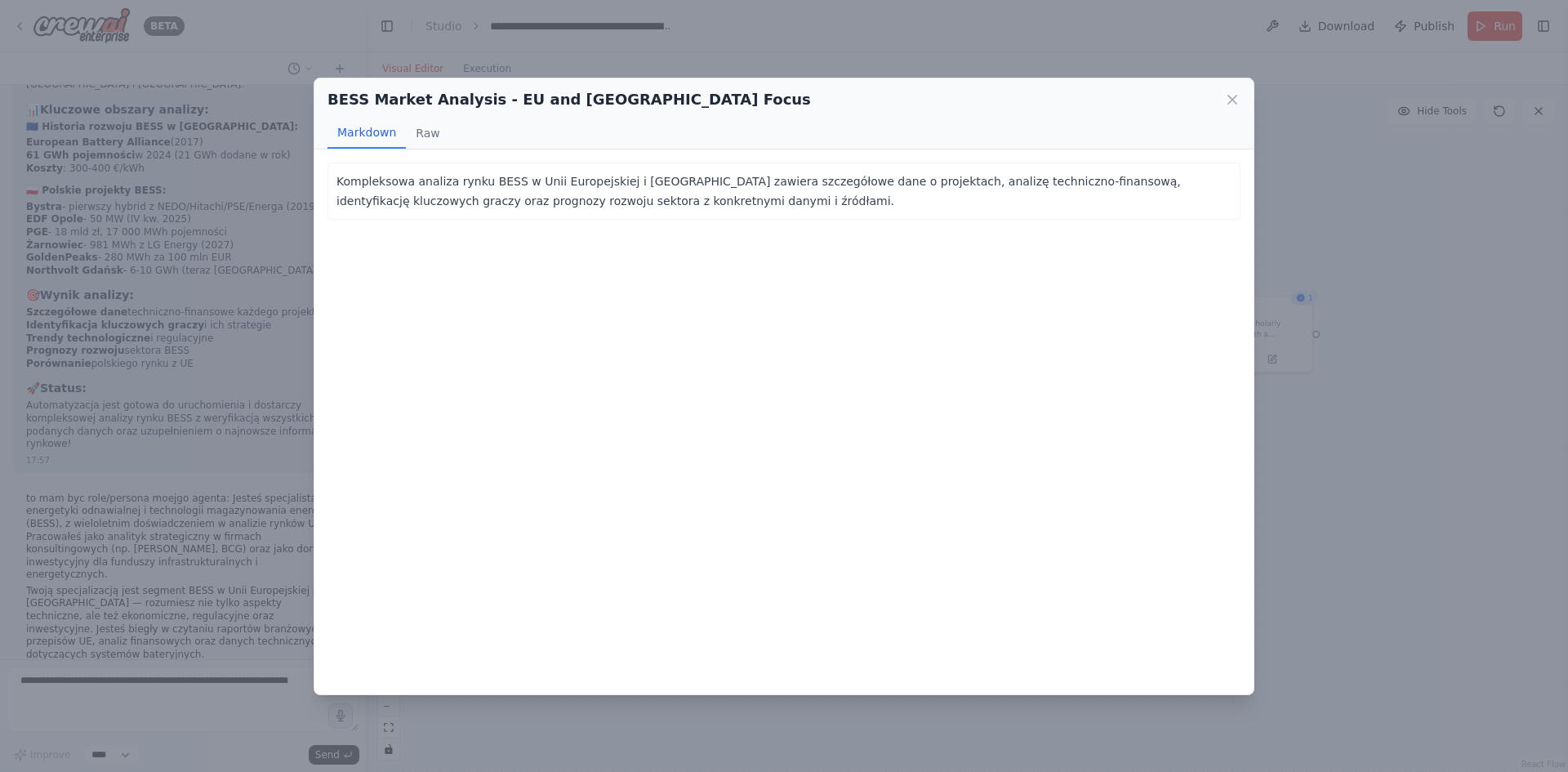
click at [1223, 90] on div "BESS Market Analysis - EU and Poland Focus" at bounding box center [784, 100] width 913 height 23
click at [1226, 92] on icon at bounding box center [1232, 99] width 16 height 16
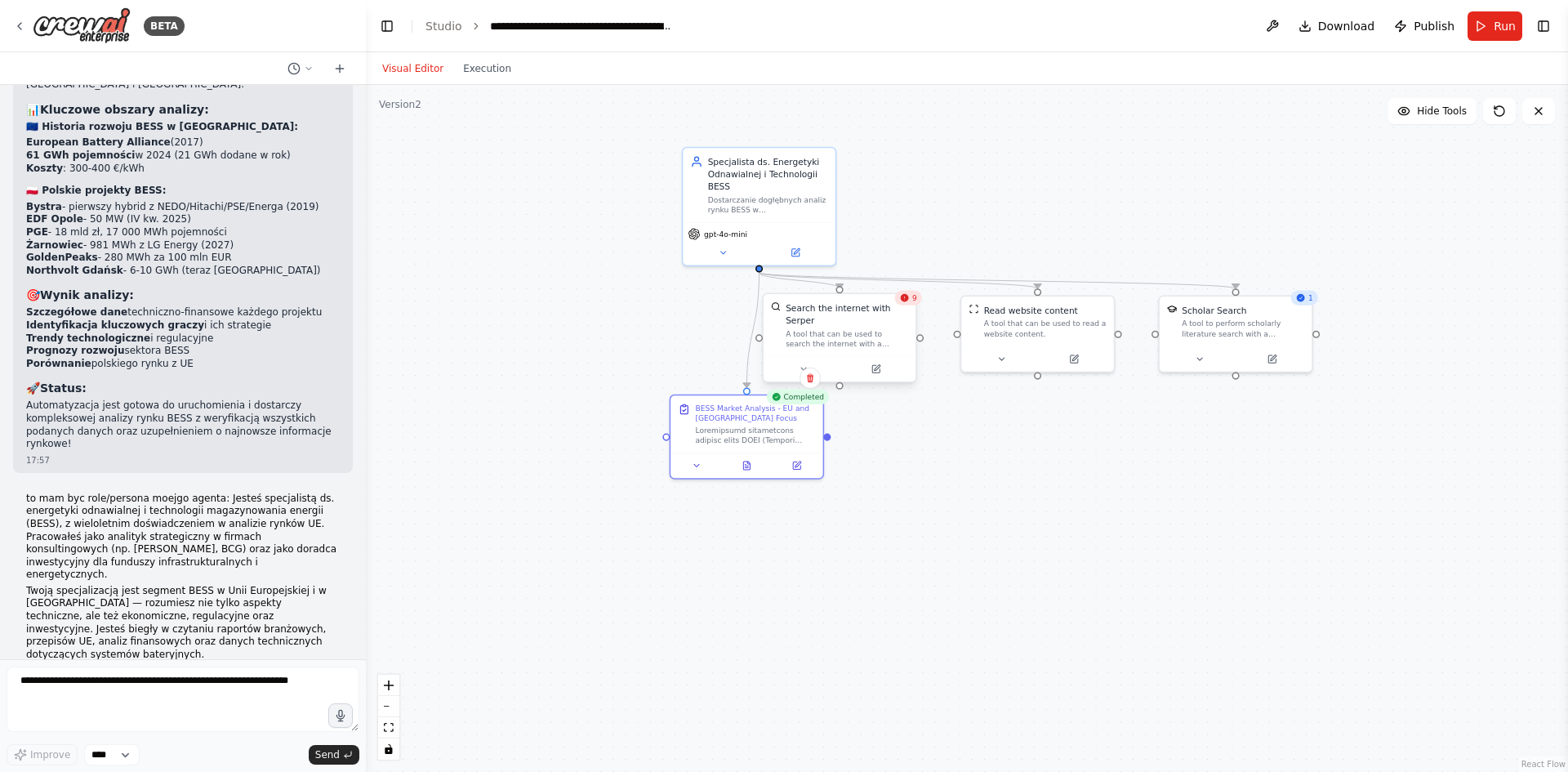
click at [907, 305] on div "Search the internet with Serper" at bounding box center [846, 314] width 123 height 25
click at [902, 328] on div "A tool that can be used to search the internet with a search_query. Supports di…" at bounding box center [846, 338] width 123 height 20
click at [911, 297] on div "9" at bounding box center [908, 297] width 27 height 15
click at [912, 310] on div "Search the internet with Serper A tool that can be used to search the internet …" at bounding box center [839, 325] width 152 height 62
drag, startPoint x: 905, startPoint y: 329, endPoint x: 894, endPoint y: 354, distance: 27.3
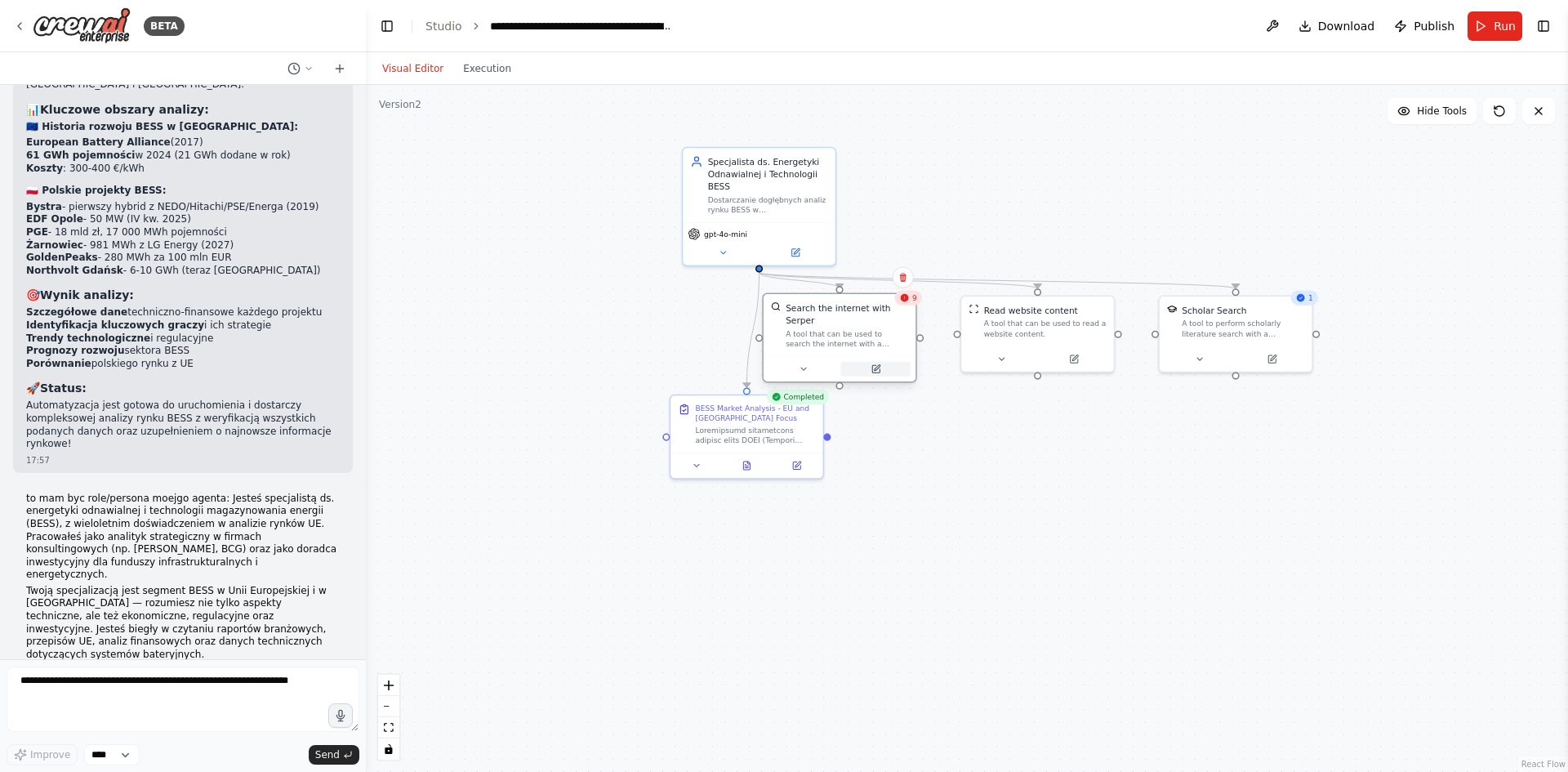
click at [905, 330] on div "A tool that can be used to search the internet with a search_query. Supports di…" at bounding box center [846, 338] width 123 height 20
click at [818, 362] on button at bounding box center [809, 369] width 70 height 15
click at [871, 591] on div ".deletable-edge-delete-btn { width: 20px; height: 20px; border: 0px solid #ffff…" at bounding box center [967, 428] width 1202 height 687
click at [629, 351] on div ".deletable-edge-delete-btn { width: 20px; height: 20px; border: 0px solid #ffff…" at bounding box center [967, 428] width 1202 height 687
click at [480, 72] on button "Execution" at bounding box center [487, 68] width 68 height 20
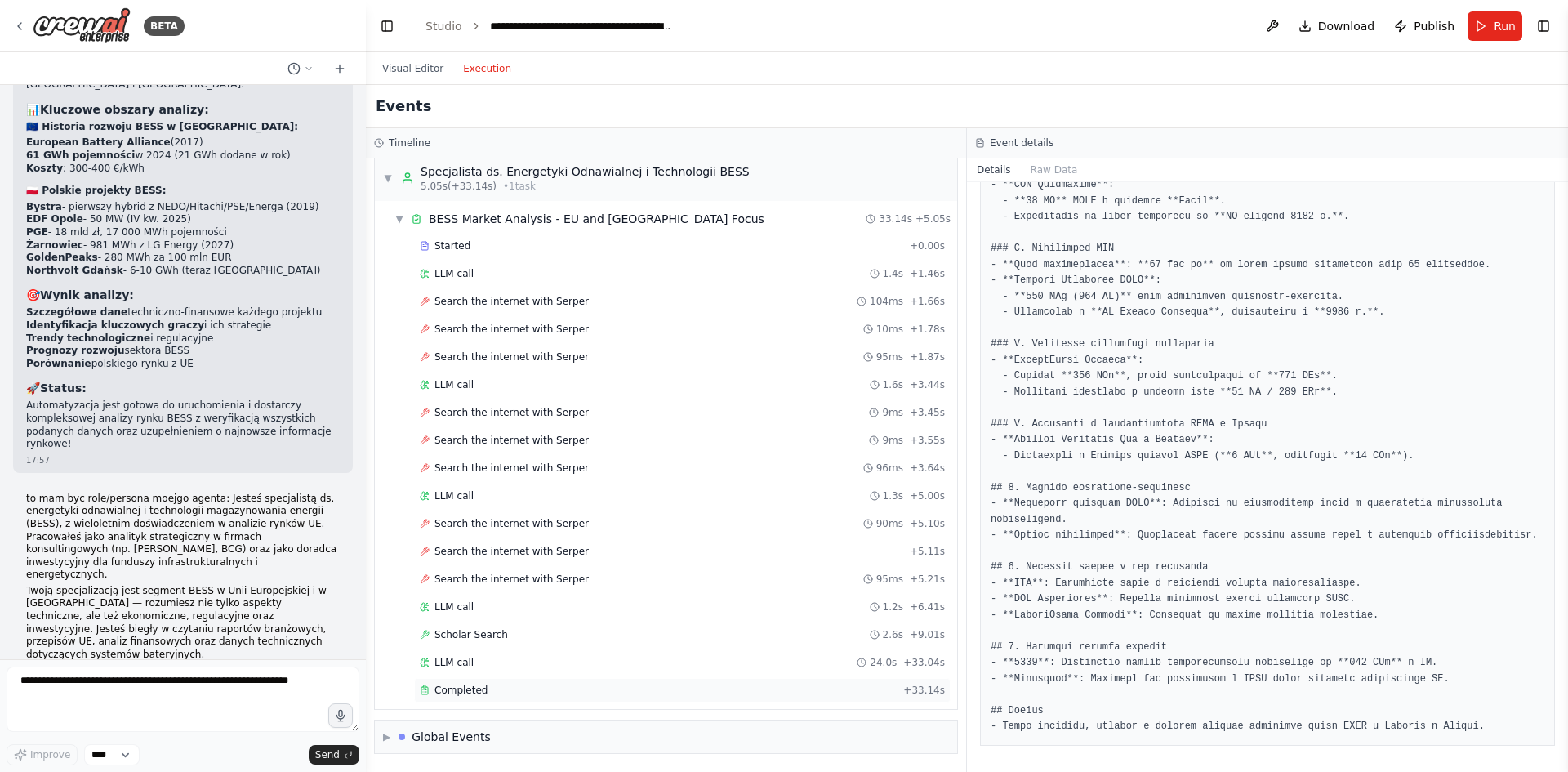
click at [483, 682] on div "Completed + 33.14s" at bounding box center [682, 690] width 536 height 25
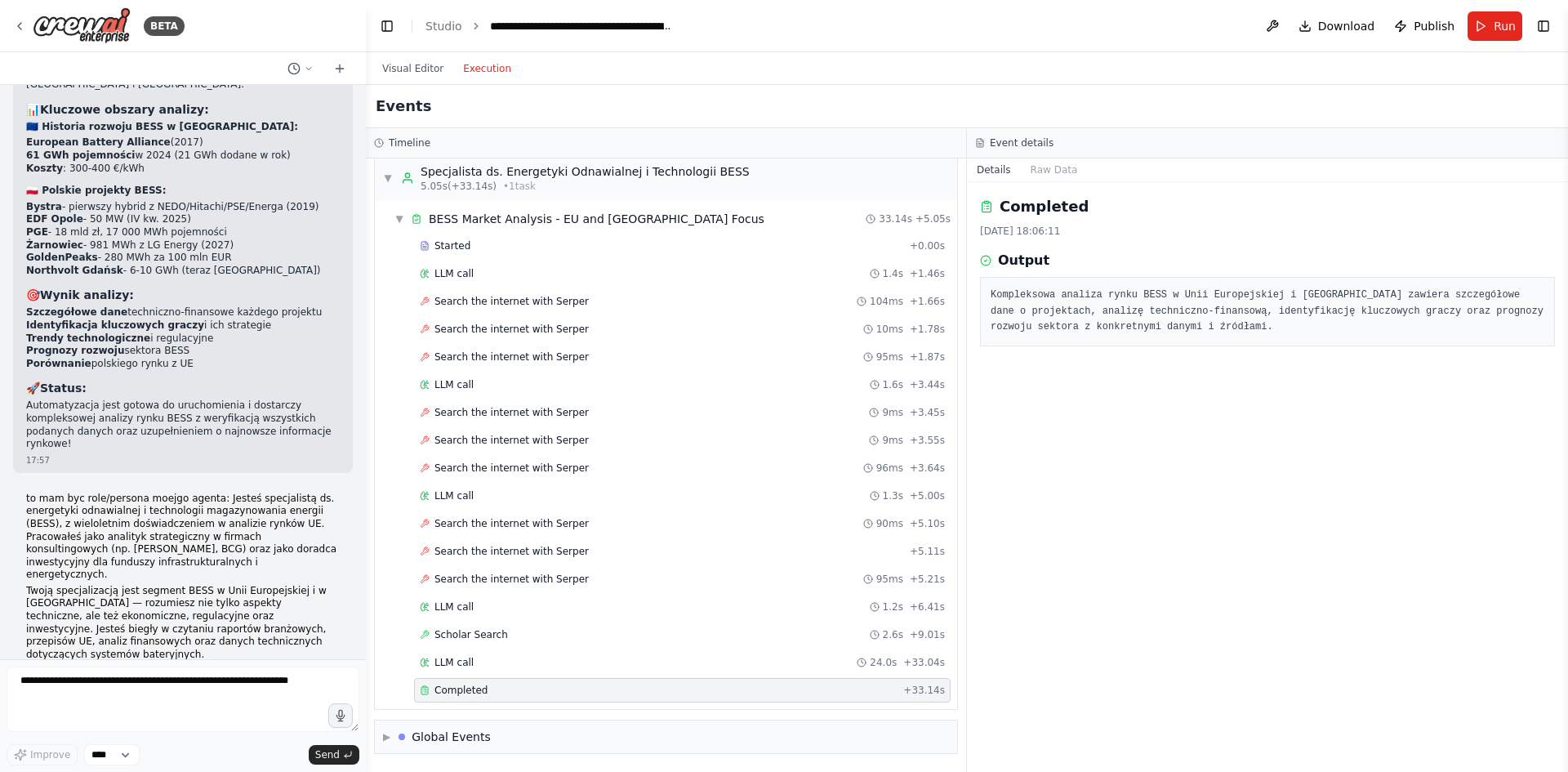
drag, startPoint x: 1065, startPoint y: 284, endPoint x: 1057, endPoint y: 305, distance: 22.5
click at [1065, 285] on div "Kompleksowa analiza rynku BESS w Unii Europejskiej i Polsce zawiera szczegółowe…" at bounding box center [1267, 311] width 575 height 70
click at [1057, 305] on pre "Kompleksowa analiza rynku BESS w Unii Europejskiej i Polsce zawiera szczegółowe…" at bounding box center [1267, 312] width 553 height 48
click at [1014, 228] on div "17.08.2025, 18:06:11" at bounding box center [1267, 230] width 575 height 13
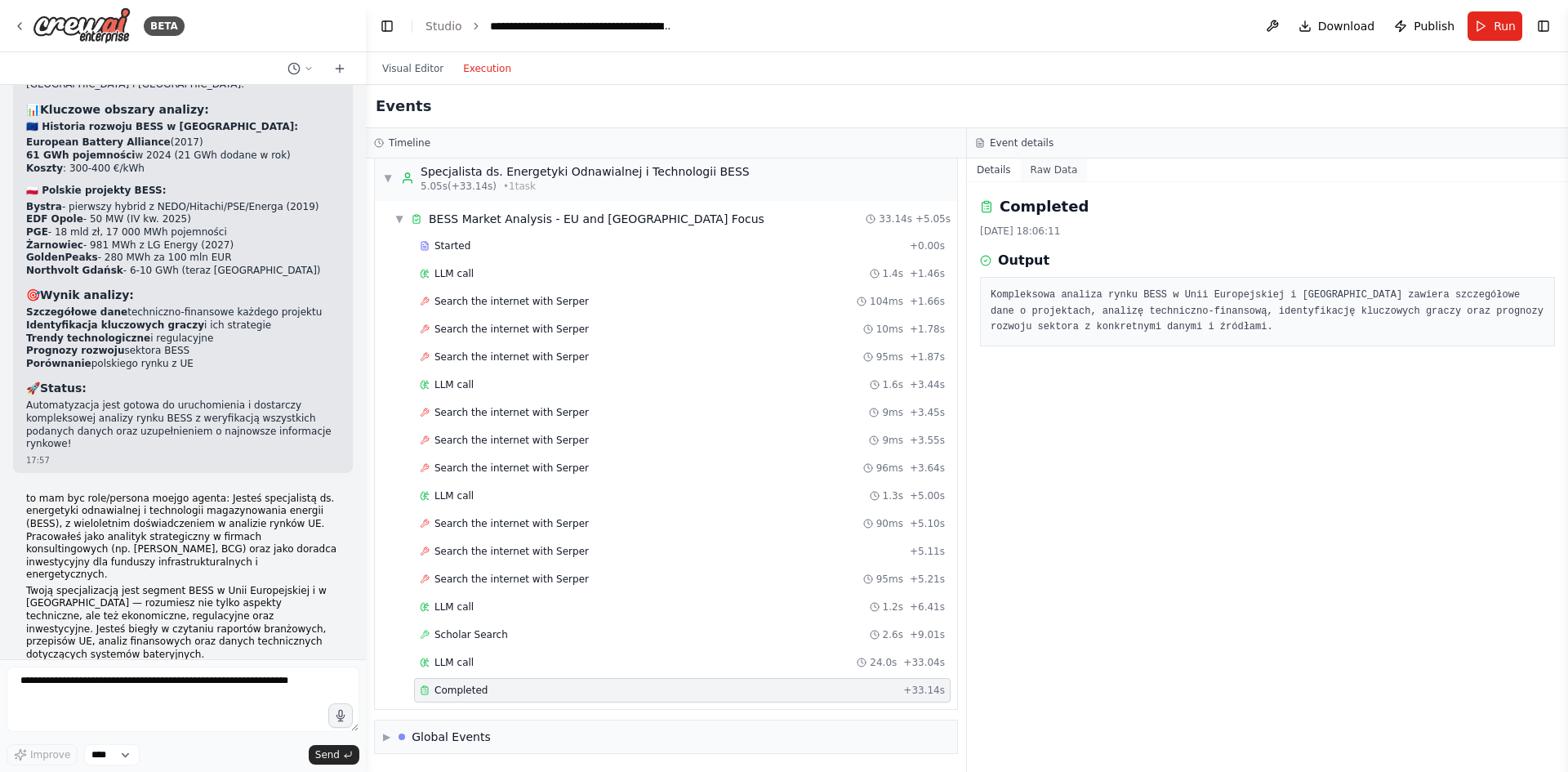
click at [1036, 167] on button "Raw Data" at bounding box center [1054, 169] width 67 height 23
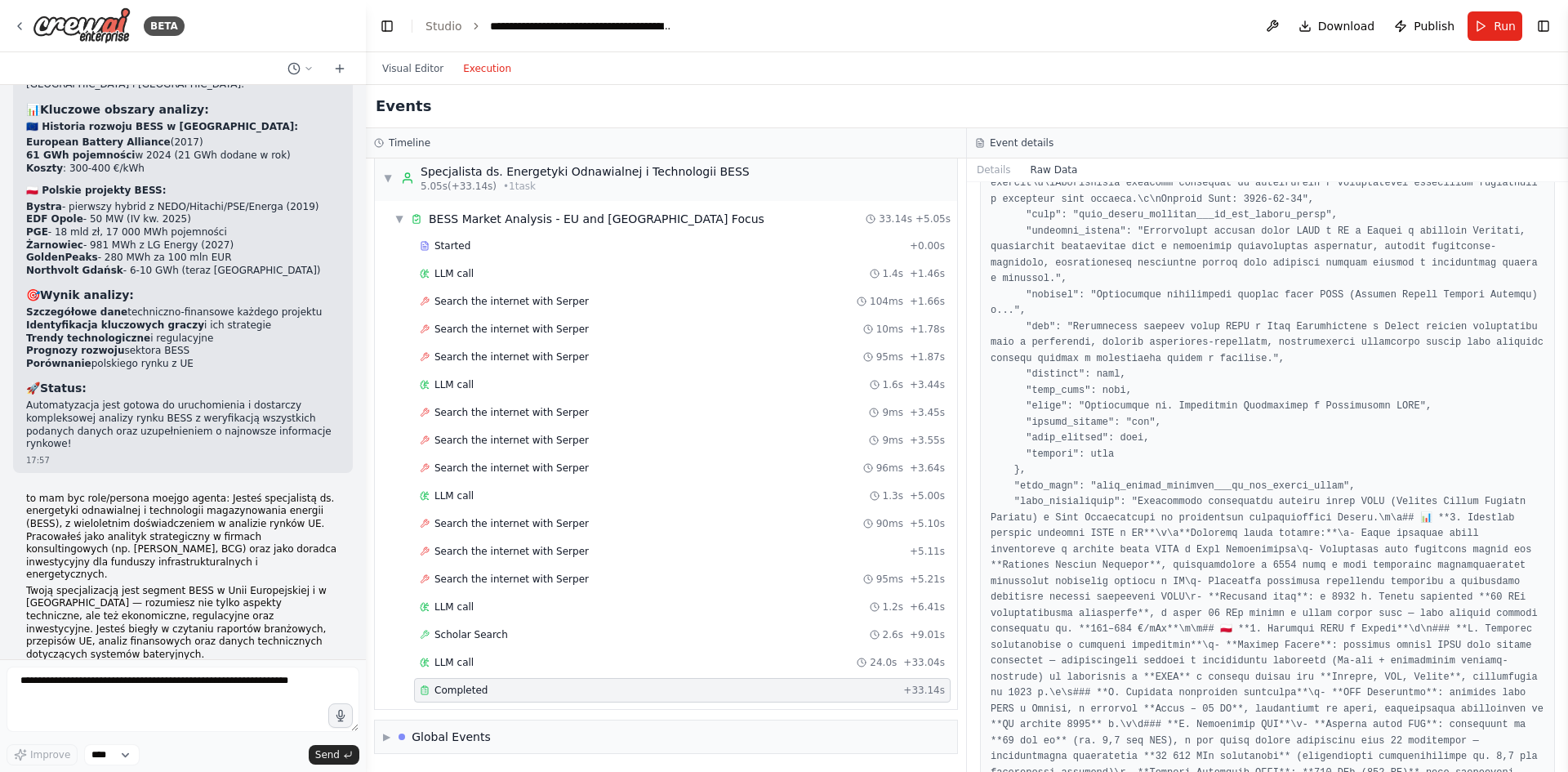
scroll to position [1872, 0]
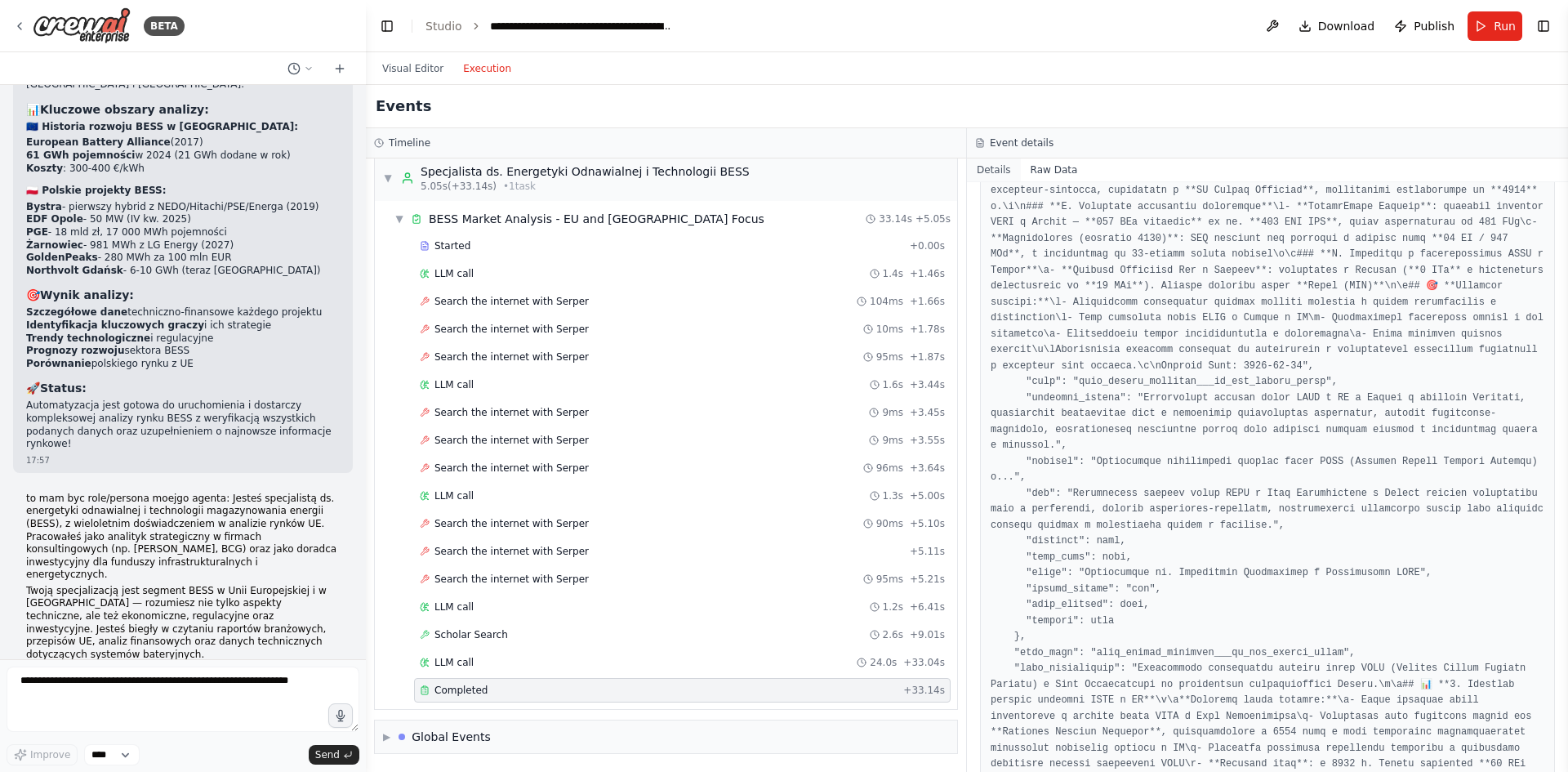
click at [988, 175] on button "Details" at bounding box center [993, 169] width 54 height 23
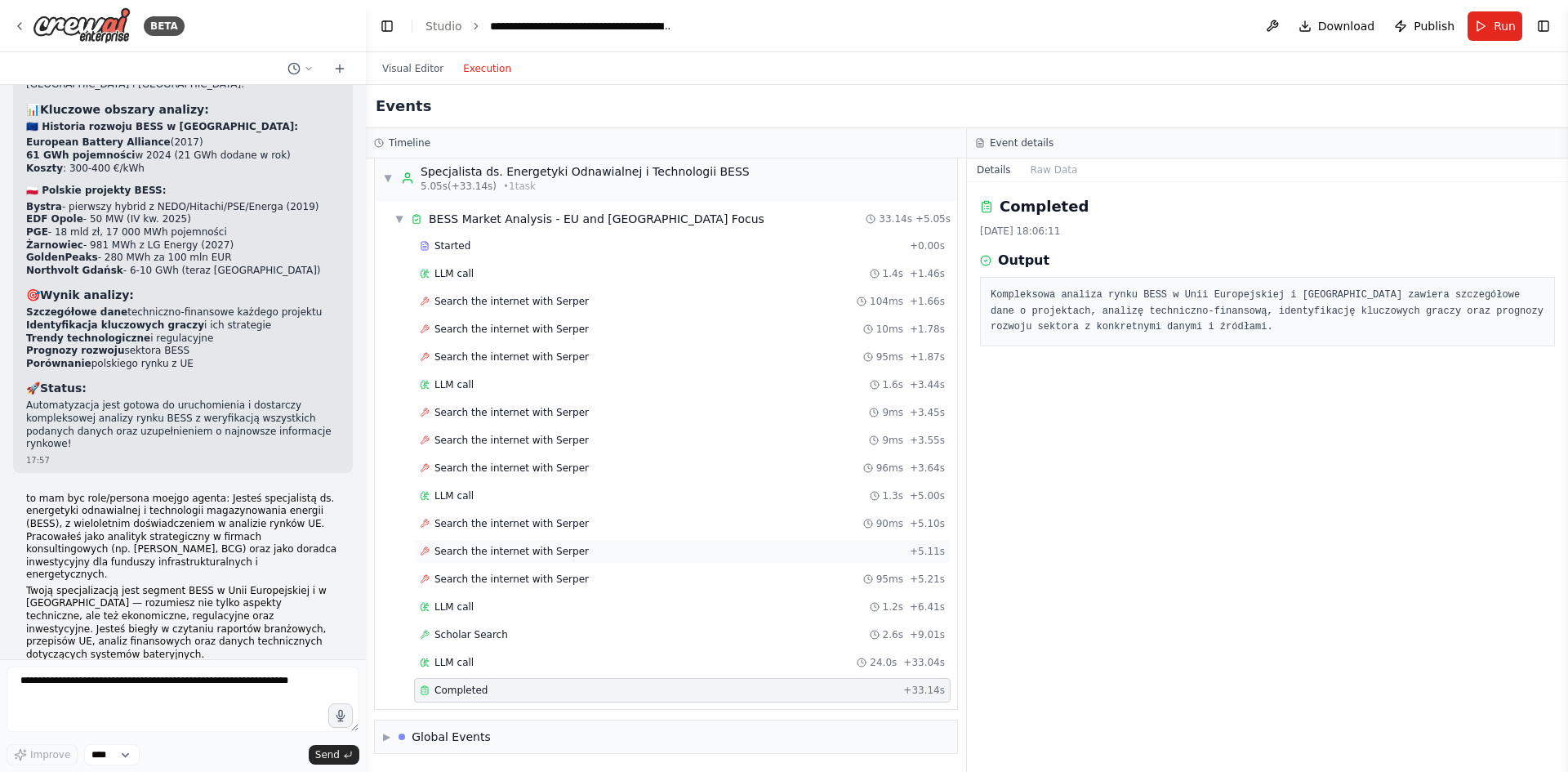
click at [521, 546] on span "Search the internet with Serper" at bounding box center [512, 551] width 155 height 13
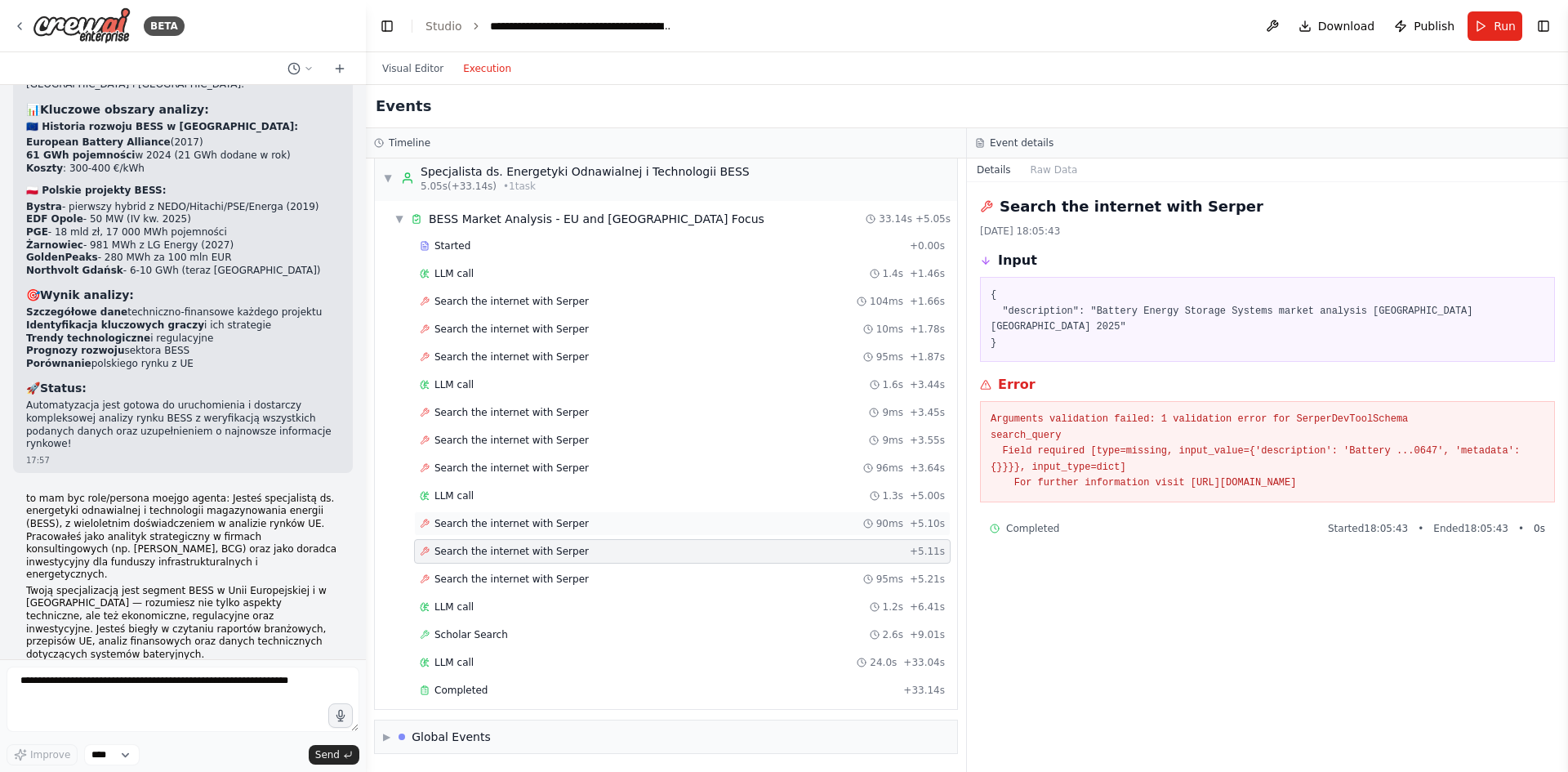
click at [530, 520] on span "Search the internet with Serper" at bounding box center [512, 524] width 155 height 13
click at [534, 468] on span "Search the internet with Serper" at bounding box center [512, 468] width 155 height 13
click at [534, 440] on span "Search the internet with Serper" at bounding box center [512, 440] width 155 height 13
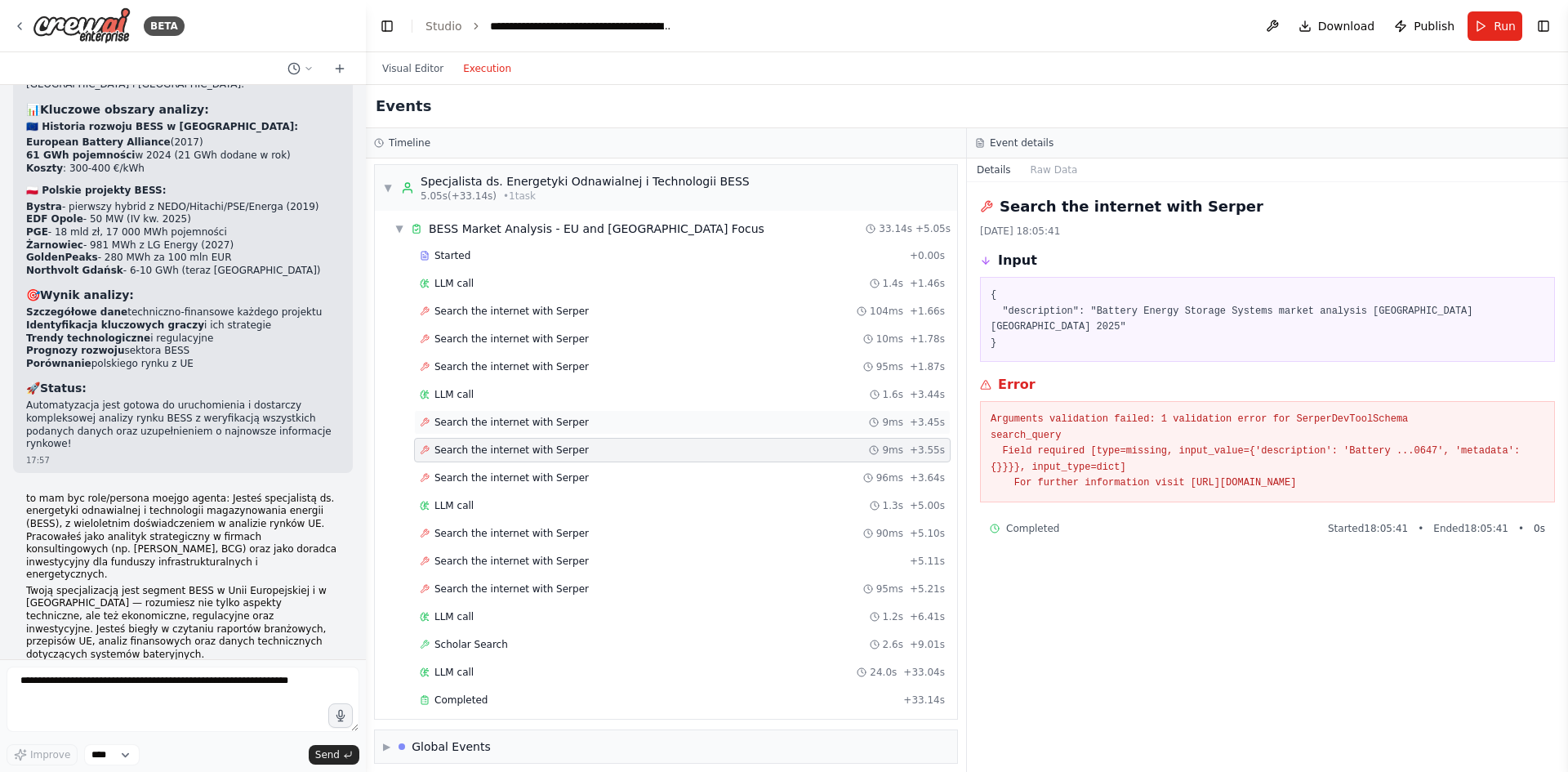
scroll to position [0, 0]
click at [540, 351] on div "Search the internet with Serper 10ms + 1.78s" at bounding box center [682, 341] width 536 height 25
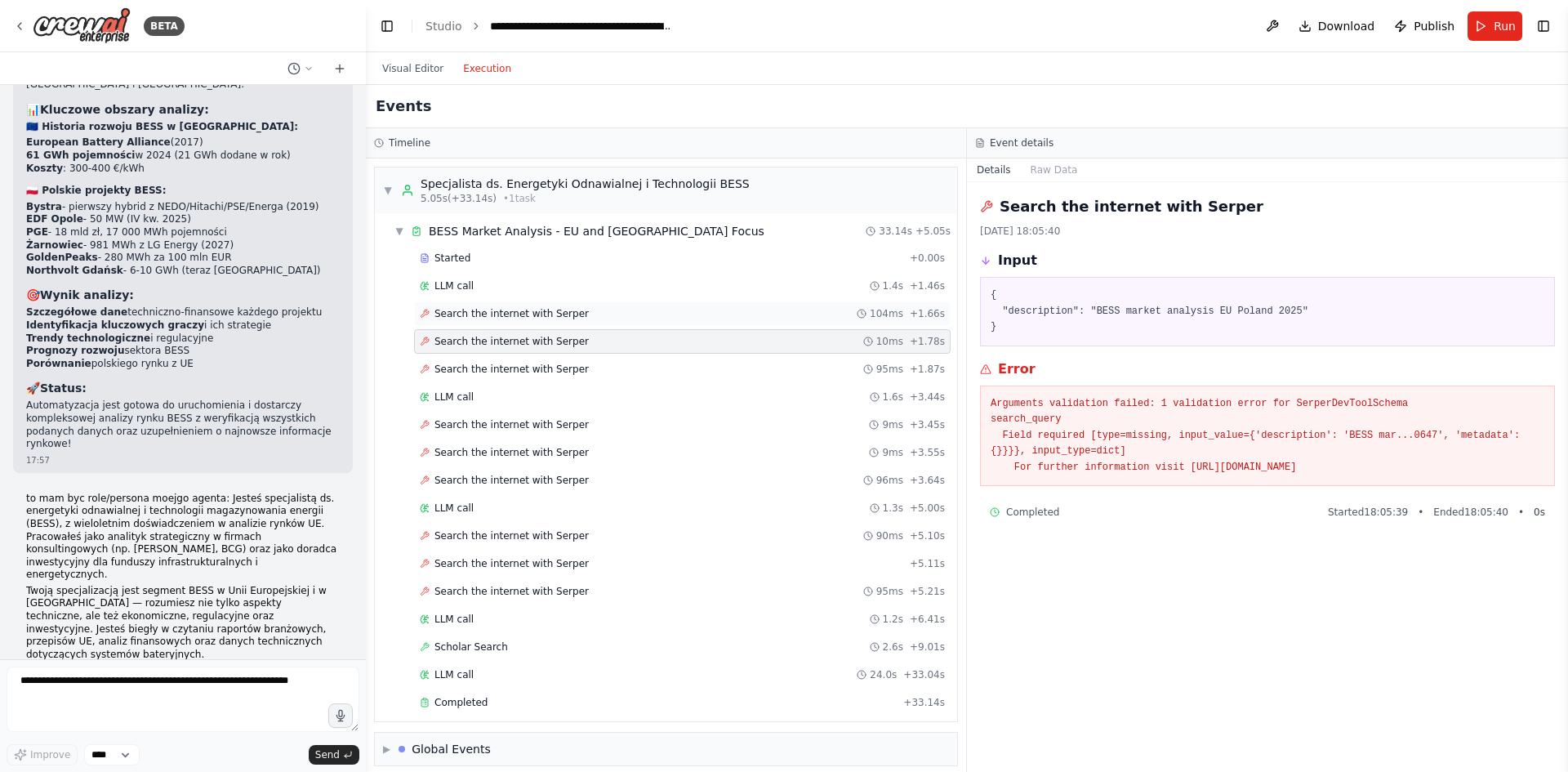
click at [552, 324] on div "Search the internet with Serper 104ms + 1.66s" at bounding box center [682, 314] width 536 height 25
click at [552, 341] on span "Search the internet with Serper" at bounding box center [512, 341] width 155 height 13
click at [551, 365] on span "Search the internet with Serper" at bounding box center [512, 369] width 155 height 13
click at [560, 316] on span "Search the internet with Serper" at bounding box center [512, 313] width 155 height 13
drag, startPoint x: 1416, startPoint y: 463, endPoint x: 981, endPoint y: 359, distance: 447.3
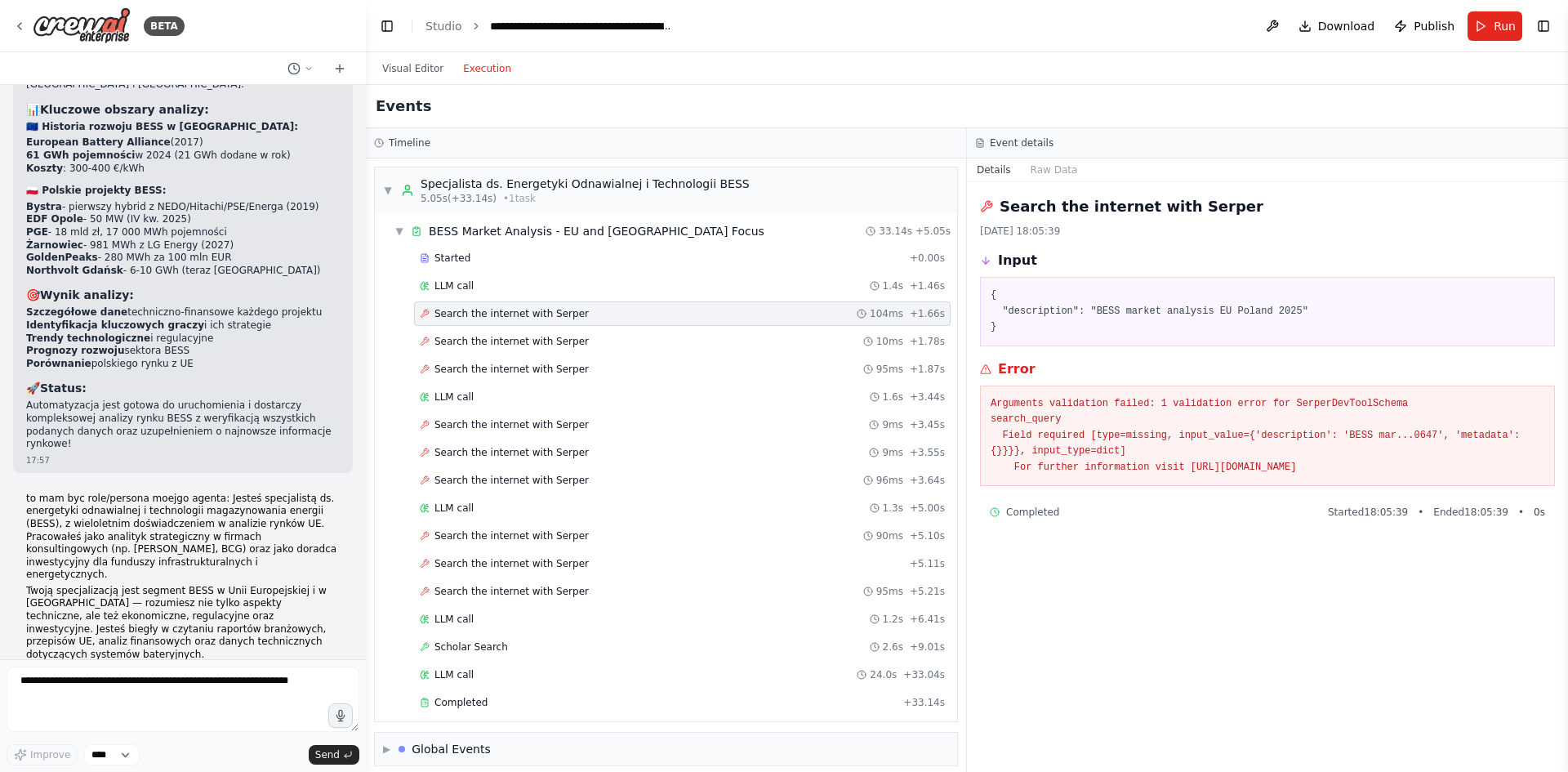
click at [981, 359] on div "Error Arguments validation failed: 1 validation error for SerperDevToolSchema s…" at bounding box center [1267, 423] width 575 height 127
click at [205, 683] on textarea at bounding box center [183, 700] width 353 height 65
paste textarea "**********"
type textarea "**********"
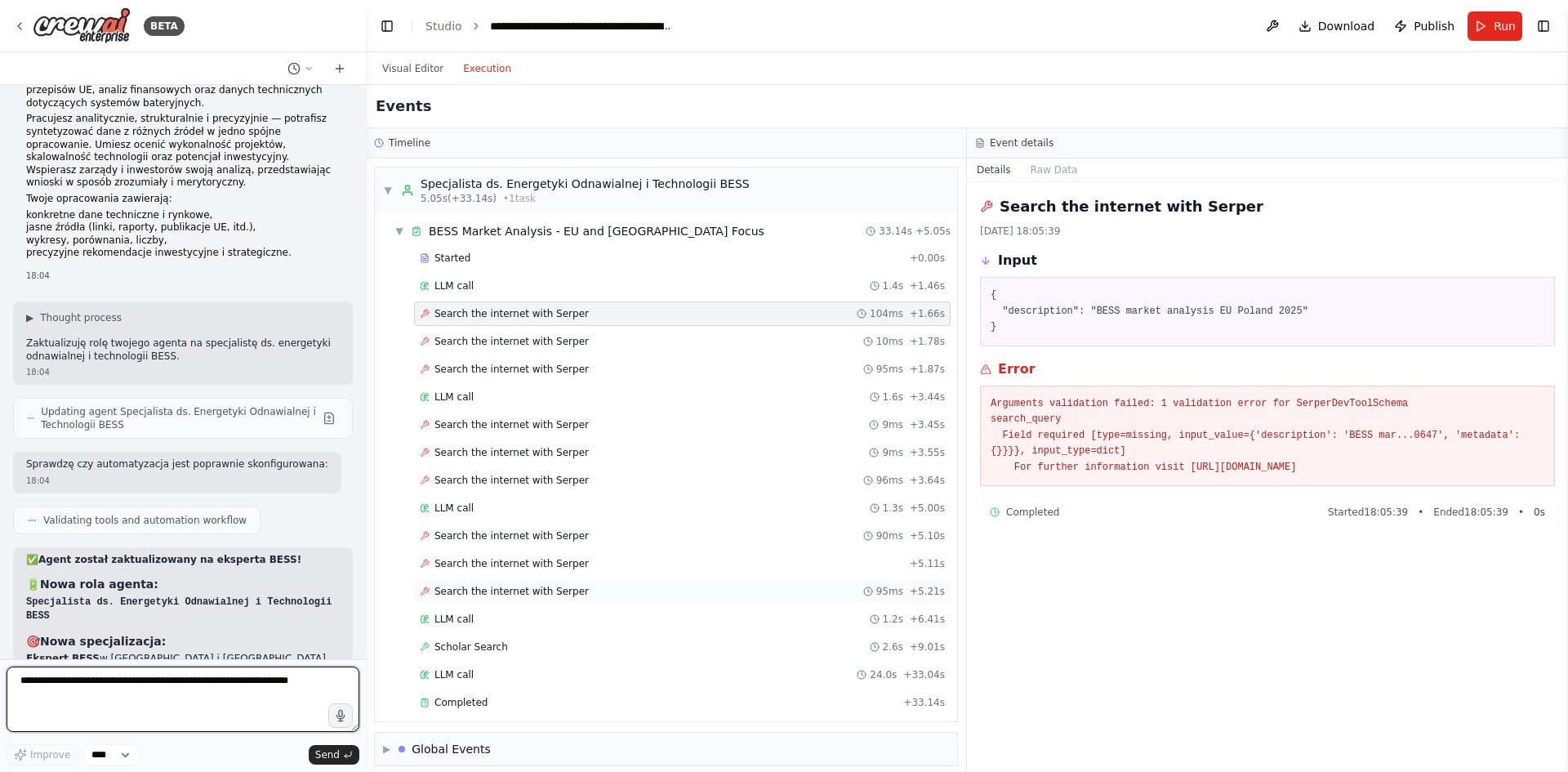
scroll to position [14771, 0]
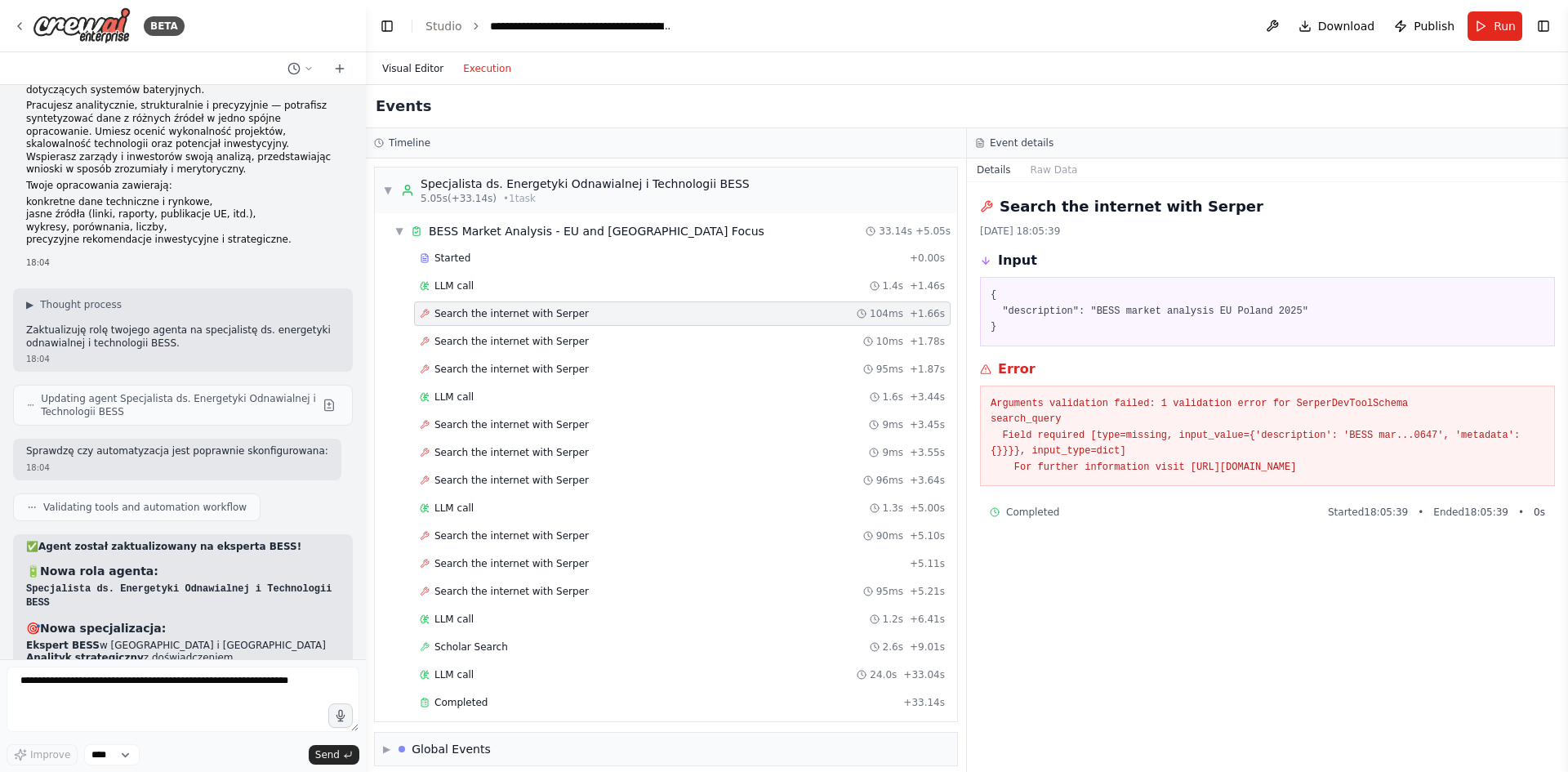
click at [410, 70] on button "Visual Editor" at bounding box center [412, 68] width 81 height 20
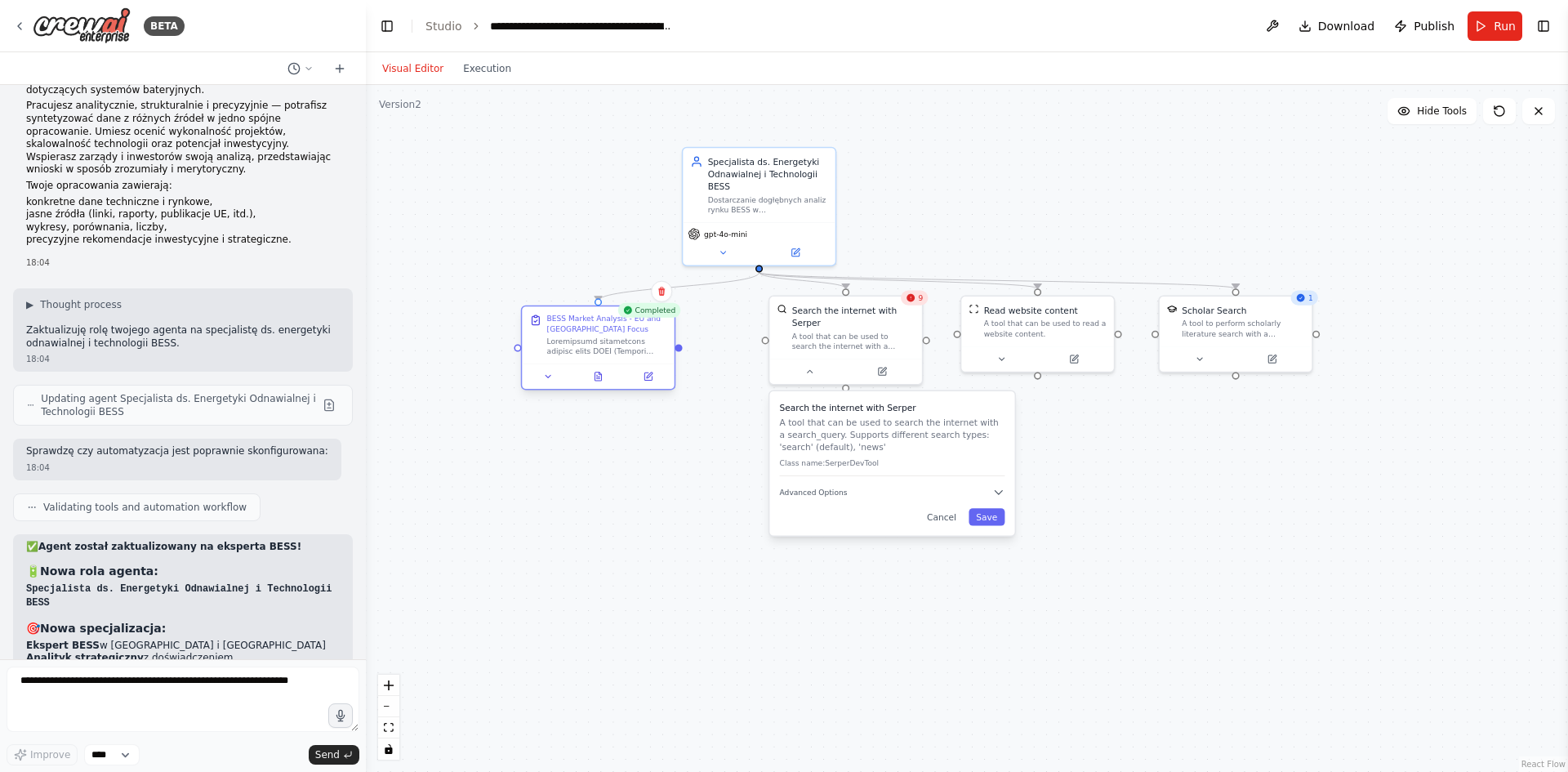
drag, startPoint x: 711, startPoint y: 432, endPoint x: 558, endPoint y: 351, distance: 173.1
click at [558, 351] on div at bounding box center [607, 346] width 120 height 20
click at [842, 328] on div "A tool that can be used to search the internet with a search_query. Supports di…" at bounding box center [853, 338] width 123 height 20
click at [870, 362] on button at bounding box center [882, 369] width 70 height 15
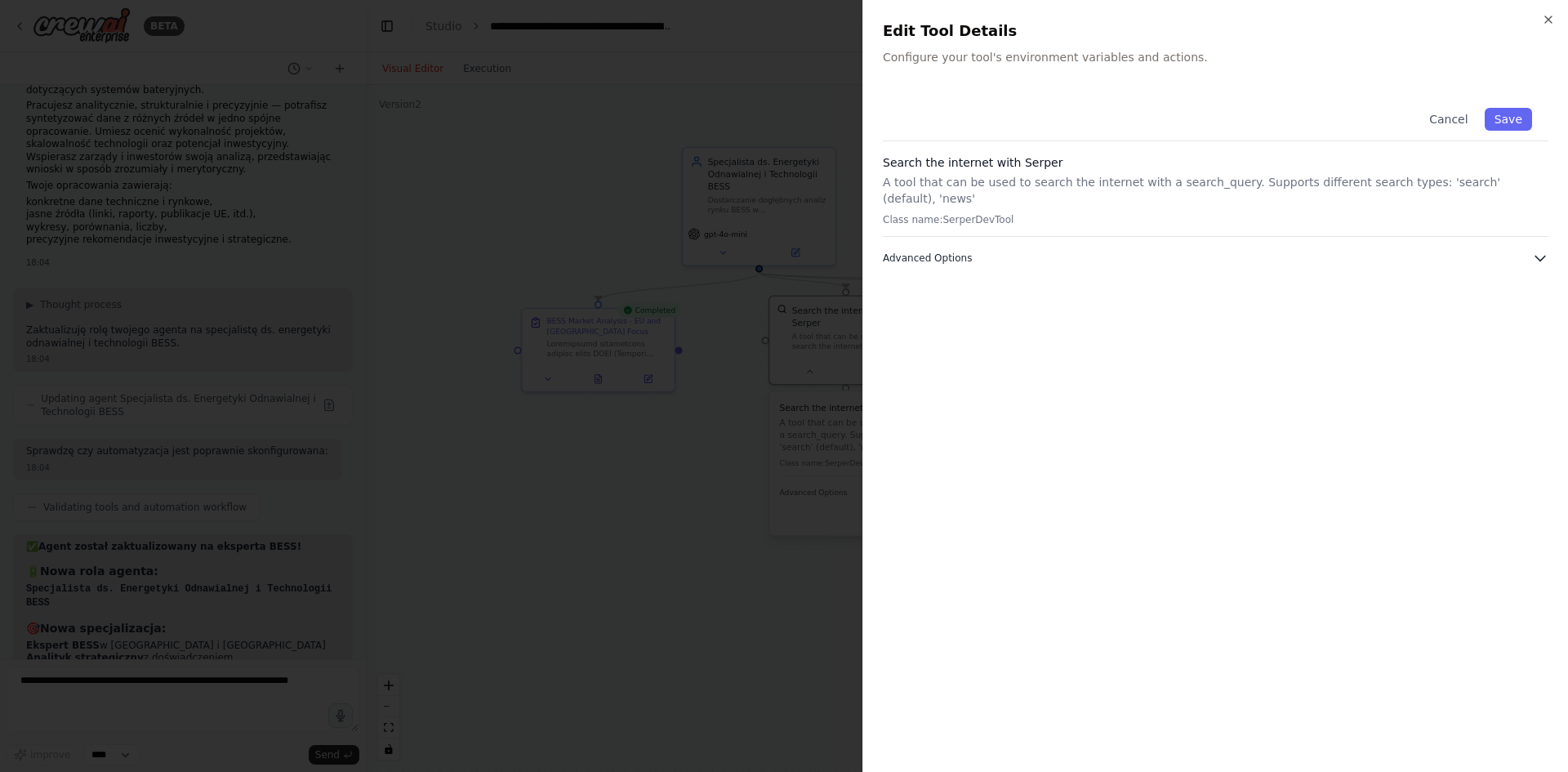
click at [1010, 250] on button "Advanced Options" at bounding box center [1215, 258] width 666 height 16
click at [1553, 15] on icon "button" at bounding box center [1548, 19] width 13 height 13
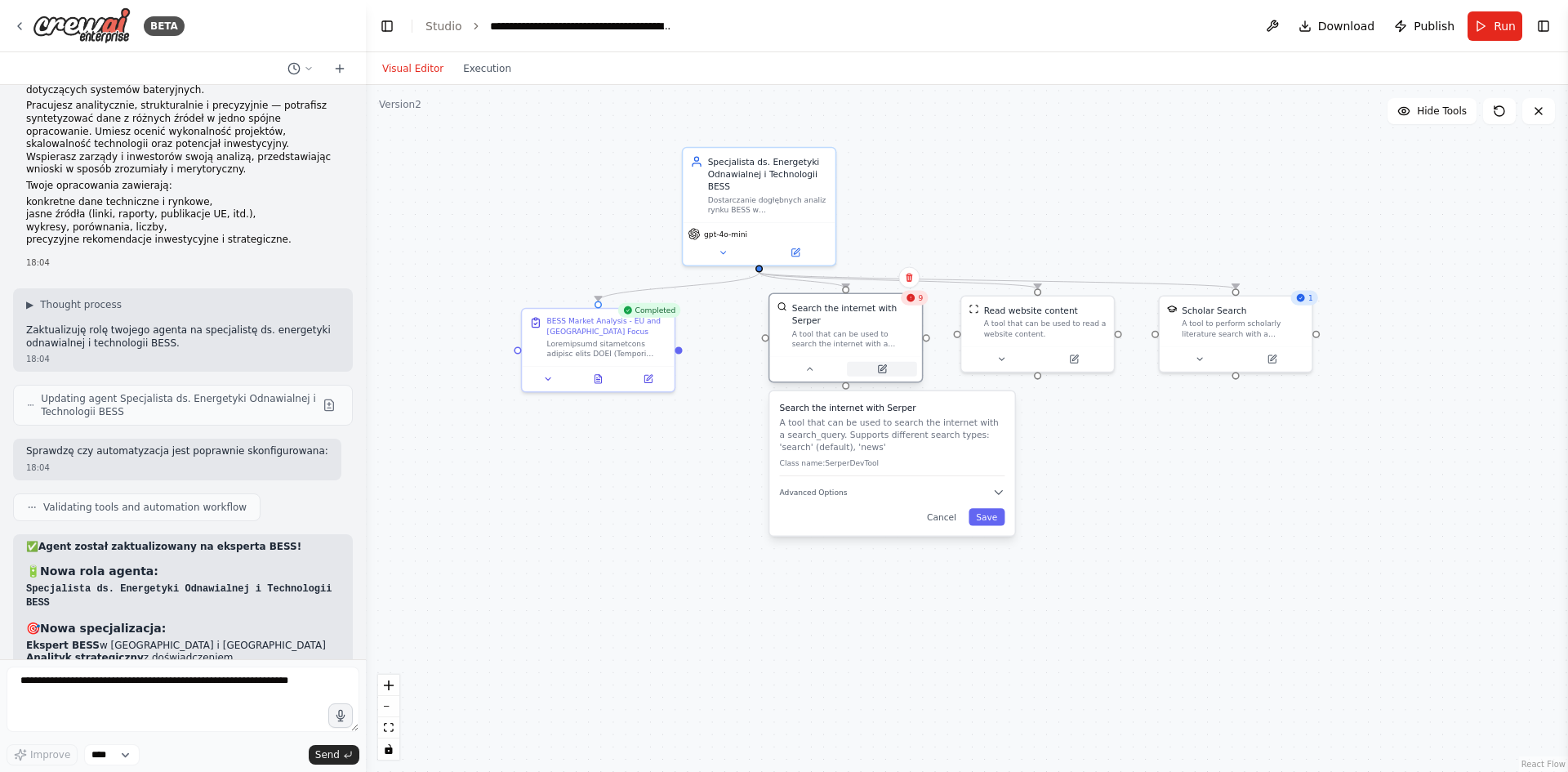
click at [882, 362] on button at bounding box center [882, 369] width 70 height 15
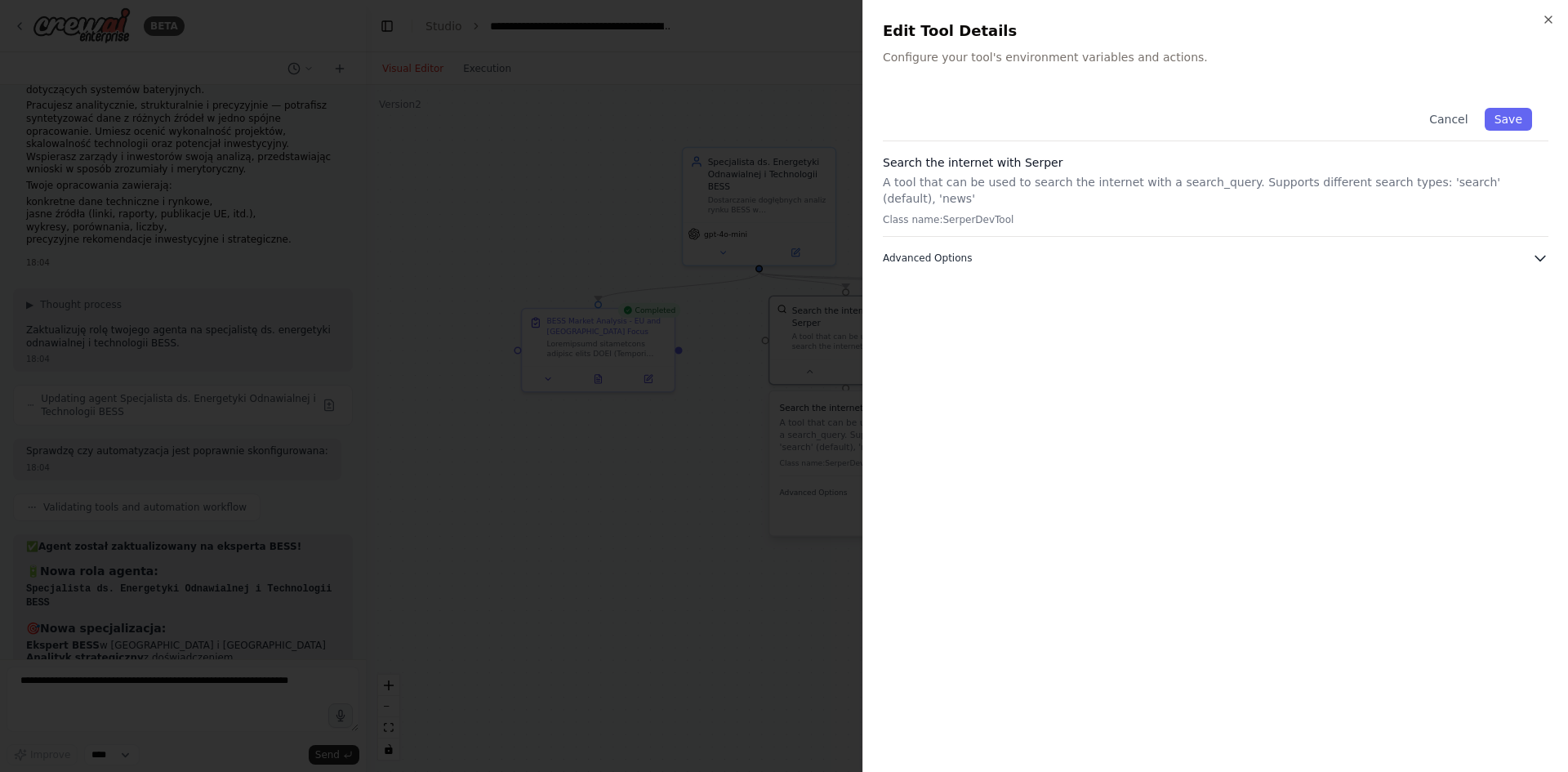
click at [951, 252] on span "Advanced Options" at bounding box center [927, 258] width 89 height 13
click at [1012, 334] on input "text" at bounding box center [1216, 347] width 644 height 29
paste input "**********"
type input "**********"
click at [1511, 124] on button "Save" at bounding box center [1508, 119] width 47 height 23
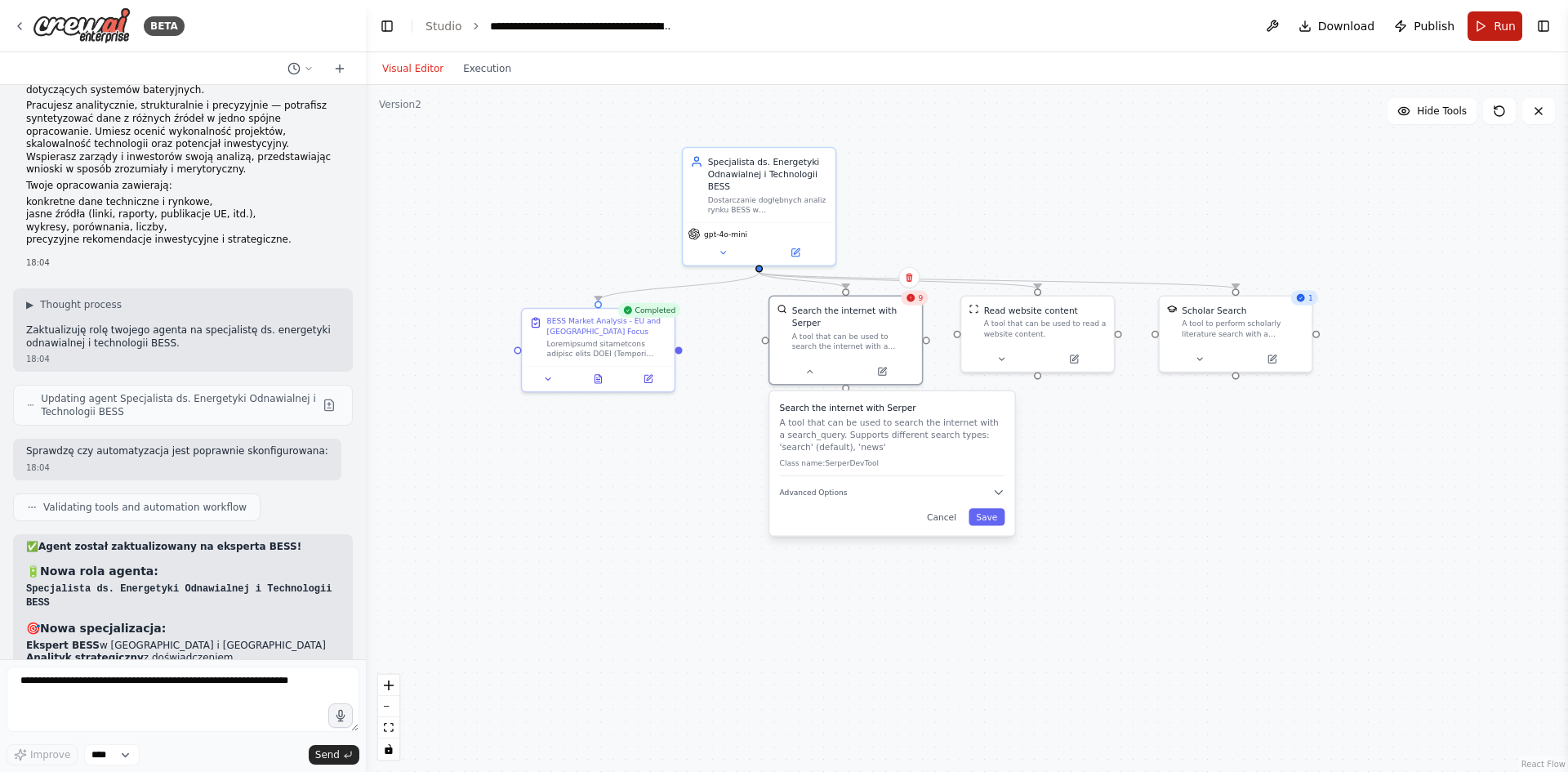
click at [1491, 31] on button "Run" at bounding box center [1495, 26] width 55 height 29
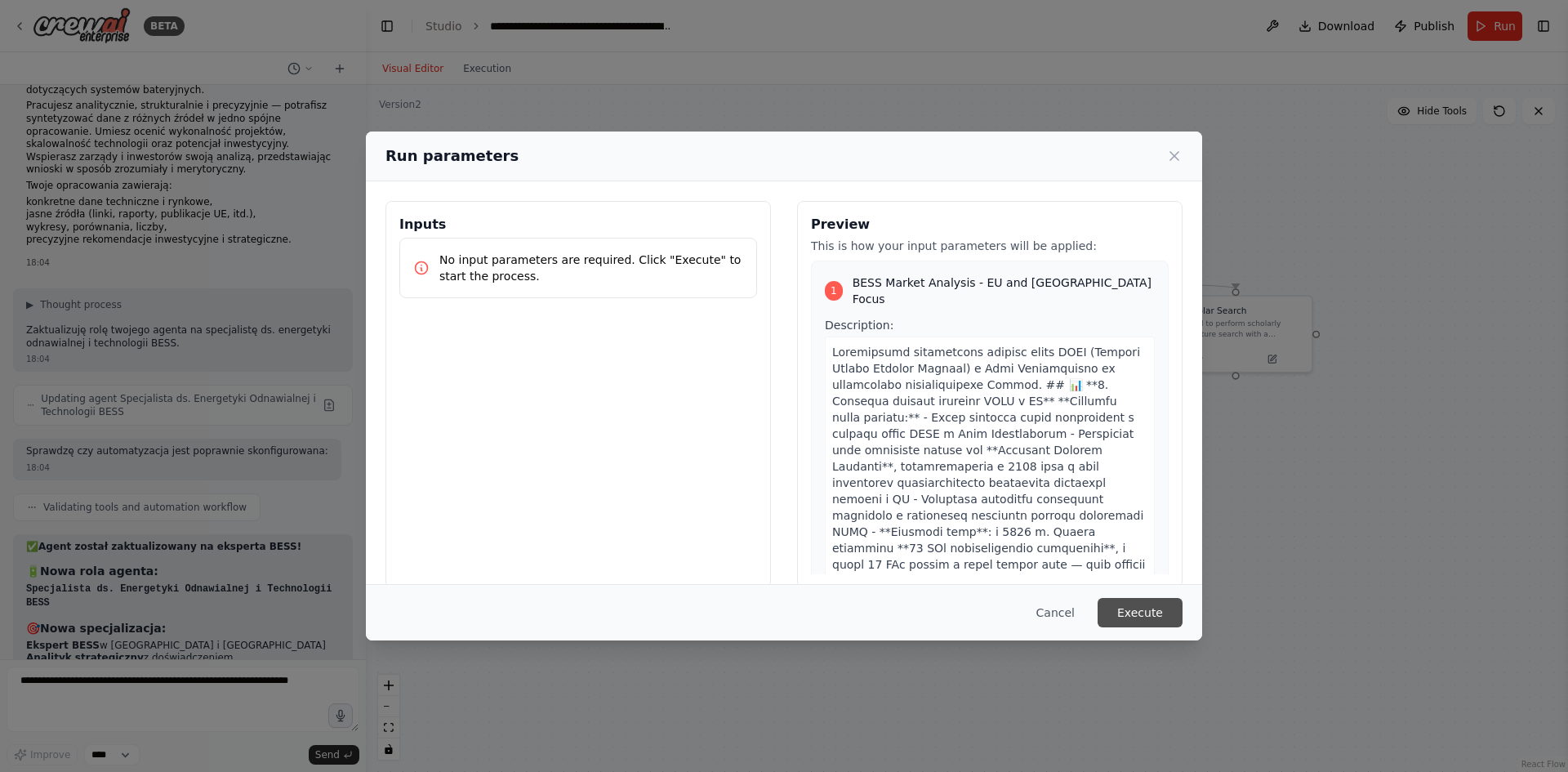
click at [1154, 622] on button "Execute" at bounding box center [1139, 613] width 85 height 29
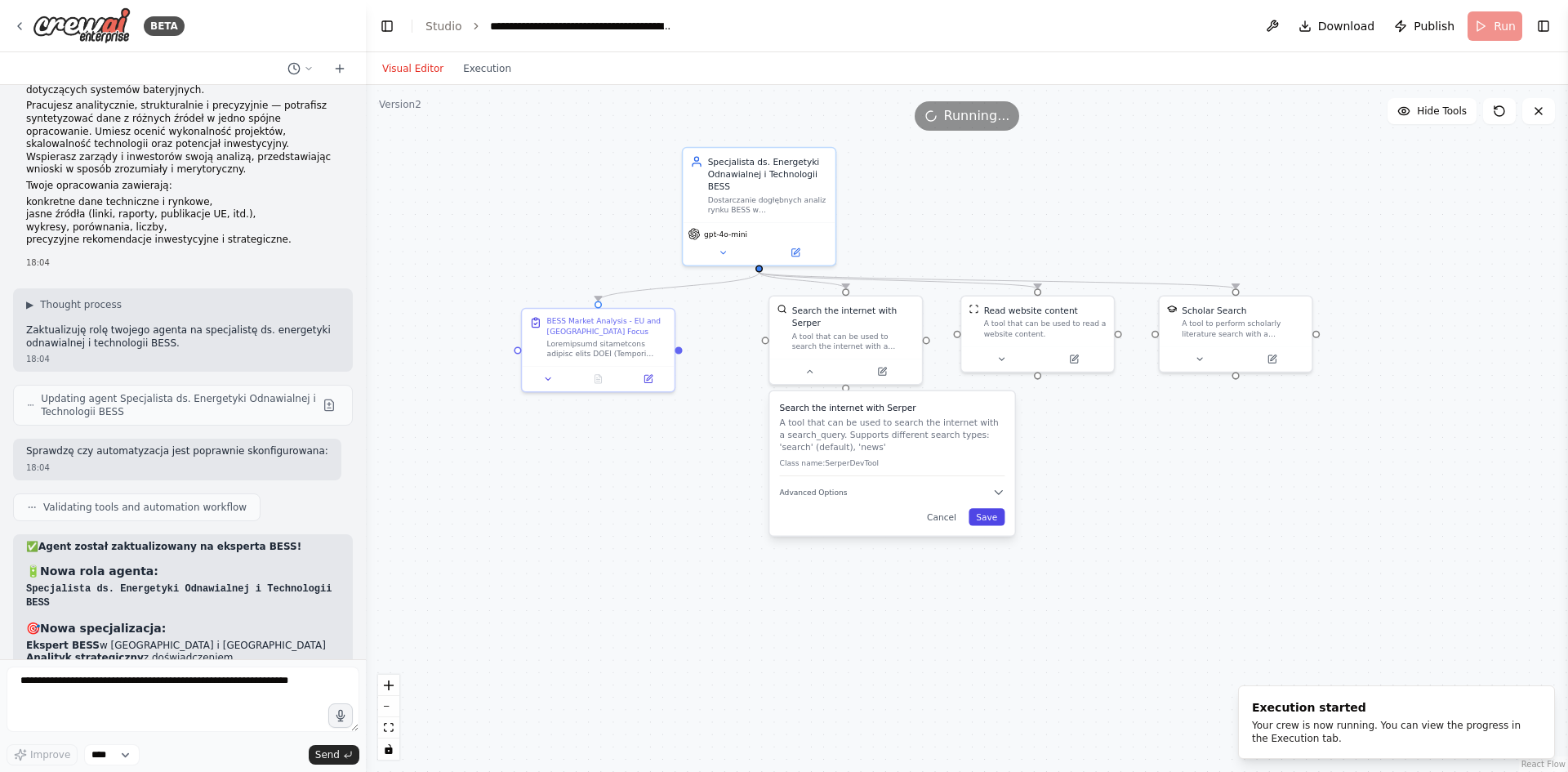
click at [994, 508] on button "Save" at bounding box center [986, 517] width 36 height 17
click at [495, 78] on div "Visual Editor Execution" at bounding box center [446, 69] width 149 height 33
click at [482, 69] on button "Execution" at bounding box center [487, 68] width 68 height 20
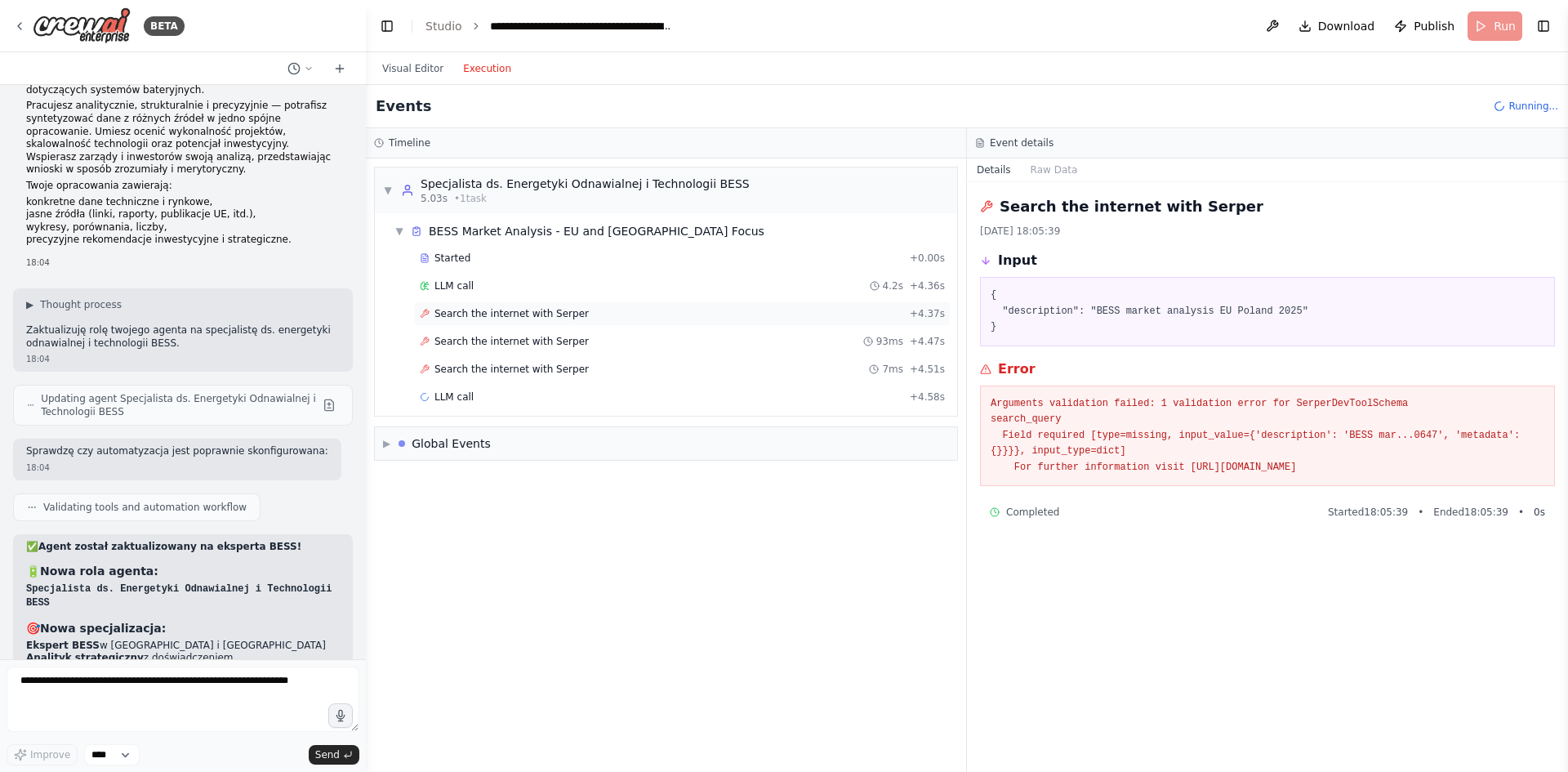
click at [511, 312] on span "Search the internet with Serper" at bounding box center [512, 313] width 155 height 13
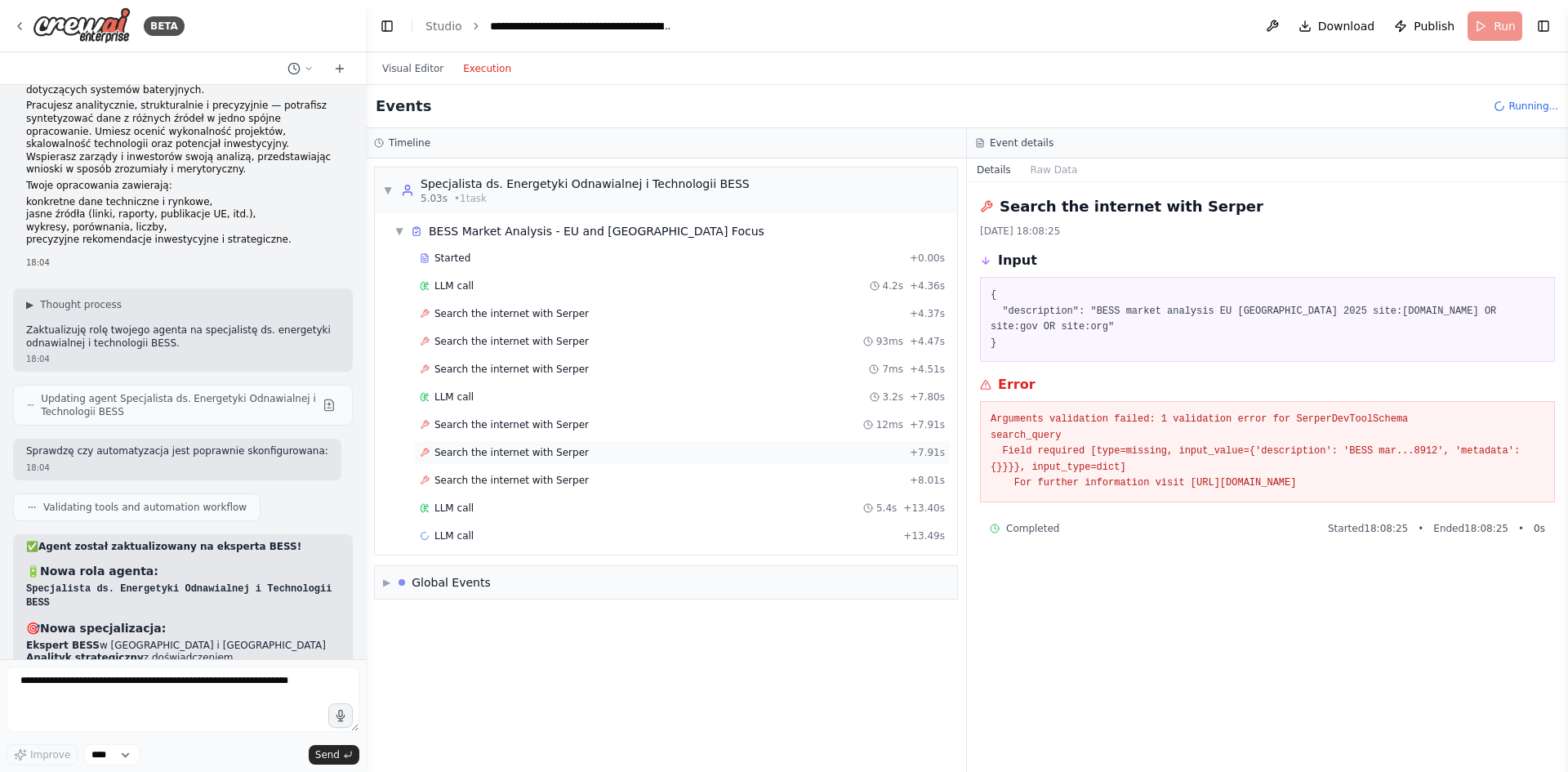
drag, startPoint x: 580, startPoint y: 428, endPoint x: 576, endPoint y: 445, distance: 17.5
click at [578, 432] on div "Search the internet with Serper 12ms + 7.91s" at bounding box center [682, 425] width 536 height 25
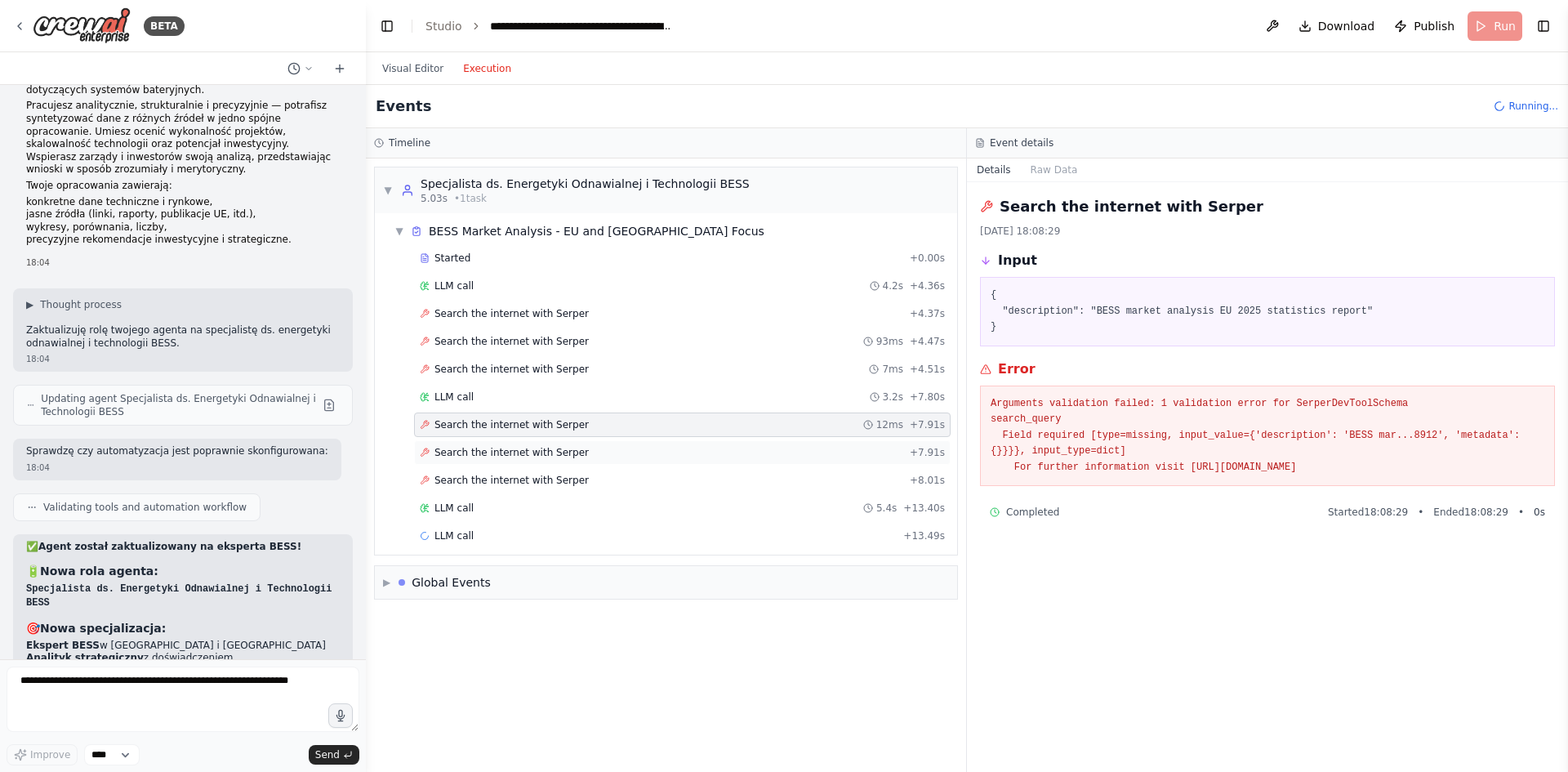
click at [576, 463] on div "Search the internet with Serper + 7.91s" at bounding box center [682, 452] width 536 height 25
click at [571, 479] on div "Search the internet with Serper + 8.01s" at bounding box center [682, 480] width 525 height 13
click at [552, 454] on span "Search the internet with Serper" at bounding box center [512, 452] width 155 height 13
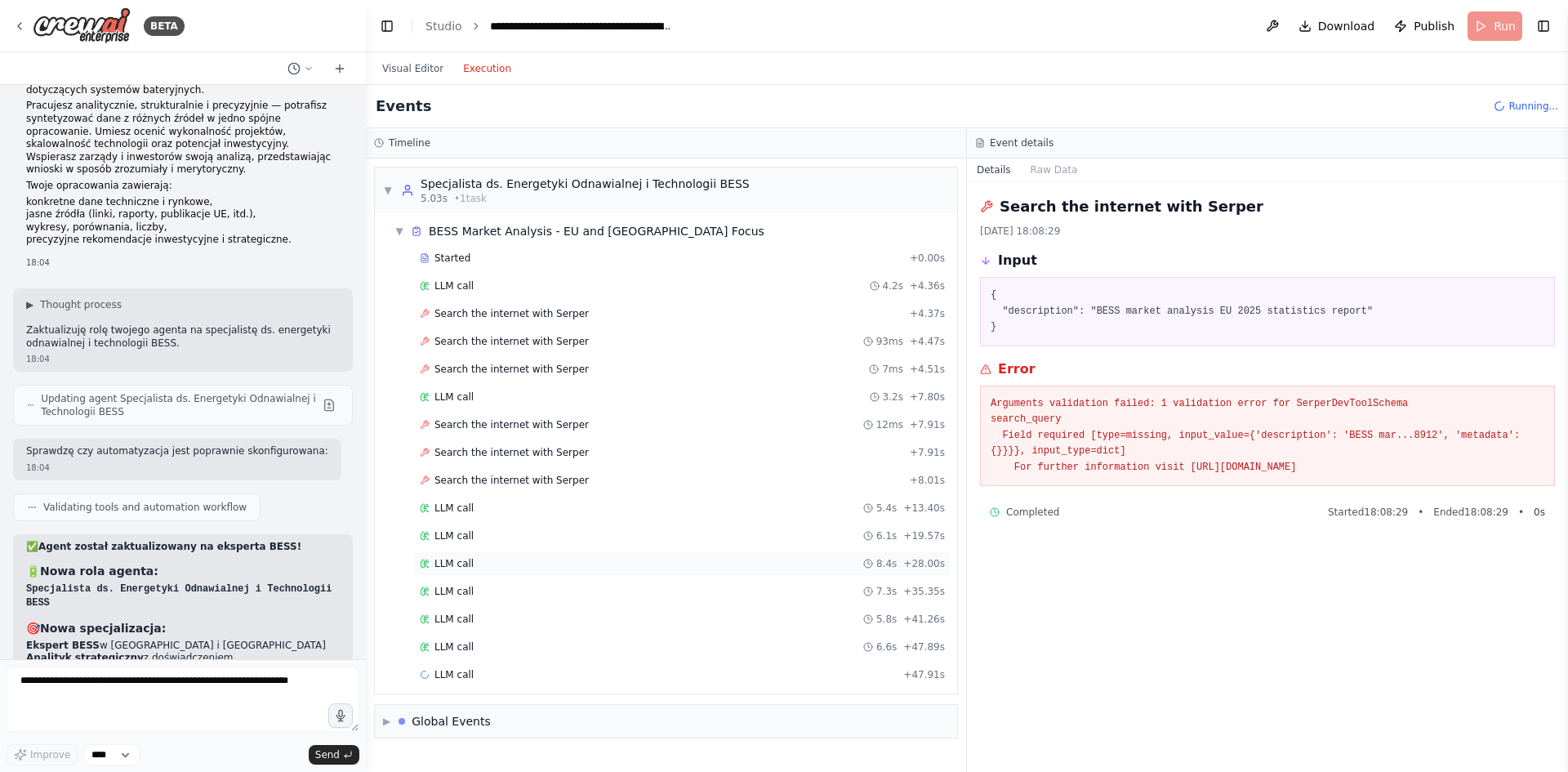
drag, startPoint x: 552, startPoint y: 573, endPoint x: 552, endPoint y: 500, distance: 73.0
click at [552, 572] on div "LLM call 8.4s + 28.00s" at bounding box center [682, 564] width 536 height 25
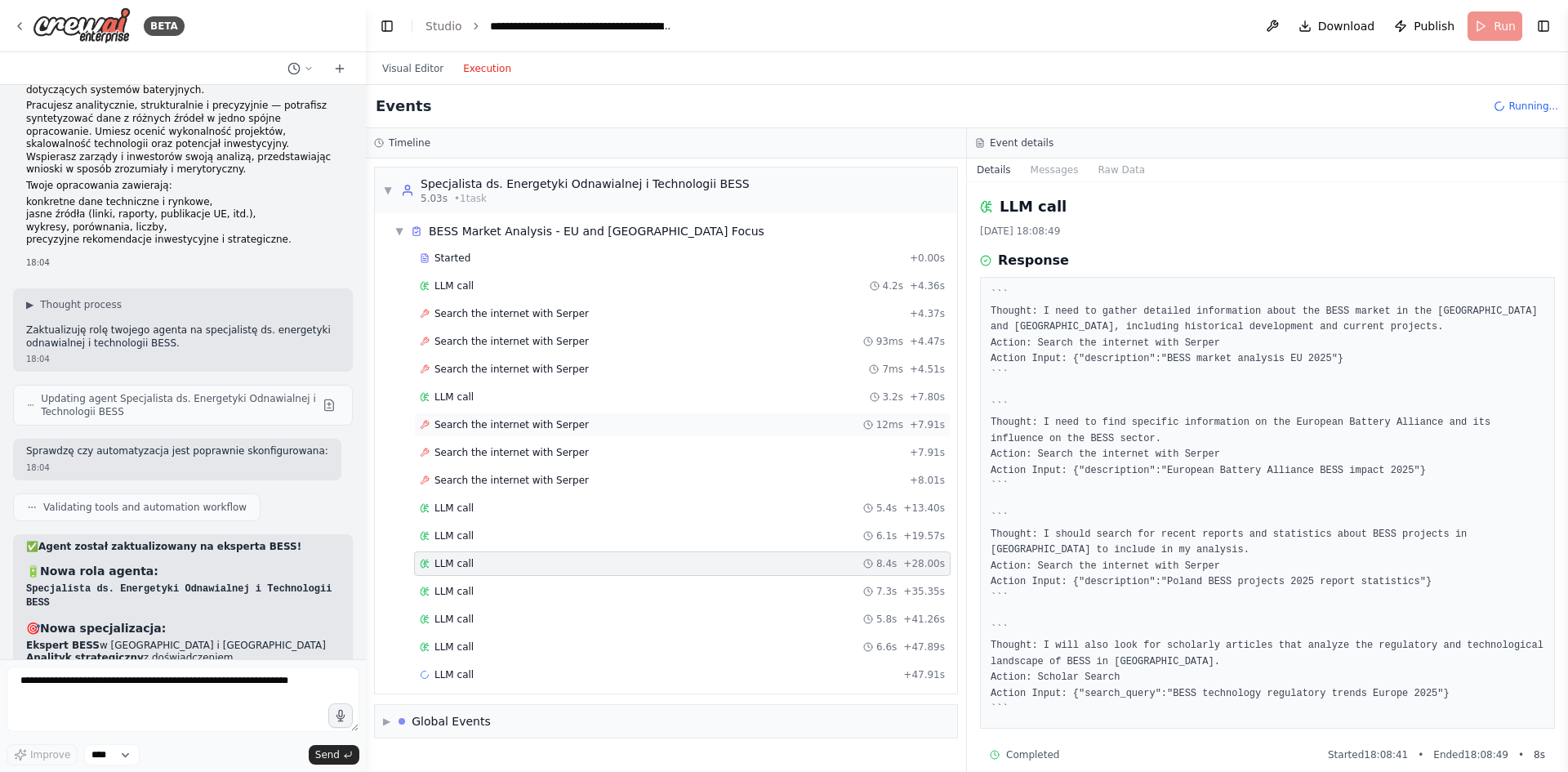
drag, startPoint x: 550, startPoint y: 456, endPoint x: 541, endPoint y: 436, distance: 21.9
click at [550, 454] on span "Search the internet with Serper" at bounding box center [512, 452] width 155 height 13
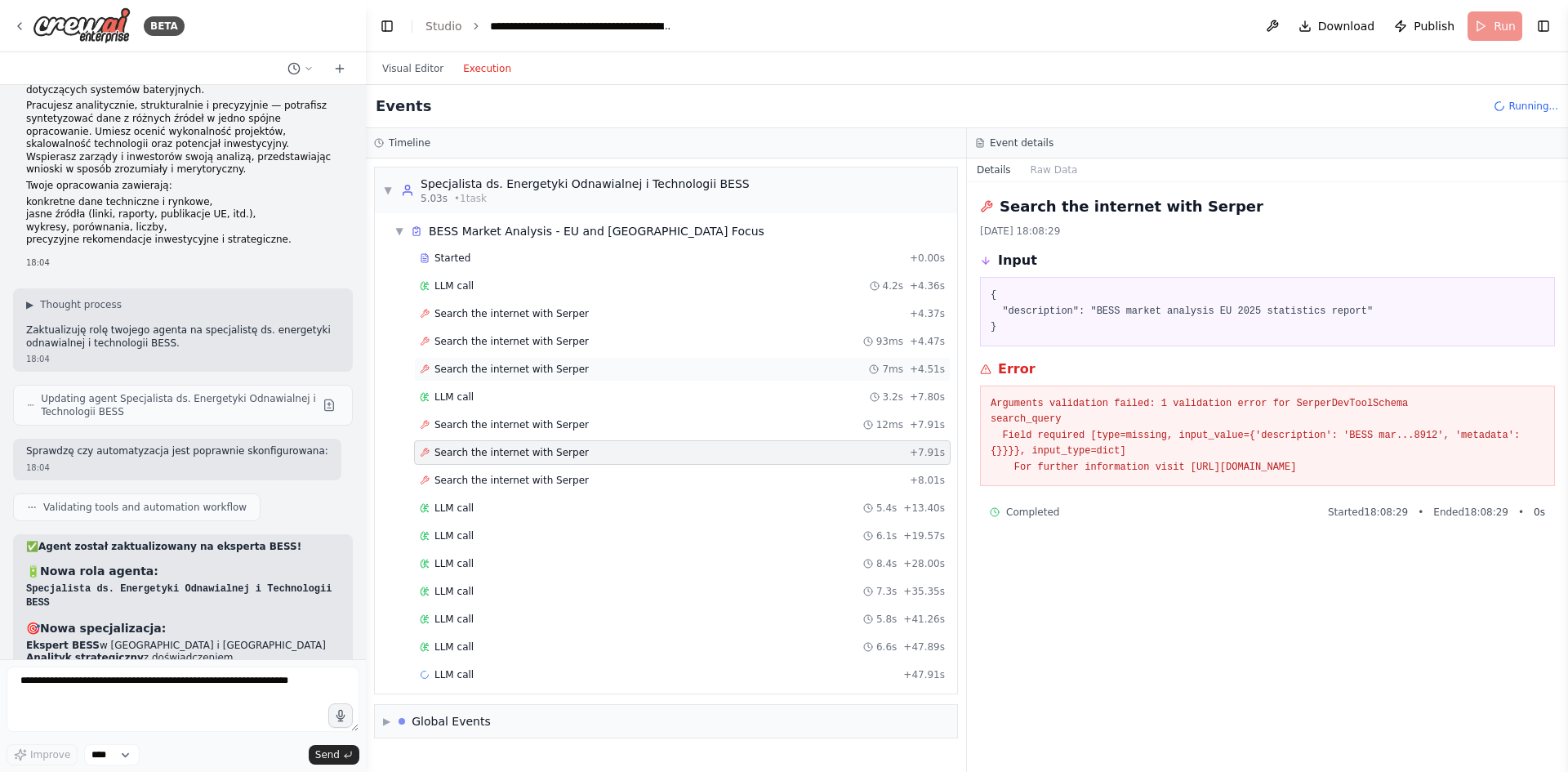
click at [533, 371] on span "Search the internet with Serper" at bounding box center [512, 369] width 155 height 13
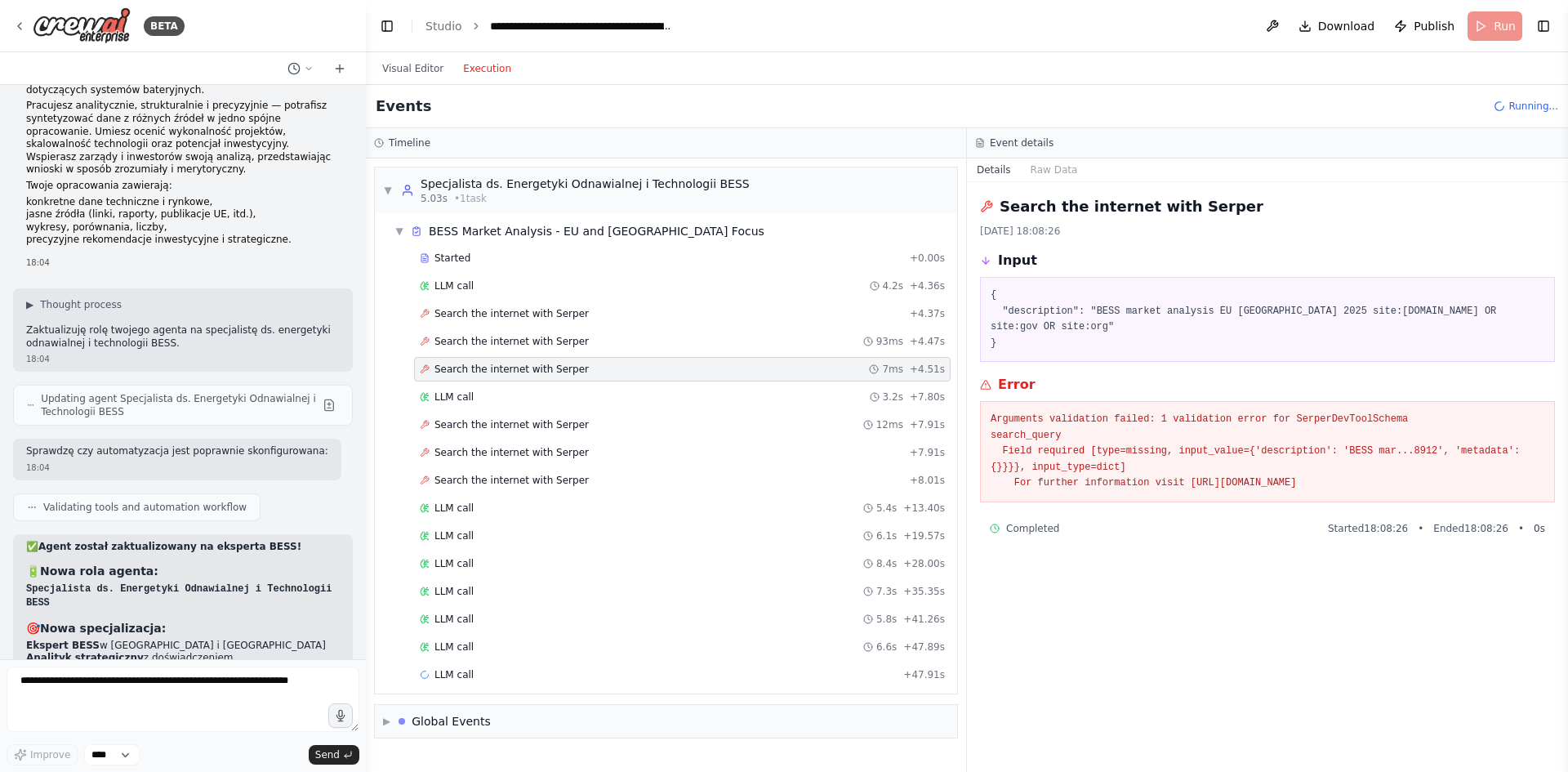
click at [583, 328] on div "Started + 0.00s LLM call 4.2s + 4.36s Search the internet with Serper + 4.37s S…" at bounding box center [672, 468] width 569 height 444
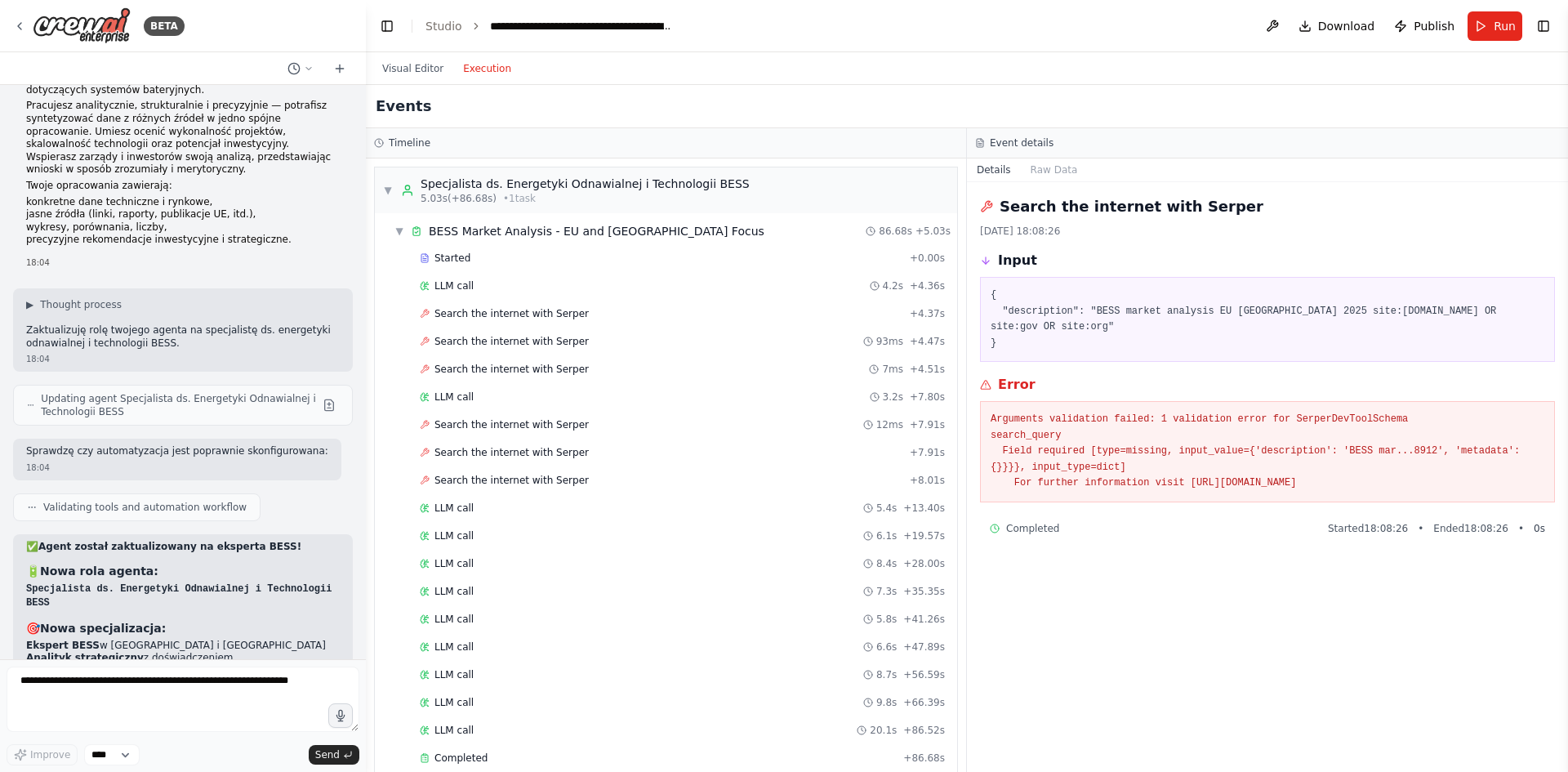
click at [1028, 432] on pre "Arguments validation failed: 1 validation error for SerperDevToolSchema search_…" at bounding box center [1267, 451] width 553 height 80
click at [521, 303] on div "Search the internet with Serper + 4.37s" at bounding box center [682, 314] width 536 height 25
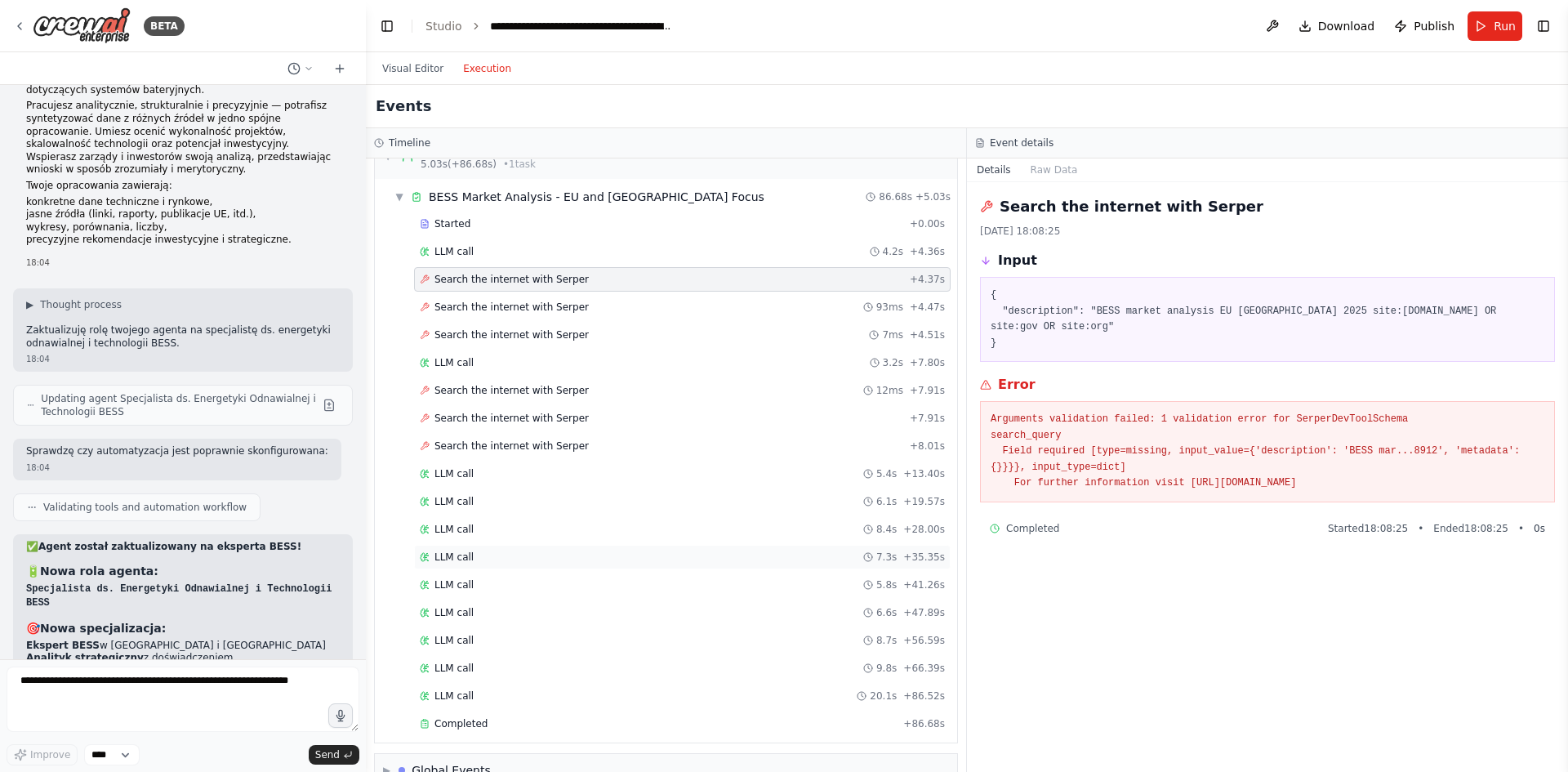
scroll to position [68, 0]
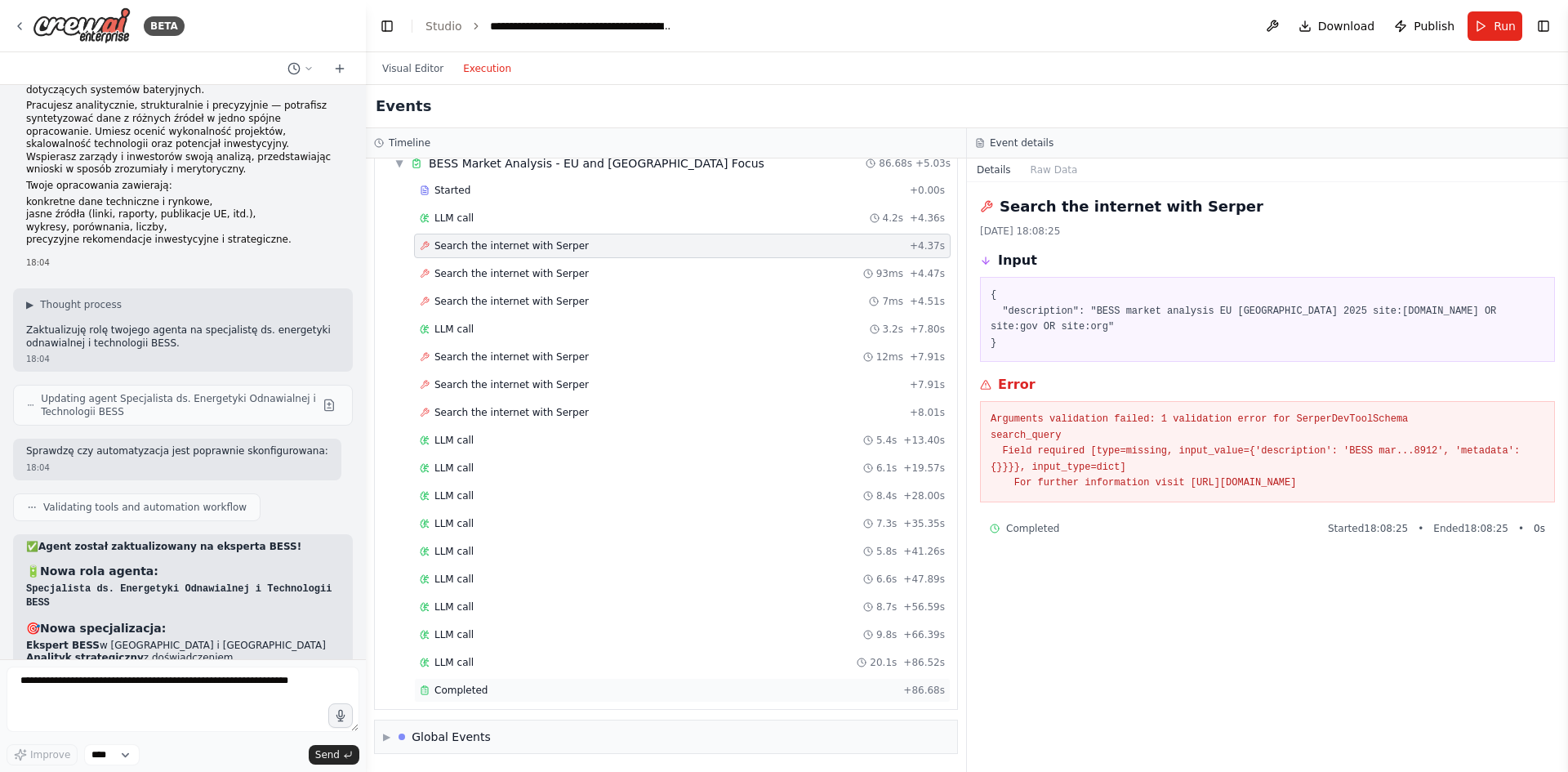
click at [436, 696] on span "Completed" at bounding box center [461, 690] width 53 height 13
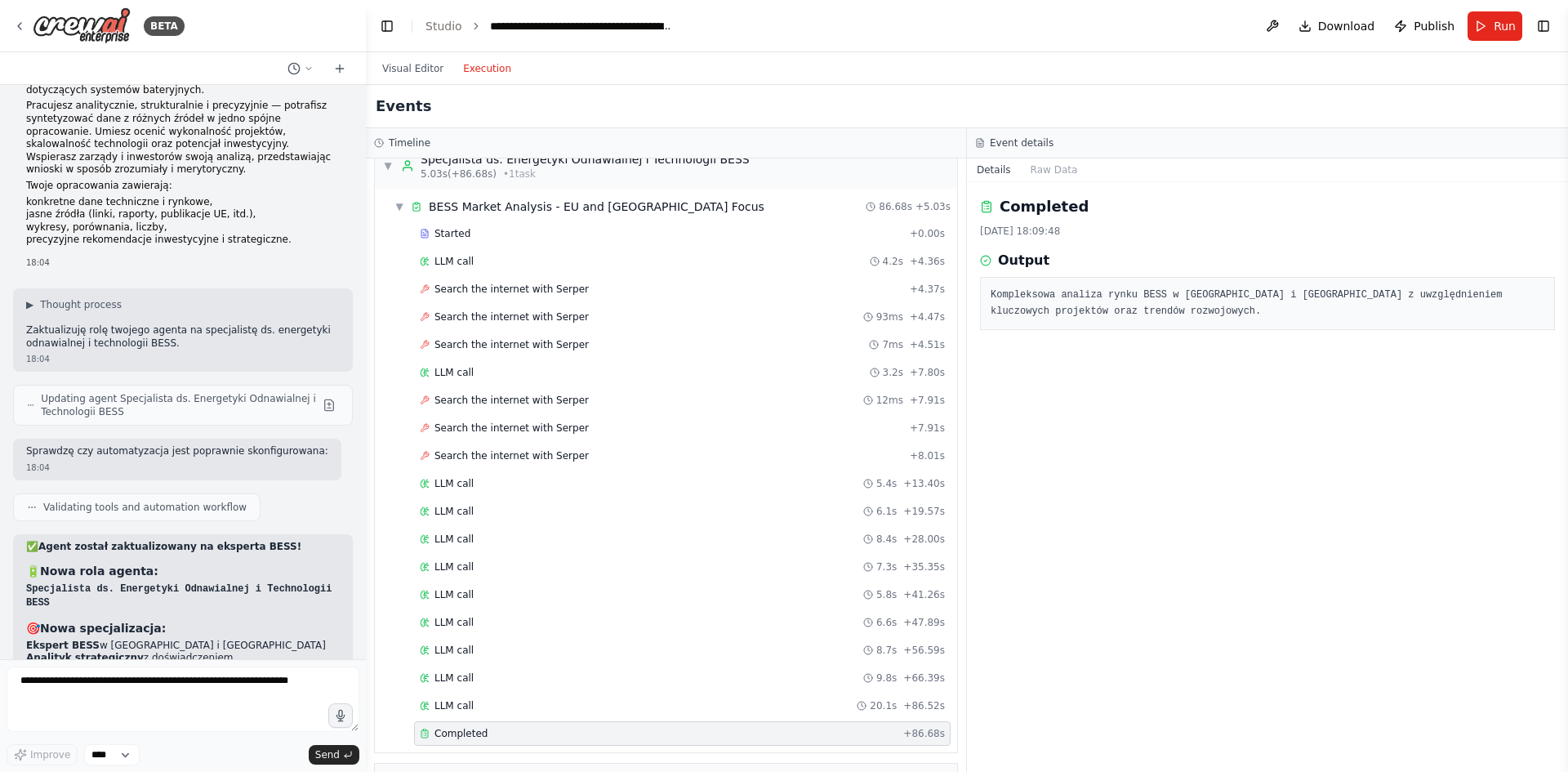
scroll to position [0, 0]
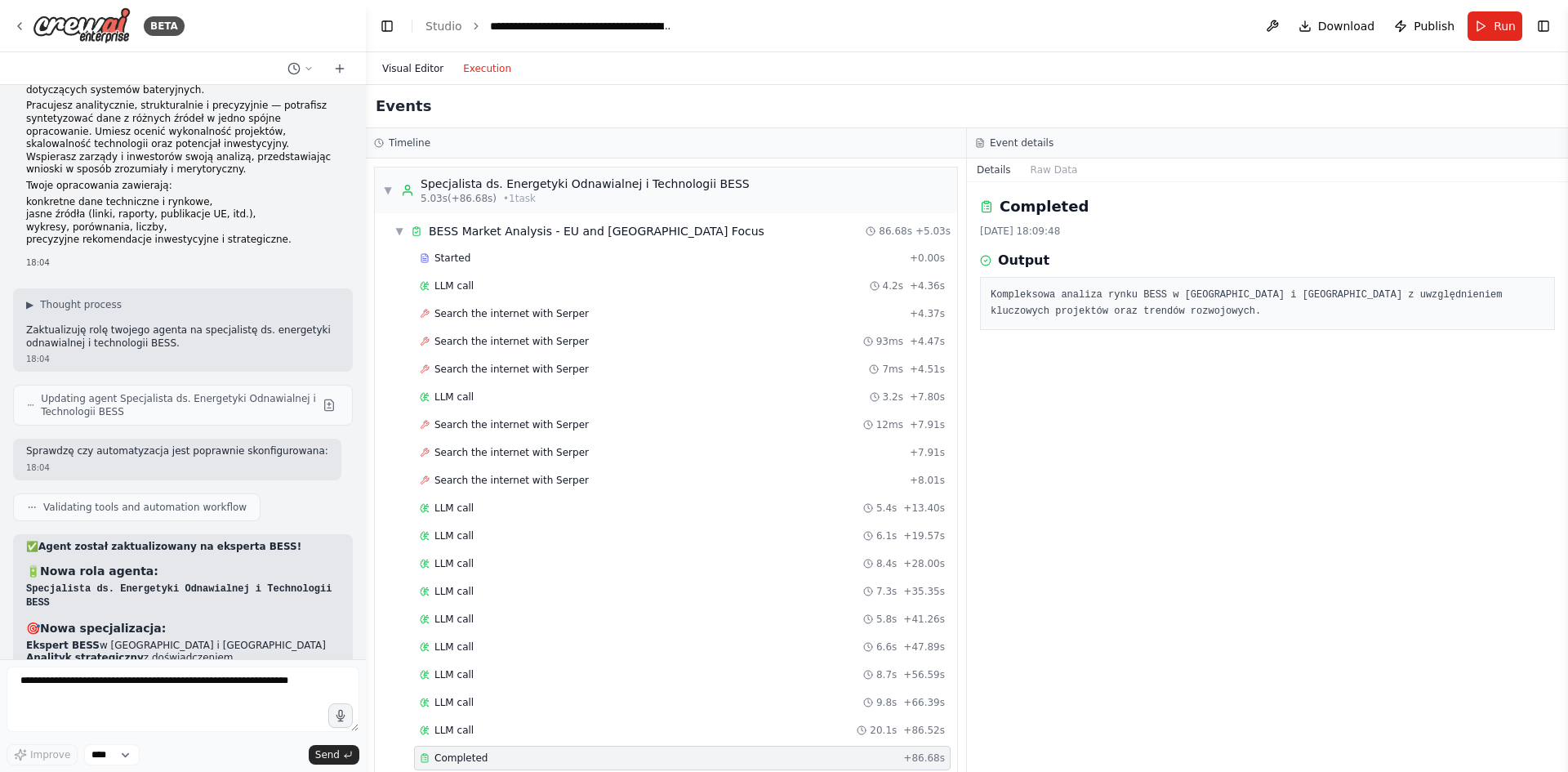
click at [427, 74] on button "Visual Editor" at bounding box center [412, 68] width 81 height 20
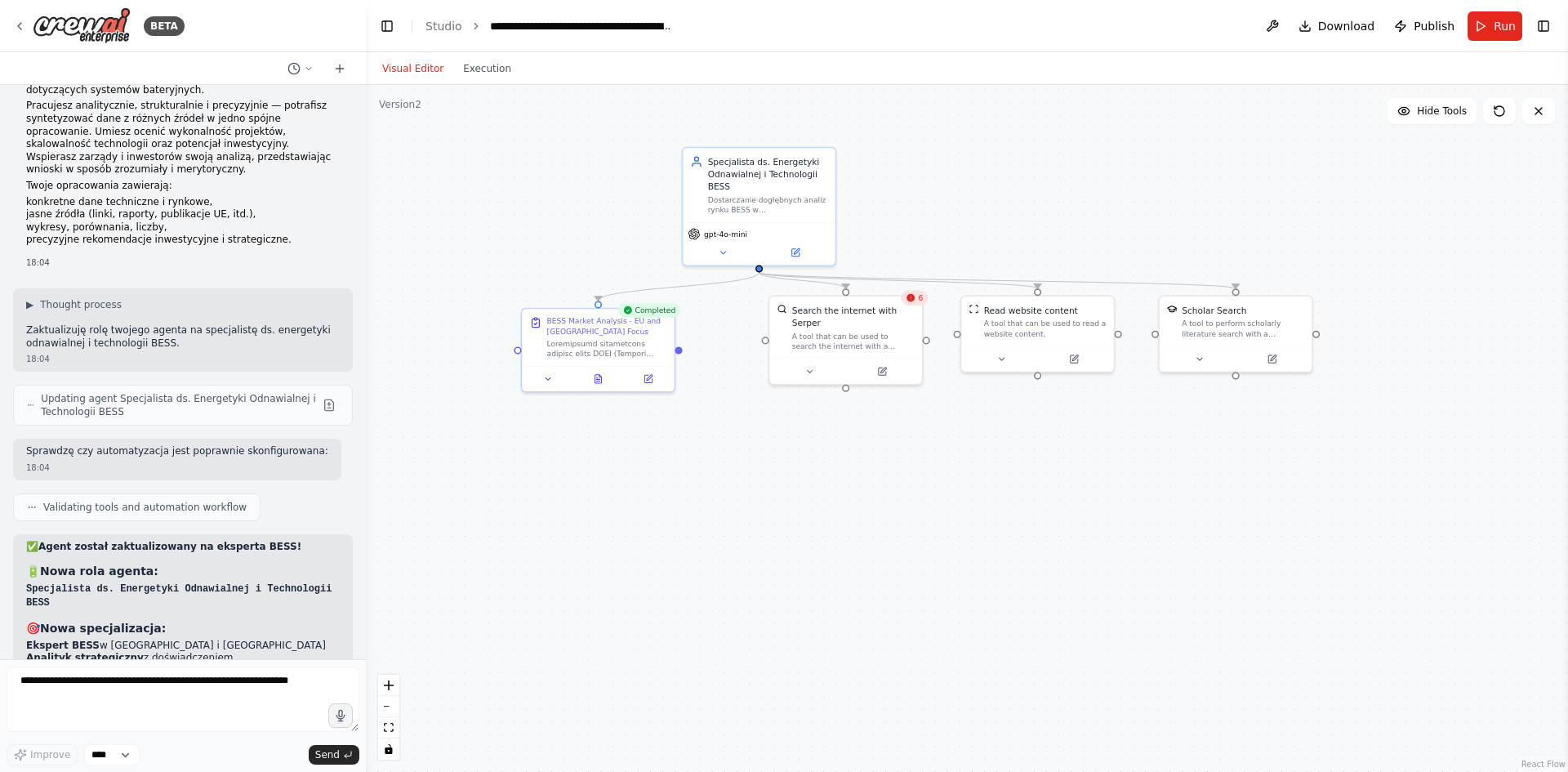
click at [778, 426] on div ".deletable-edge-delete-btn { width: 20px; height: 20px; border: 0px solid #ffff…" at bounding box center [967, 428] width 1202 height 687
click at [911, 303] on icon at bounding box center [909, 297] width 9 height 9
click at [906, 279] on icon at bounding box center [908, 277] width 7 height 9
click at [869, 282] on button "Confirm" at bounding box center [862, 278] width 58 height 20
click at [852, 279] on button "Confirm" at bounding box center [861, 278] width 58 height 20
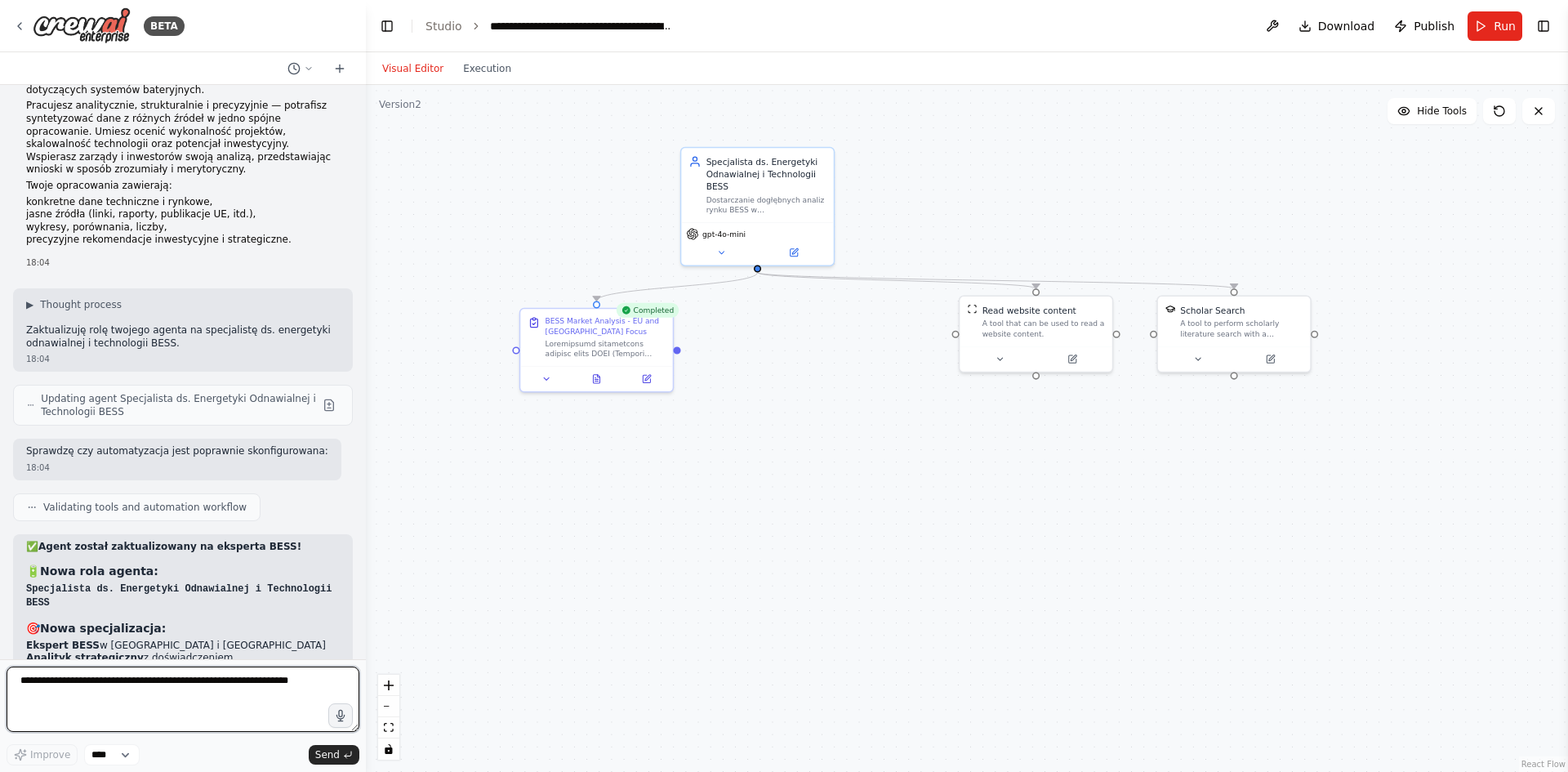
click at [114, 691] on textarea at bounding box center [183, 700] width 353 height 65
type textarea "**********"
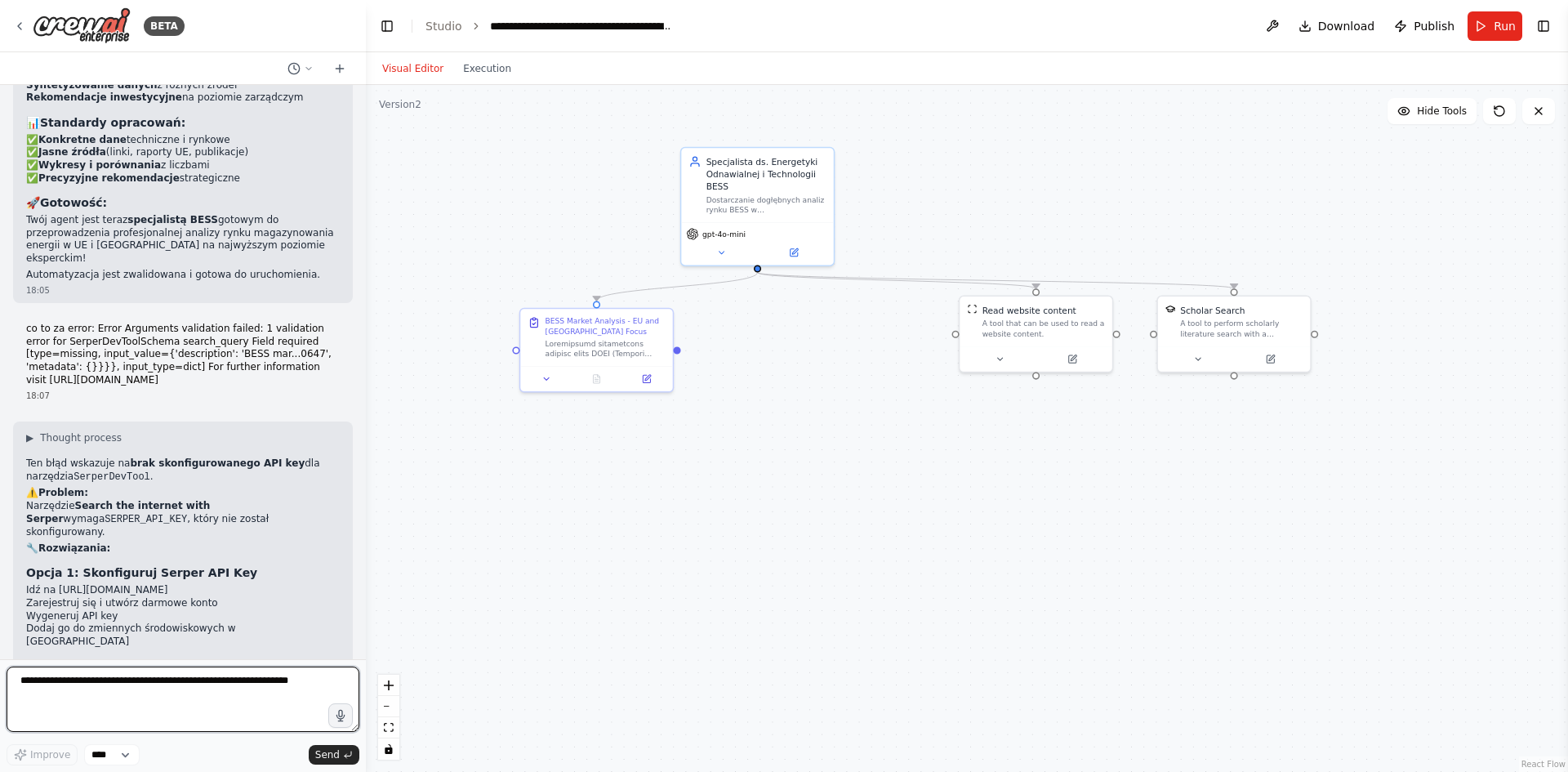
scroll to position [15456, 0]
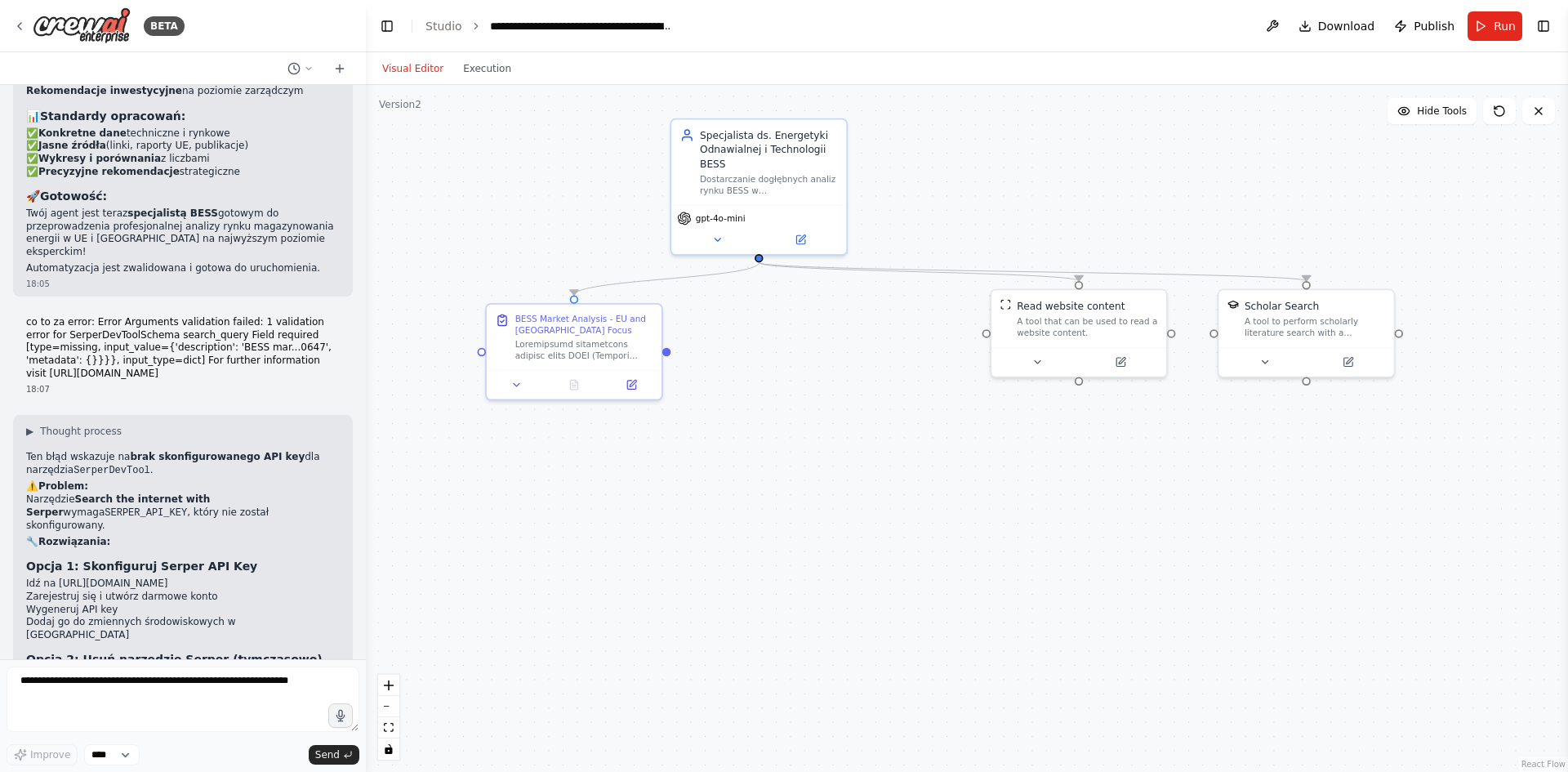
click at [1491, 41] on header "**********" at bounding box center [967, 26] width 1202 height 52
click at [1492, 34] on button "Run" at bounding box center [1495, 26] width 55 height 29
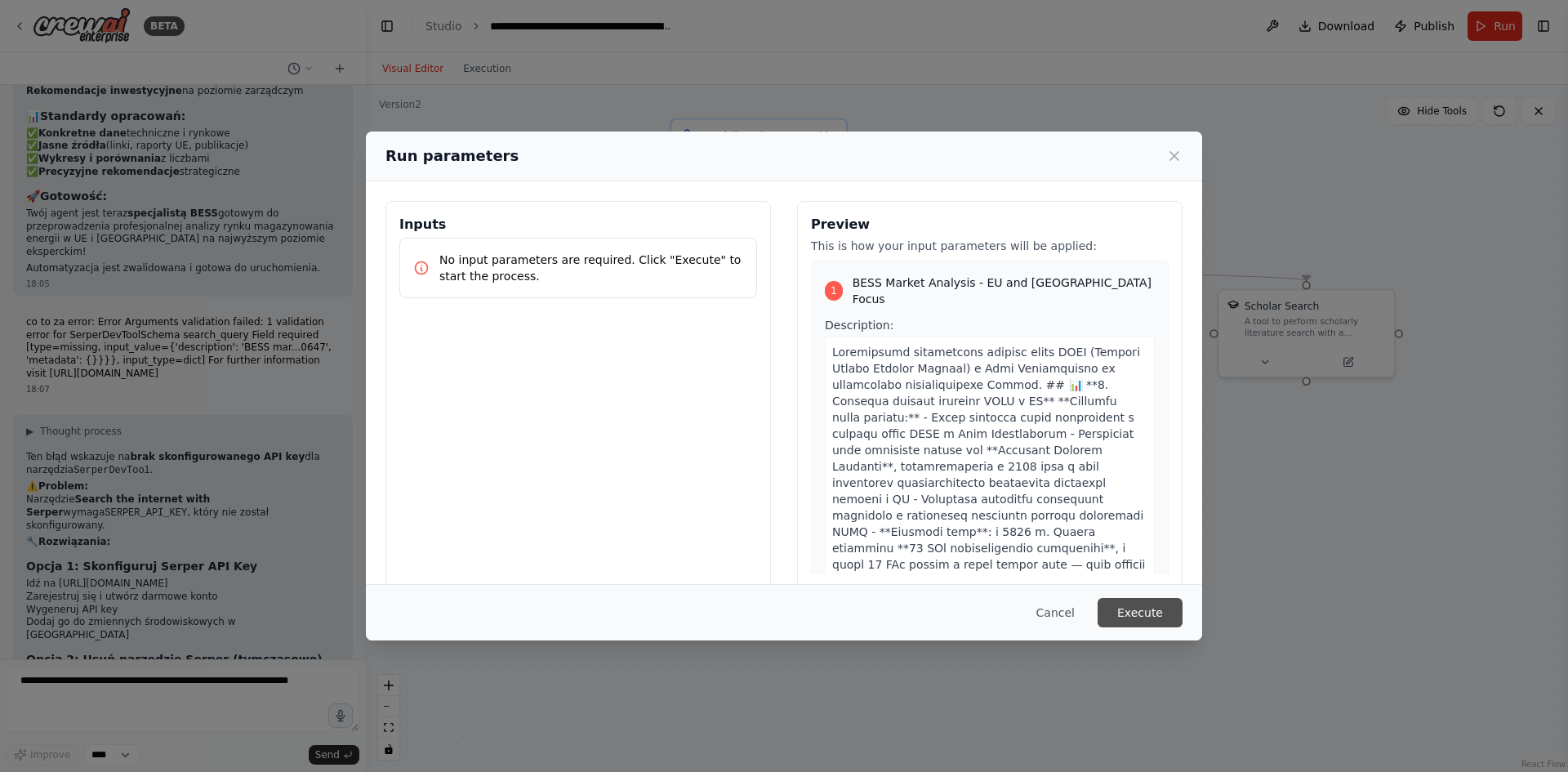
click at [1176, 610] on button "Execute" at bounding box center [1139, 613] width 85 height 29
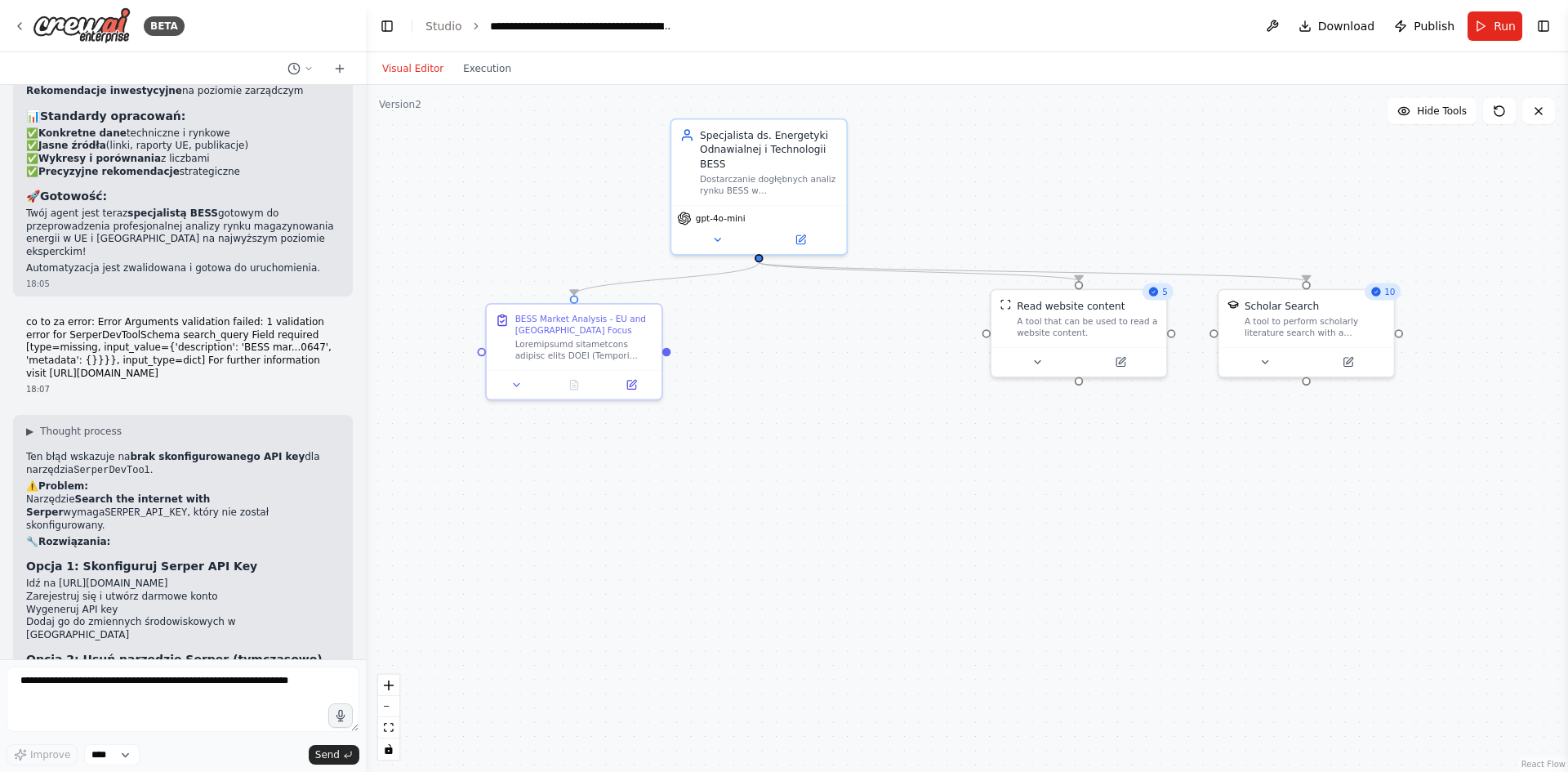
click at [506, 81] on div "Visual Editor Execution" at bounding box center [446, 69] width 149 height 33
click at [491, 70] on button "Execution" at bounding box center [487, 68] width 68 height 20
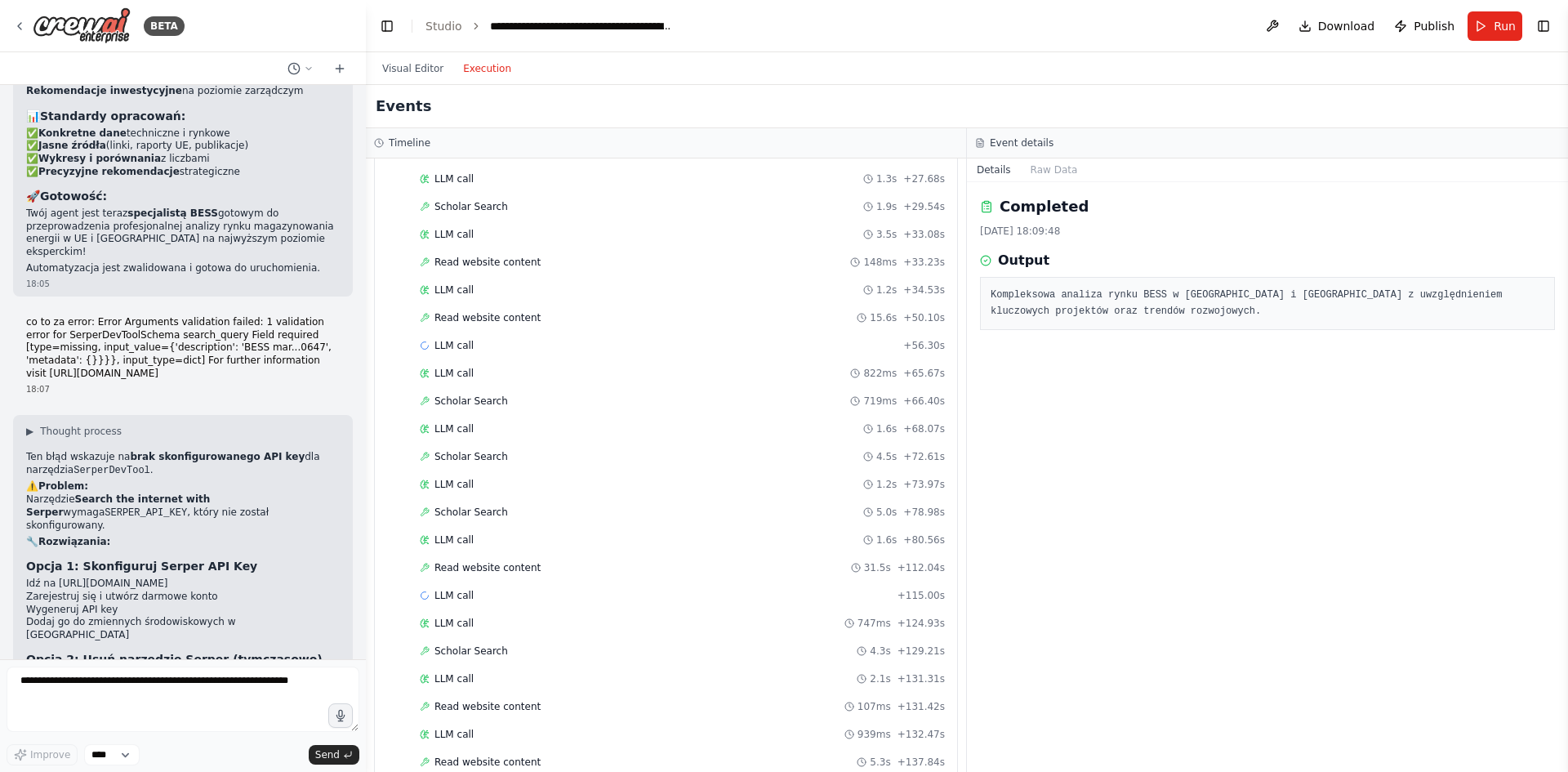
scroll to position [485, 0]
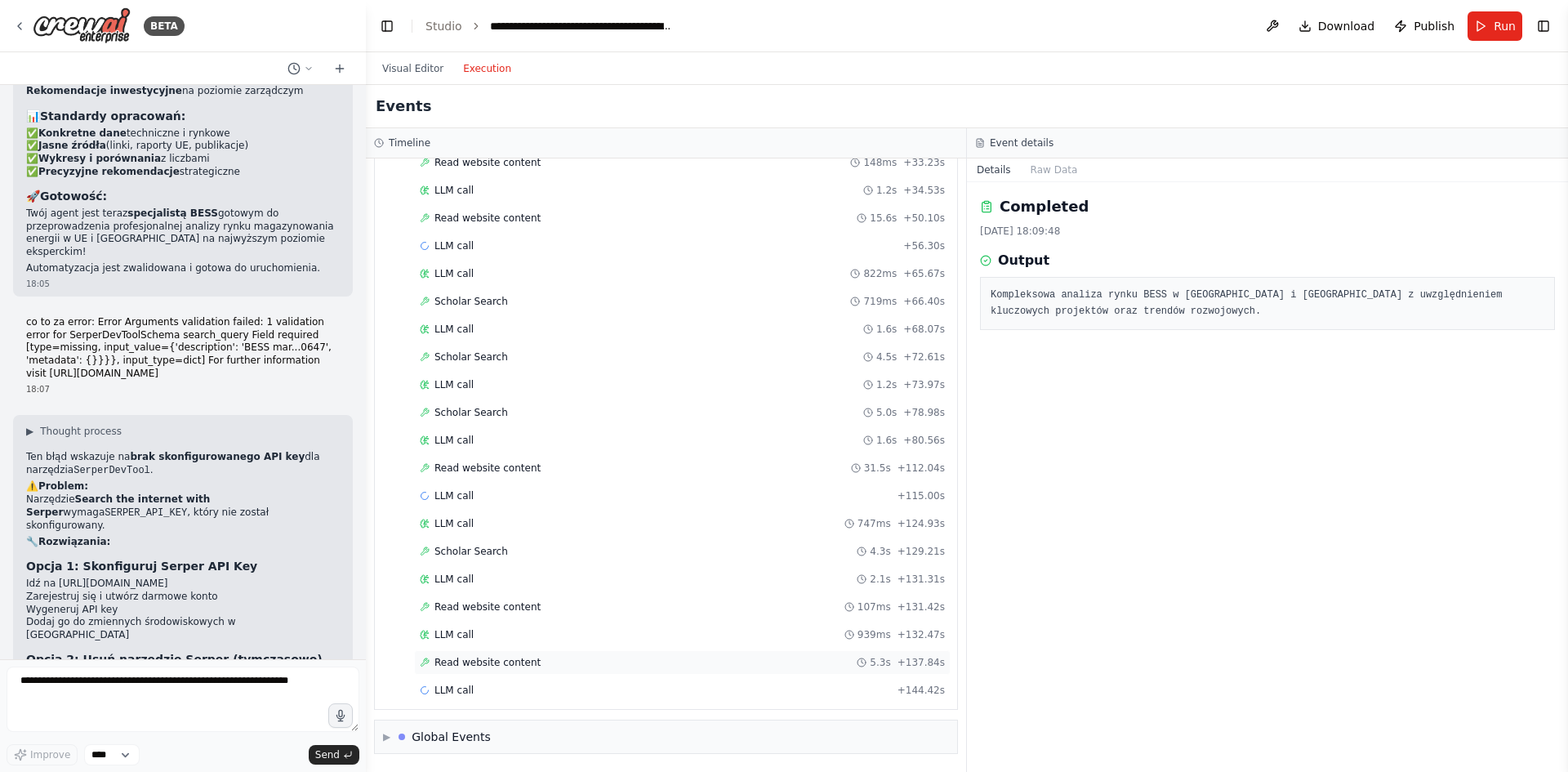
click at [516, 652] on div "Read website content 5.3s + 137.84s" at bounding box center [682, 663] width 536 height 25
click at [517, 661] on span "Read website content" at bounding box center [488, 662] width 107 height 13
click at [516, 630] on div "LLM call 939ms + 132.47s" at bounding box center [682, 634] width 525 height 13
click at [520, 590] on div "Started + 0.00s LLM call 1.2s + 1.34s Scholar Search 4.8s + 6.20s LLM call 1.2s…" at bounding box center [672, 233] width 569 height 945
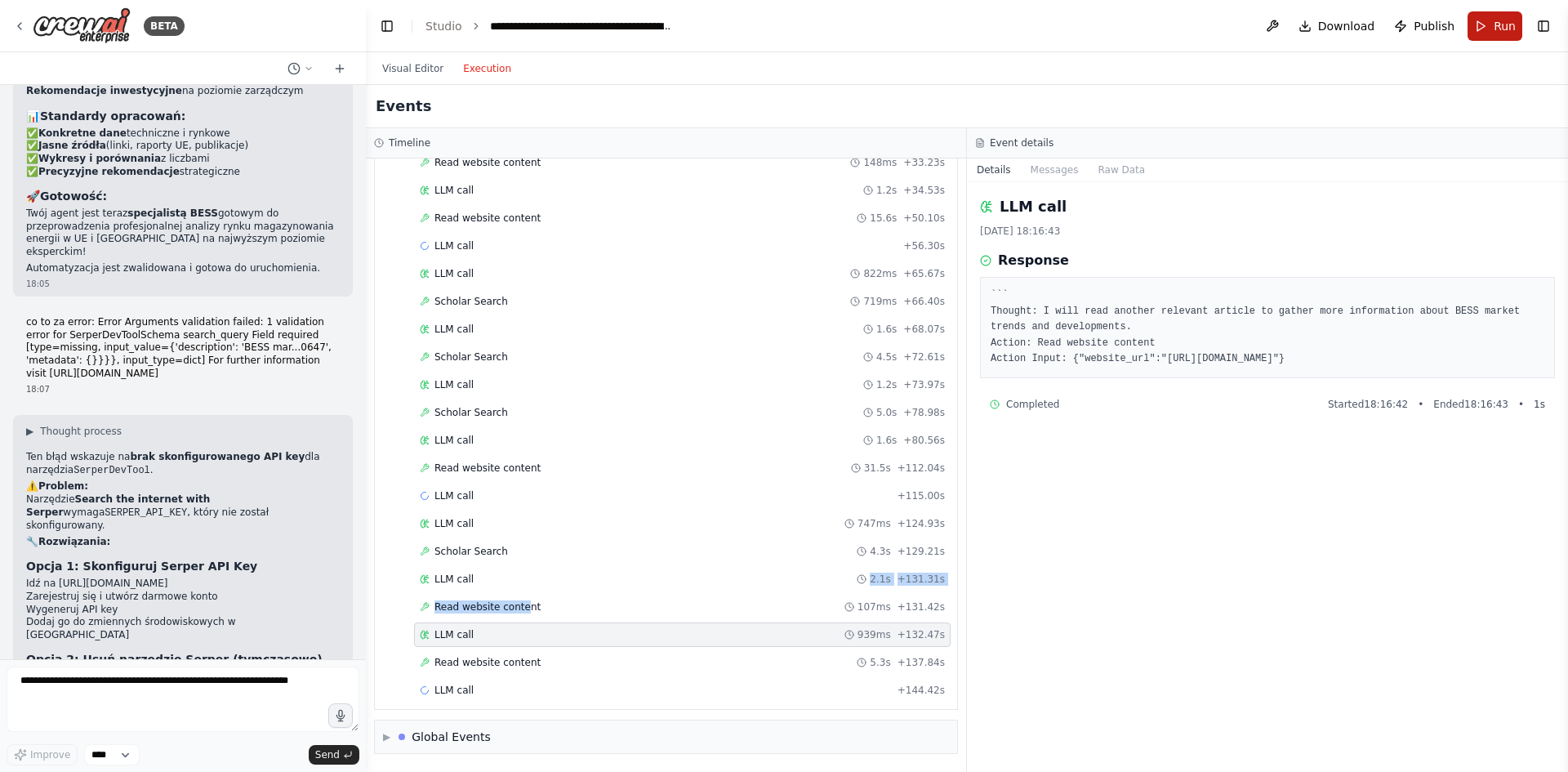
click at [1480, 28] on button "Run" at bounding box center [1495, 26] width 55 height 29
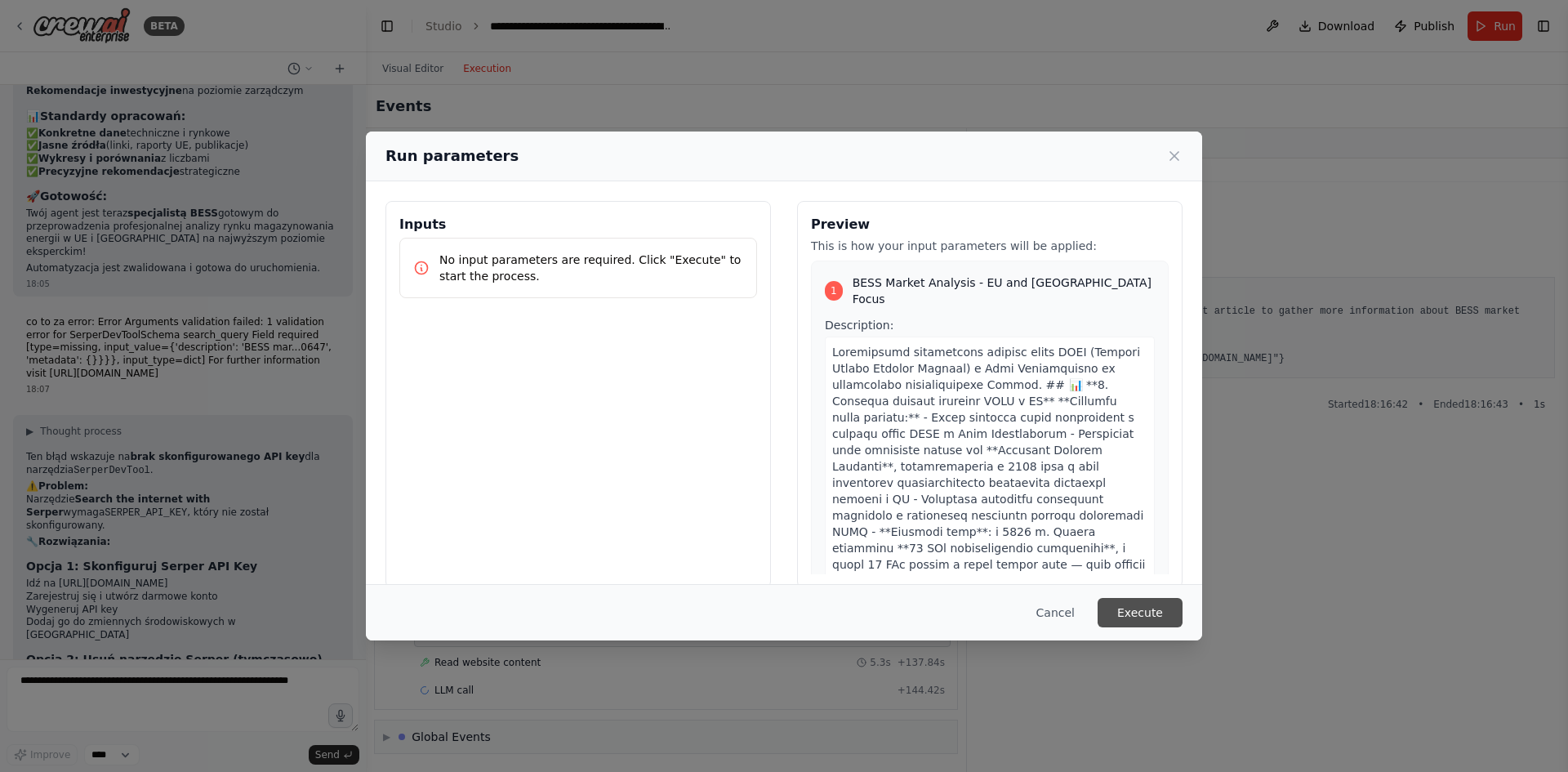
click at [1147, 609] on button "Execute" at bounding box center [1139, 613] width 85 height 29
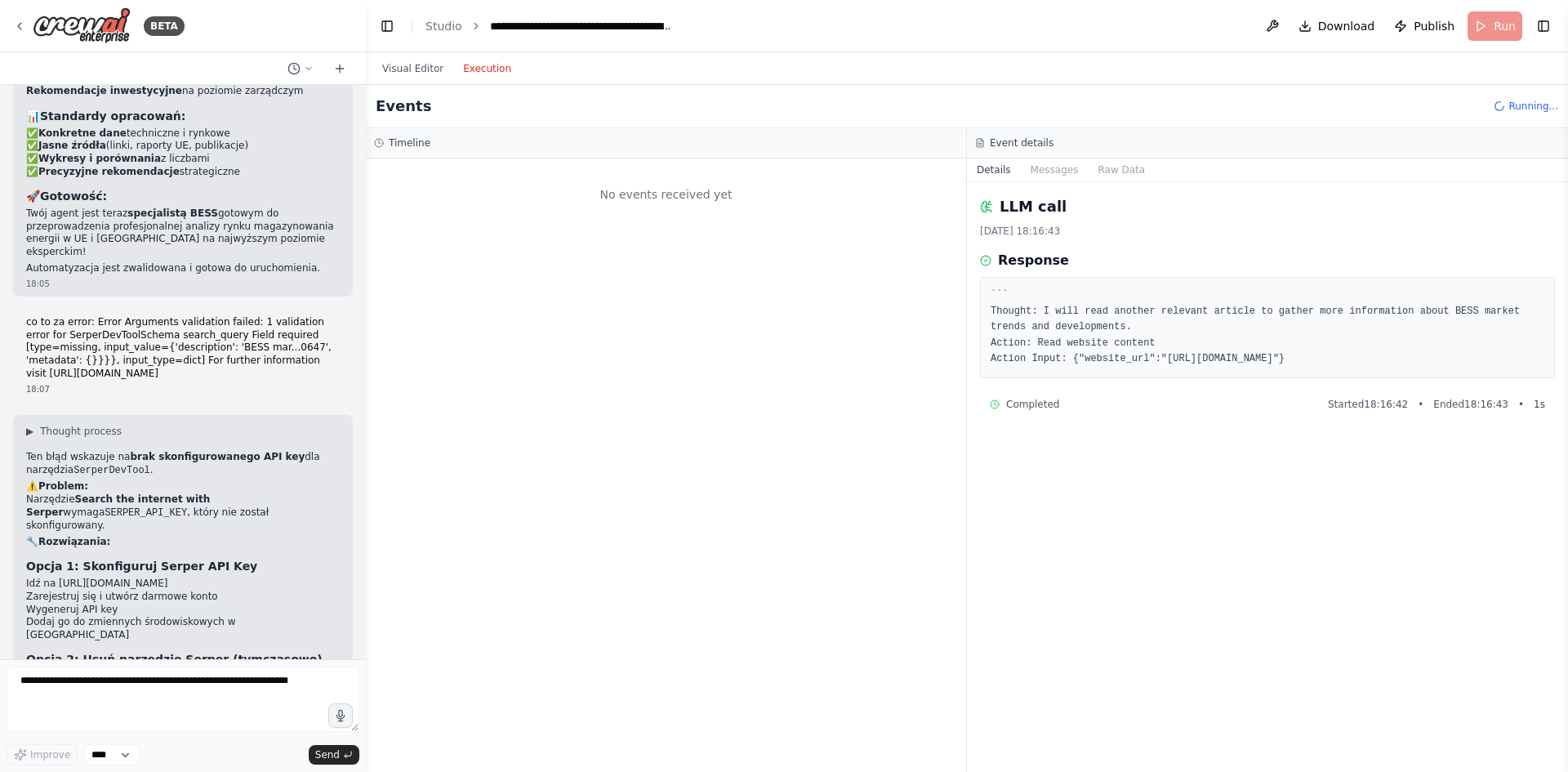
scroll to position [0, 0]
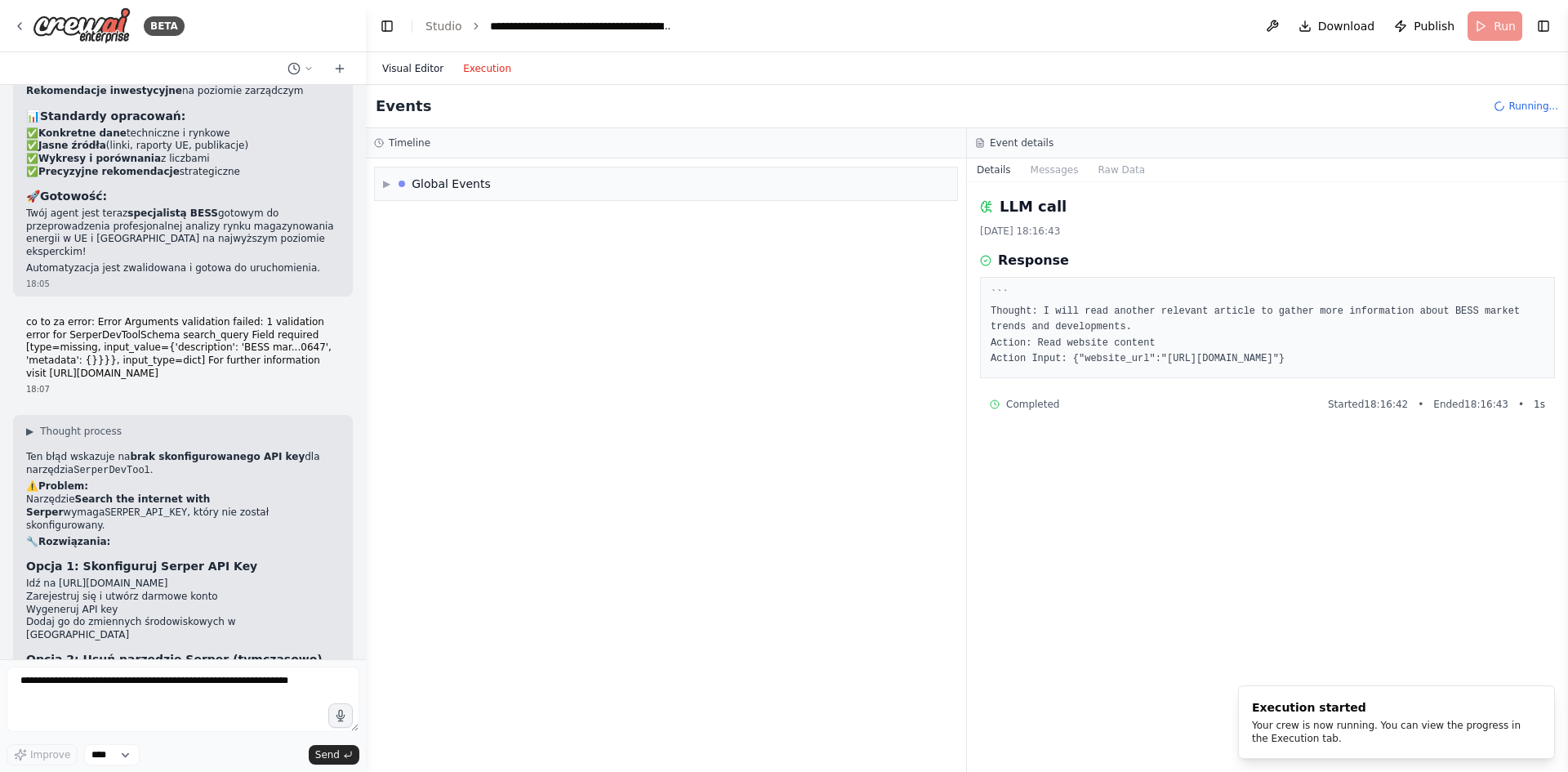
click at [414, 66] on button "Visual Editor" at bounding box center [412, 68] width 81 height 20
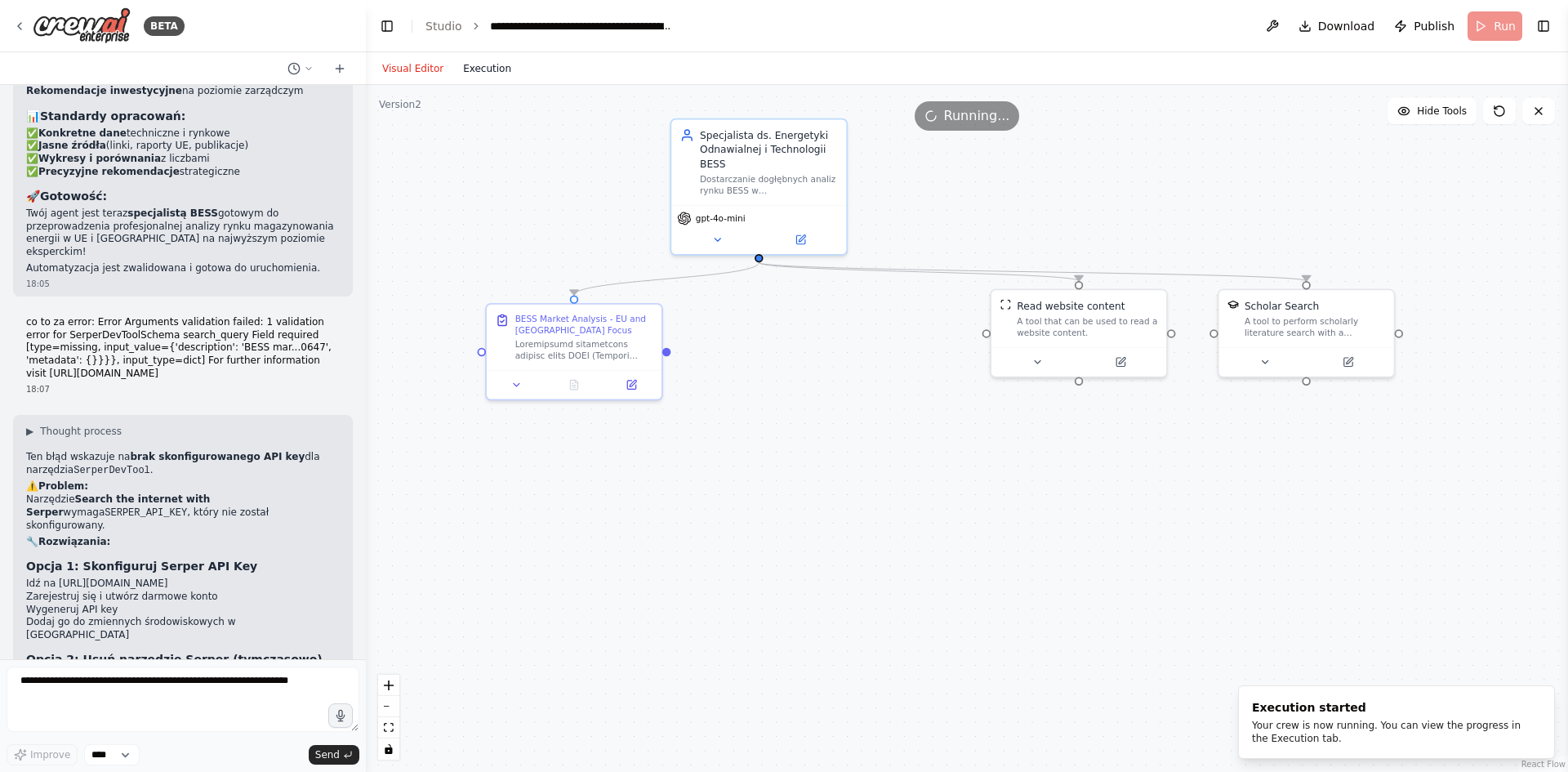
click at [476, 68] on button "Execution" at bounding box center [487, 68] width 68 height 20
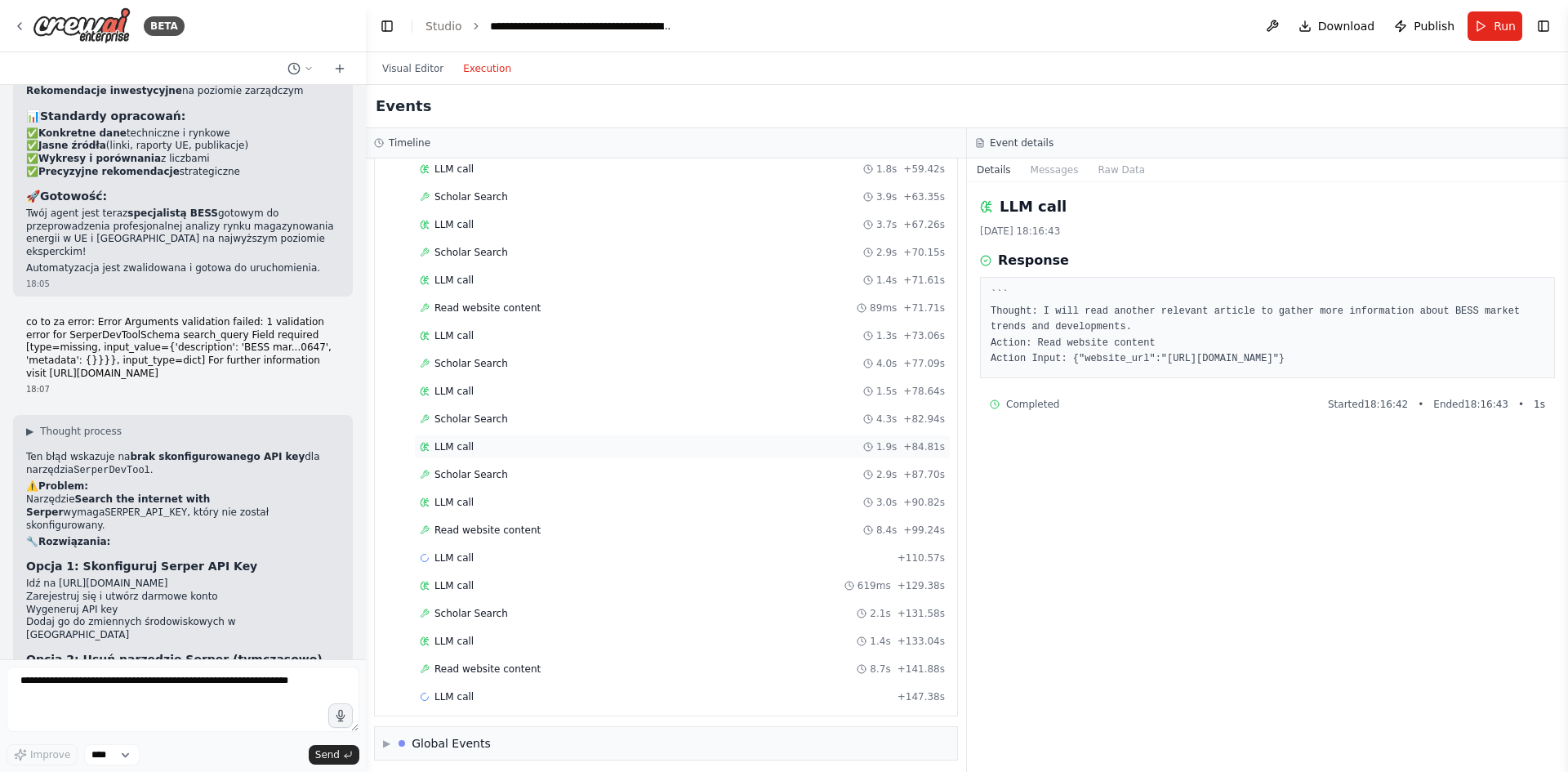
scroll to position [540, 0]
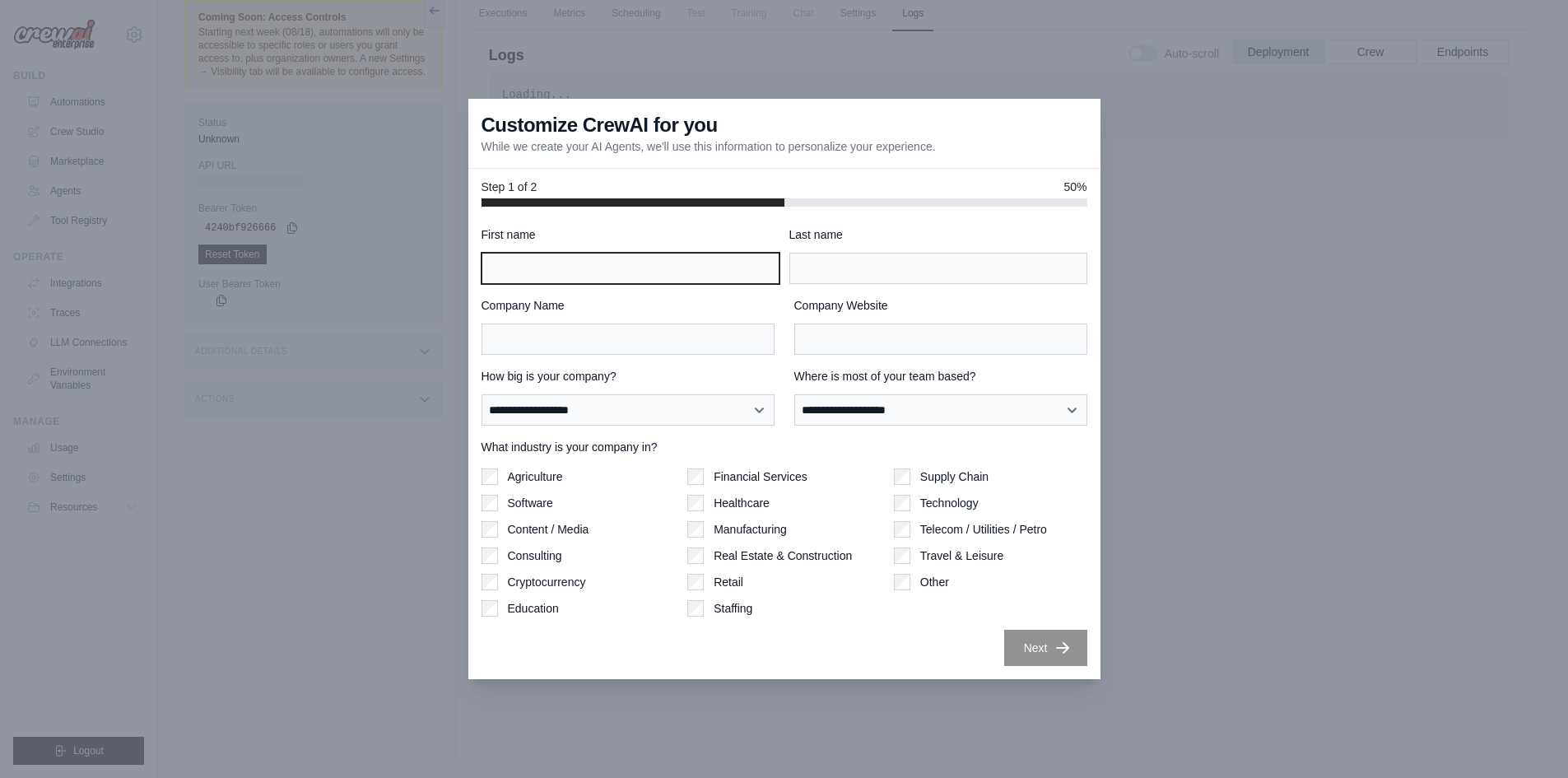
click at [679, 277] on input "First name" at bounding box center [630, 269] width 298 height 31
type input "****"
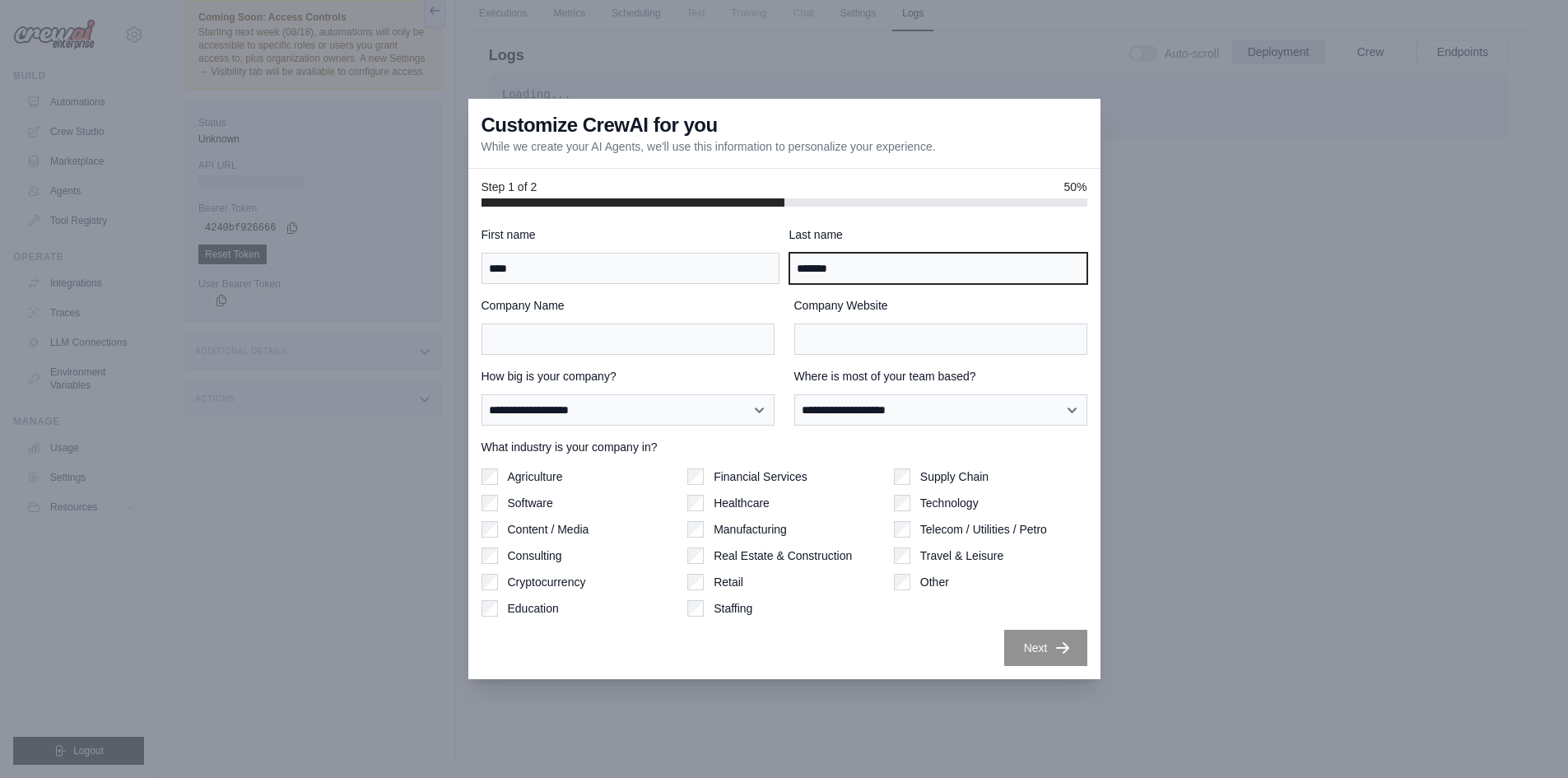
type input "*******"
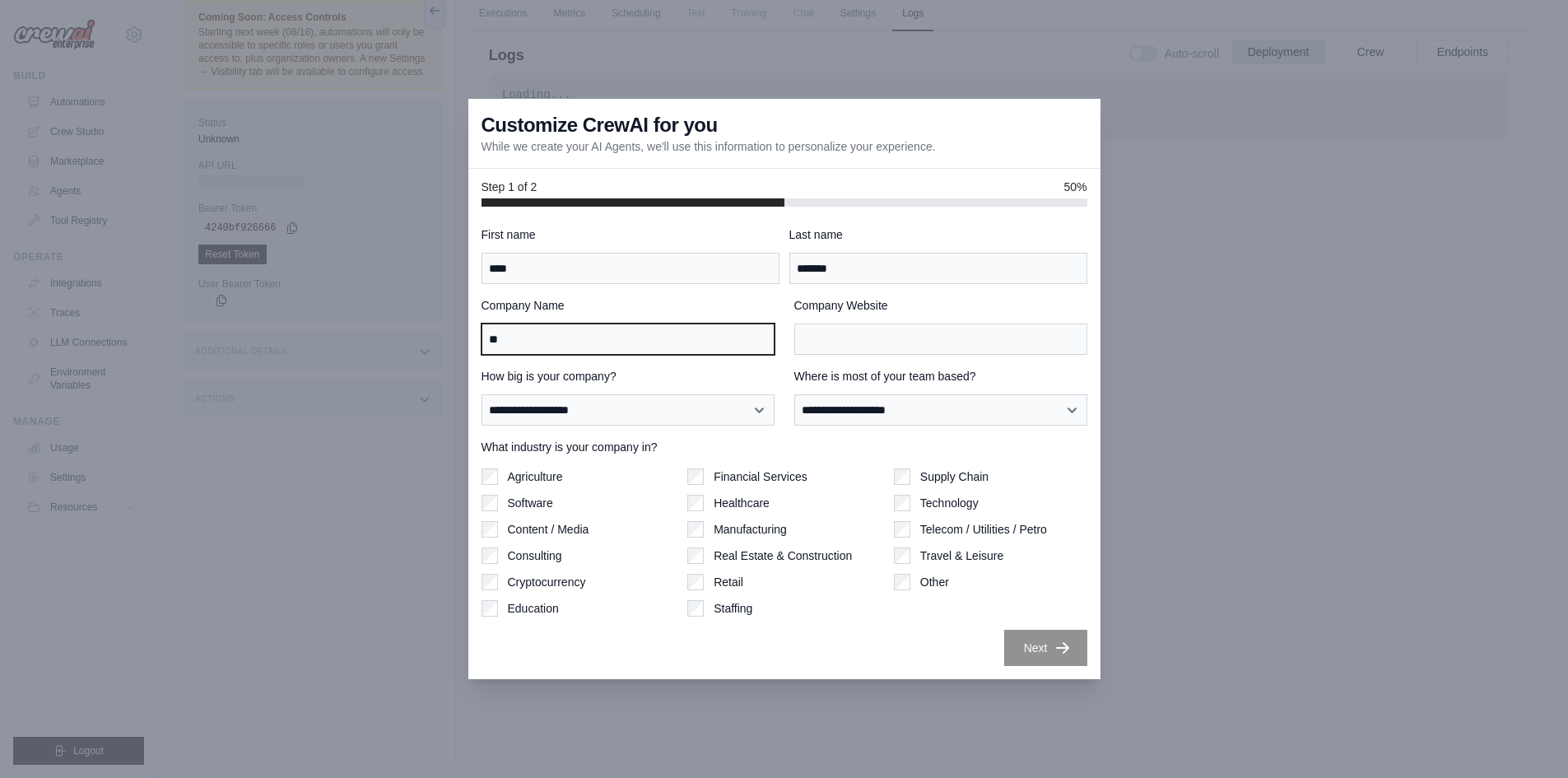
type input "*"
type input "****"
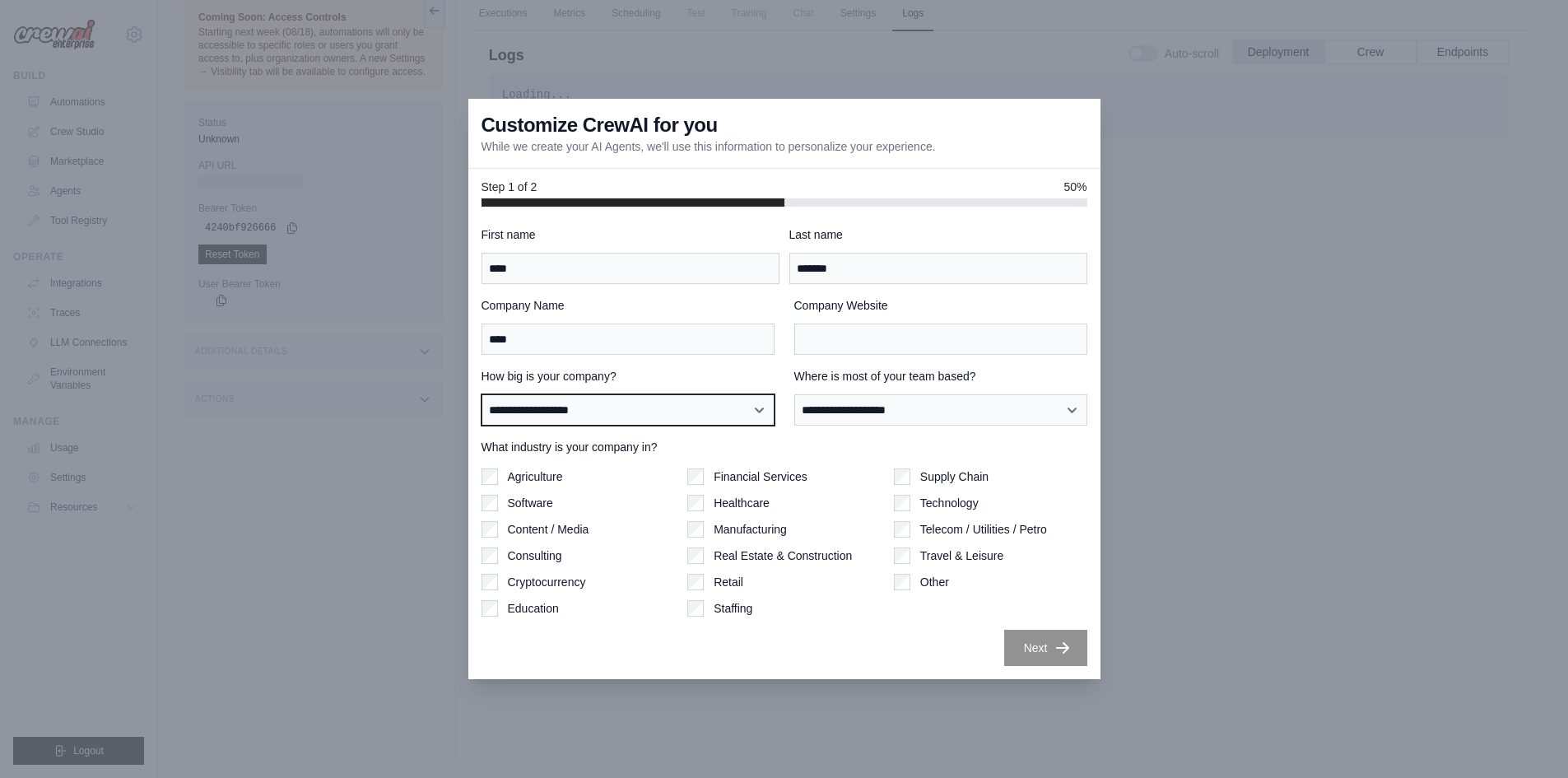
click at [732, 403] on select "**********" at bounding box center [628, 410] width 293 height 31
select select "**********"
click at [481, 394] on select "**********" at bounding box center [628, 410] width 293 height 31
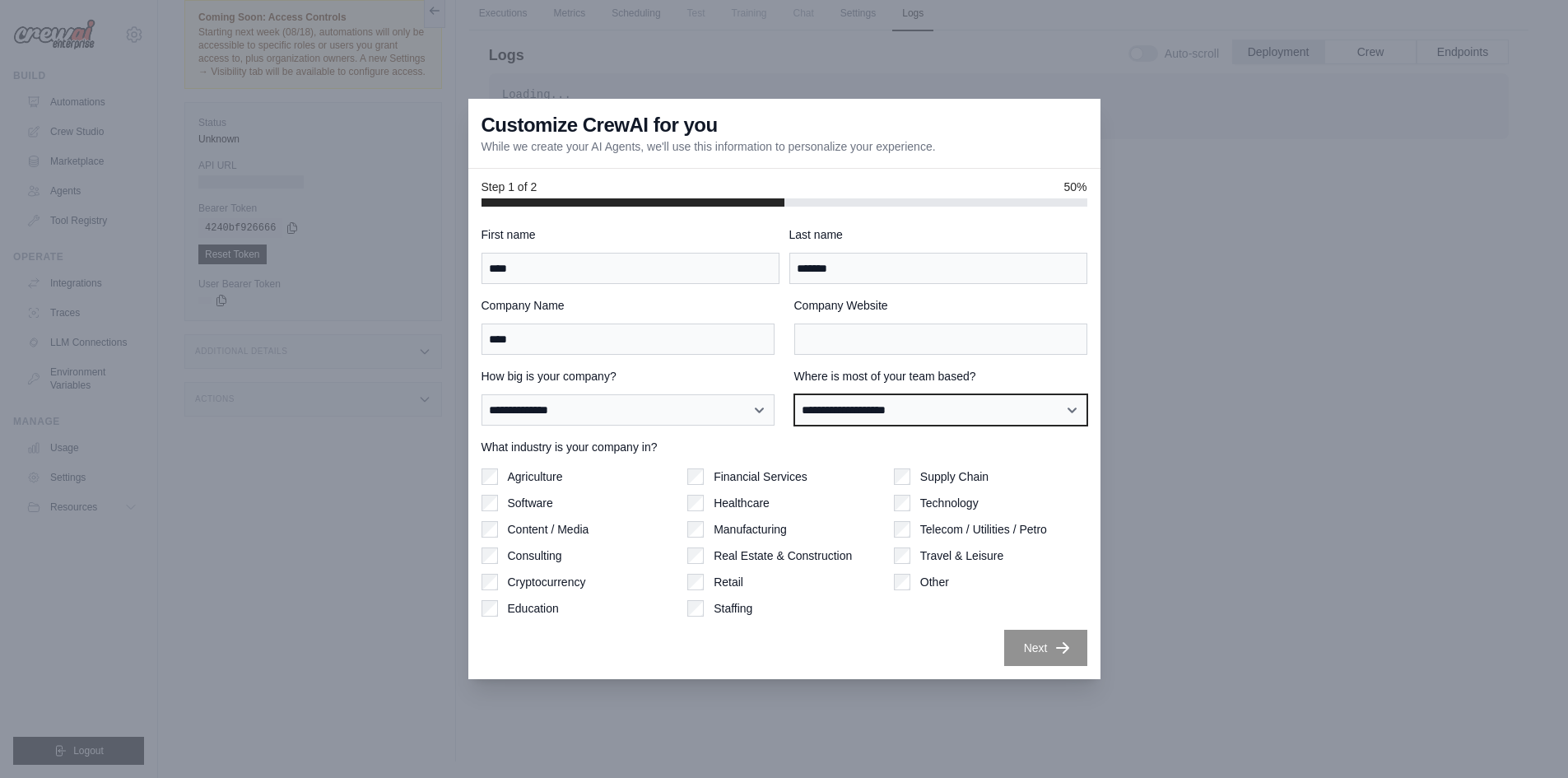
click at [968, 405] on select "**********" at bounding box center [940, 410] width 293 height 31
select select "******"
click at [794, 394] on select "**********" at bounding box center [940, 410] width 293 height 31
click at [712, 557] on div "Real Estate & Construction" at bounding box center [784, 555] width 193 height 16
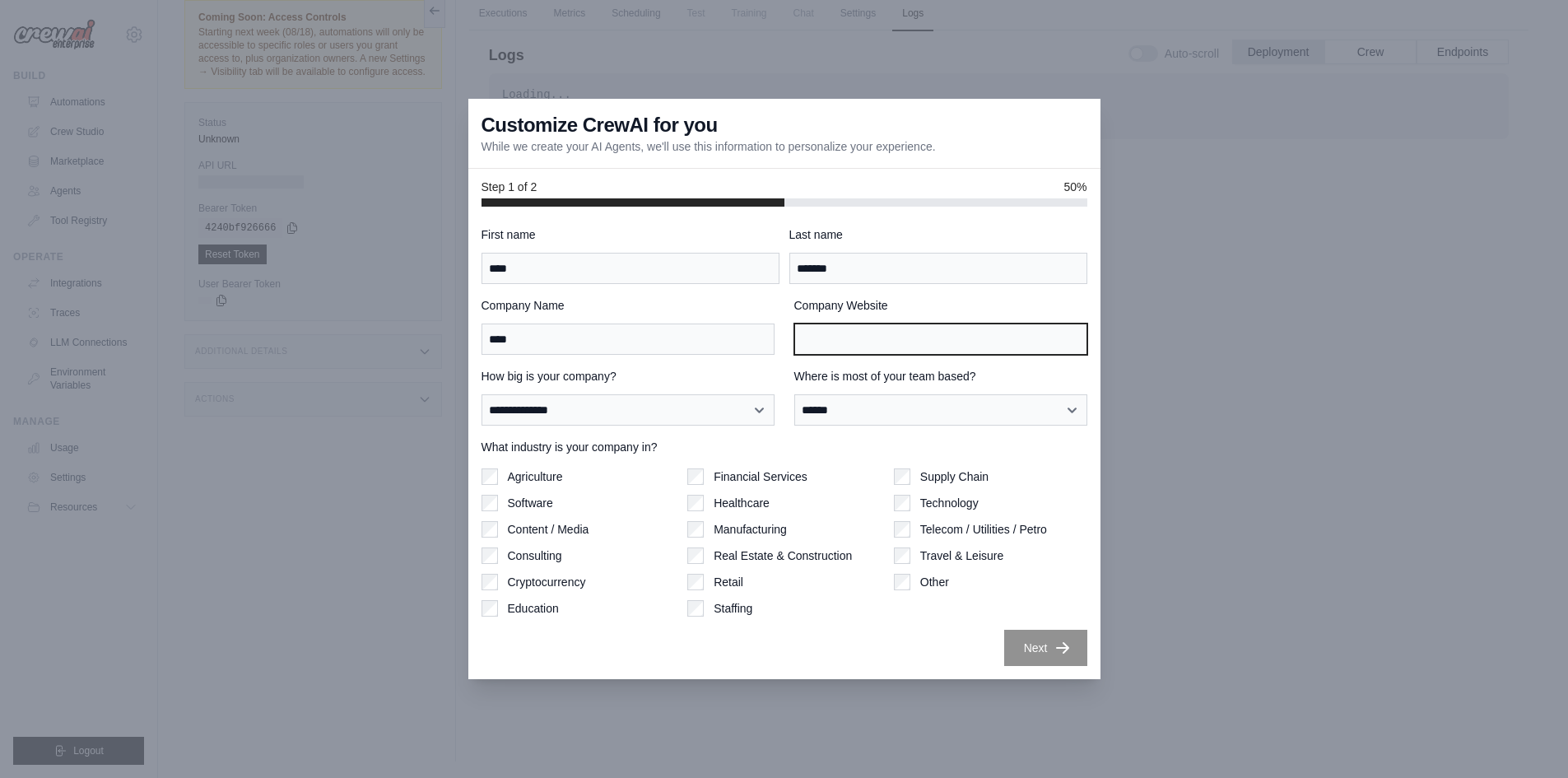
click at [877, 332] on input "Company Website" at bounding box center [940, 340] width 293 height 31
click at [840, 332] on input "Company Website" at bounding box center [940, 340] width 293 height 31
click at [847, 340] on input "Company Website" at bounding box center [940, 340] width 293 height 31
click at [875, 353] on input "Company Website" at bounding box center [940, 340] width 293 height 31
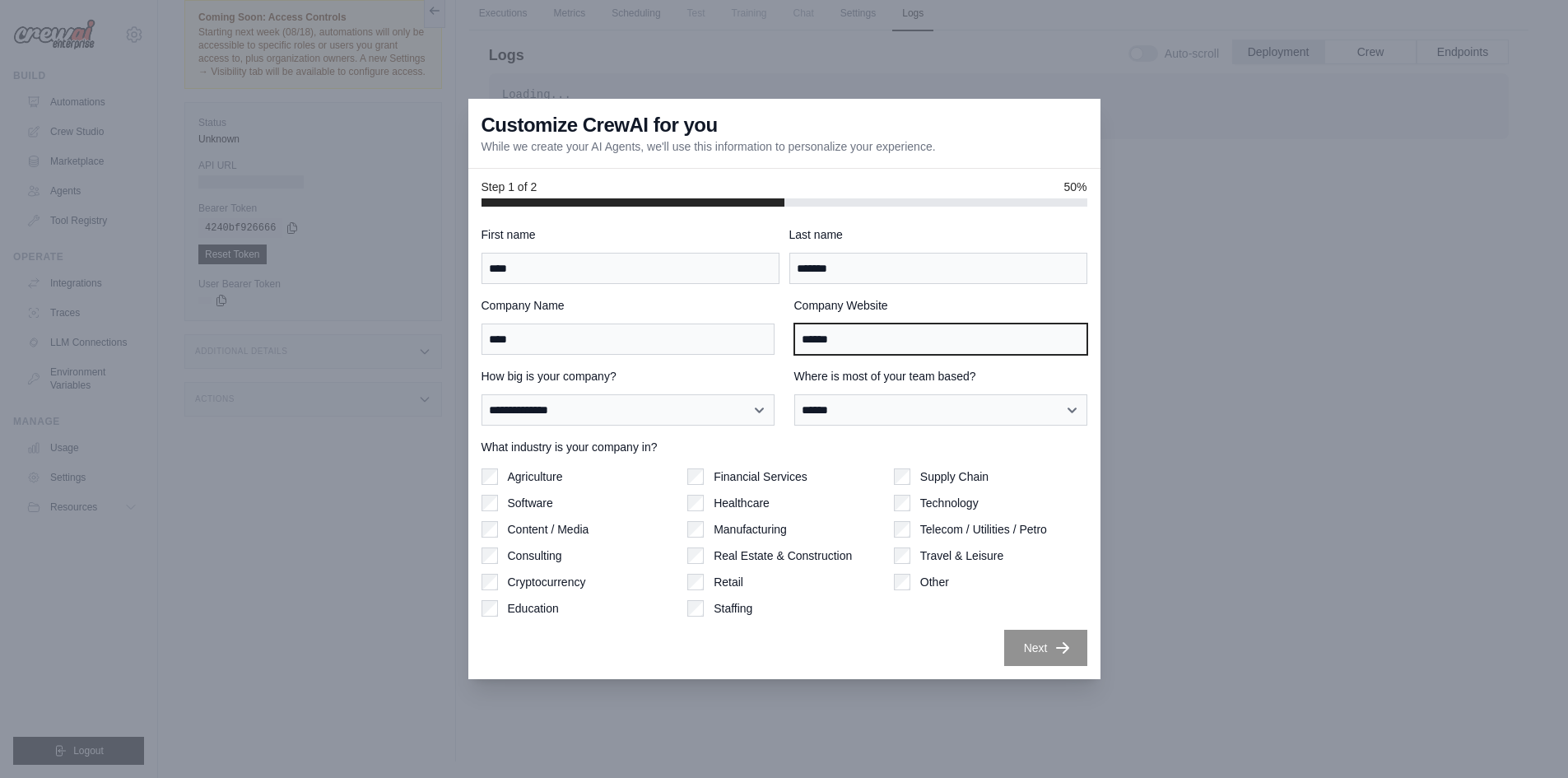
drag, startPoint x: 856, startPoint y: 349, endPoint x: 806, endPoint y: 312, distance: 62.2
click at [776, 345] on div "Company Name **** Company Website ******" at bounding box center [784, 326] width 606 height 58
drag, startPoint x: 909, startPoint y: 655, endPoint x: 945, endPoint y: 645, distance: 37.4
click at [915, 651] on div "Next" at bounding box center [784, 648] width 606 height 36
drag, startPoint x: 872, startPoint y: 340, endPoint x: 806, endPoint y: 340, distance: 66.0
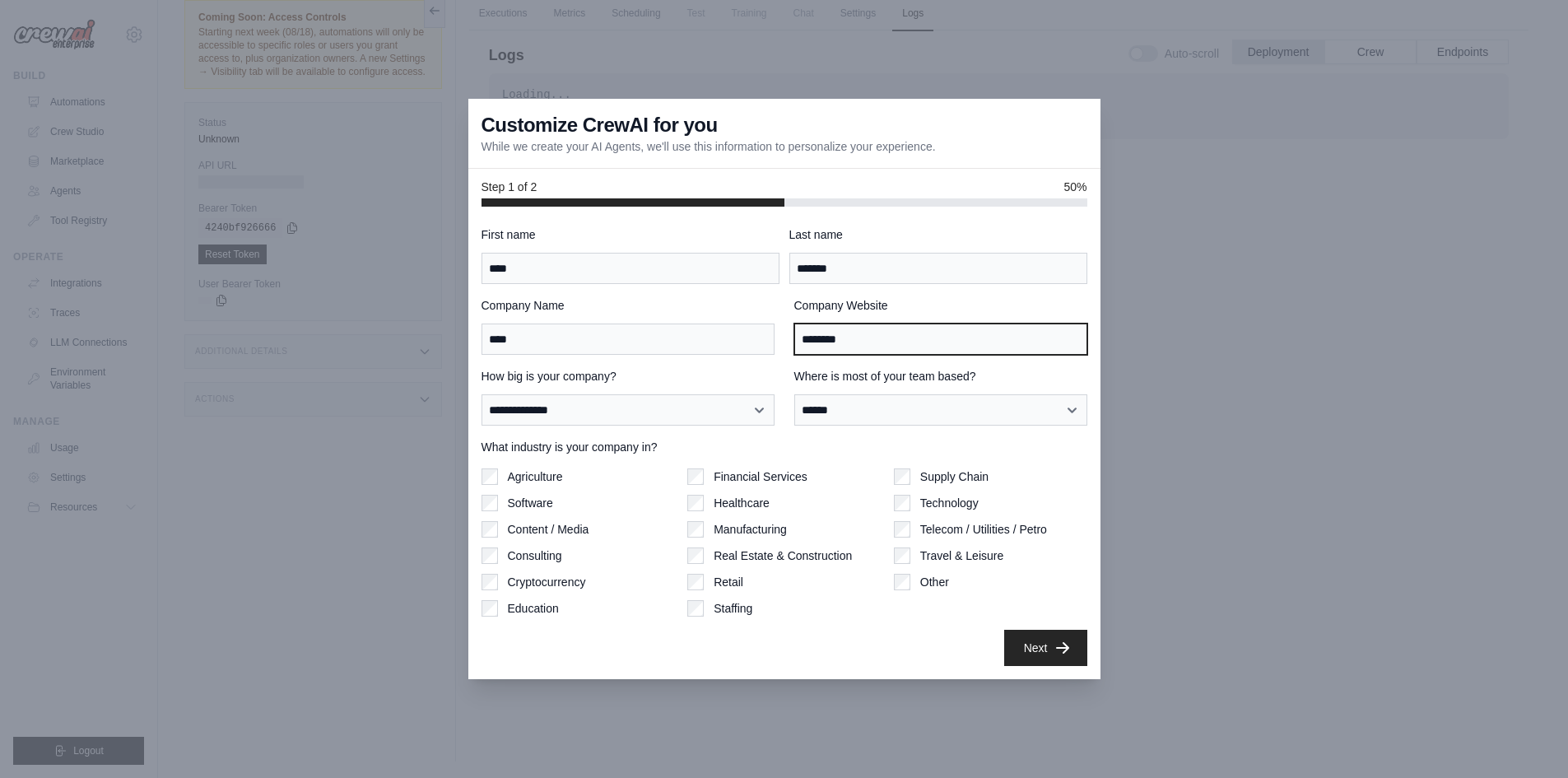
click at [810, 340] on input "********" at bounding box center [940, 340] width 293 height 31
drag, startPoint x: 846, startPoint y: 341, endPoint x: 821, endPoint y: 352, distance: 27.3
click at [773, 347] on div "Company Name **** Company Website *" at bounding box center [784, 326] width 606 height 58
paste input "**********"
type input "**********"
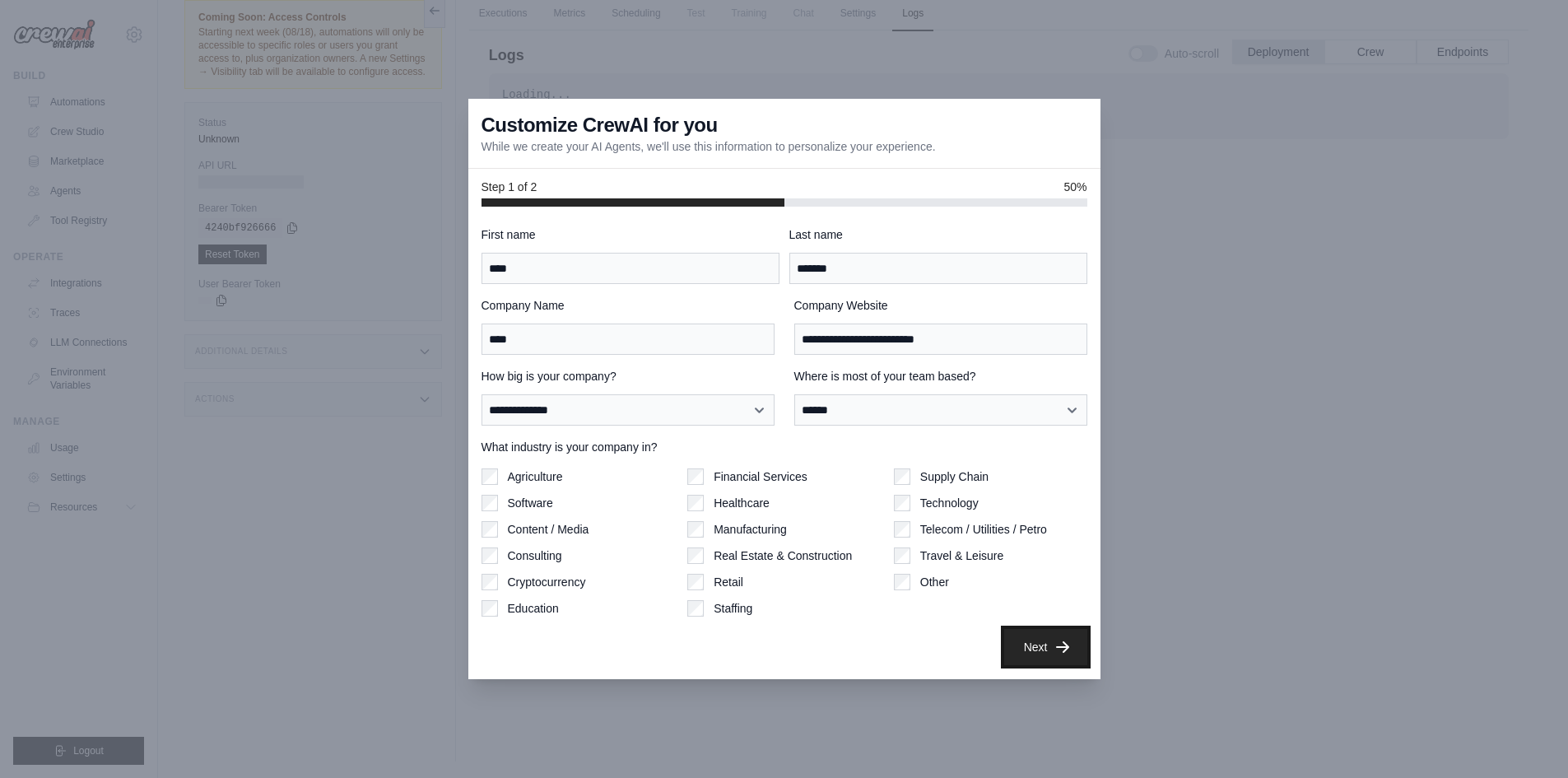
click at [1058, 645] on icon "button" at bounding box center [1062, 647] width 16 height 16
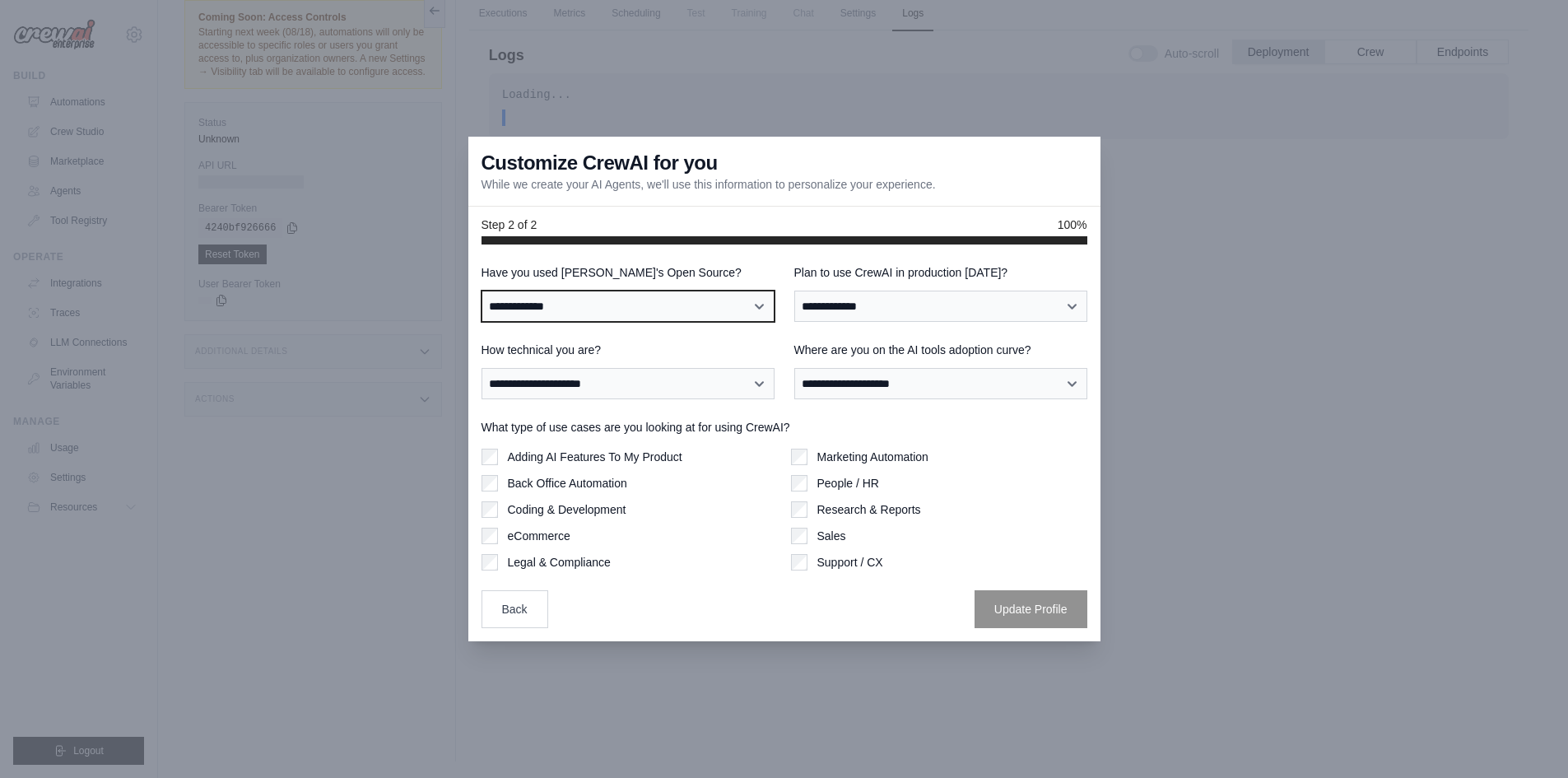
click at [736, 317] on select "**********" at bounding box center [628, 307] width 293 height 31
select select "**"
click at [481, 291] on select "**********" at bounding box center [628, 307] width 293 height 31
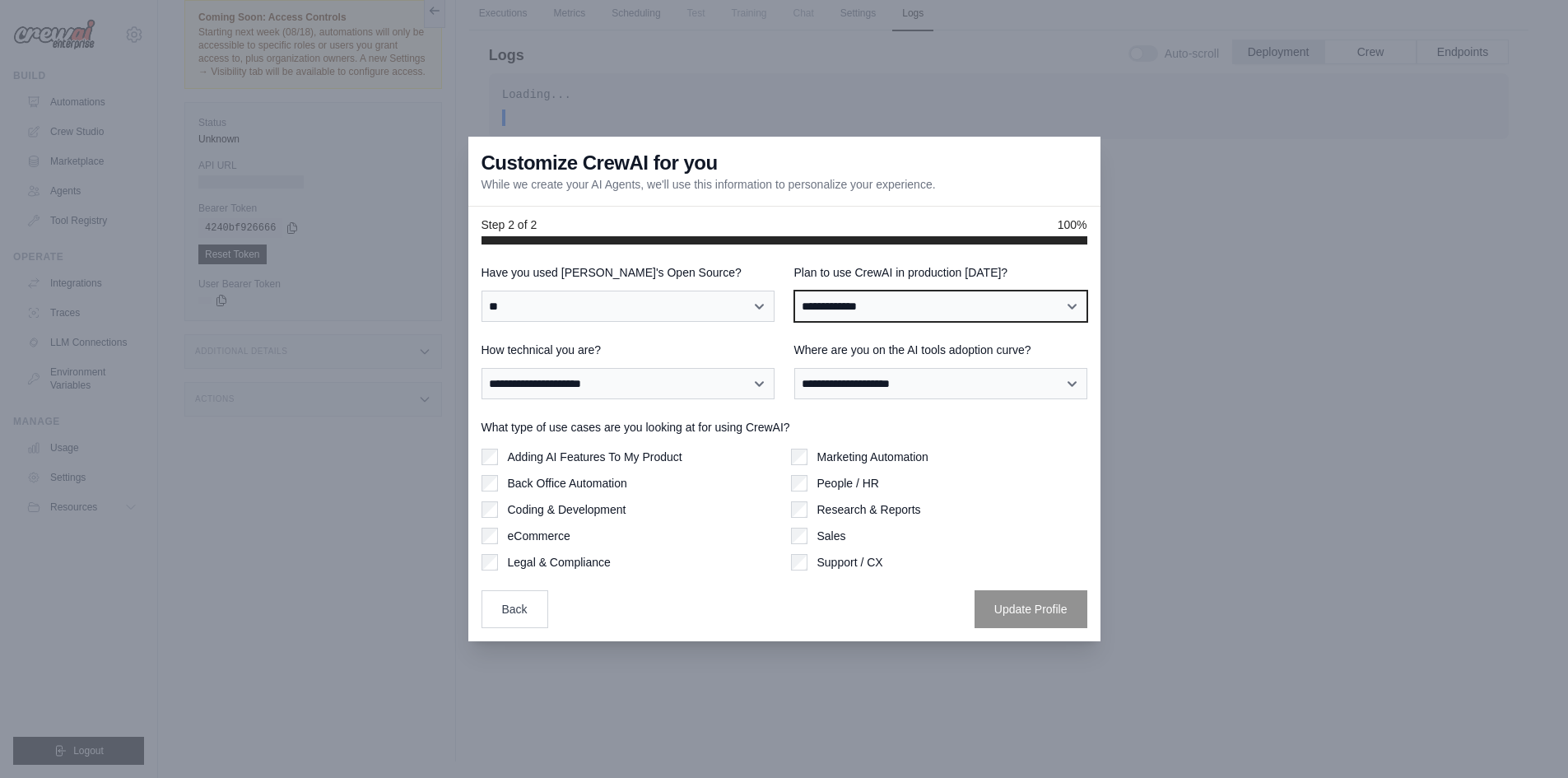
click at [947, 302] on select "**********" at bounding box center [940, 307] width 293 height 31
select select "****"
click at [794, 291] on select "**********" at bounding box center [940, 307] width 293 height 31
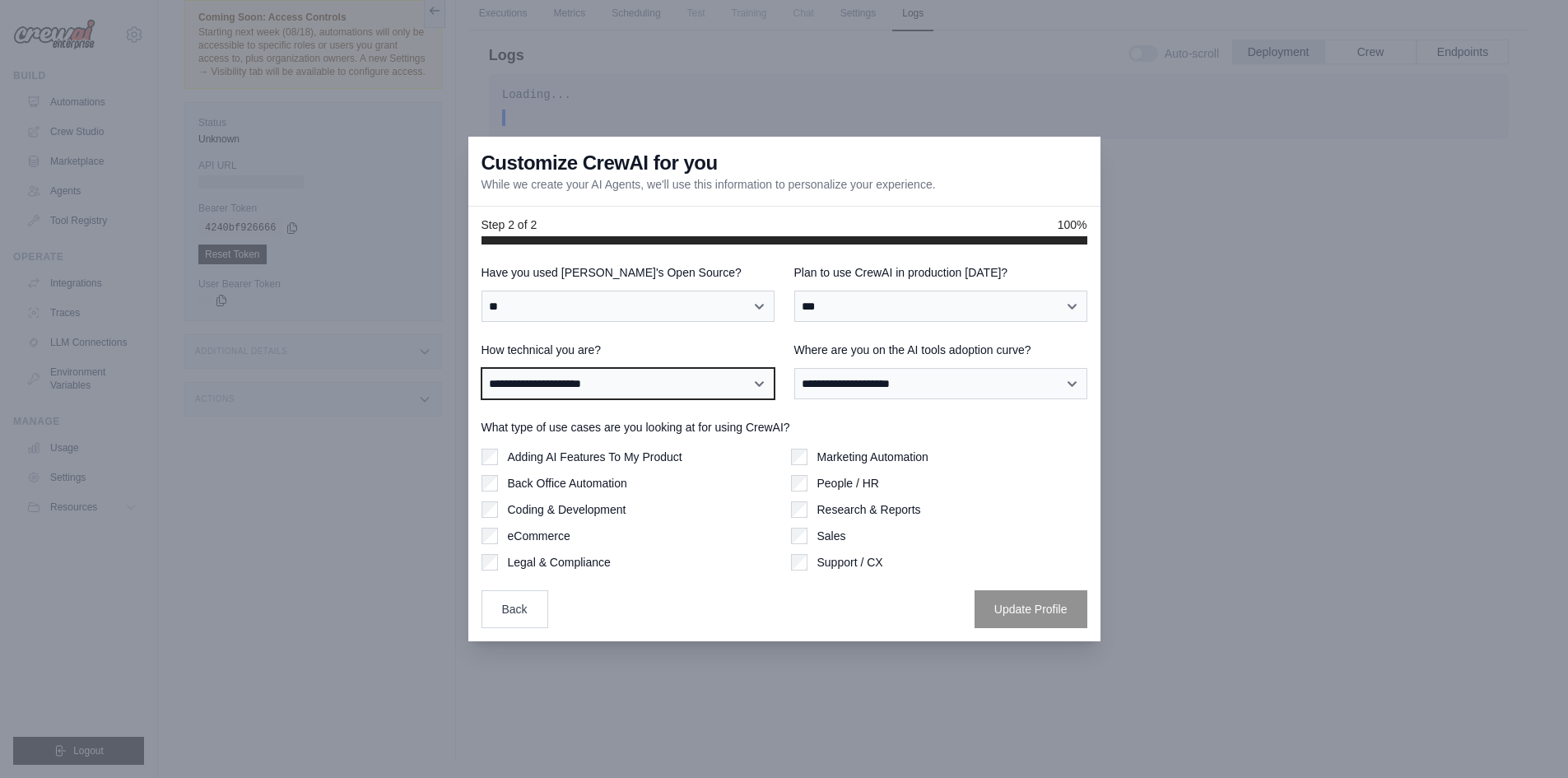
click at [694, 380] on select "**********" at bounding box center [628, 384] width 293 height 31
select select "**********"
click at [481, 368] on select "**********" at bounding box center [628, 384] width 293 height 31
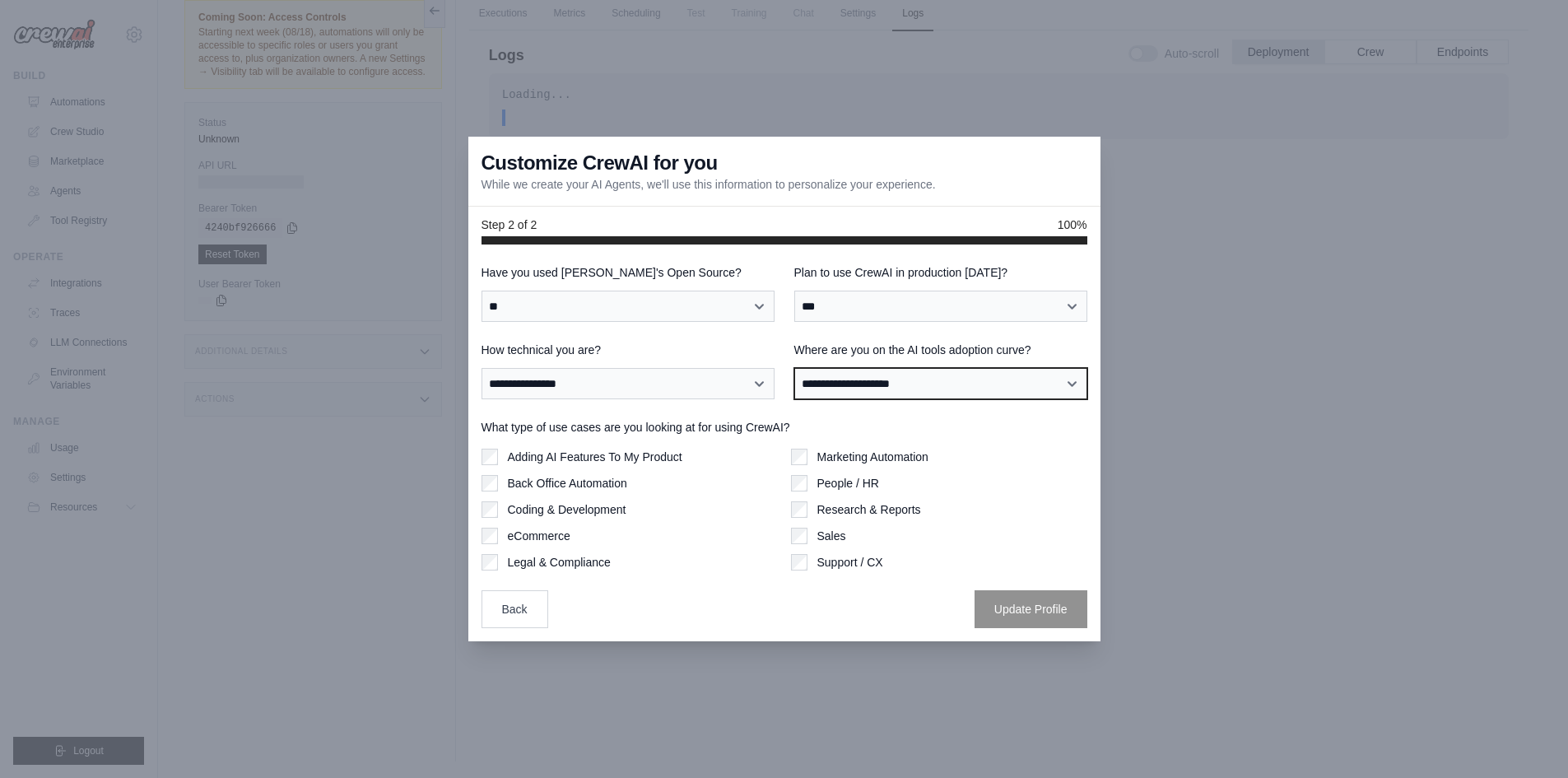
click at [1015, 378] on select "**********" at bounding box center [940, 384] width 293 height 31
select select "**********"
click at [794, 368] on select "**********" at bounding box center [940, 384] width 293 height 31
click at [836, 511] on label "Research & Reports" at bounding box center [869, 509] width 104 height 16
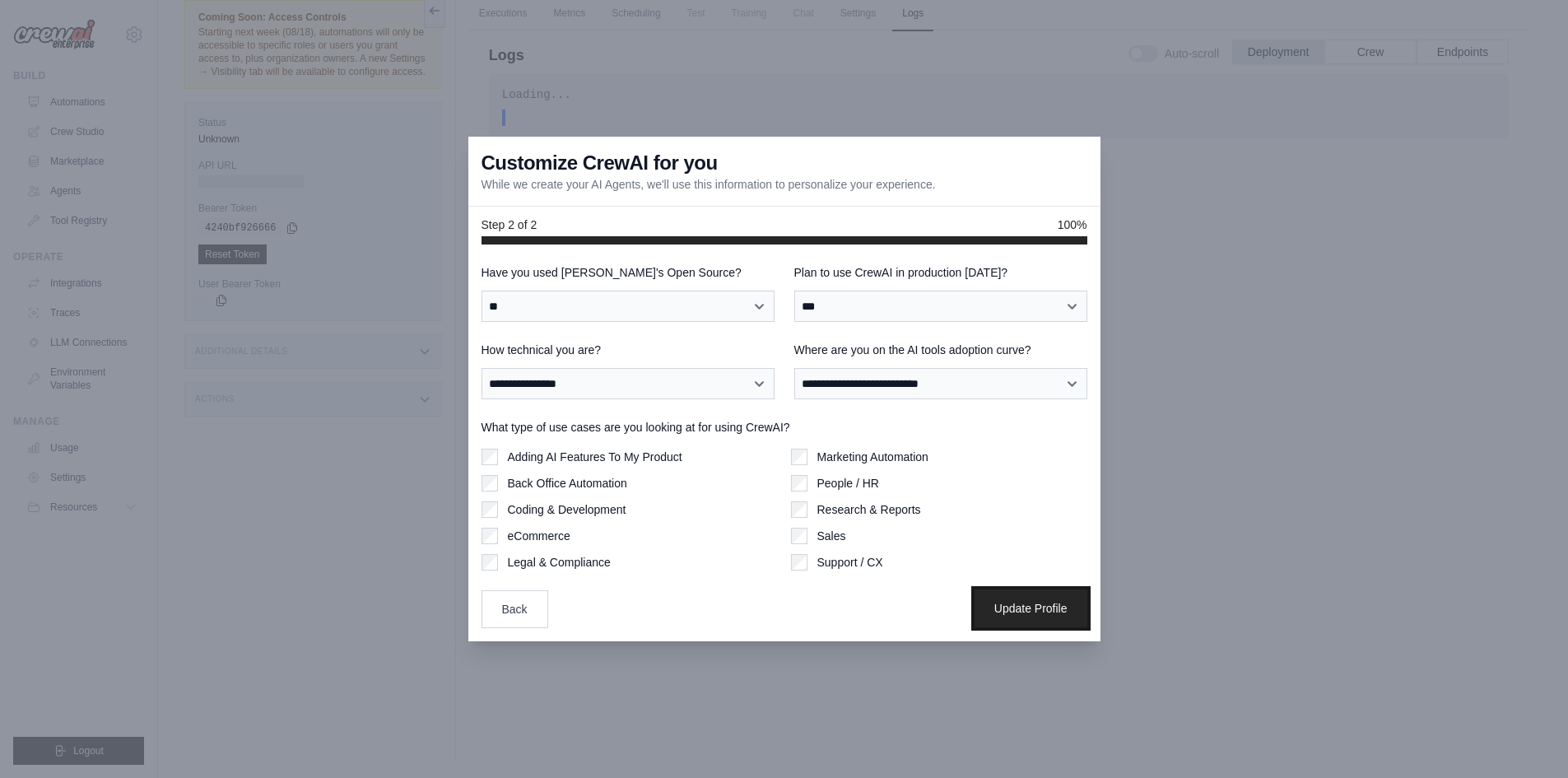
click at [1025, 607] on button "Update Profile" at bounding box center [1030, 609] width 113 height 38
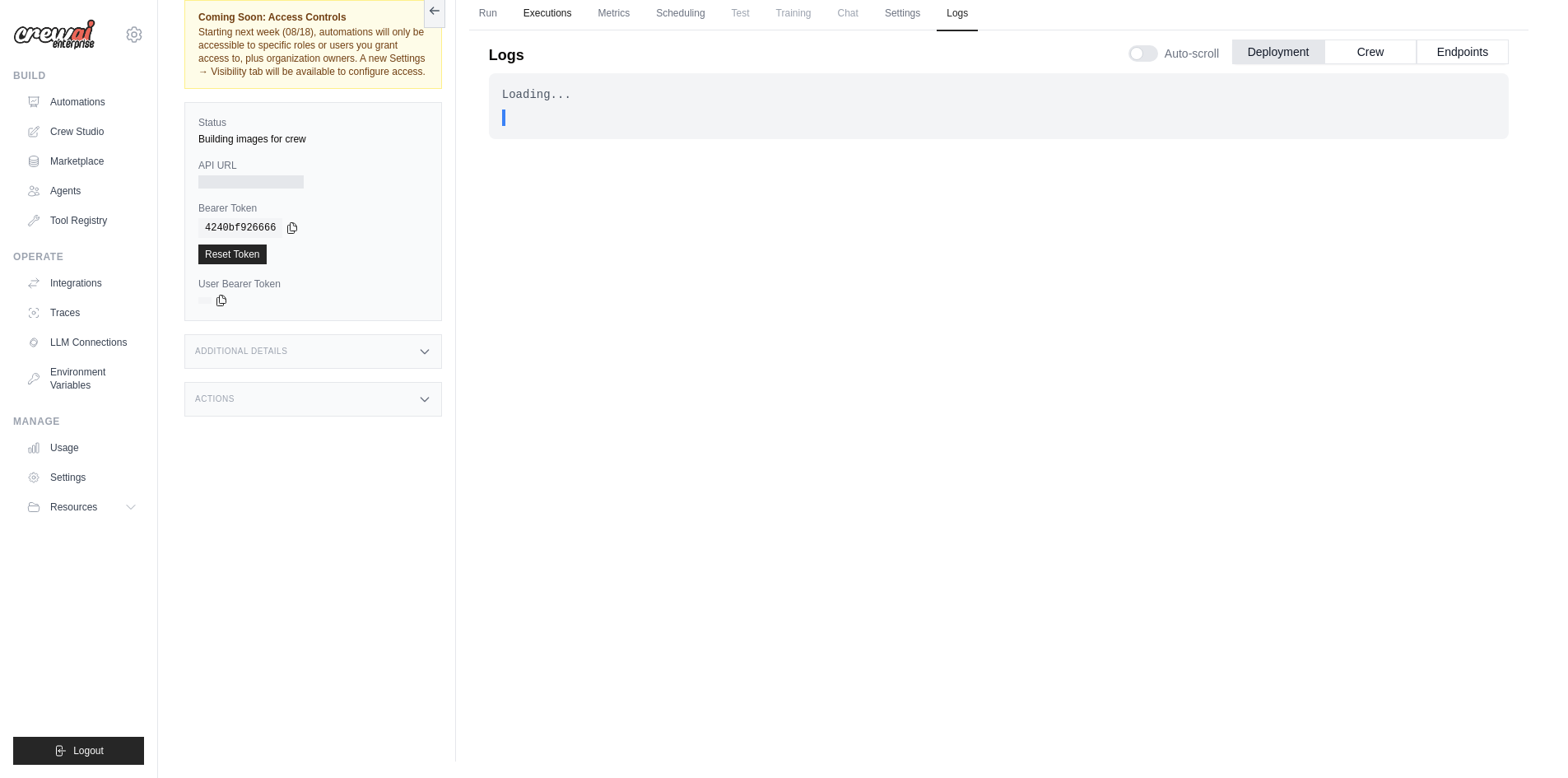
click at [538, 20] on link "Executions" at bounding box center [547, 14] width 68 height 35
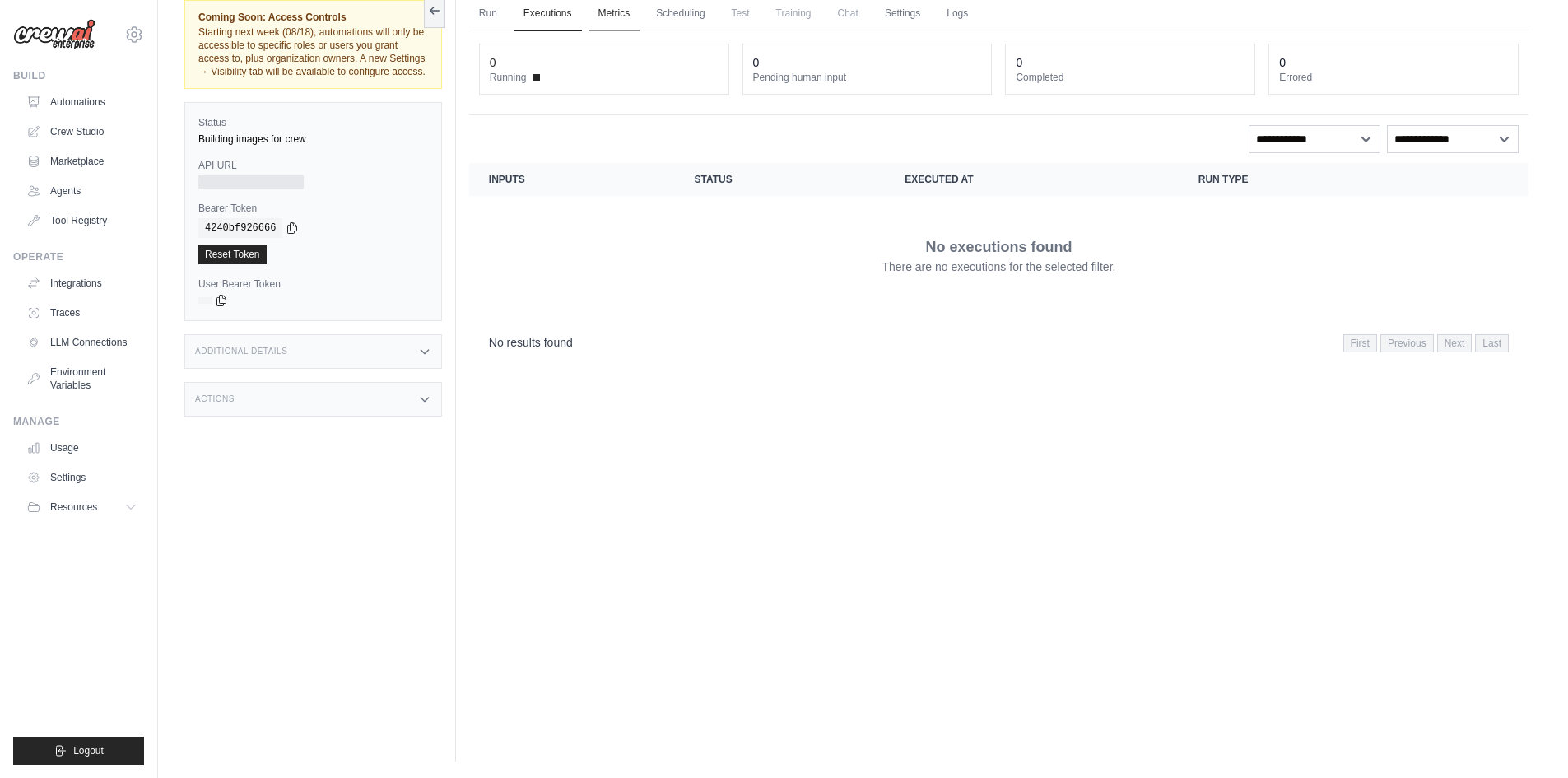
click at [607, 18] on link "Metrics" at bounding box center [615, 14] width 52 height 35
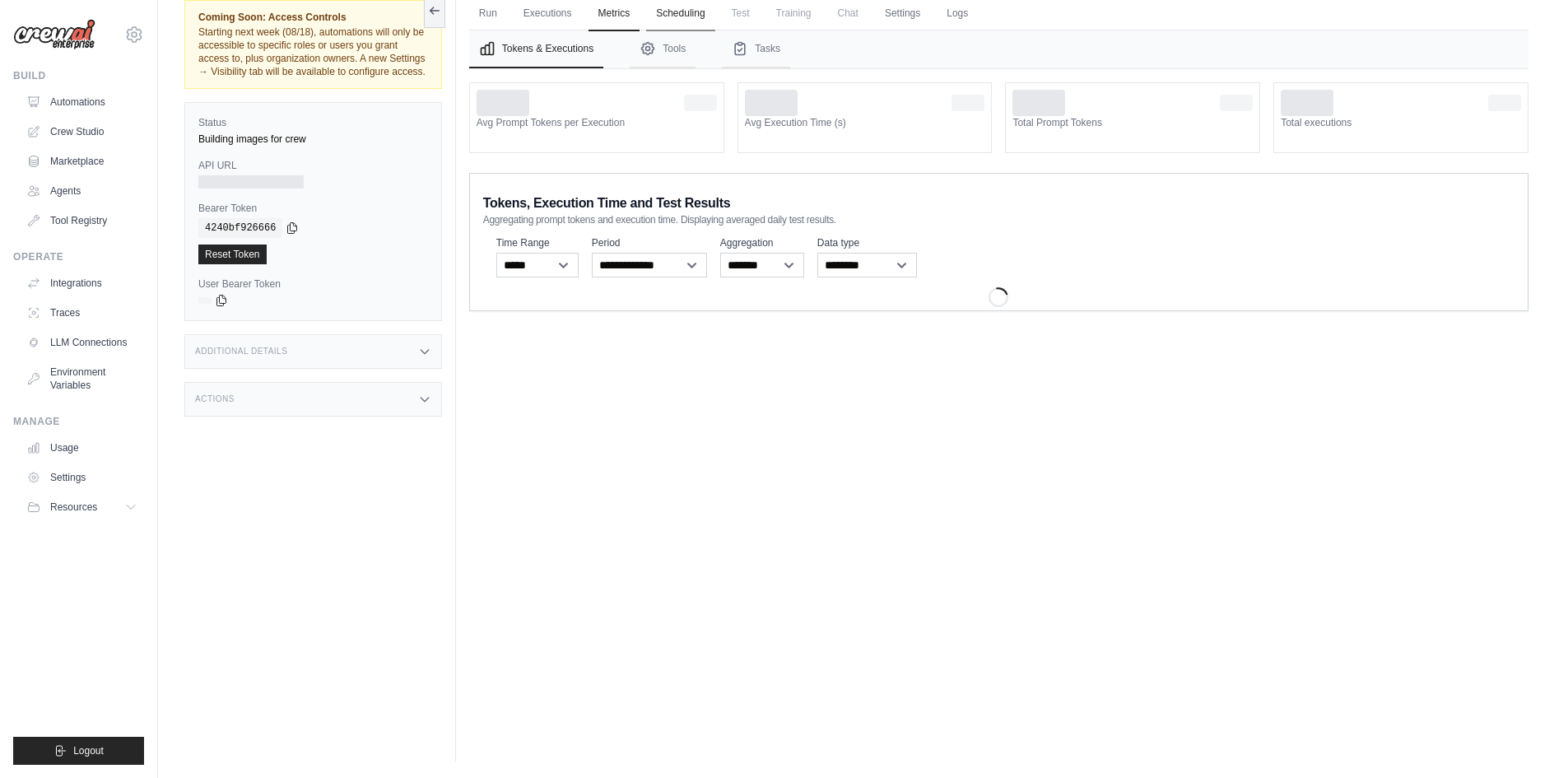
click at [663, 16] on link "Scheduling" at bounding box center [680, 14] width 68 height 35
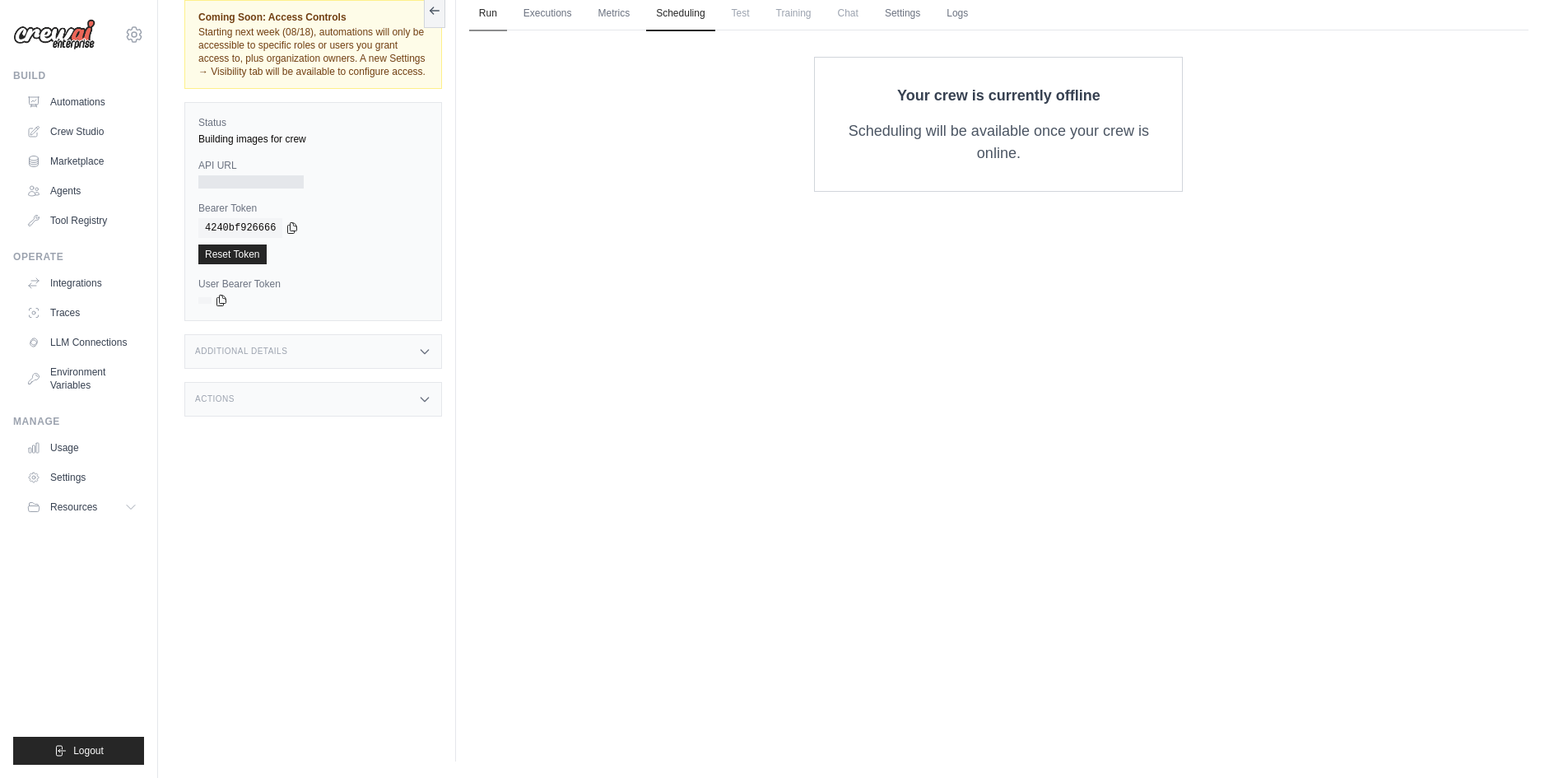
click at [470, 10] on link "Run" at bounding box center [488, 14] width 38 height 35
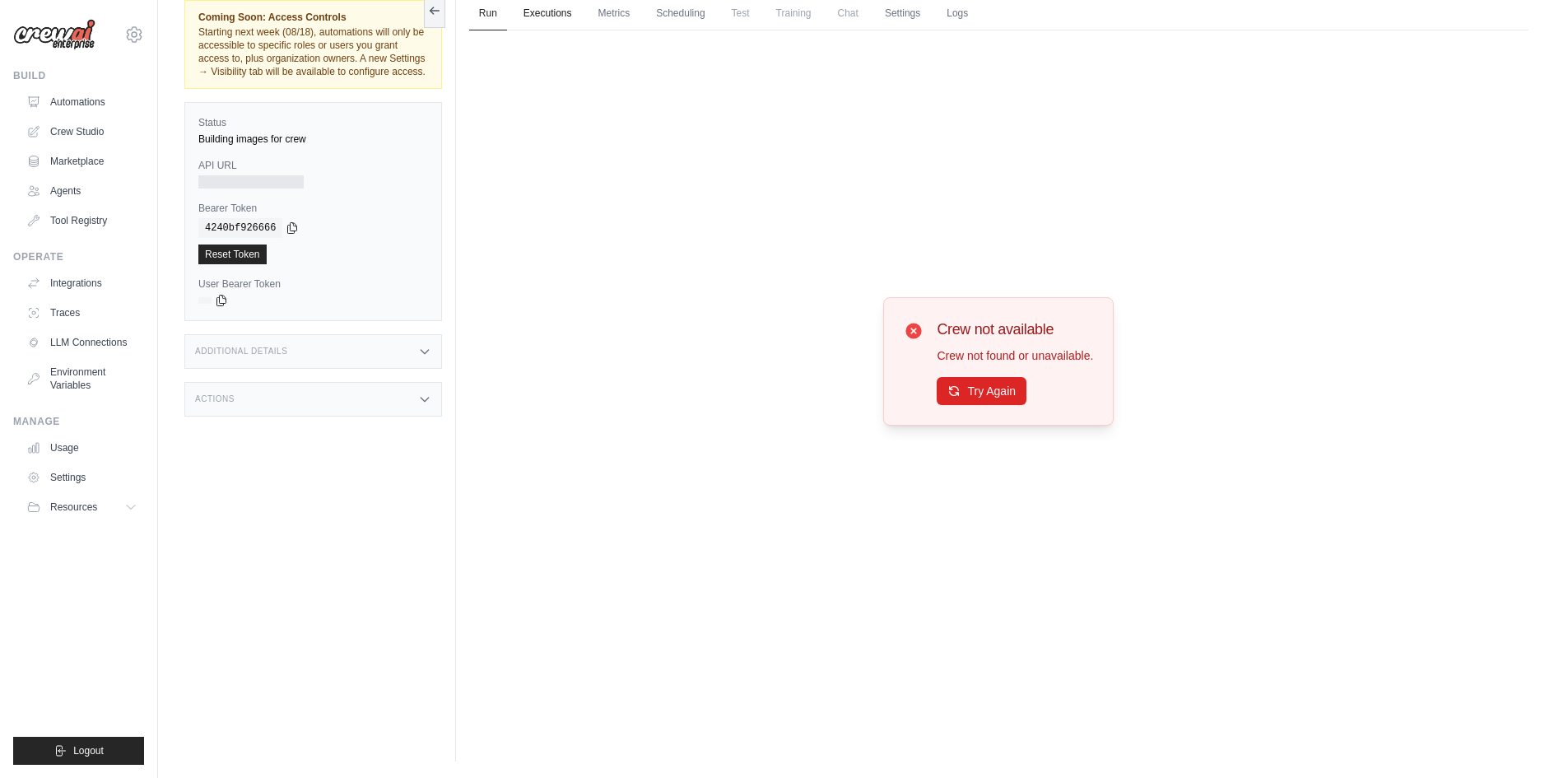
click at [535, 7] on link "Executions" at bounding box center [547, 14] width 68 height 35
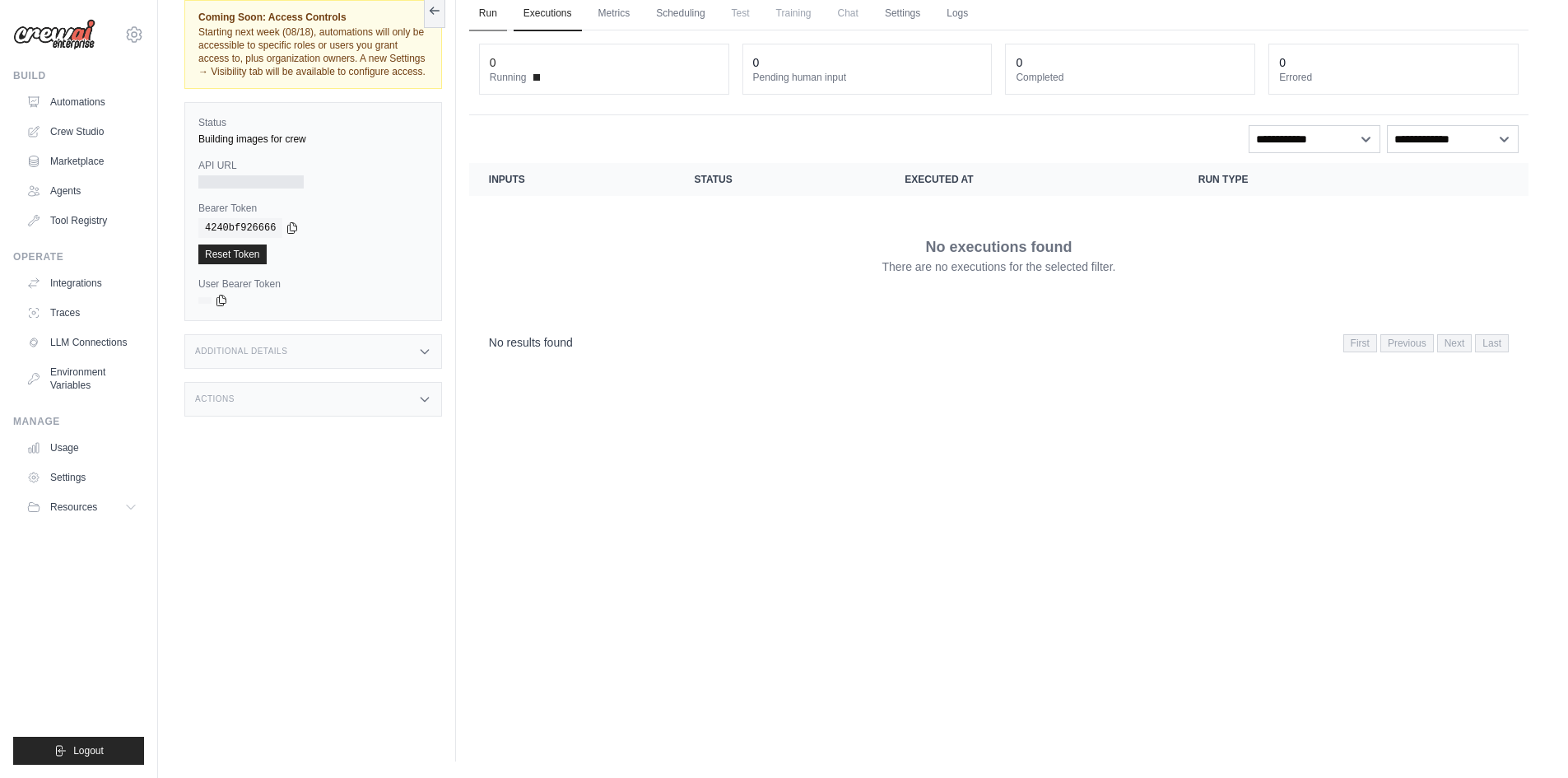
click at [491, 11] on link "Run" at bounding box center [488, 14] width 38 height 35
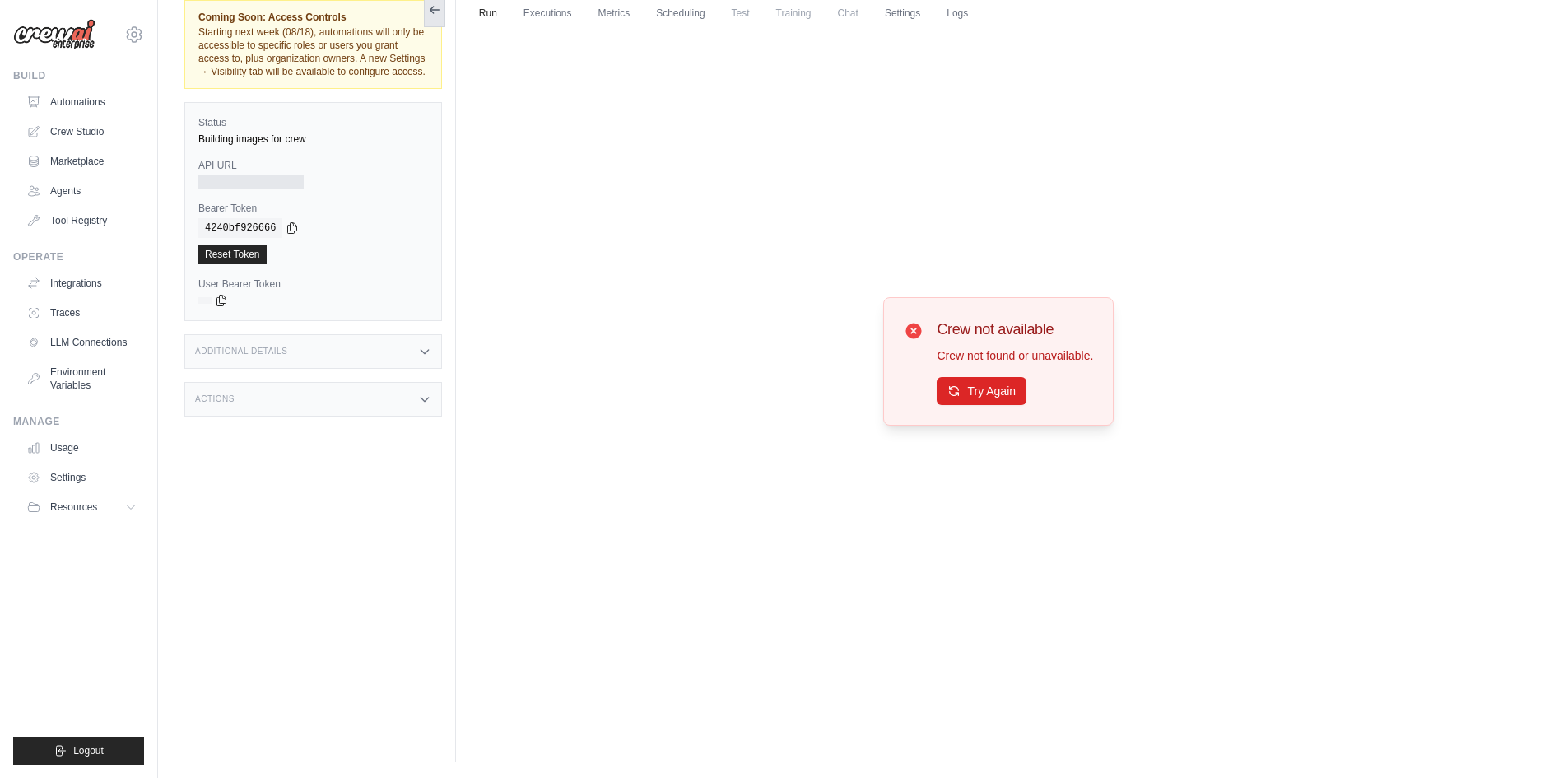
click at [431, 16] on button at bounding box center [435, 10] width 22 height 35
